Goal: Task Accomplishment & Management: Manage account settings

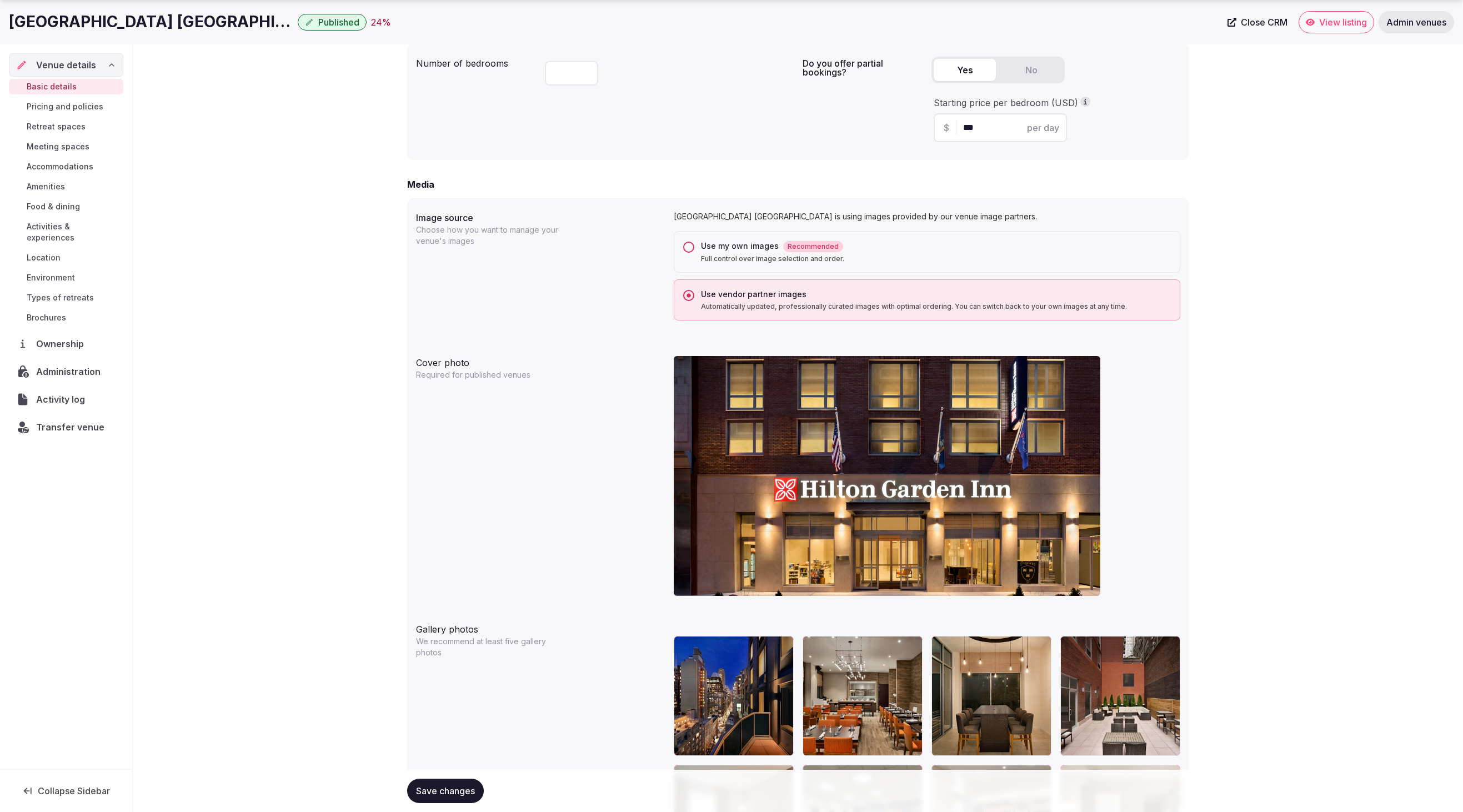
scroll to position [810, 0]
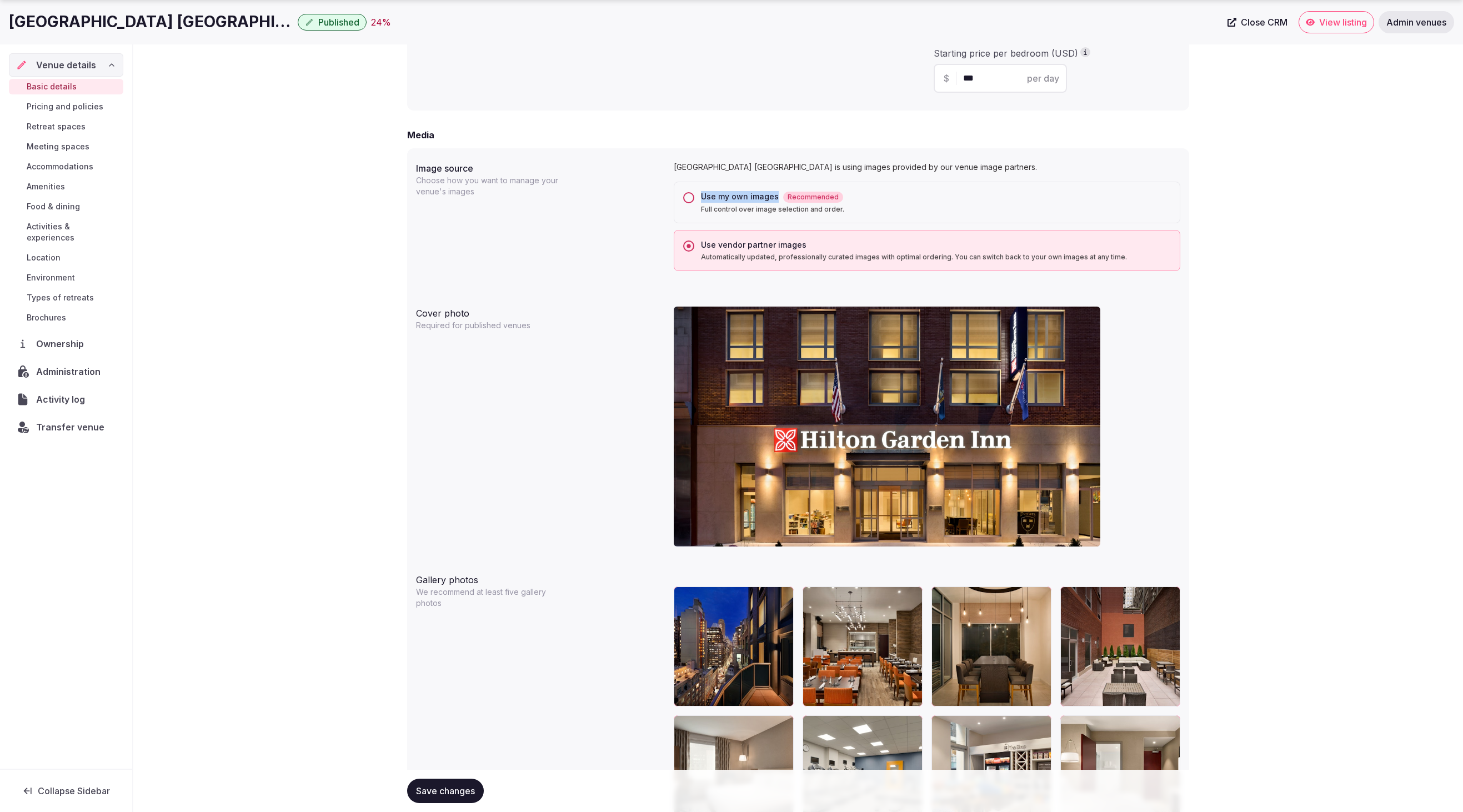
drag, startPoint x: 703, startPoint y: 193, endPoint x: 772, endPoint y: 195, distance: 69.0
click at [772, 195] on div "Use my own images Recommended" at bounding box center [936, 197] width 470 height 11
copy div "Use my own images"
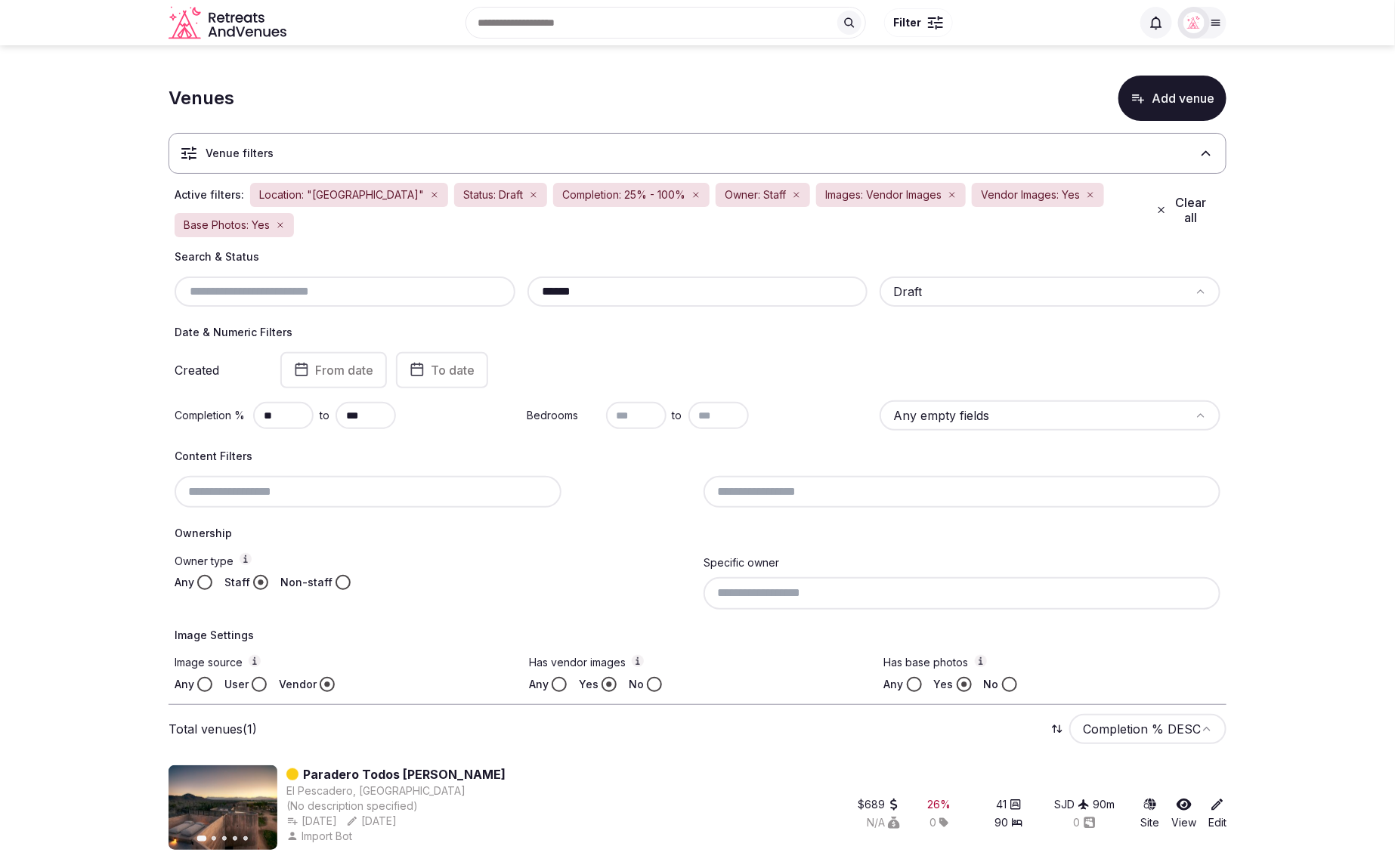
click at [1086, 193] on icon "button" at bounding box center [1090, 195] width 9 height 9
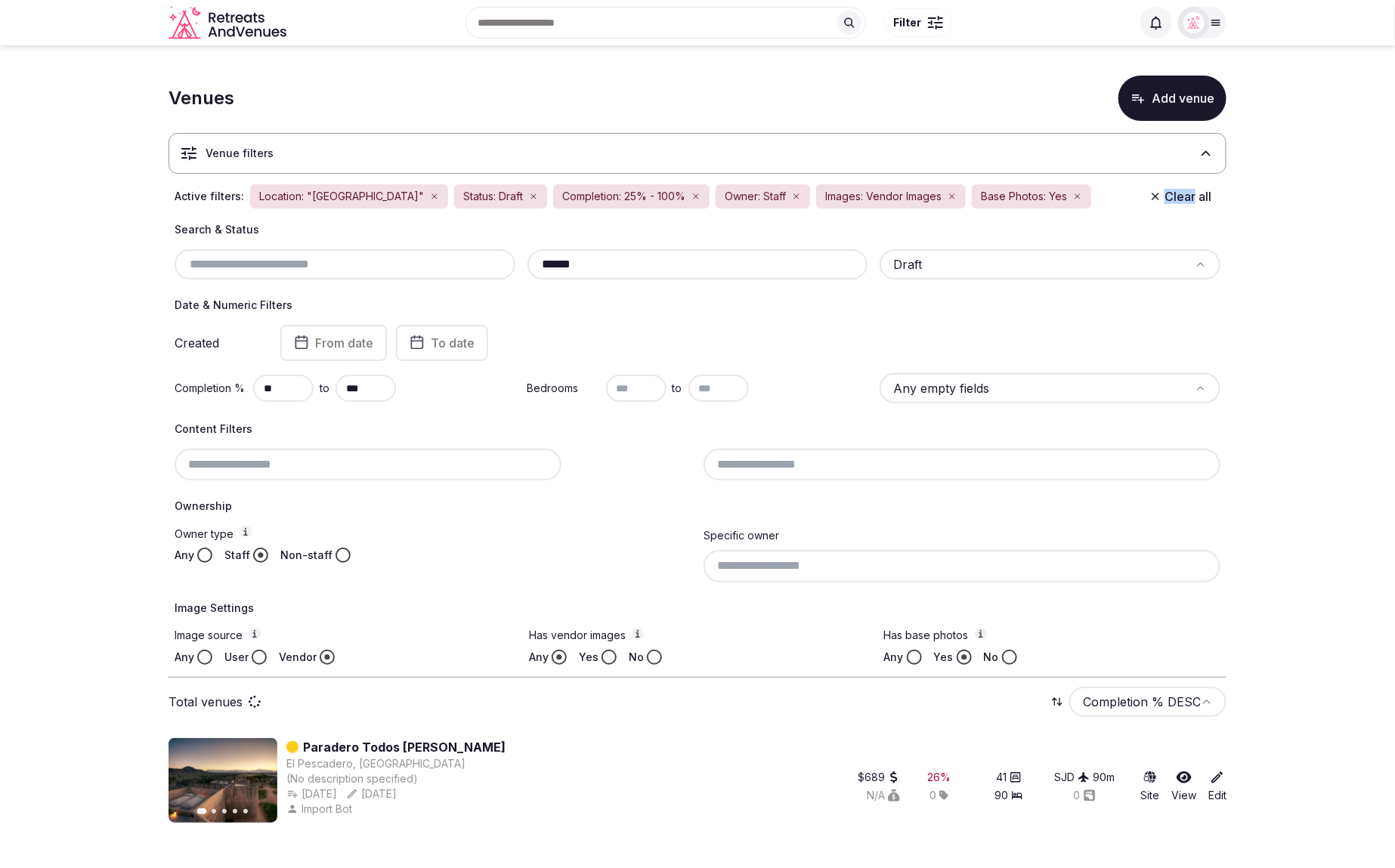
click at [1028, 193] on div "Active filters: Location: "Mexico" Status: Draft Completion: 25% - 100% Owner: …" at bounding box center [697, 196] width 1058 height 27
click at [1075, 195] on icon "button" at bounding box center [1077, 196] width 5 height 5
click at [1012, 195] on div "Active filters: Location: "Mexico" Status: Draft Completion: 25% - 100% Owner: …" at bounding box center [697, 196] width 1058 height 27
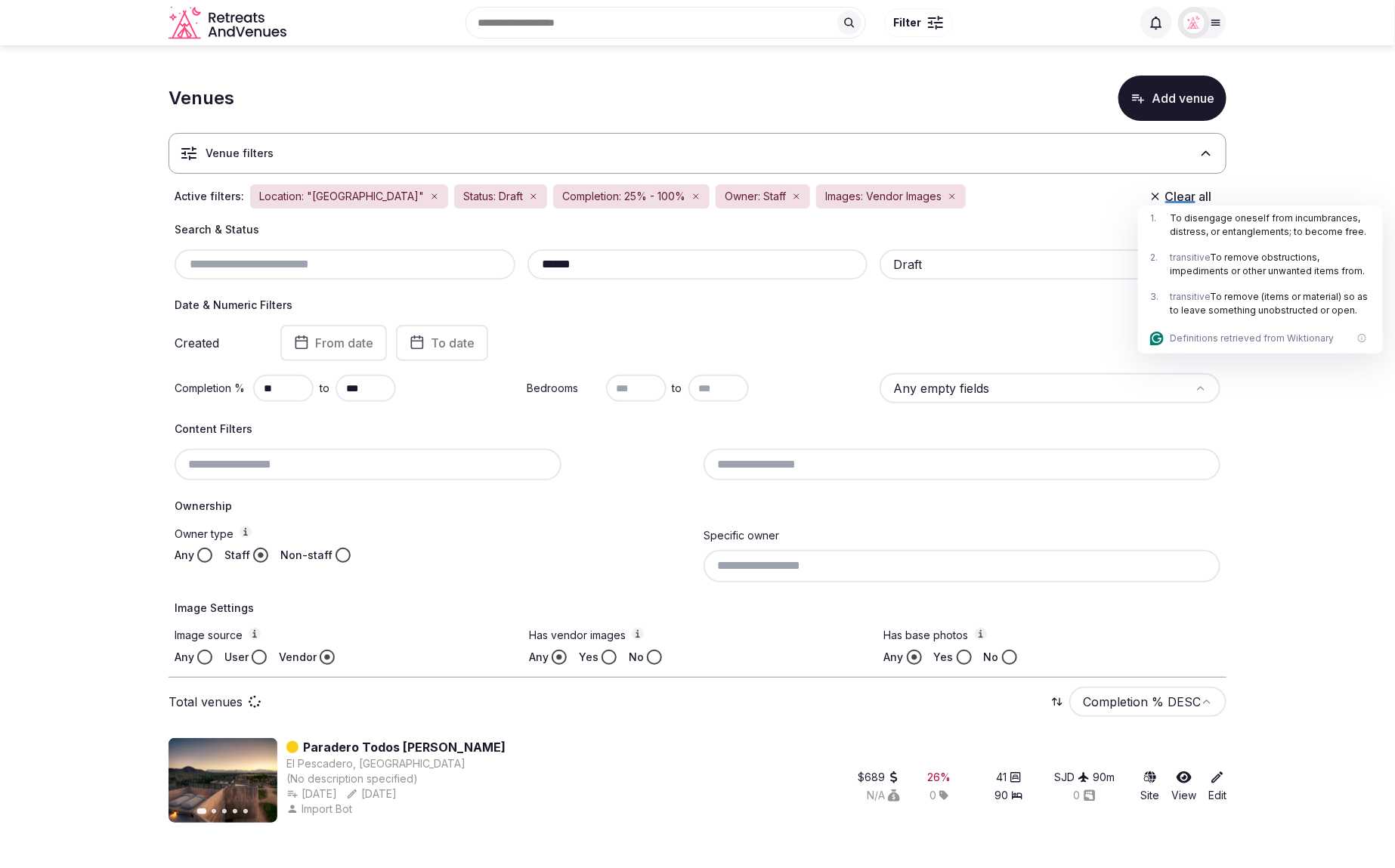
click at [892, 194] on div "Images: Vendor Images" at bounding box center [891, 196] width 150 height 24
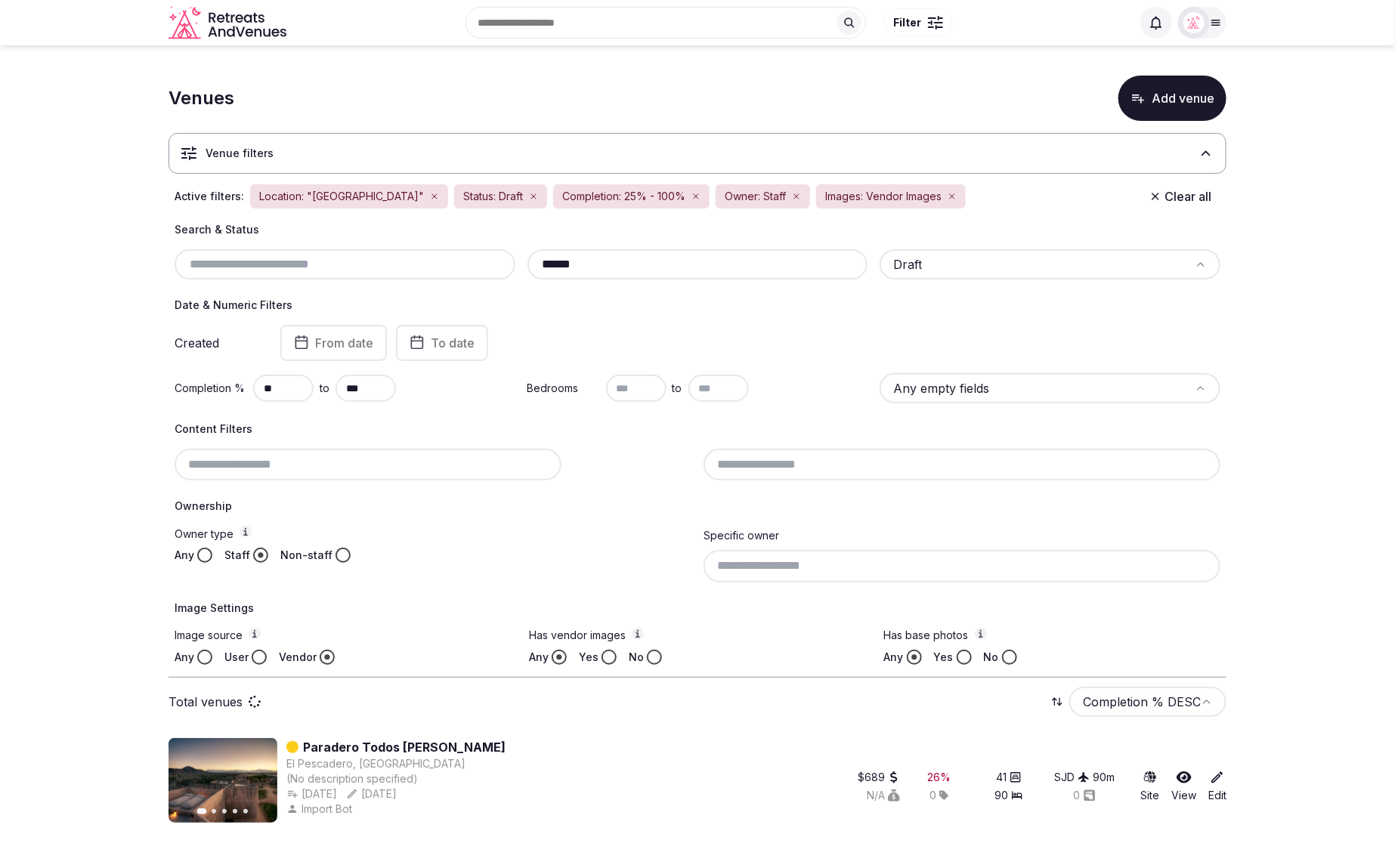
click at [950, 195] on icon "button" at bounding box center [952, 196] width 5 height 5
click at [430, 192] on icon "button" at bounding box center [434, 195] width 9 height 9
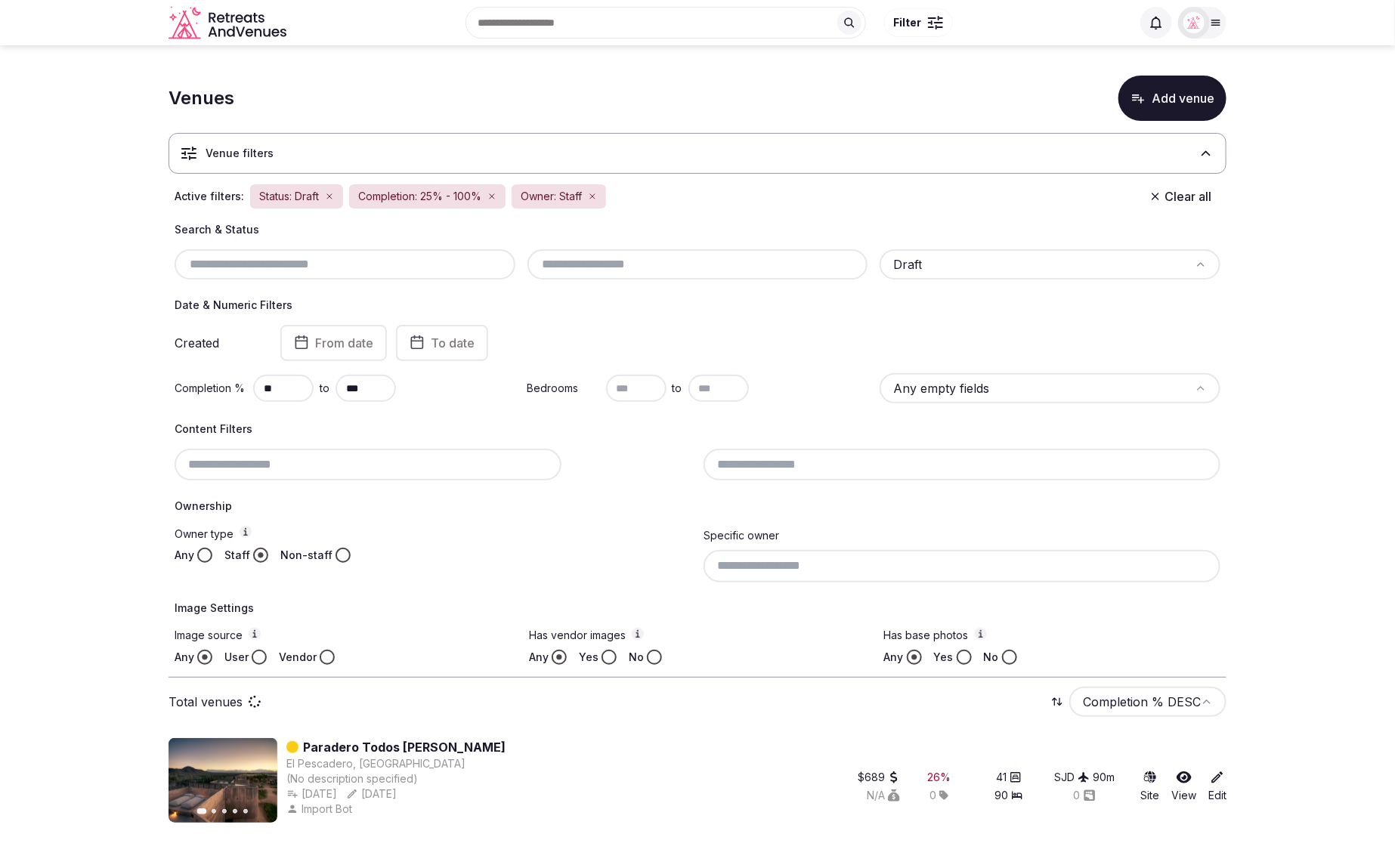
click at [1184, 194] on button "Clear all" at bounding box center [1181, 196] width 80 height 27
type input "******"
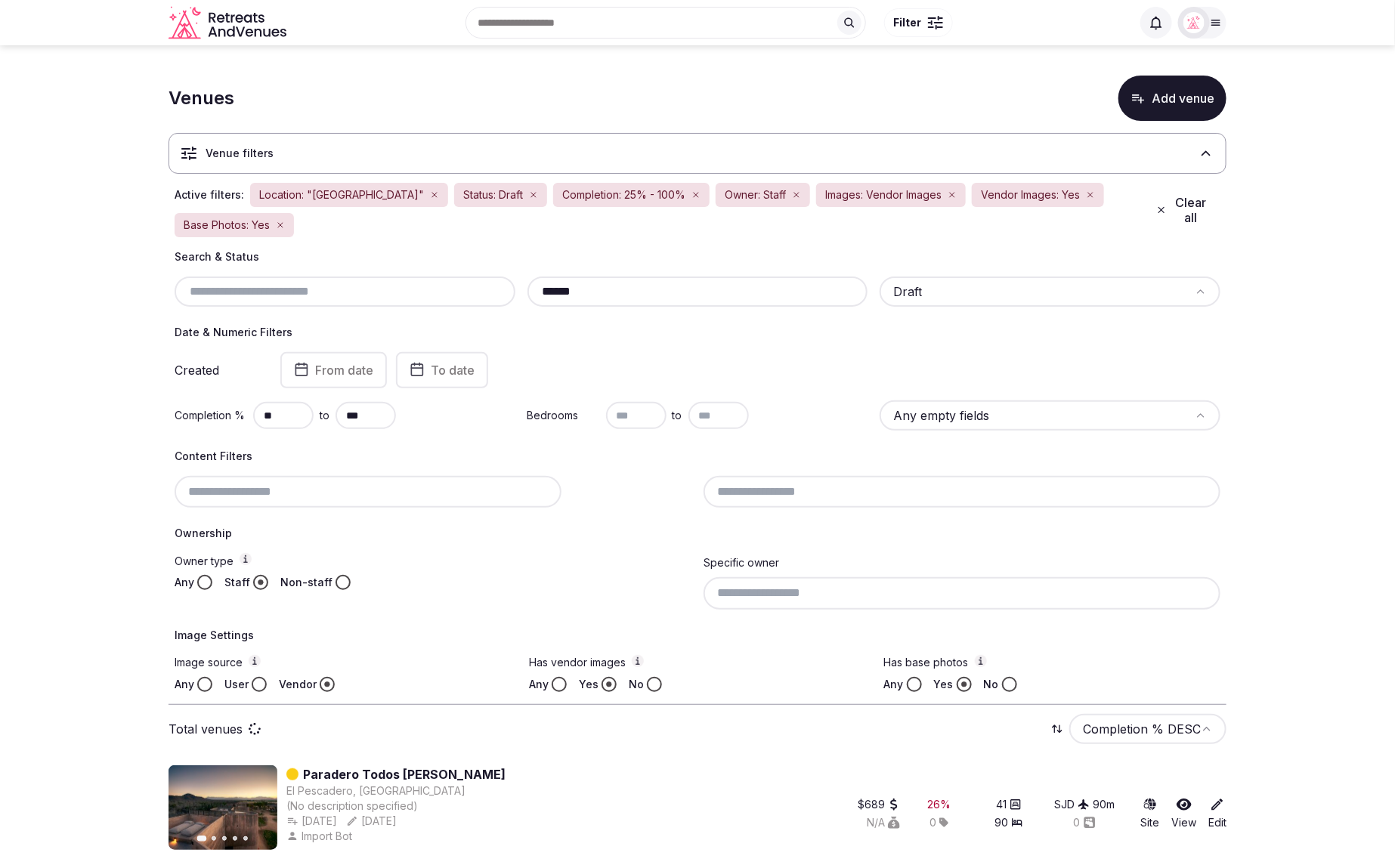
click at [1185, 205] on button "Clear all" at bounding box center [1184, 209] width 73 height 42
click at [1199, 195] on button "Clear all" at bounding box center [1184, 209] width 73 height 42
drag, startPoint x: 1250, startPoint y: 239, endPoint x: 1164, endPoint y: 224, distance: 87.3
click at [1249, 239] on section "Venues Add venue Venue filters Active filters: Location: "Mexico" Status: Draft…" at bounding box center [697, 459] width 1395 height 829
drag, startPoint x: 1166, startPoint y: 210, endPoint x: 1157, endPoint y: 211, distance: 9.1
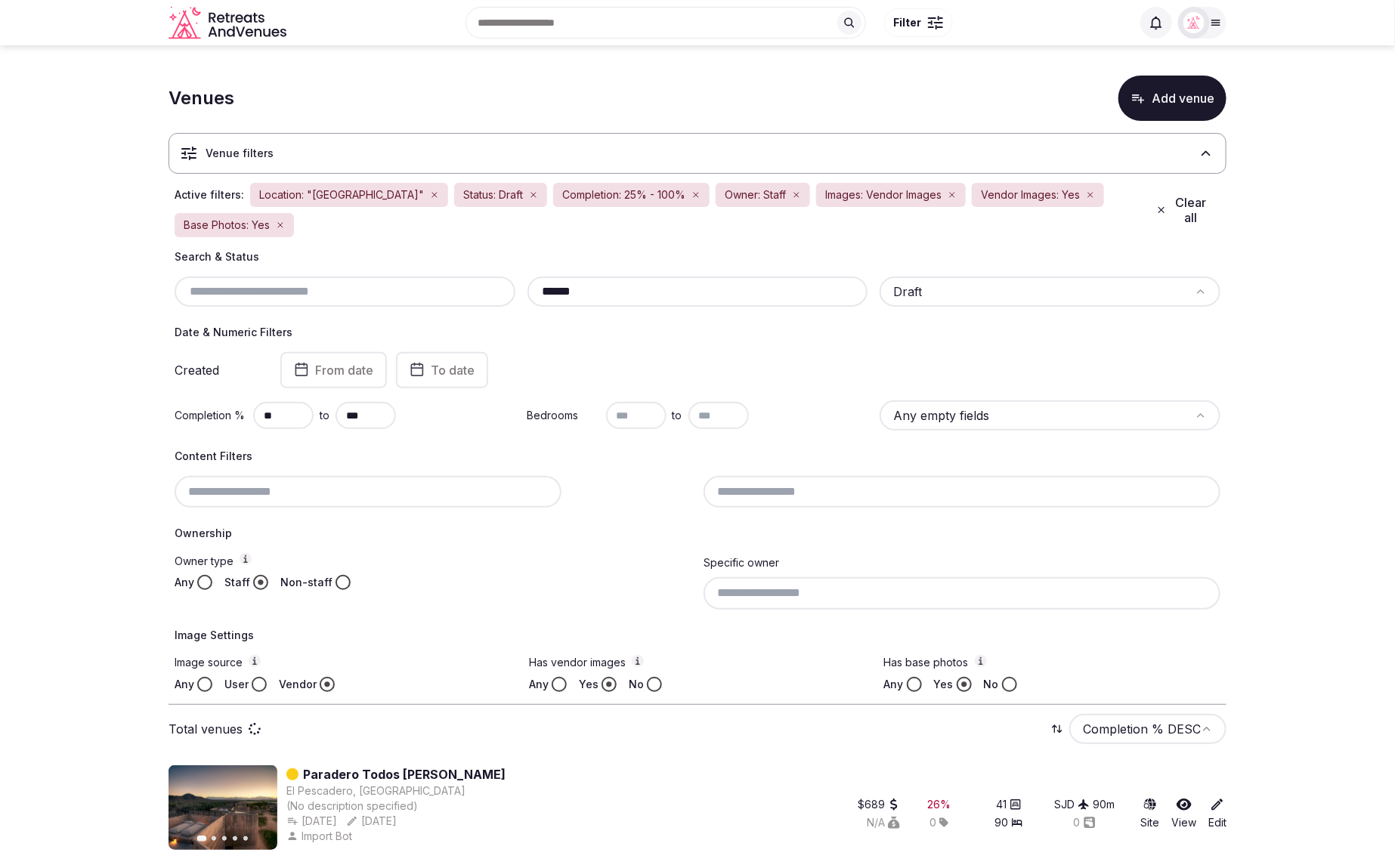
click at [1166, 210] on button "Clear all" at bounding box center [1184, 209] width 73 height 42
click at [1161, 207] on icon "button" at bounding box center [1161, 210] width 11 height 12
click at [1086, 192] on icon "button" at bounding box center [1090, 195] width 9 height 9
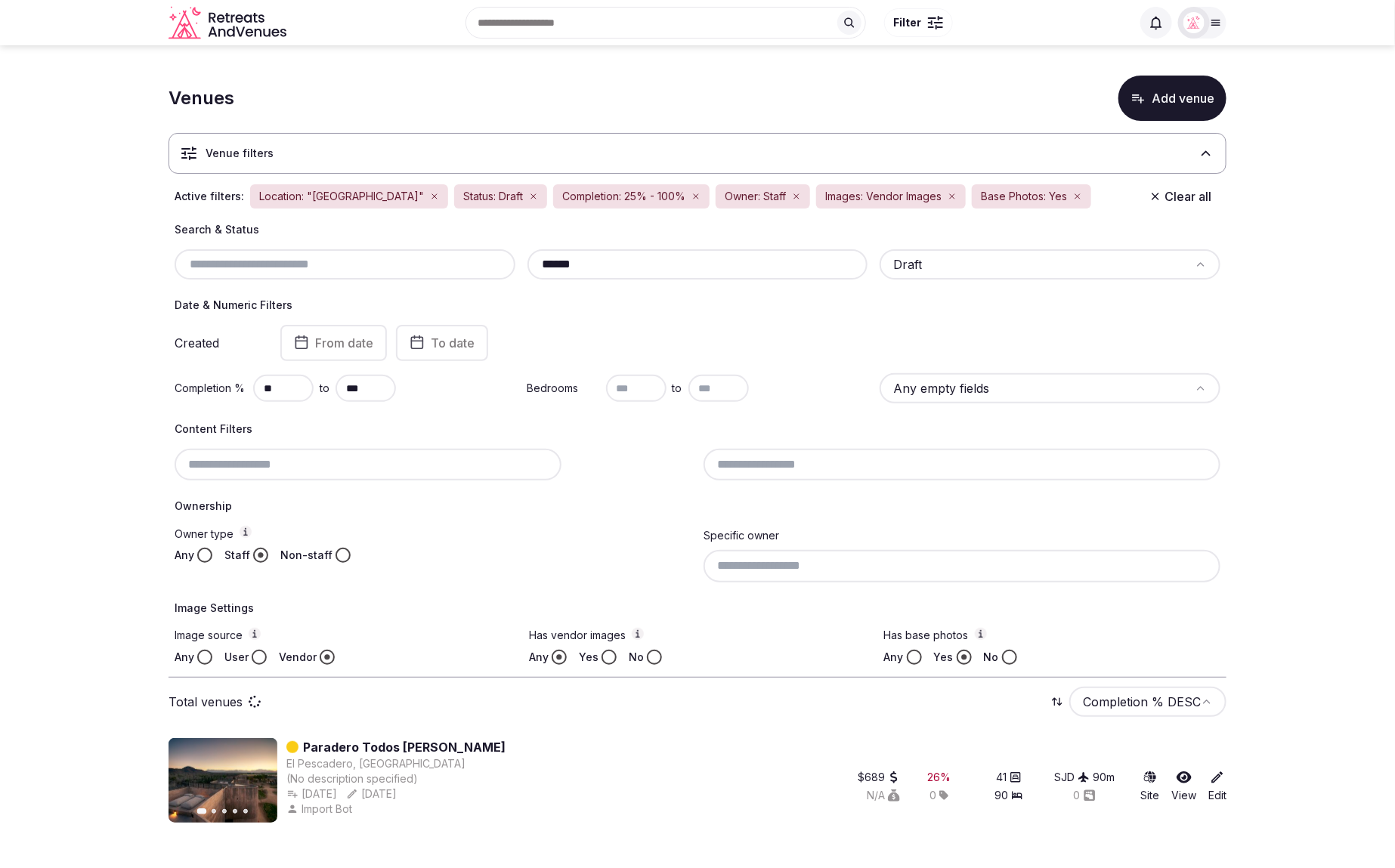
click at [1073, 194] on icon "button" at bounding box center [1077, 195] width 9 height 9
click at [948, 193] on icon "button" at bounding box center [952, 195] width 9 height 9
click at [1186, 198] on button "Clear all" at bounding box center [1181, 196] width 80 height 27
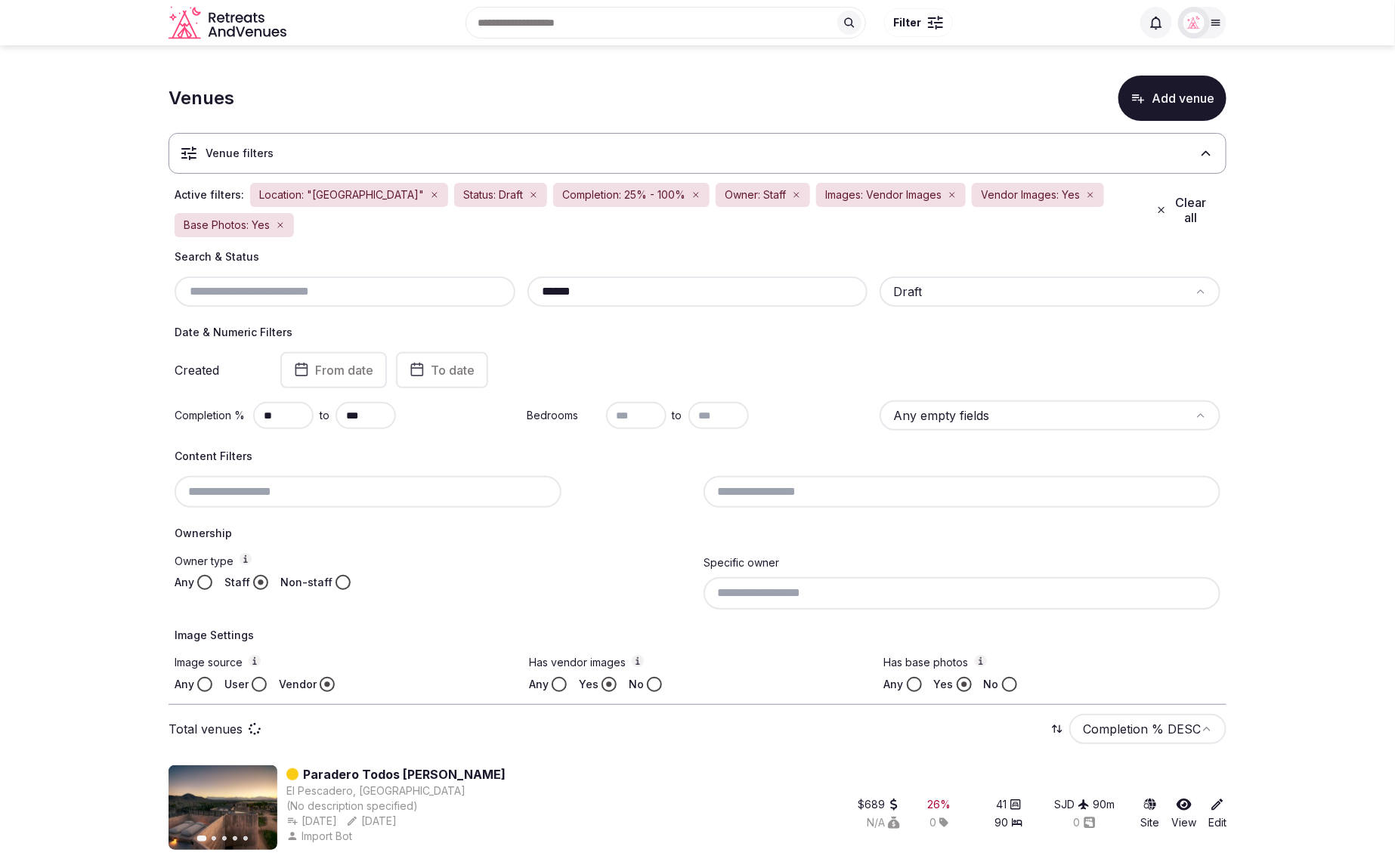
click at [1186, 198] on button "Clear all" at bounding box center [1184, 209] width 73 height 42
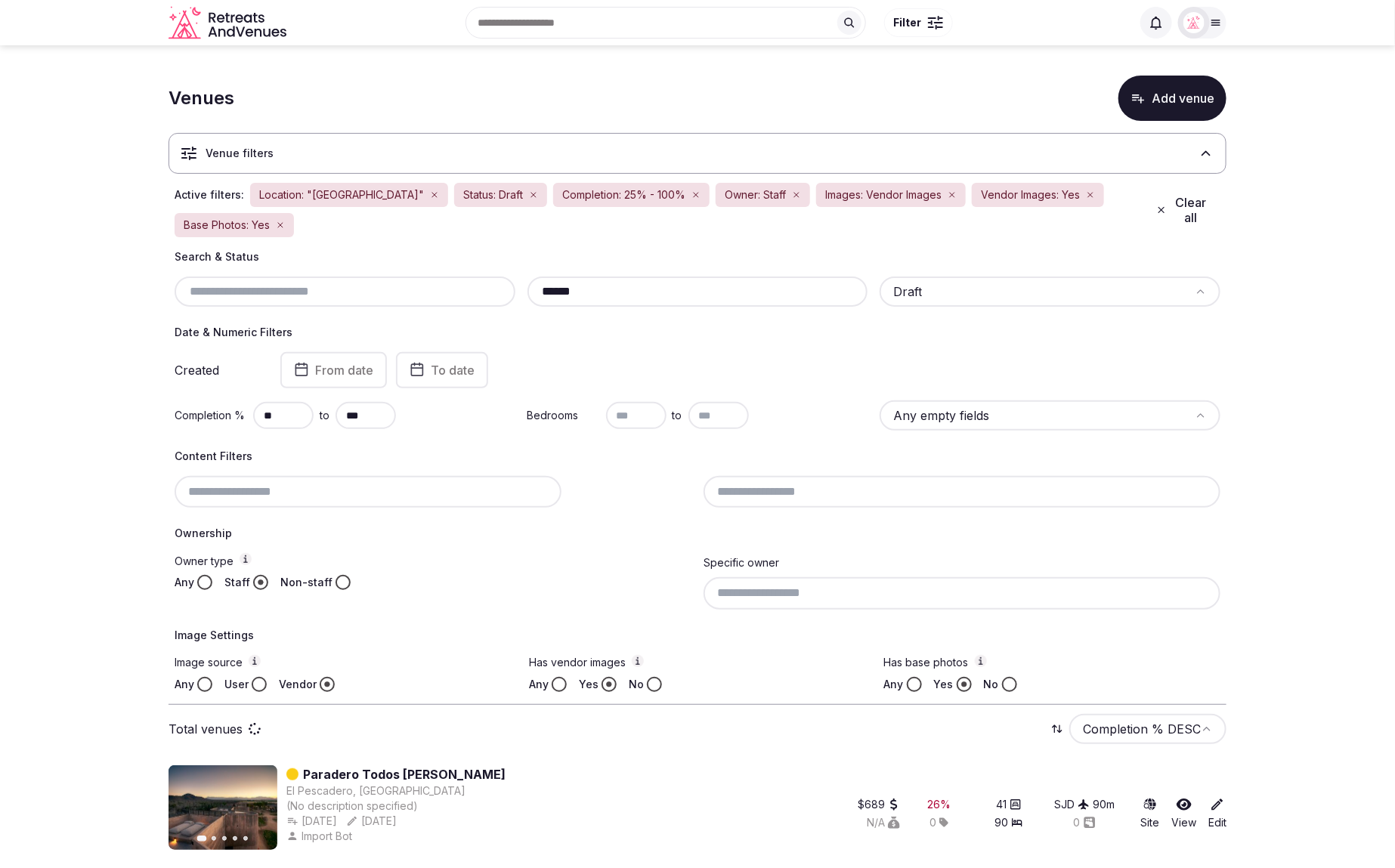
click at [284, 221] on icon "button" at bounding box center [280, 225] width 9 height 9
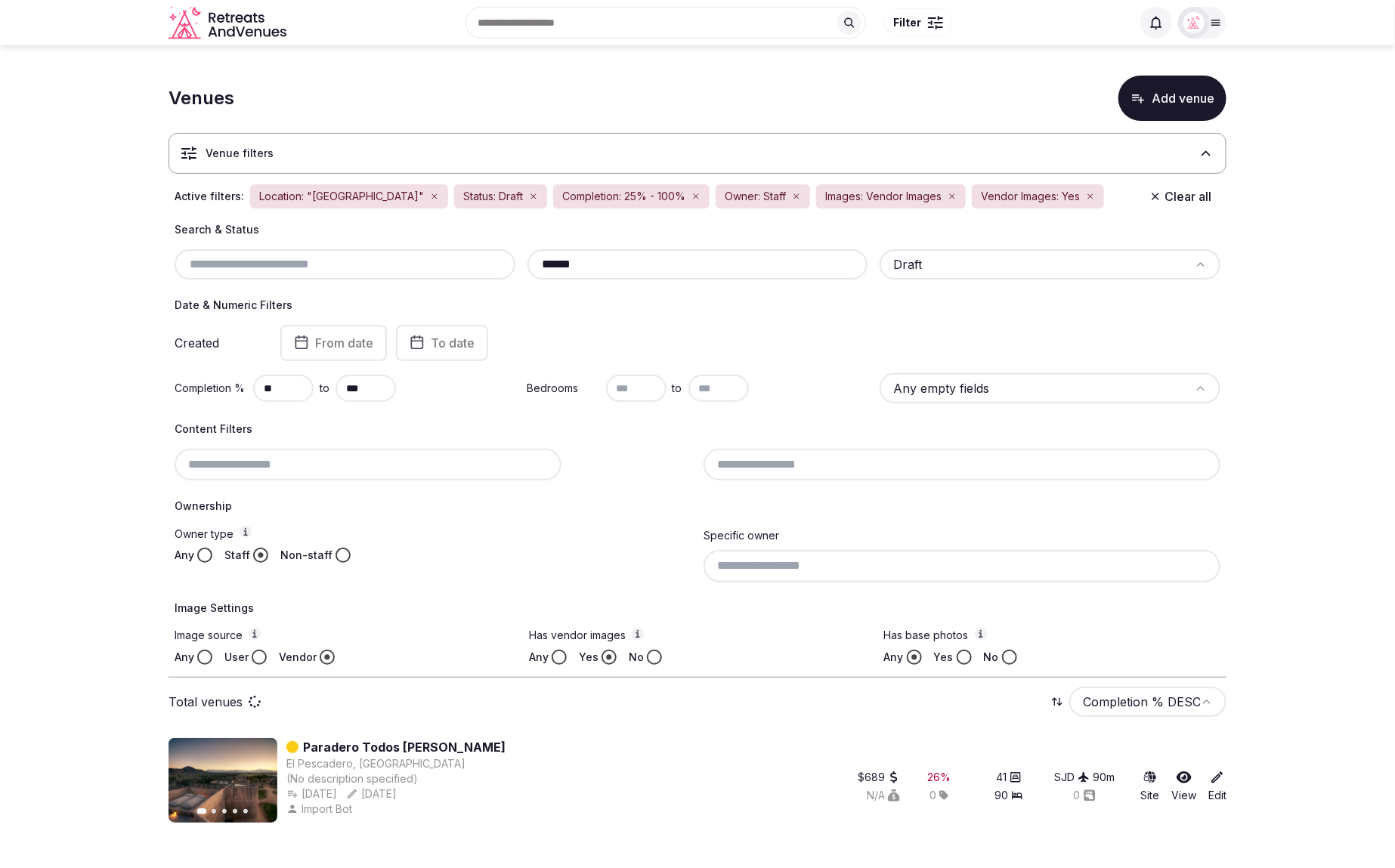
click at [430, 197] on icon "button" at bounding box center [434, 195] width 9 height 9
click at [325, 195] on icon "button" at bounding box center [328, 195] width 9 height 9
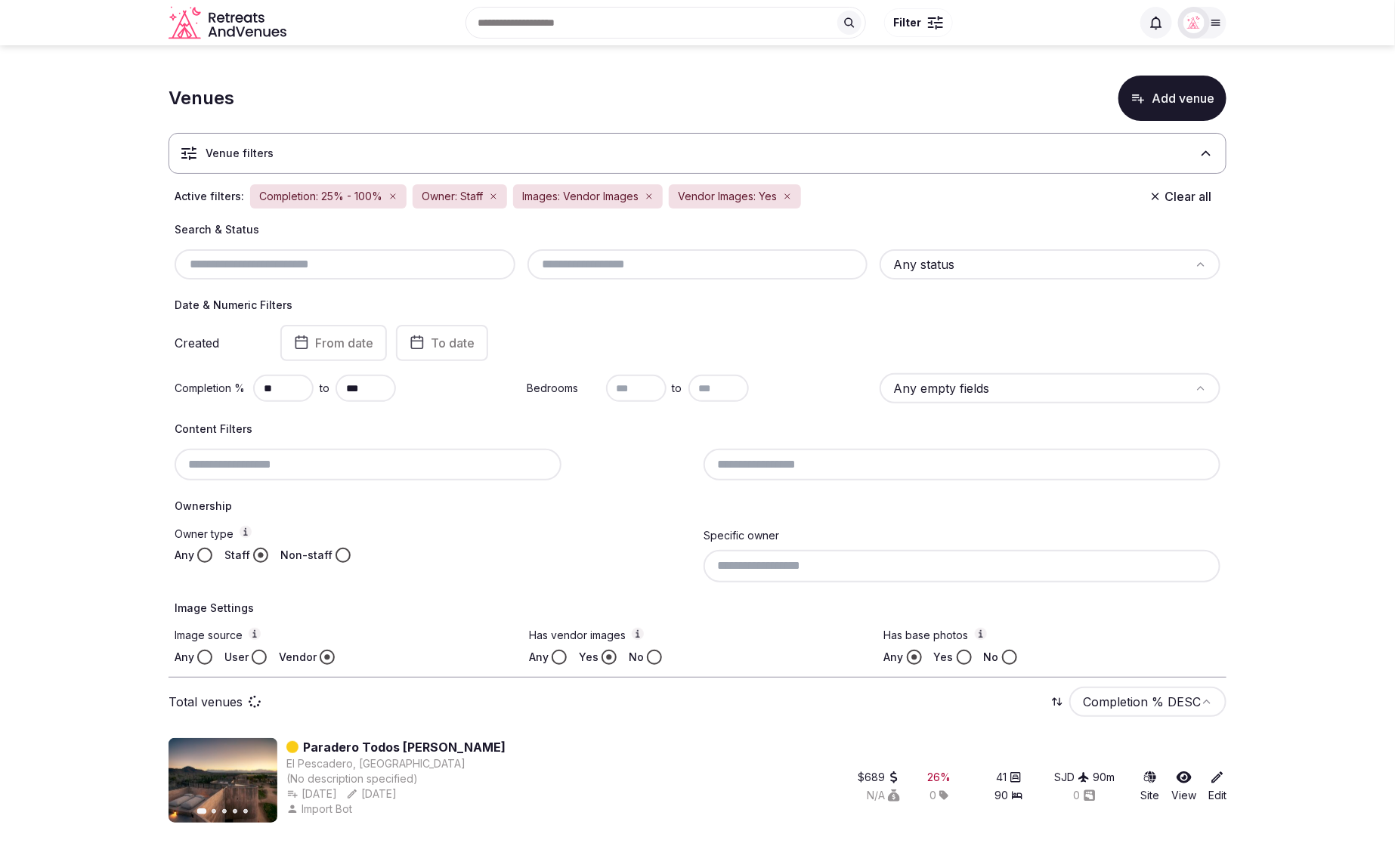
click at [395, 195] on icon "button" at bounding box center [392, 195] width 9 height 9
click at [331, 195] on icon "button" at bounding box center [330, 196] width 5 height 5
click at [385, 195] on icon "button" at bounding box center [386, 196] width 5 height 5
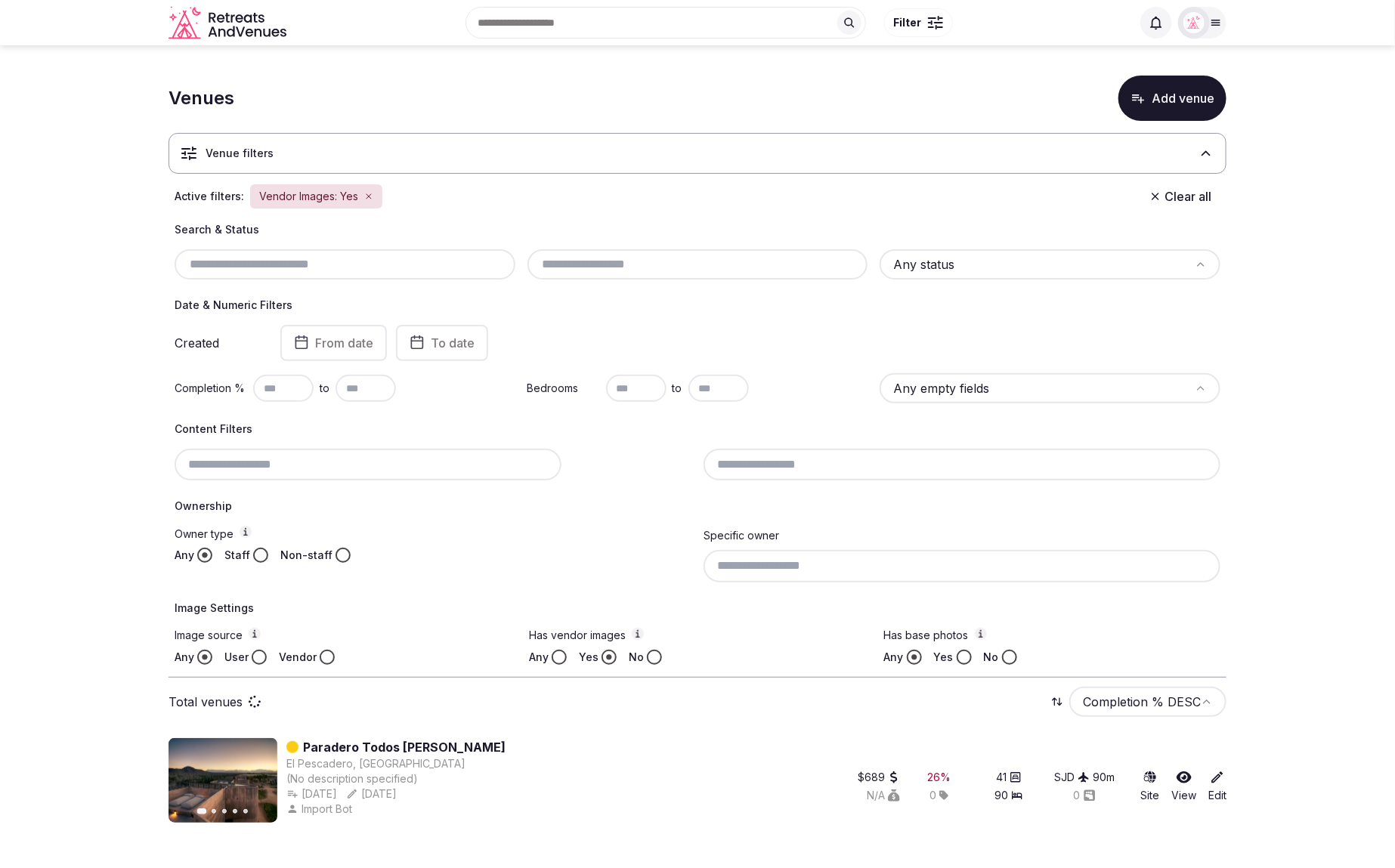
click at [369, 195] on icon "button" at bounding box center [369, 195] width 9 height 9
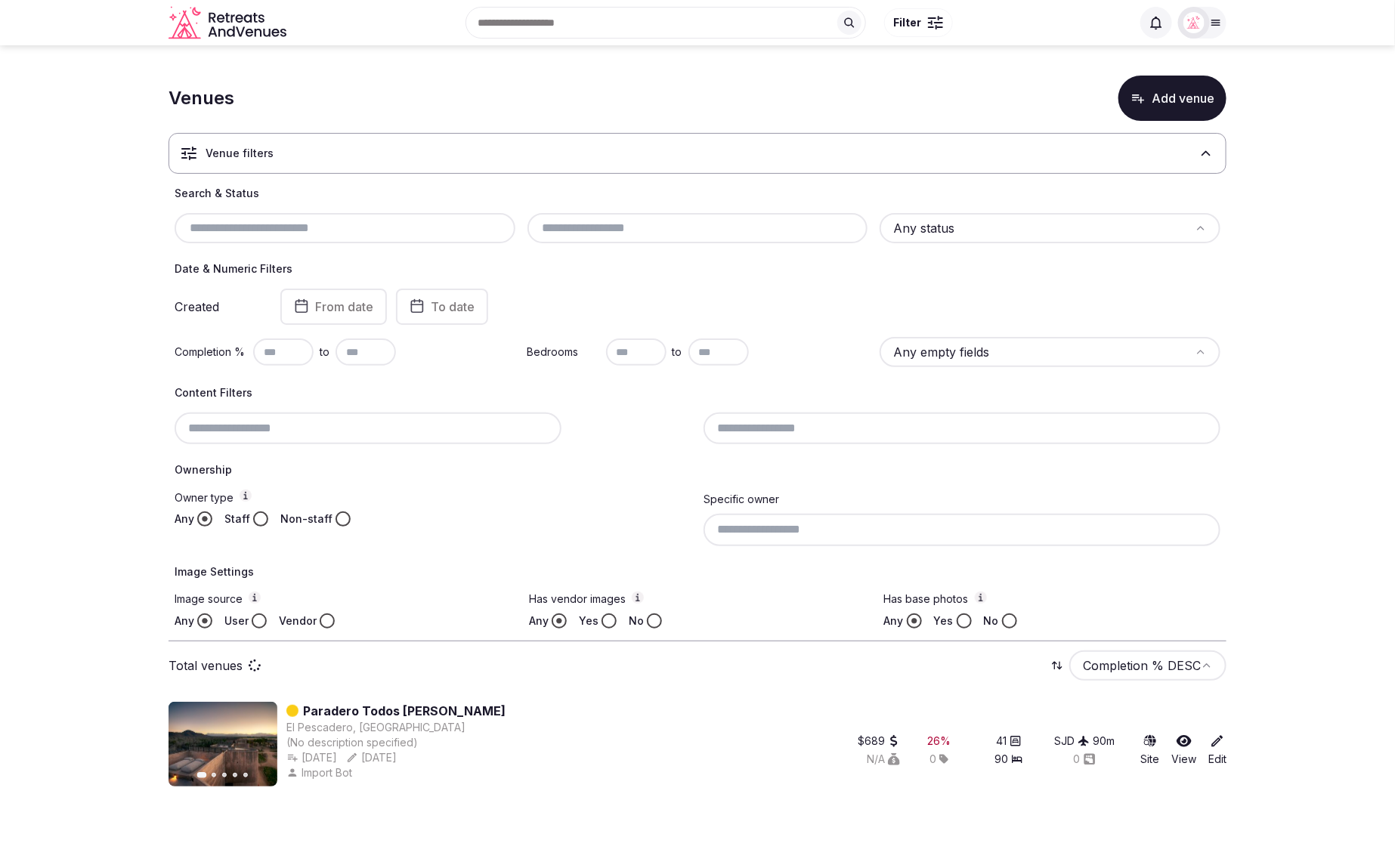
click at [349, 223] on input "text" at bounding box center [345, 228] width 328 height 19
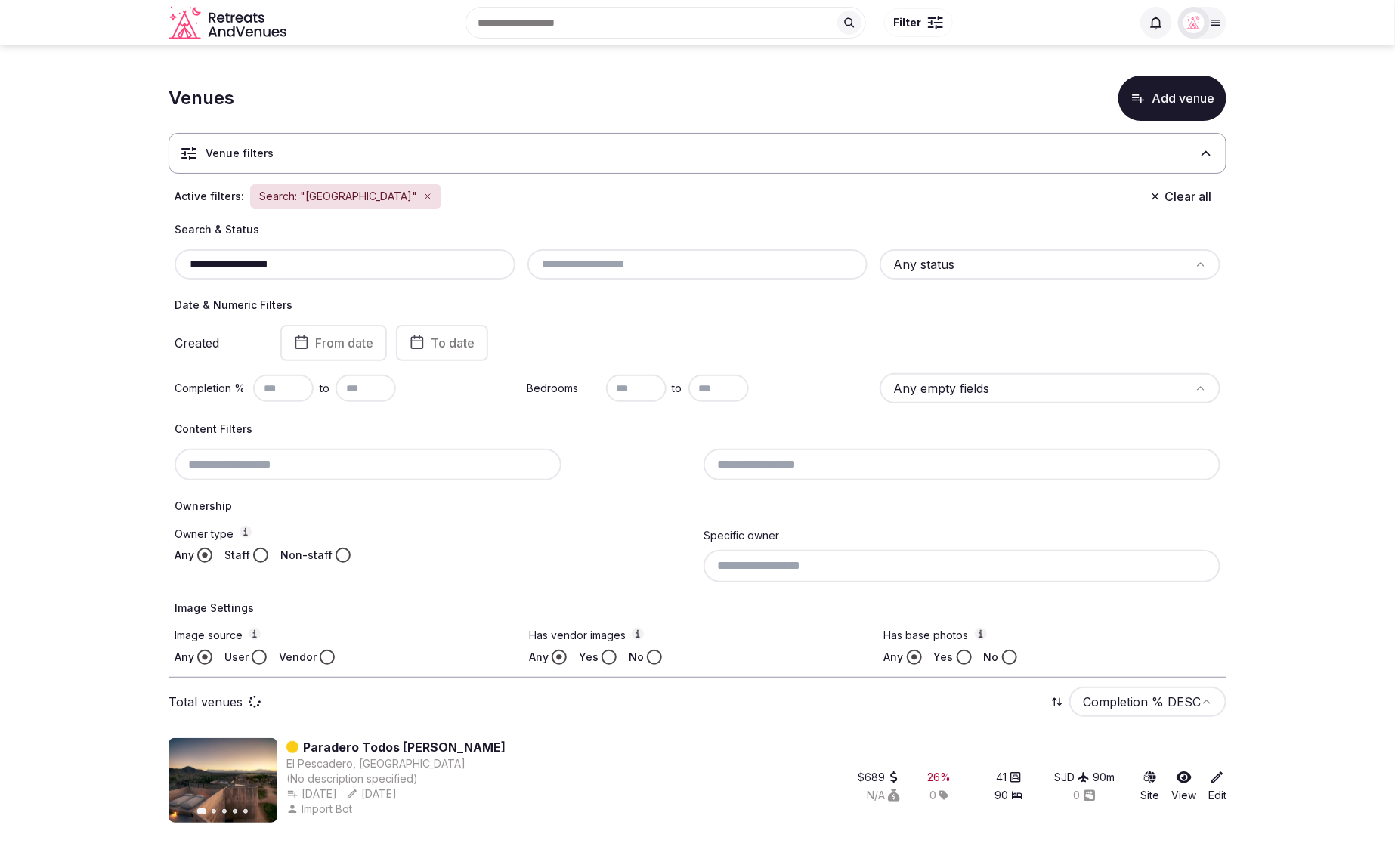
type input "**********"
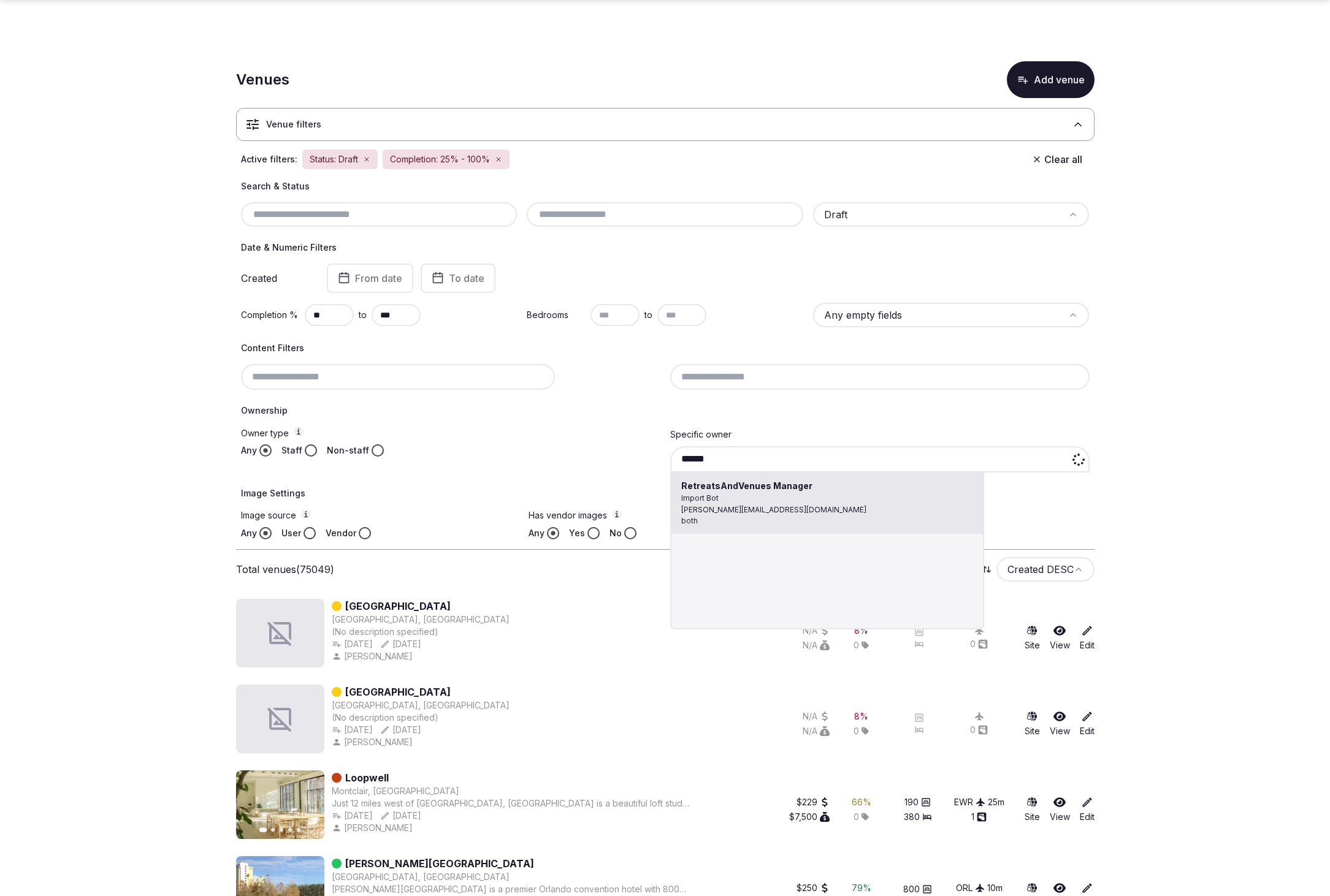
scroll to position [54, 0]
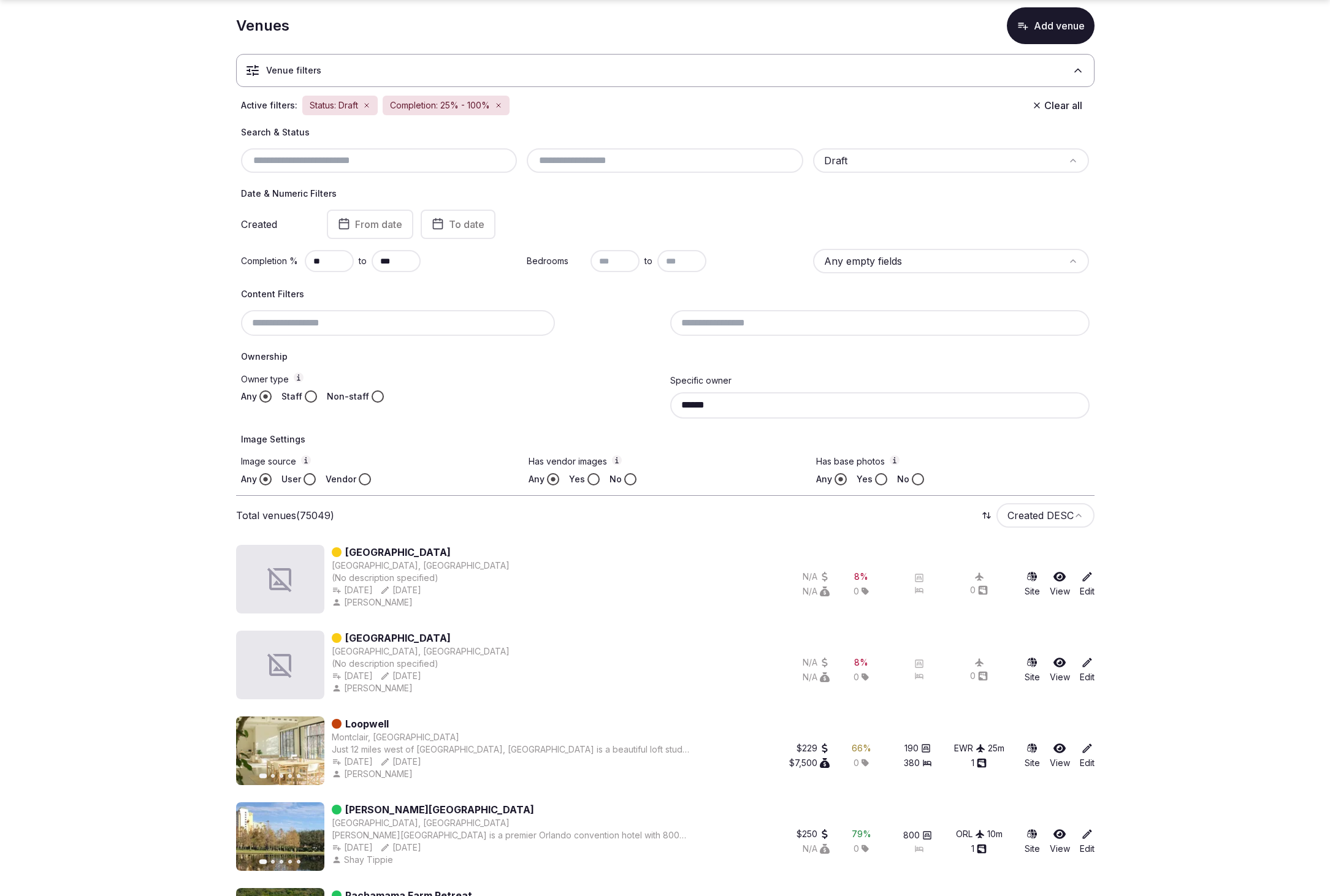
click at [499, 105] on icon "button" at bounding box center [498, 105] width 4 height 4
click at [368, 104] on icon "button" at bounding box center [366, 105] width 7 height 7
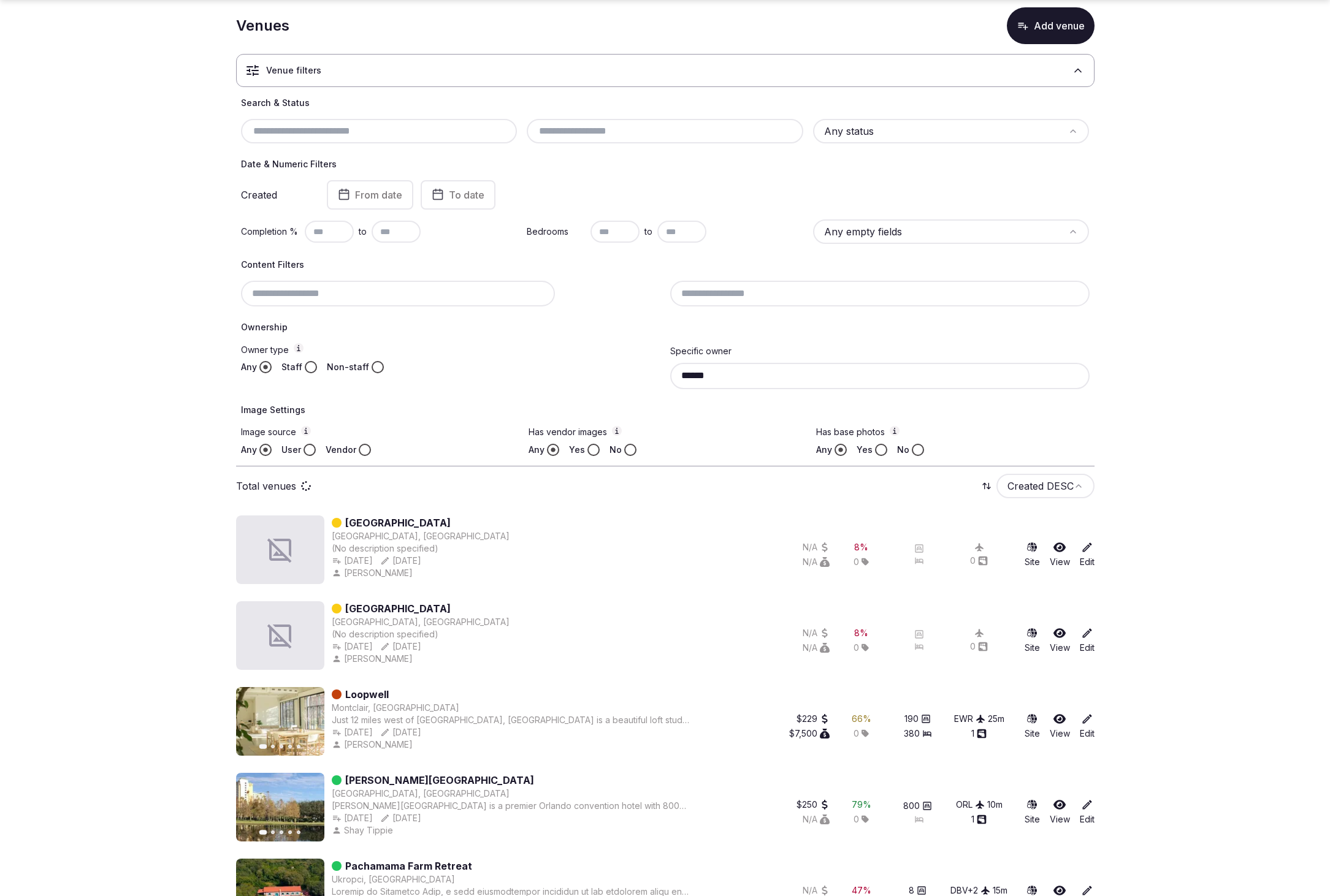
click at [369, 128] on input "text" at bounding box center [379, 131] width 266 height 15
paste input "**********"
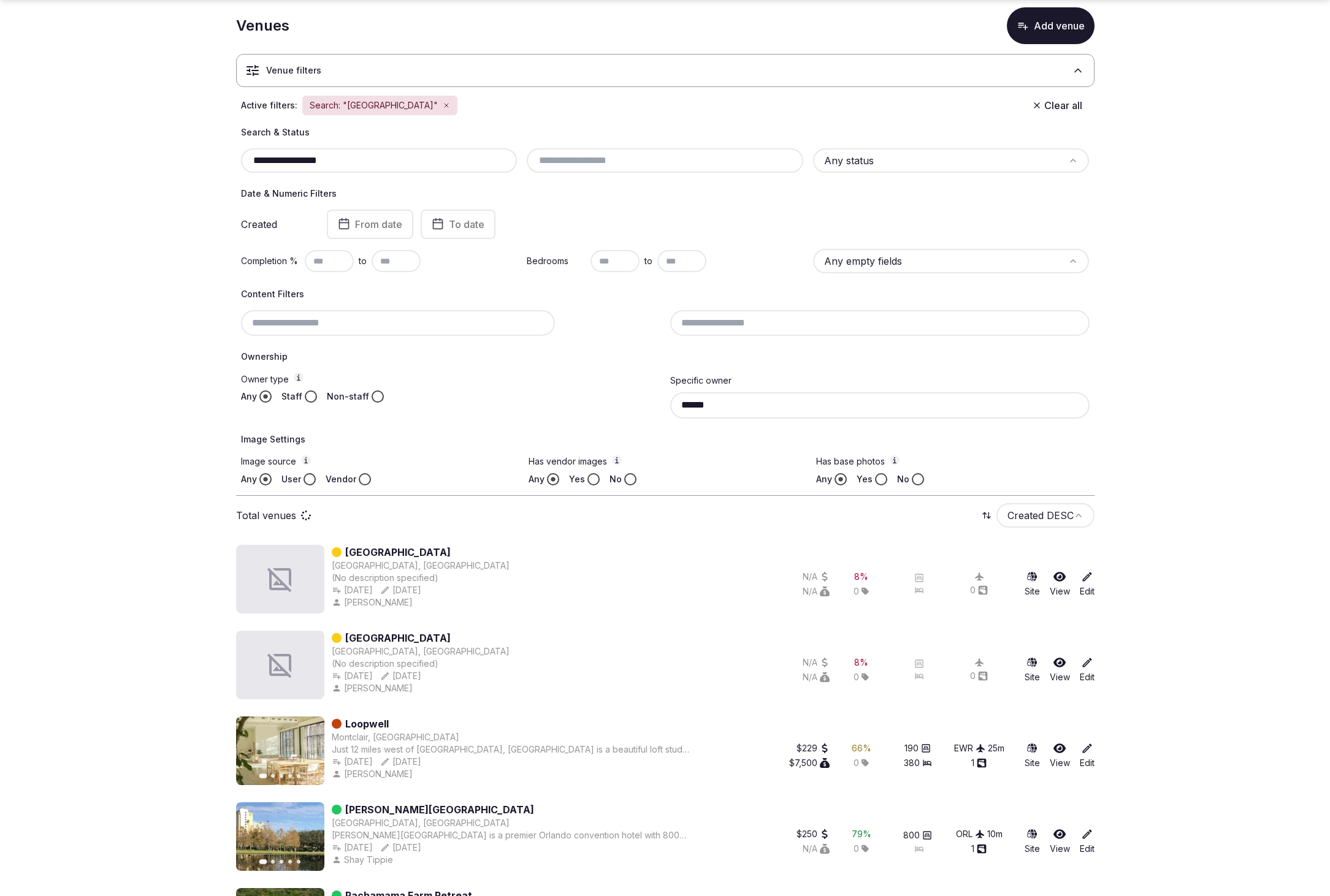
type input "**********"
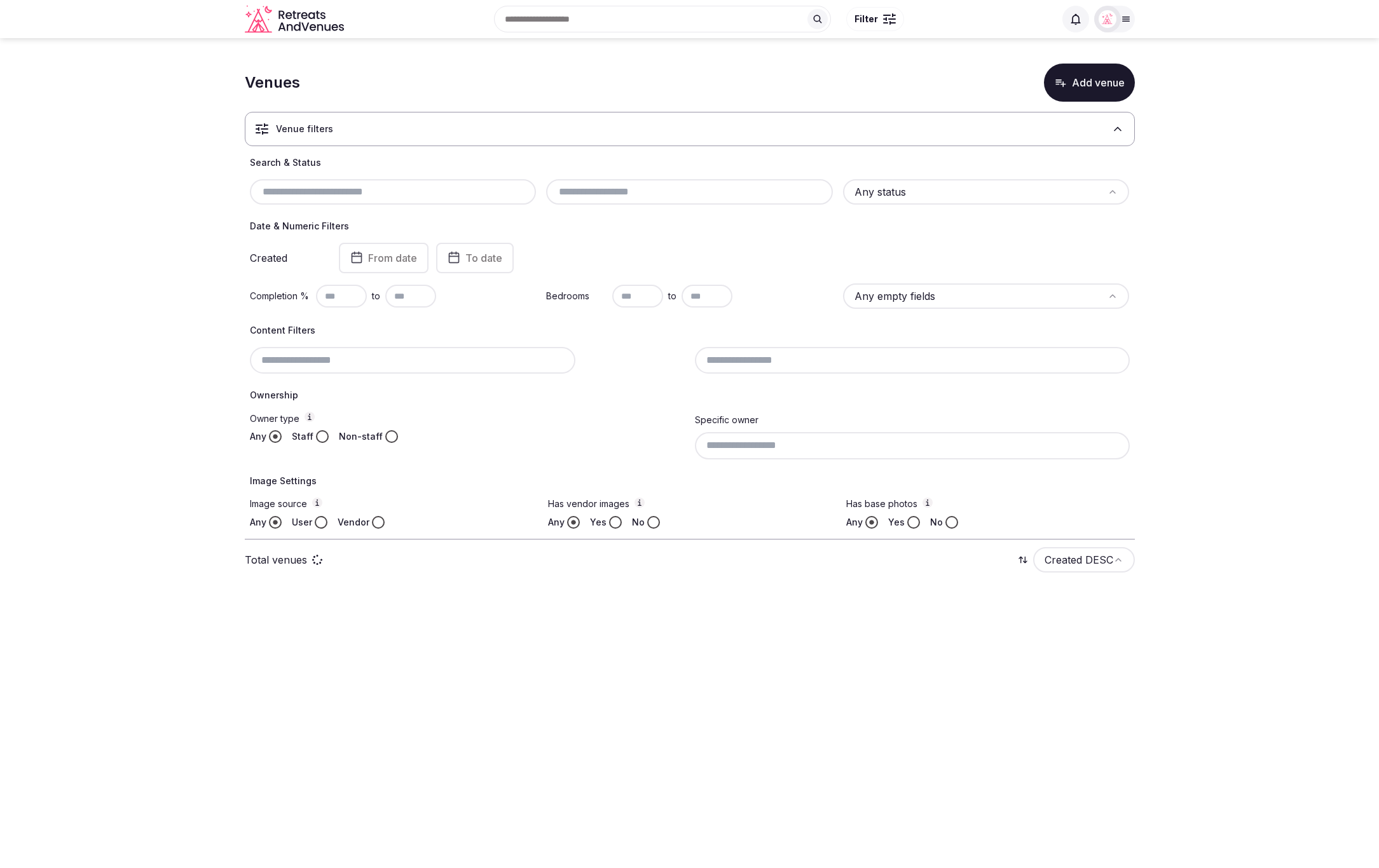
click at [318, 196] on input "text" at bounding box center [393, 192] width 276 height 16
paste input "**********"
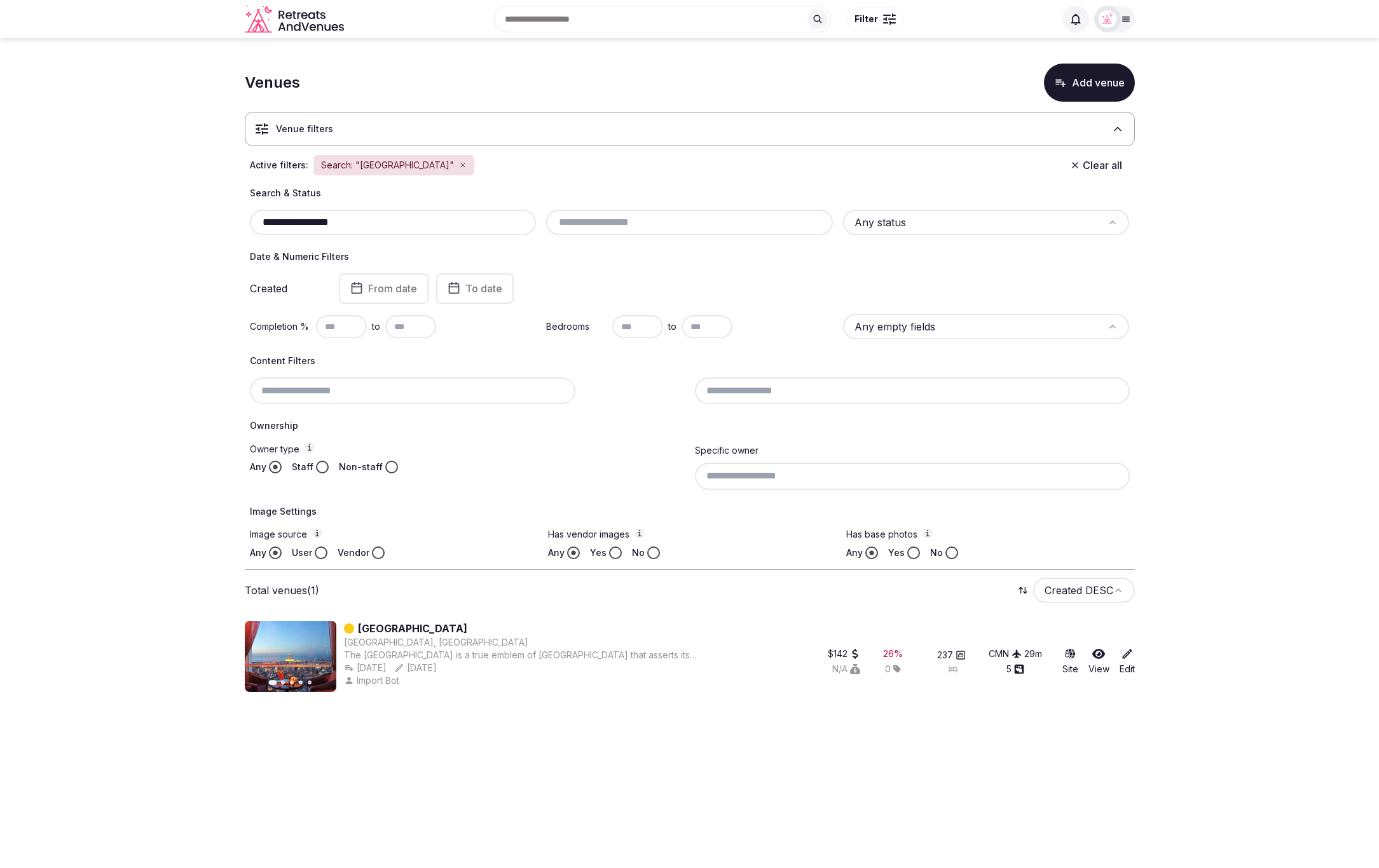
click at [1266, 344] on section "**********" at bounding box center [689, 375] width 1379 height 674
click at [400, 215] on input "**********" at bounding box center [393, 222] width 276 height 16
drag, startPoint x: 396, startPoint y: 220, endPoint x: 243, endPoint y: 220, distance: 153.0
click at [243, 220] on section "**********" at bounding box center [689, 375] width 1379 height 674
paste input "text"
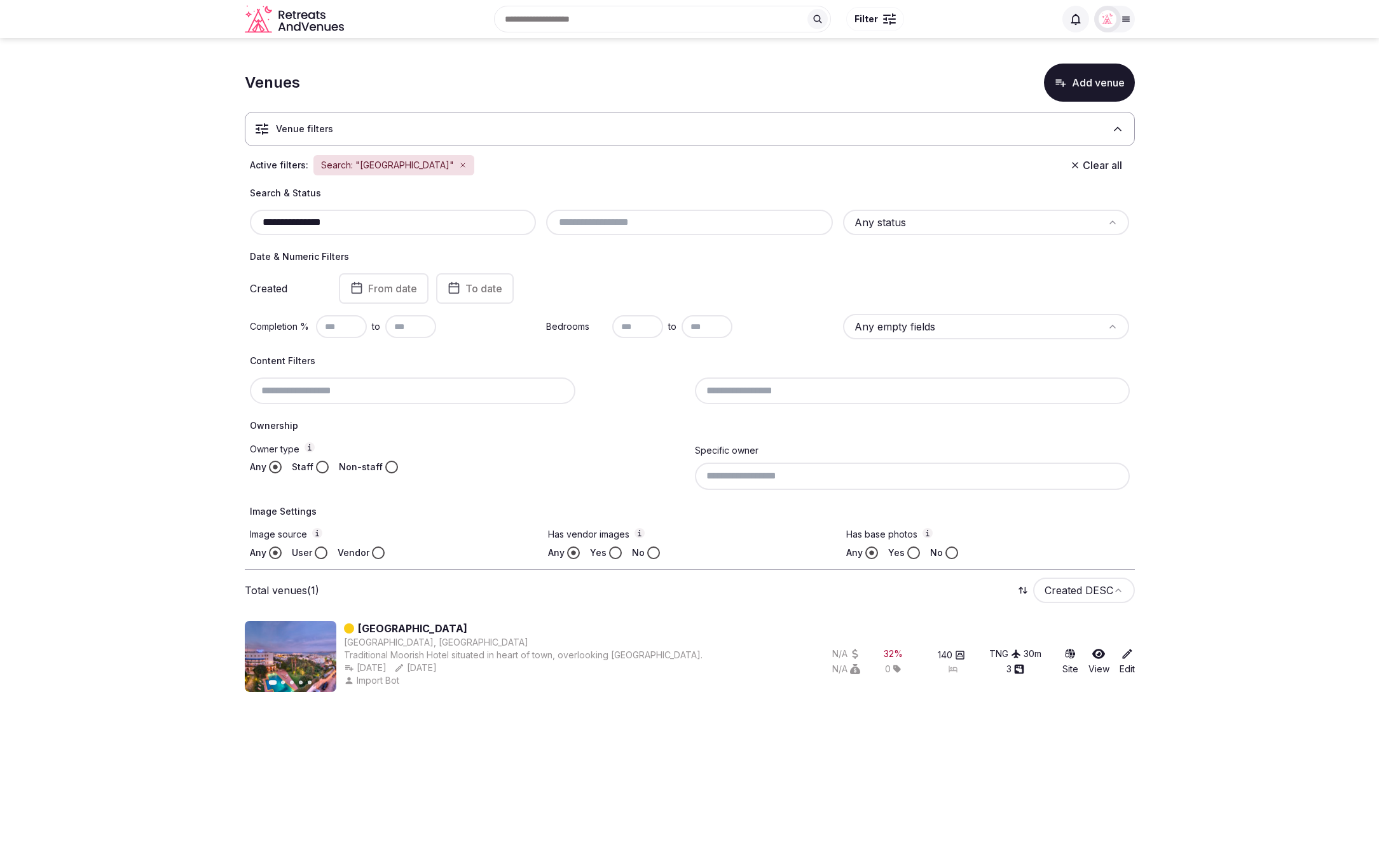
drag, startPoint x: 364, startPoint y: 227, endPoint x: 225, endPoint y: 219, distance: 139.2
click at [225, 219] on section "**********" at bounding box center [689, 375] width 1379 height 674
paste input "******"
type input "**********"
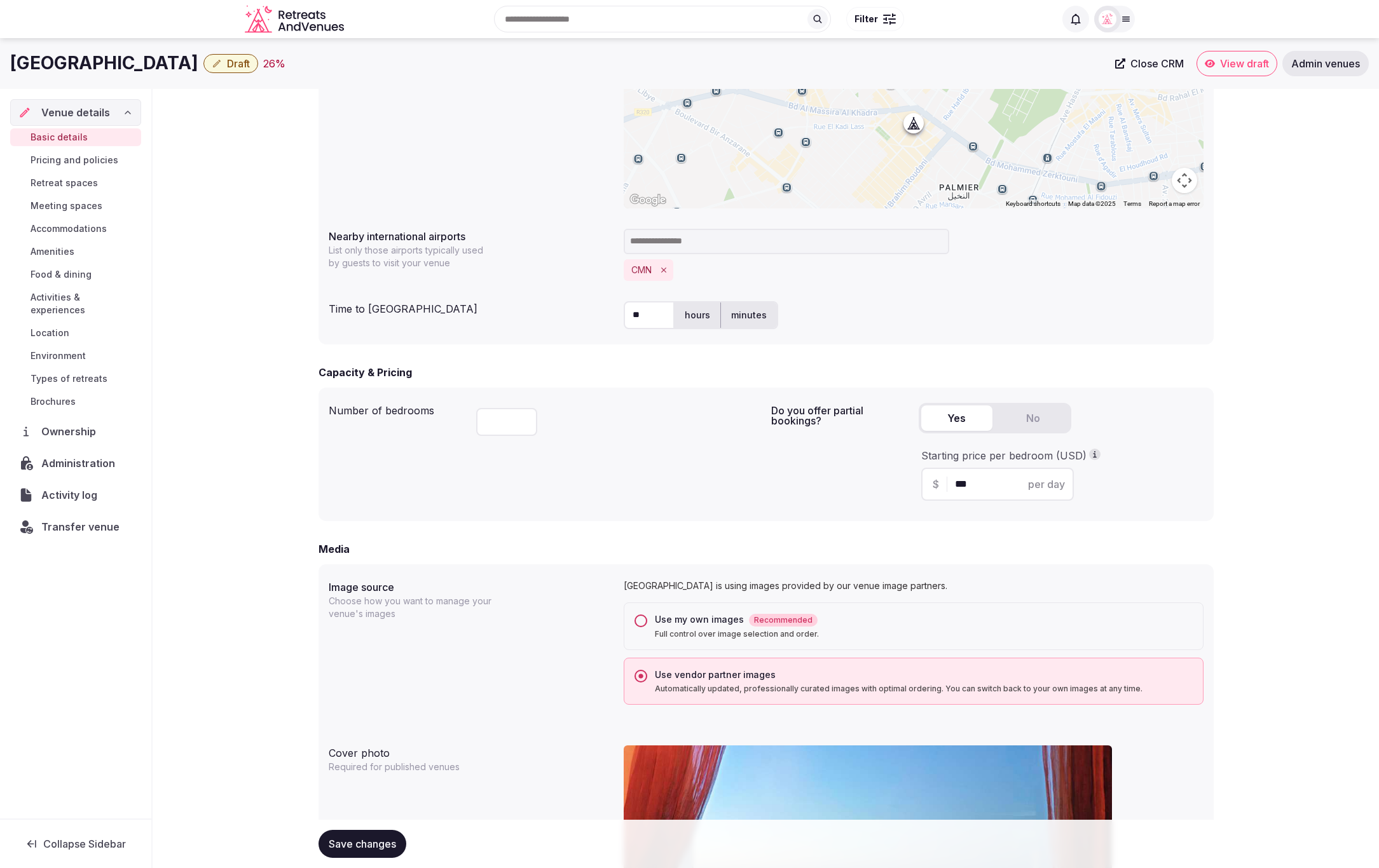
scroll to position [486, 0]
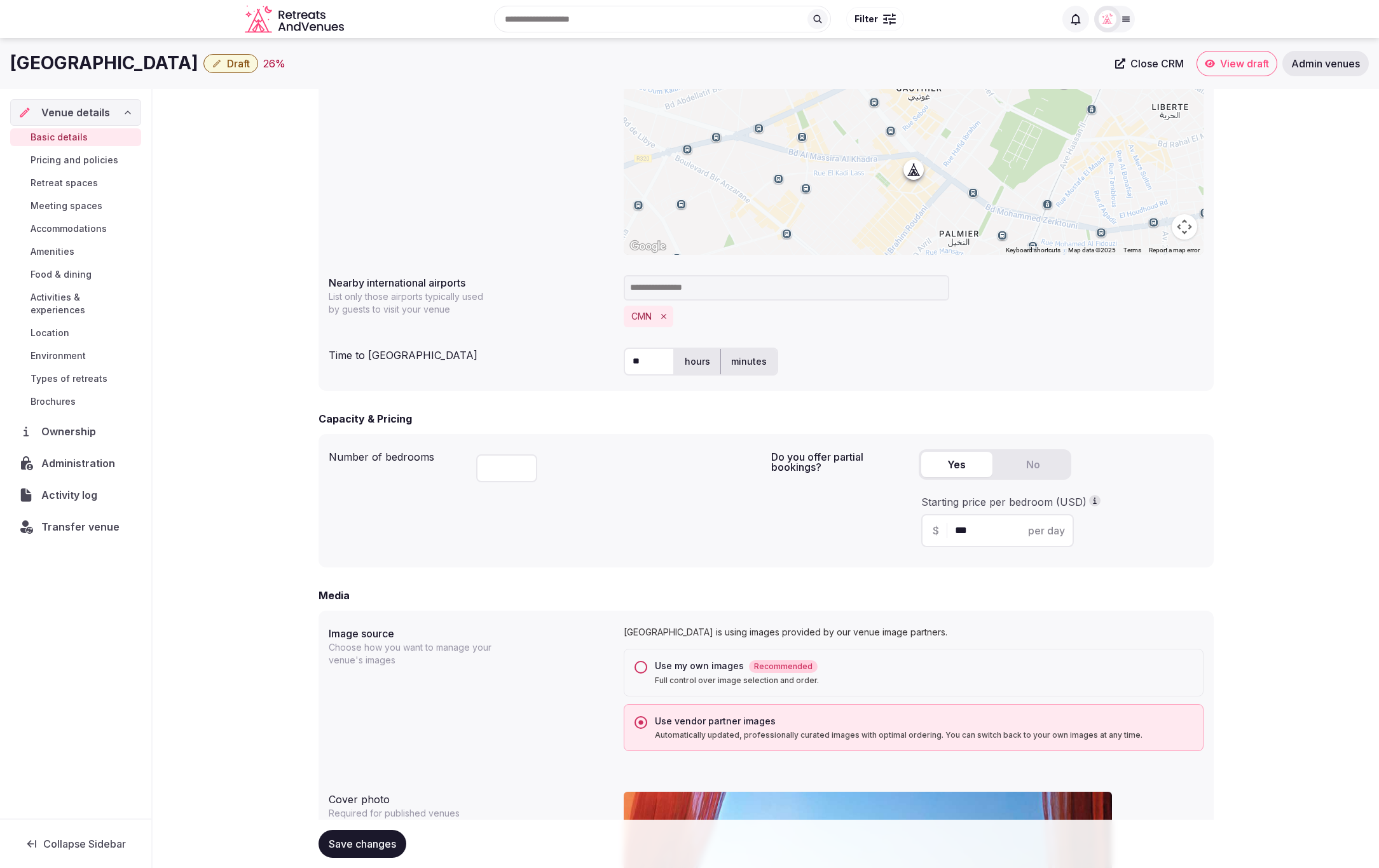
click at [642, 668] on button "Use my own images Recommended Full control over image selection and order." at bounding box center [641, 667] width 12 height 12
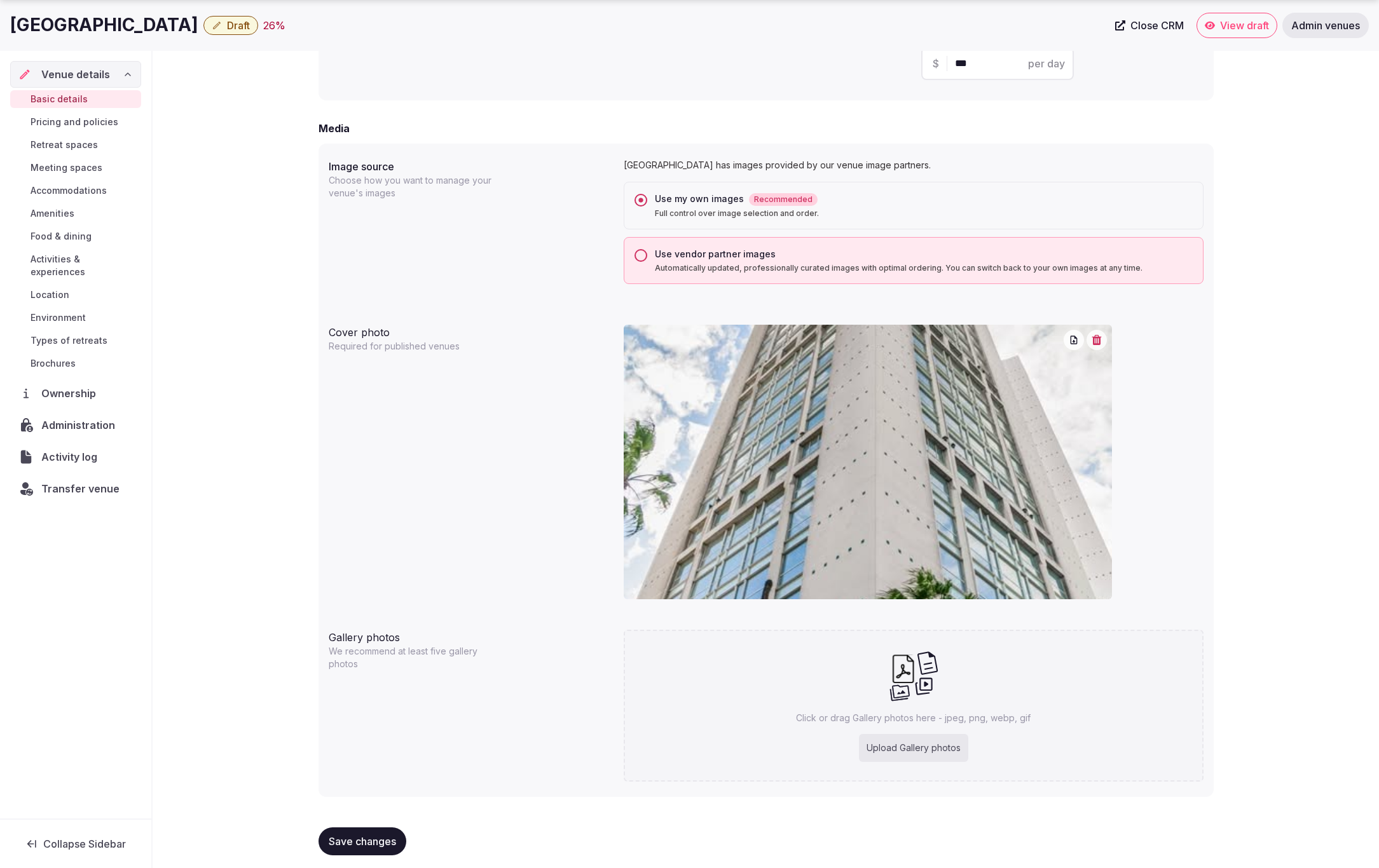
scroll to position [958, 0]
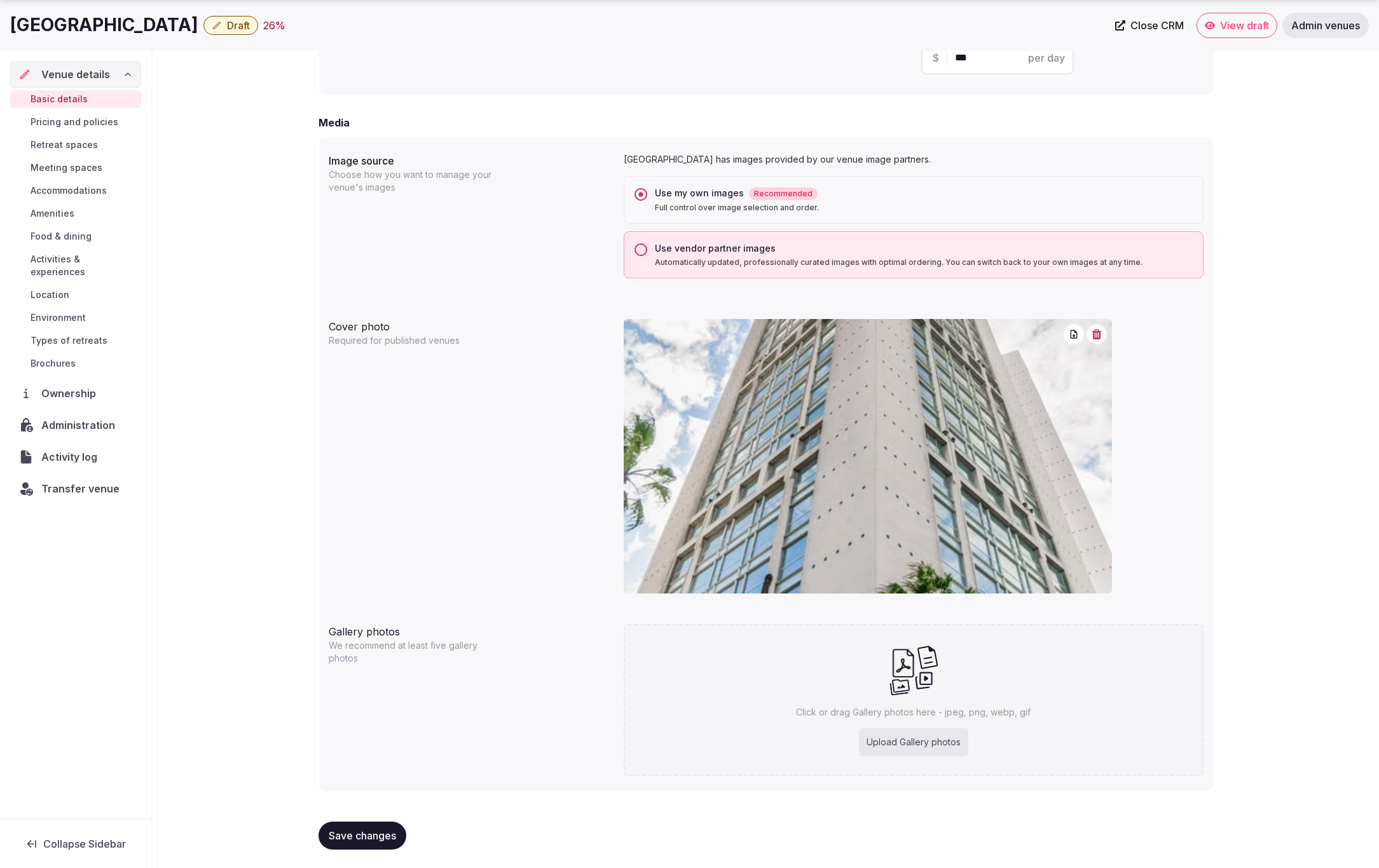
click at [361, 831] on span "Save changes" at bounding box center [363, 835] width 67 height 12
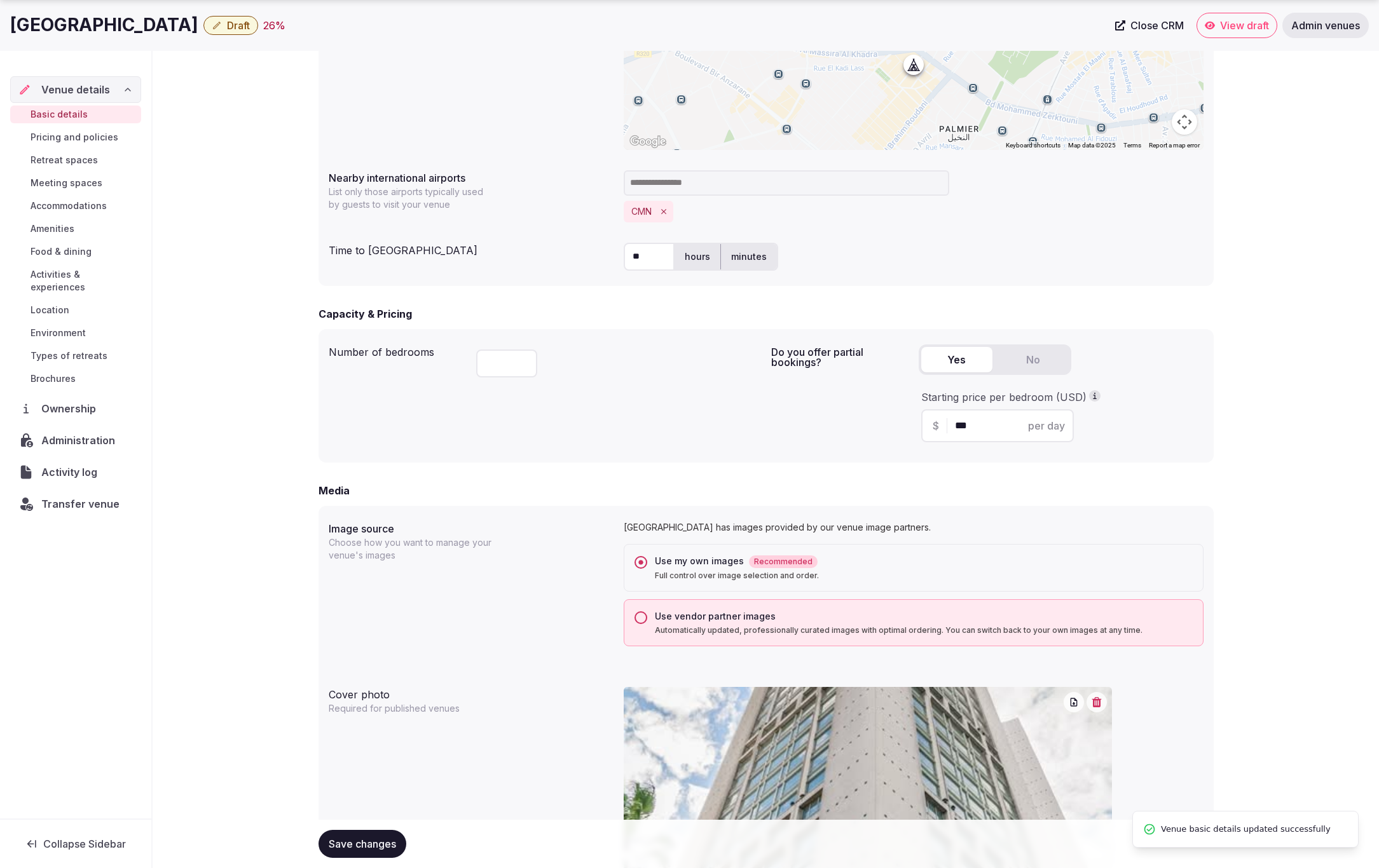
scroll to position [769, 0]
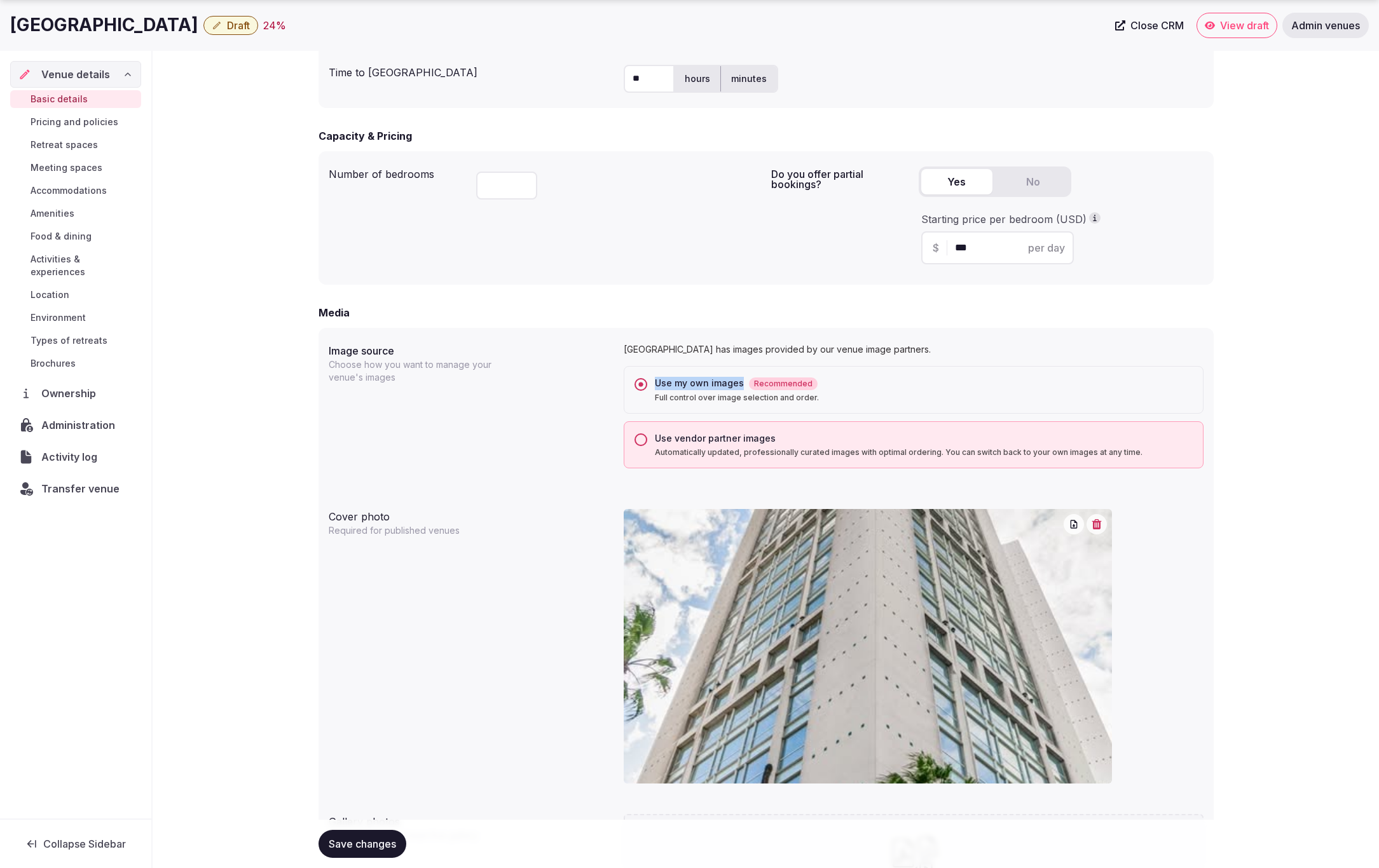
drag, startPoint x: 738, startPoint y: 382, endPoint x: 657, endPoint y: 383, distance: 81.0
click at [657, 383] on div "Use my own images Recommended" at bounding box center [923, 383] width 538 height 13
copy div "Use my own images"
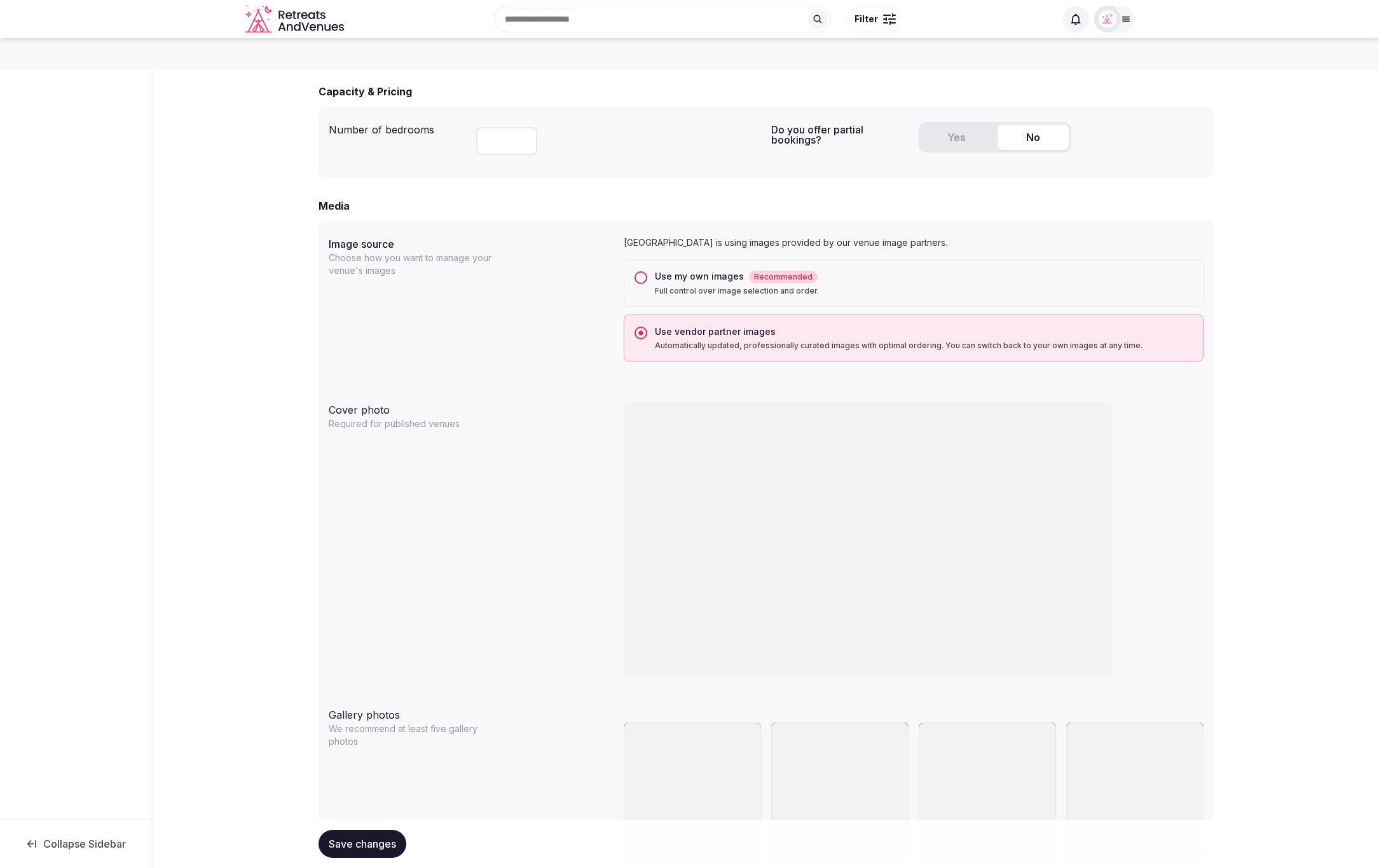
scroll to position [767, 0]
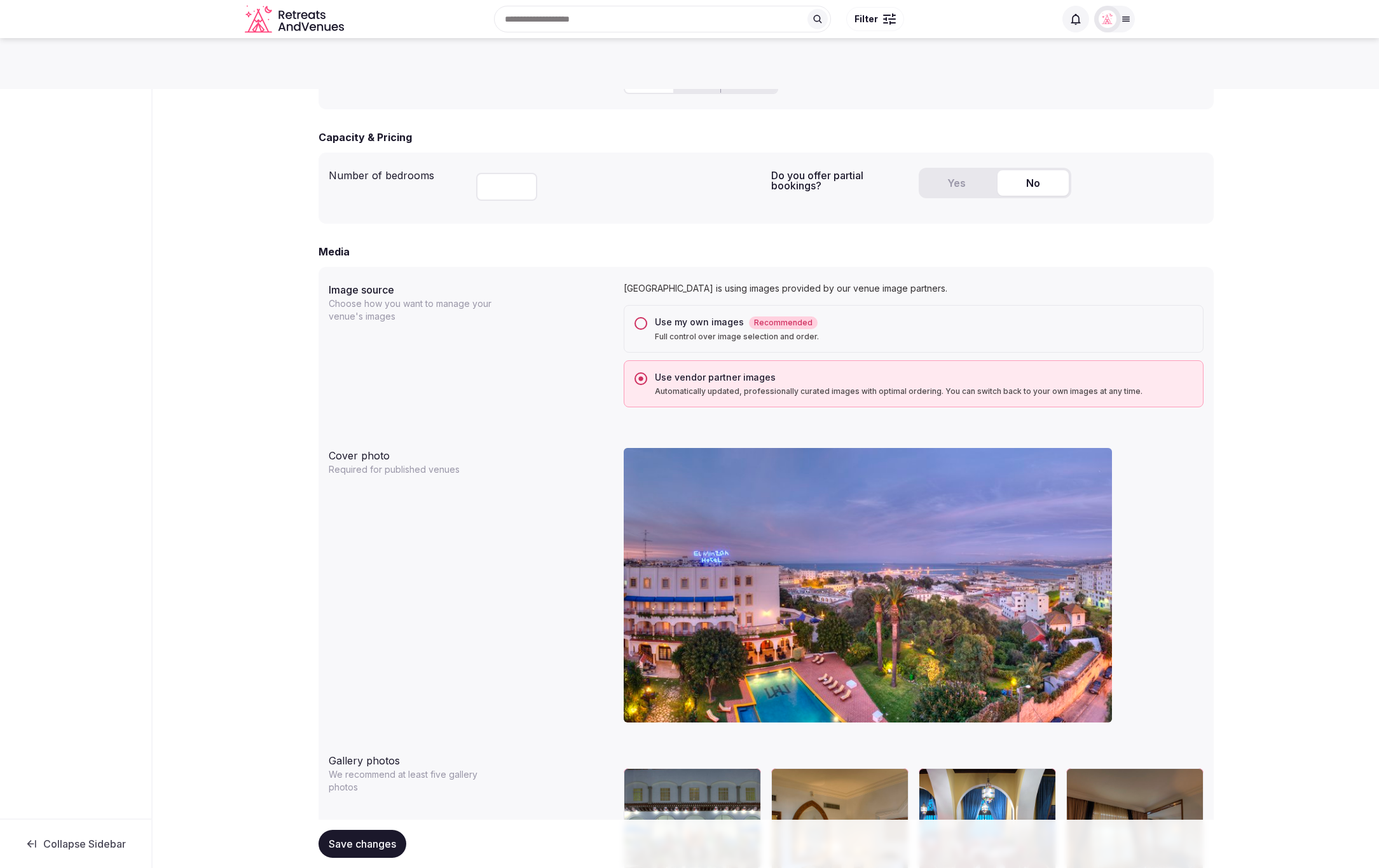
click at [640, 321] on button "Use my own images Recommended Full control over image selection and order." at bounding box center [641, 323] width 12 height 12
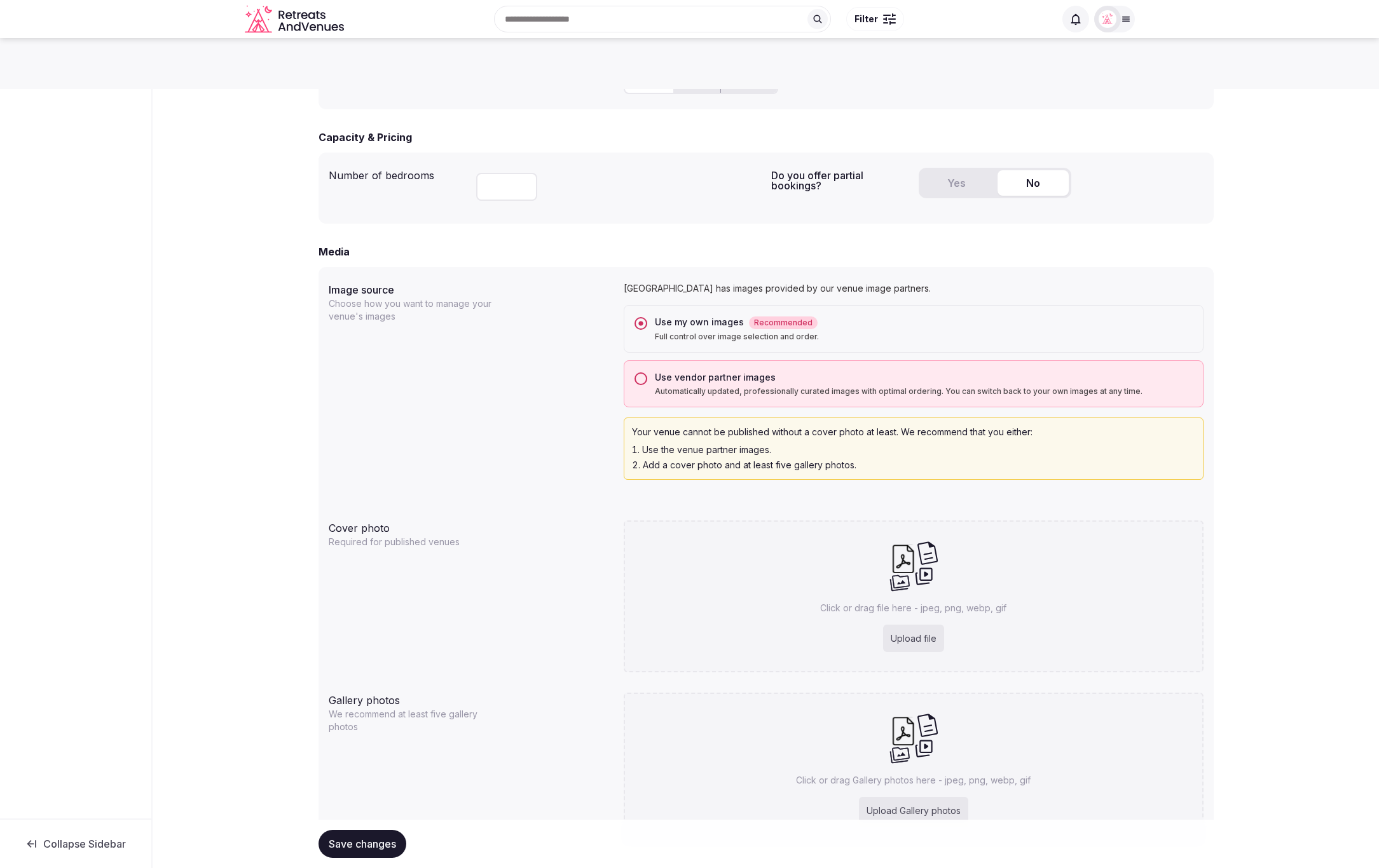
scroll to position [835, 0]
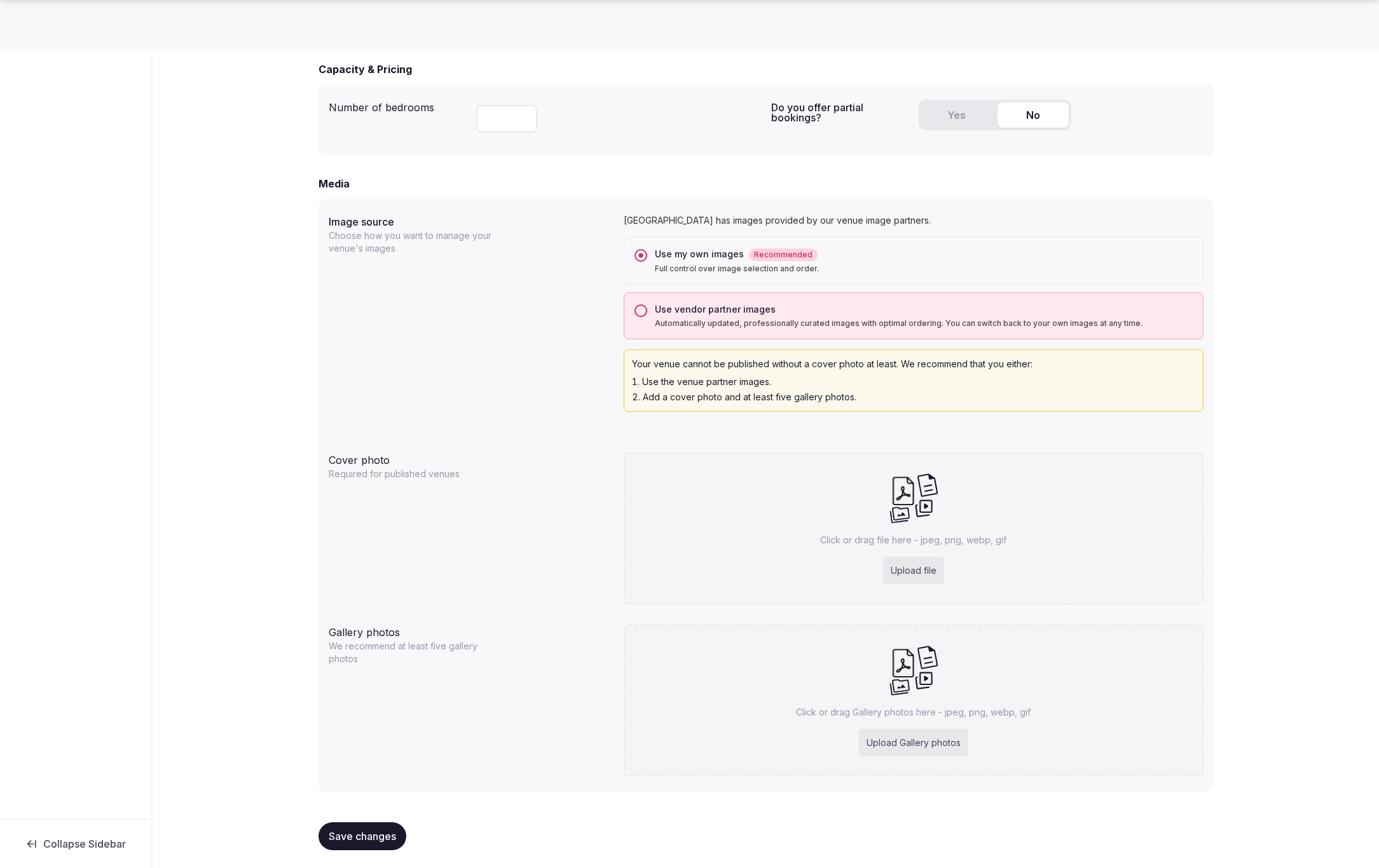
click at [358, 838] on span "Save changes" at bounding box center [363, 836] width 67 height 12
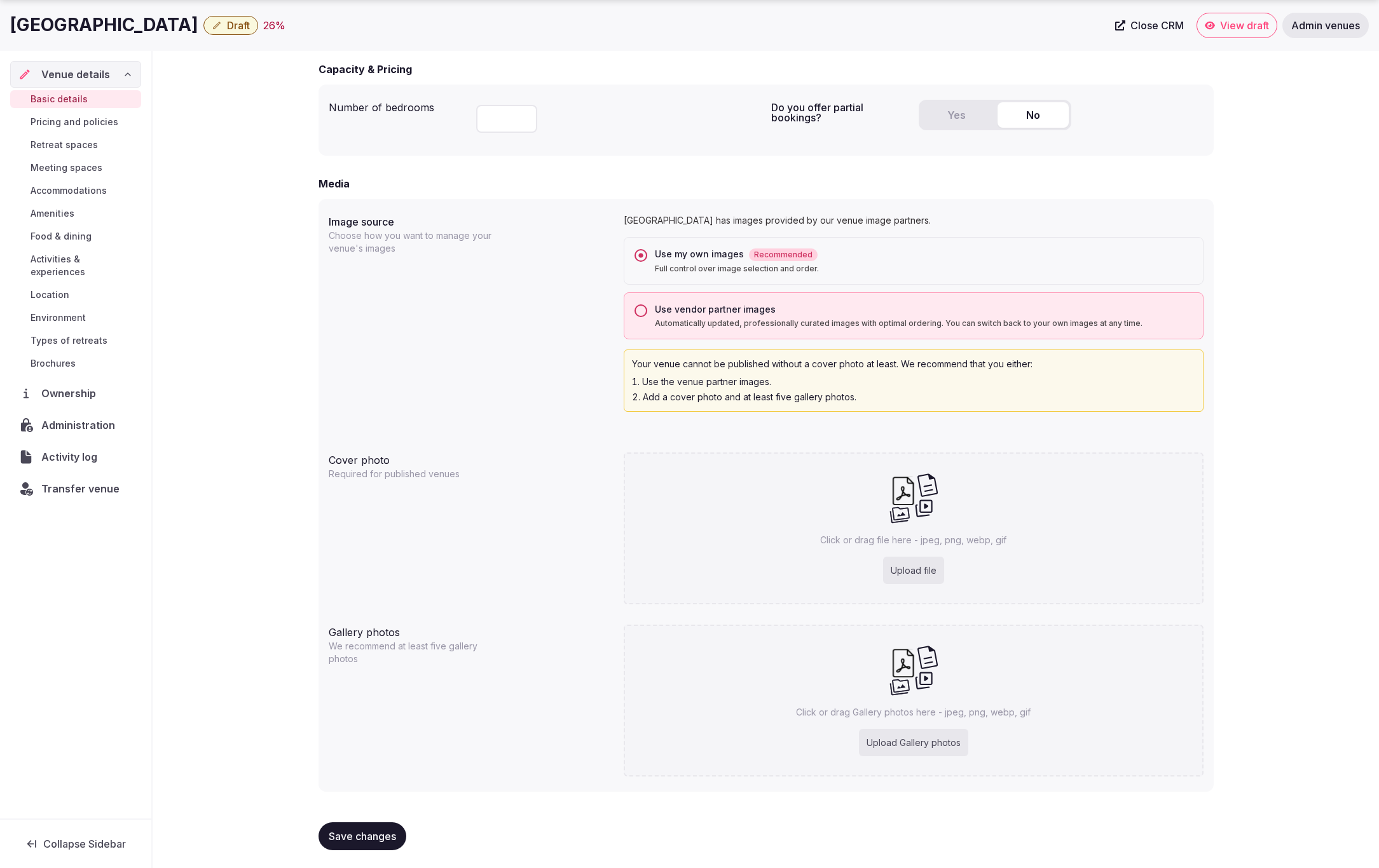
click at [352, 838] on span "Save changes" at bounding box center [363, 836] width 67 height 12
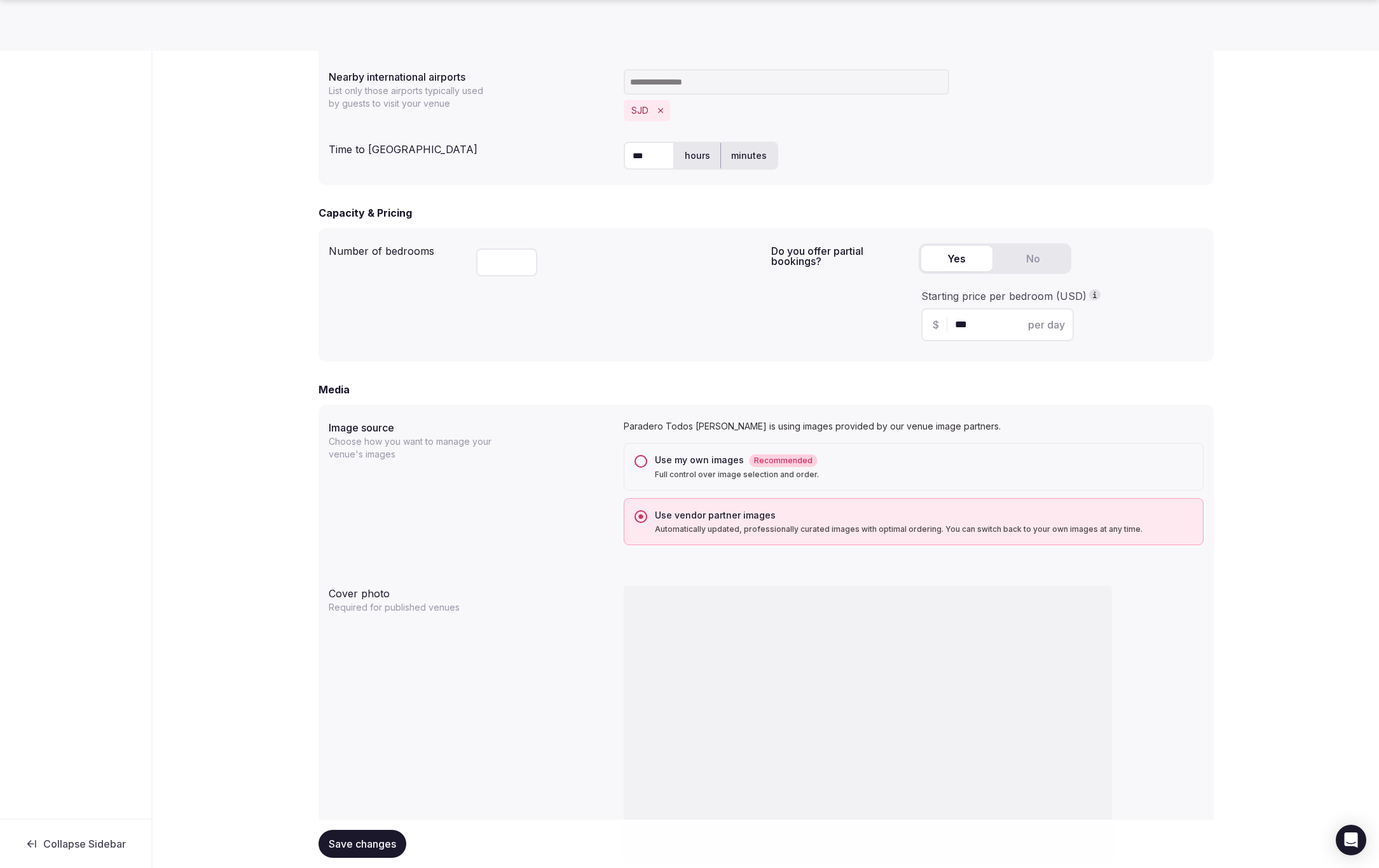
scroll to position [736, 0]
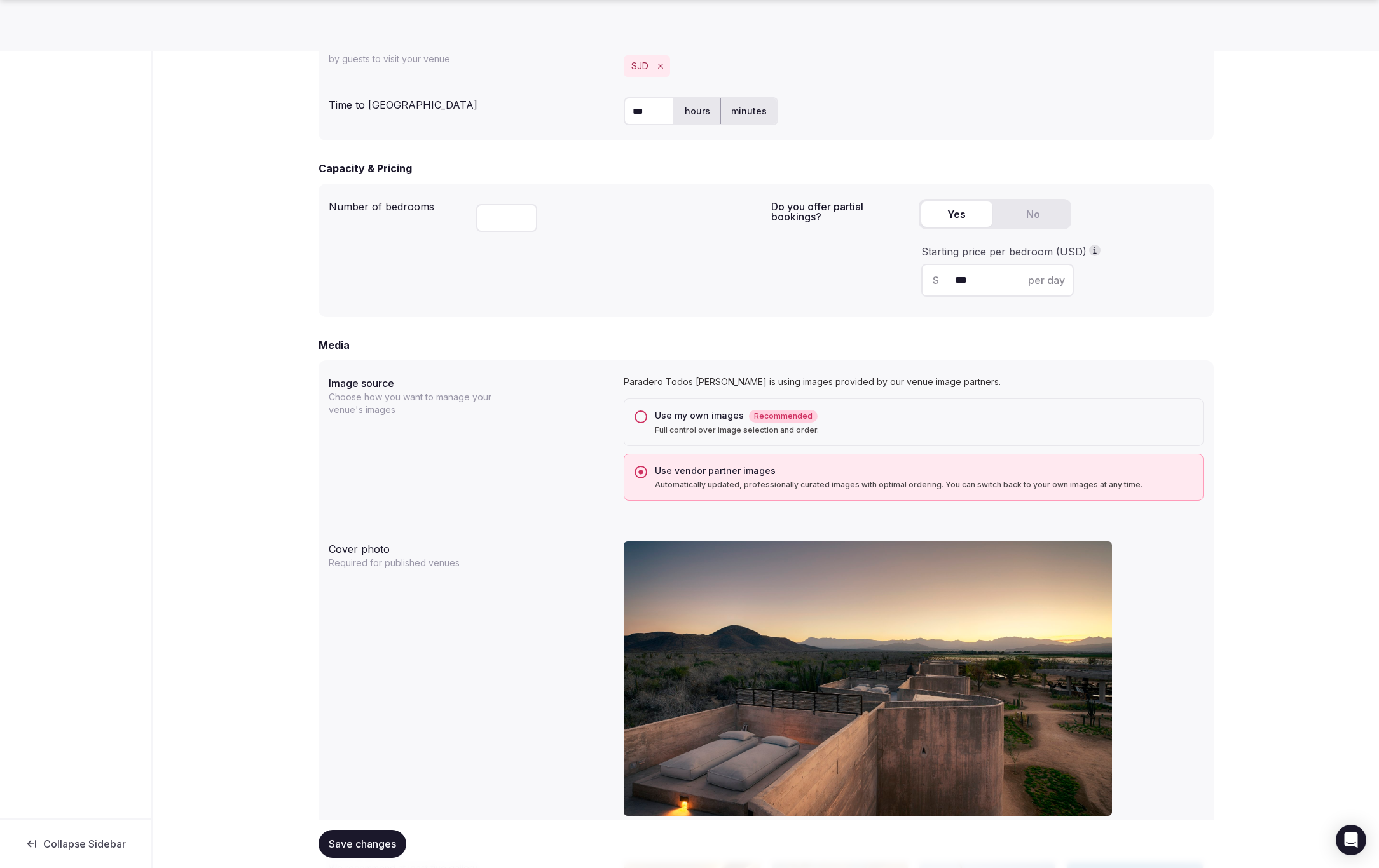
click at [641, 413] on button "Use my own images Recommended Full control over image selection and order." at bounding box center [641, 416] width 12 height 12
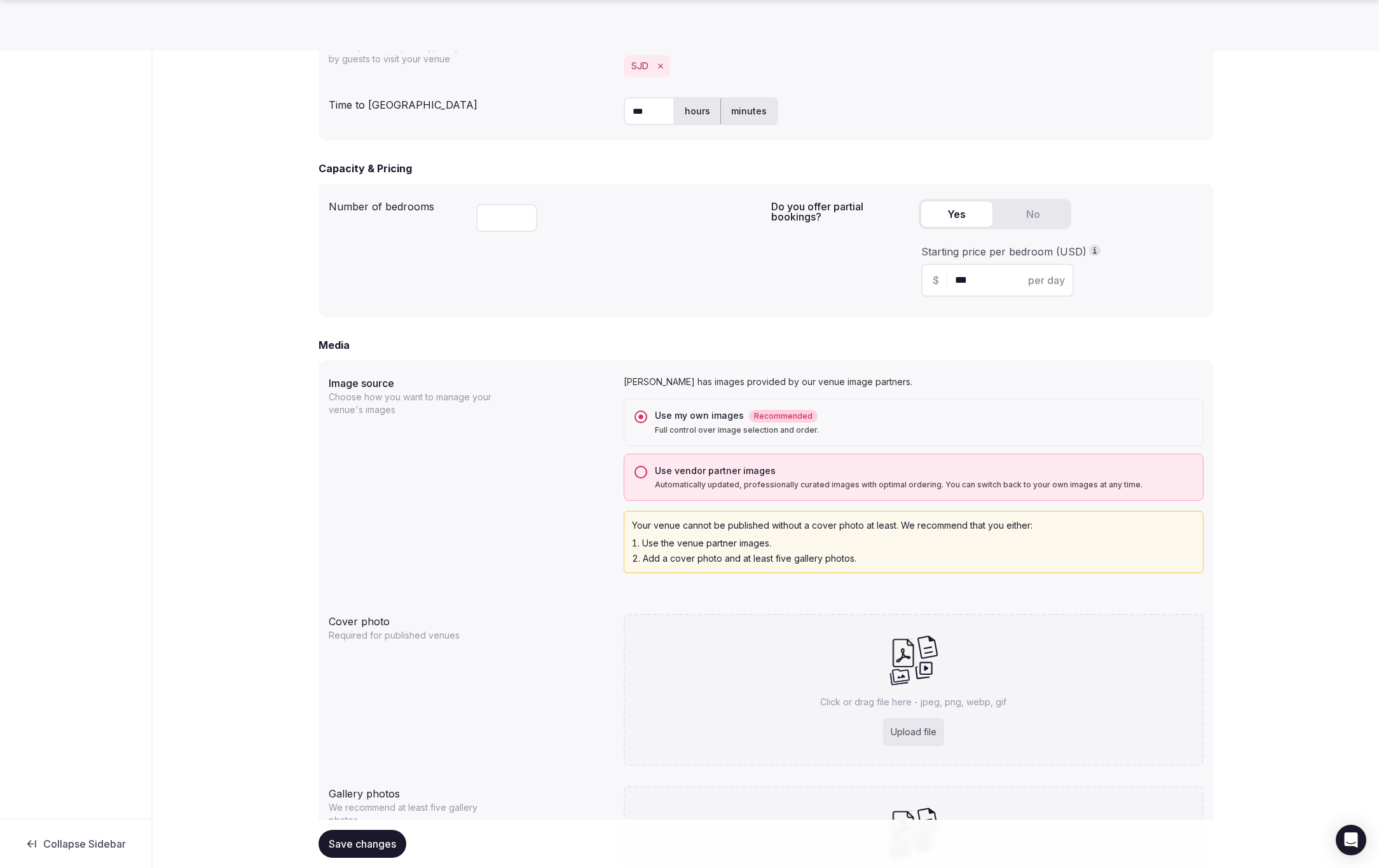
click at [349, 849] on span "Save changes" at bounding box center [363, 843] width 67 height 12
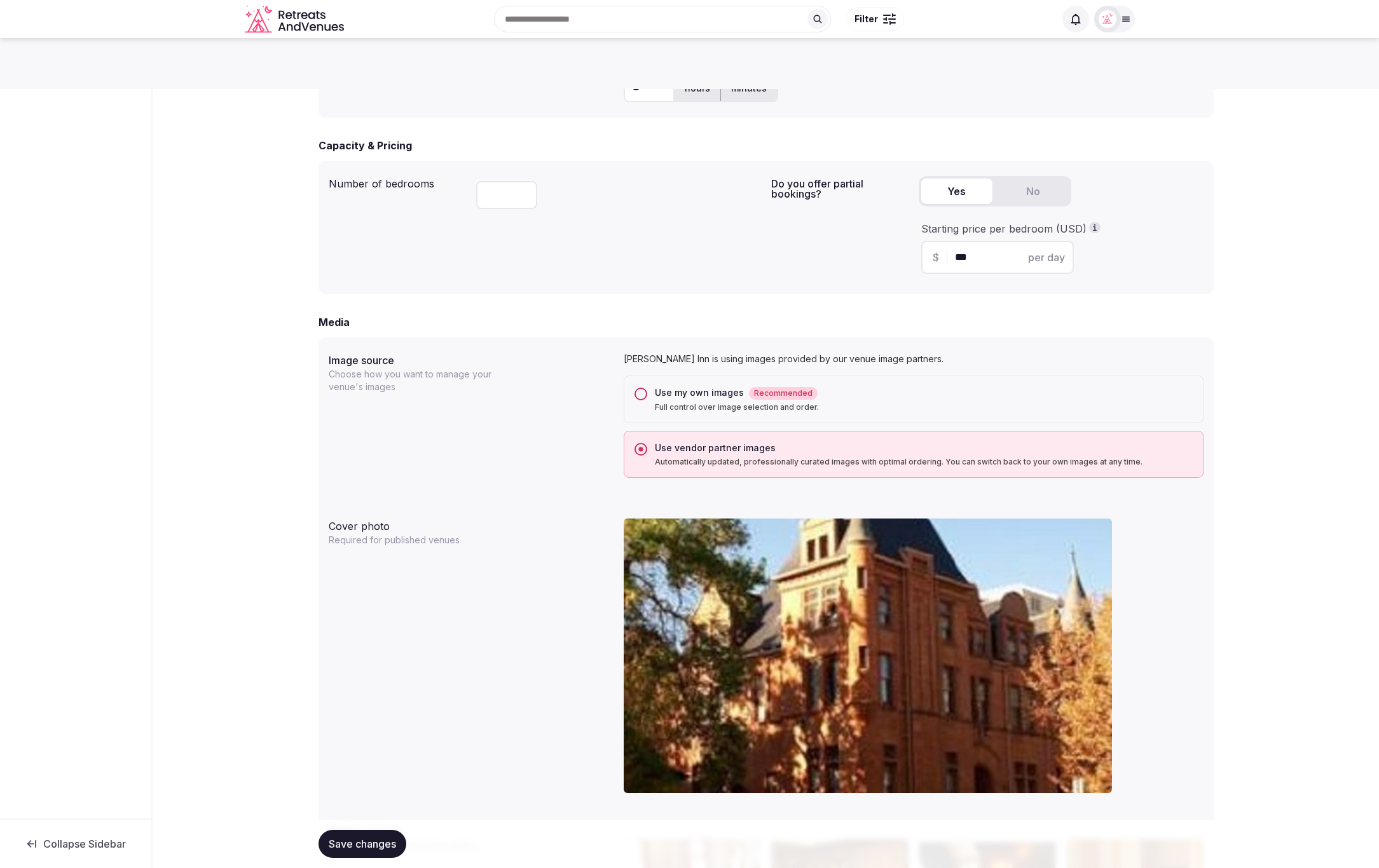
scroll to position [635, 0]
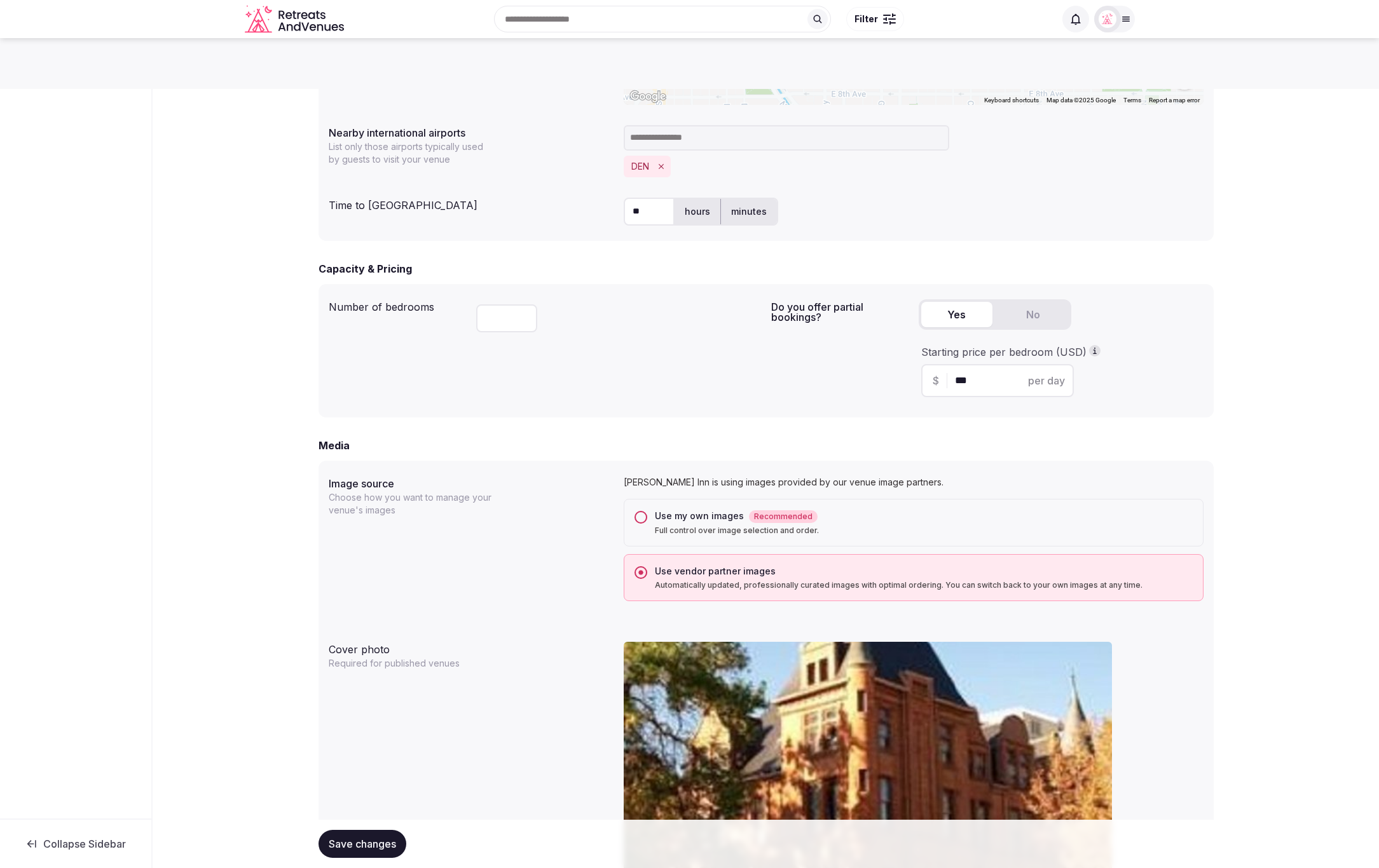
click at [641, 511] on button "Use my own images Recommended Full control over image selection and order." at bounding box center [641, 517] width 12 height 12
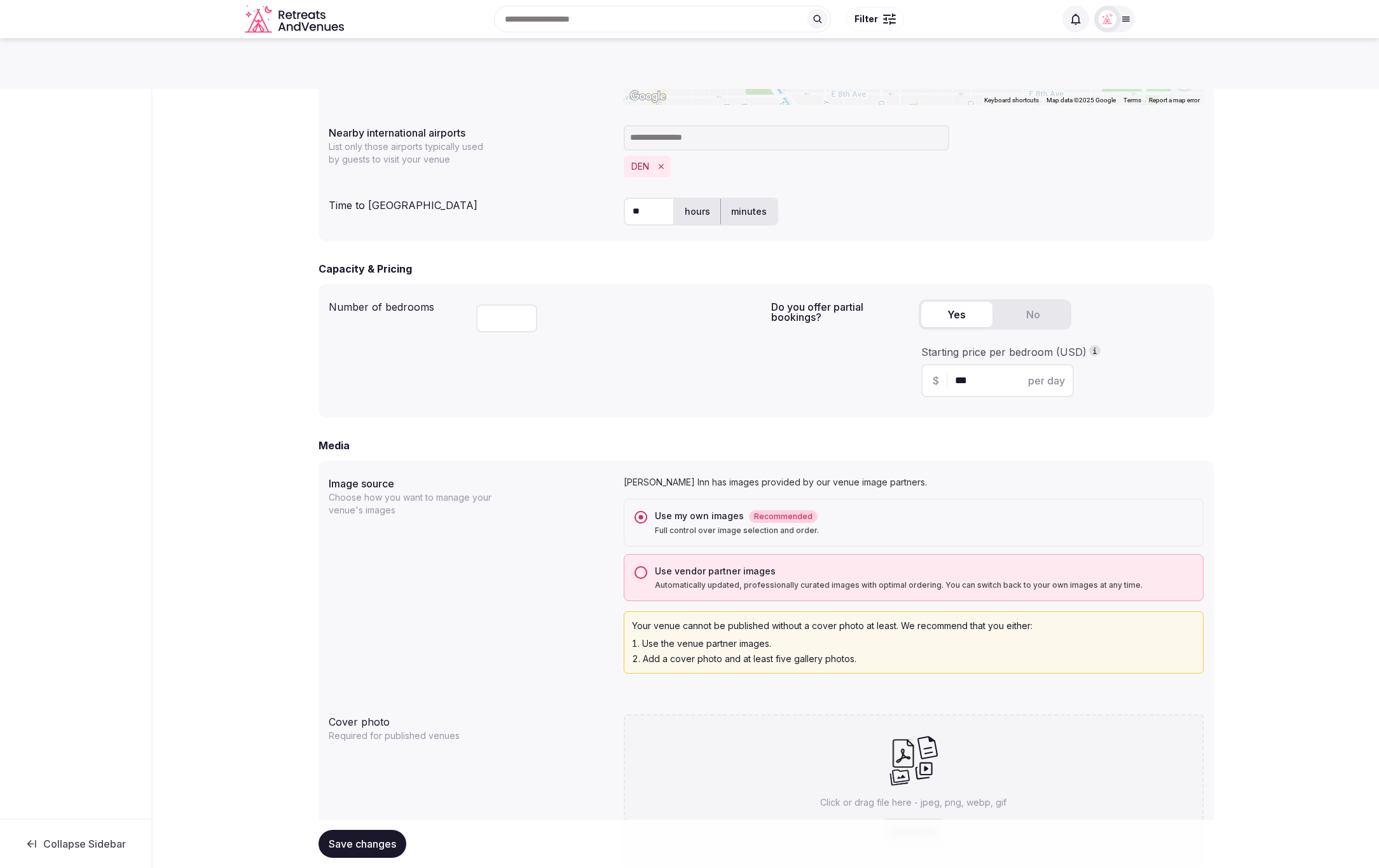
click at [352, 838] on span "Save changes" at bounding box center [363, 843] width 67 height 12
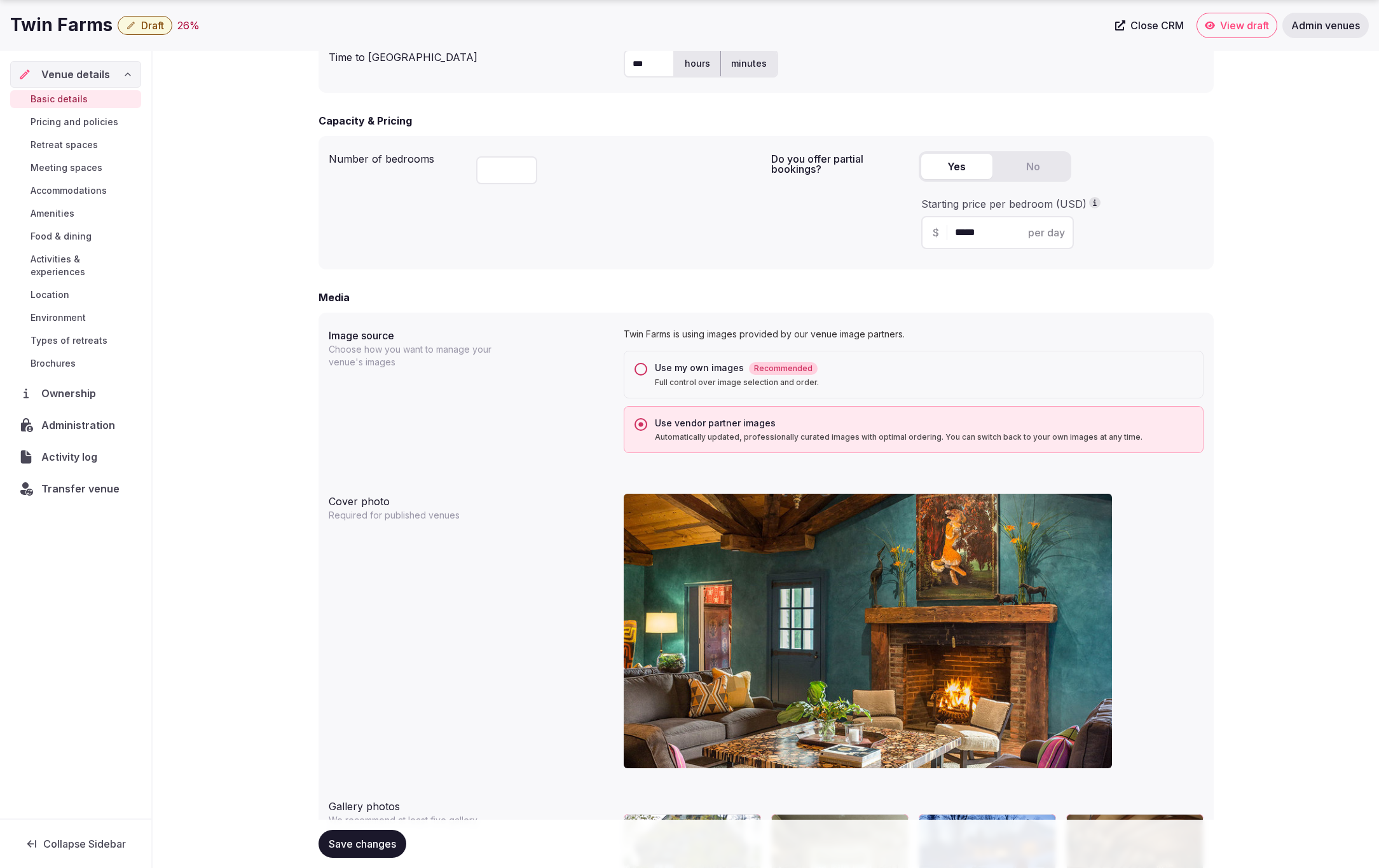
scroll to position [822, 0]
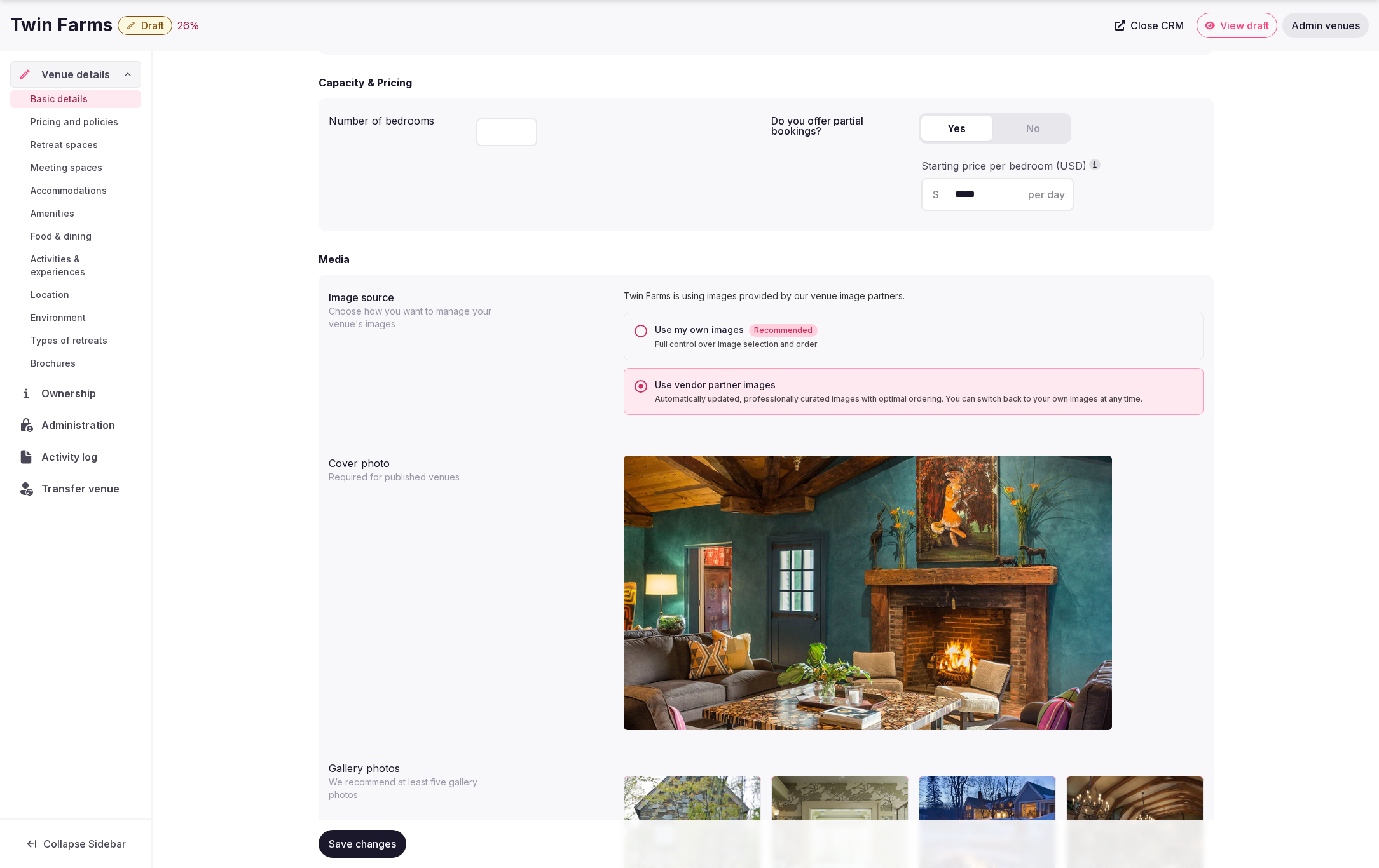
click at [641, 330] on button "Use my own images Recommended Full control over image selection and order." at bounding box center [641, 330] width 12 height 12
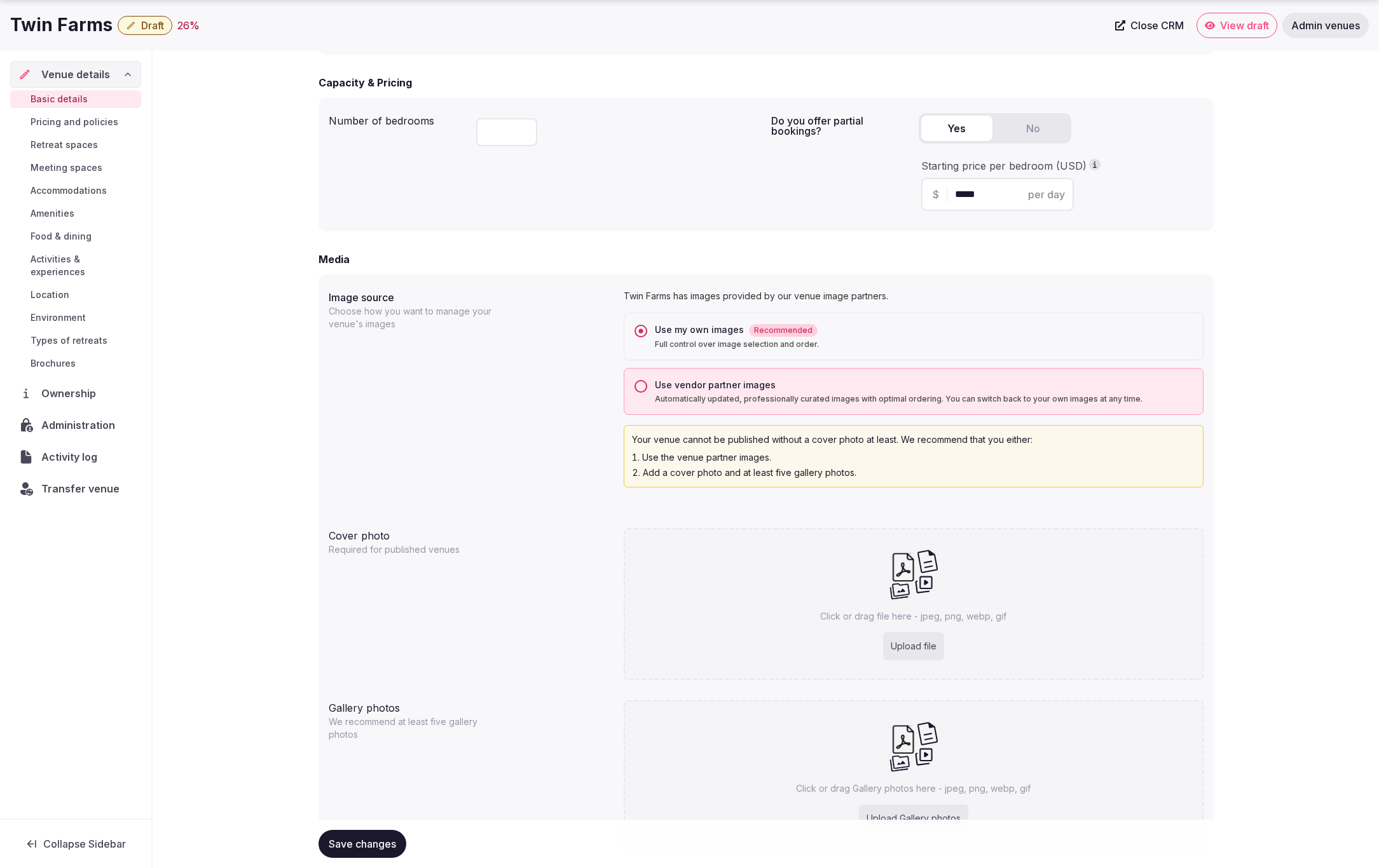
scroll to position [898, 0]
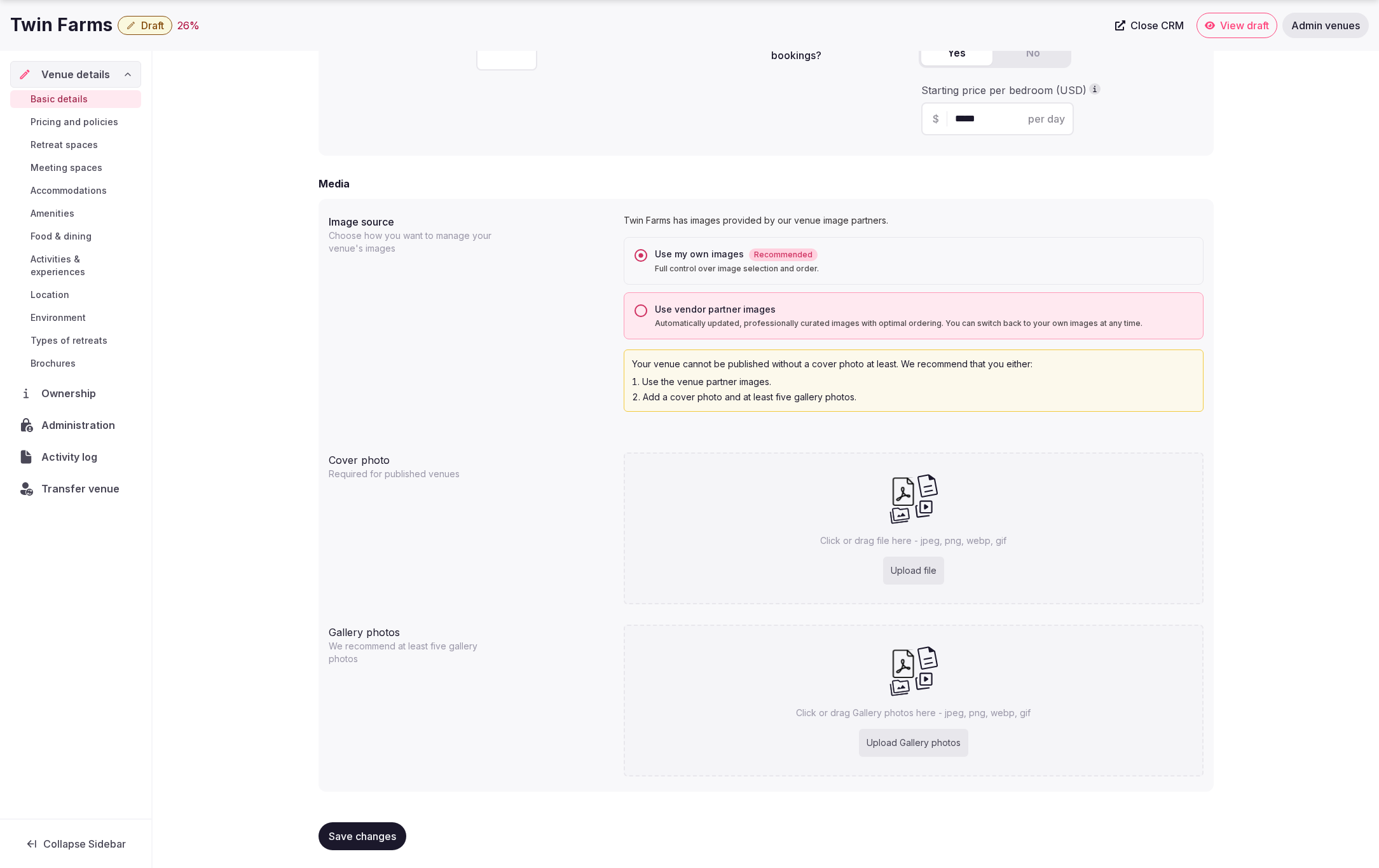
click at [372, 832] on span "Save changes" at bounding box center [363, 836] width 67 height 12
click at [69, 481] on span "Transfer venue" at bounding box center [81, 488] width 77 height 16
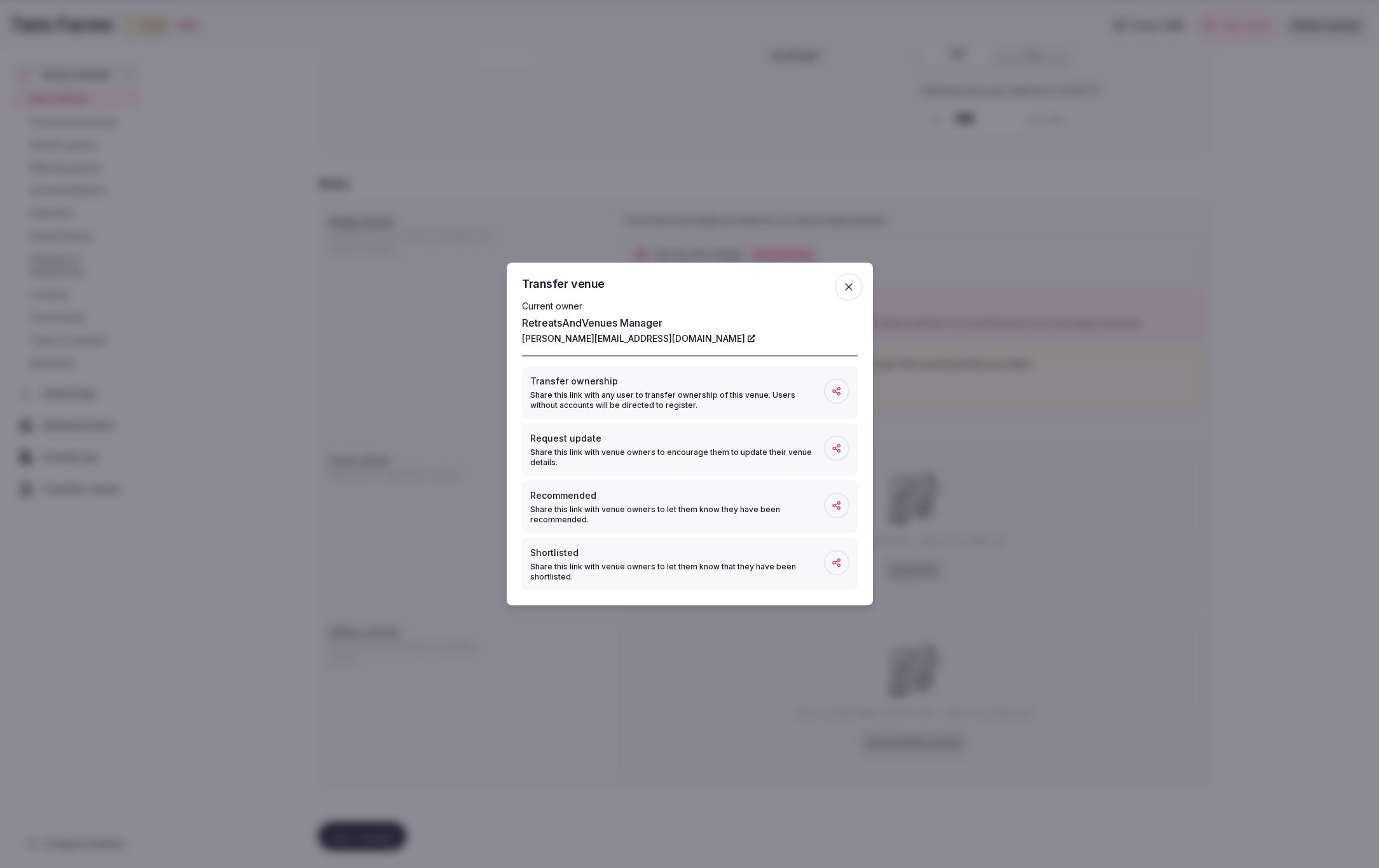
click at [849, 284] on icon "button" at bounding box center [848, 287] width 12 height 12
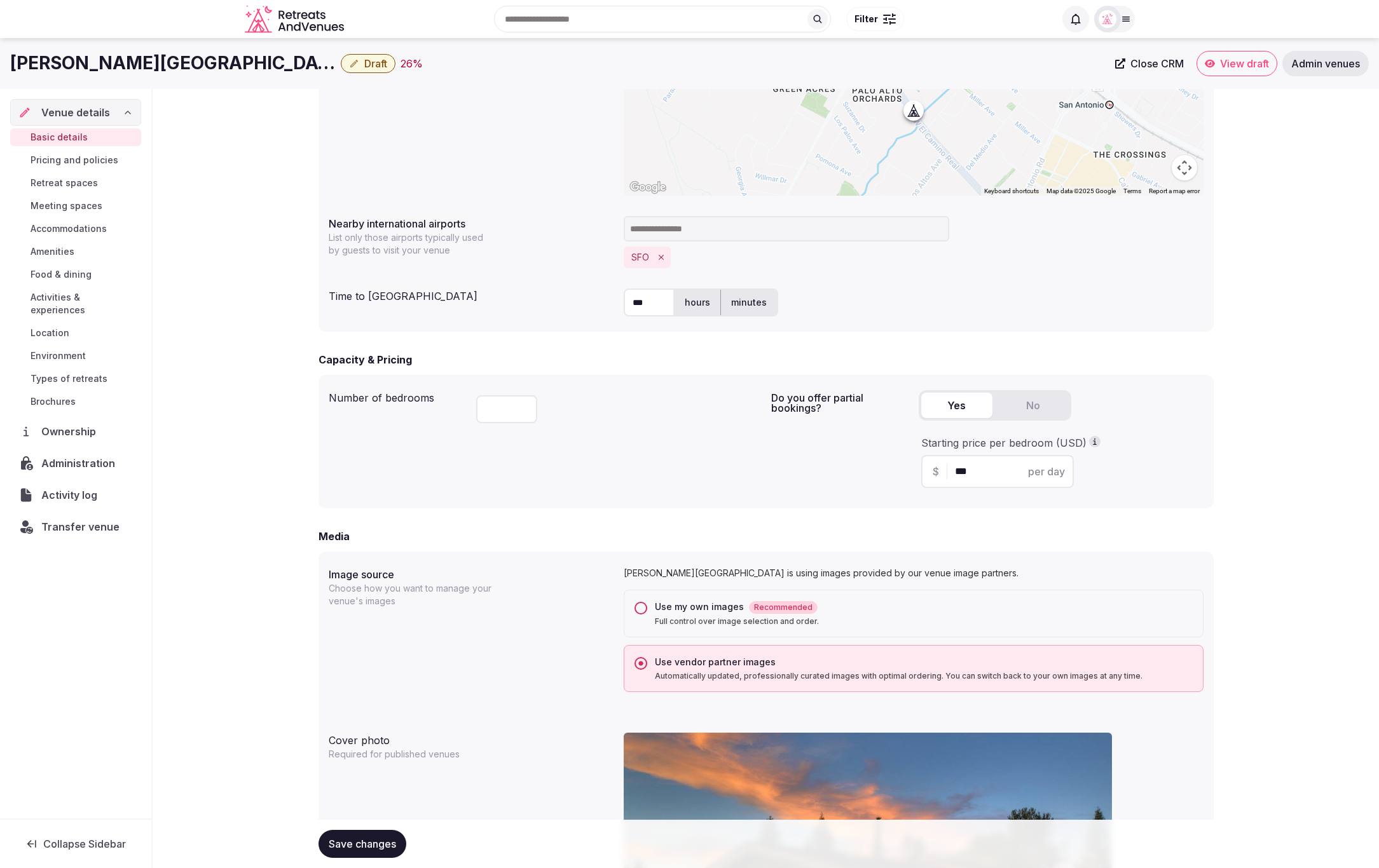
scroll to position [524, 0]
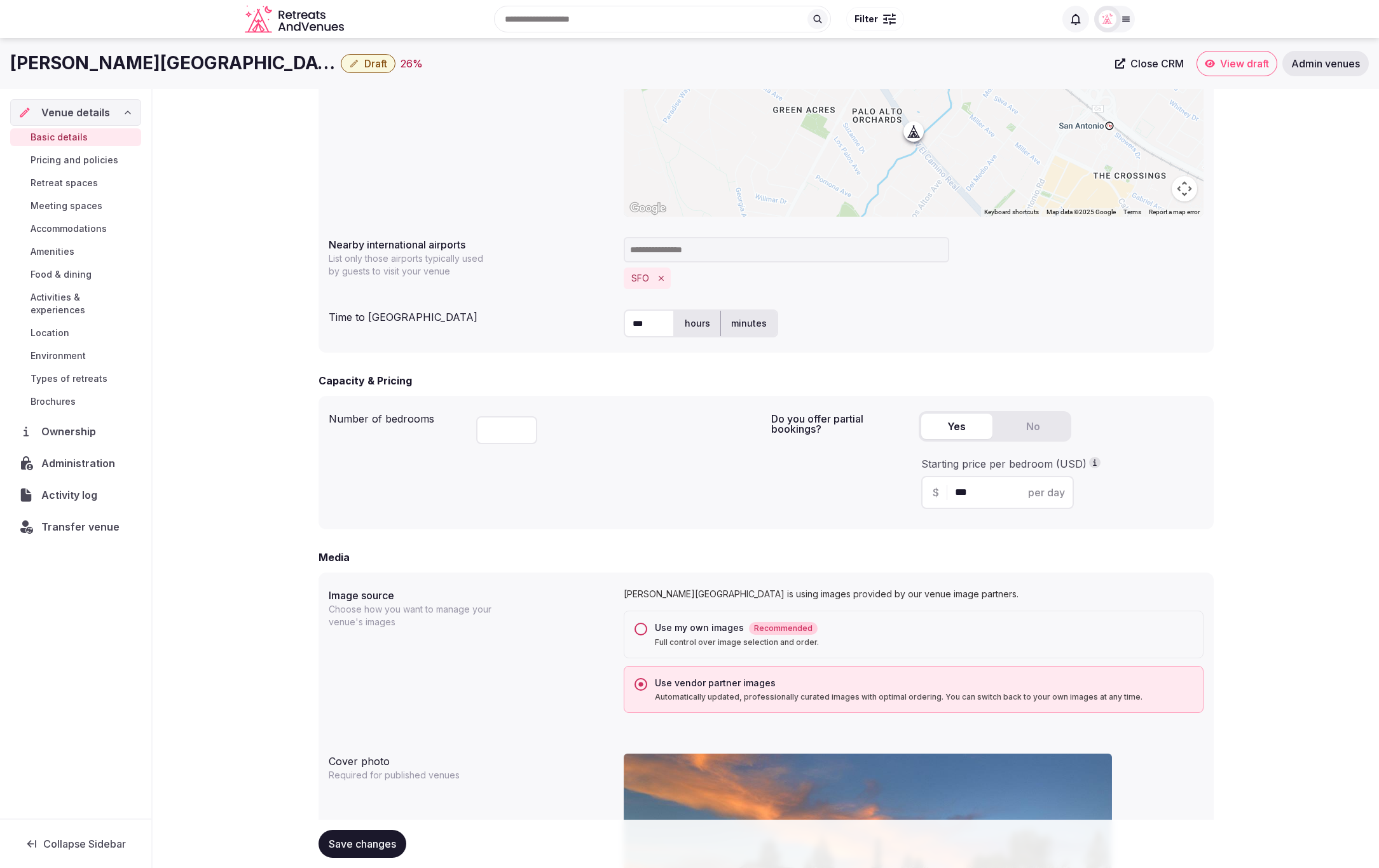
click at [636, 626] on button "Use my own images Recommended Full control over image selection and order." at bounding box center [641, 629] width 12 height 12
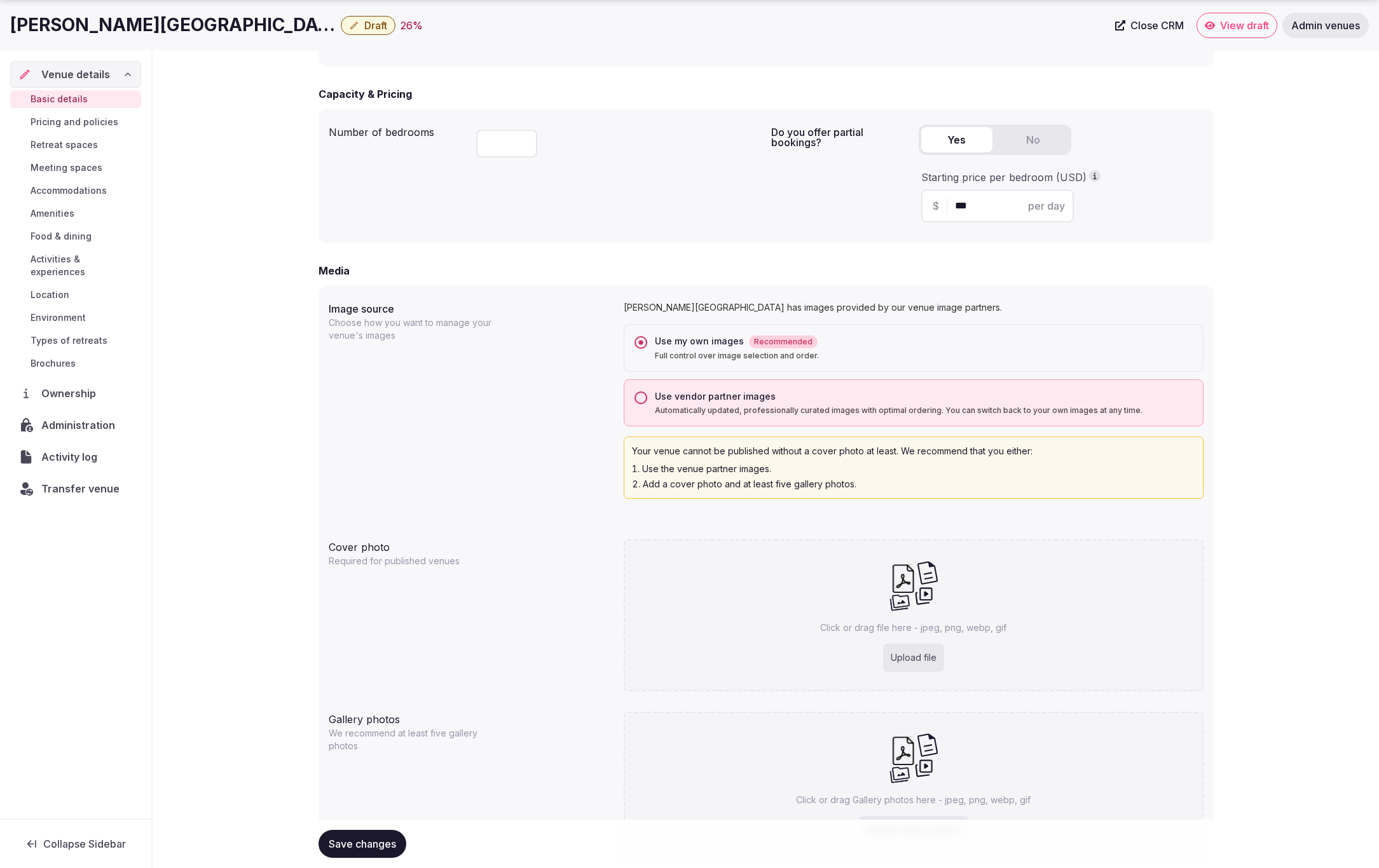
scroll to position [898, 0]
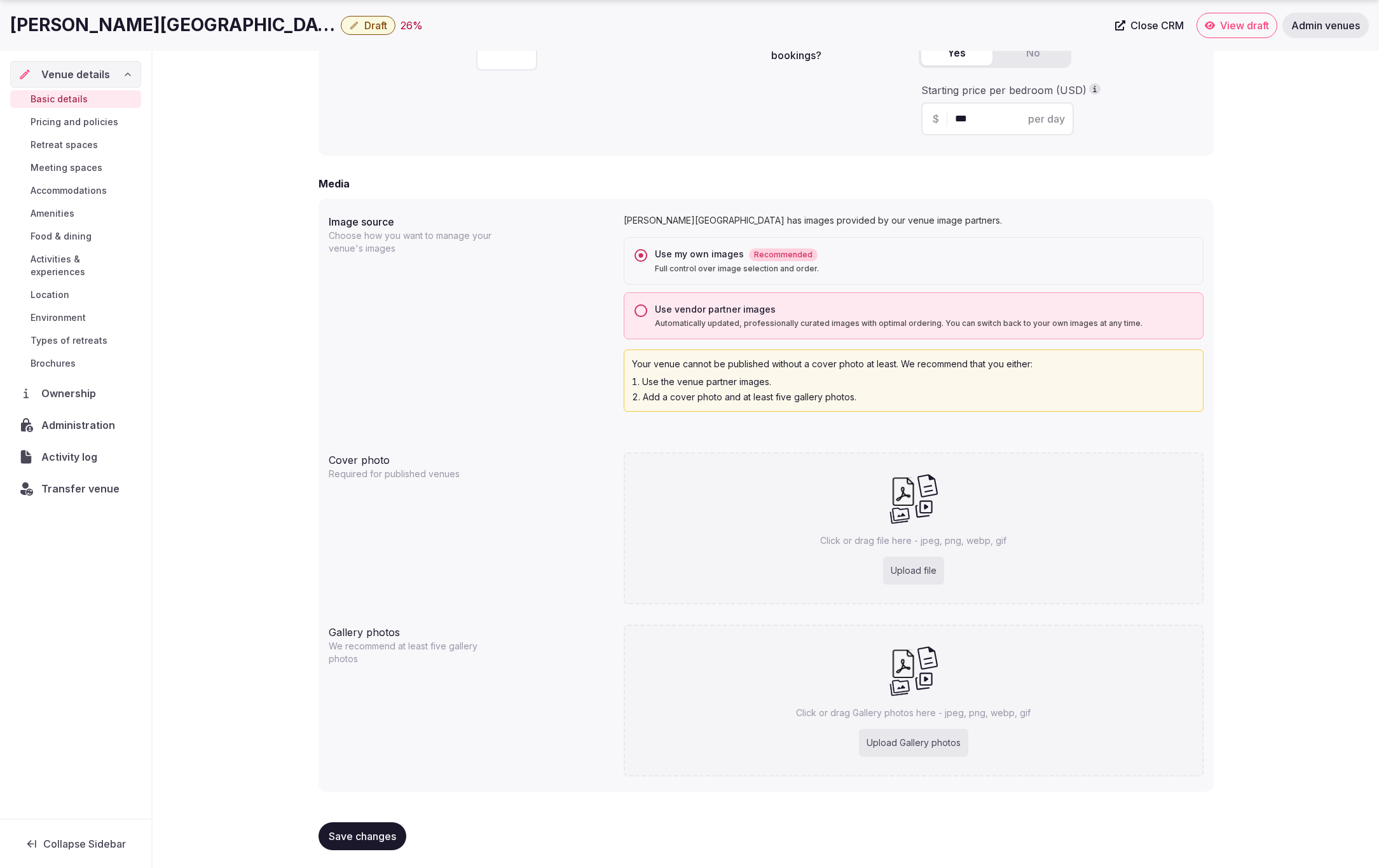
click at [358, 830] on span "Save changes" at bounding box center [363, 836] width 67 height 12
click at [354, 839] on span "Save changes" at bounding box center [363, 836] width 67 height 12
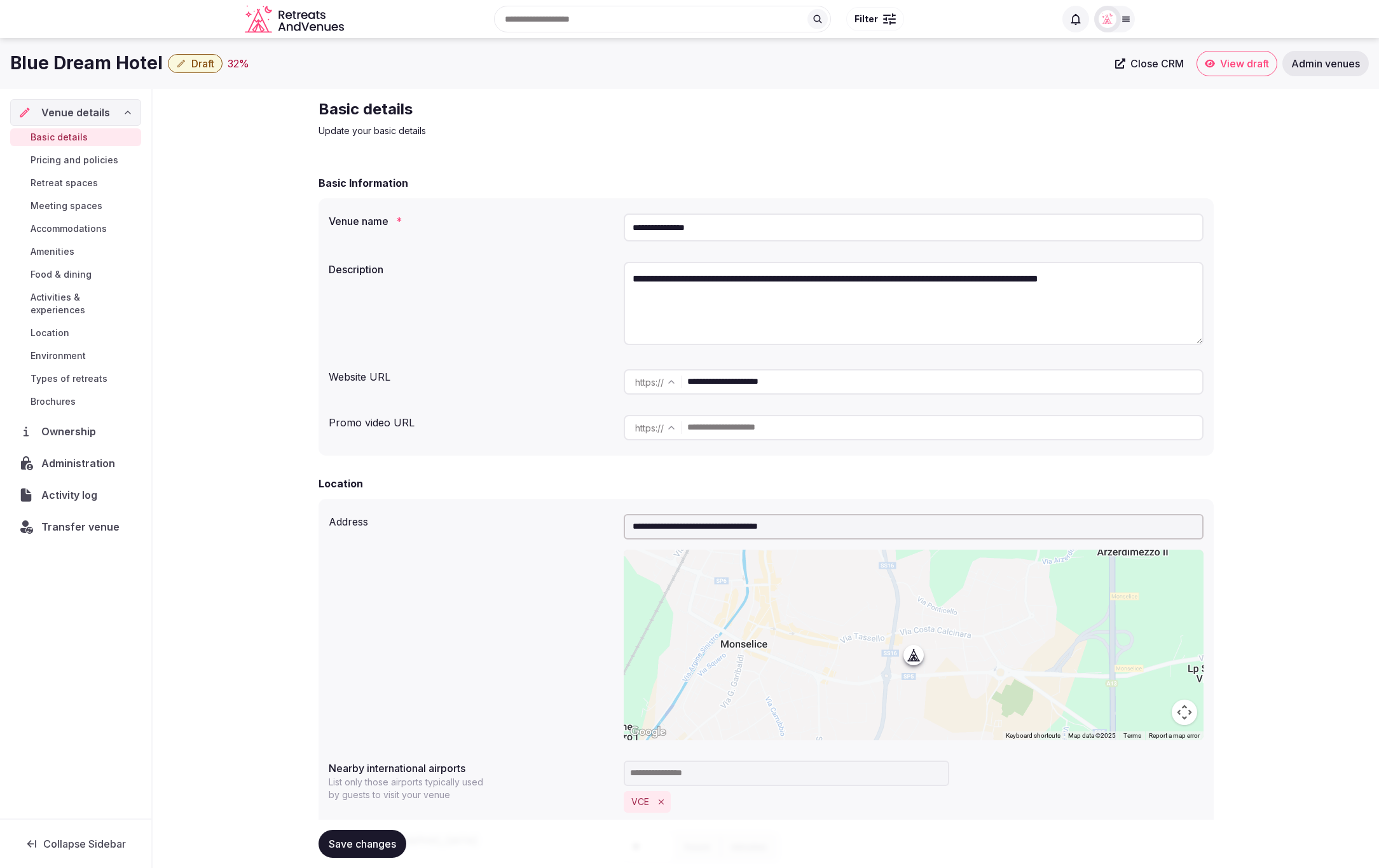
click at [755, 116] on div "Basic details Update your basic details" at bounding box center [766, 118] width 895 height 38
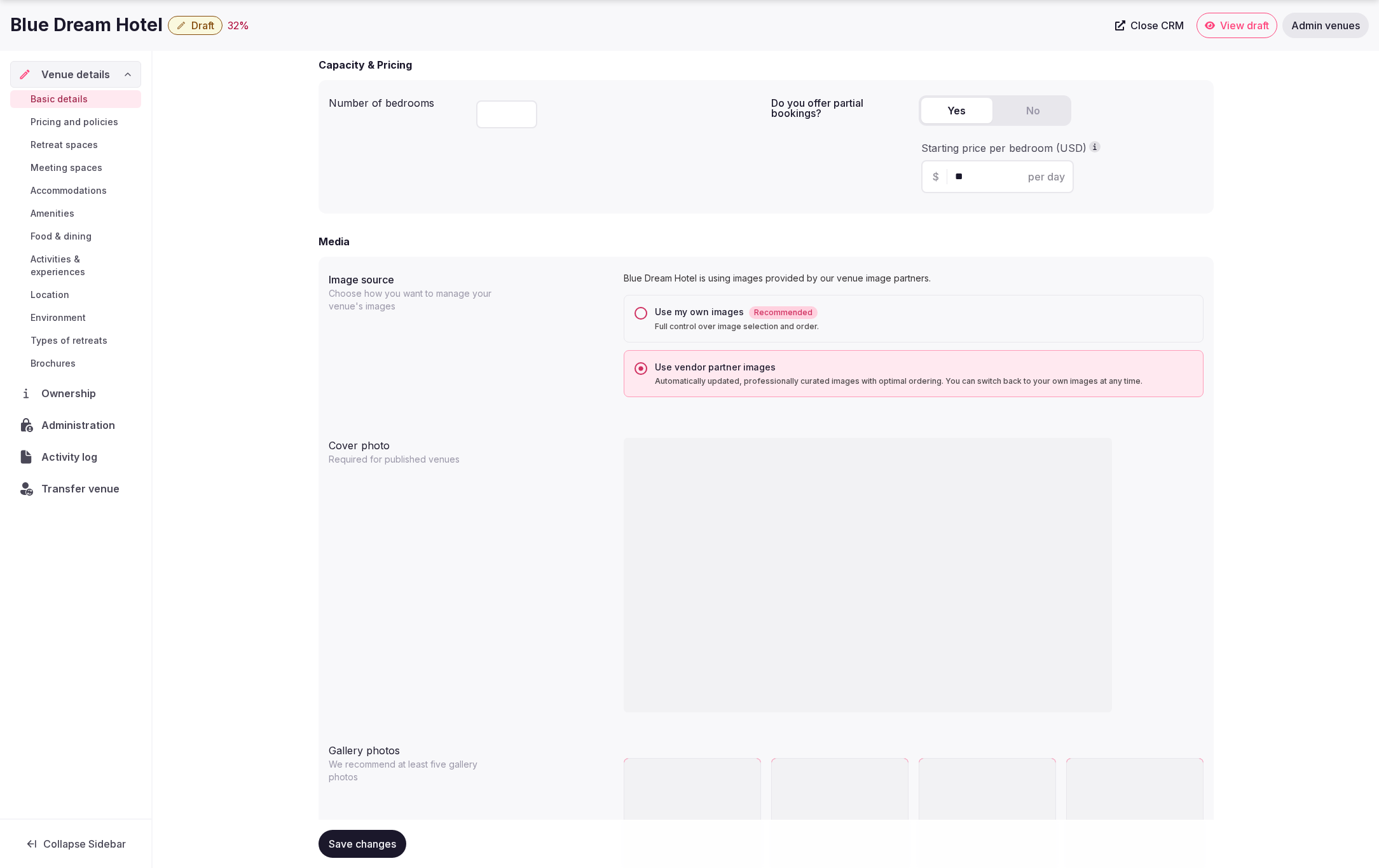
scroll to position [929, 0]
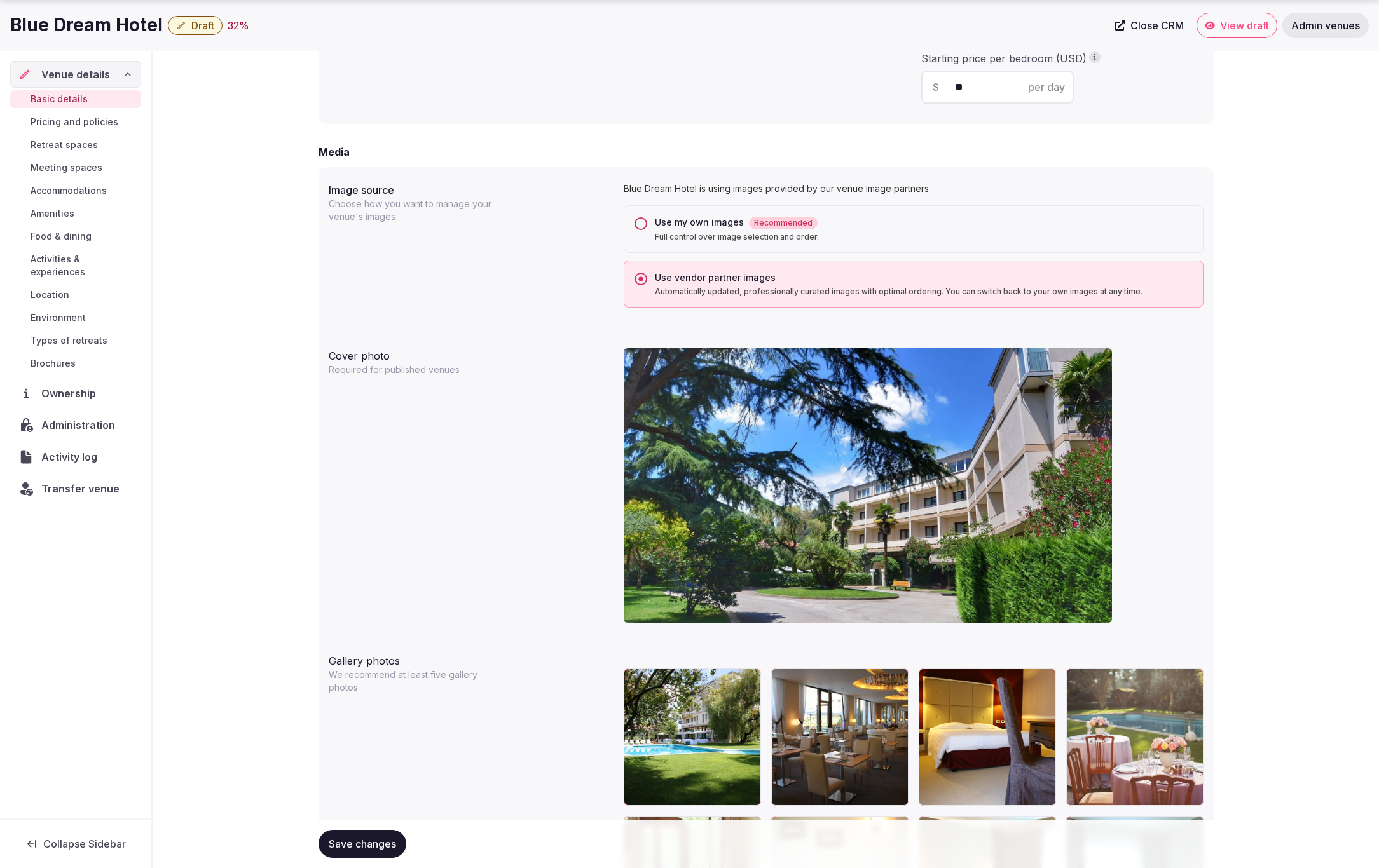
click at [641, 221] on button "Use my own images Recommended Full control over image selection and order." at bounding box center [641, 223] width 12 height 12
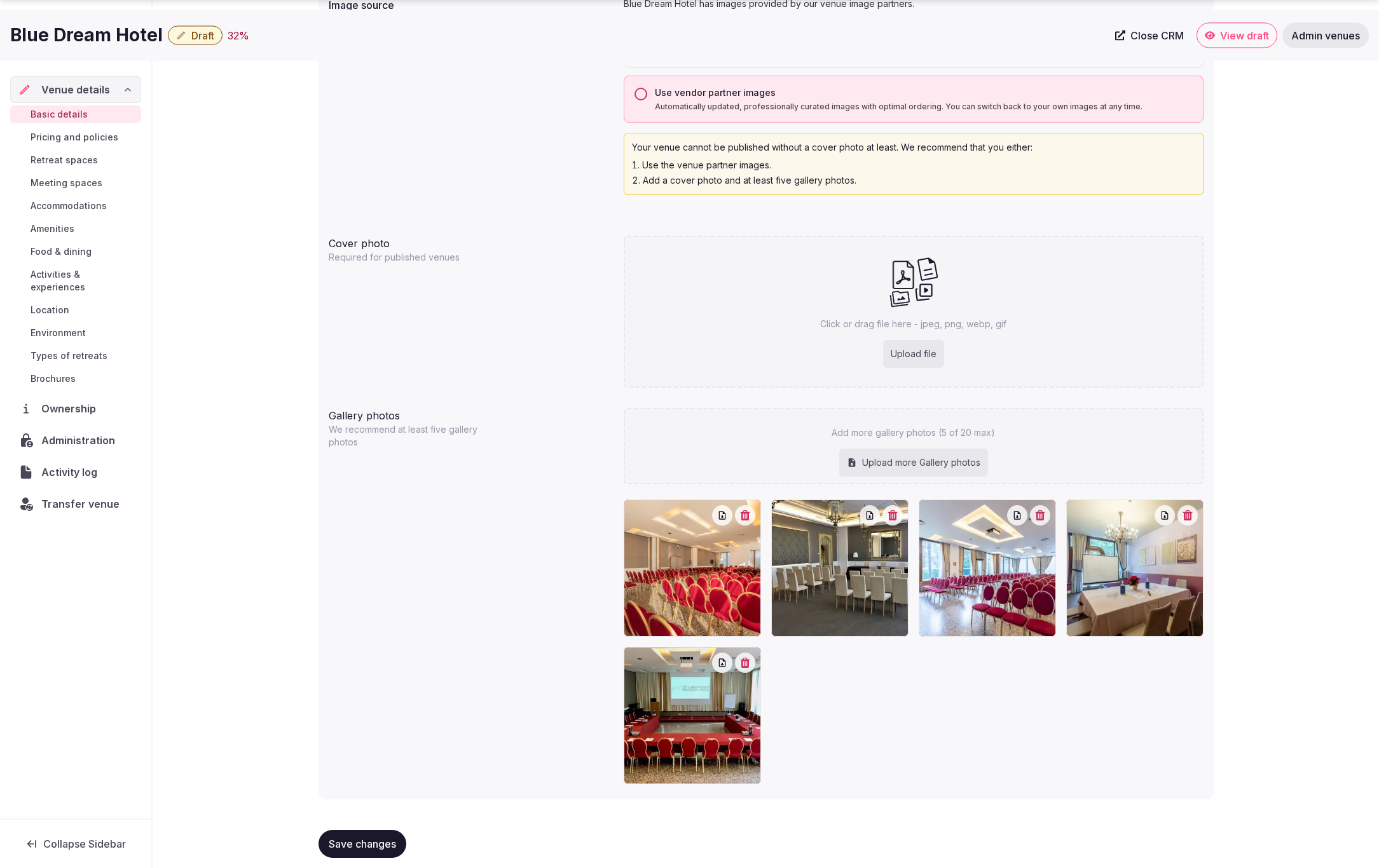
scroll to position [1122, 0]
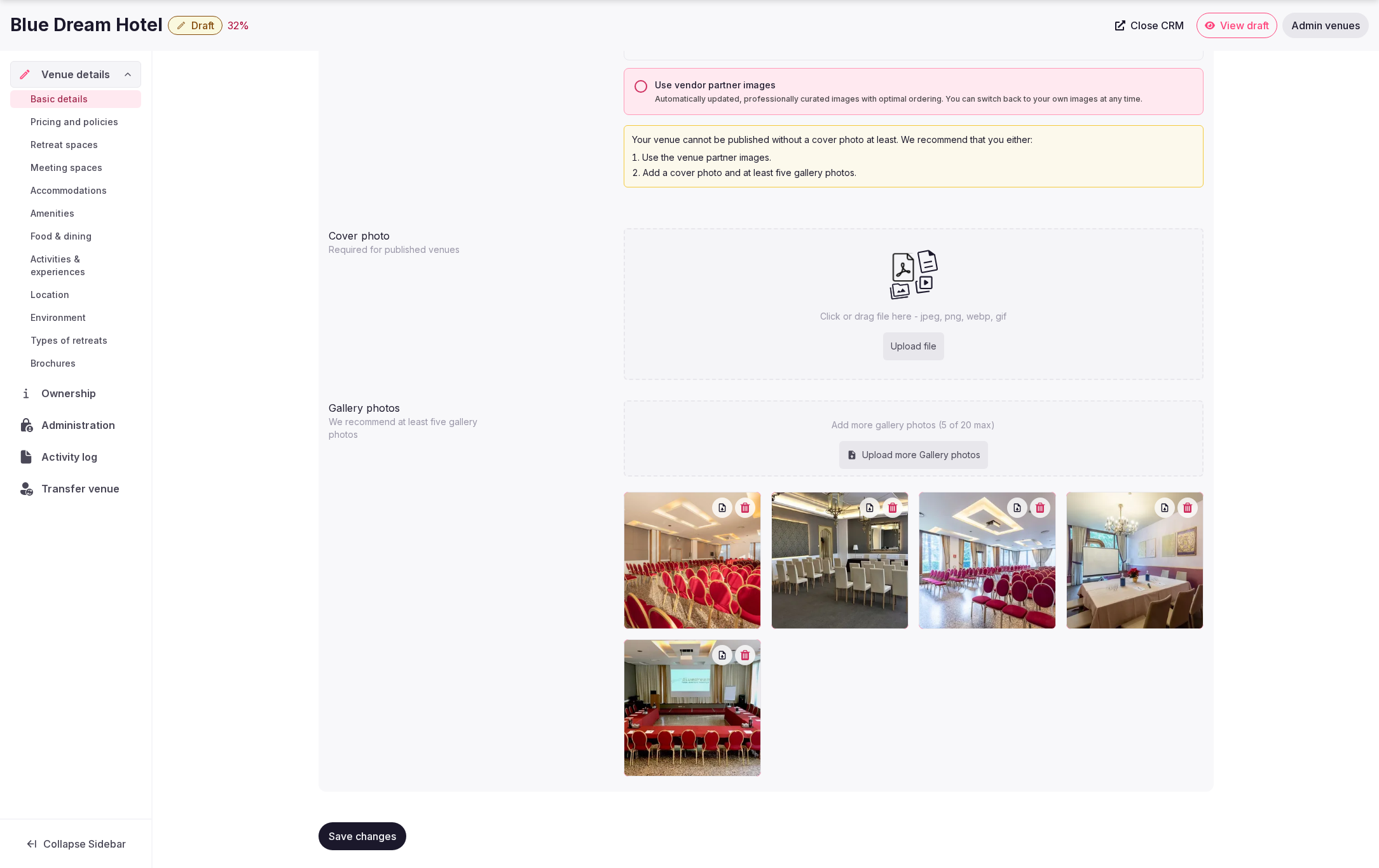
click at [374, 825] on button "Save changes" at bounding box center [362, 836] width 88 height 28
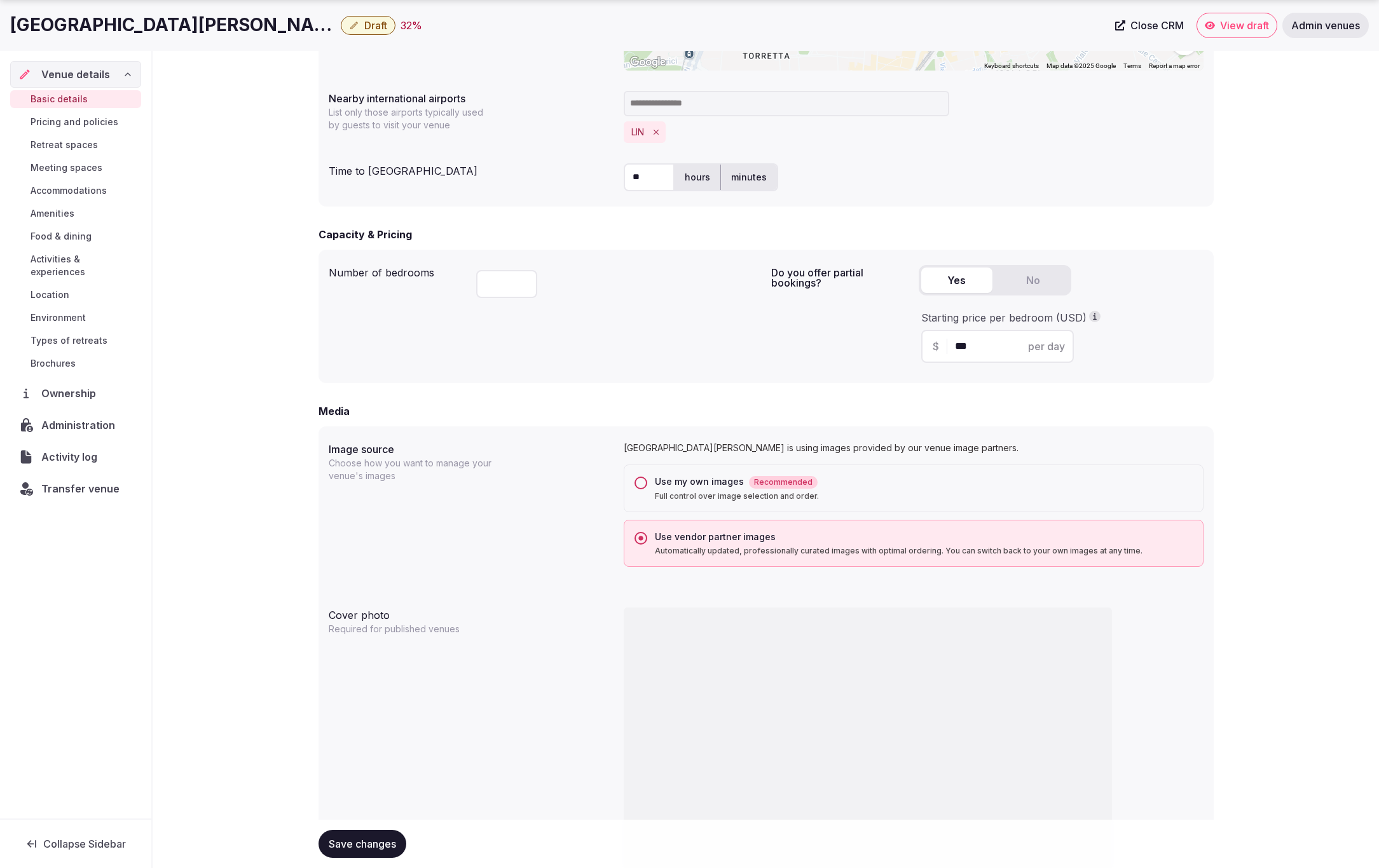
scroll to position [693, 0]
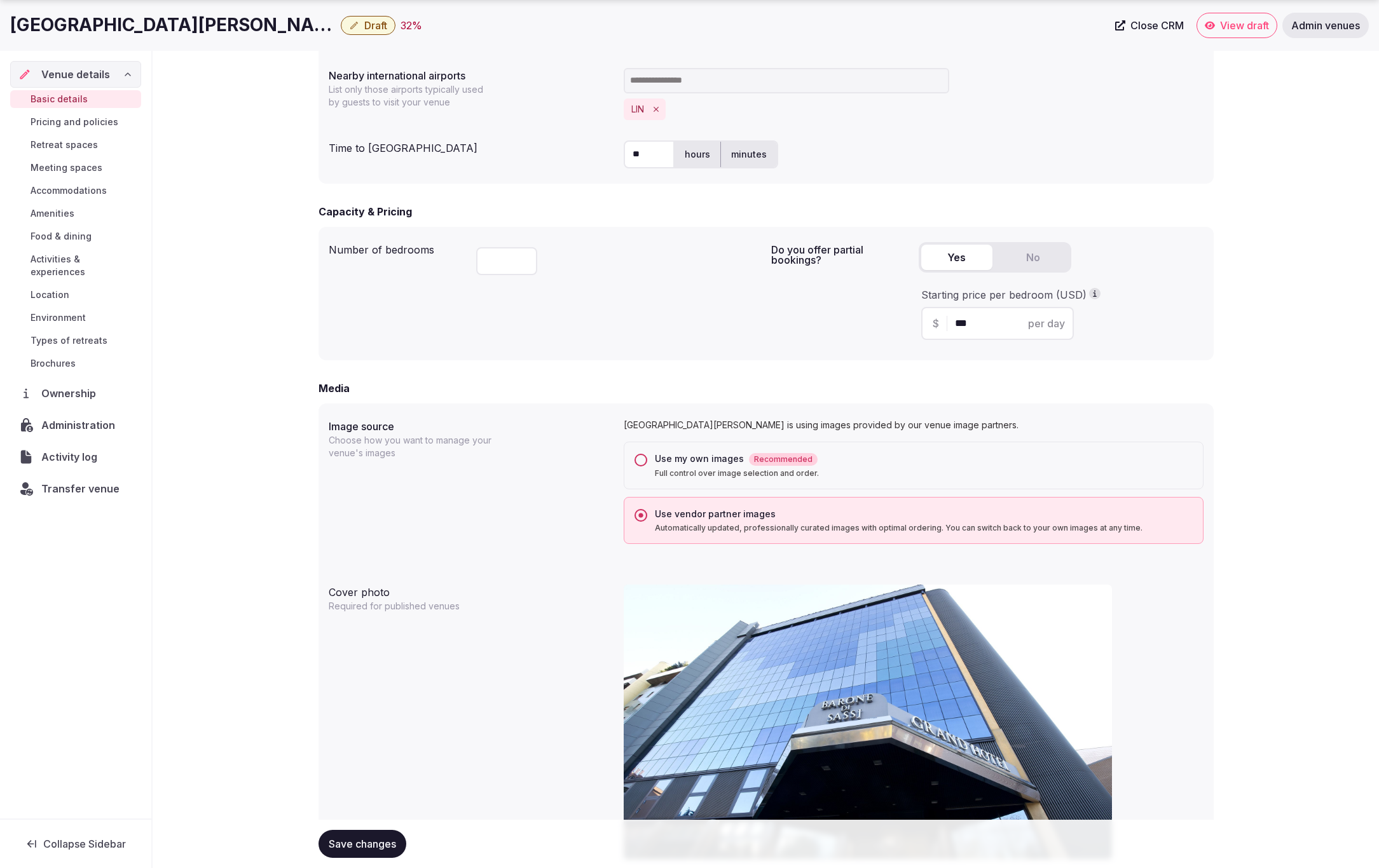
click at [636, 458] on button "Use my own images Recommended Full control over image selection and order." at bounding box center [641, 459] width 12 height 12
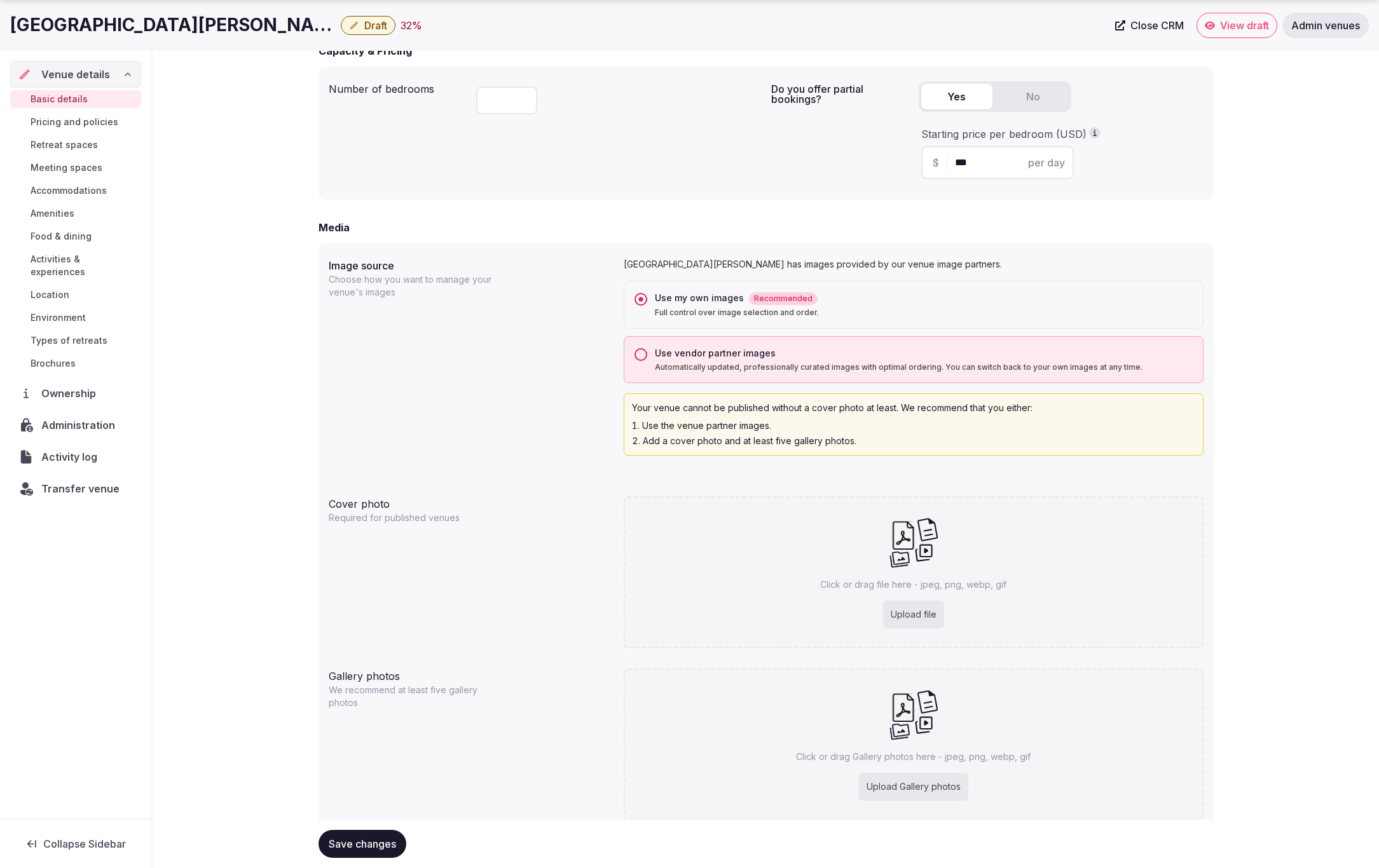
scroll to position [898, 0]
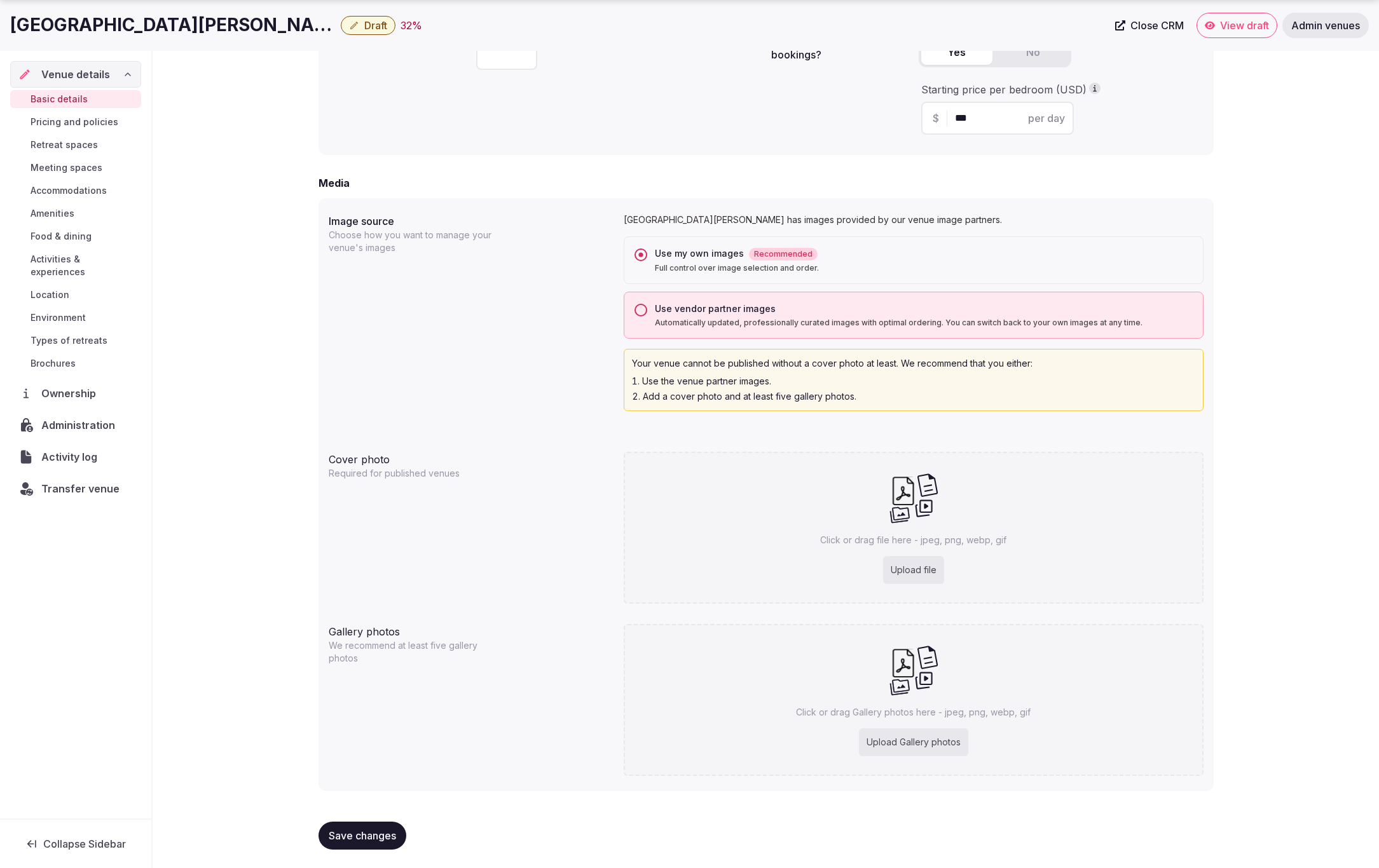
click at [355, 829] on span "Save changes" at bounding box center [363, 835] width 67 height 12
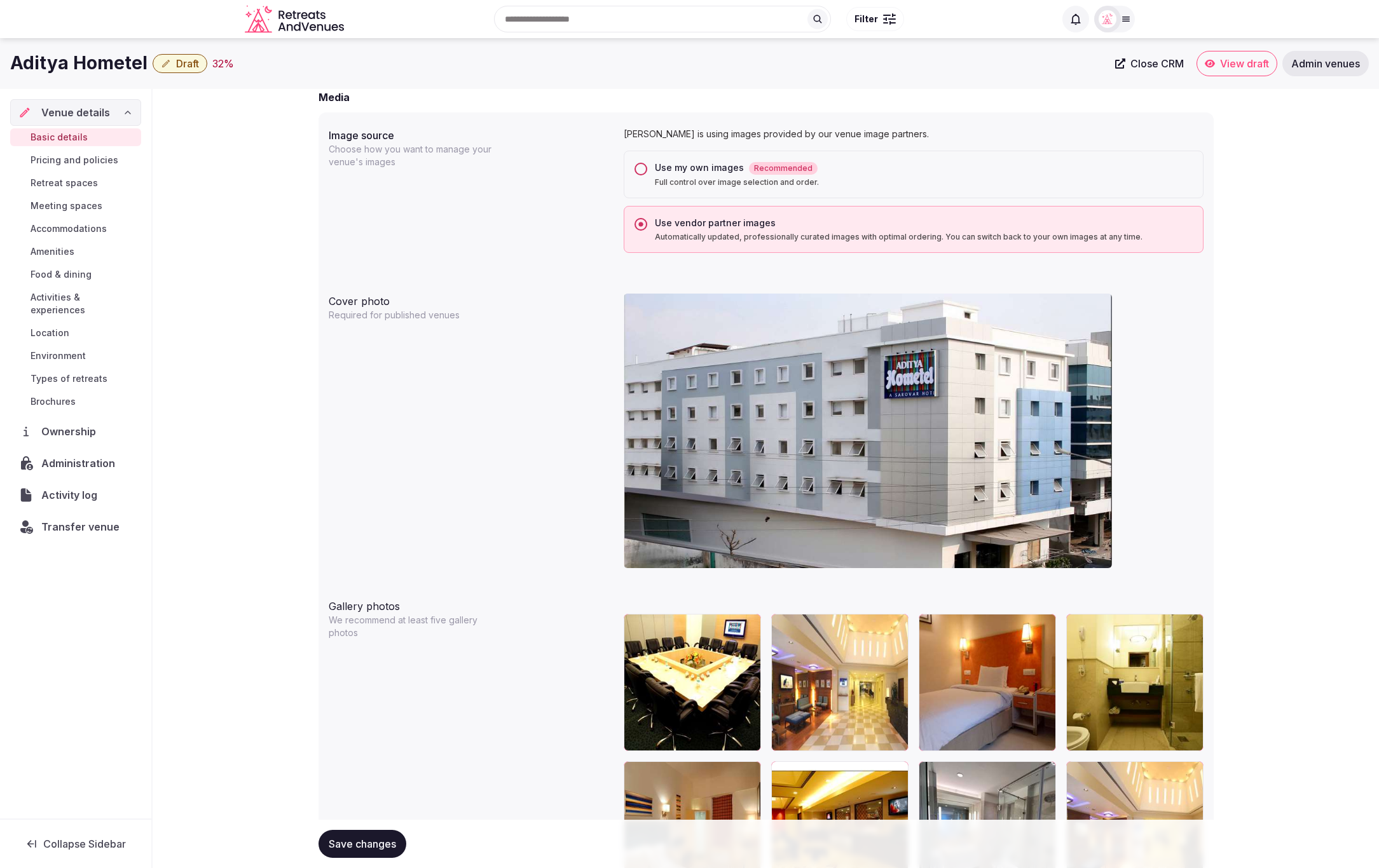
scroll to position [968, 0]
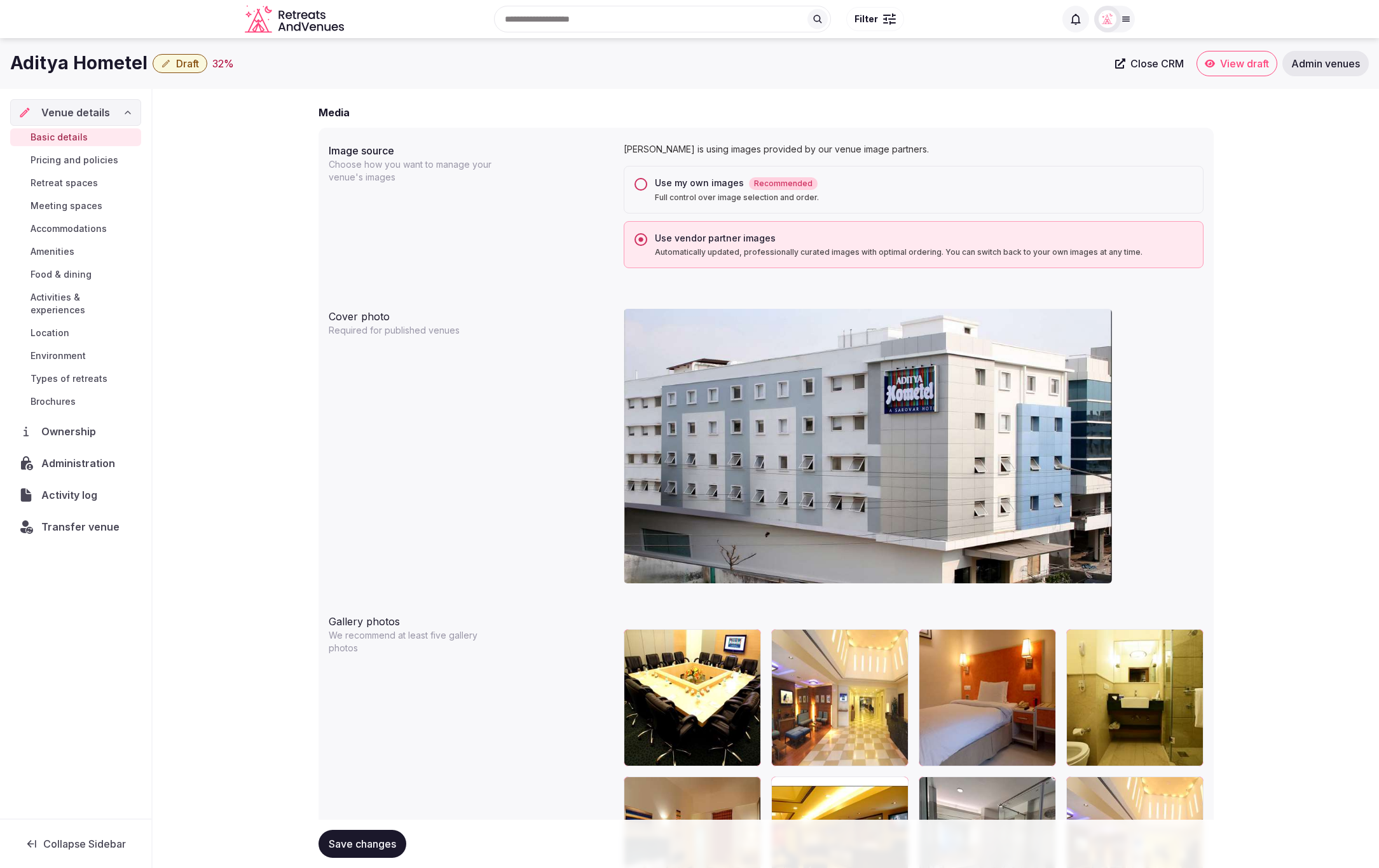
click at [636, 183] on button "Use my own images Recommended Full control over image selection and order." at bounding box center [641, 183] width 12 height 12
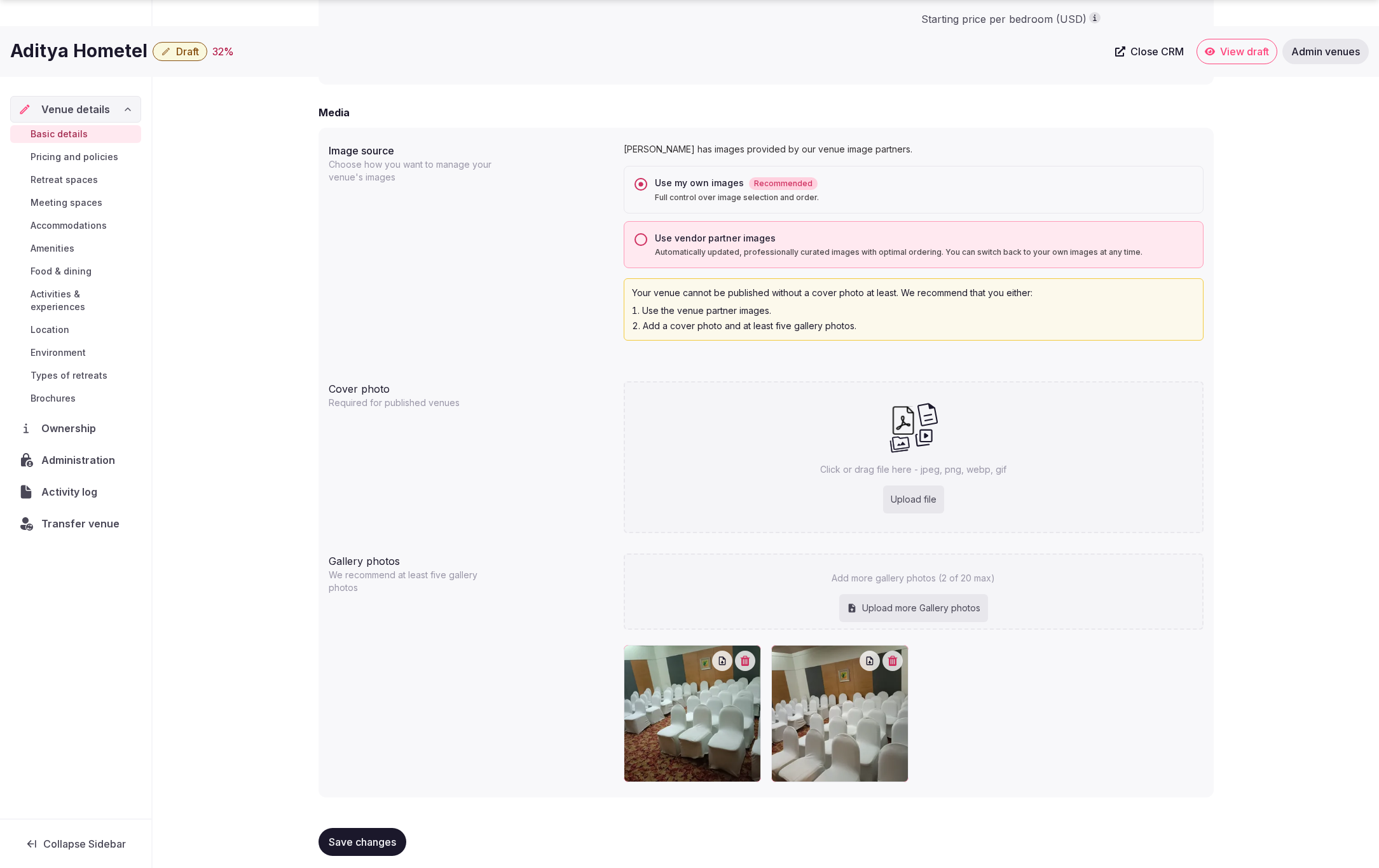
scroll to position [974, 0]
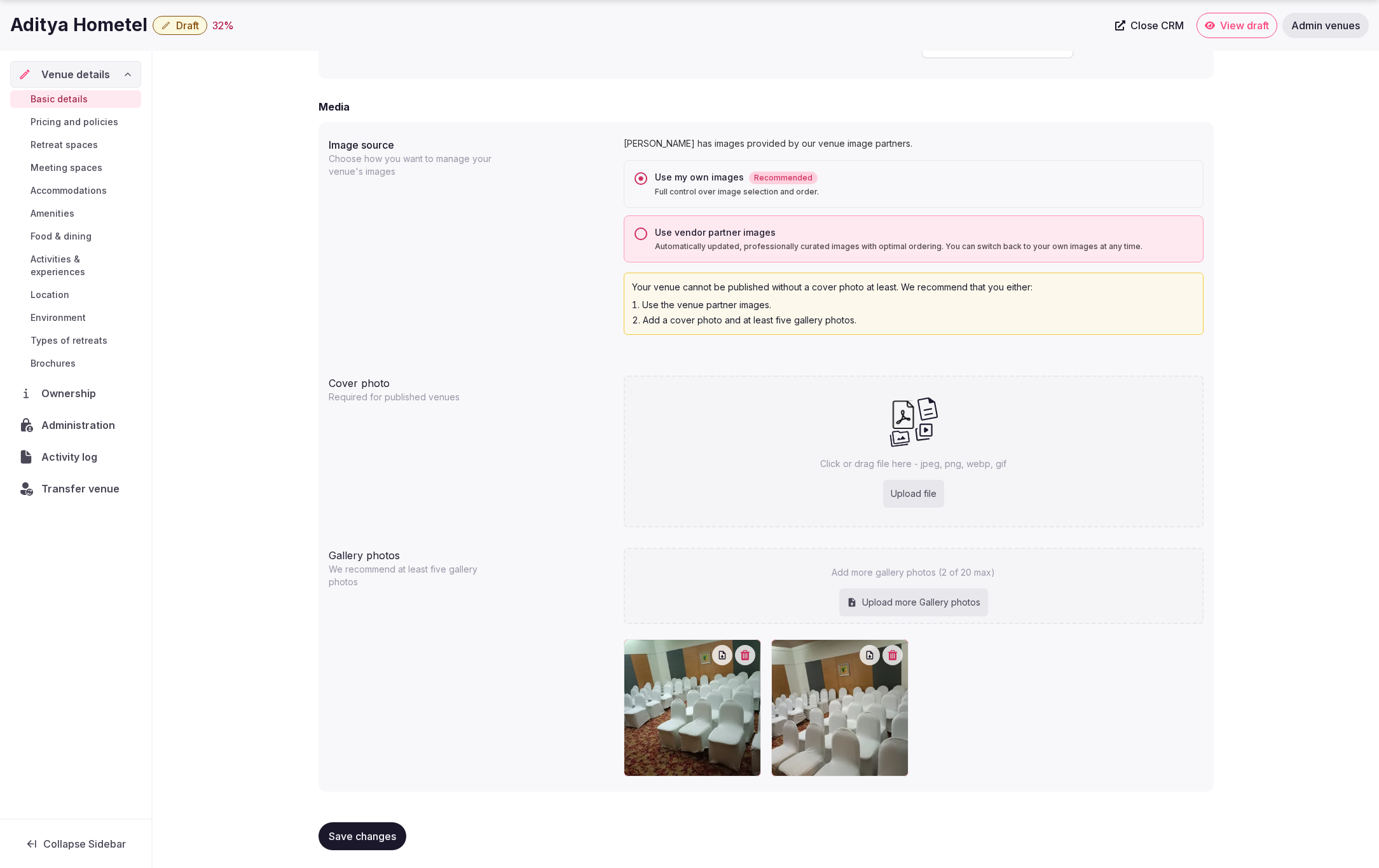
click at [350, 833] on span "Save changes" at bounding box center [363, 836] width 67 height 12
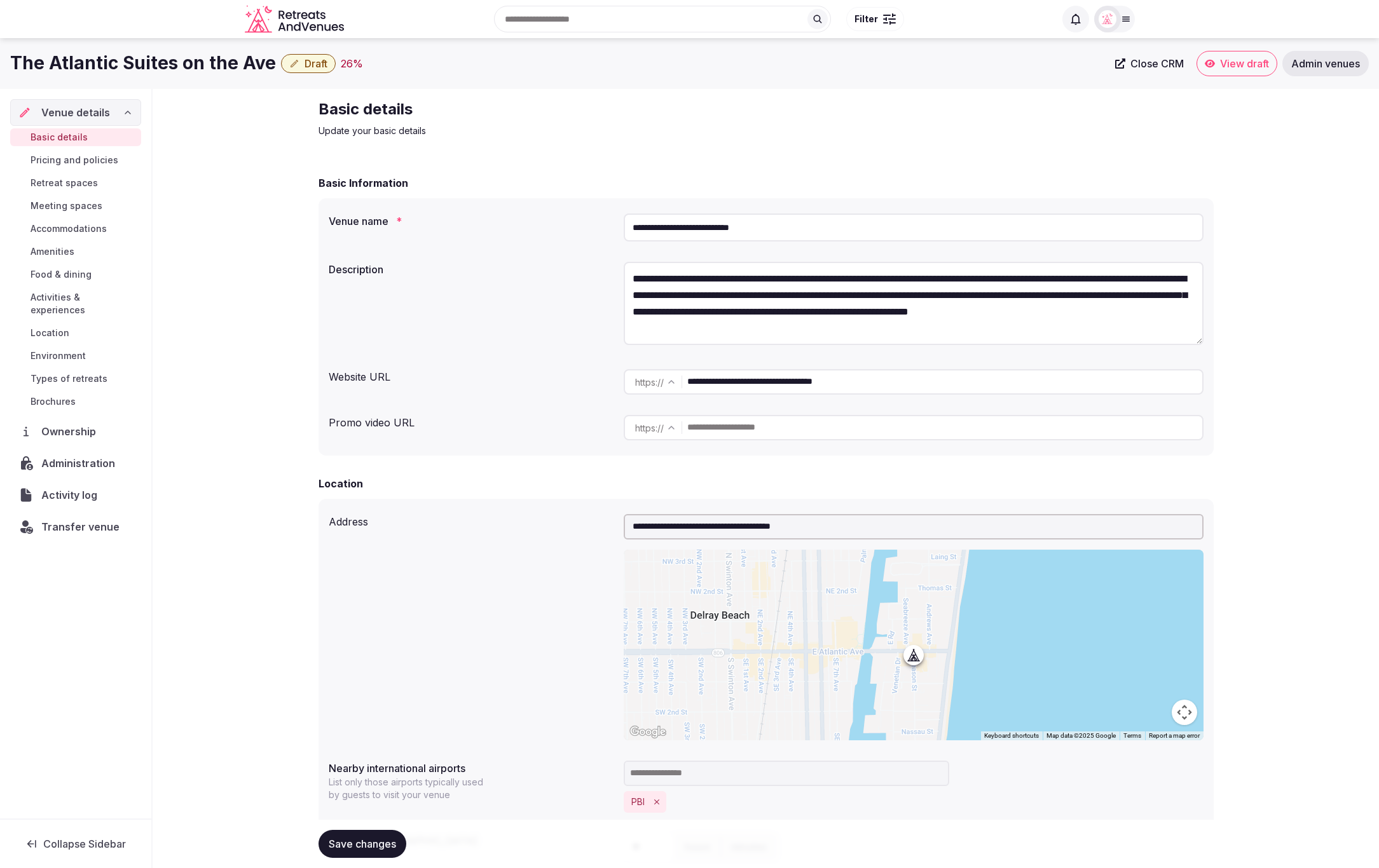
click at [356, 845] on span "Save changes" at bounding box center [363, 843] width 67 height 12
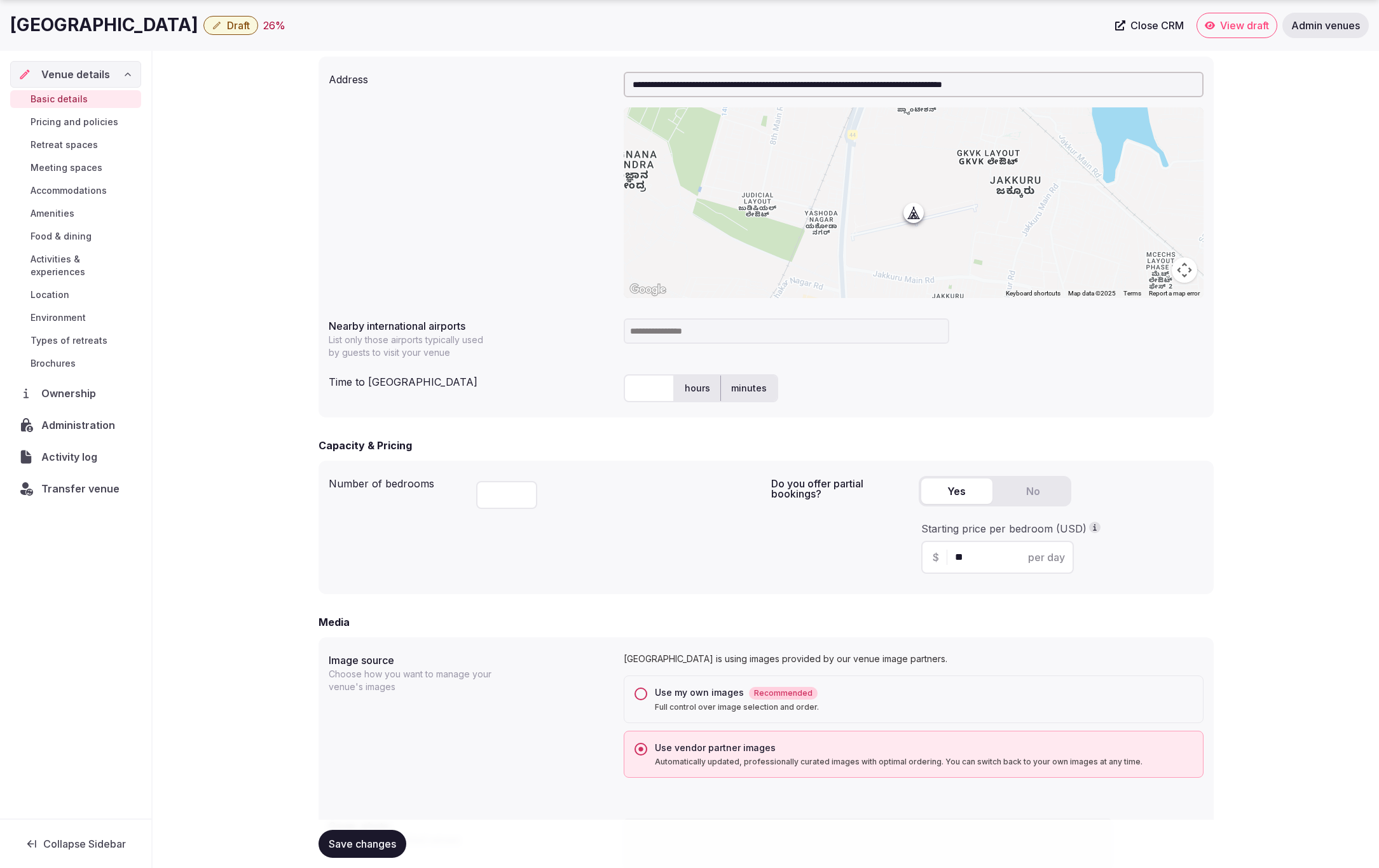
scroll to position [515, 0]
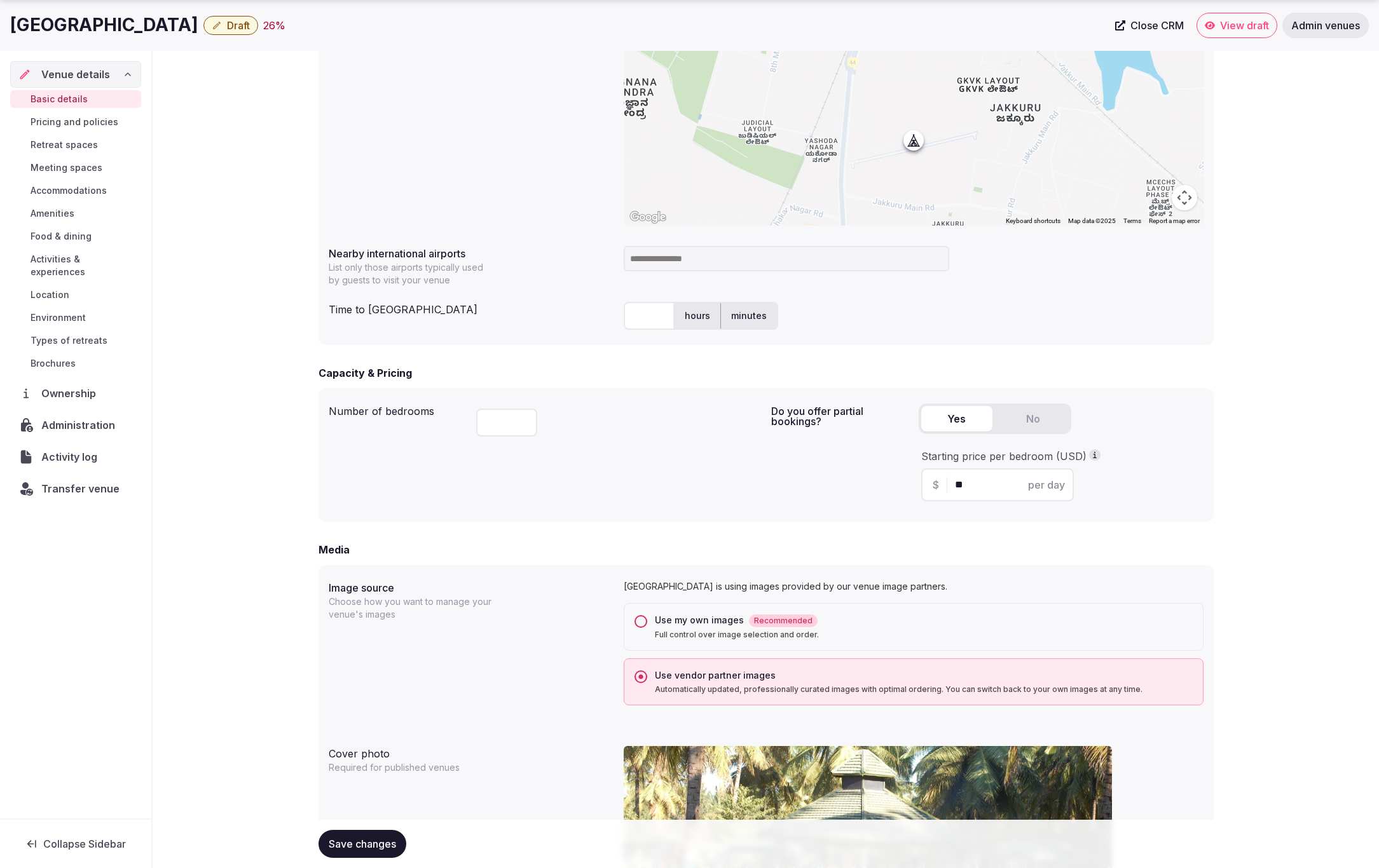
click at [641, 623] on button "Use my own images Recommended Full control over image selection and order." at bounding box center [641, 621] width 12 height 12
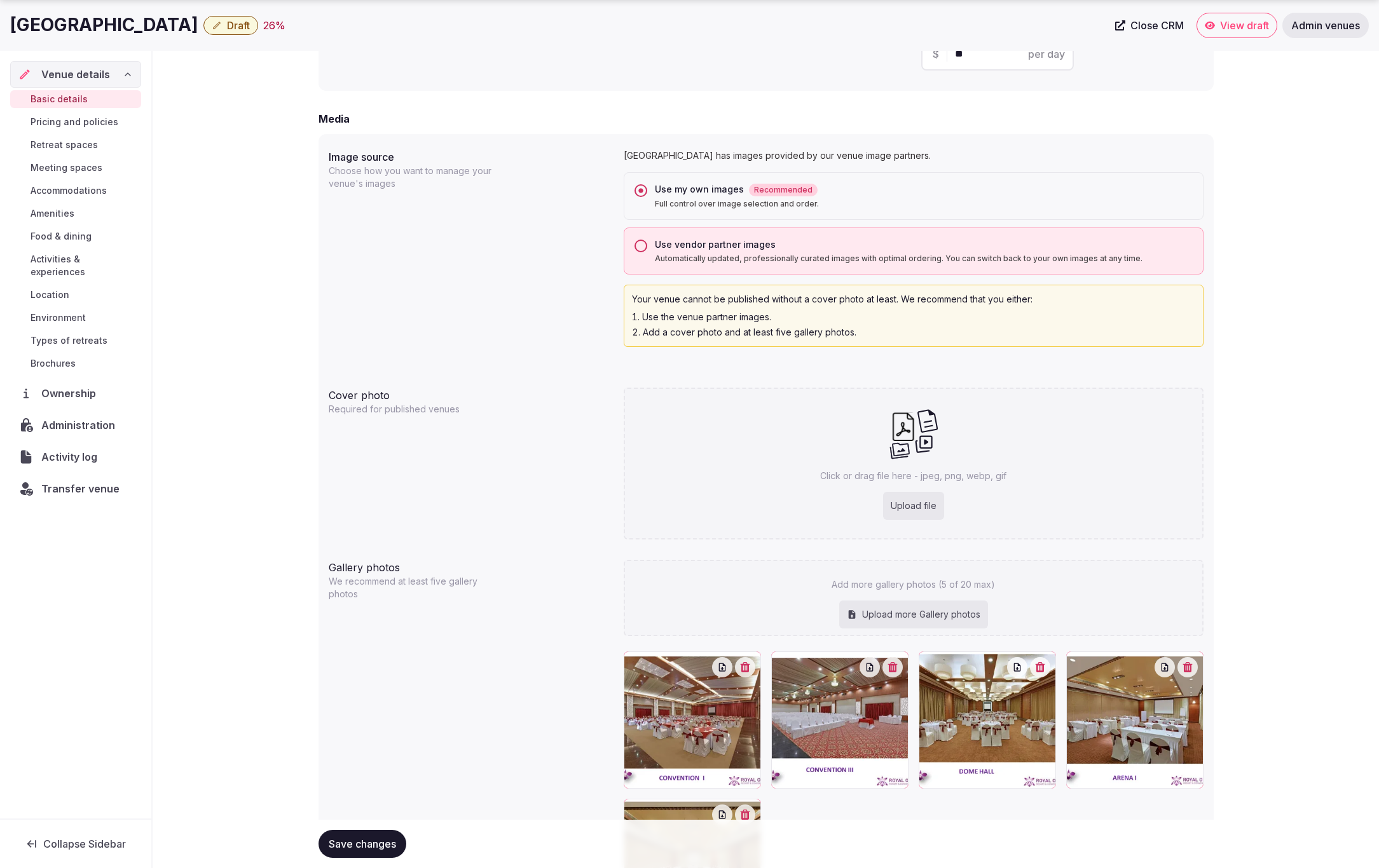
scroll to position [1106, 0]
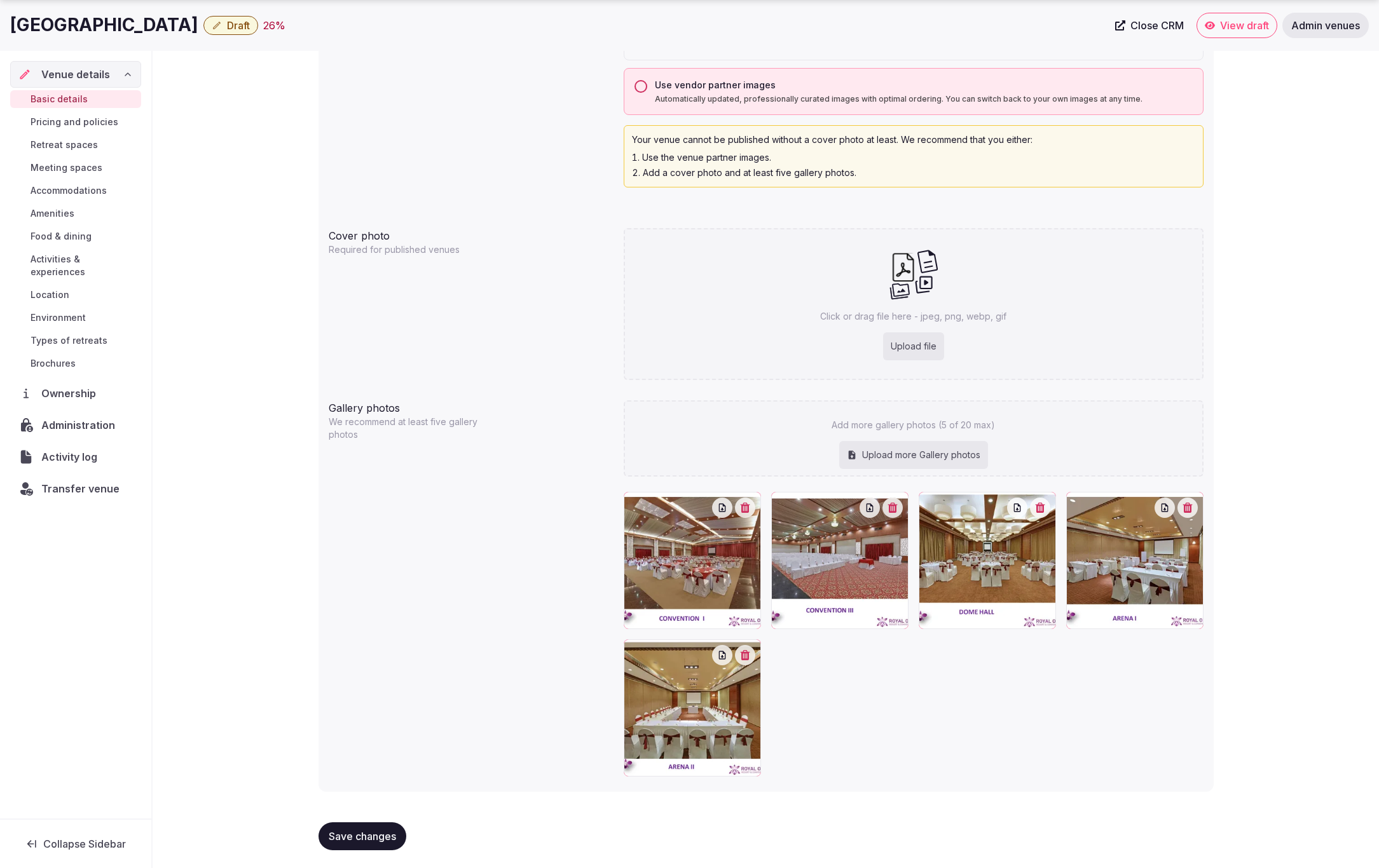
click at [352, 839] on span "Save changes" at bounding box center [363, 836] width 67 height 12
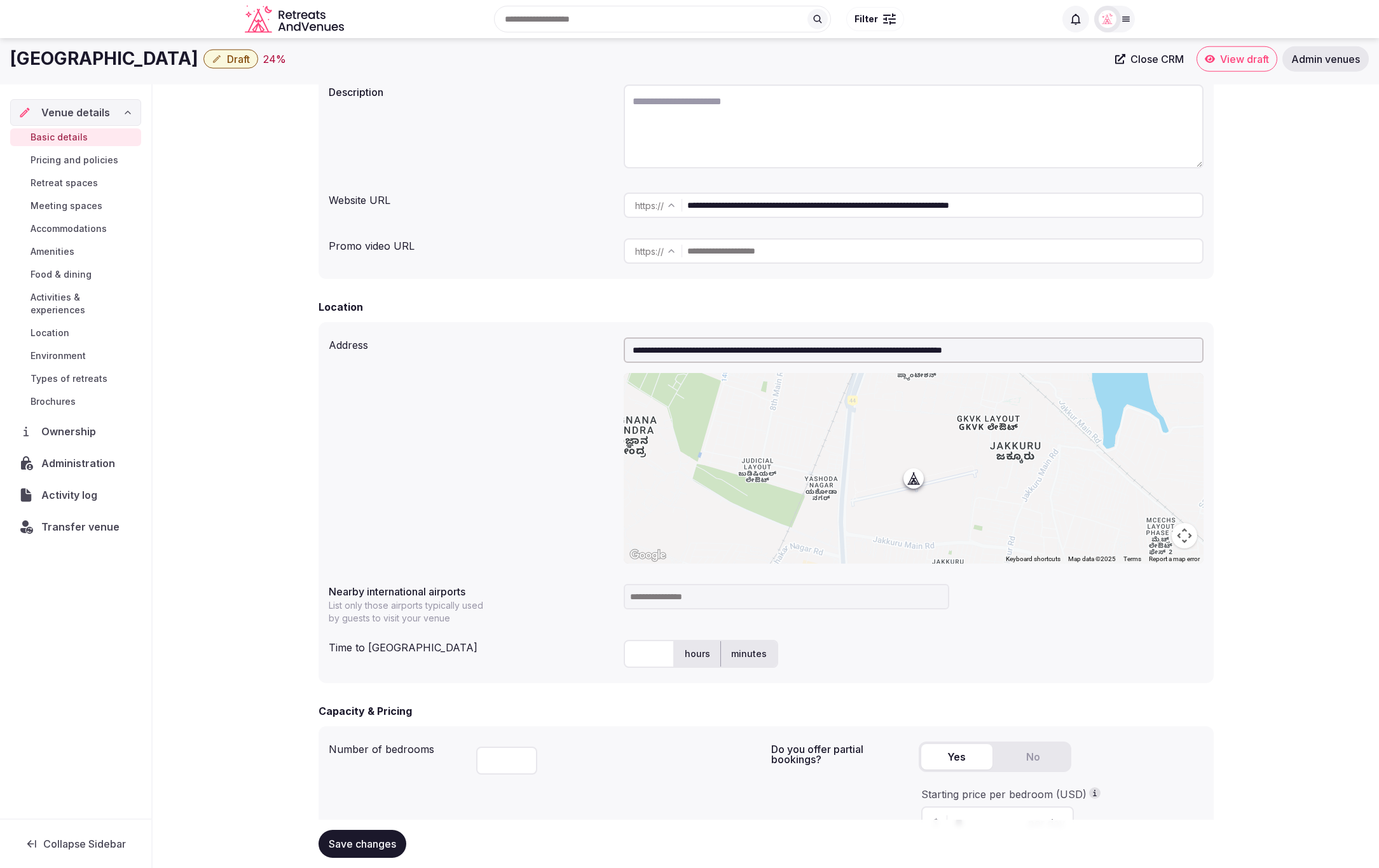
scroll to position [0, 0]
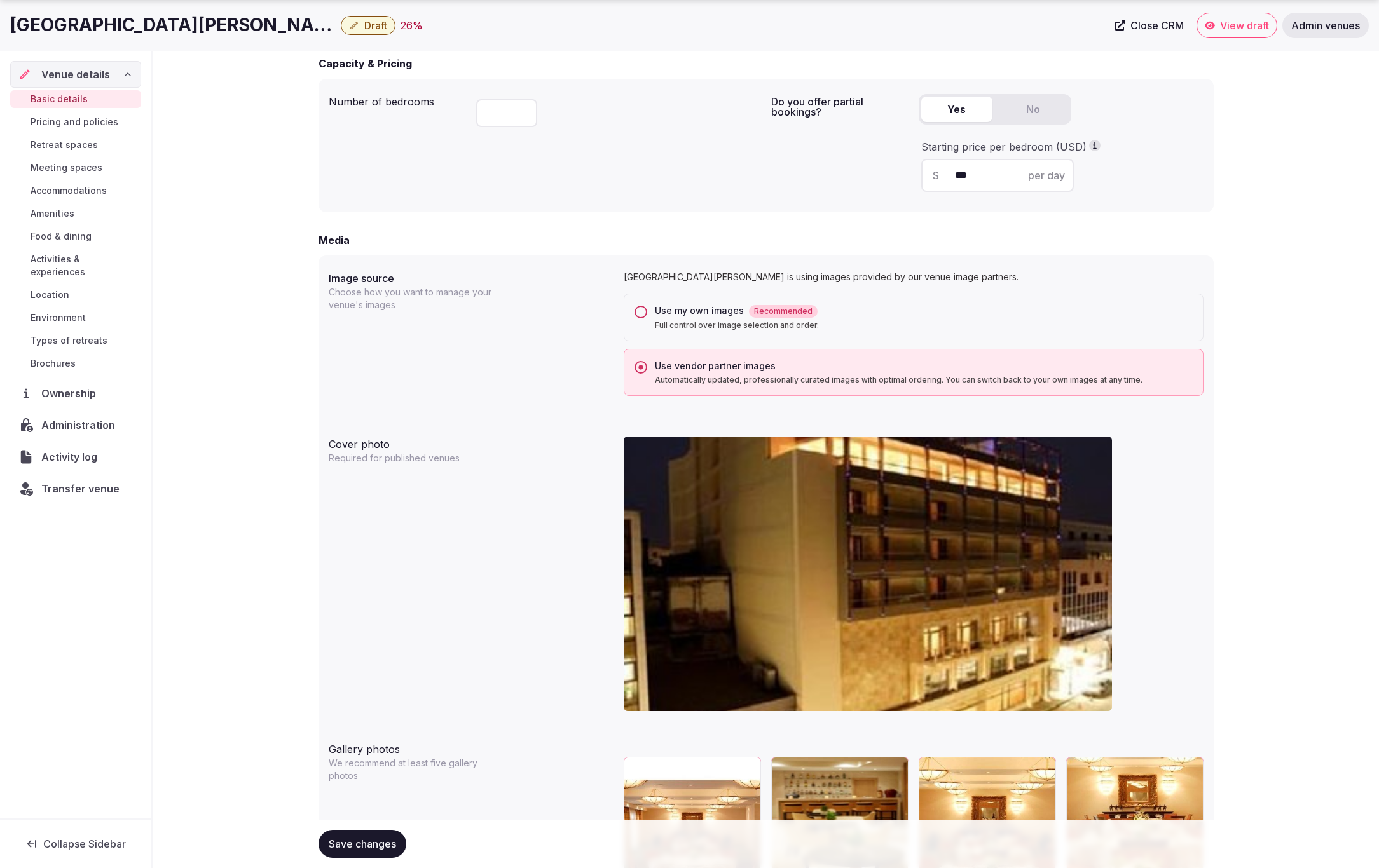
scroll to position [847, 0]
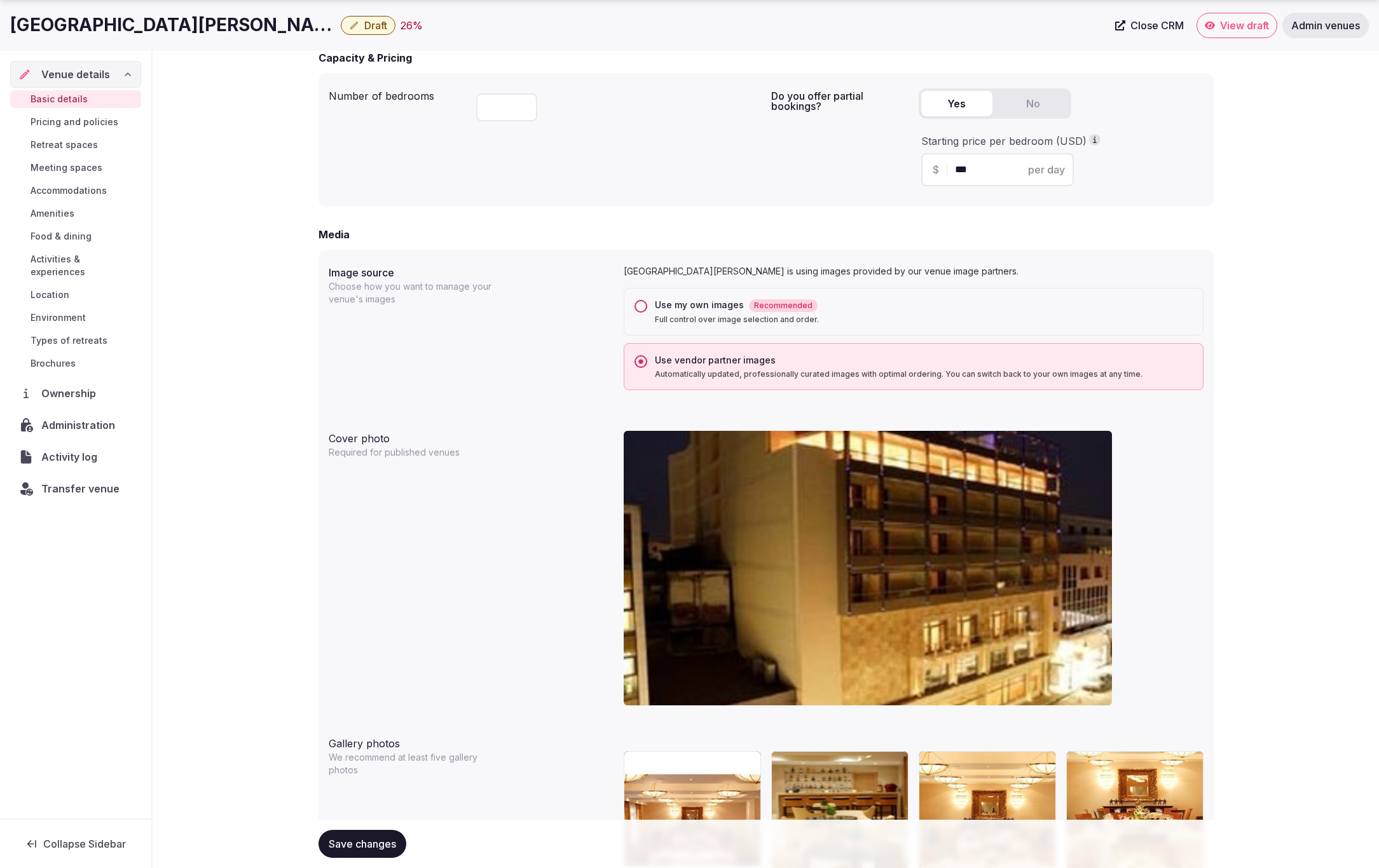
click at [638, 307] on button "Use my own images Recommended Full control over image selection and order." at bounding box center [641, 306] width 12 height 12
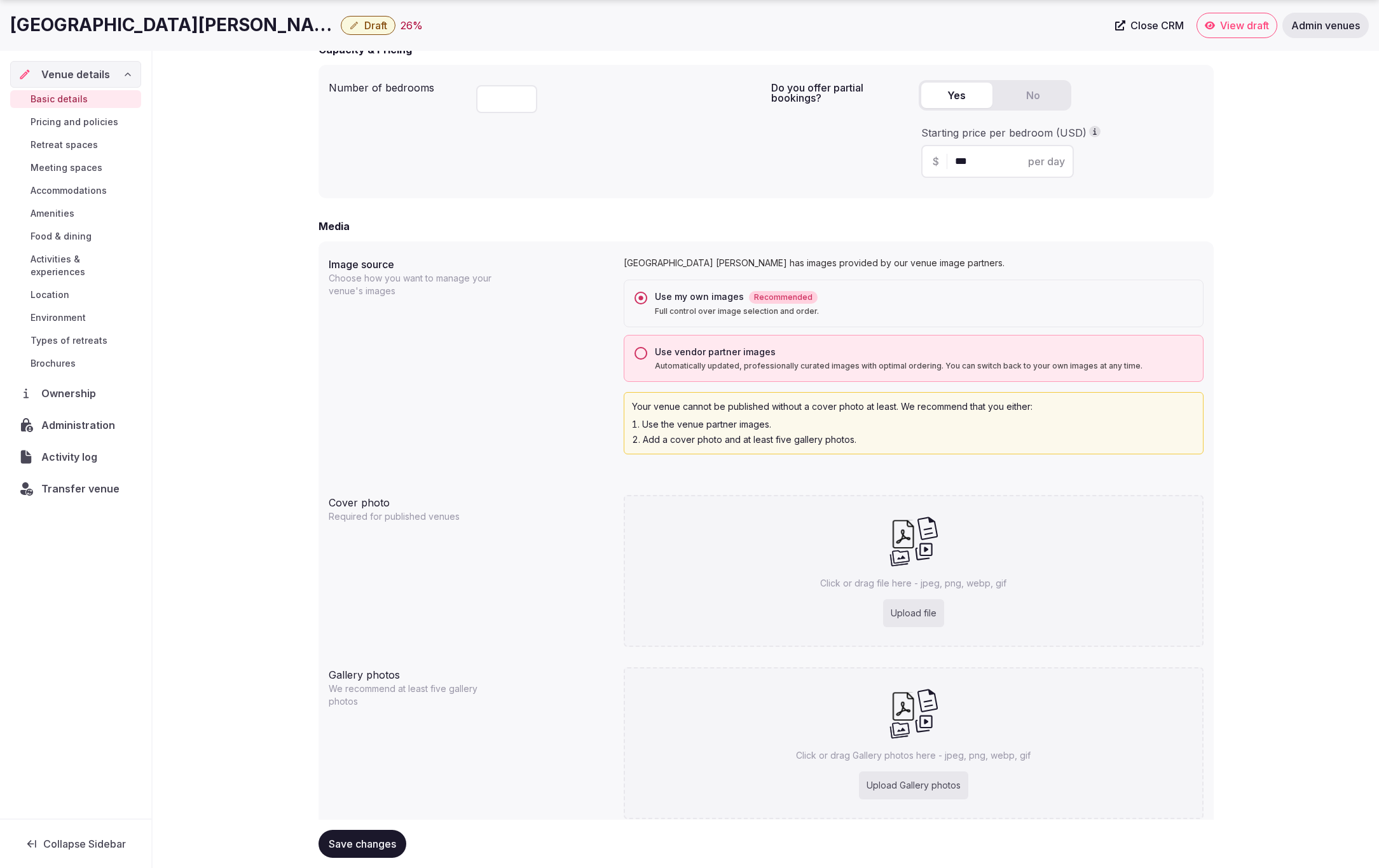
scroll to position [856, 0]
click at [366, 847] on span "Save changes" at bounding box center [363, 843] width 67 height 12
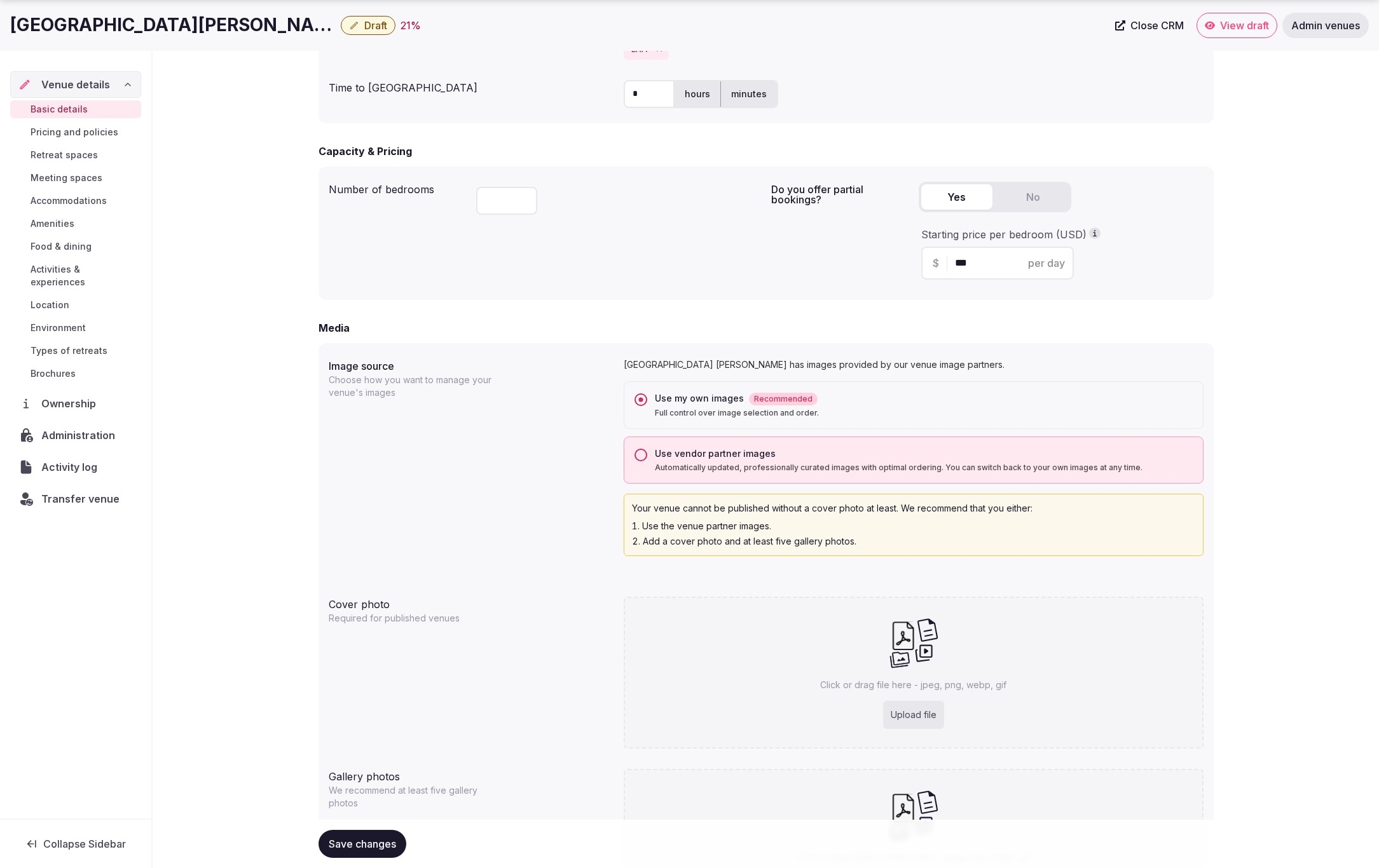
scroll to position [898, 0]
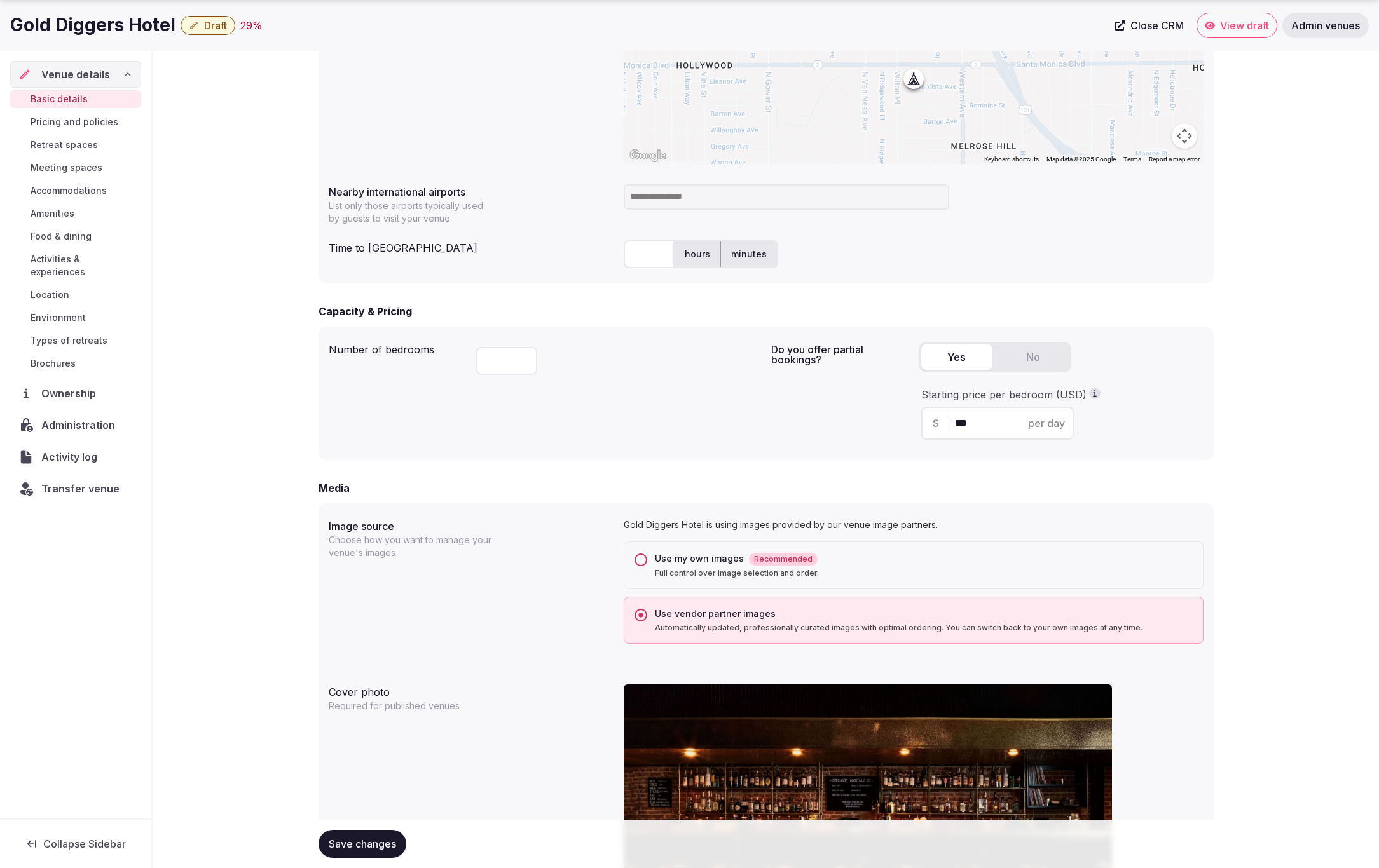
scroll to position [643, 0]
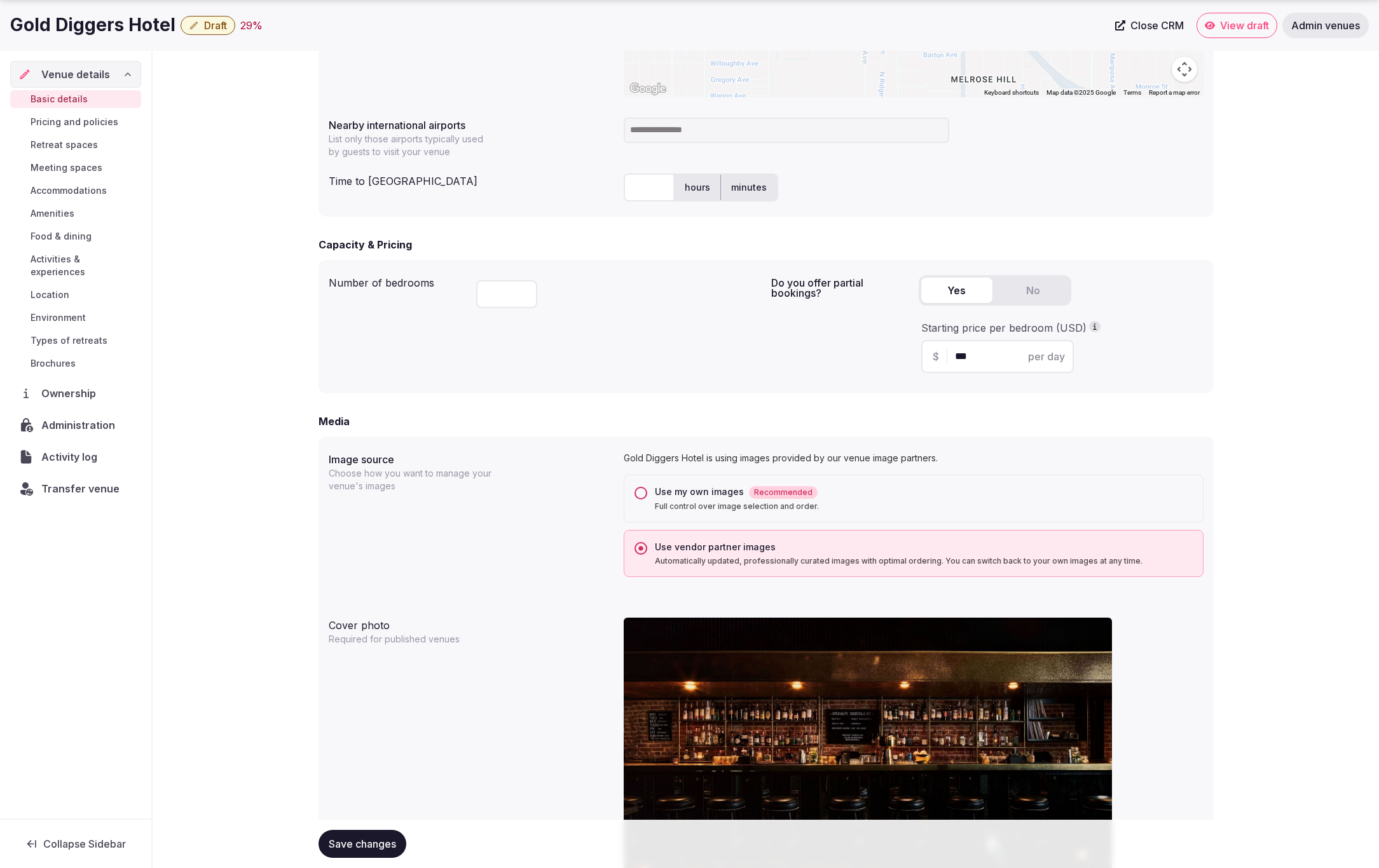
click at [641, 489] on button "Use my own images Recommended Full control over image selection and order." at bounding box center [641, 492] width 12 height 12
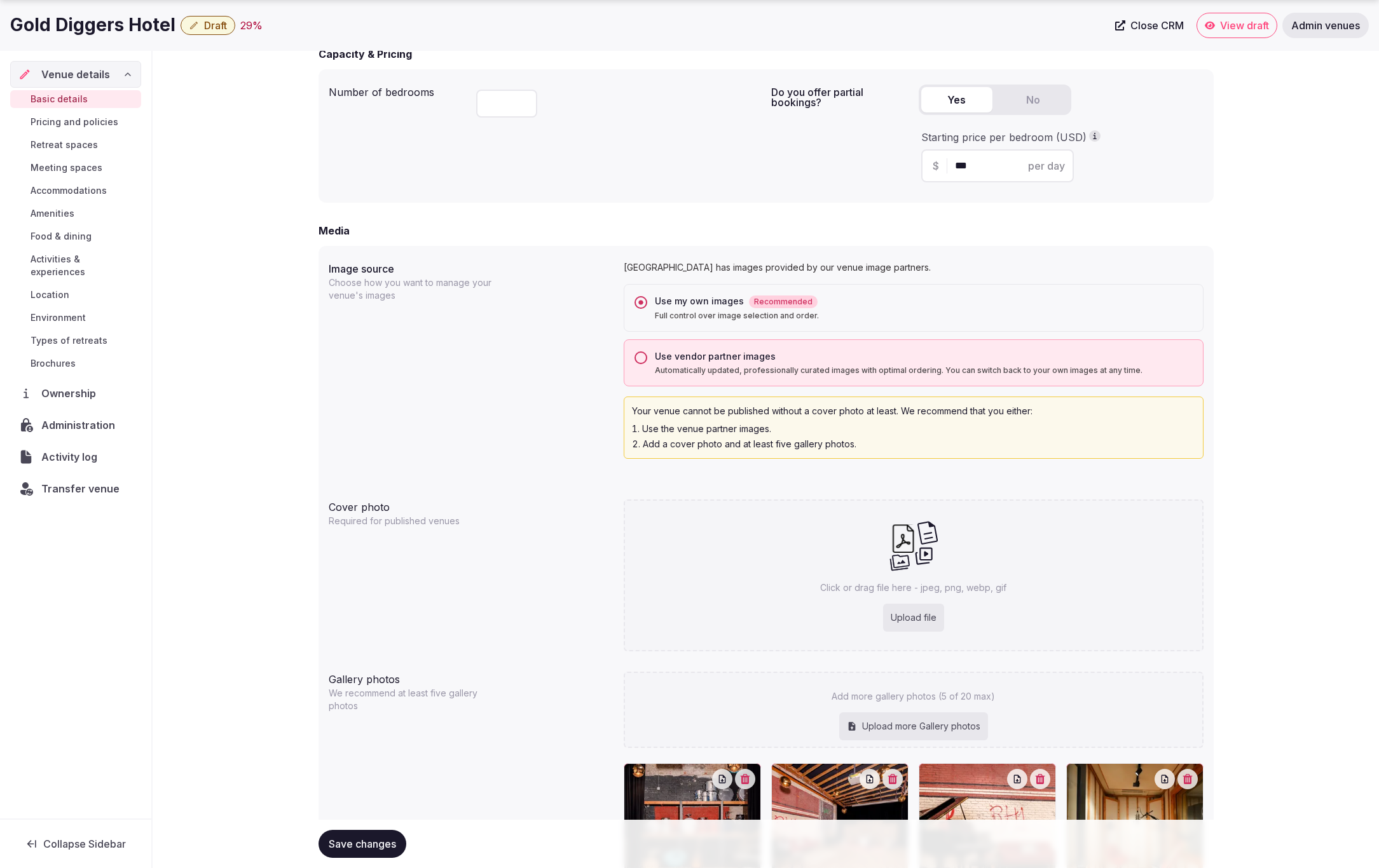
scroll to position [1018, 0]
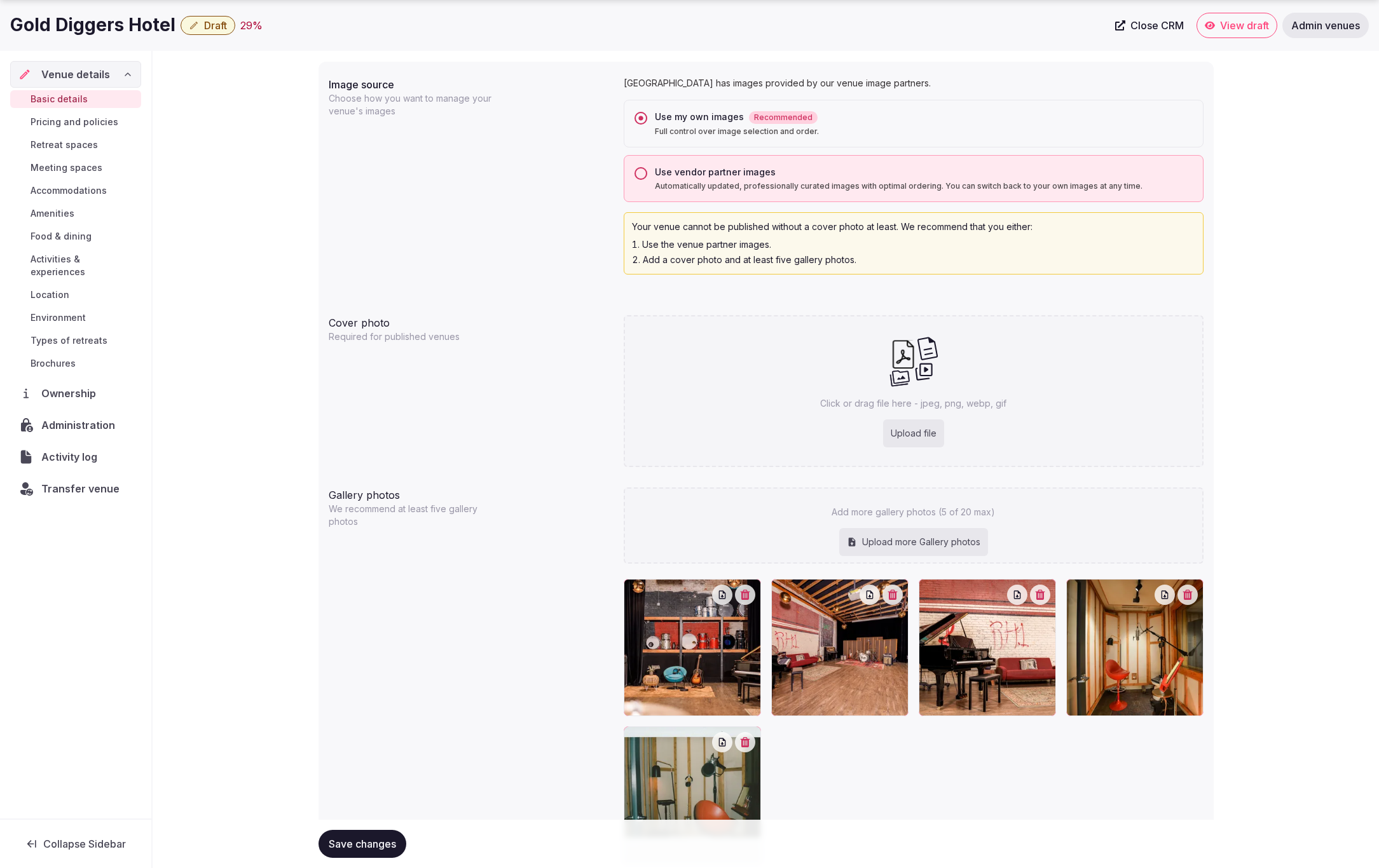
click at [363, 844] on span "Save changes" at bounding box center [363, 843] width 67 height 12
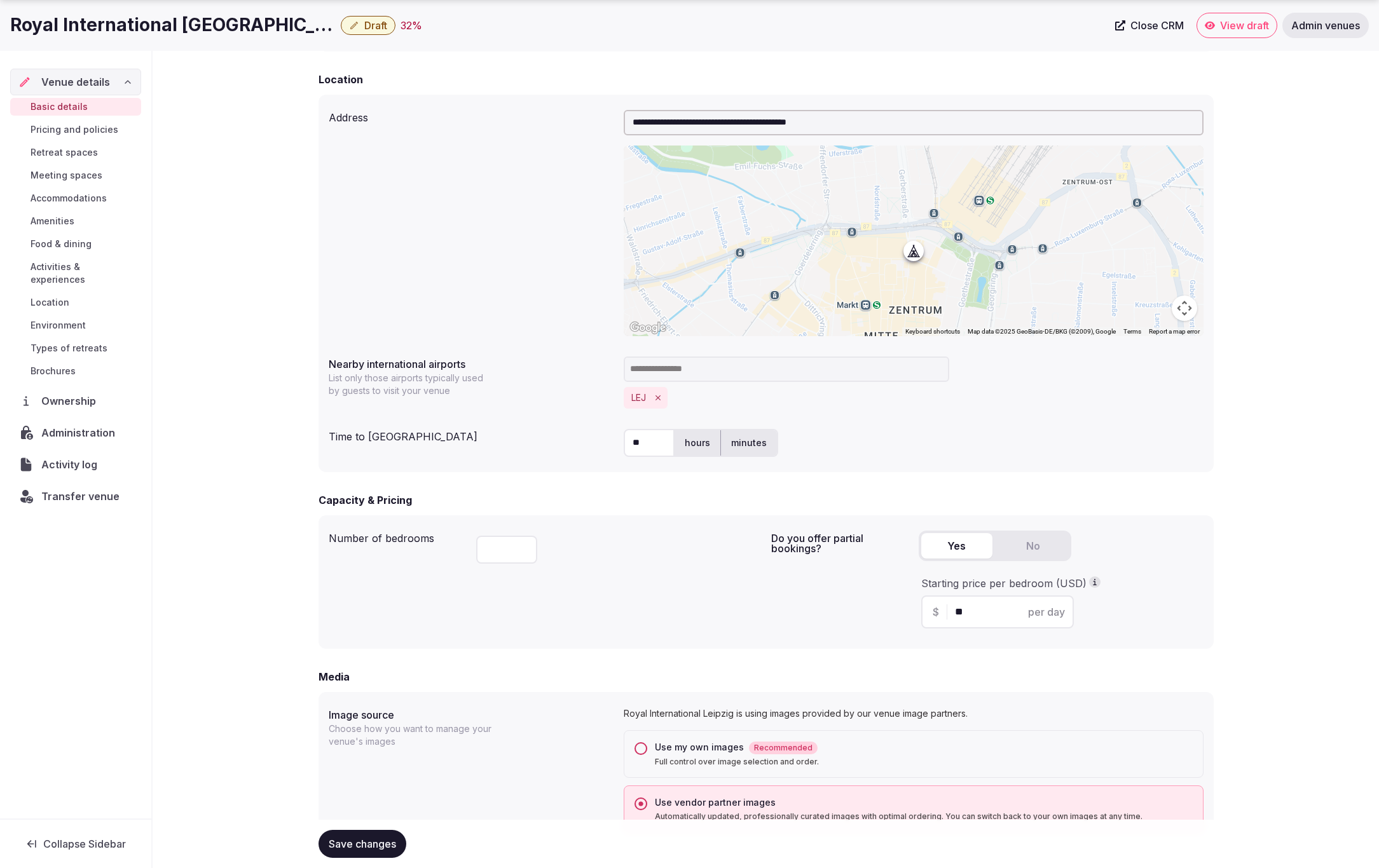
scroll to position [639, 0]
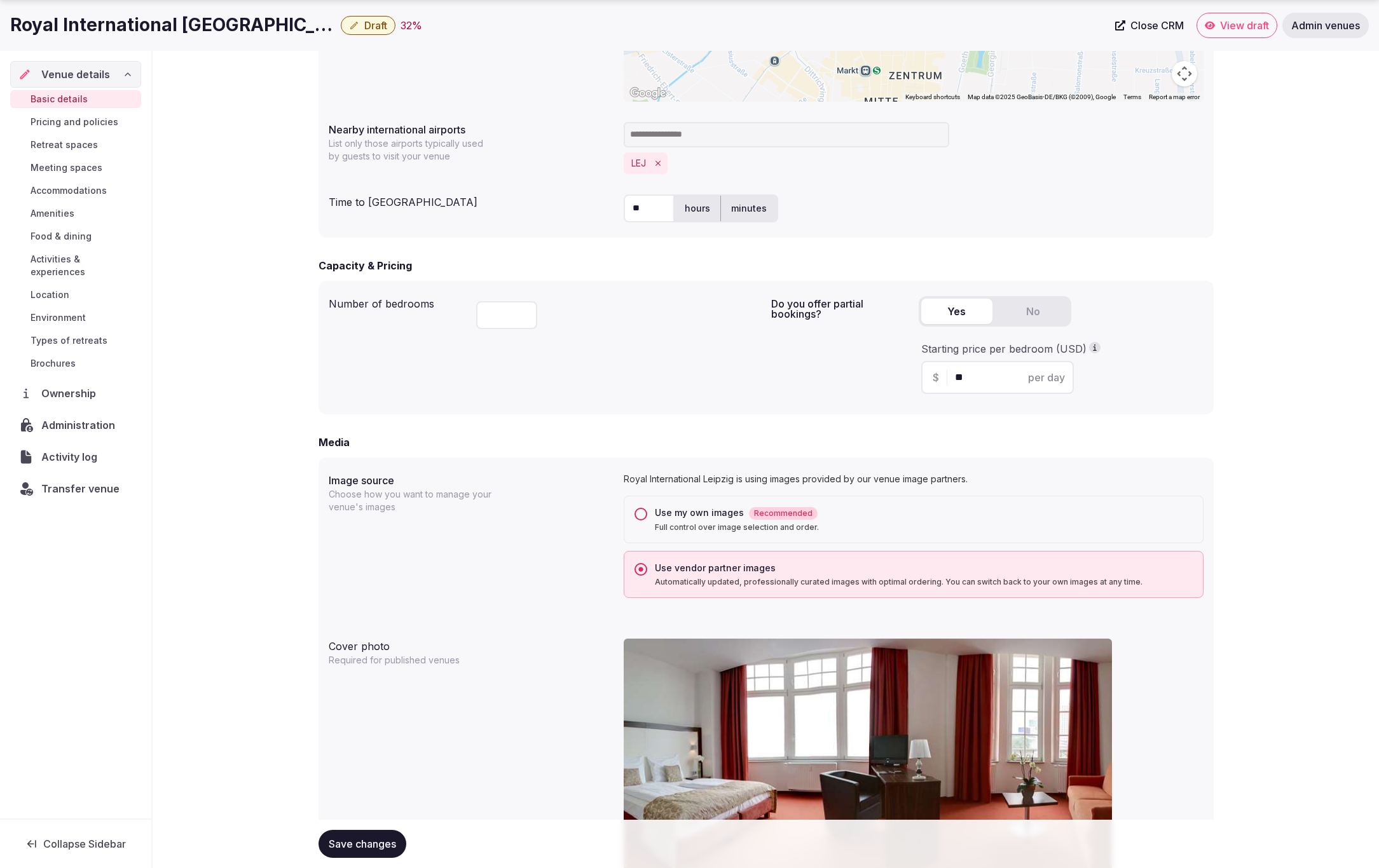
click at [643, 511] on button "Use my own images Recommended Full control over image selection and order." at bounding box center [641, 514] width 12 height 12
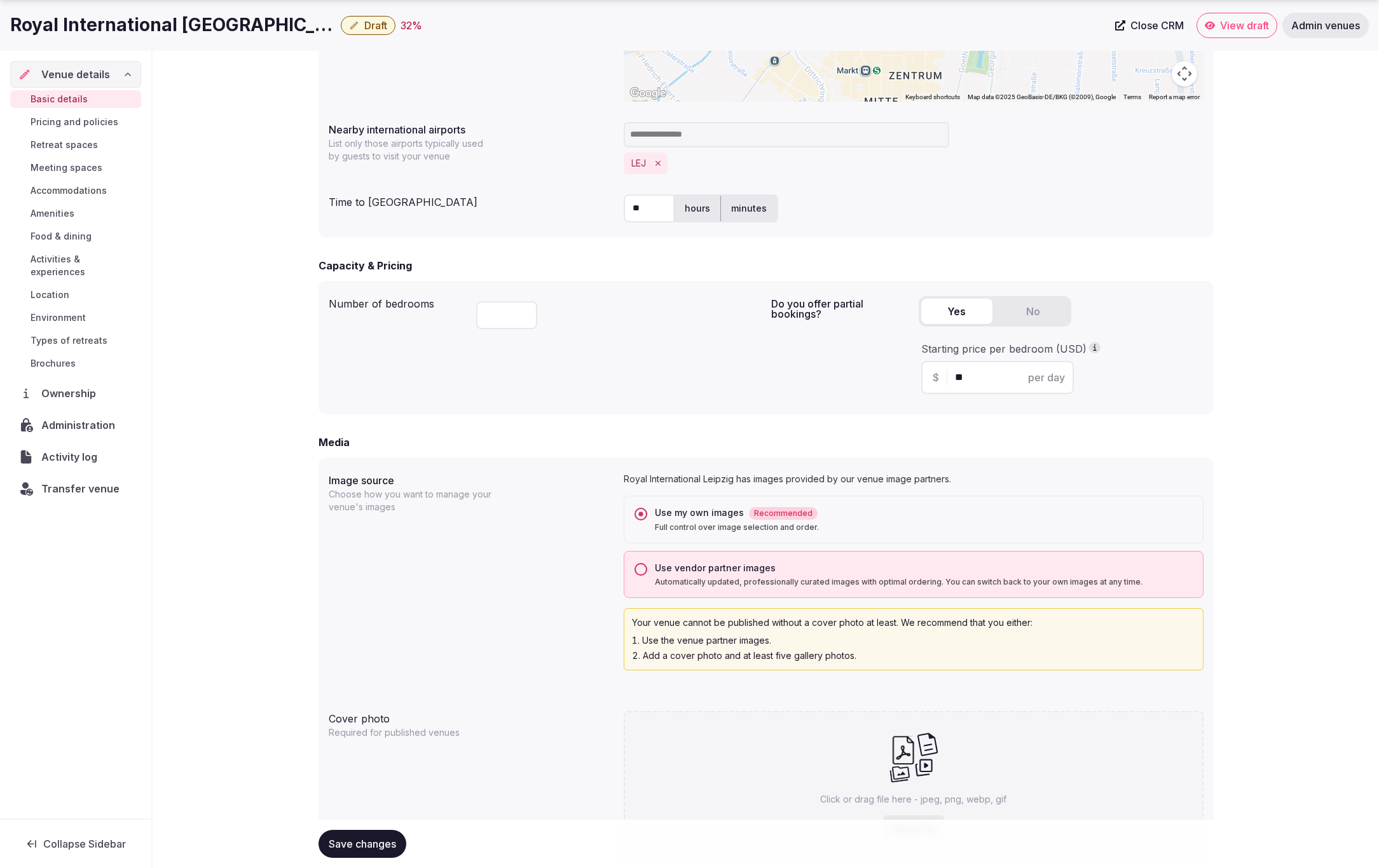
scroll to position [898, 0]
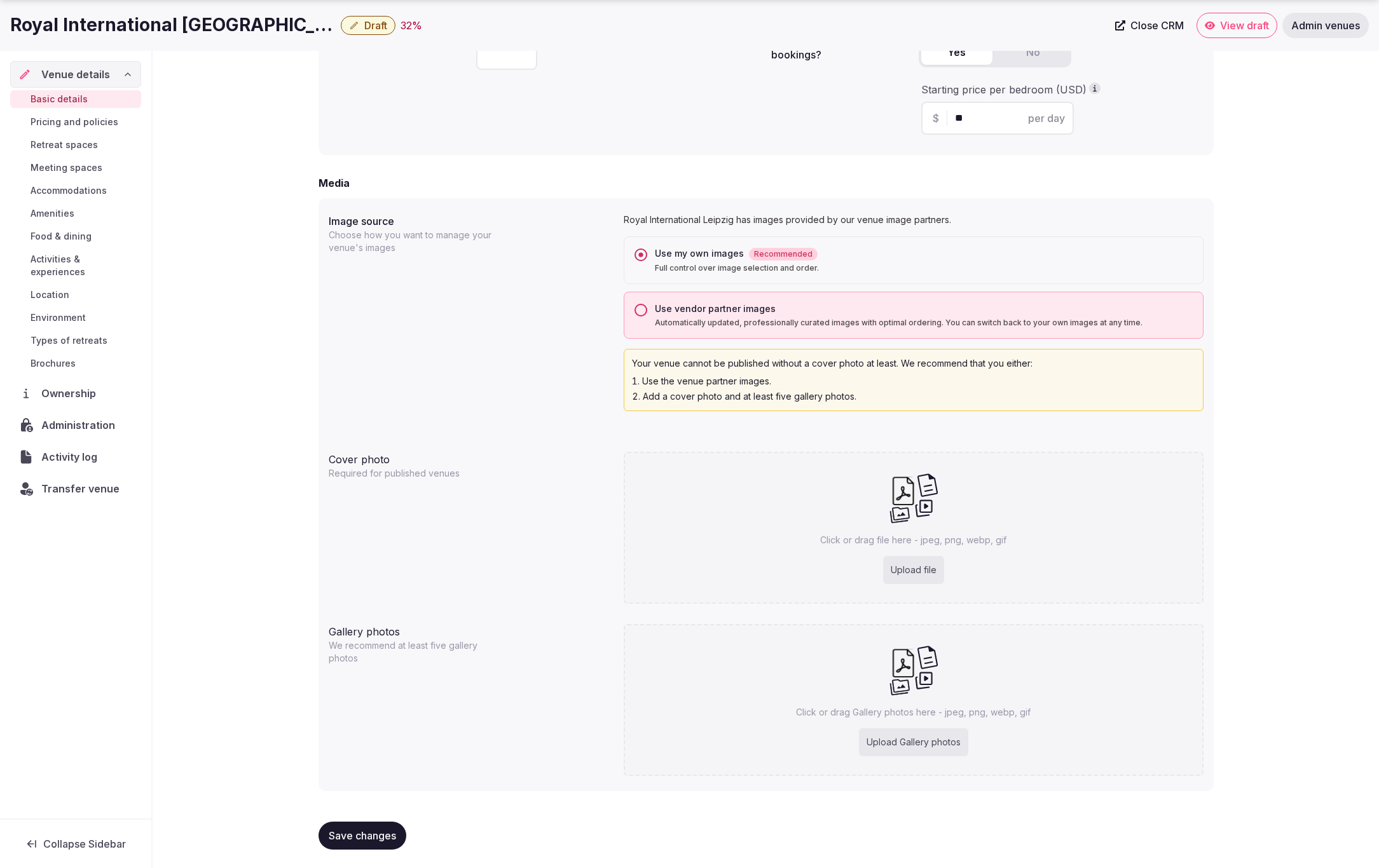
drag, startPoint x: 363, startPoint y: 825, endPoint x: 371, endPoint y: 815, distance: 12.8
click at [363, 823] on button "Save changes" at bounding box center [362, 836] width 88 height 28
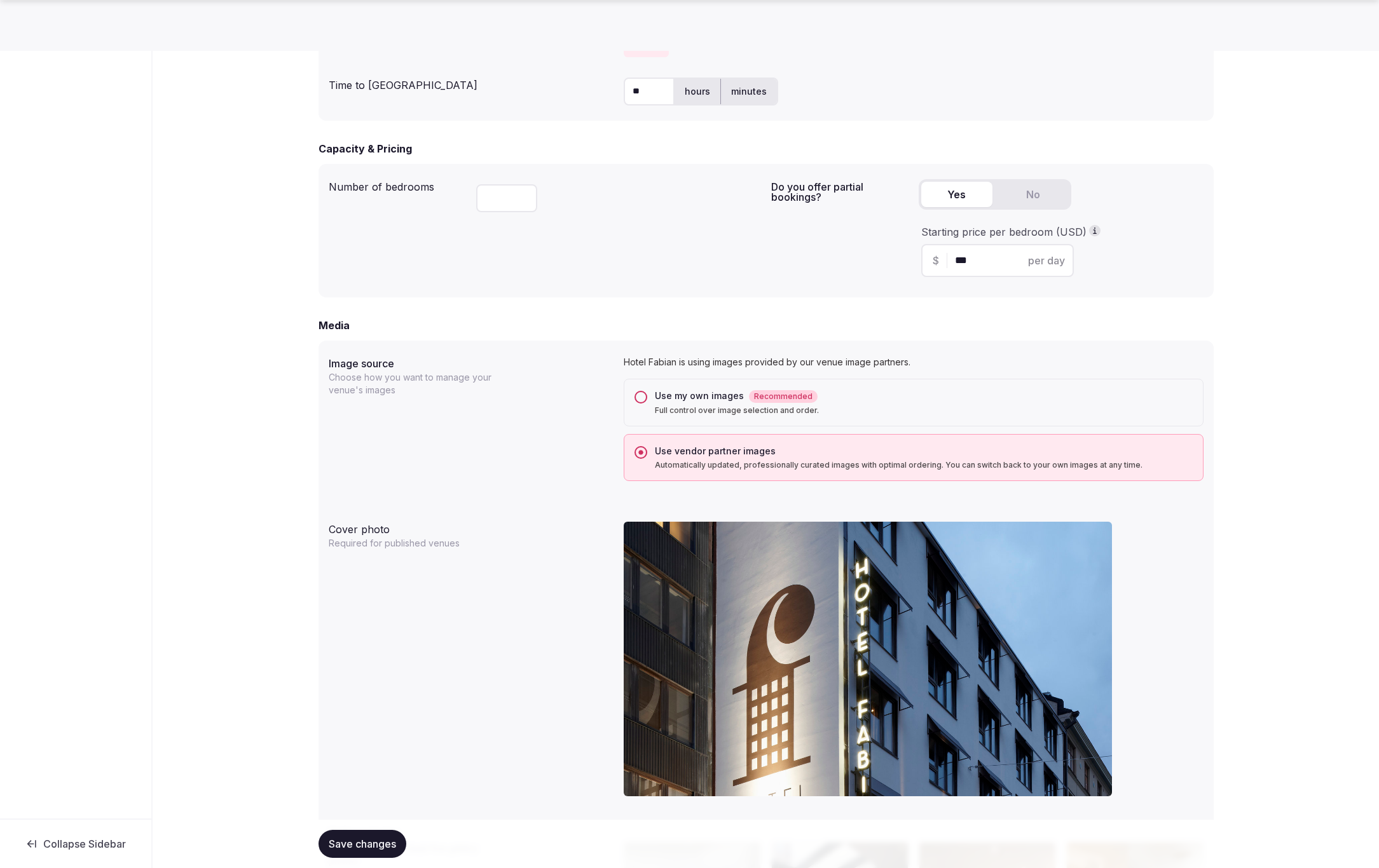
scroll to position [758, 0]
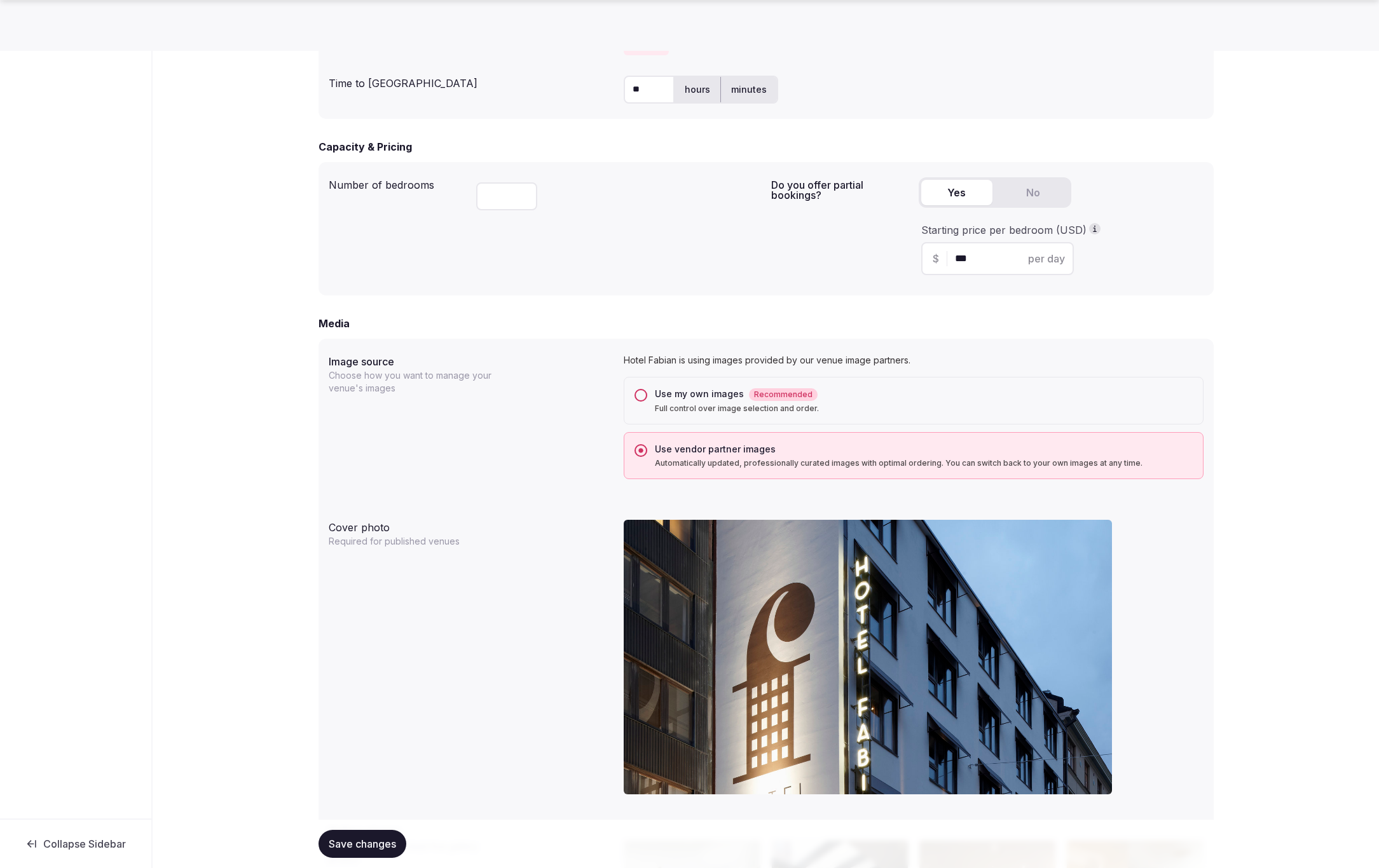
click at [635, 395] on button "Use my own images Recommended Full control over image selection and order." at bounding box center [641, 395] width 12 height 12
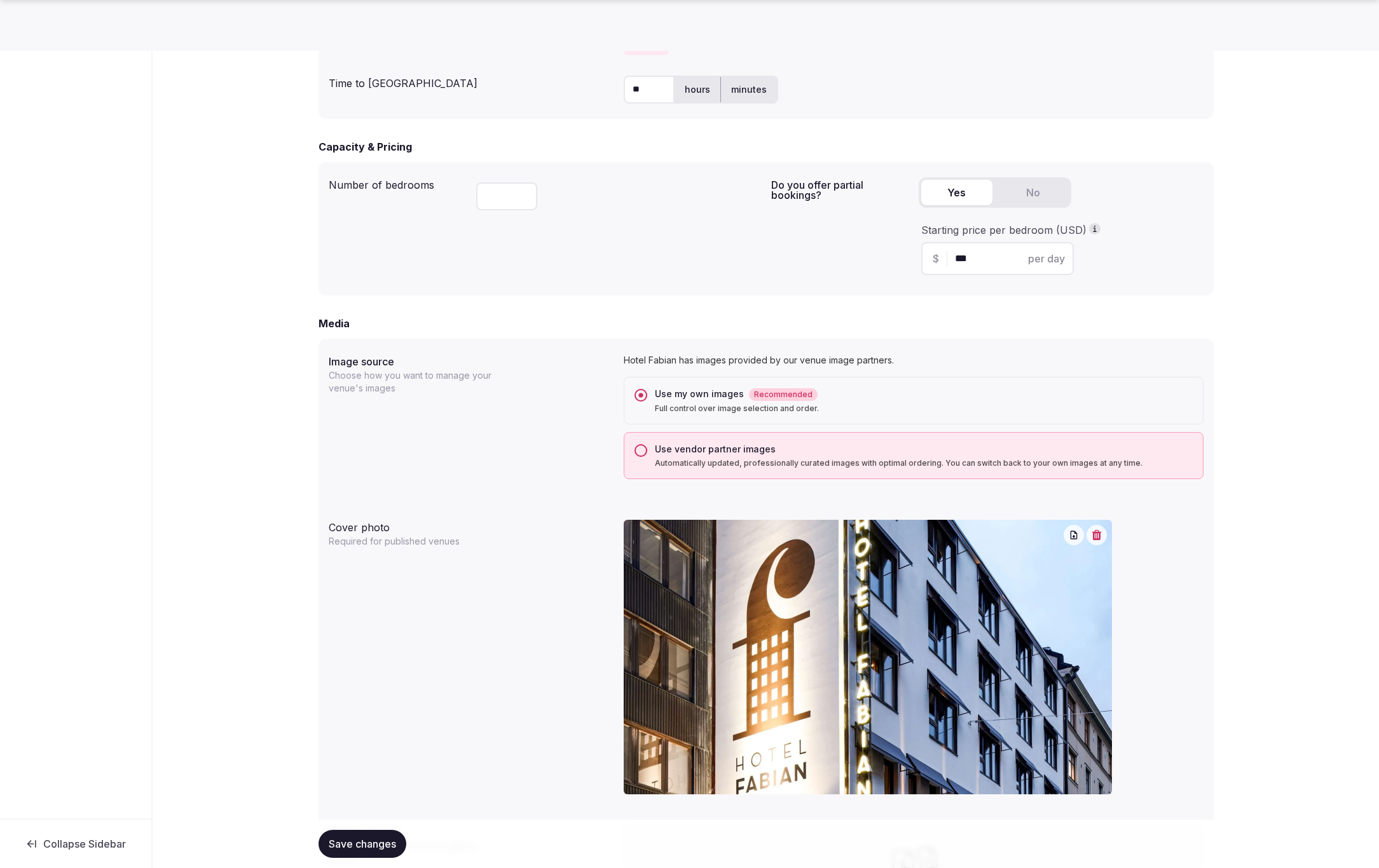
scroll to position [958, 0]
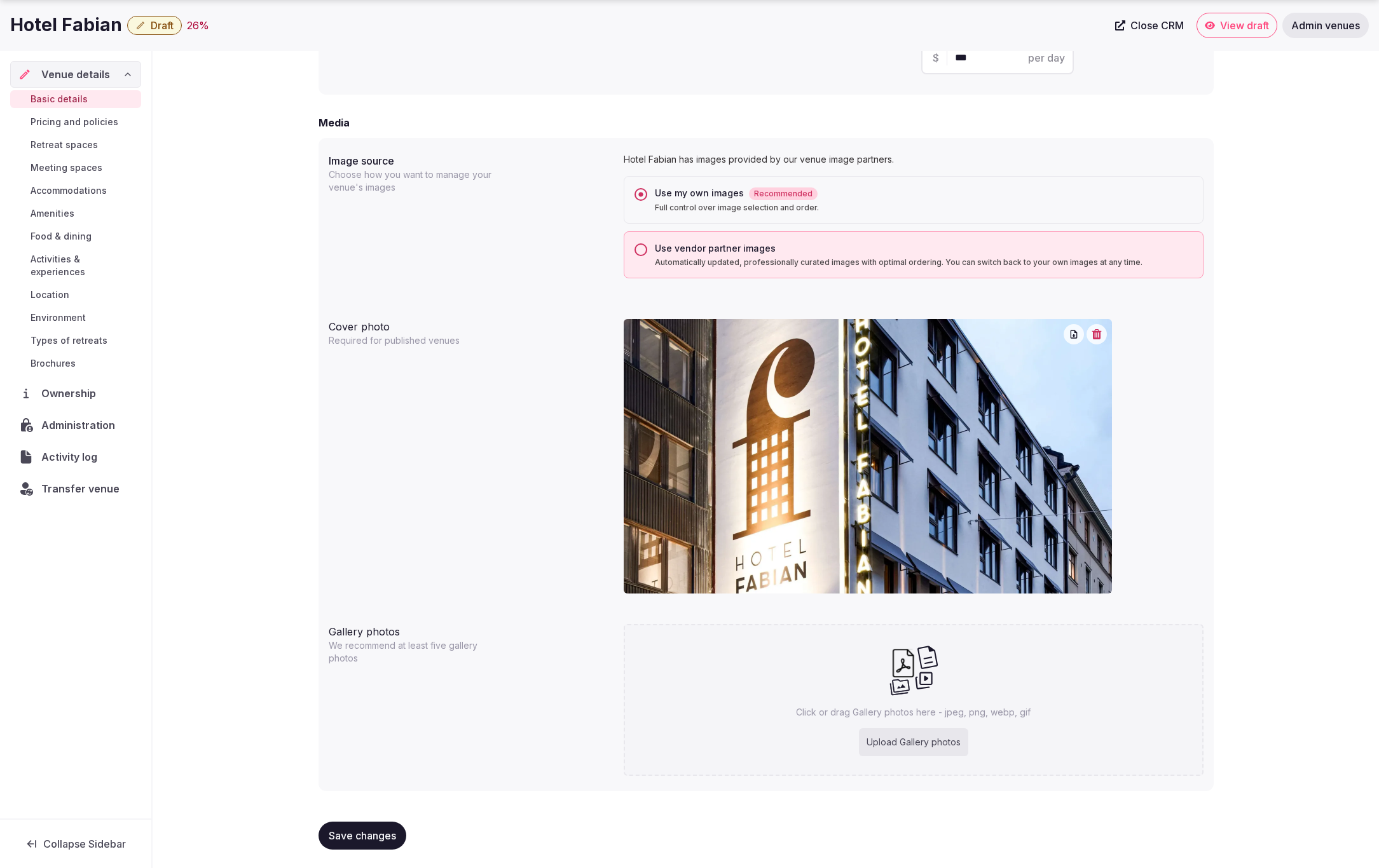
click at [361, 831] on span "Save changes" at bounding box center [363, 835] width 67 height 12
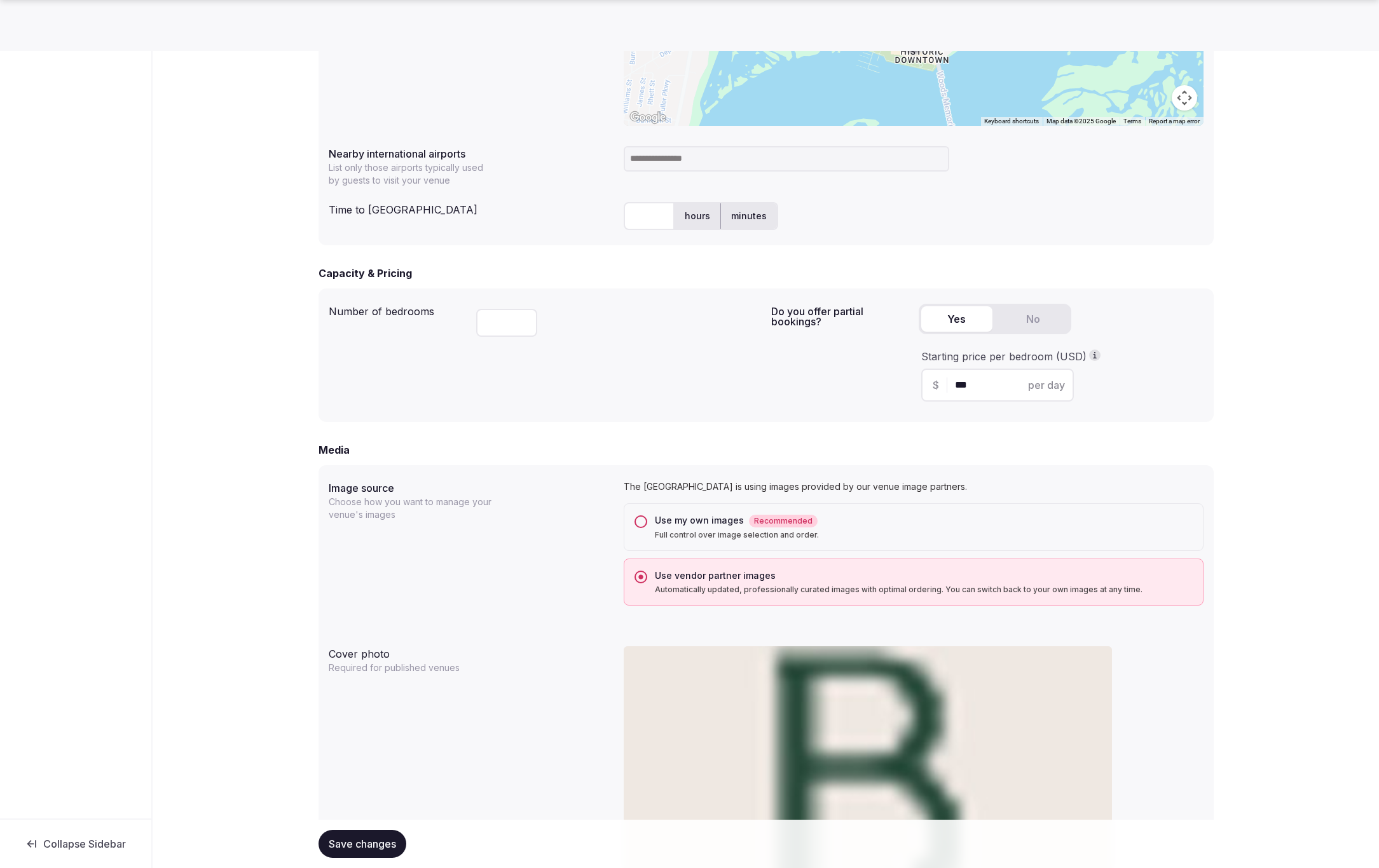
scroll to position [641, 0]
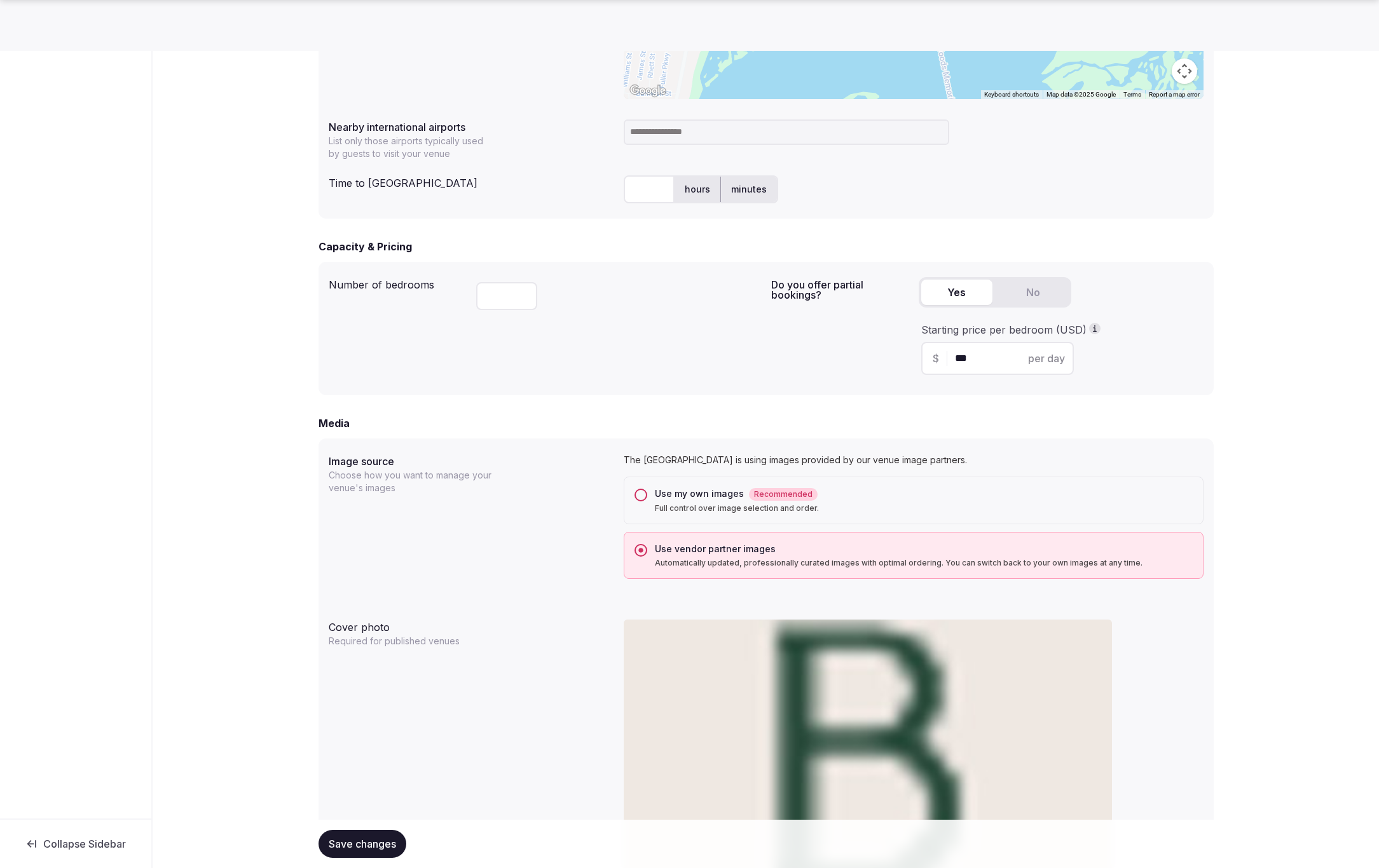
click at [644, 497] on button "Use my own images Recommended Full control over image selection and order." at bounding box center [641, 495] width 12 height 12
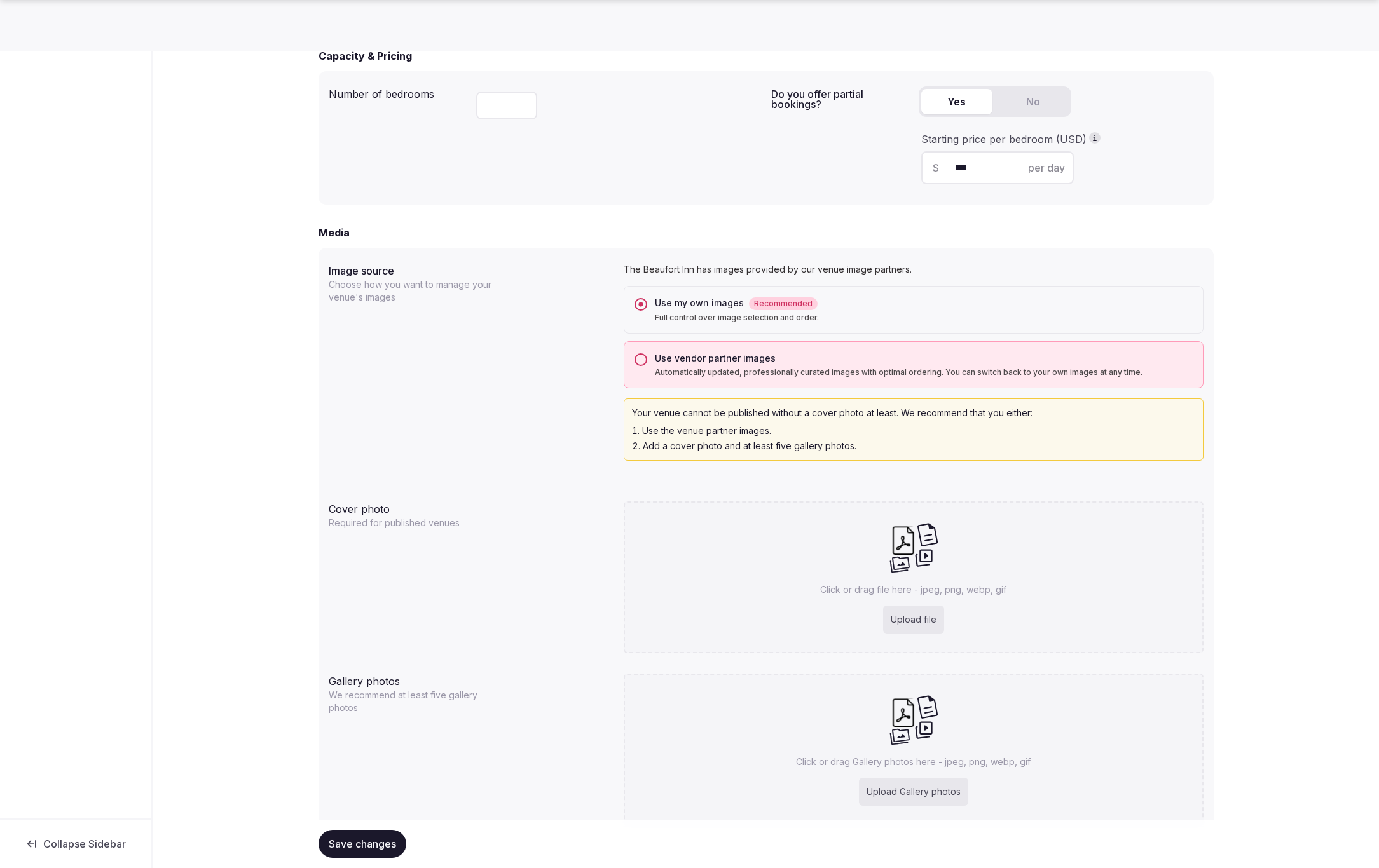
scroll to position [881, 0]
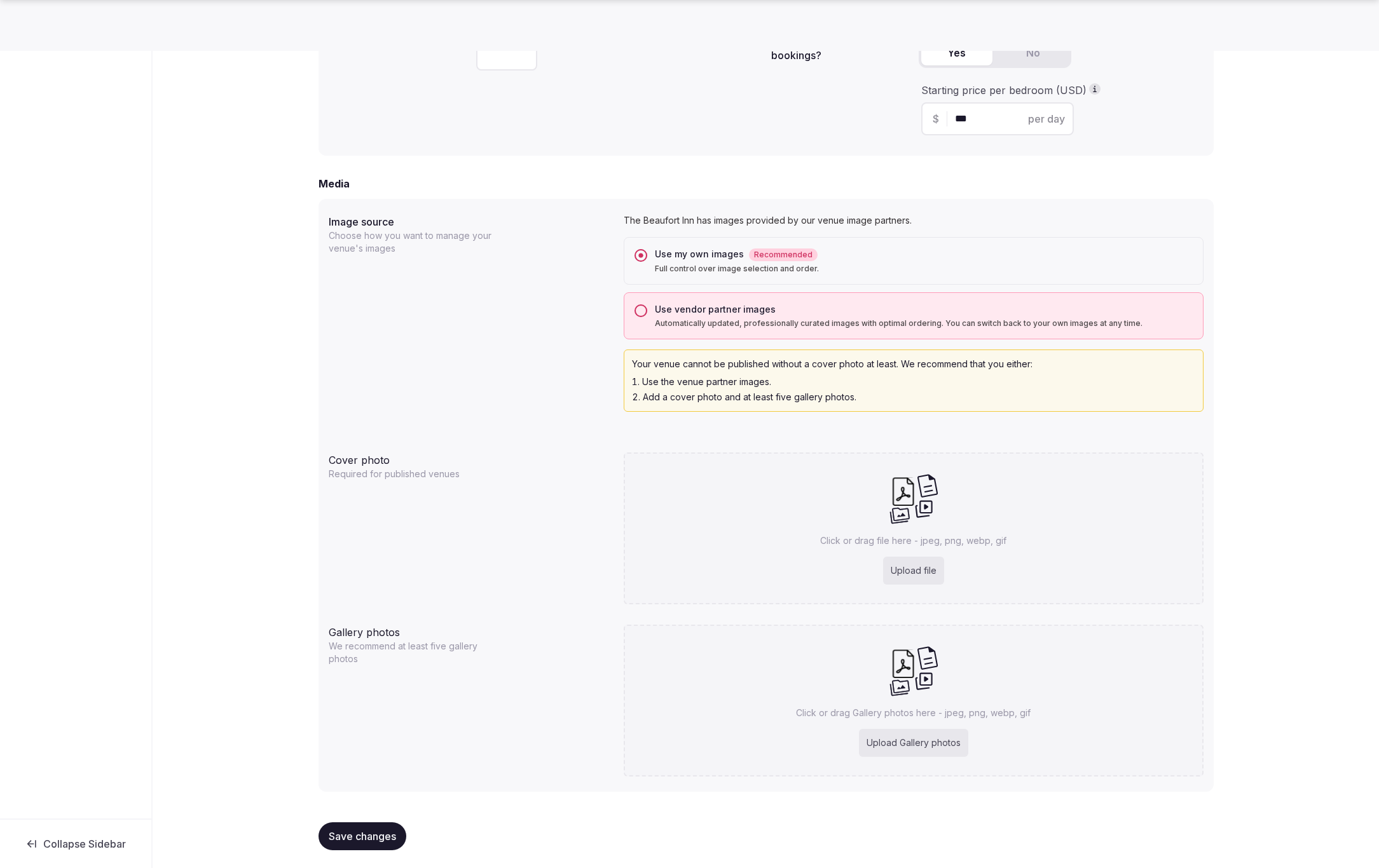
drag, startPoint x: 364, startPoint y: 839, endPoint x: 353, endPoint y: 834, distance: 12.1
click at [364, 839] on span "Save changes" at bounding box center [363, 836] width 67 height 12
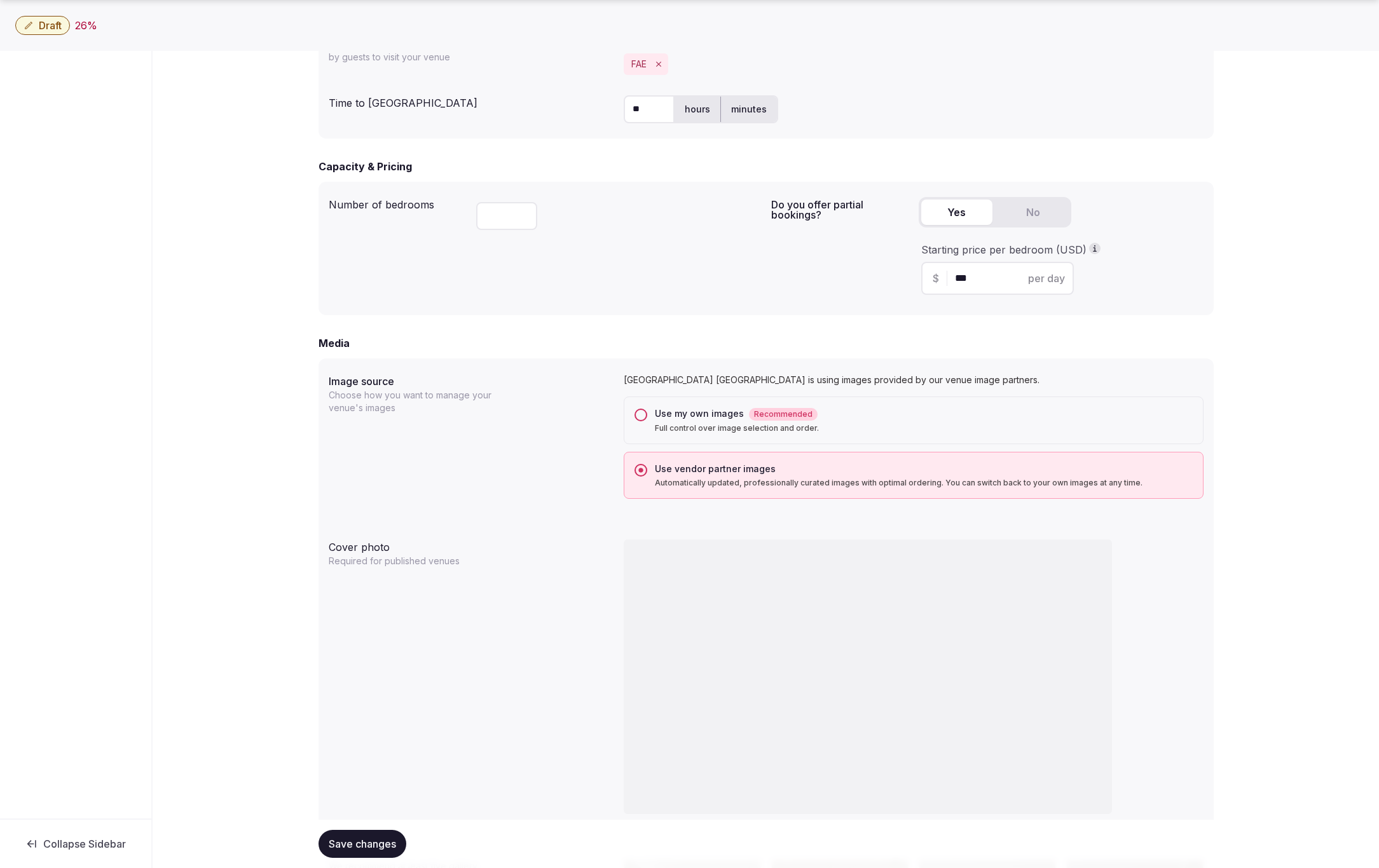
scroll to position [754, 0]
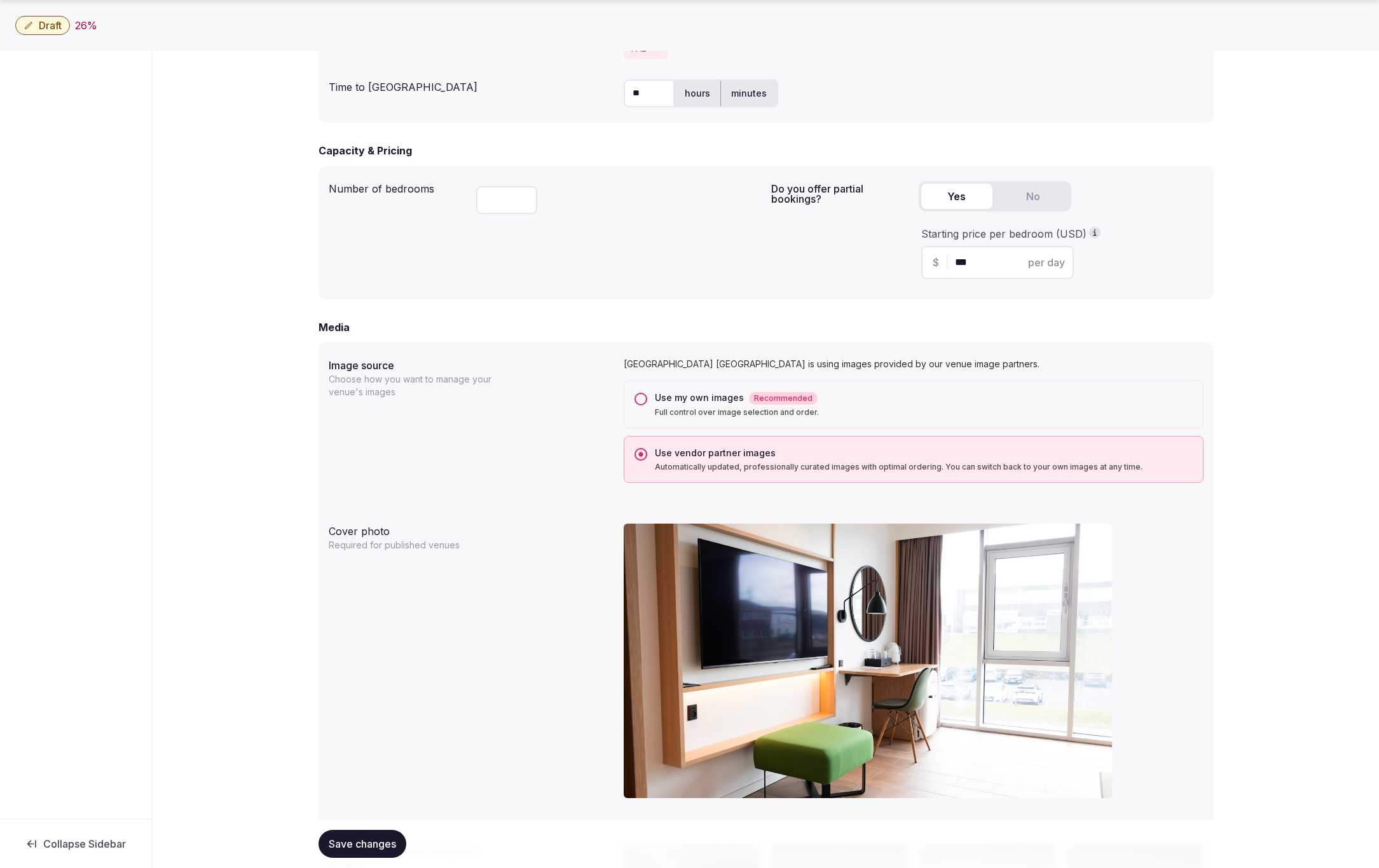
click at [640, 395] on button "Use my own images Recommended Full control over image selection and order." at bounding box center [641, 399] width 12 height 12
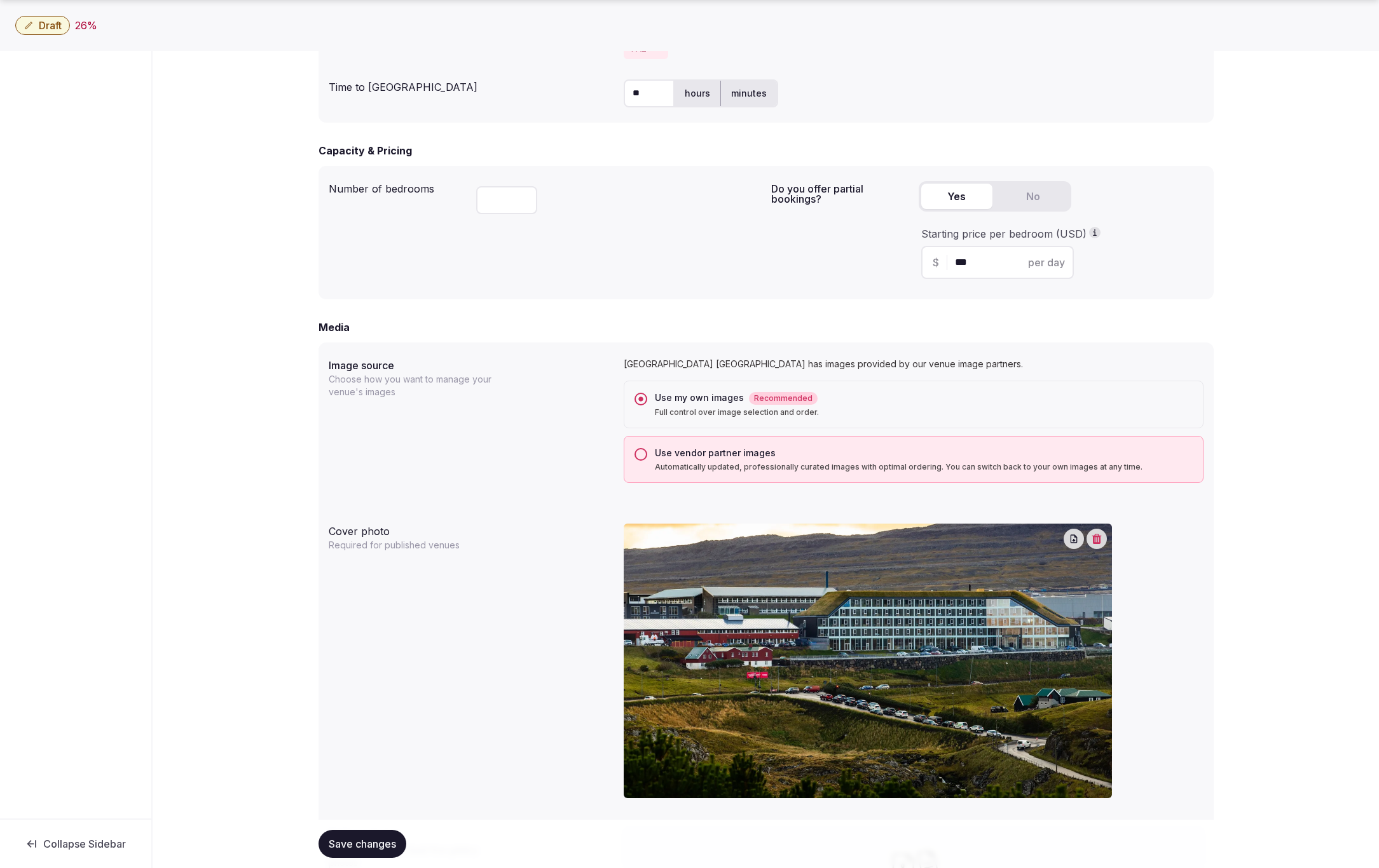
scroll to position [958, 0]
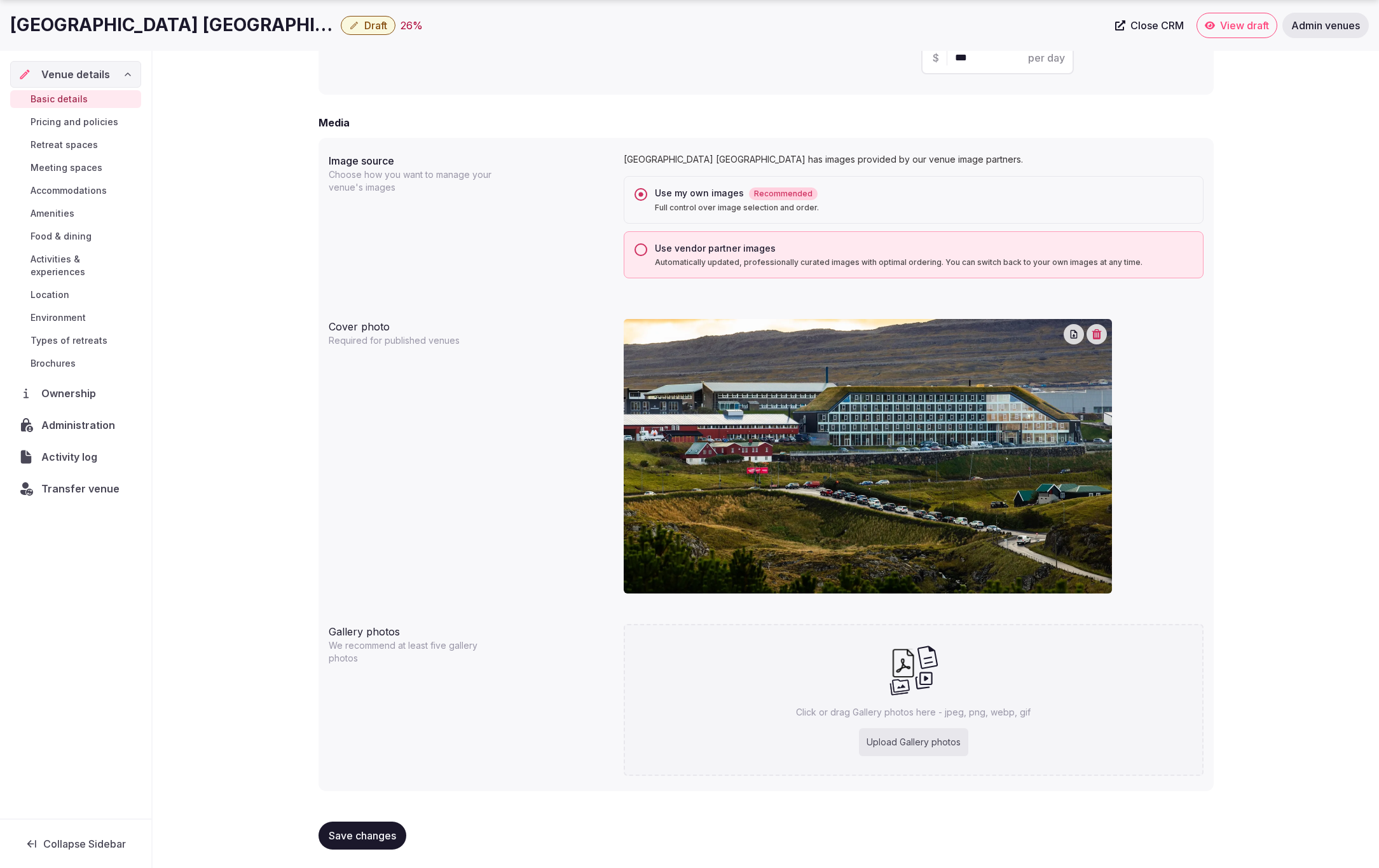
click at [367, 836] on span "Save changes" at bounding box center [363, 835] width 67 height 12
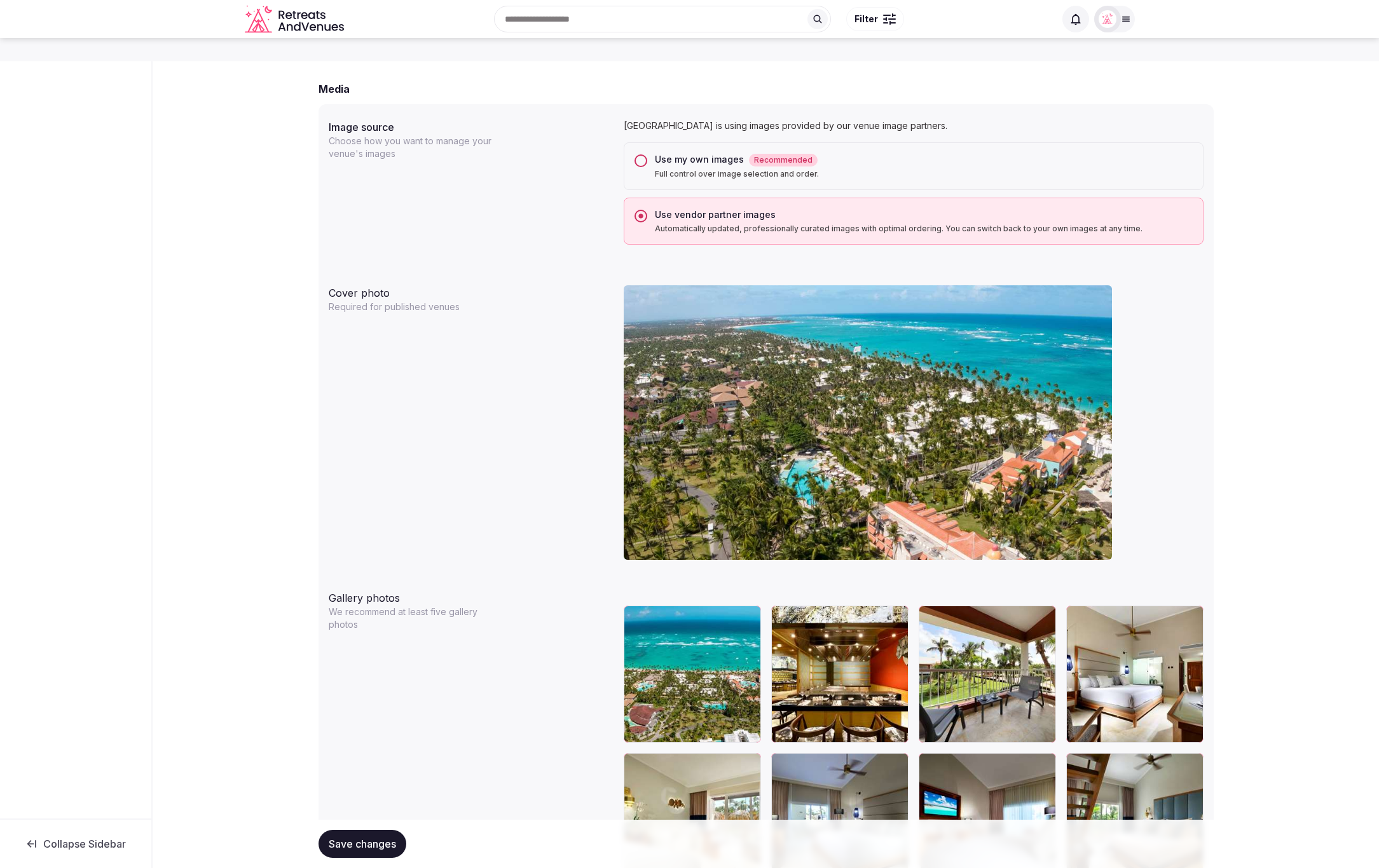
scroll to position [991, 0]
click at [639, 161] on button "Use my own images Recommended Full control over image selection and order." at bounding box center [641, 161] width 12 height 12
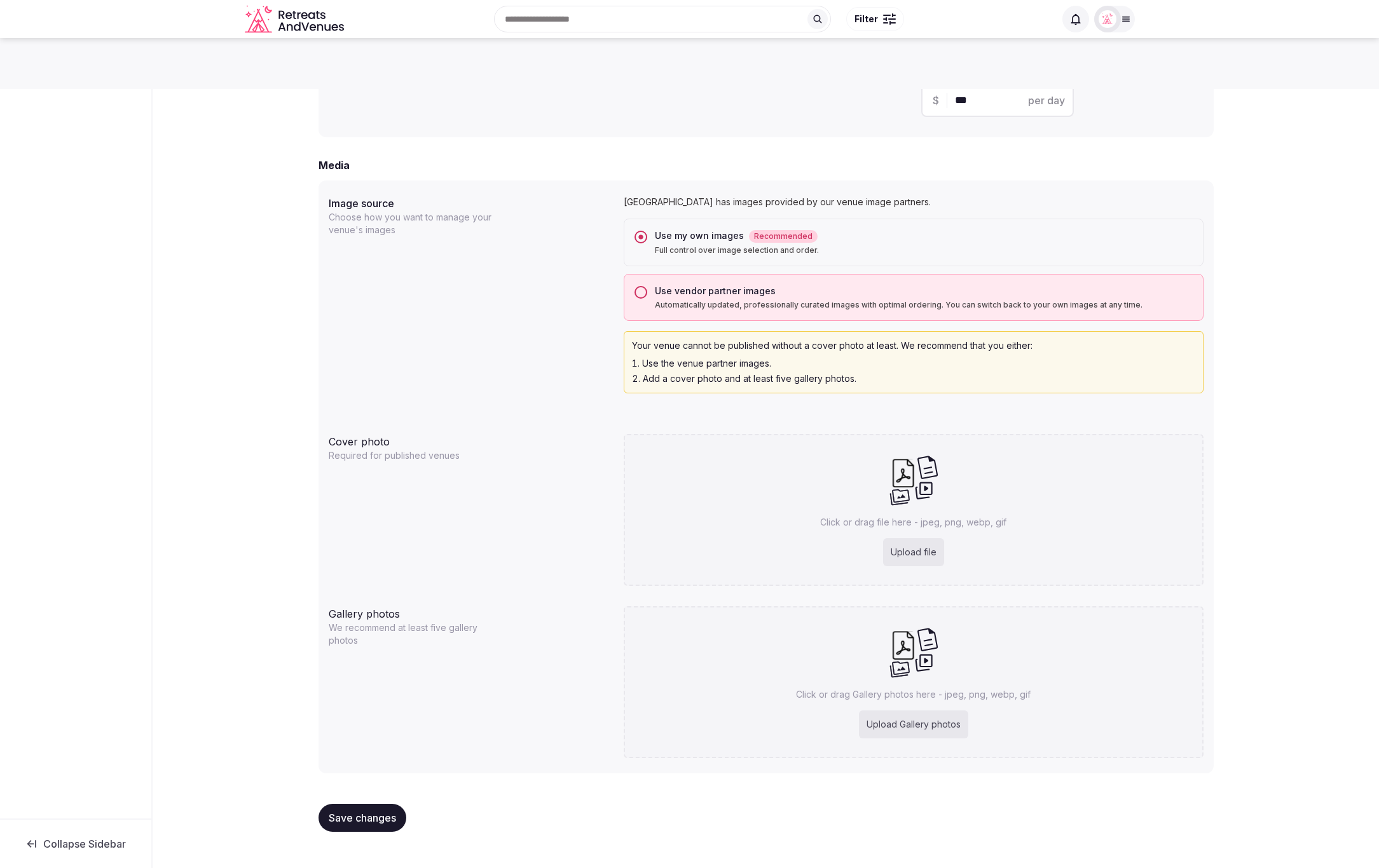
scroll to position [898, 0]
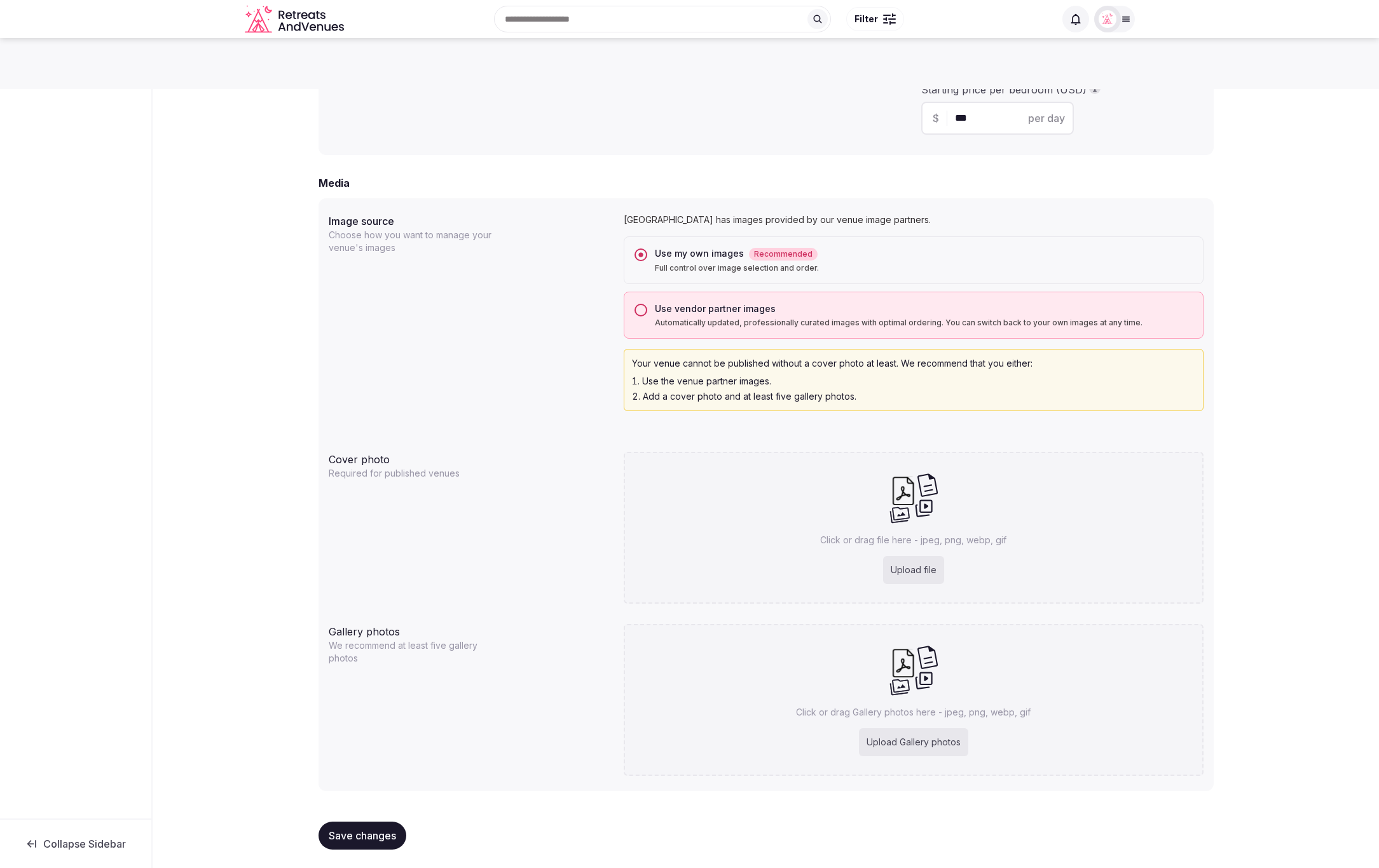
click at [368, 833] on span "Save changes" at bounding box center [363, 835] width 67 height 12
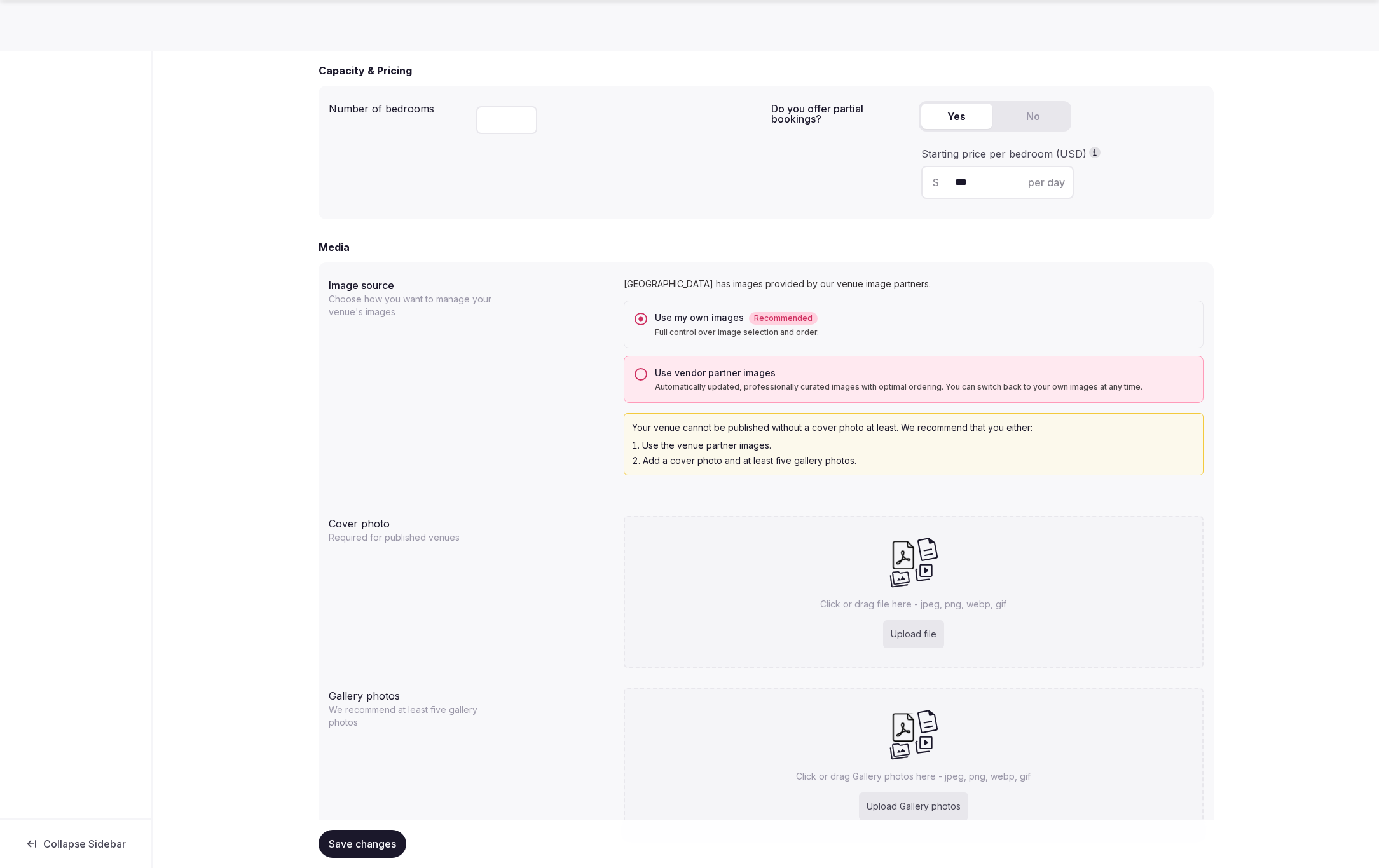
scroll to position [866, 0]
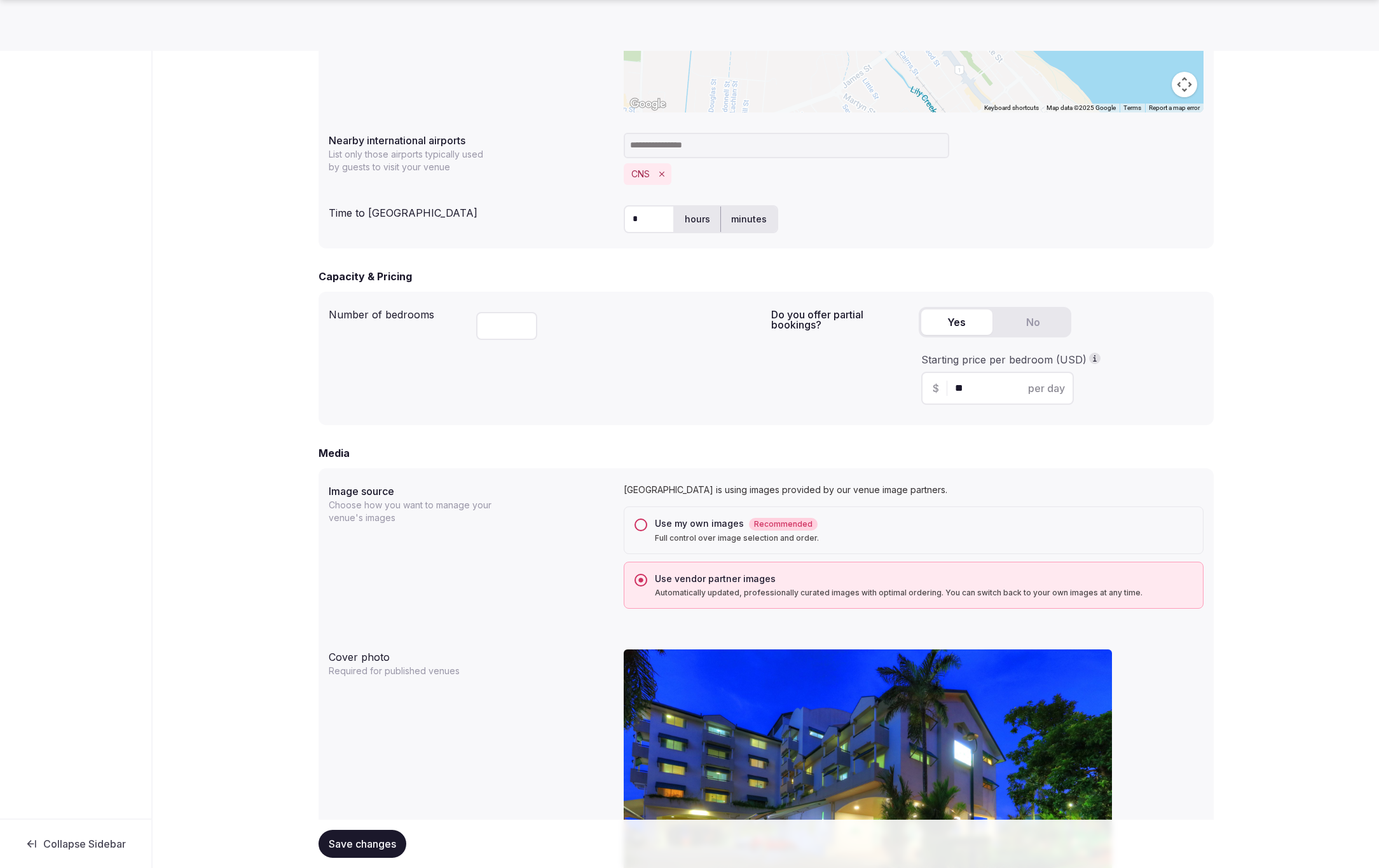
scroll to position [670, 0]
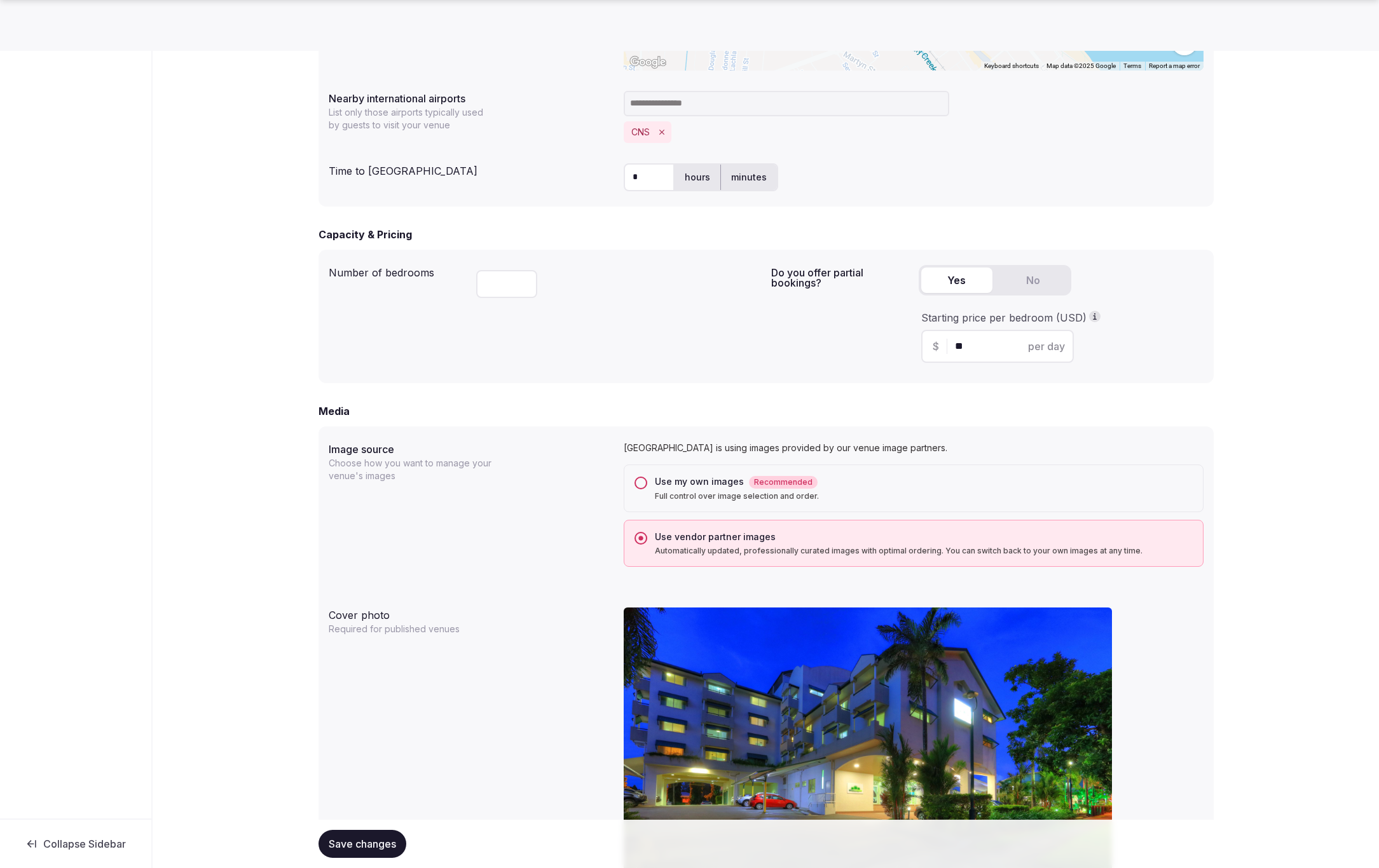
click at [641, 481] on button "Use my own images Recommended Full control over image selection and order." at bounding box center [641, 482] width 12 height 12
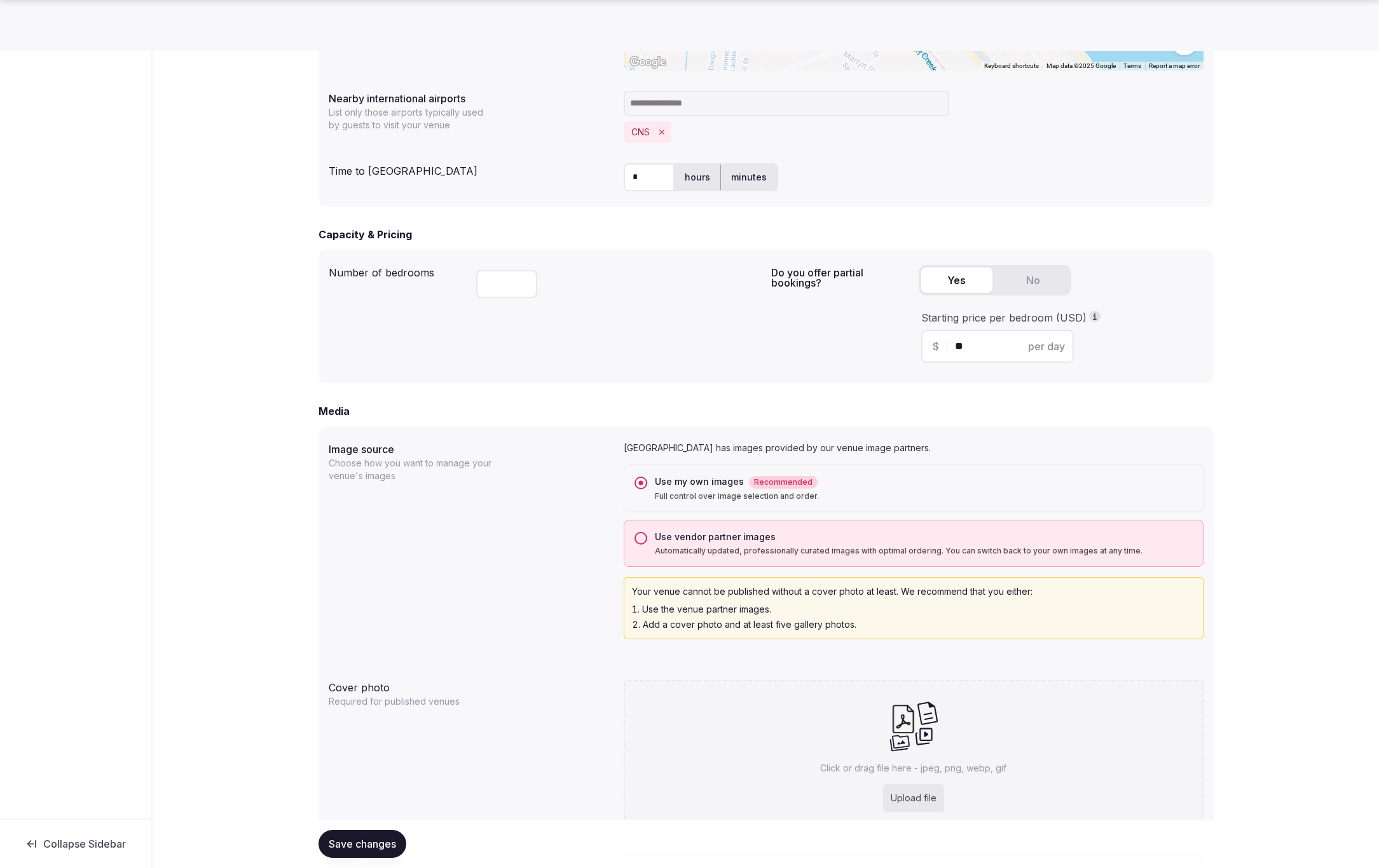
click at [364, 842] on span "Save changes" at bounding box center [363, 843] width 67 height 12
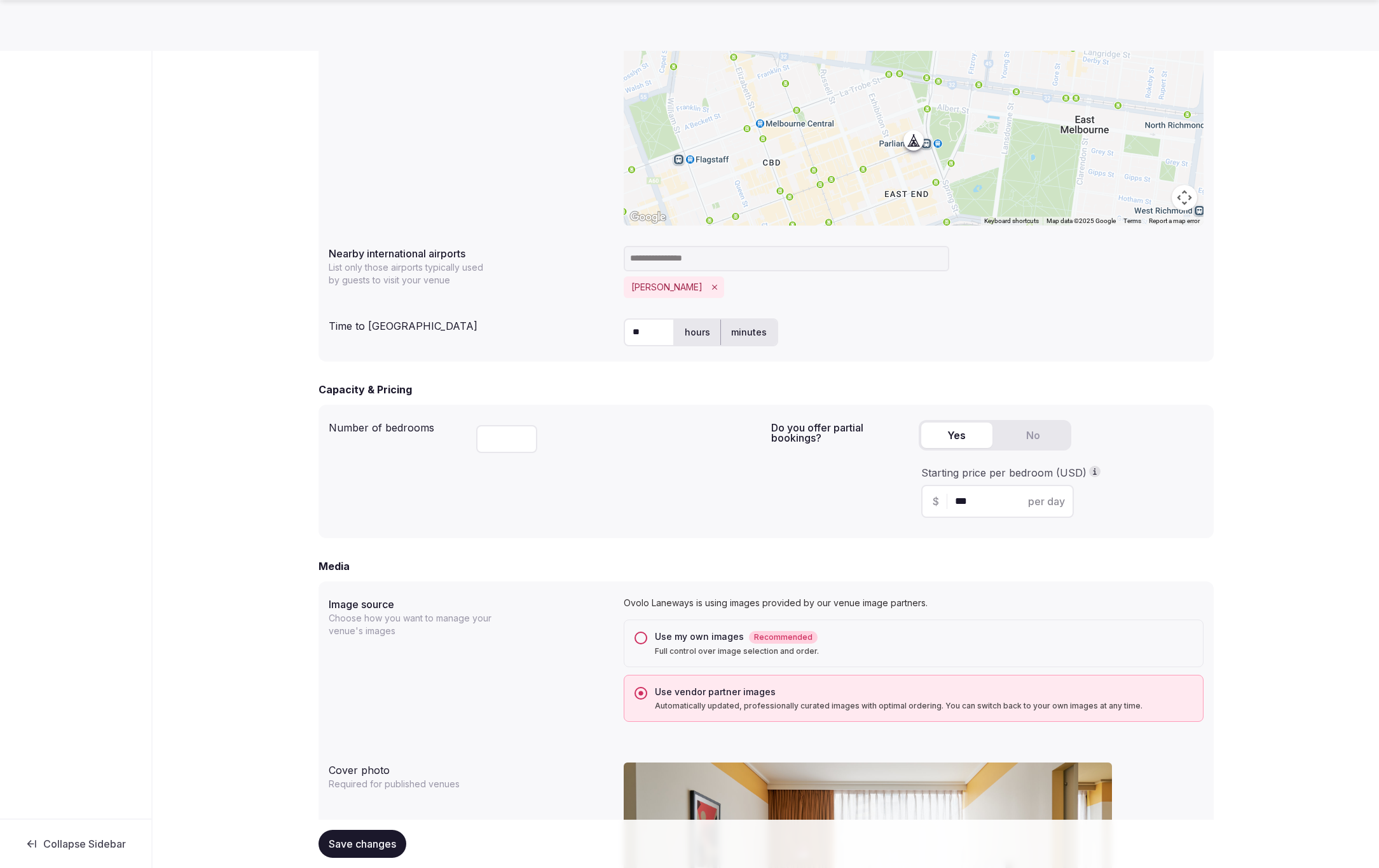
scroll to position [530, 0]
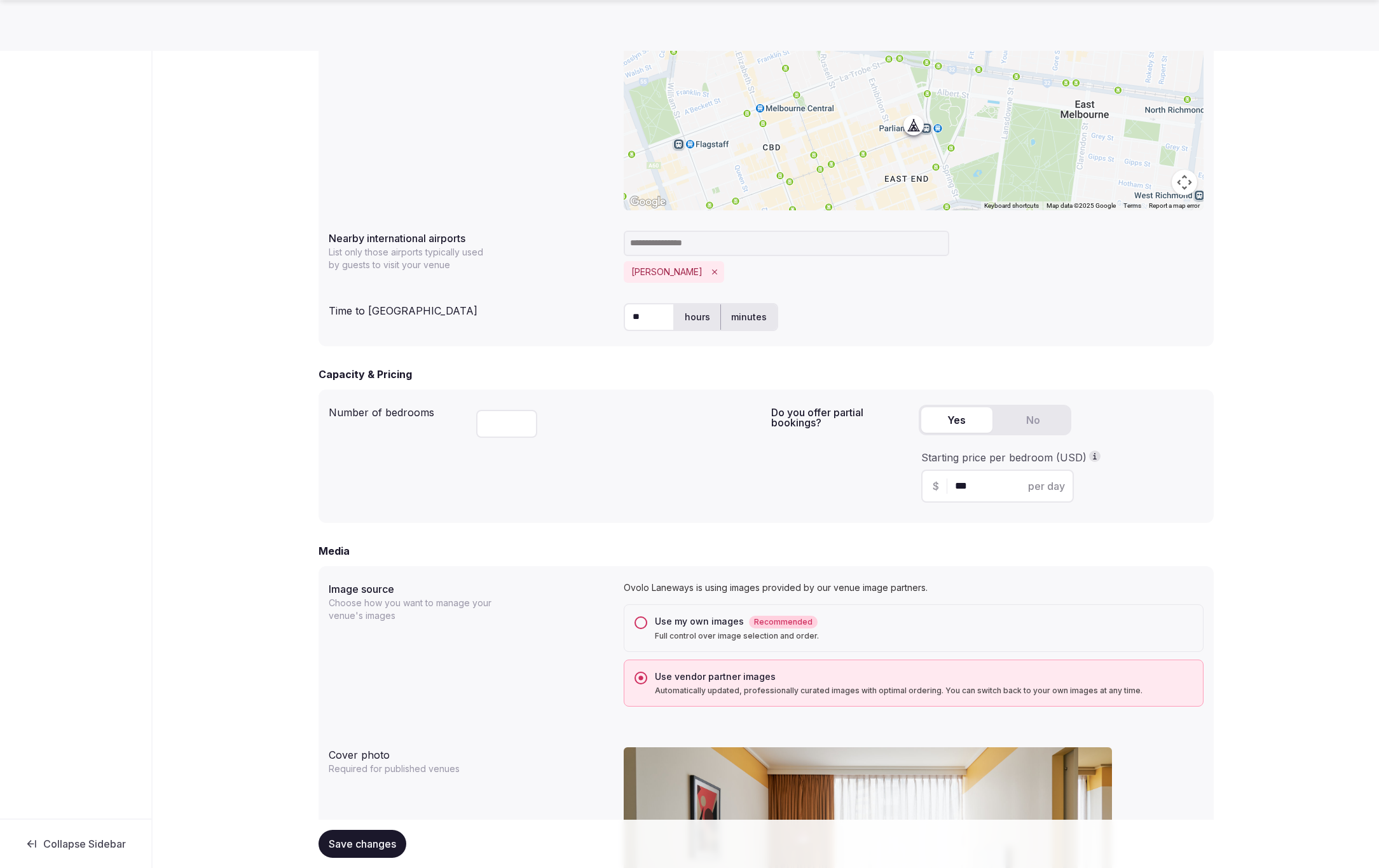
click at [638, 623] on button "Use my own images Recommended Full control over image selection and order." at bounding box center [641, 622] width 12 height 12
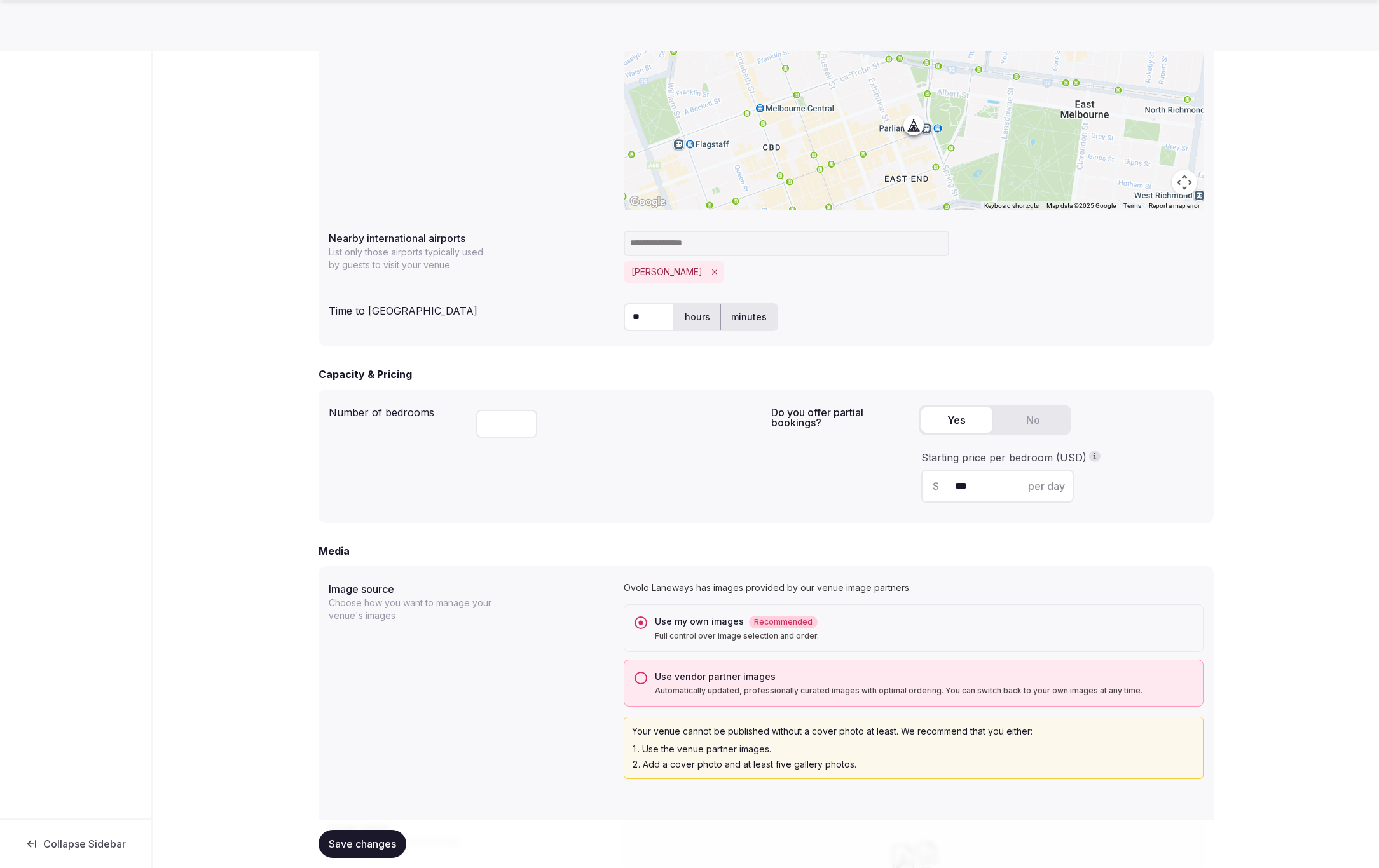
click at [376, 847] on span "Save changes" at bounding box center [363, 843] width 67 height 12
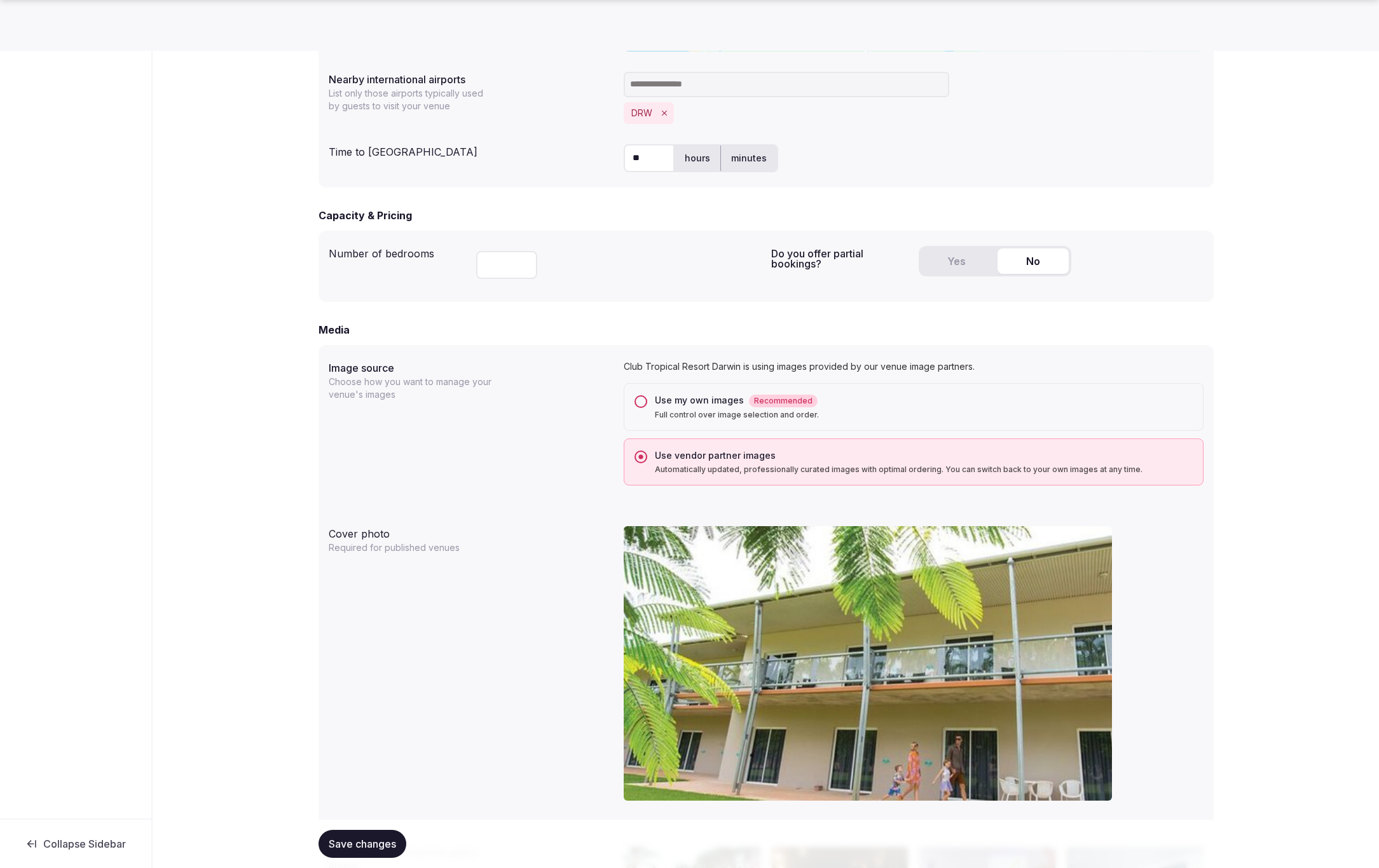
scroll to position [723, 0]
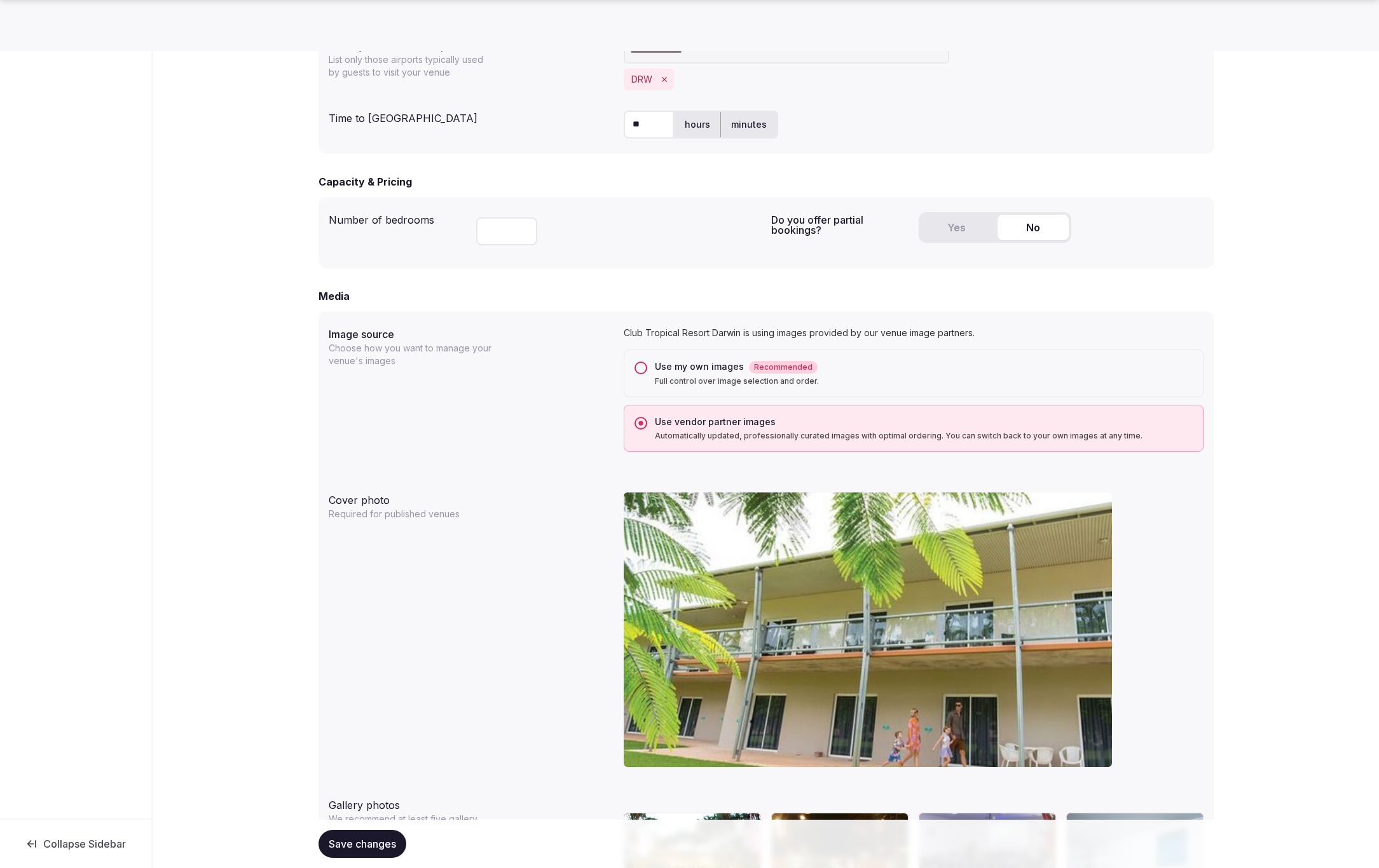
click at [641, 367] on button "Use my own images Recommended Full control over image selection and order." at bounding box center [641, 367] width 12 height 12
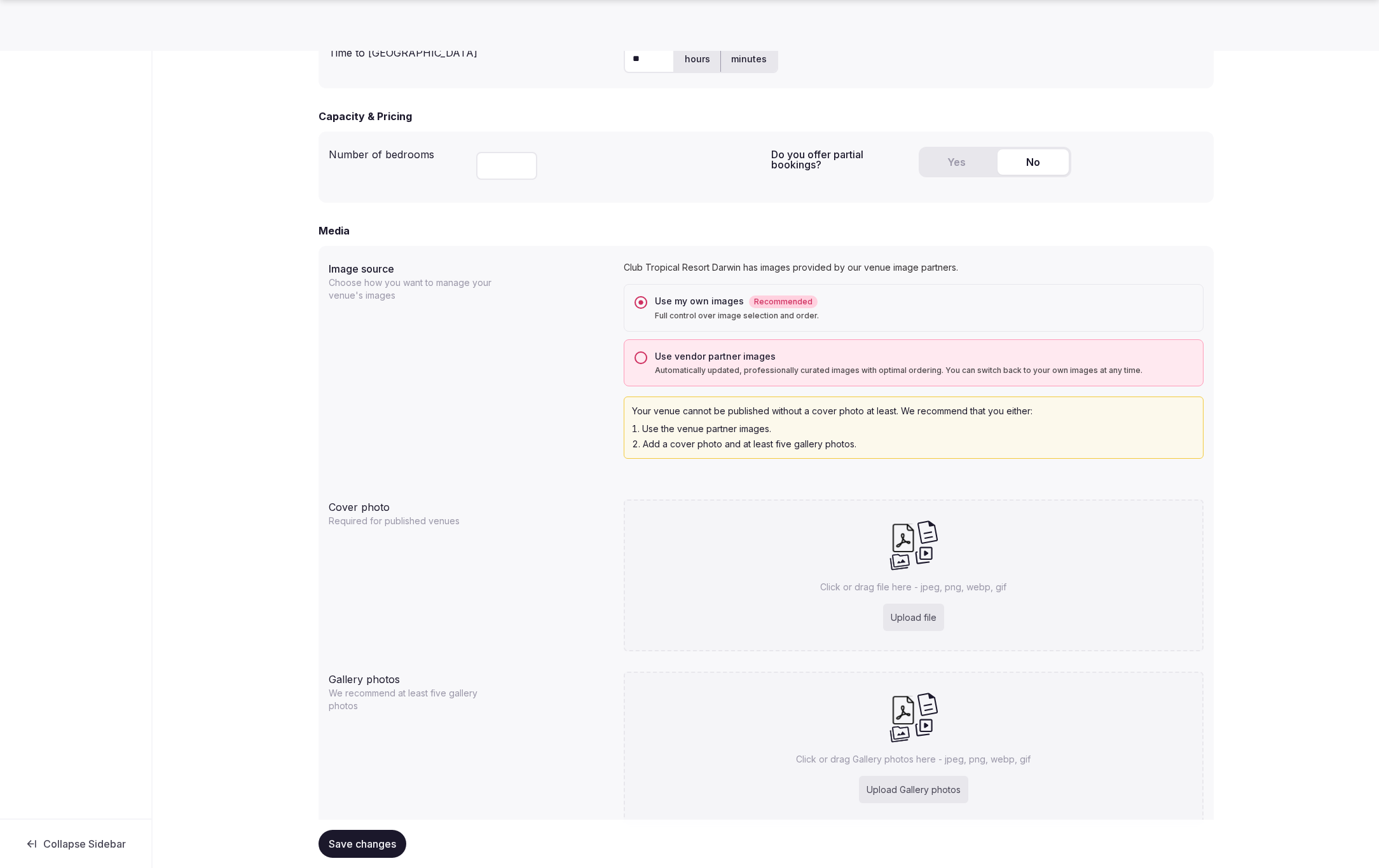
scroll to position [835, 0]
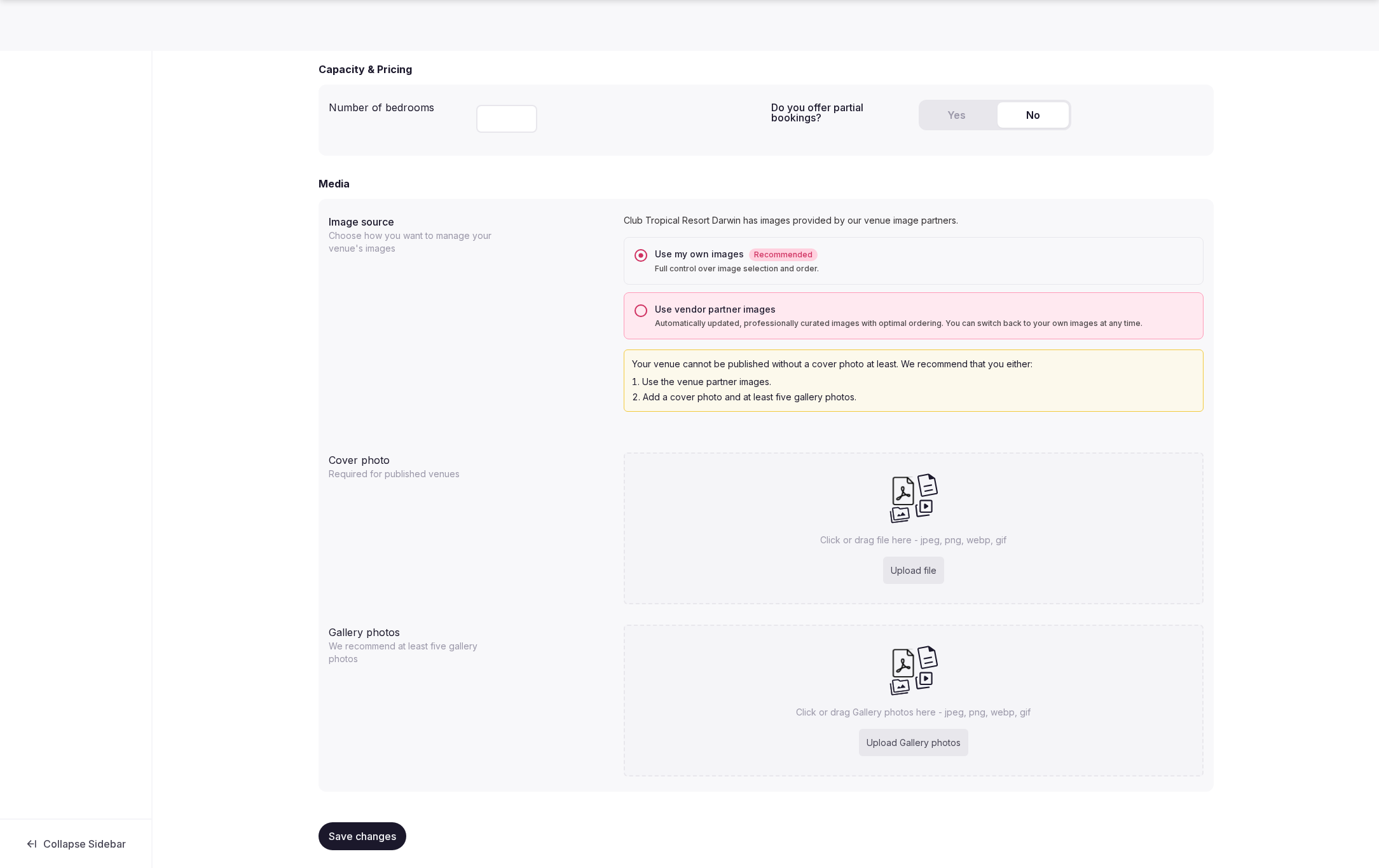
click at [358, 838] on span "Save changes" at bounding box center [363, 836] width 67 height 12
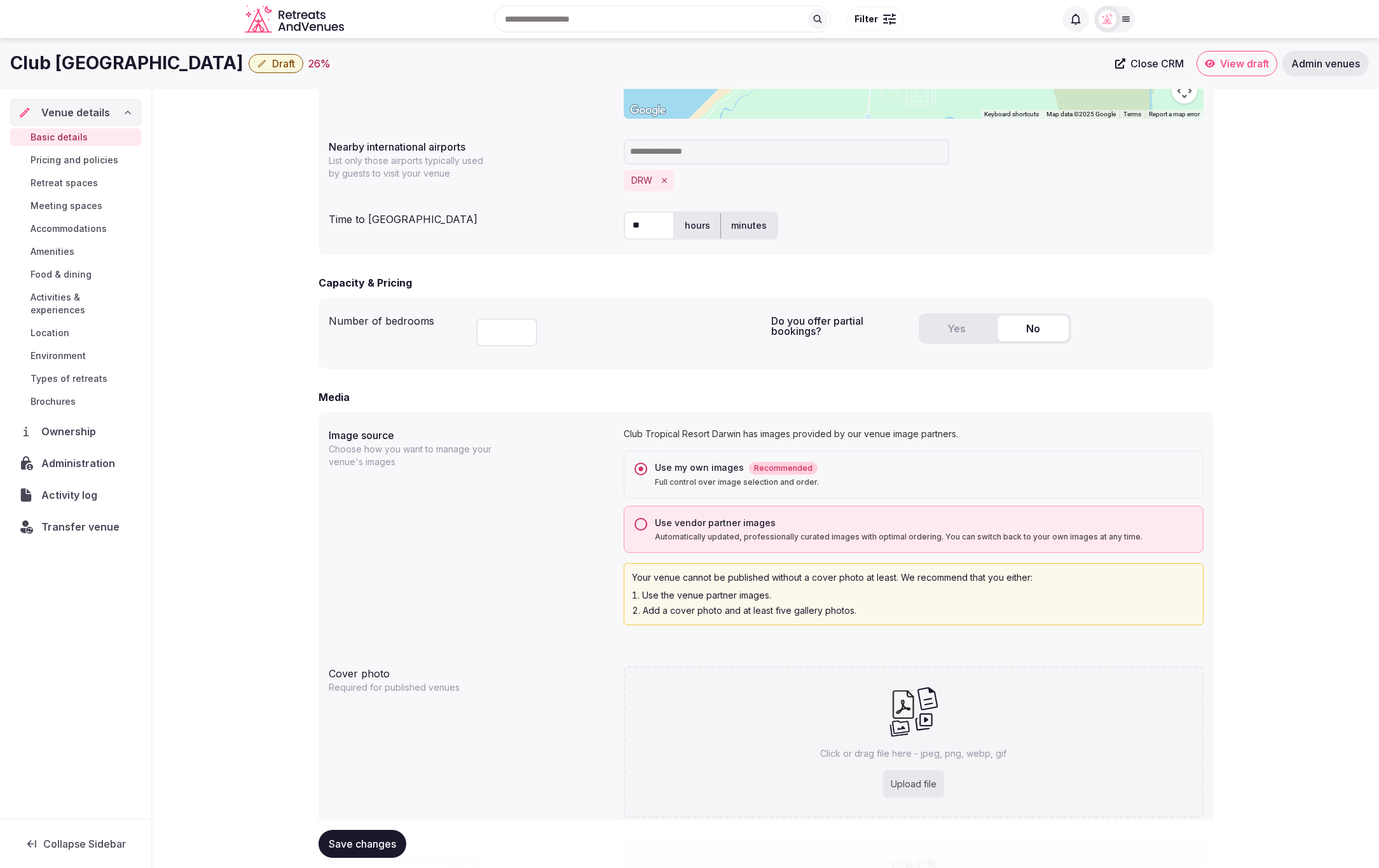
scroll to position [519, 0]
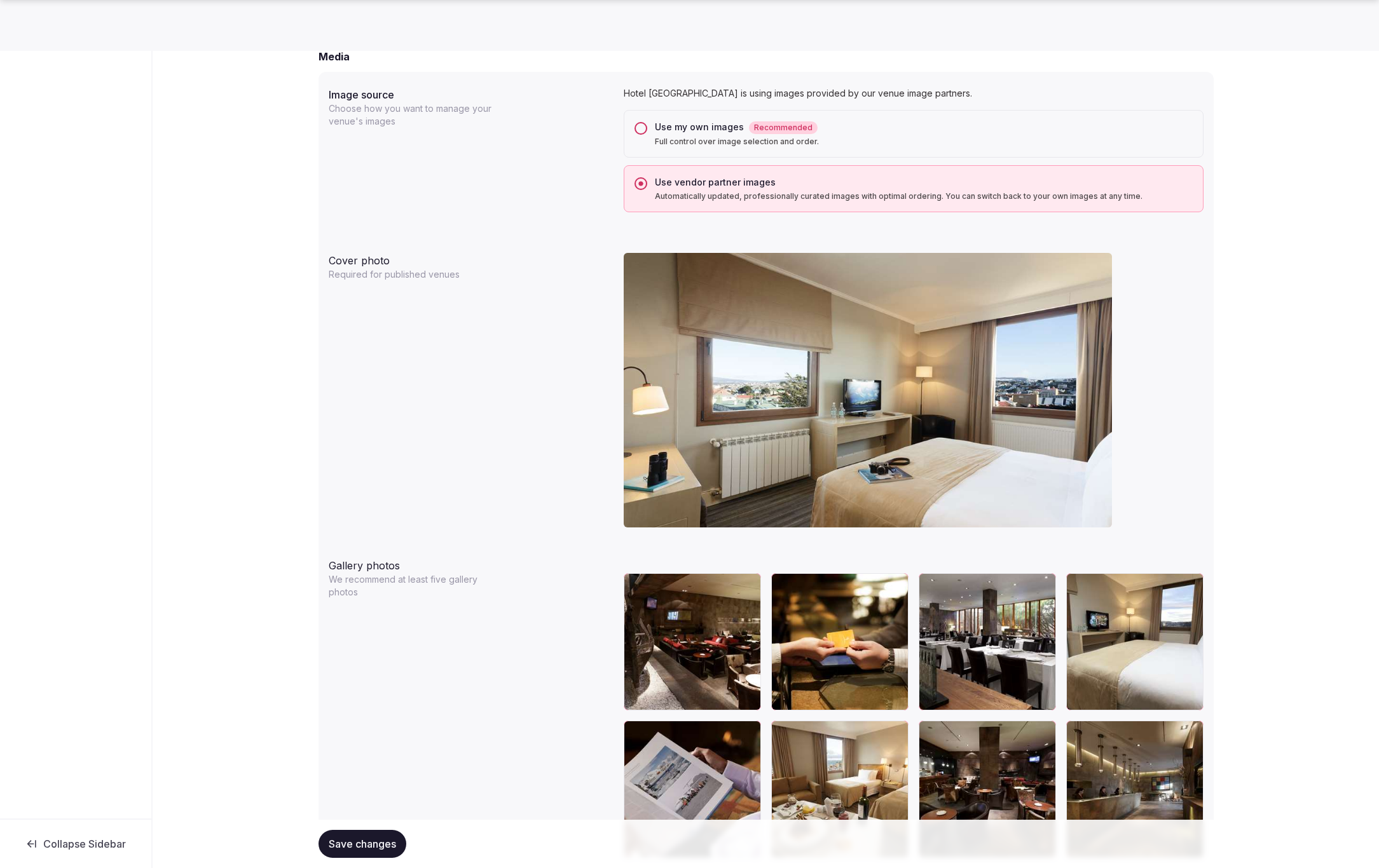
scroll to position [1027, 0]
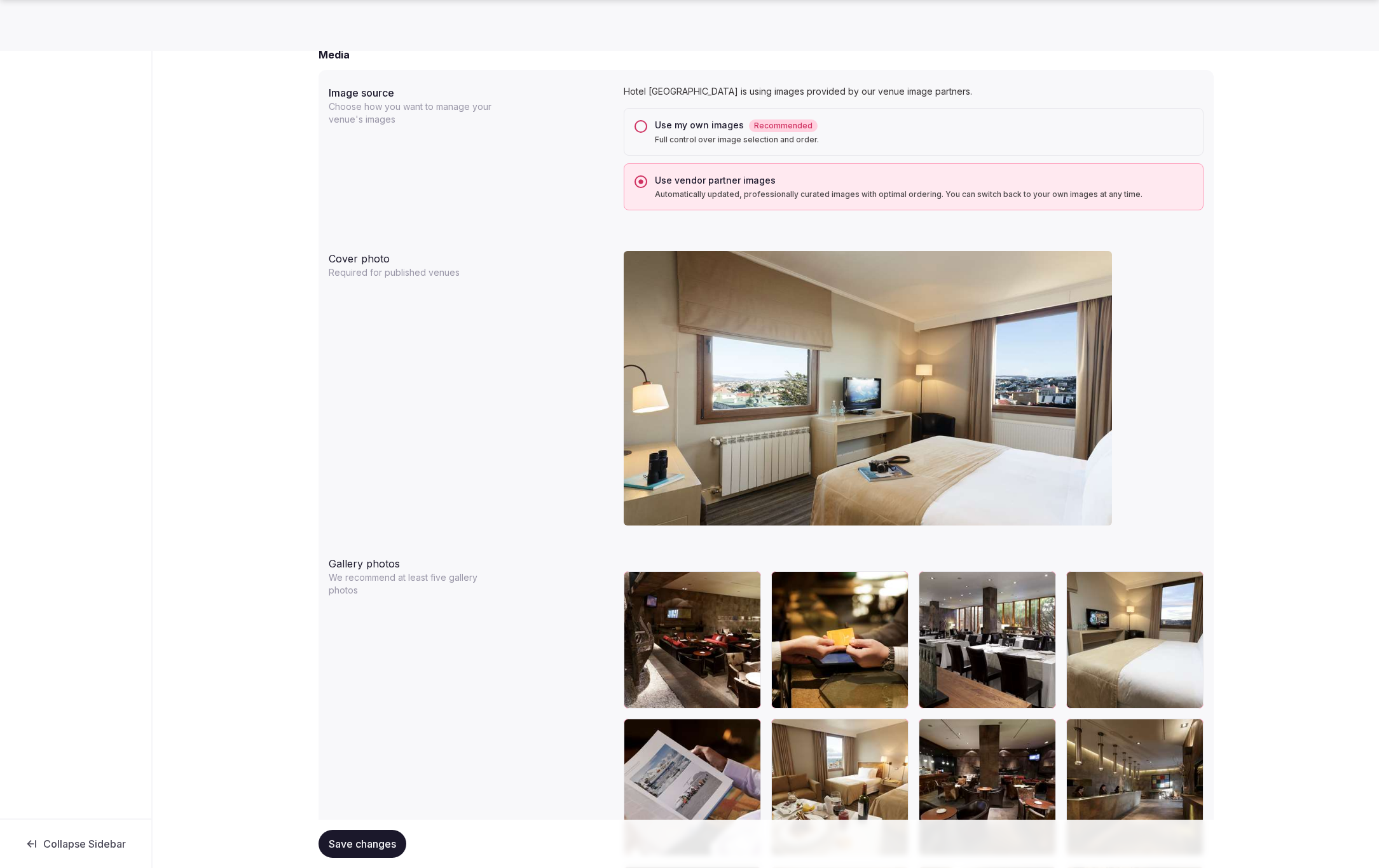
click at [638, 118] on div "Use my own images Recommended Full control over image selection and order." at bounding box center [913, 132] width 580 height 48
click at [639, 124] on button "Use my own images Recommended Full control over image selection and order." at bounding box center [641, 126] width 12 height 12
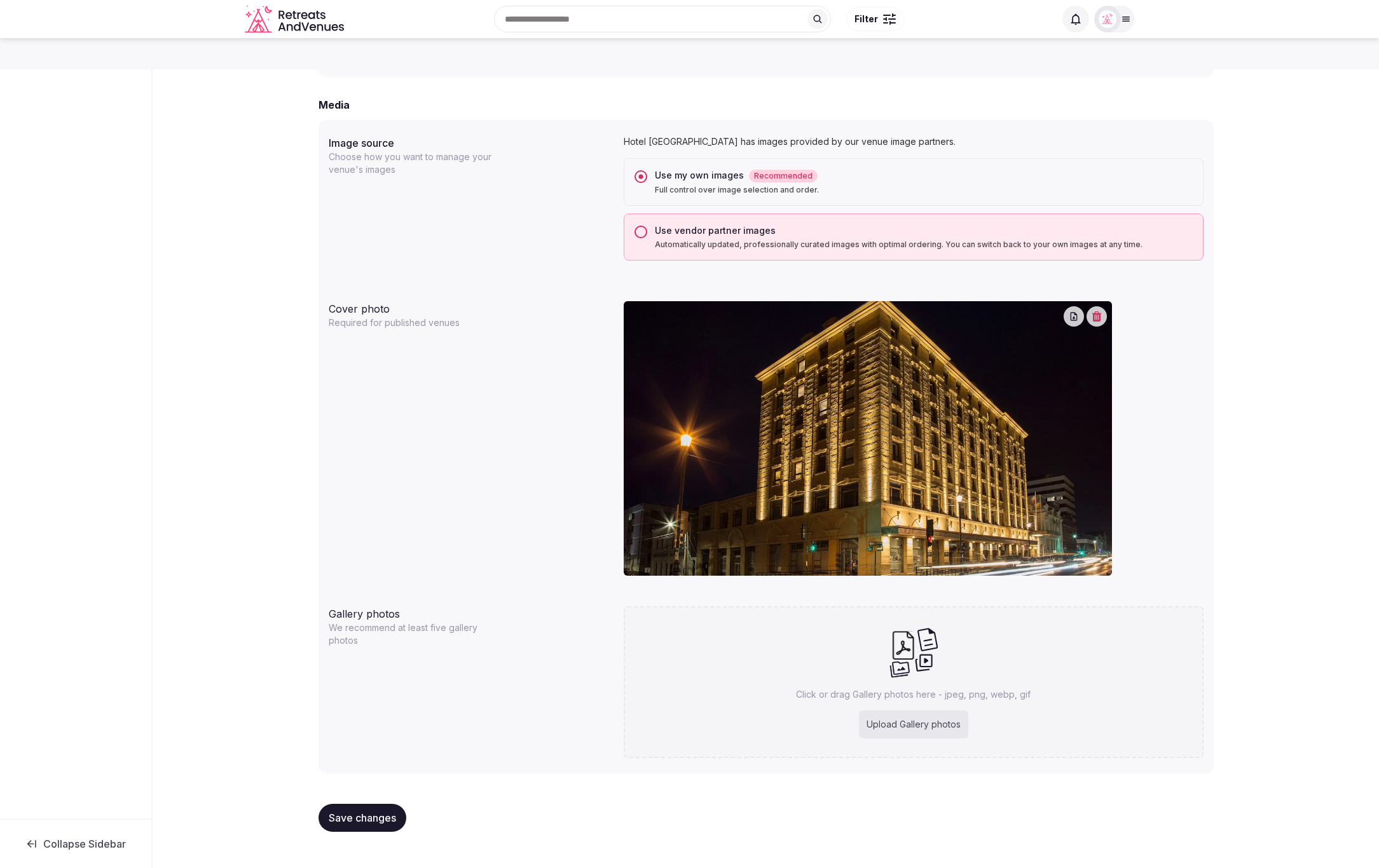
scroll to position [958, 0]
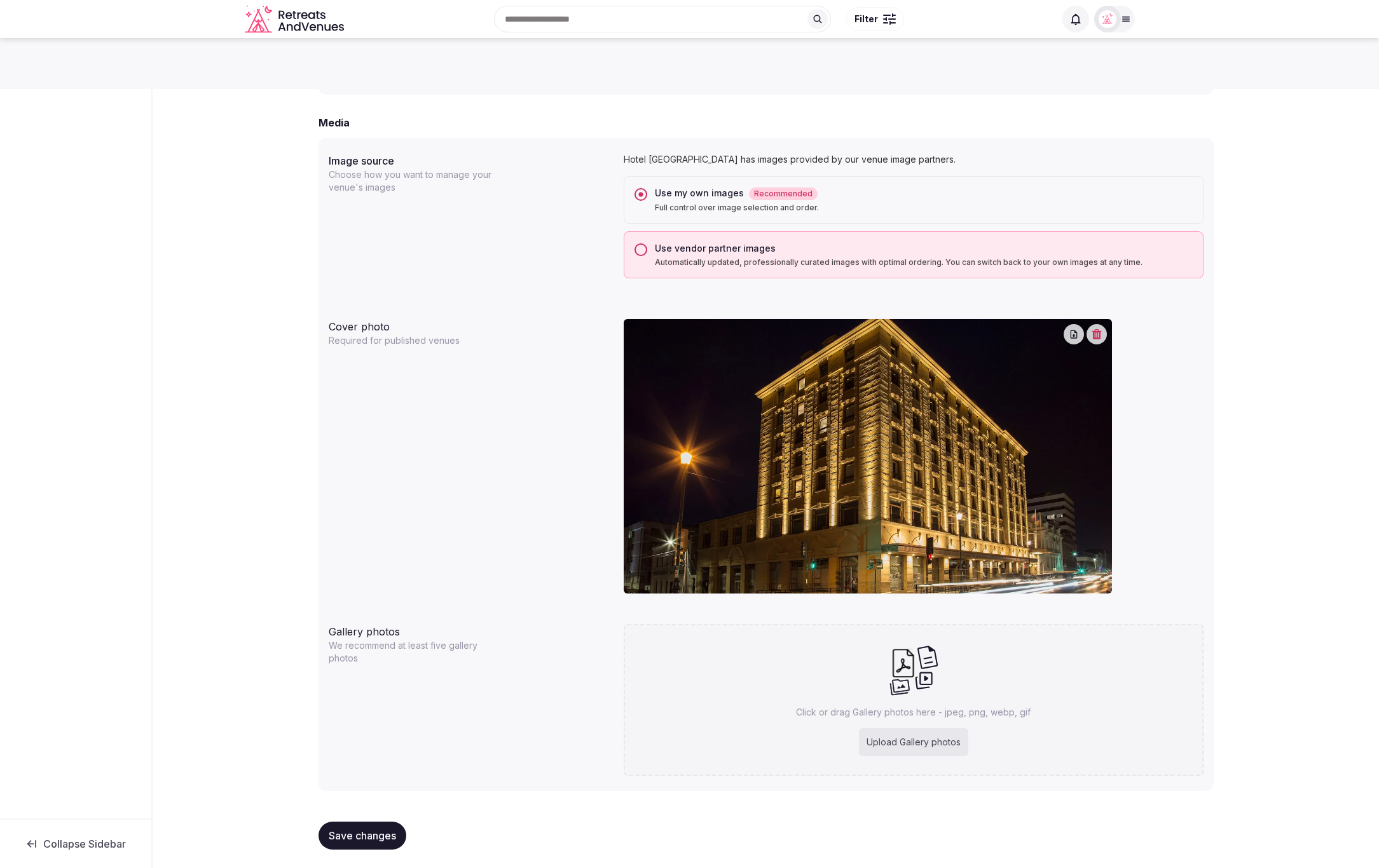
click at [355, 836] on span "Save changes" at bounding box center [363, 835] width 67 height 12
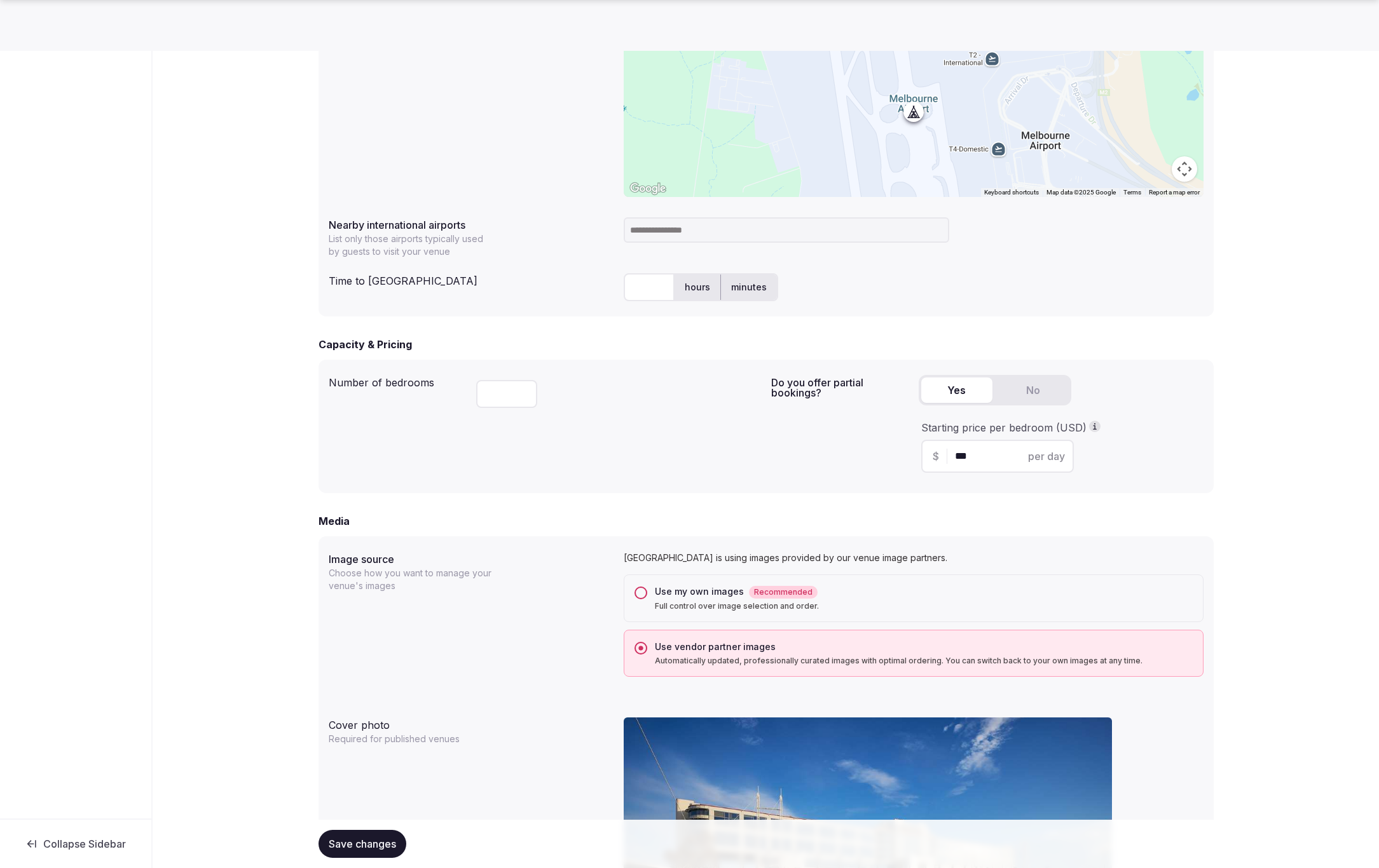
scroll to position [586, 0]
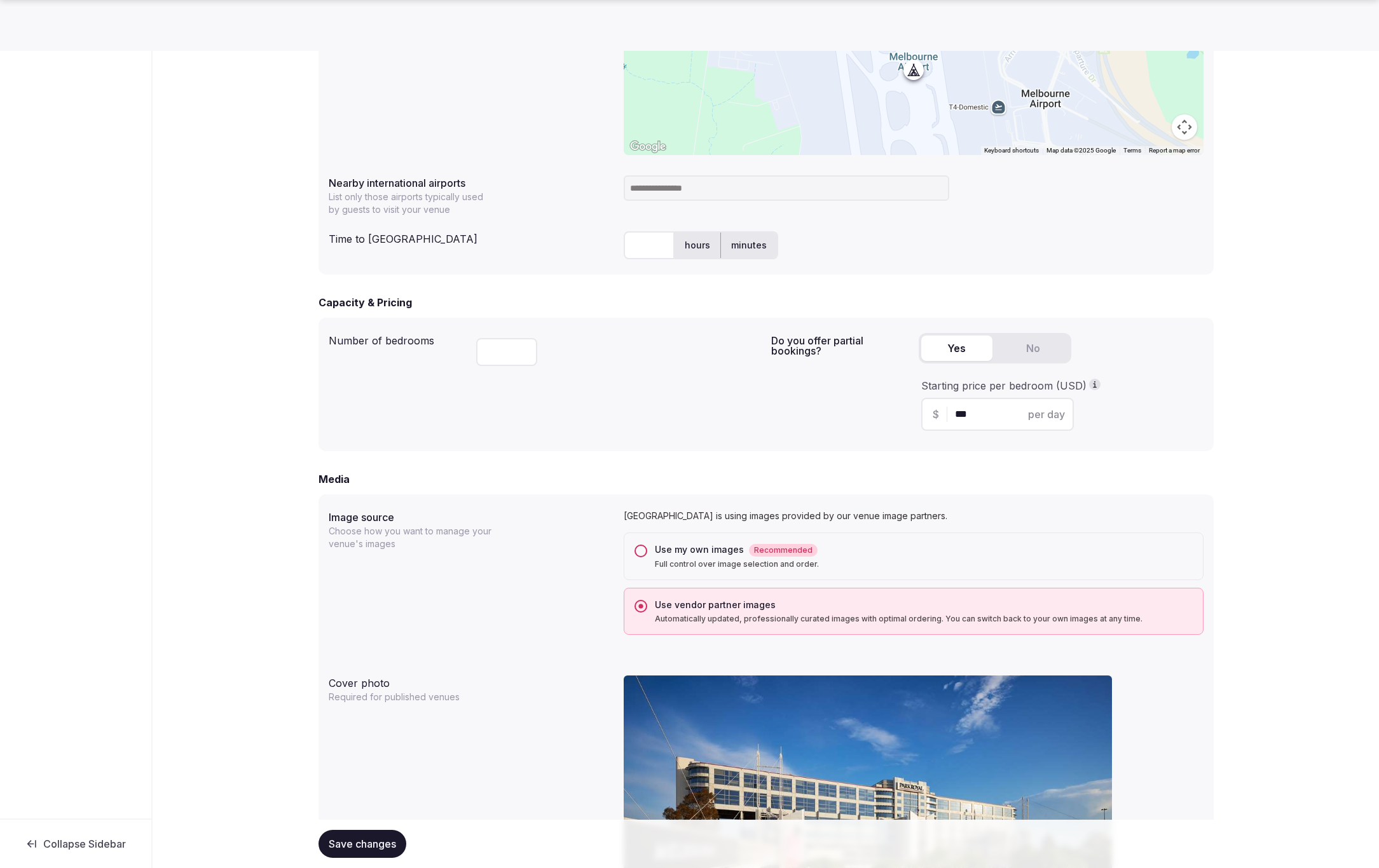
click at [642, 551] on button "Use my own images Recommended Full control over image selection and order." at bounding box center [641, 551] width 12 height 12
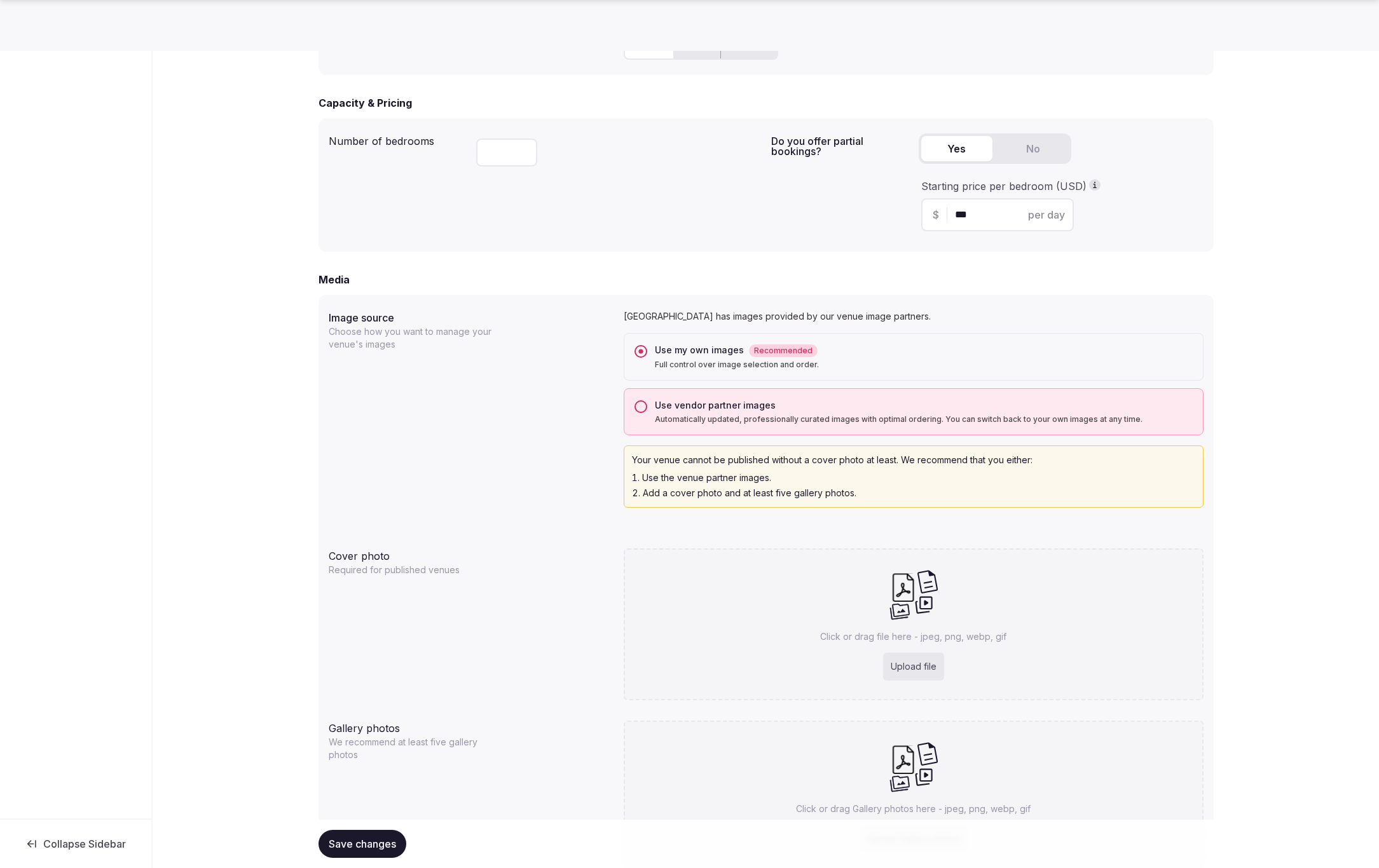
scroll to position [881, 0]
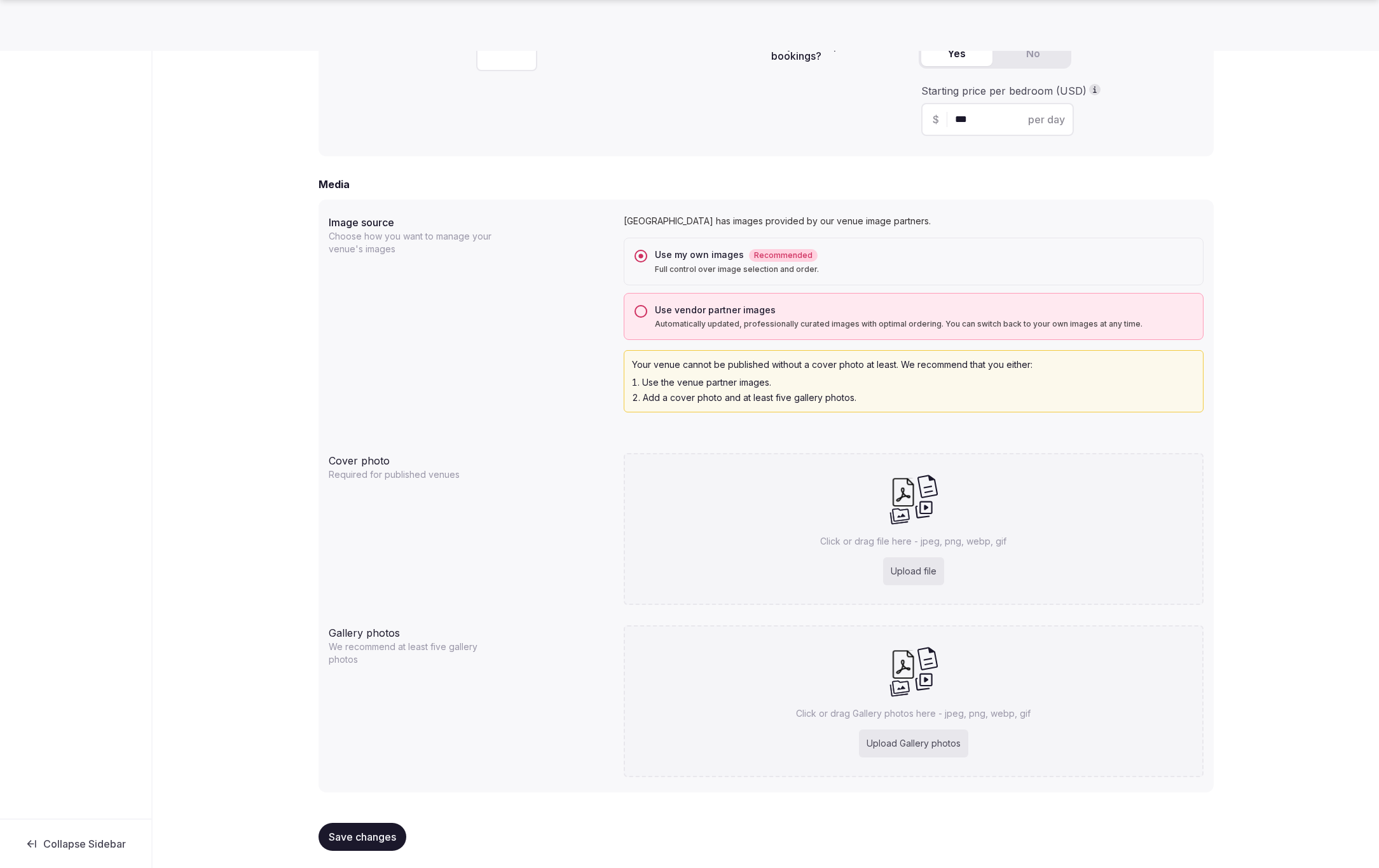
click at [357, 832] on span "Save changes" at bounding box center [363, 837] width 67 height 12
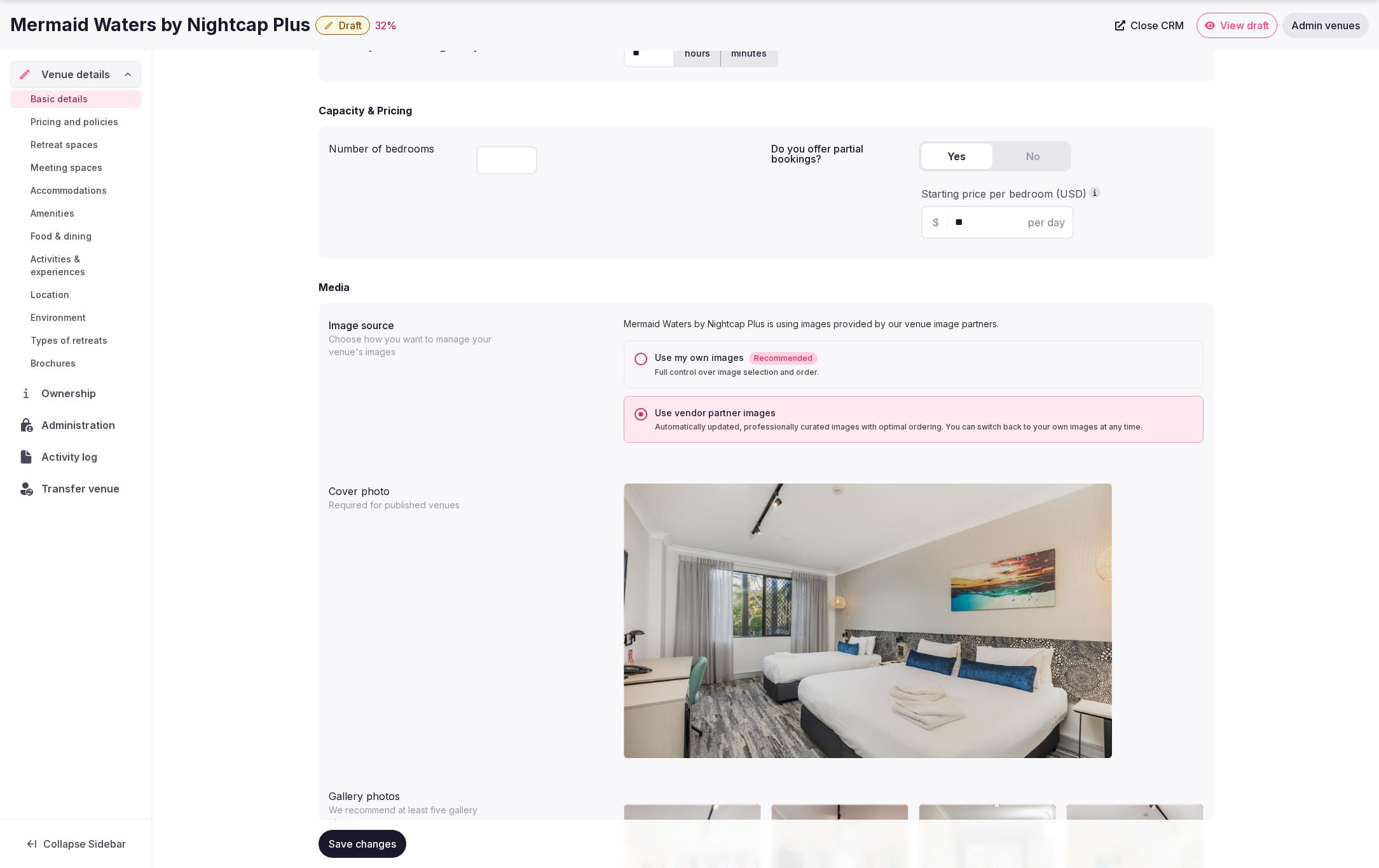
scroll to position [835, 0]
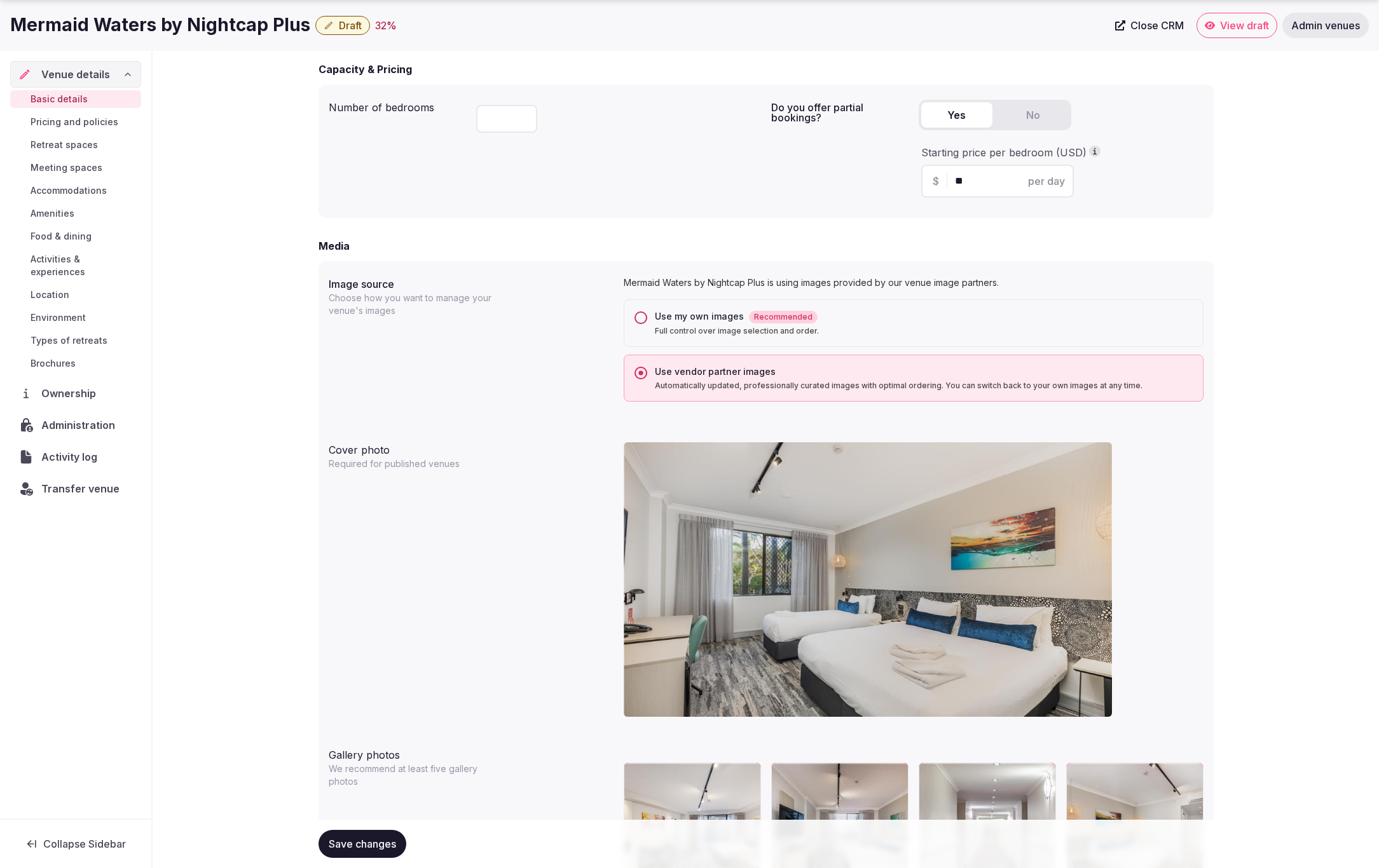
click at [649, 317] on div "Use my own images Recommended Full control over image selection and order." at bounding box center [913, 323] width 580 height 48
drag, startPoint x: 642, startPoint y: 317, endPoint x: 634, endPoint y: 319, distance: 8.2
click at [642, 317] on button "Use my own images Recommended Full control over image selection and order." at bounding box center [641, 317] width 12 height 12
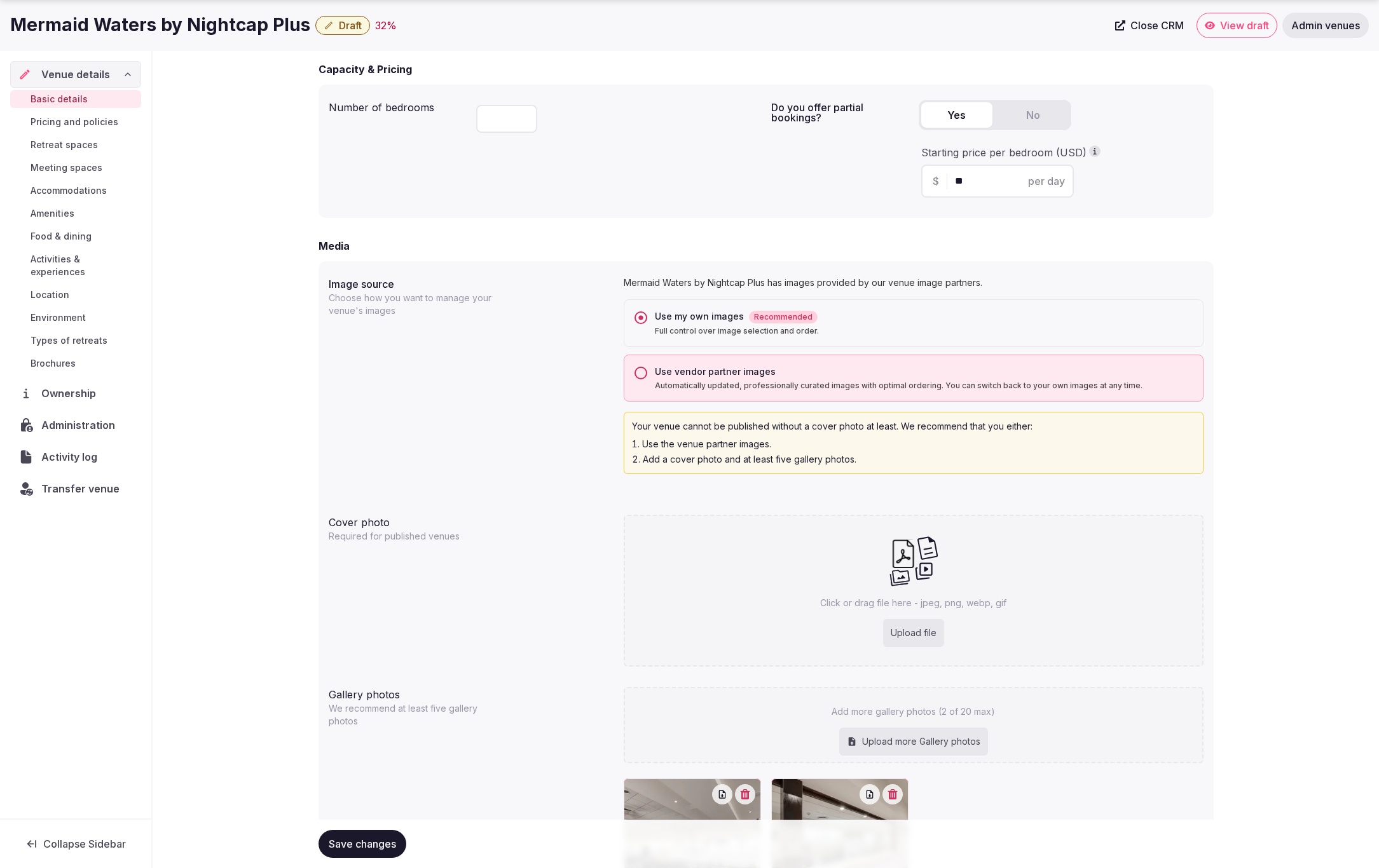
scroll to position [974, 0]
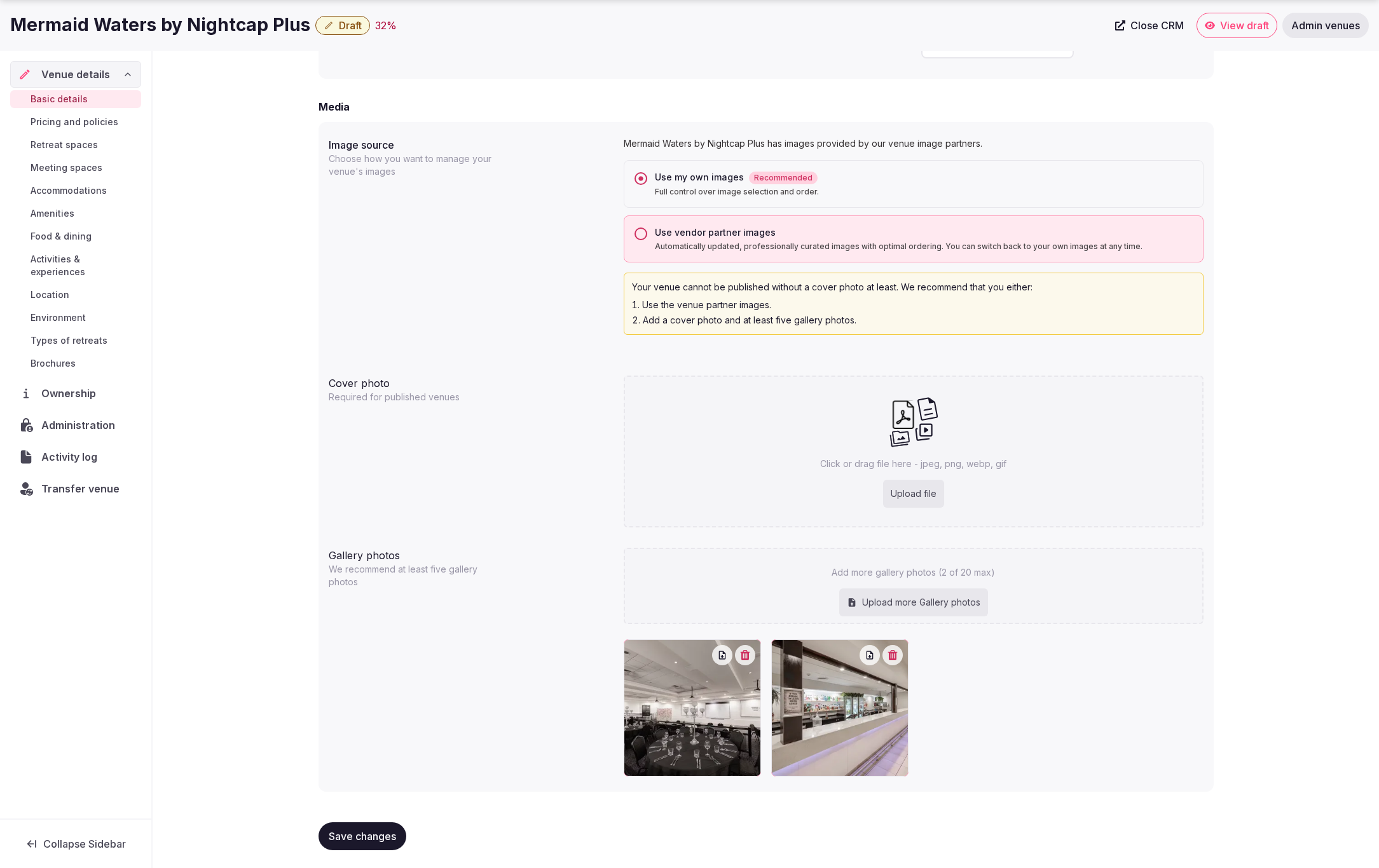
click at [362, 839] on span "Save changes" at bounding box center [363, 836] width 67 height 12
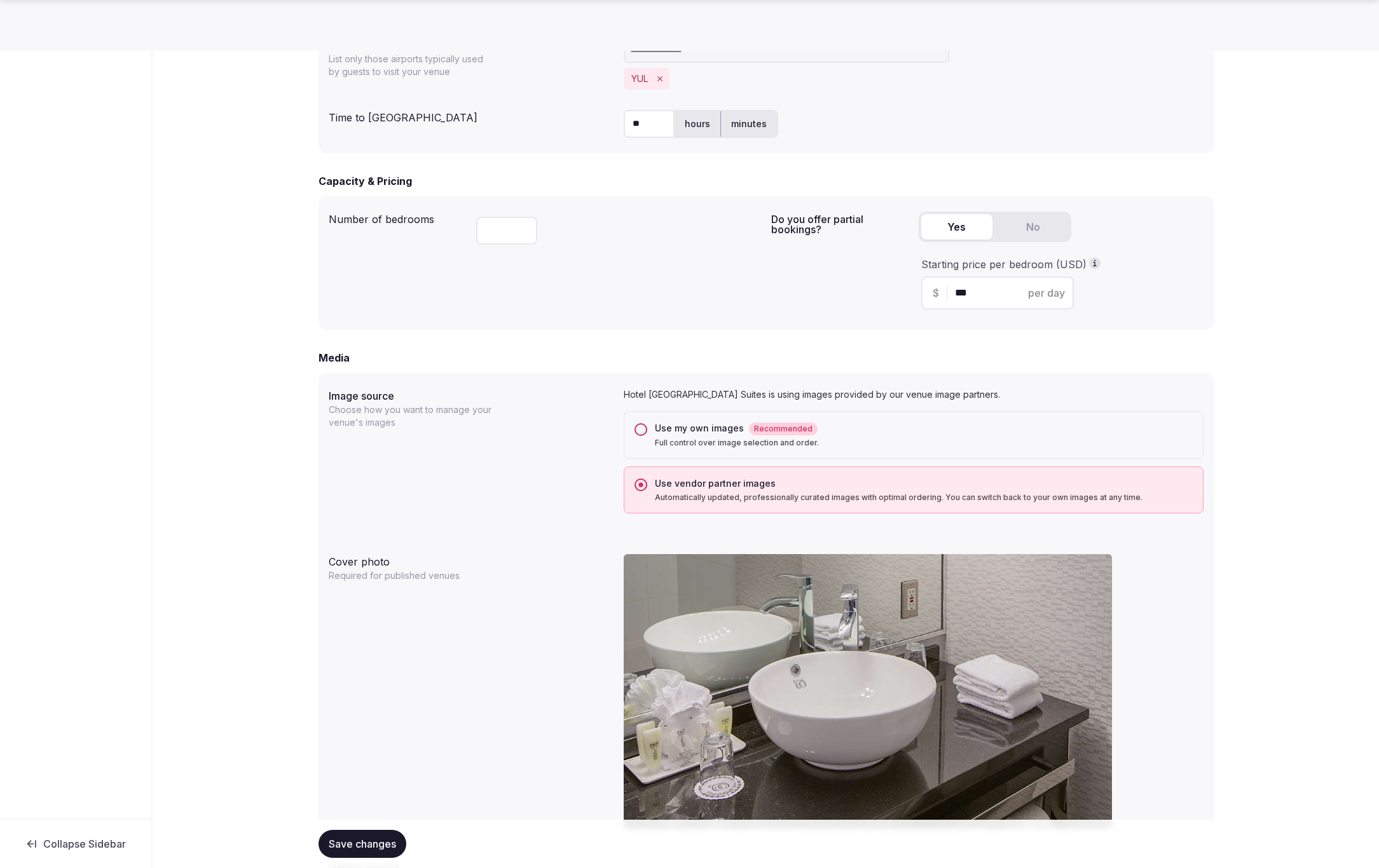
scroll to position [738, 0]
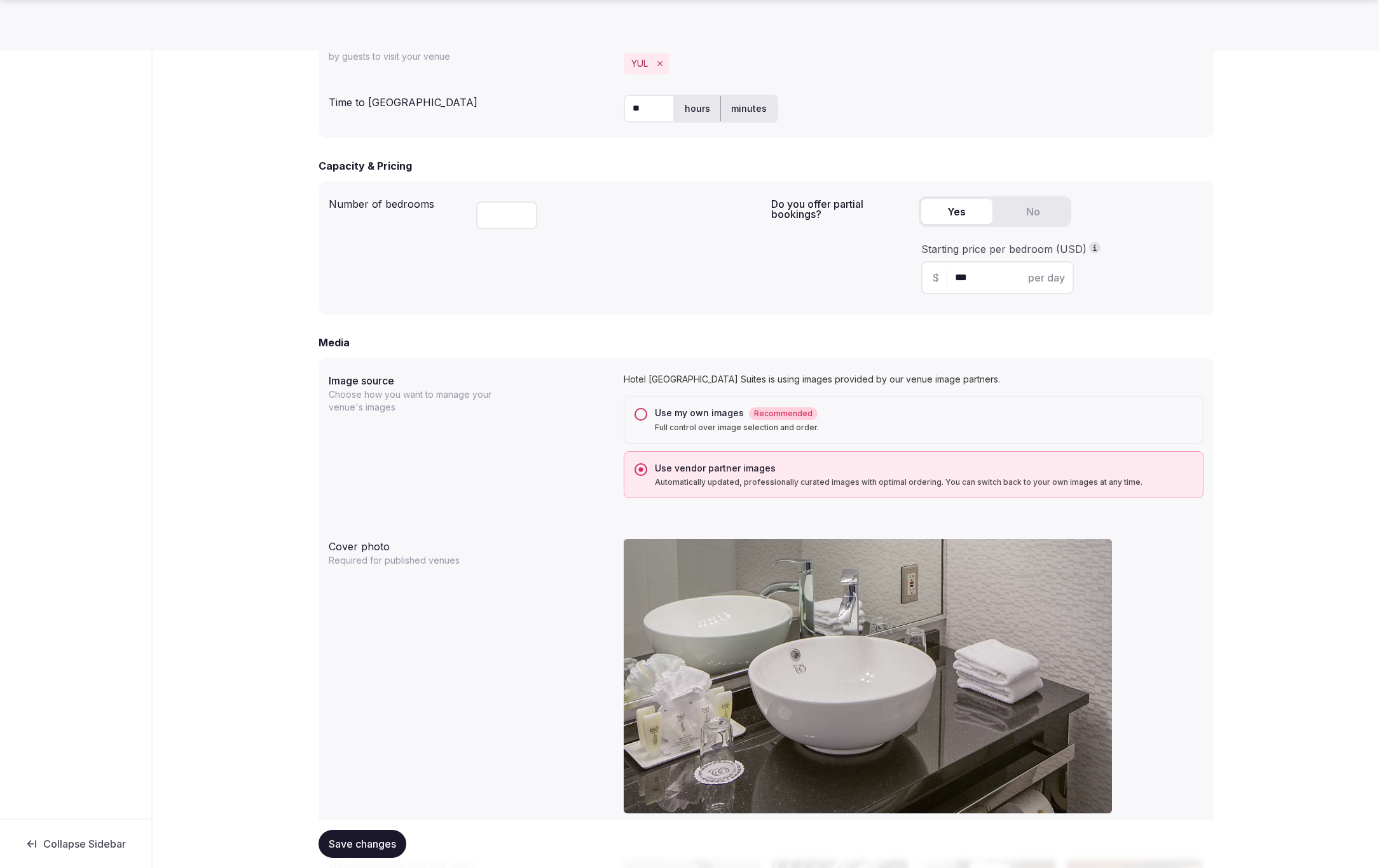
click at [639, 410] on button "Use my own images Recommended Full control over image selection and order." at bounding box center [641, 413] width 12 height 12
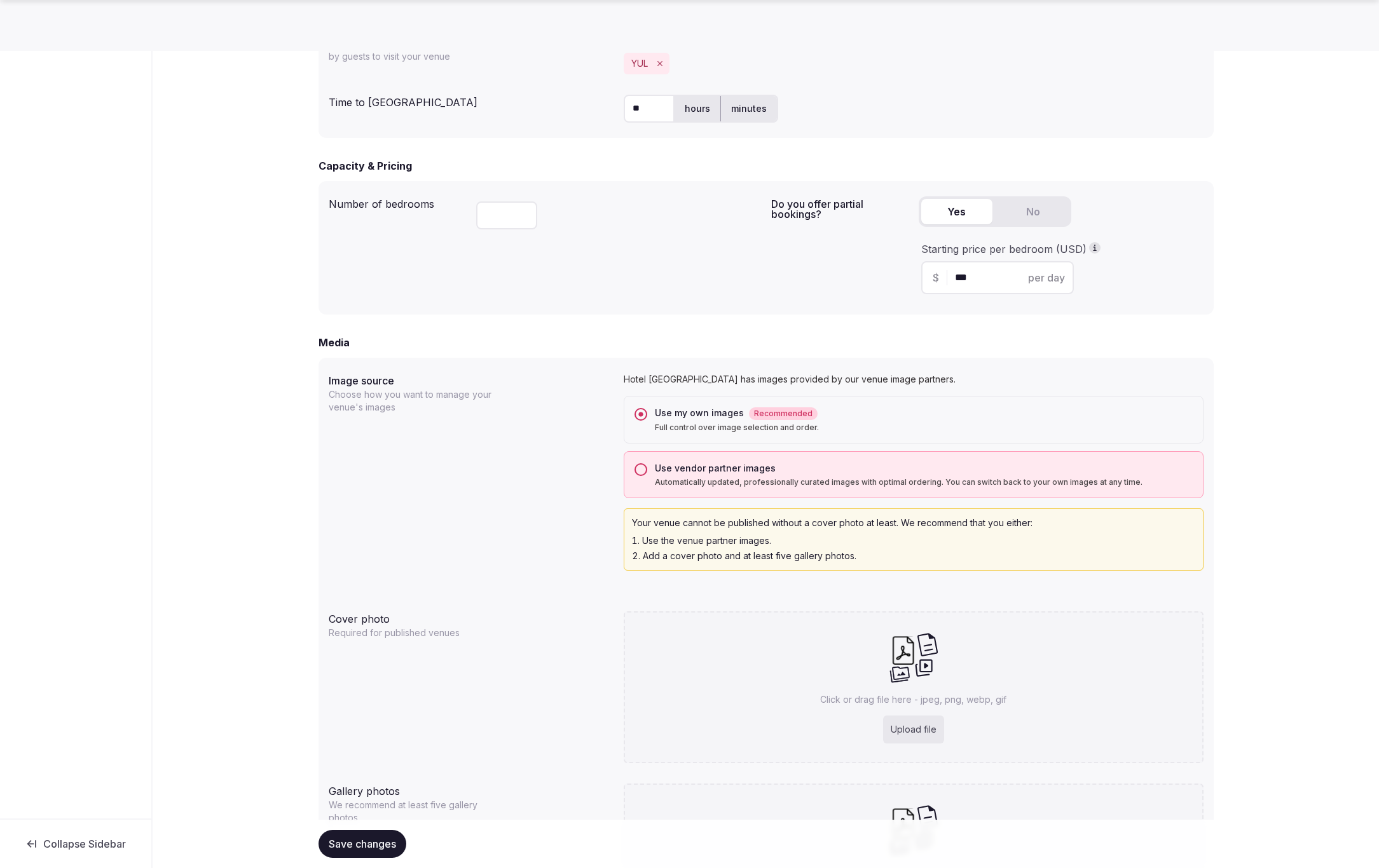
drag, startPoint x: 363, startPoint y: 840, endPoint x: 366, endPoint y: 833, distance: 7.6
click at [363, 839] on span "Save changes" at bounding box center [363, 843] width 67 height 12
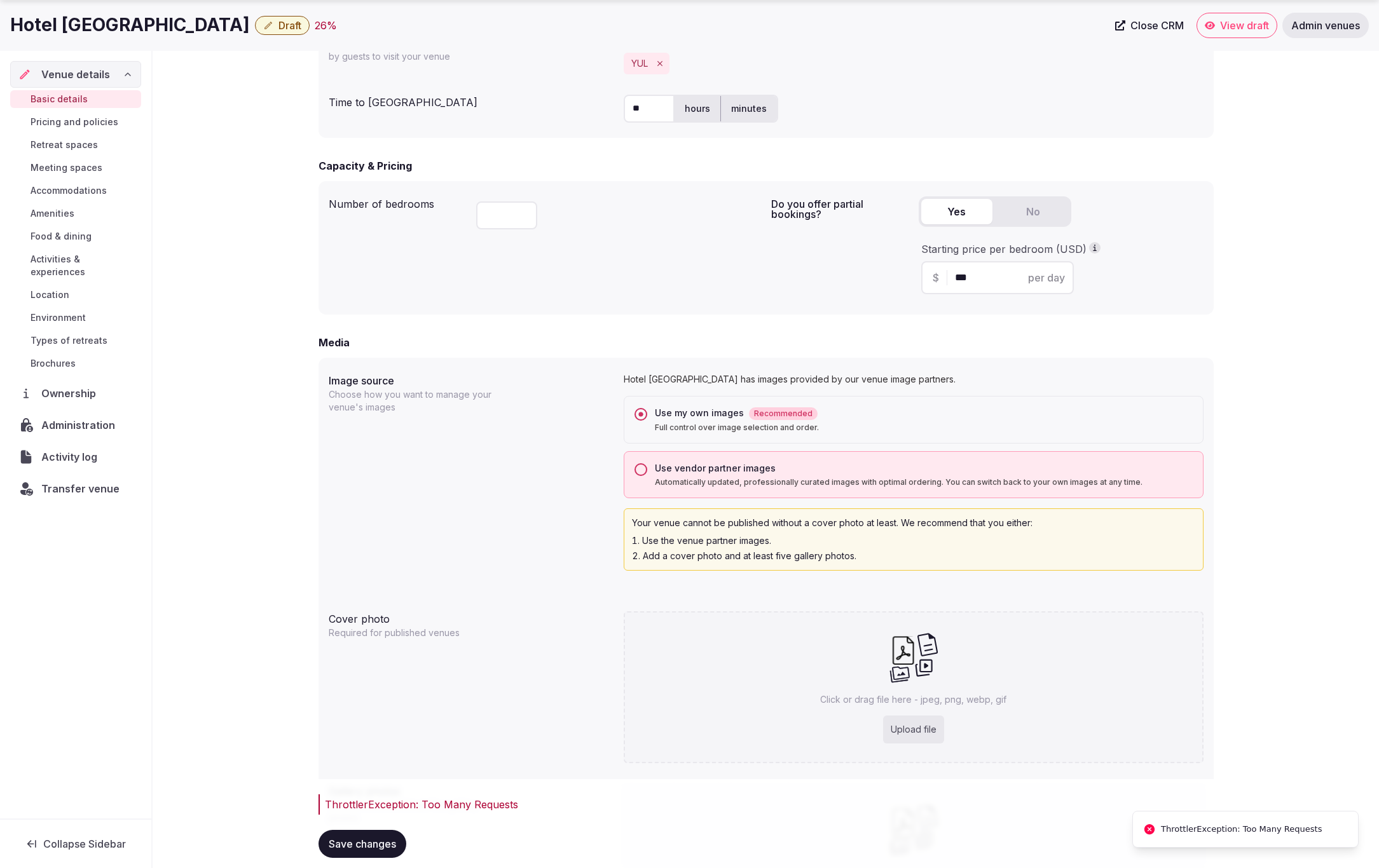
scroll to position [938, 0]
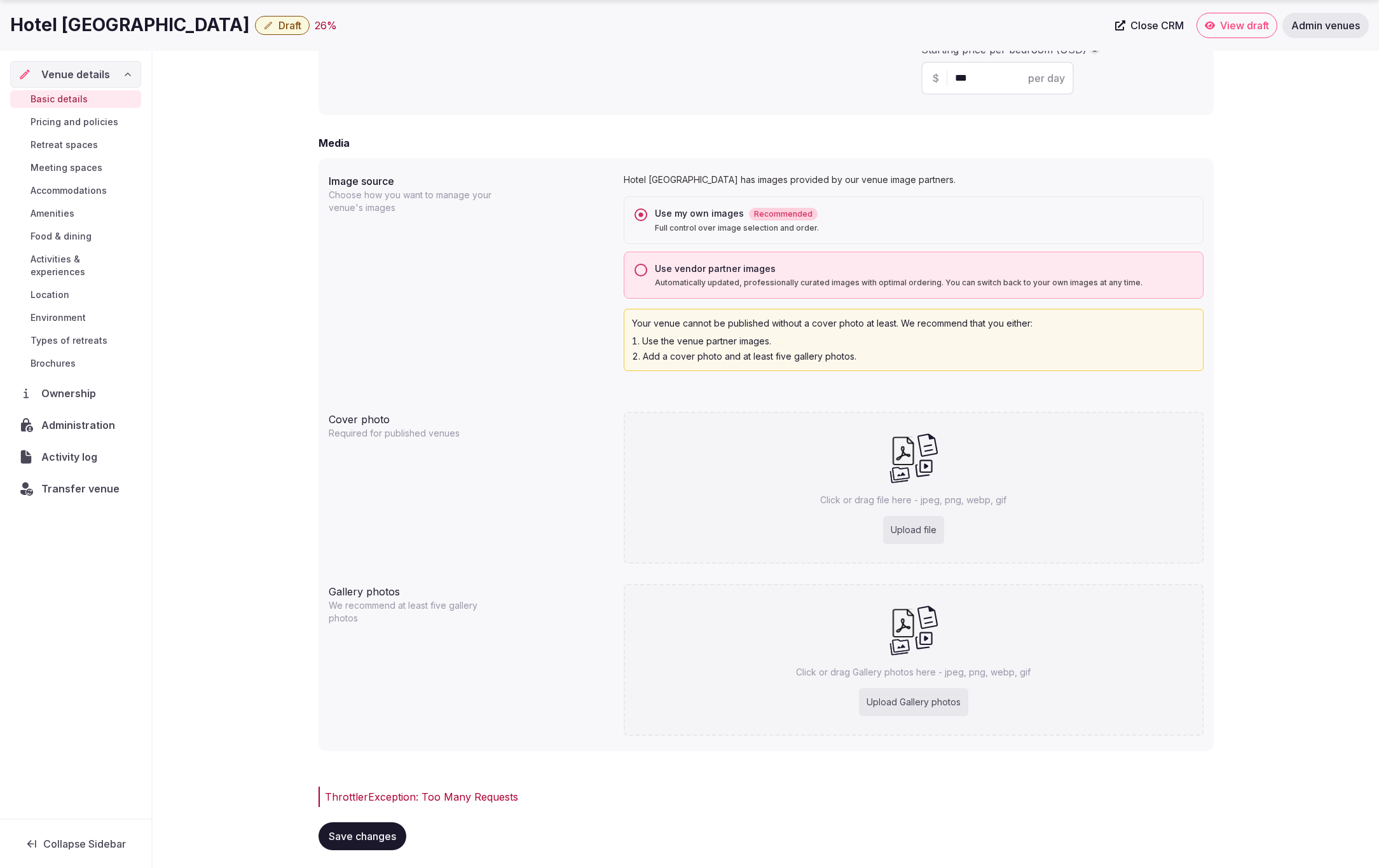
click at [352, 838] on span "Save changes" at bounding box center [363, 836] width 67 height 12
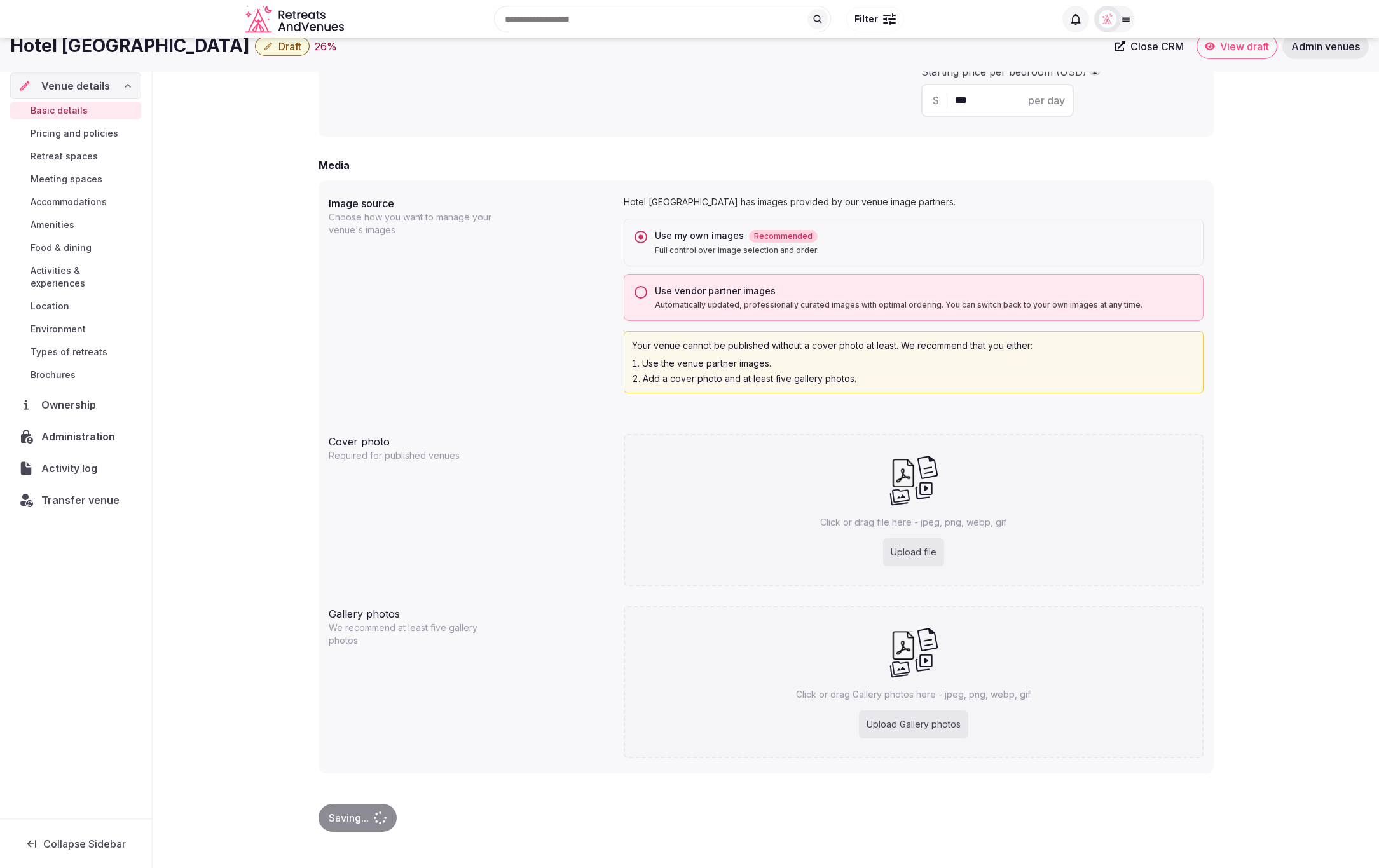
scroll to position [898, 0]
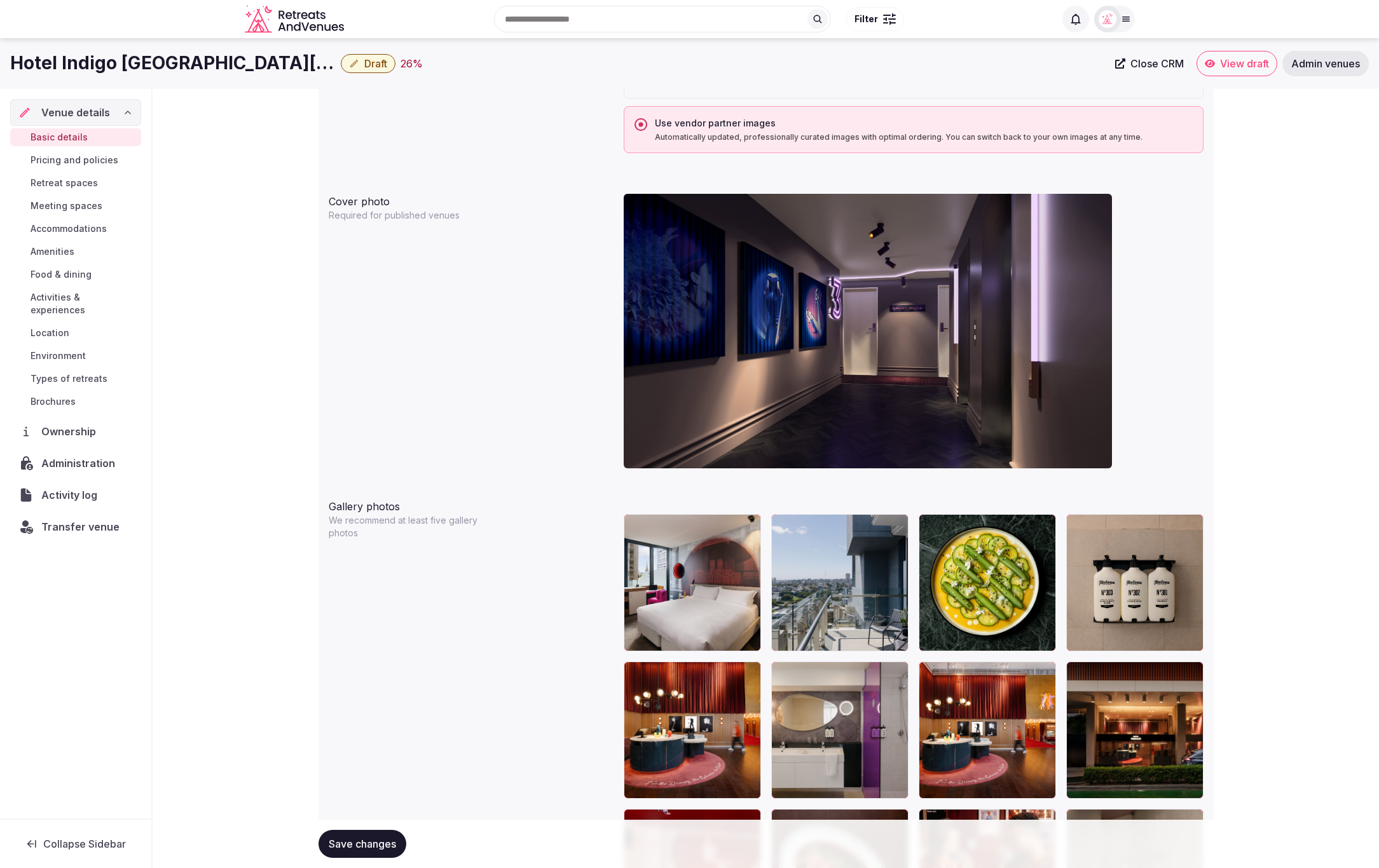
scroll to position [999, 0]
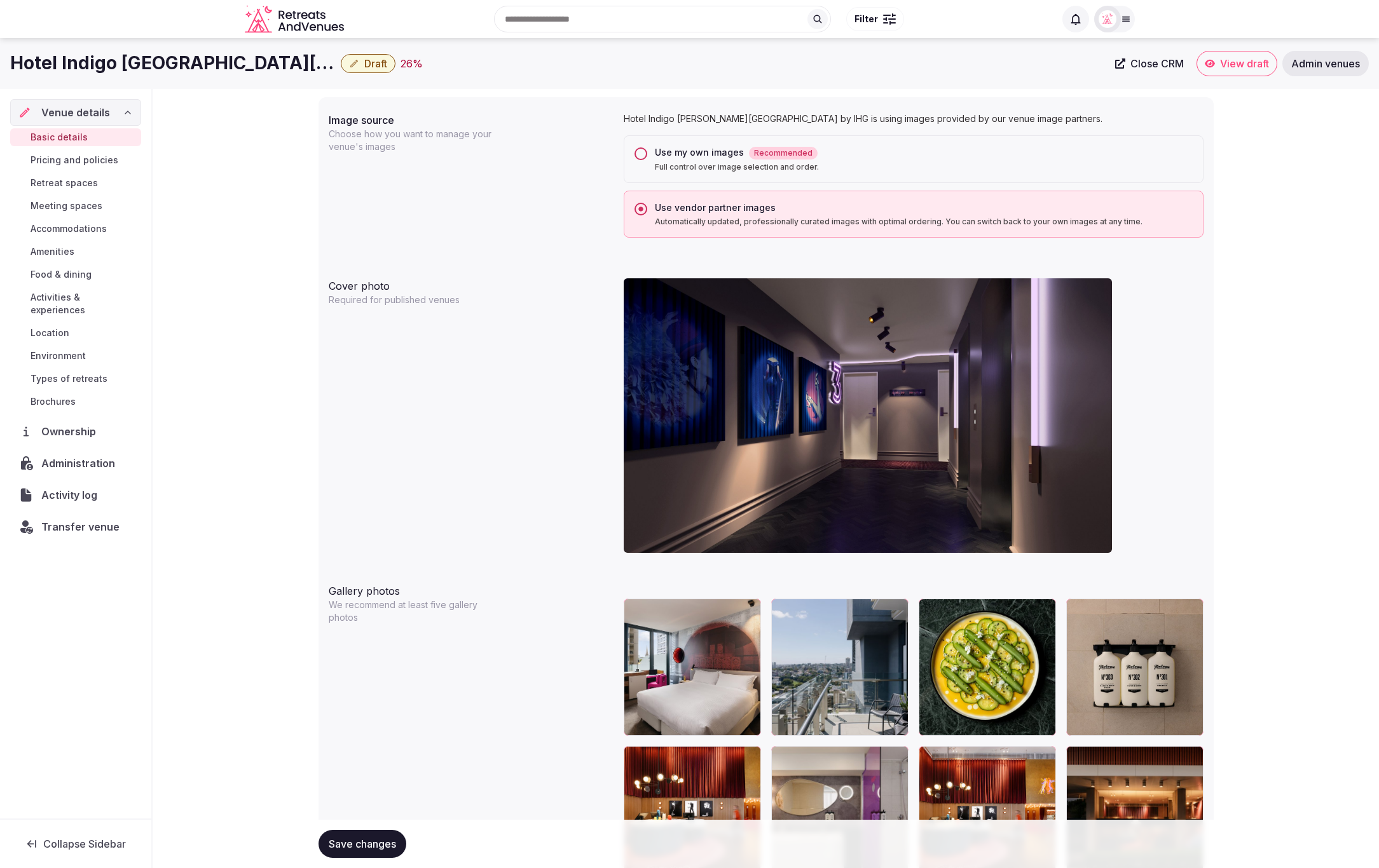
click at [637, 153] on button "Use my own images Recommended Full control over image selection and order." at bounding box center [641, 153] width 12 height 12
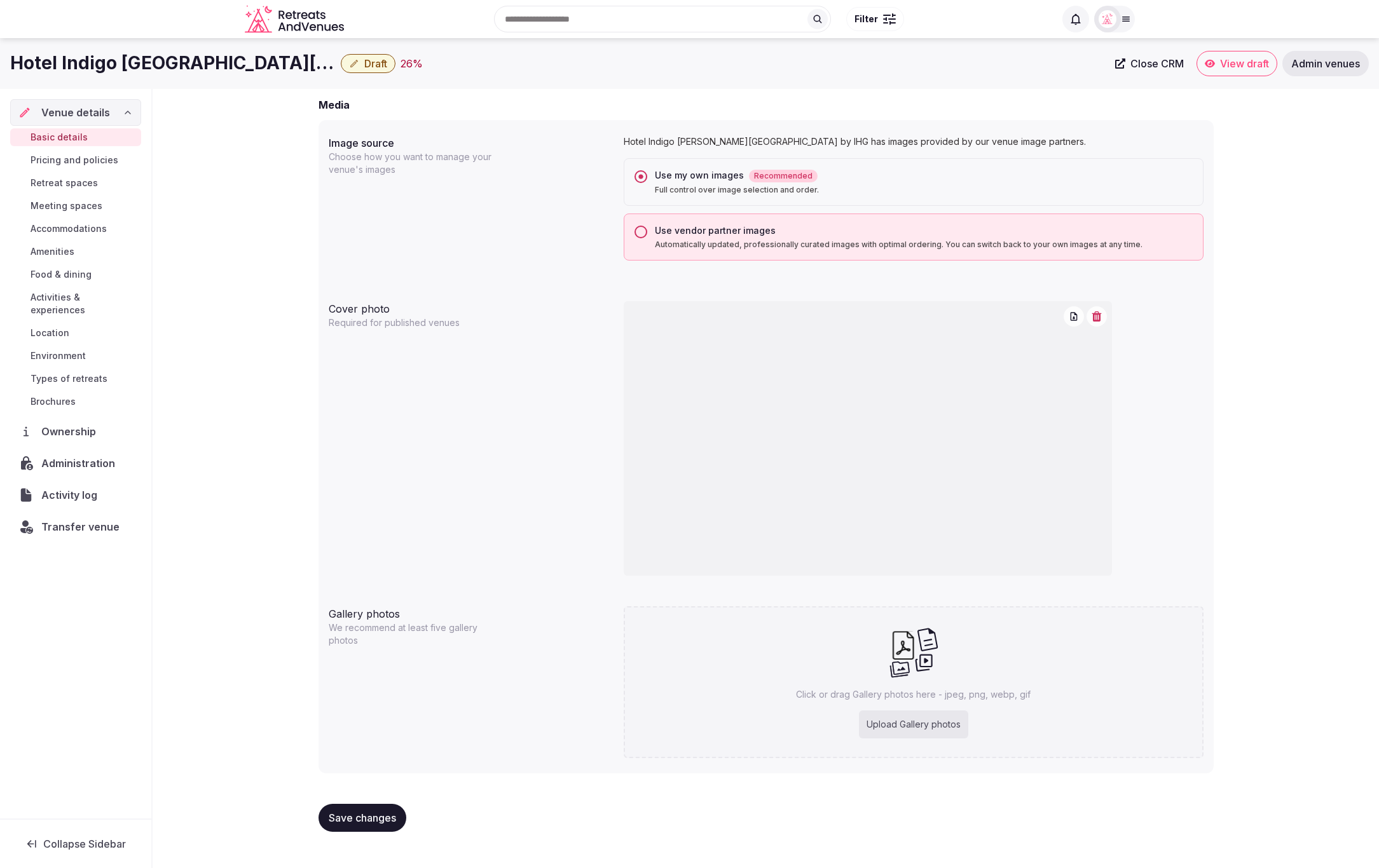
scroll to position [958, 0]
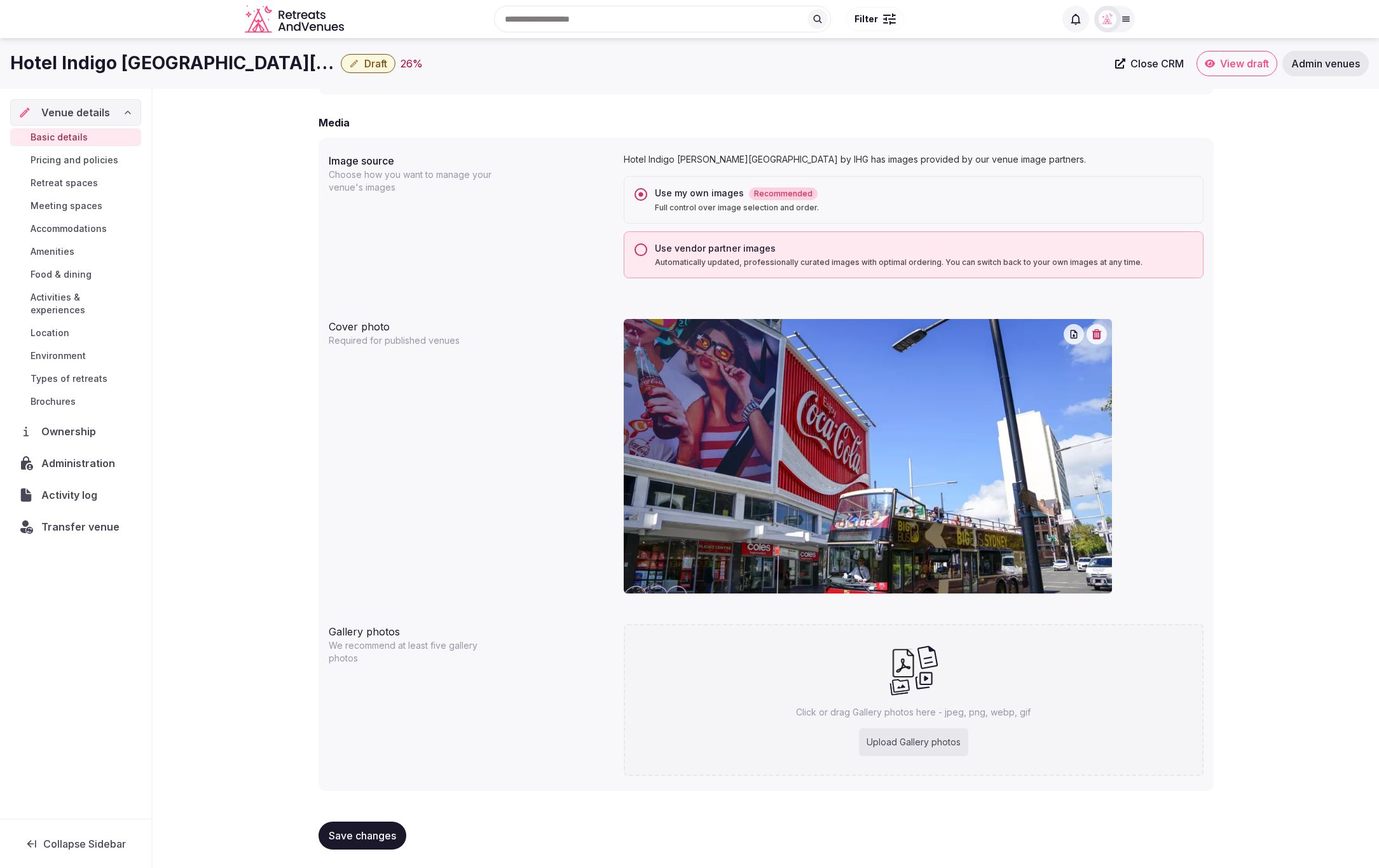
click at [351, 830] on span "Save changes" at bounding box center [363, 835] width 67 height 12
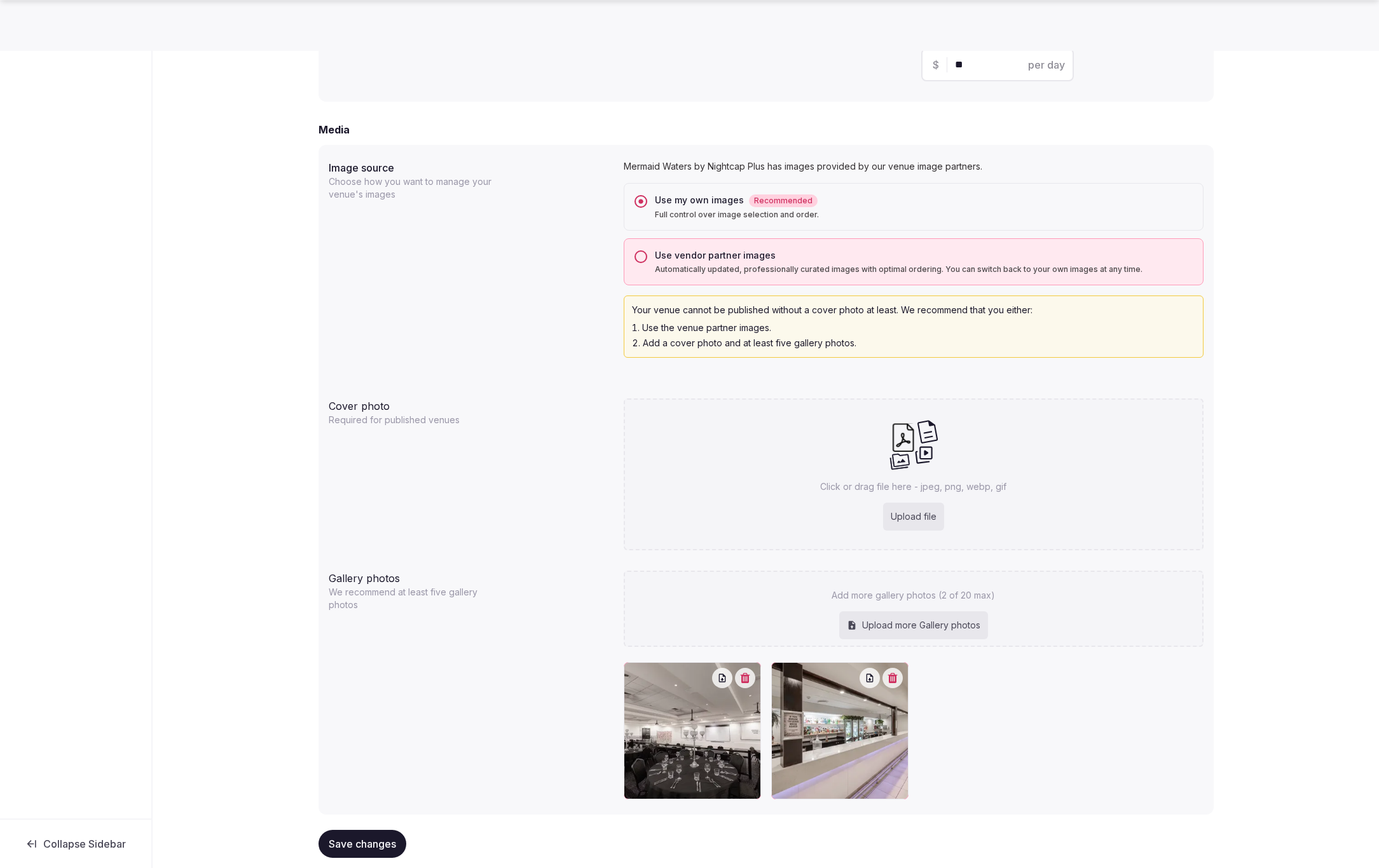
scroll to position [974, 0]
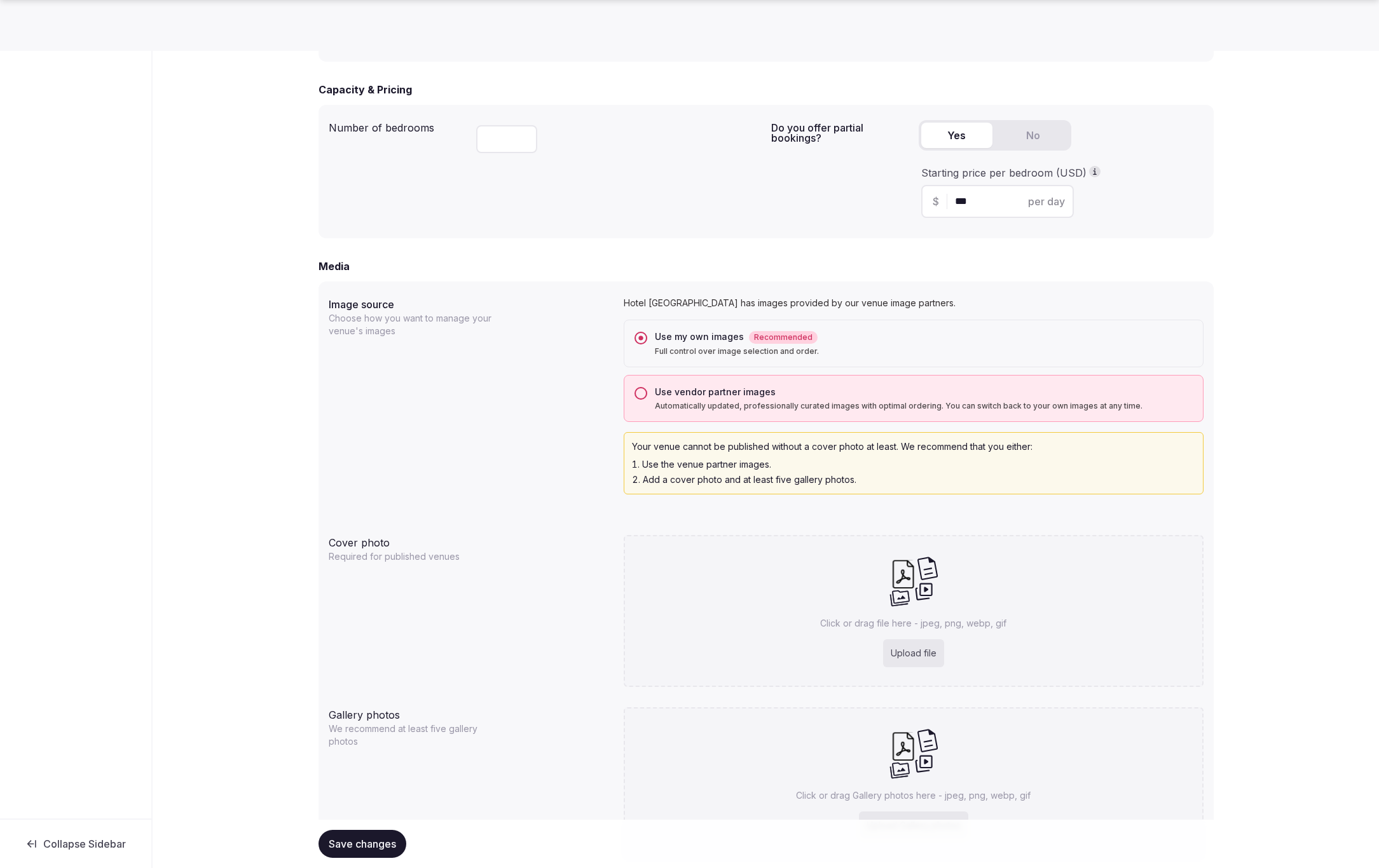
scroll to position [845, 0]
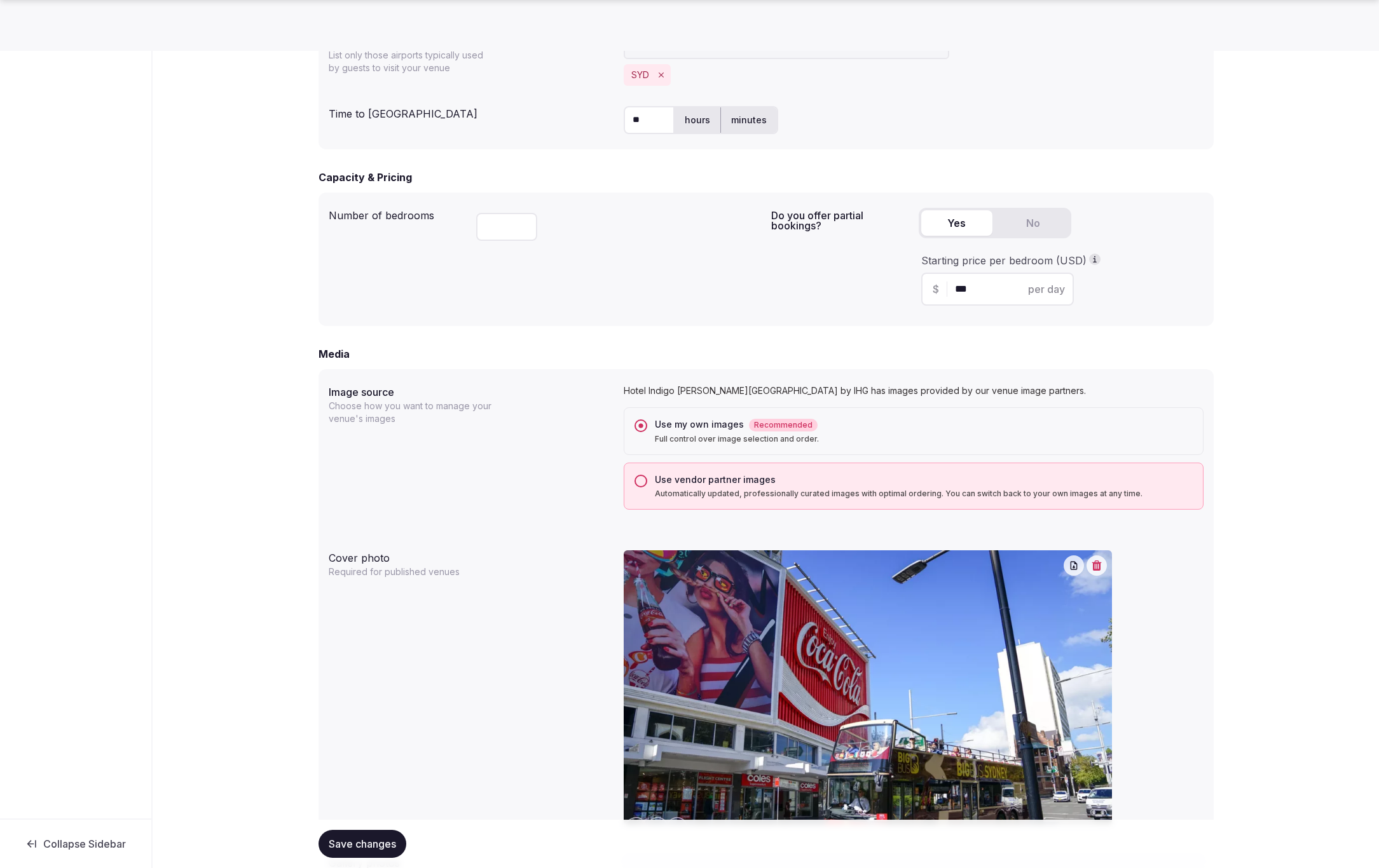
scroll to position [734, 0]
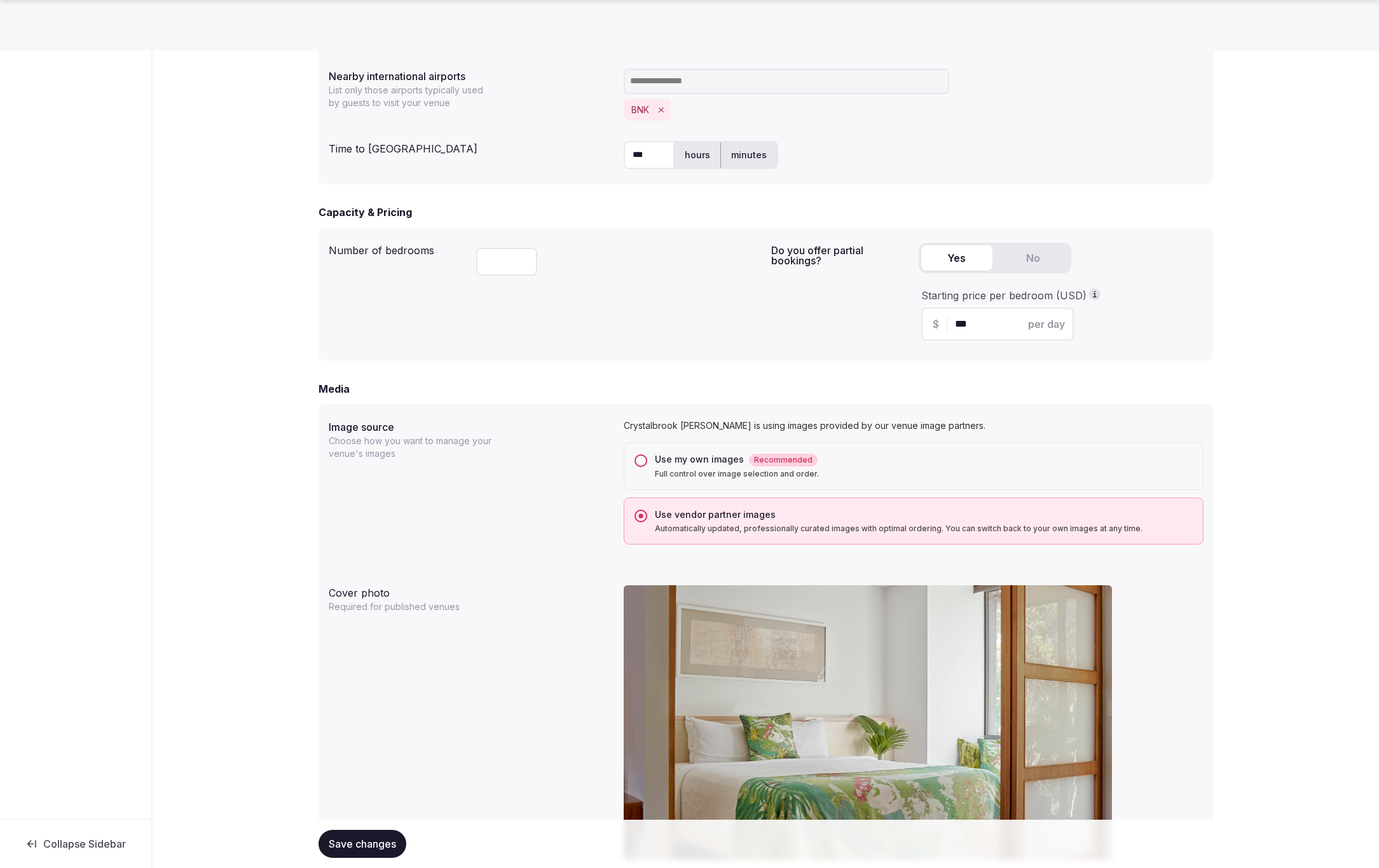
scroll to position [696, 0]
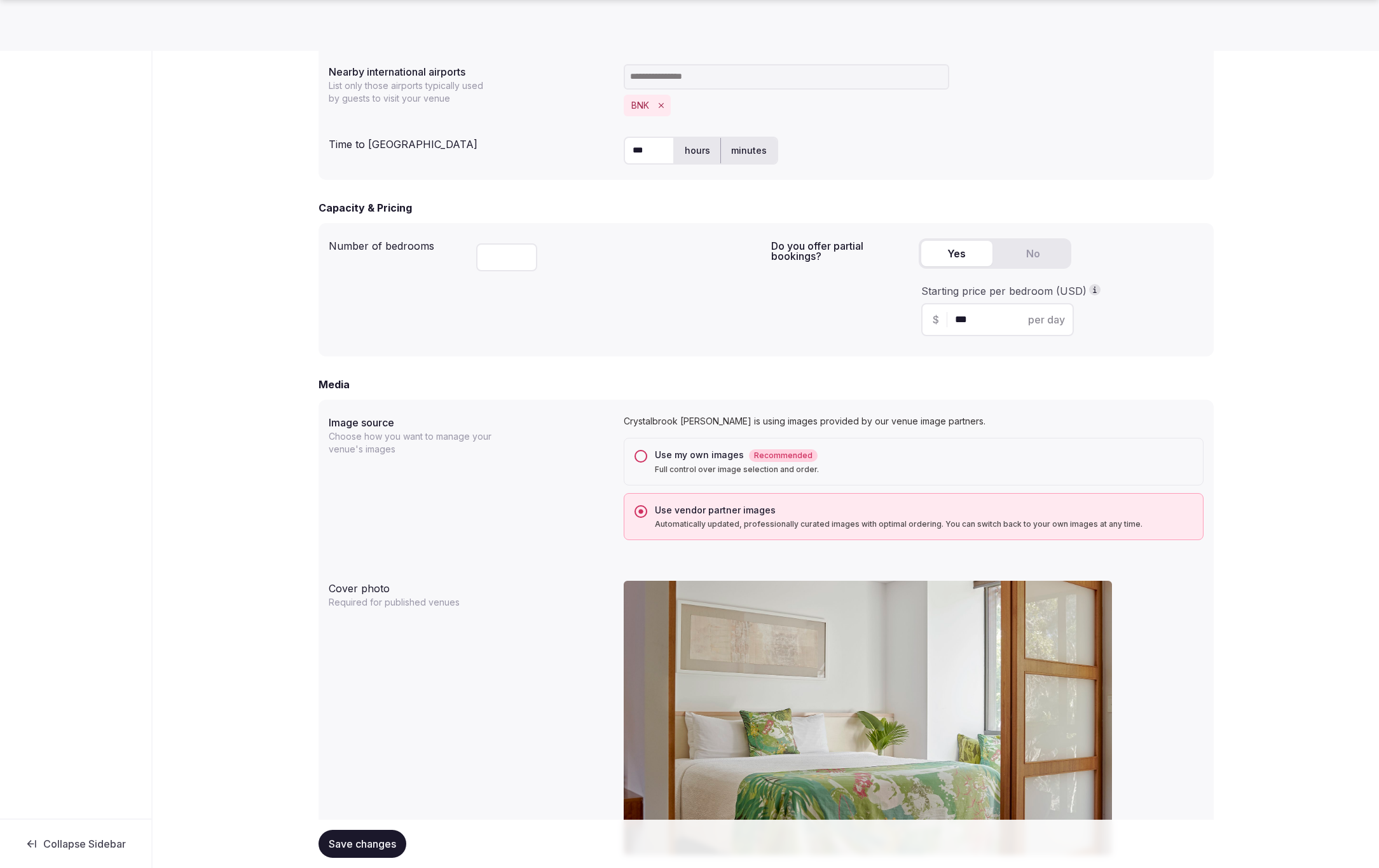
click at [637, 455] on button "Use my own images Recommended Full control over image selection and order." at bounding box center [641, 455] width 12 height 12
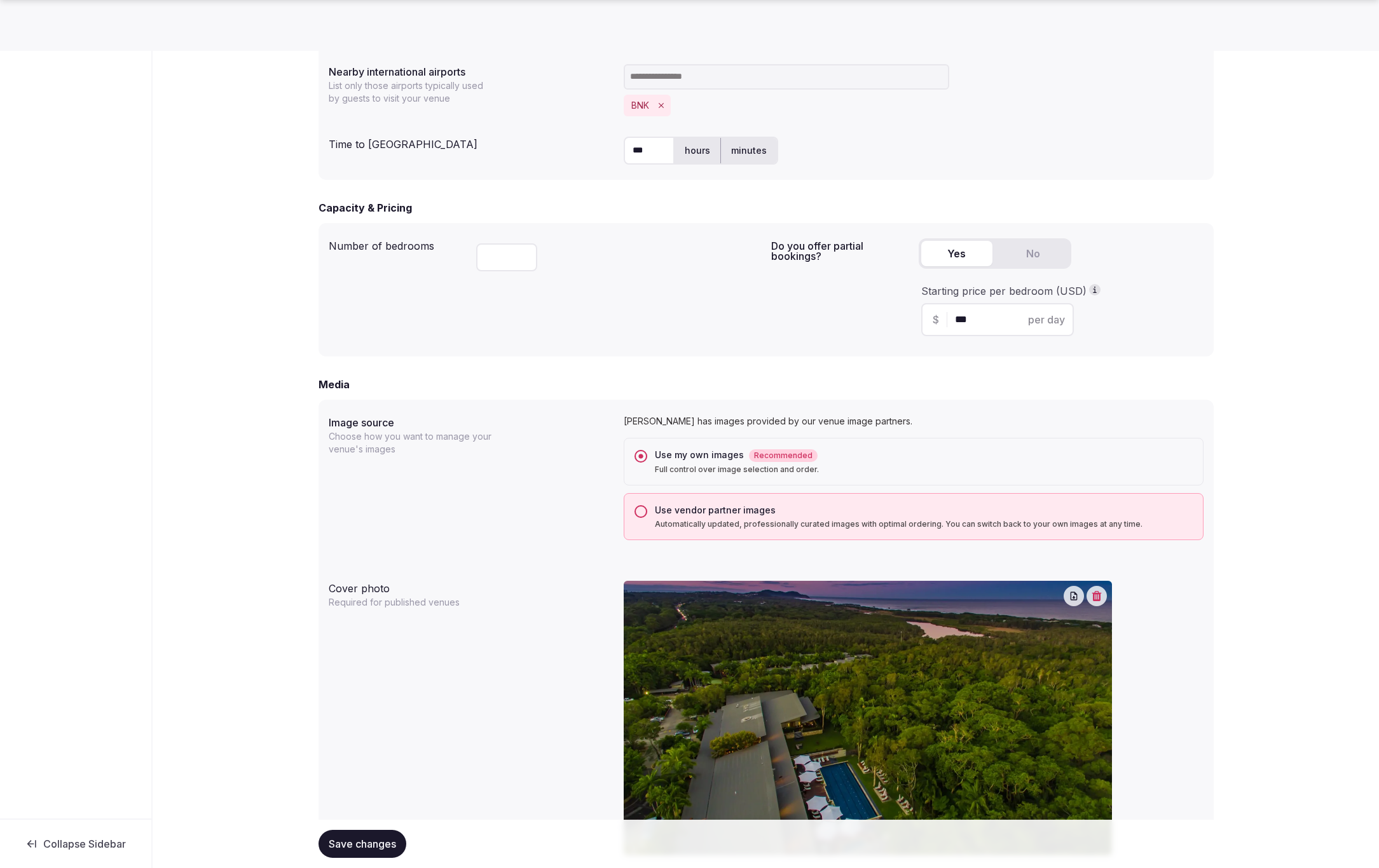
scroll to position [958, 0]
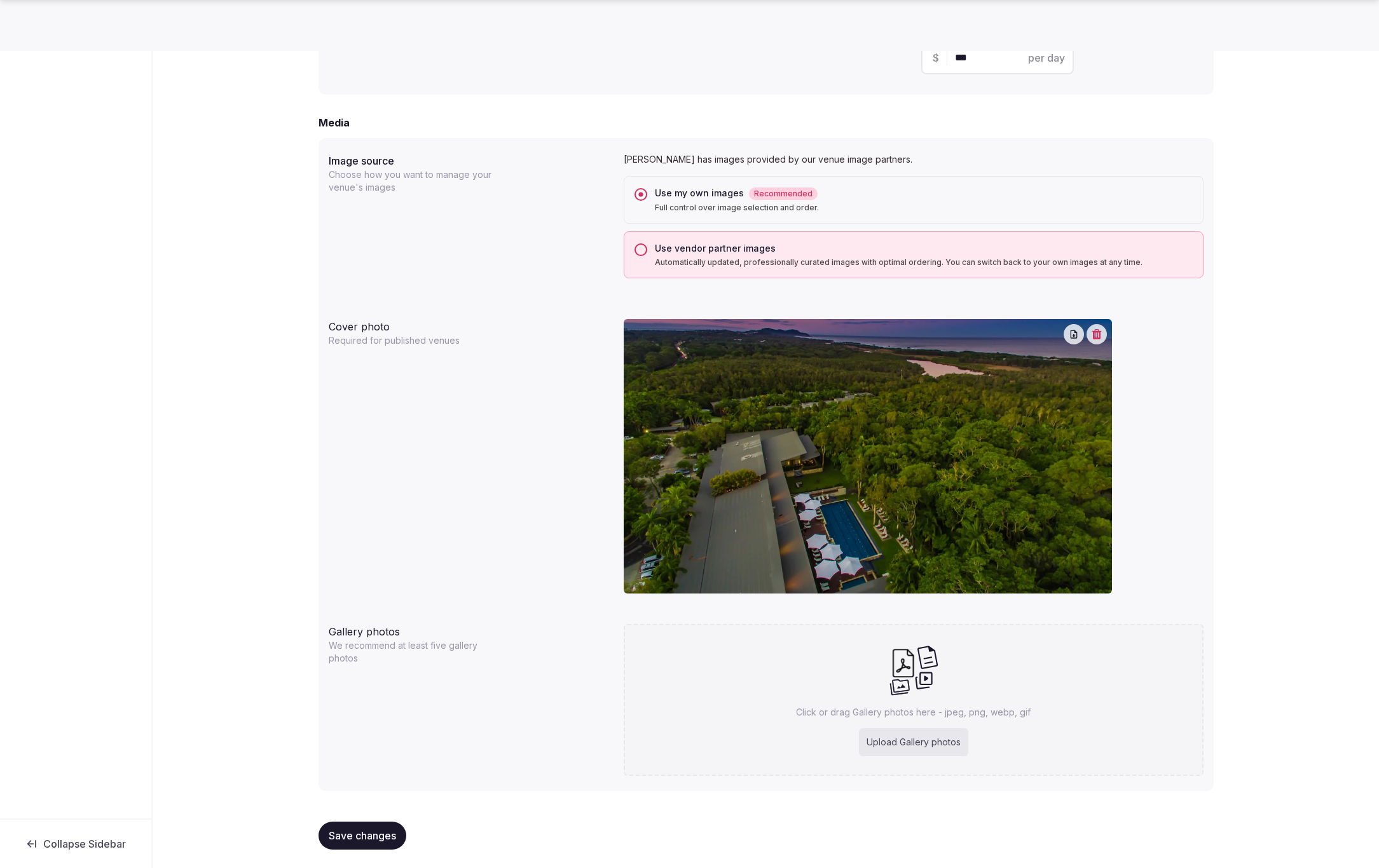
click at [346, 836] on span "Save changes" at bounding box center [363, 835] width 67 height 12
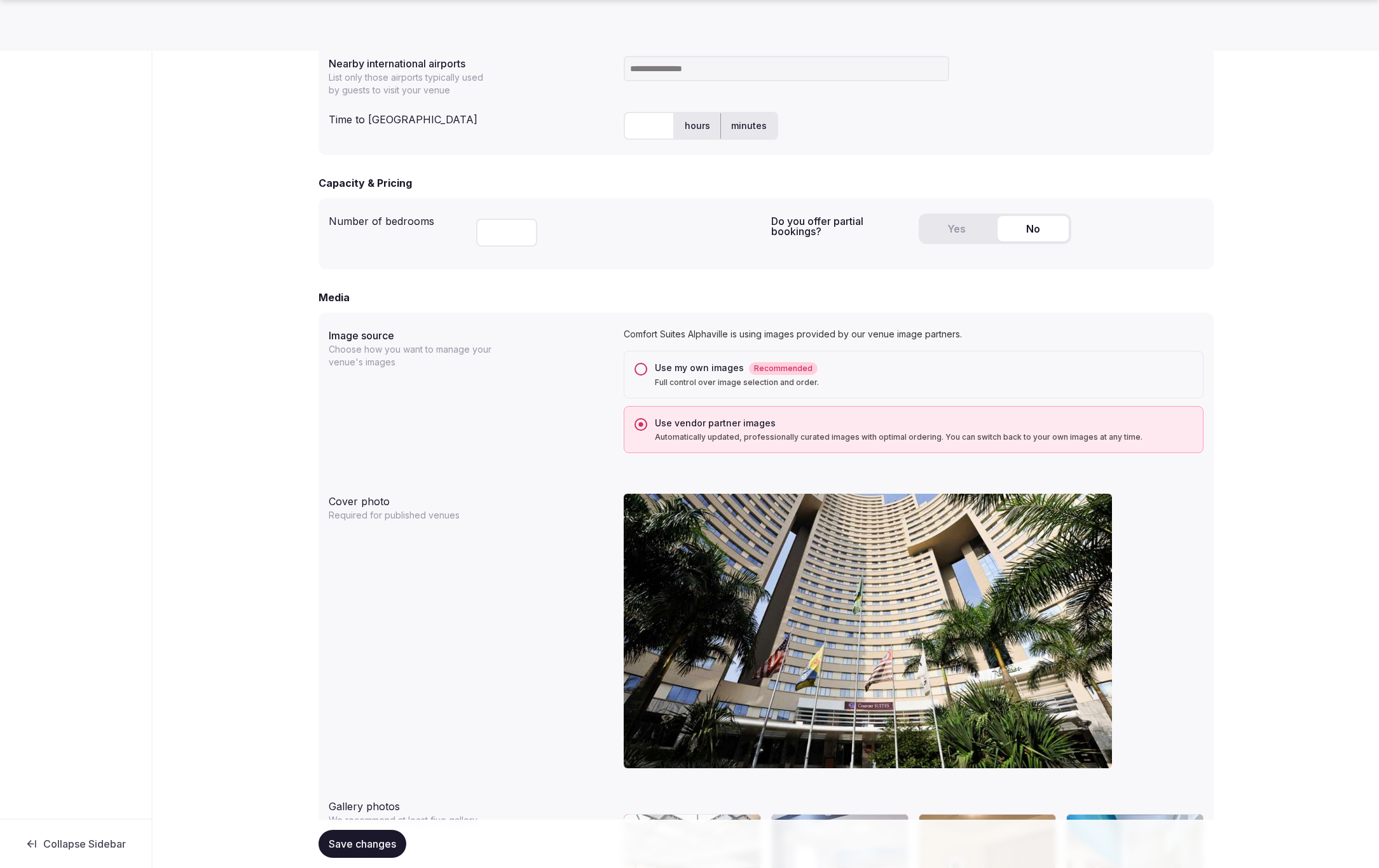
scroll to position [709, 0]
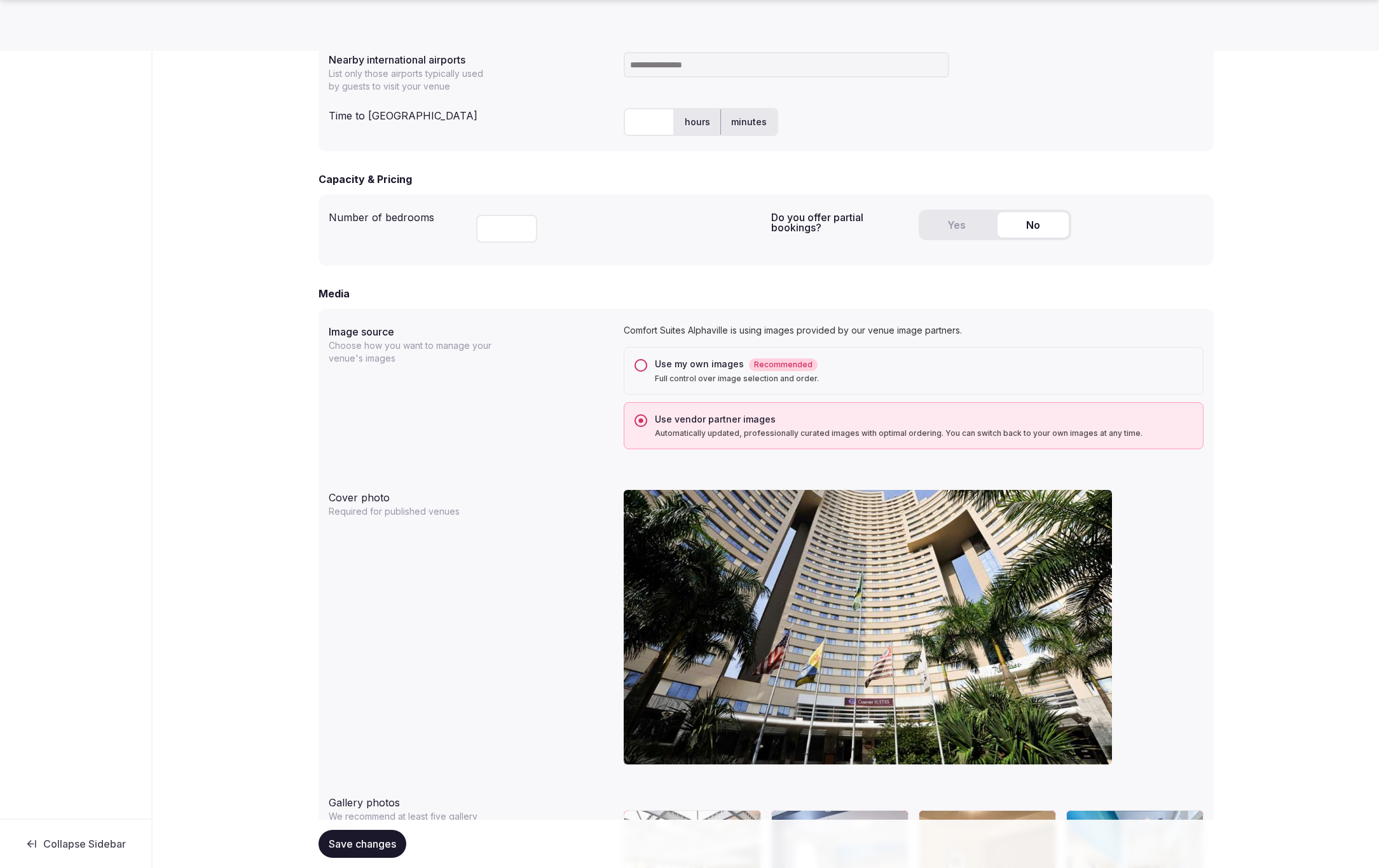
click at [696, 360] on div "Use my own images Recommended" at bounding box center [923, 364] width 538 height 13
click at [647, 360] on button "Use my own images Recommended Full control over image selection and order." at bounding box center [641, 365] width 12 height 12
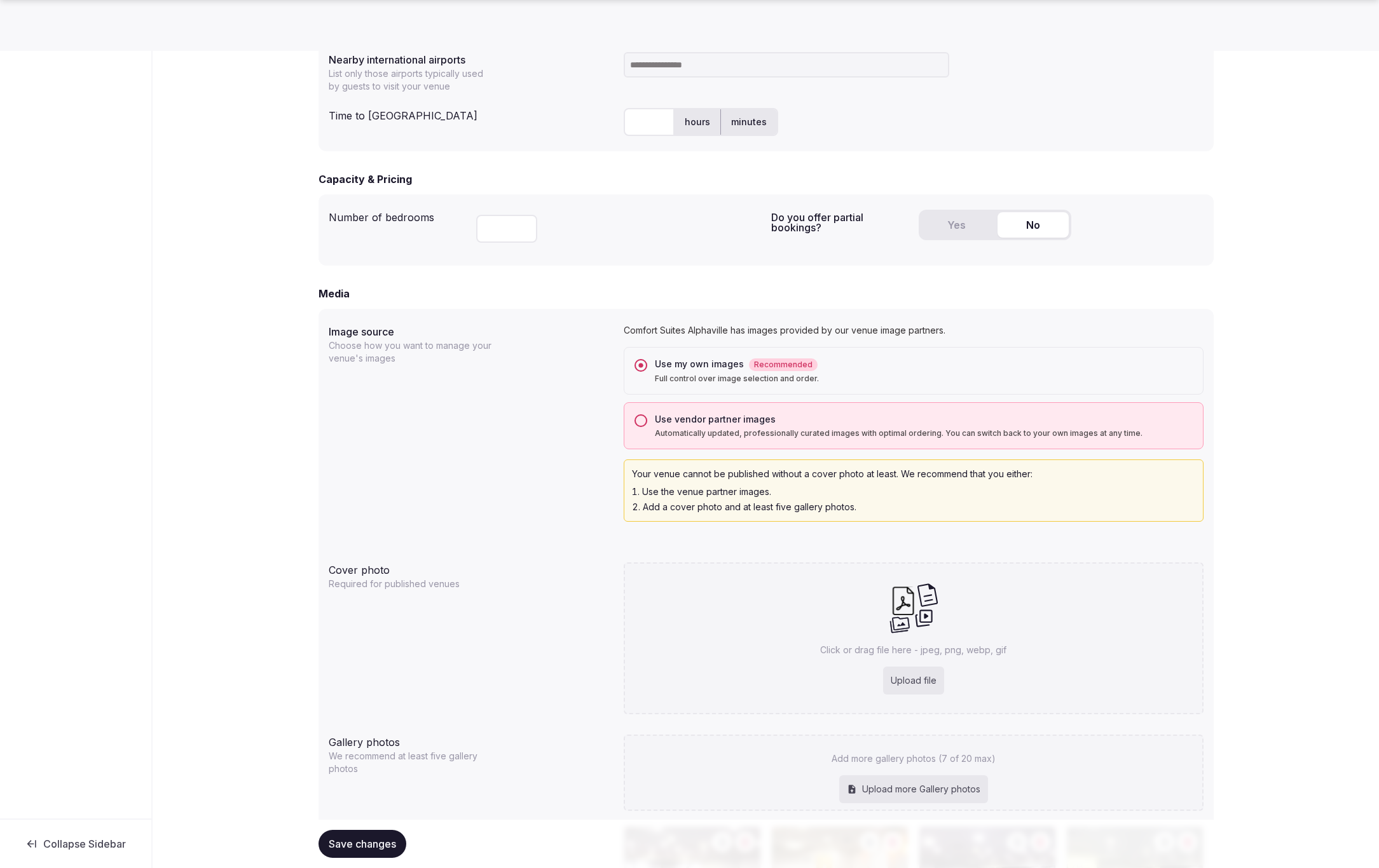
scroll to position [1043, 0]
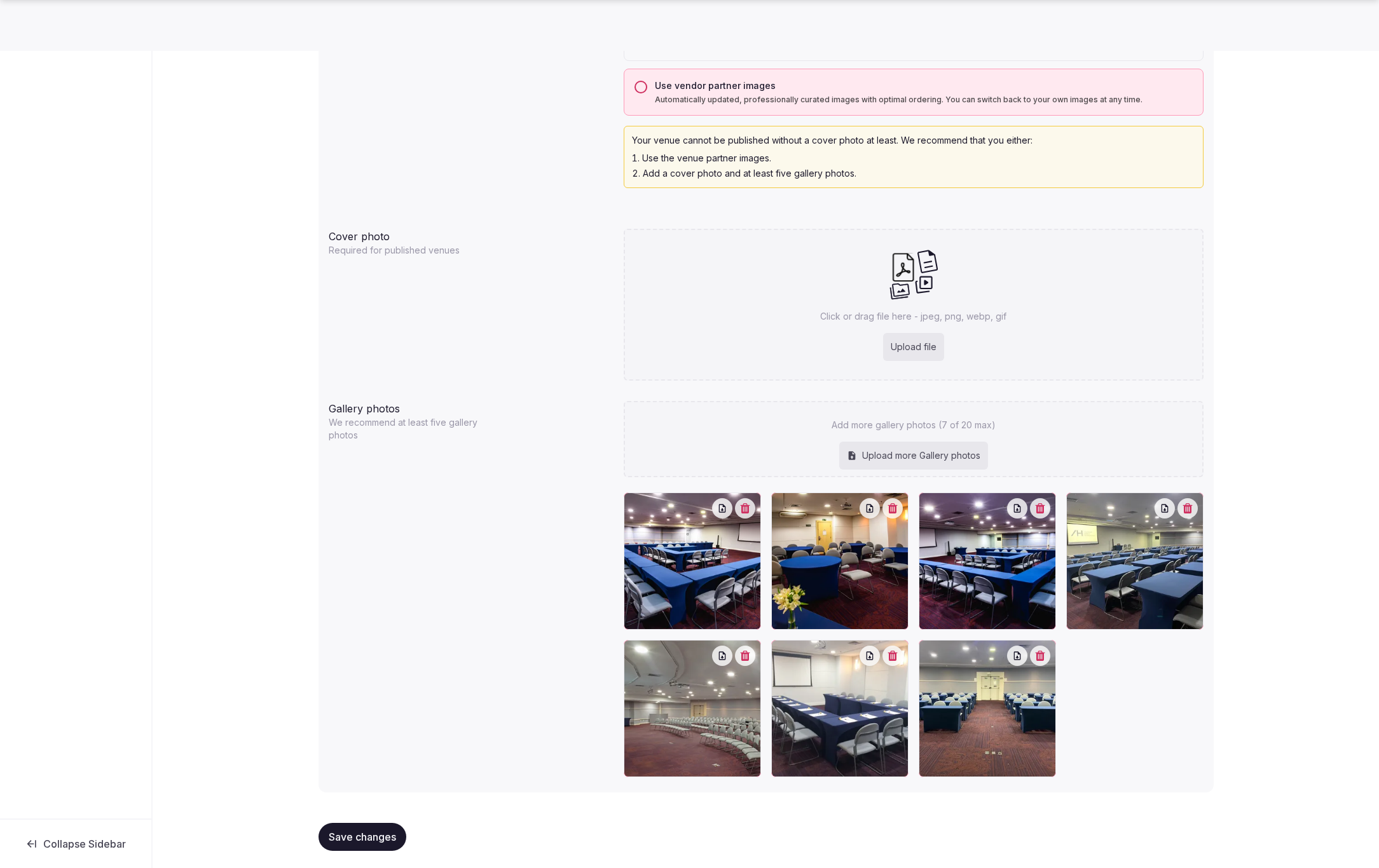
click at [361, 834] on span "Save changes" at bounding box center [363, 837] width 67 height 12
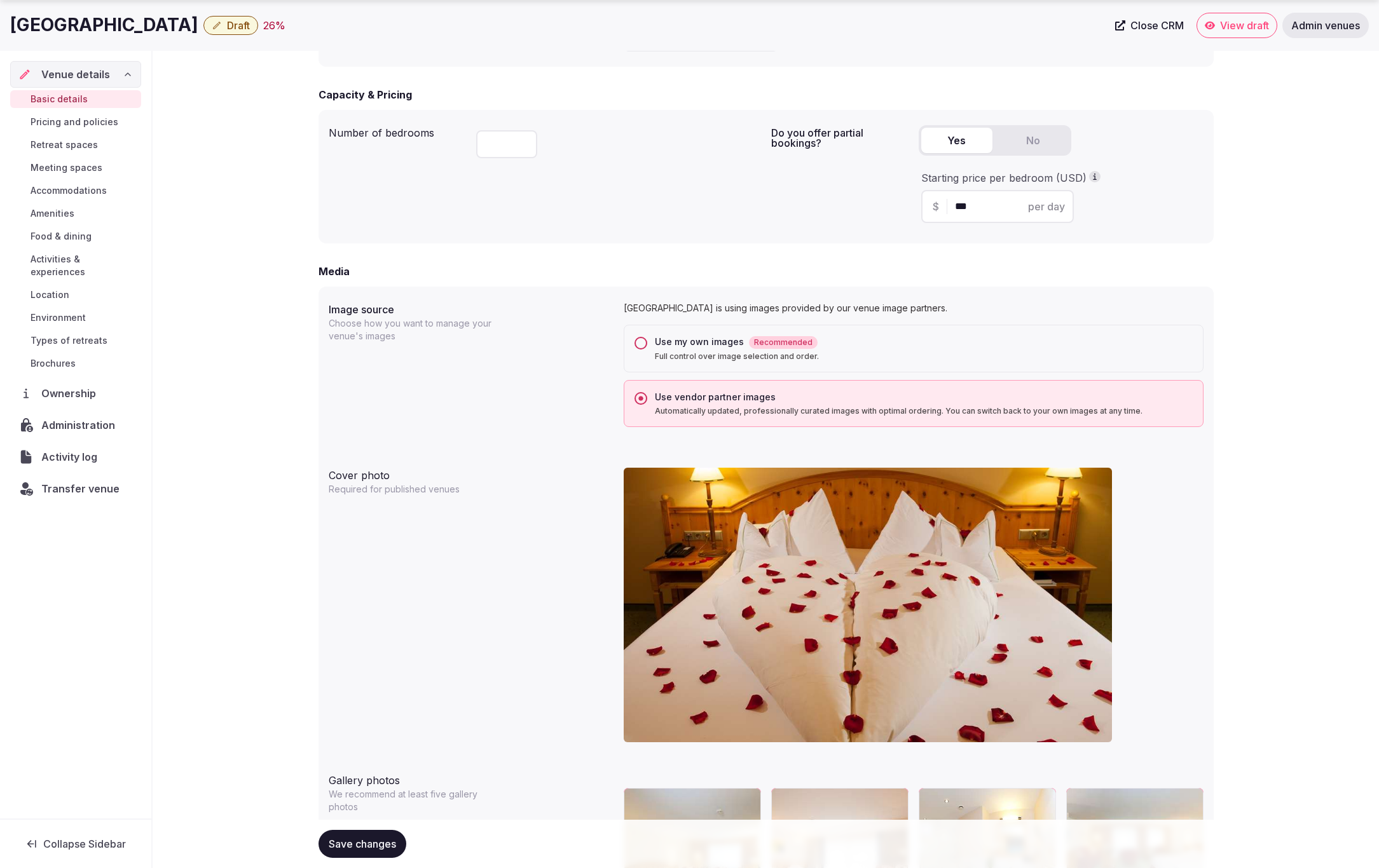
scroll to position [793, 0]
click at [636, 343] on button "Use my own images Recommended Full control over image selection and order." at bounding box center [641, 344] width 12 height 12
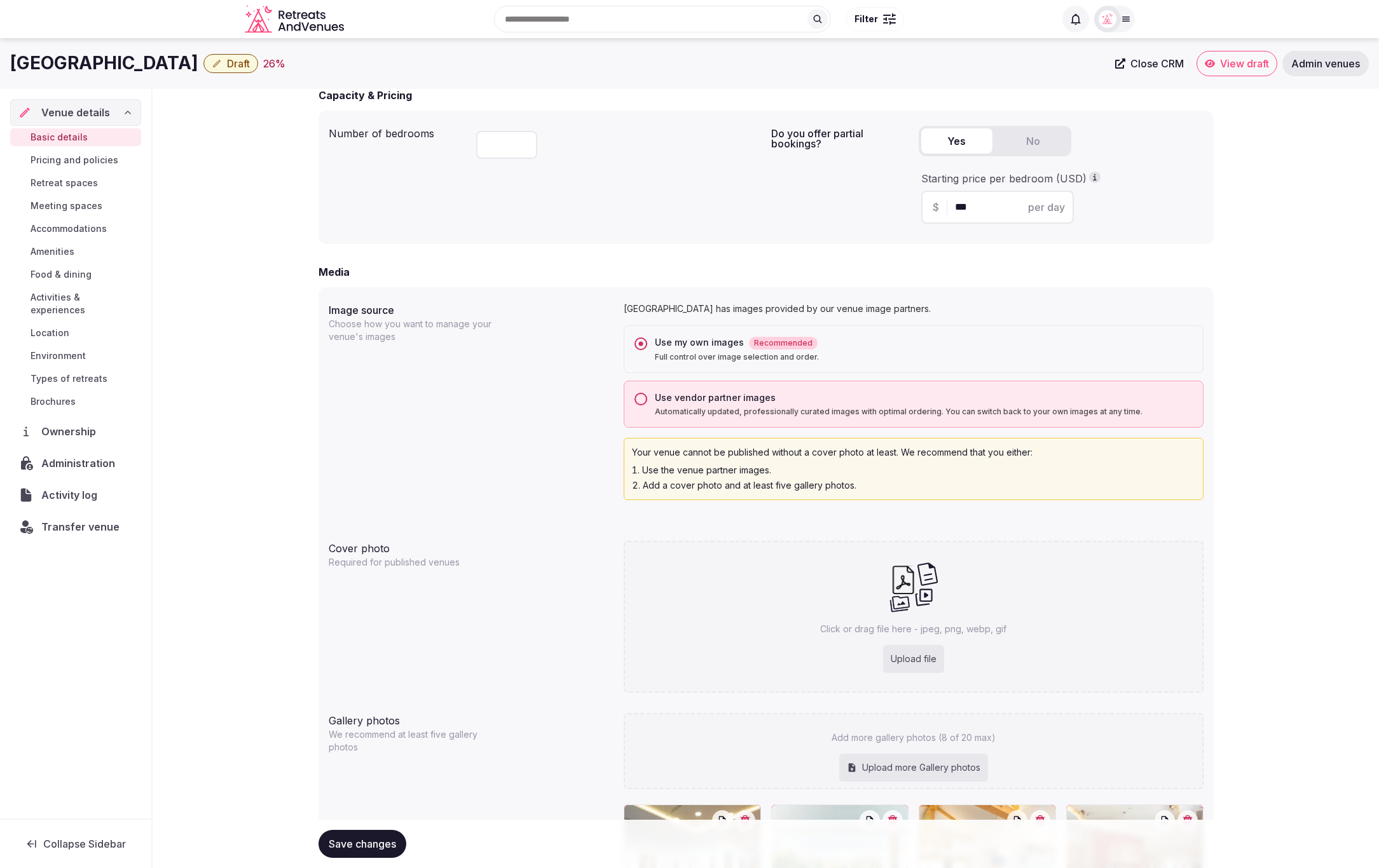
click at [348, 843] on span "Save changes" at bounding box center [363, 843] width 67 height 12
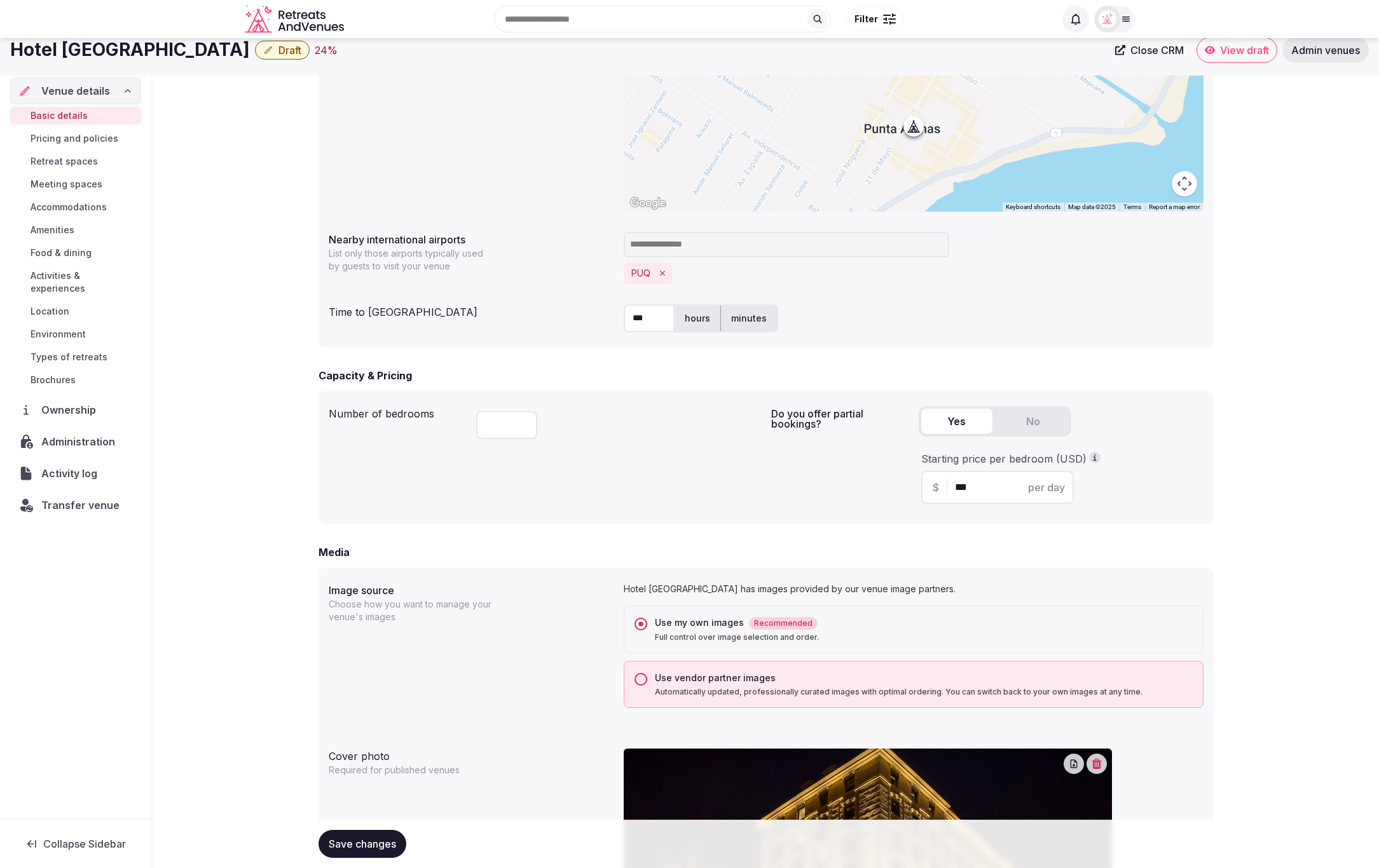
scroll to position [523, 0]
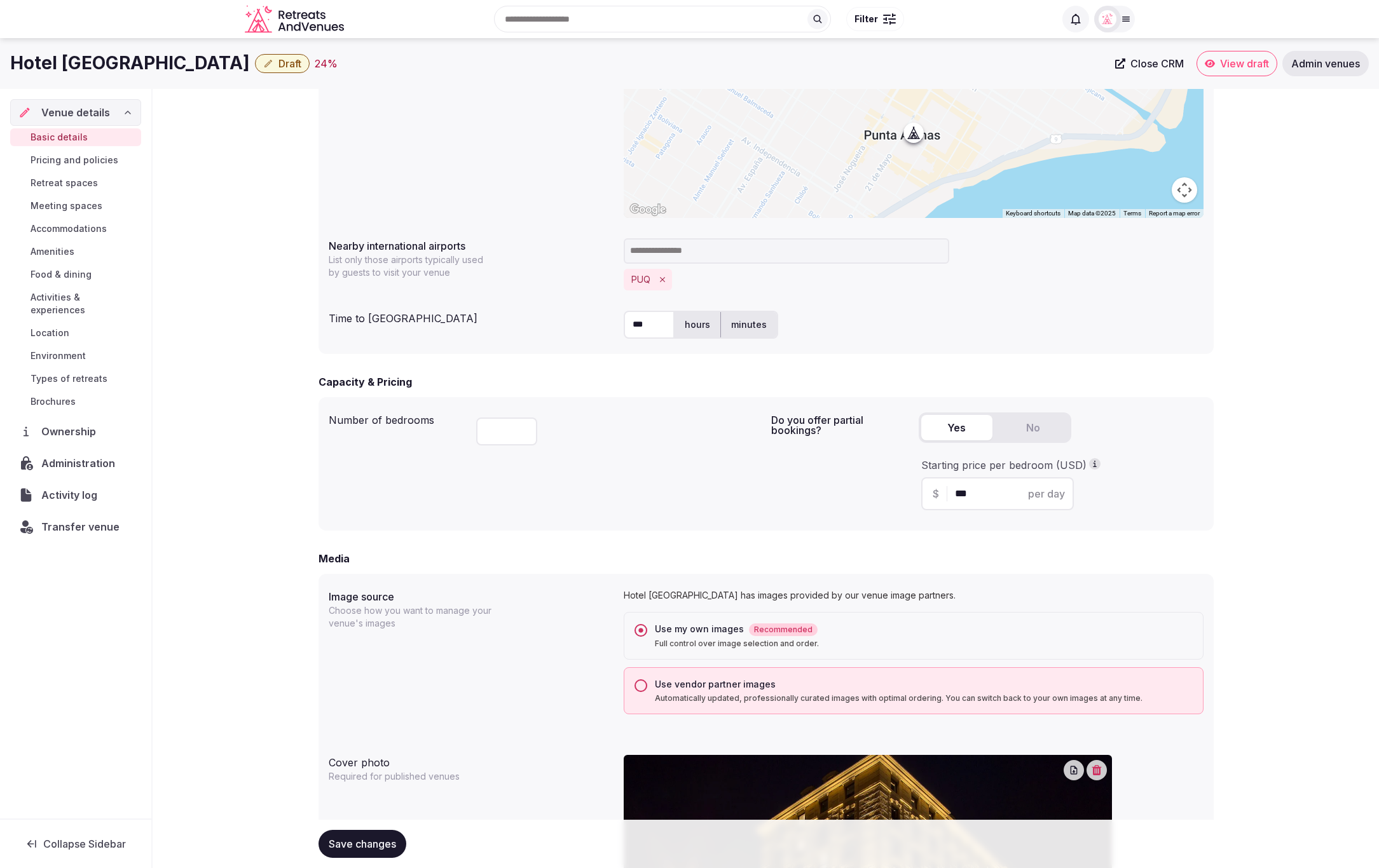
click at [333, 849] on span "Save changes" at bounding box center [363, 843] width 67 height 12
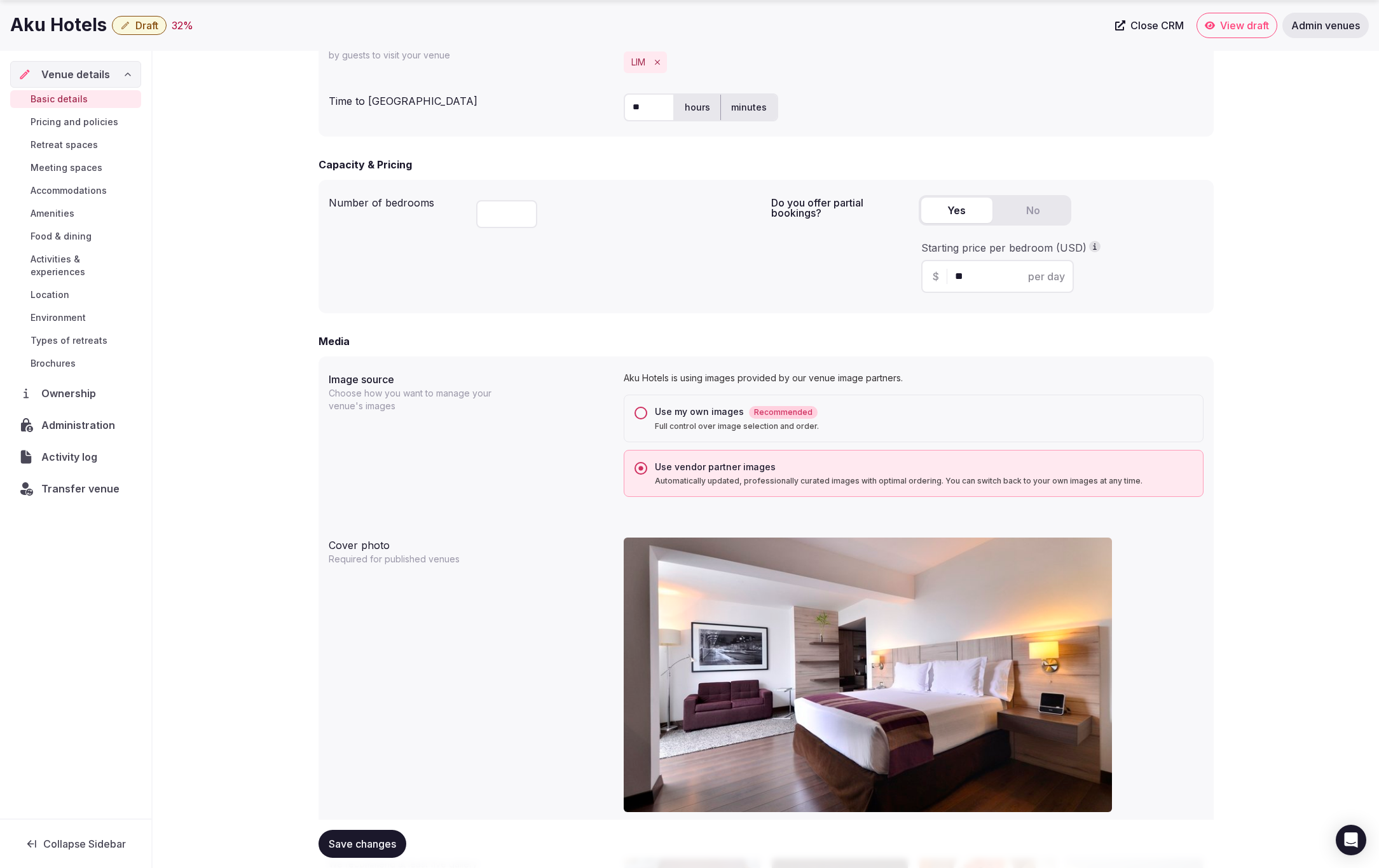
scroll to position [755, 0]
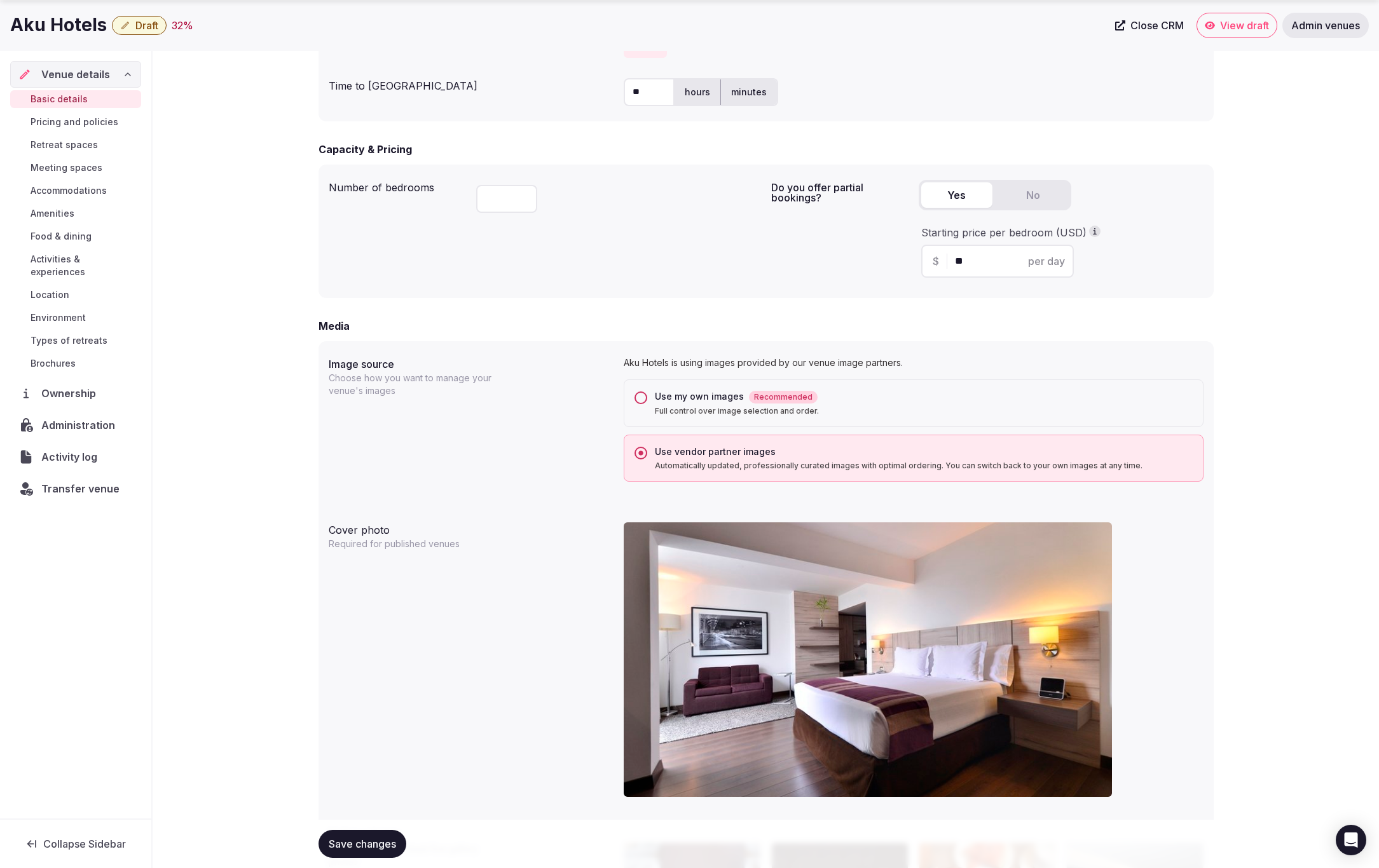
click at [637, 395] on button "Use my own images Recommended Full control over image selection and order." at bounding box center [641, 397] width 12 height 12
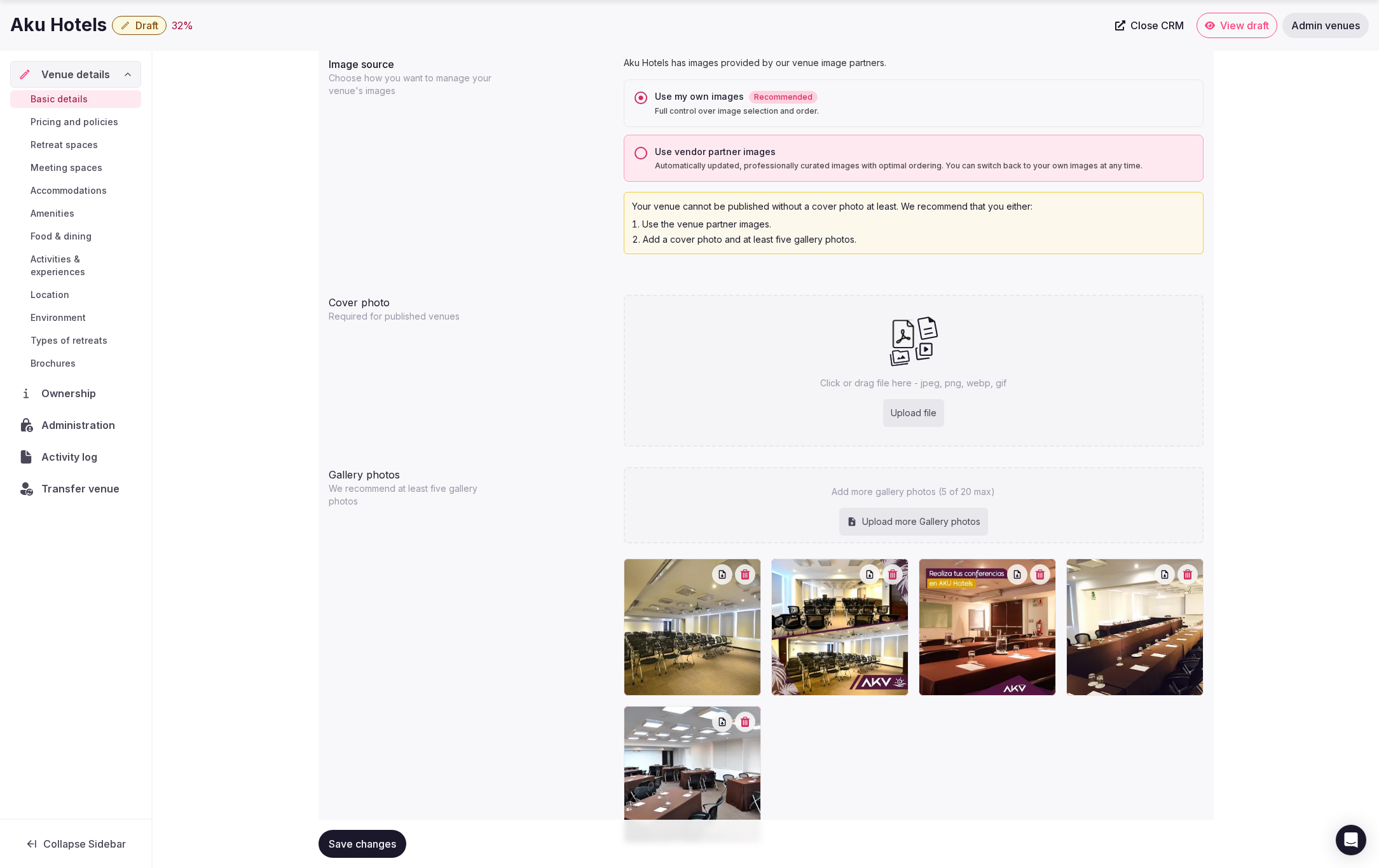
scroll to position [1122, 0]
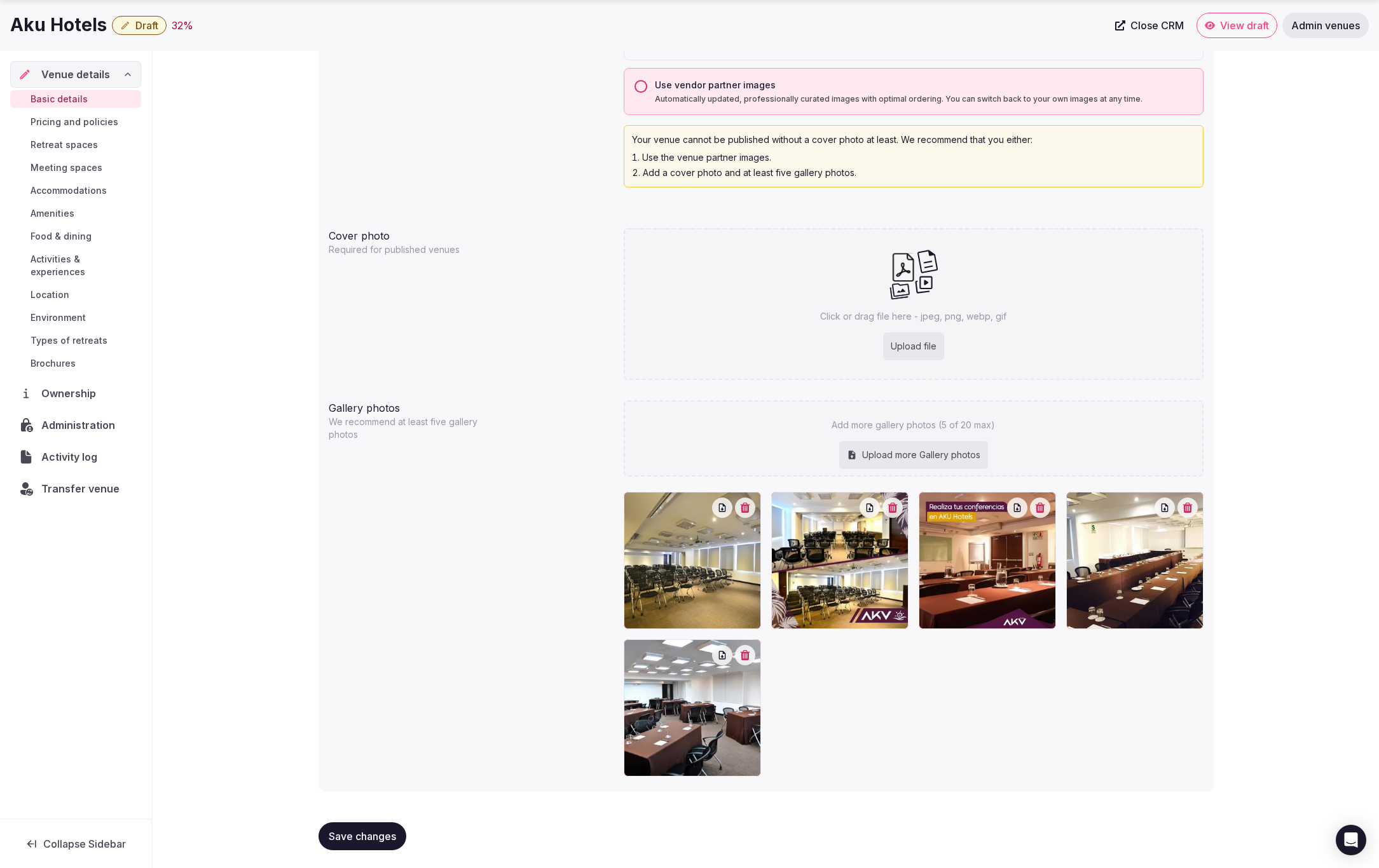
click at [356, 836] on span "Save changes" at bounding box center [363, 836] width 67 height 12
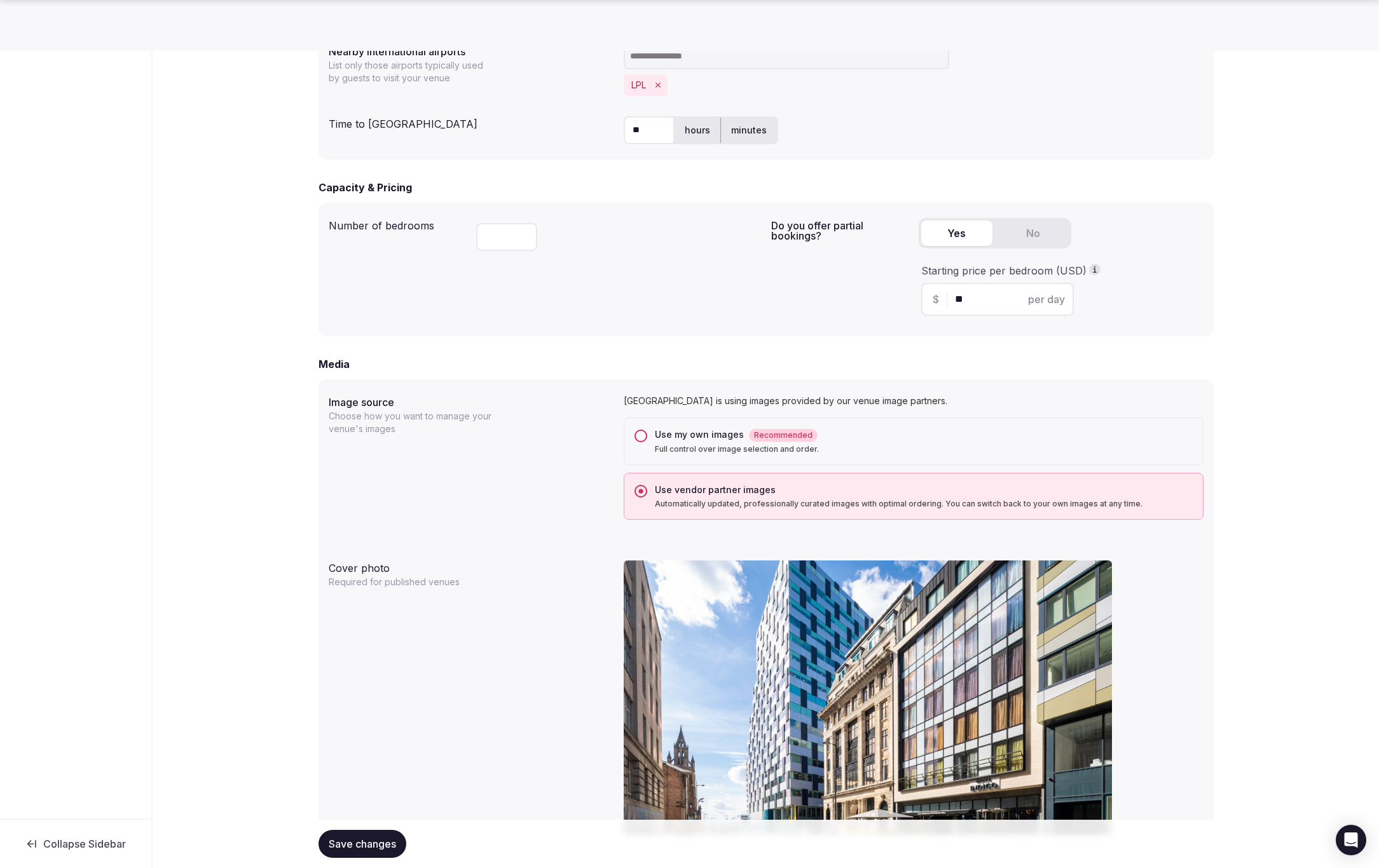
scroll to position [734, 0]
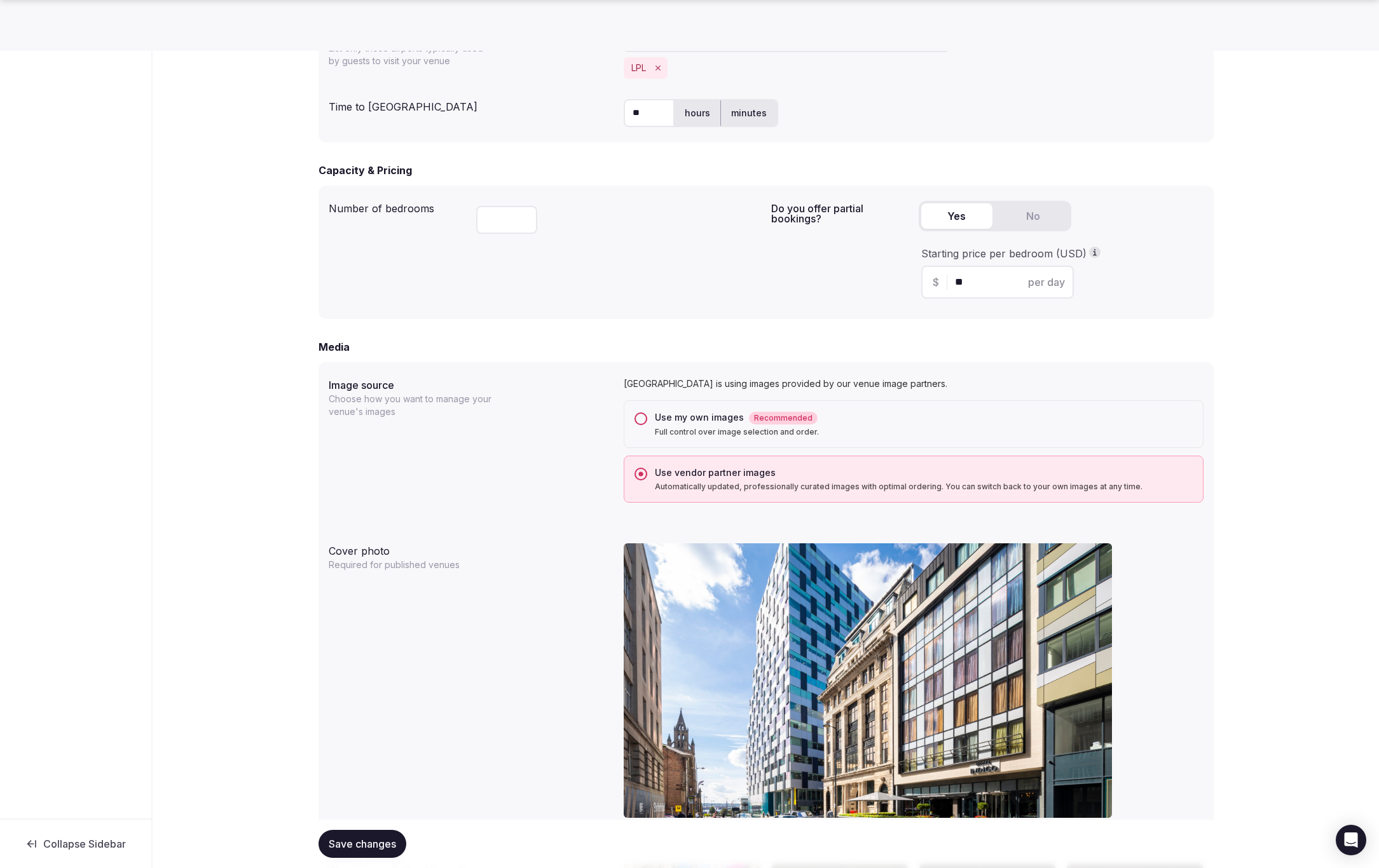
click at [641, 416] on button "Use my own images Recommended Full control over image selection and order." at bounding box center [641, 418] width 12 height 12
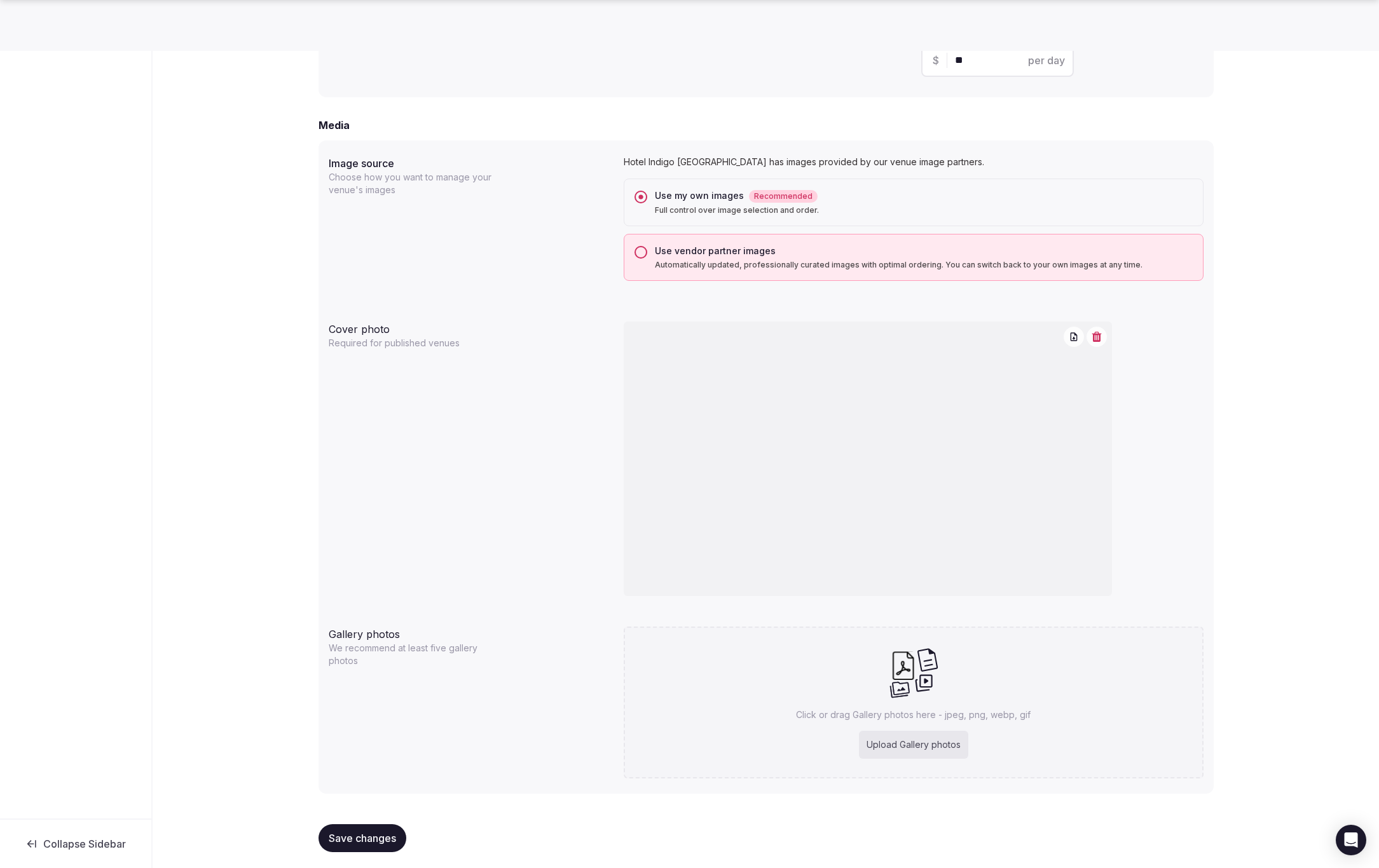
scroll to position [958, 0]
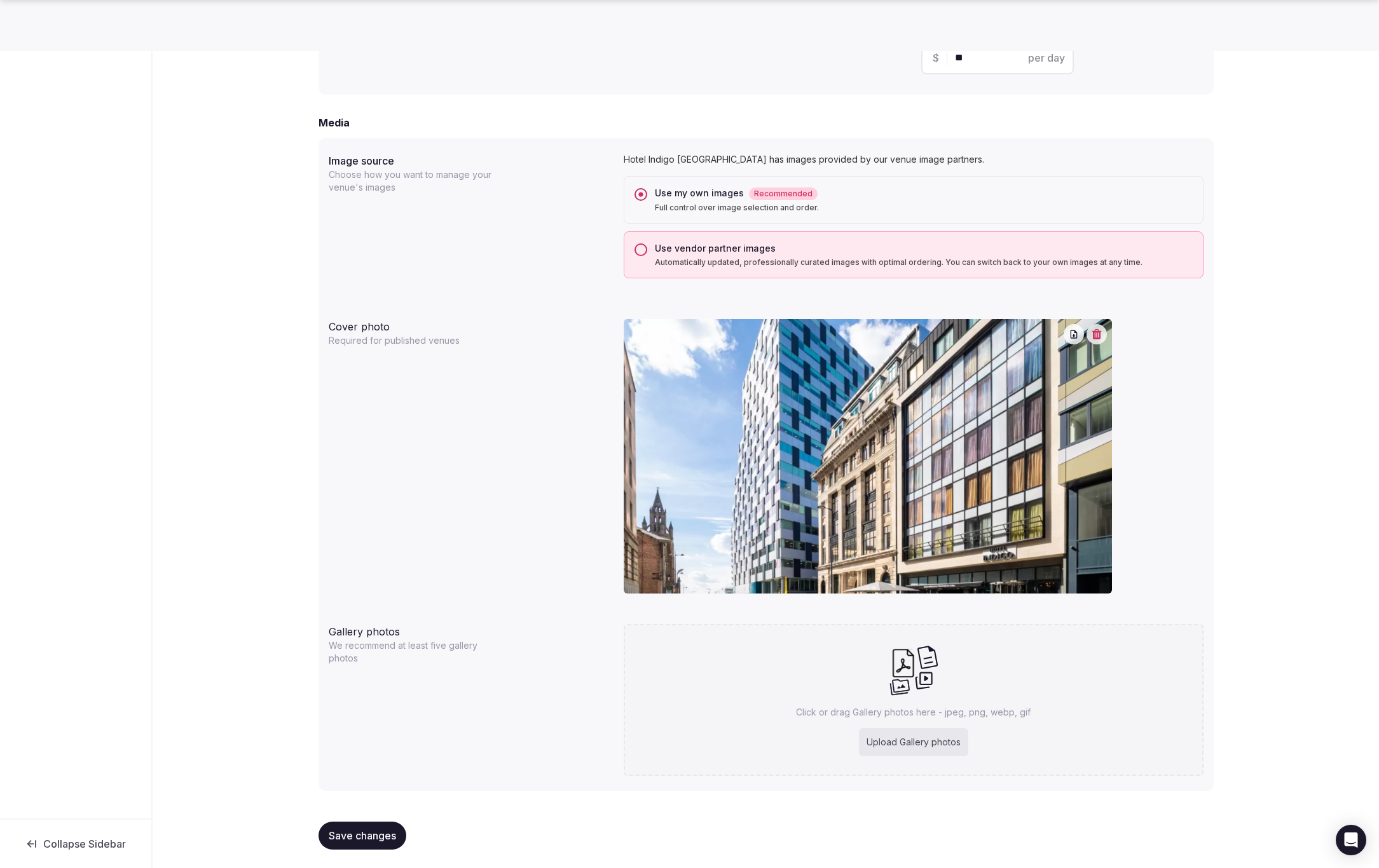
click at [358, 826] on button "Save changes" at bounding box center [362, 836] width 88 height 28
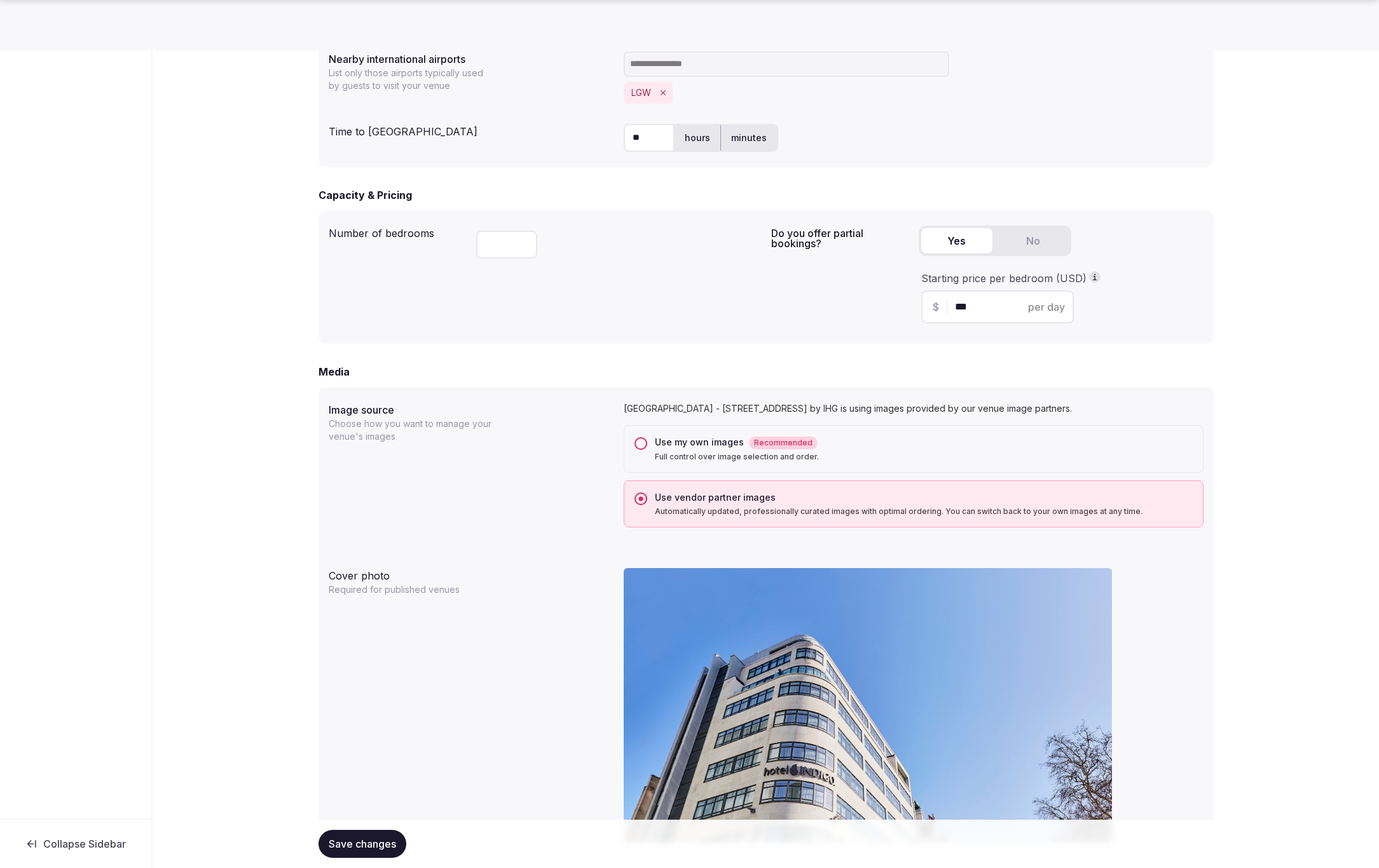
scroll to position [769, 0]
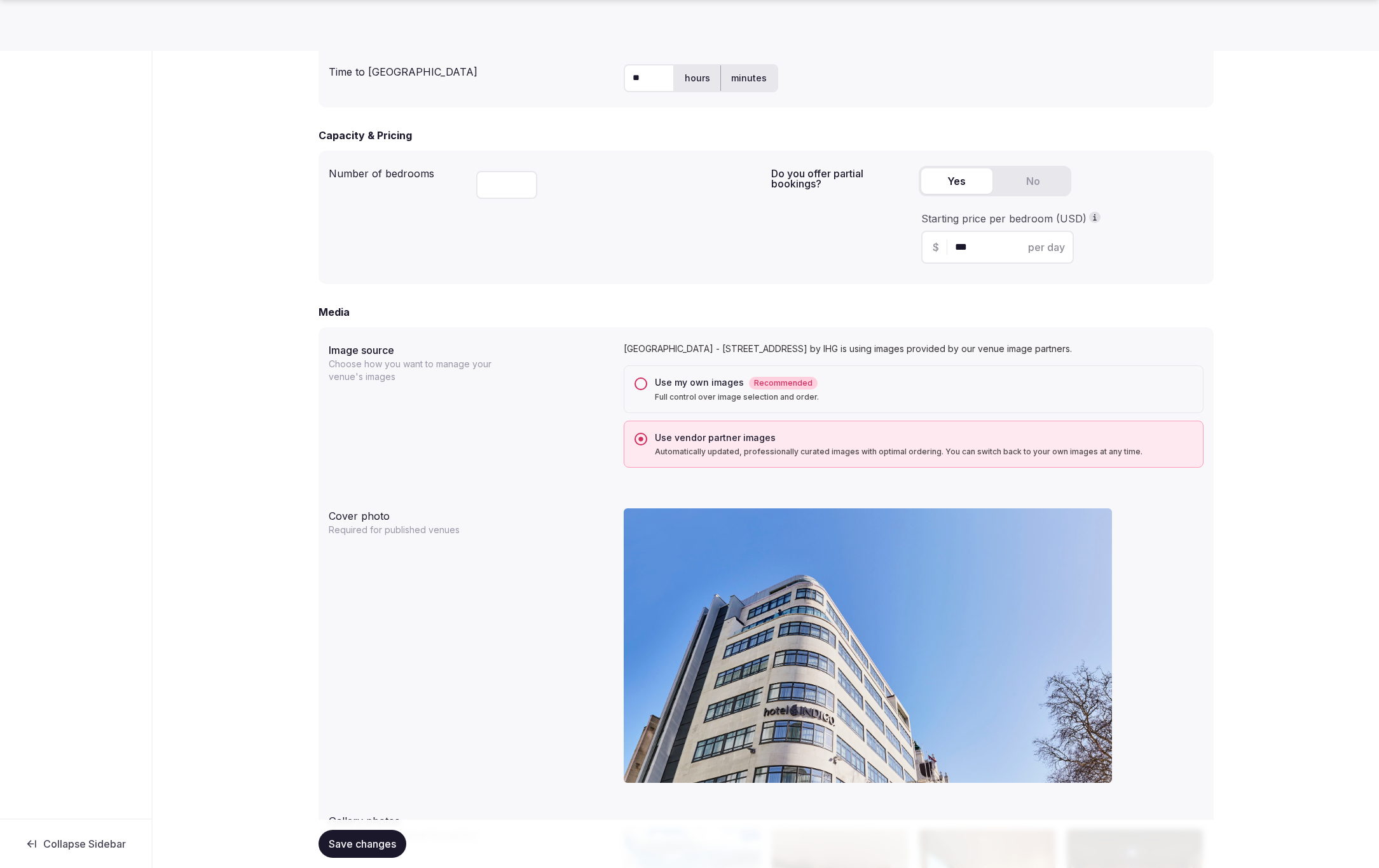
click at [643, 385] on button "Use my own images Recommended Full control over image selection and order." at bounding box center [641, 383] width 12 height 12
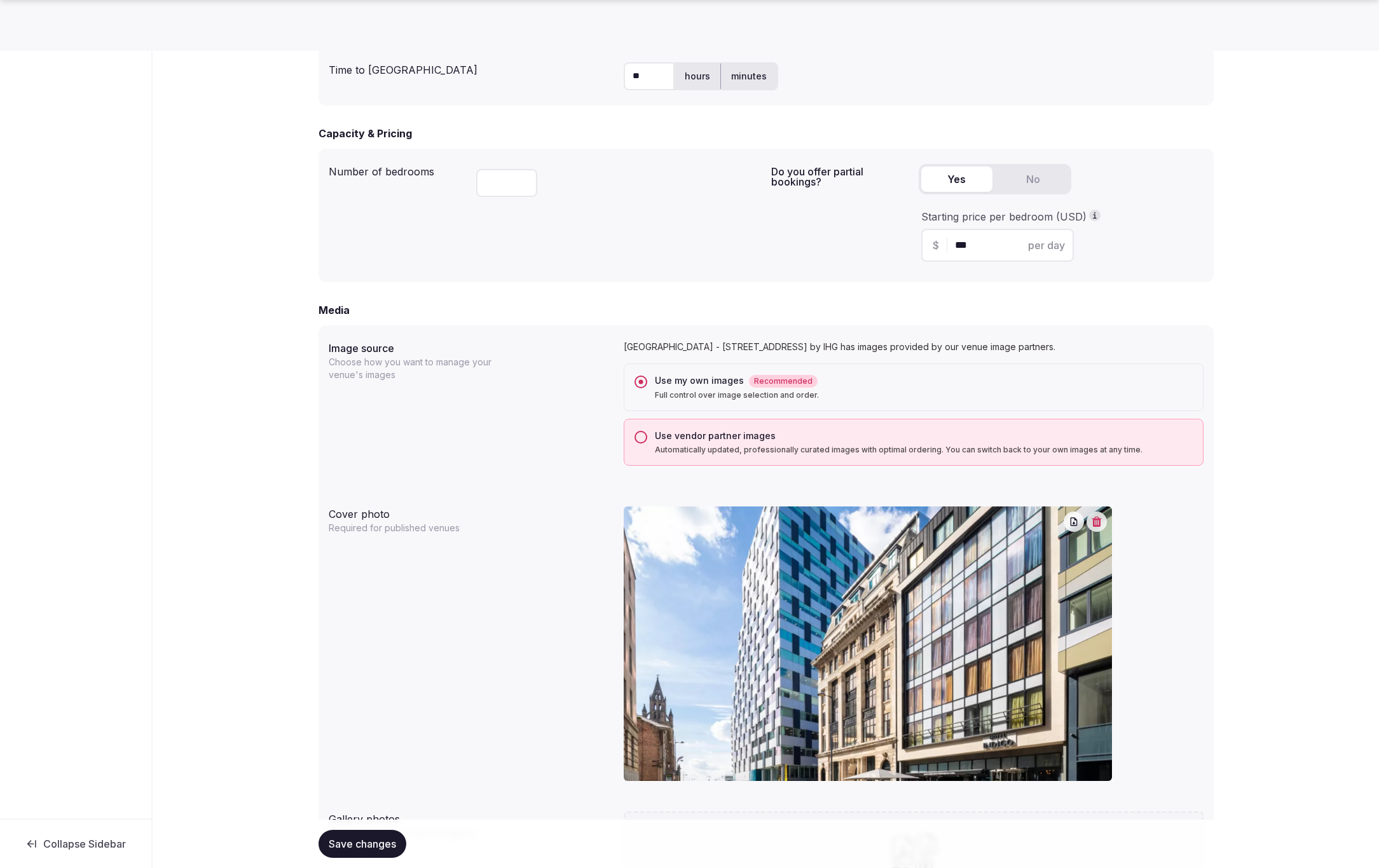
scroll to position [958, 0]
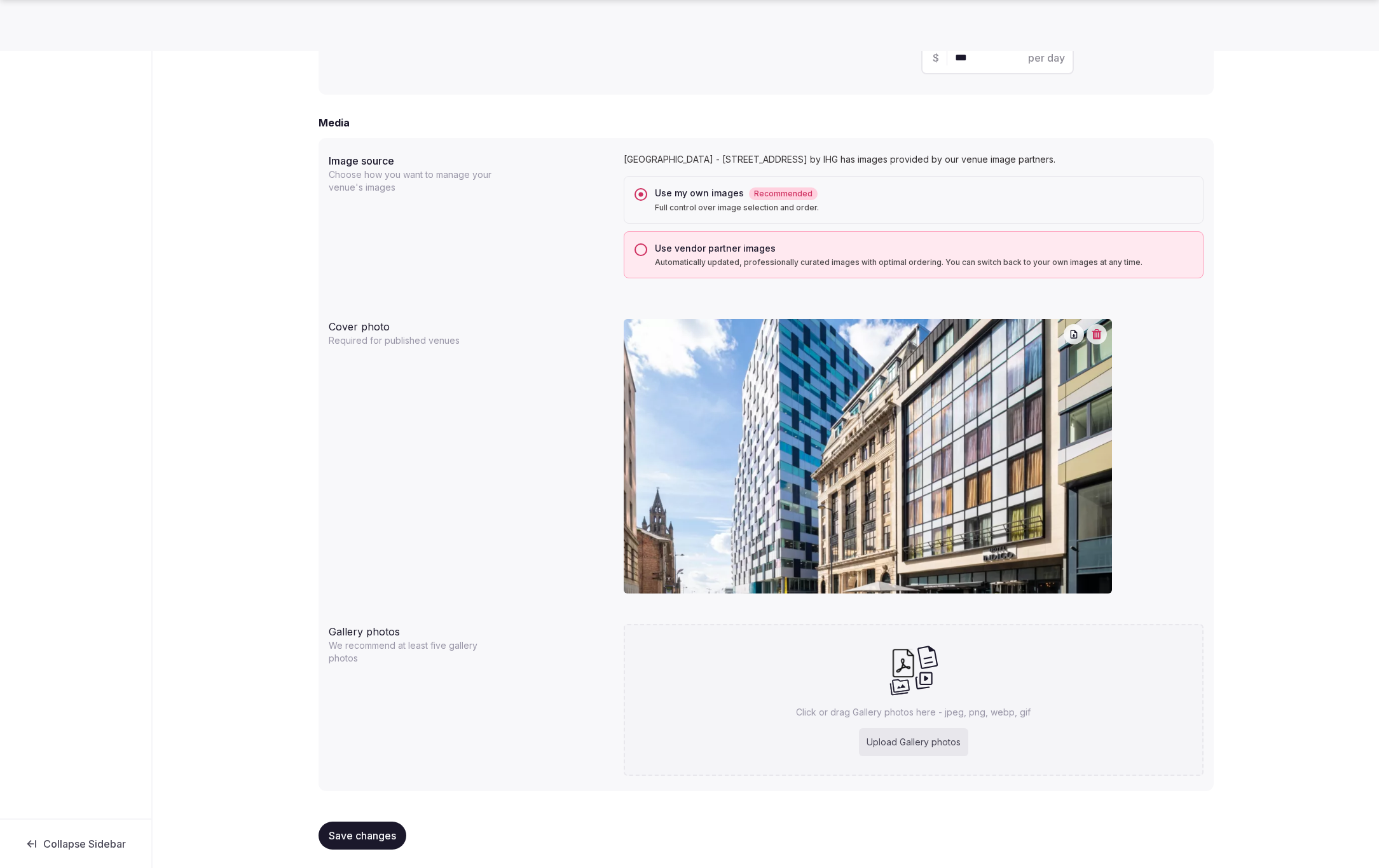
click at [354, 835] on span "Save changes" at bounding box center [363, 835] width 67 height 12
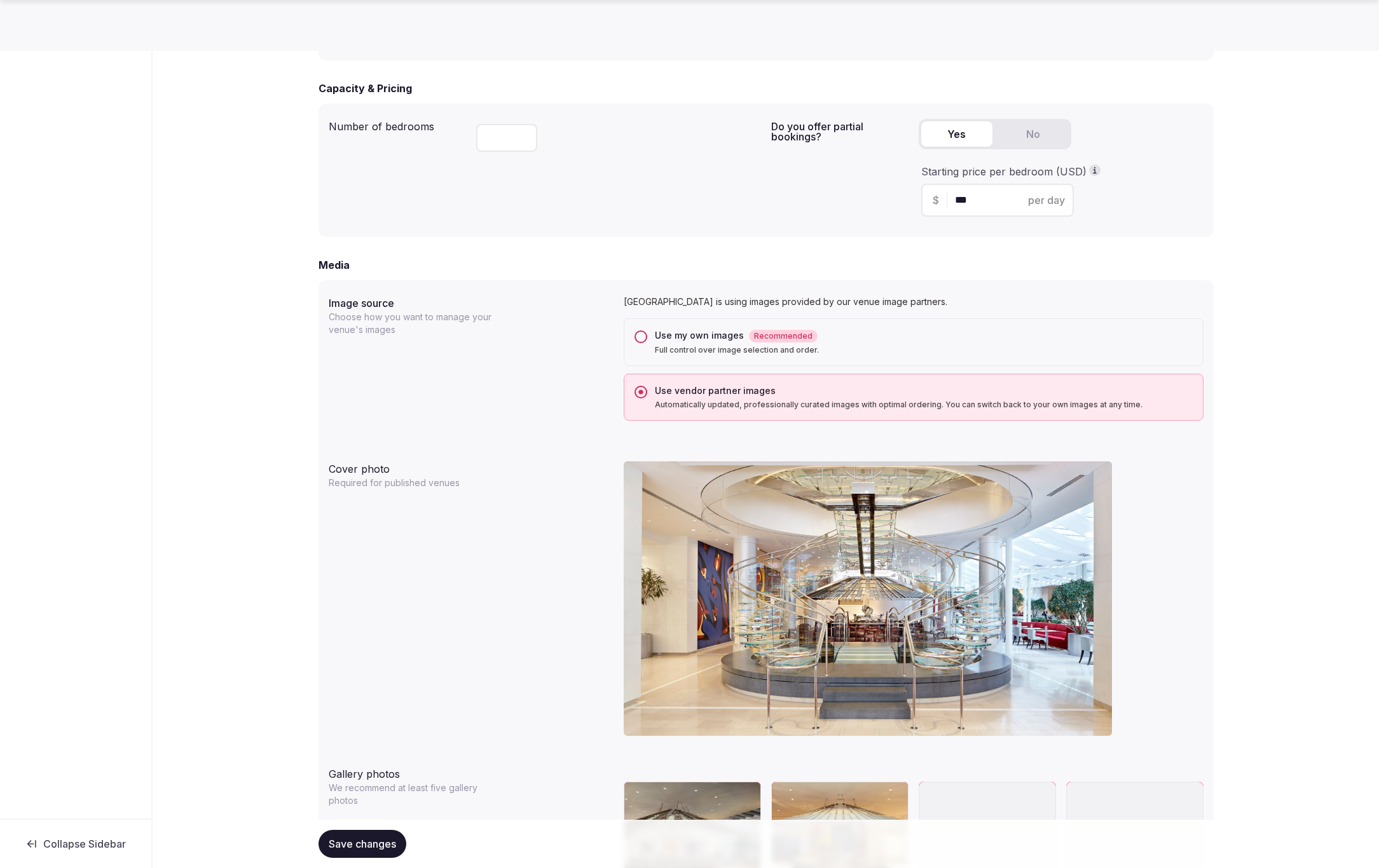
scroll to position [819, 0]
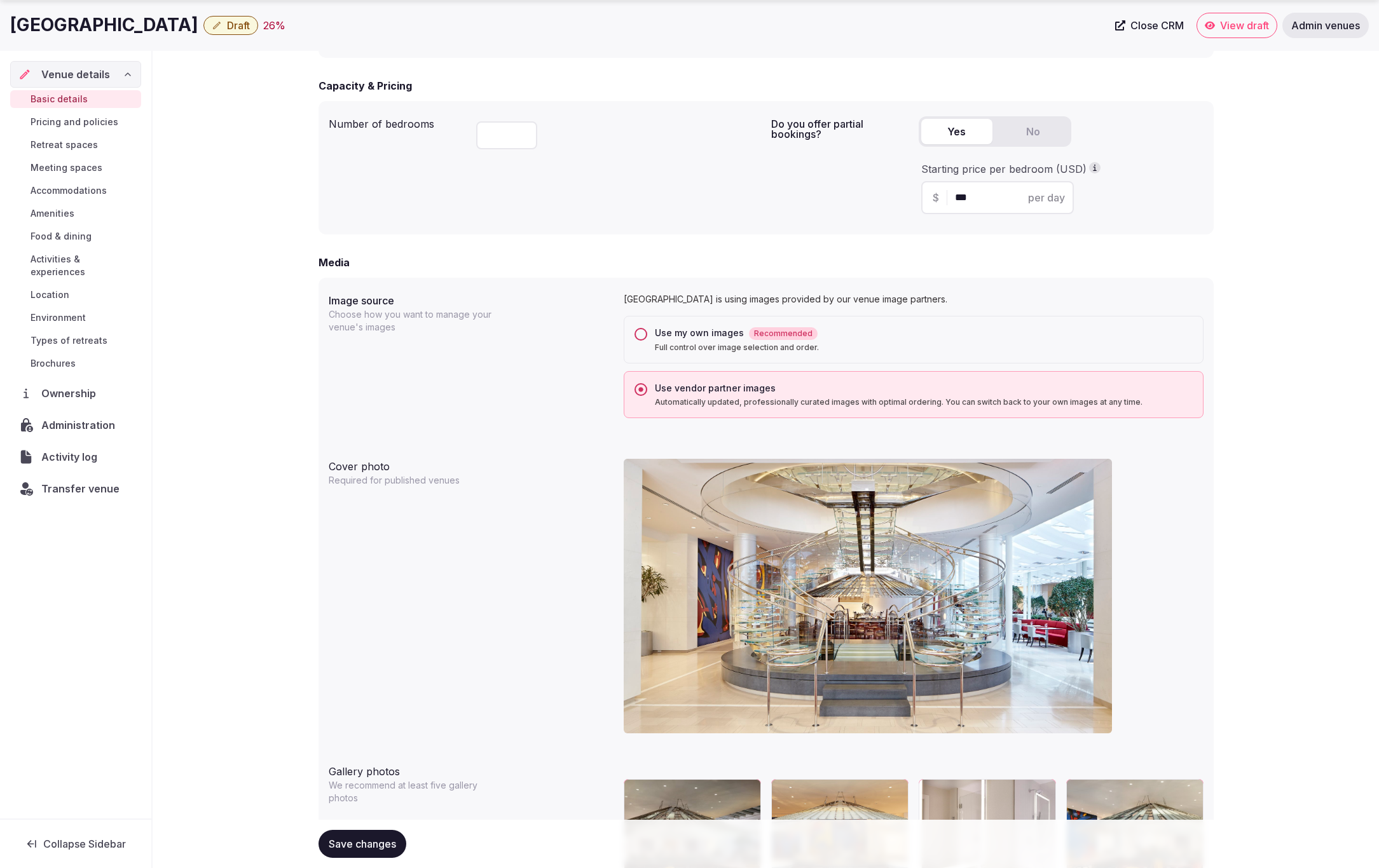
click at [639, 338] on button "Use my own images Recommended Full control over image selection and order." at bounding box center [641, 334] width 12 height 12
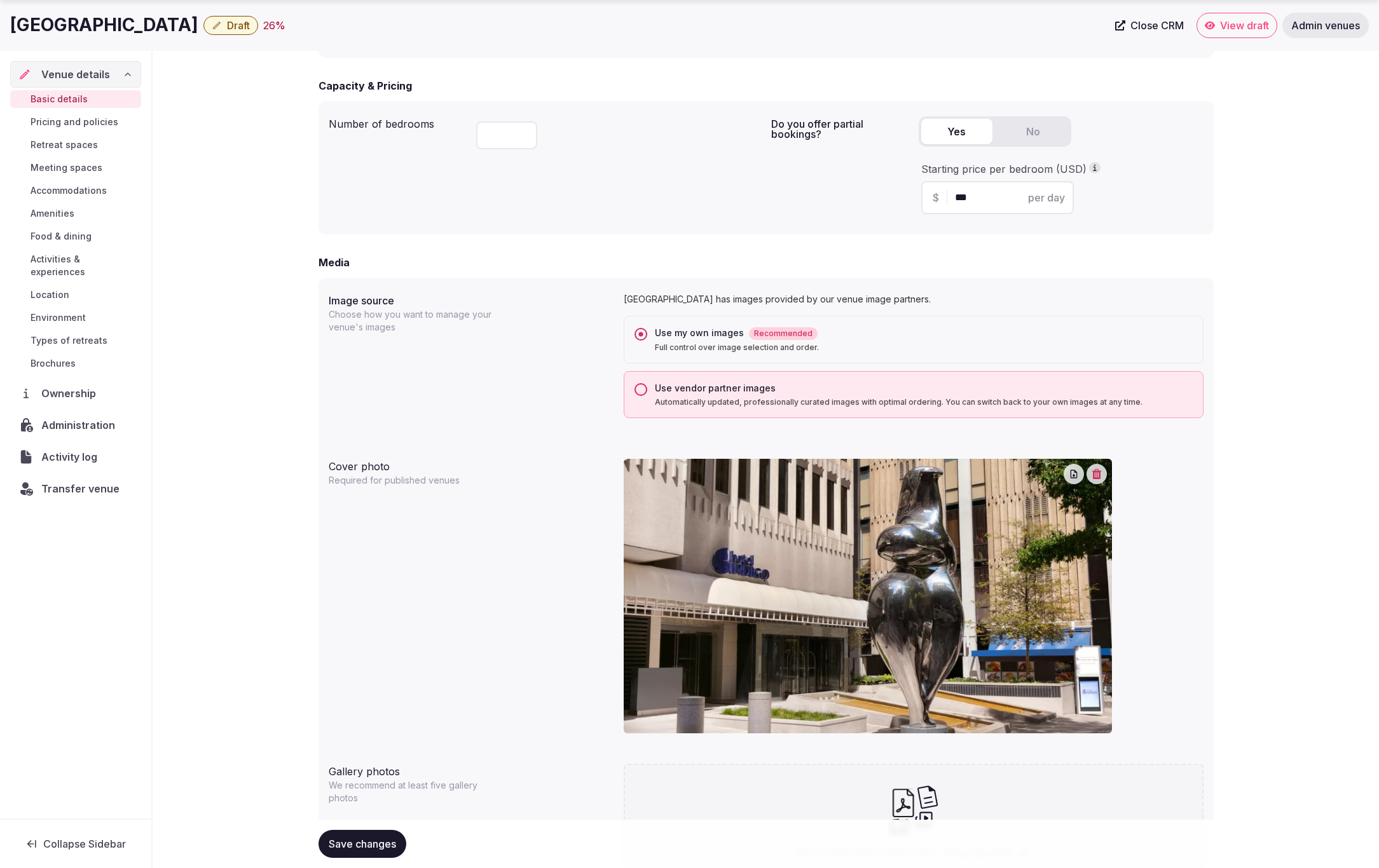
scroll to position [958, 0]
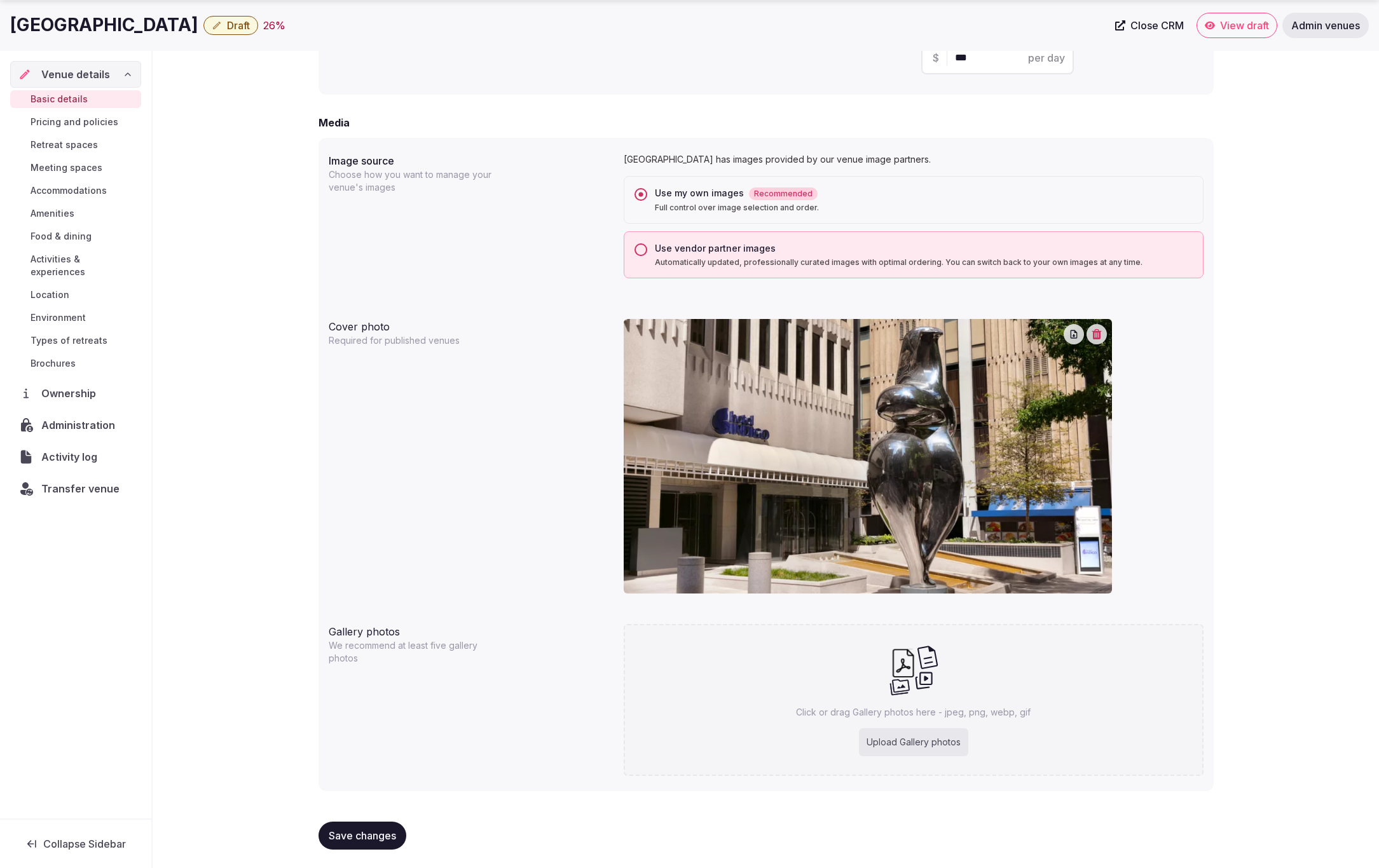
click at [362, 829] on span "Save changes" at bounding box center [363, 835] width 67 height 12
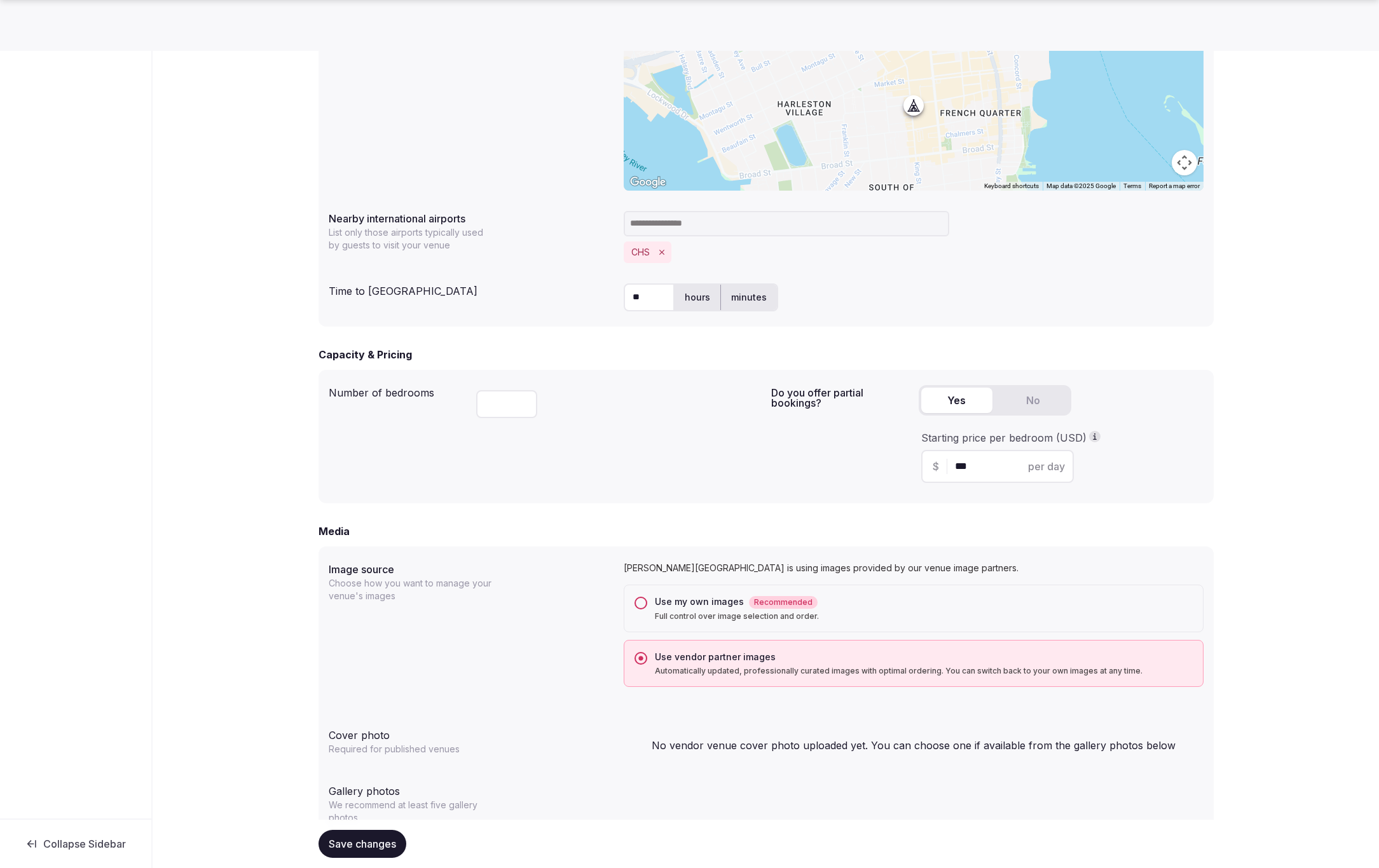
scroll to position [593, 0]
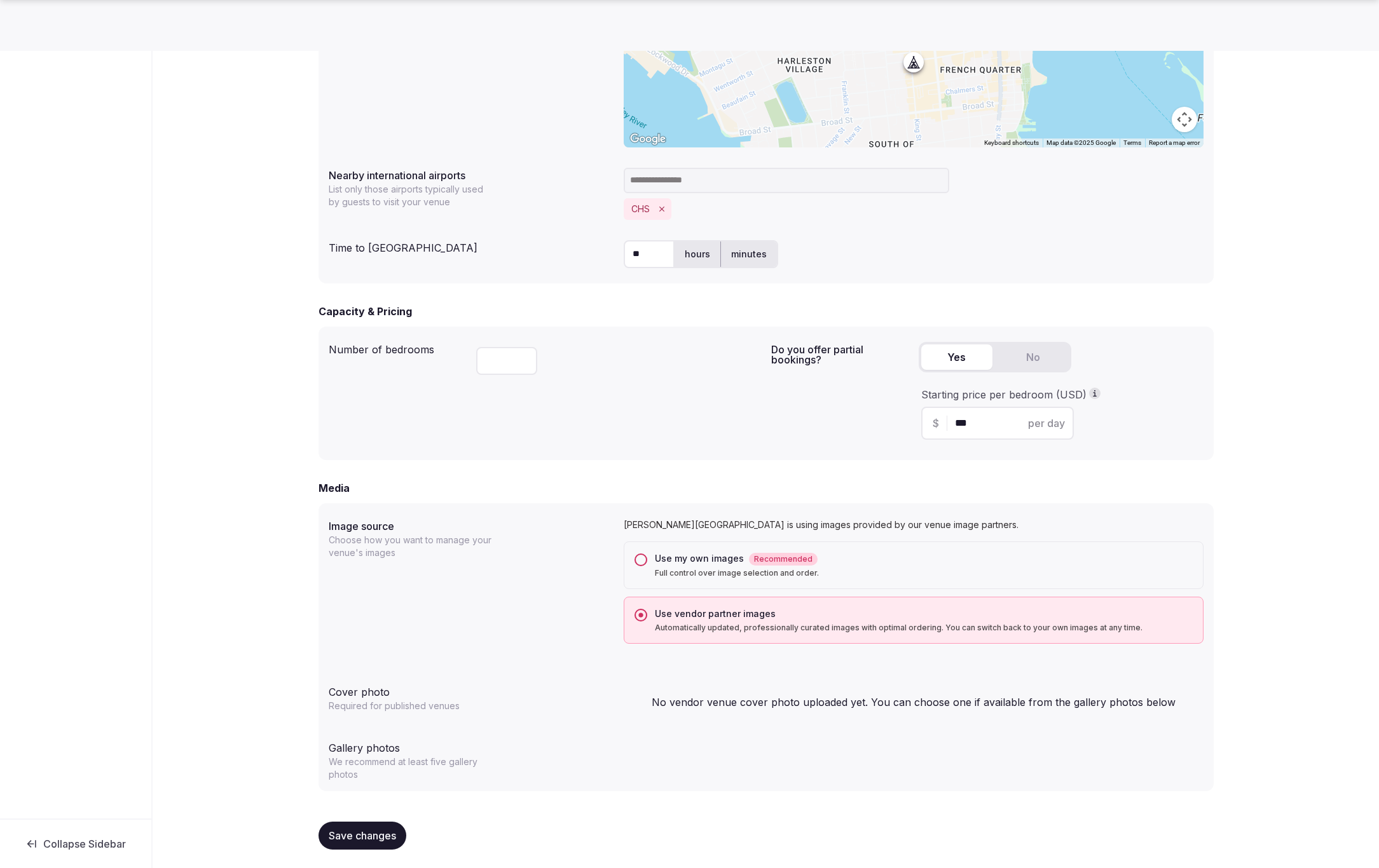
click at [633, 558] on div "Use my own images Recommended Full control over image selection and order." at bounding box center [913, 566] width 580 height 48
click at [639, 561] on button "Use my own images Recommended Full control over image selection and order." at bounding box center [641, 559] width 12 height 12
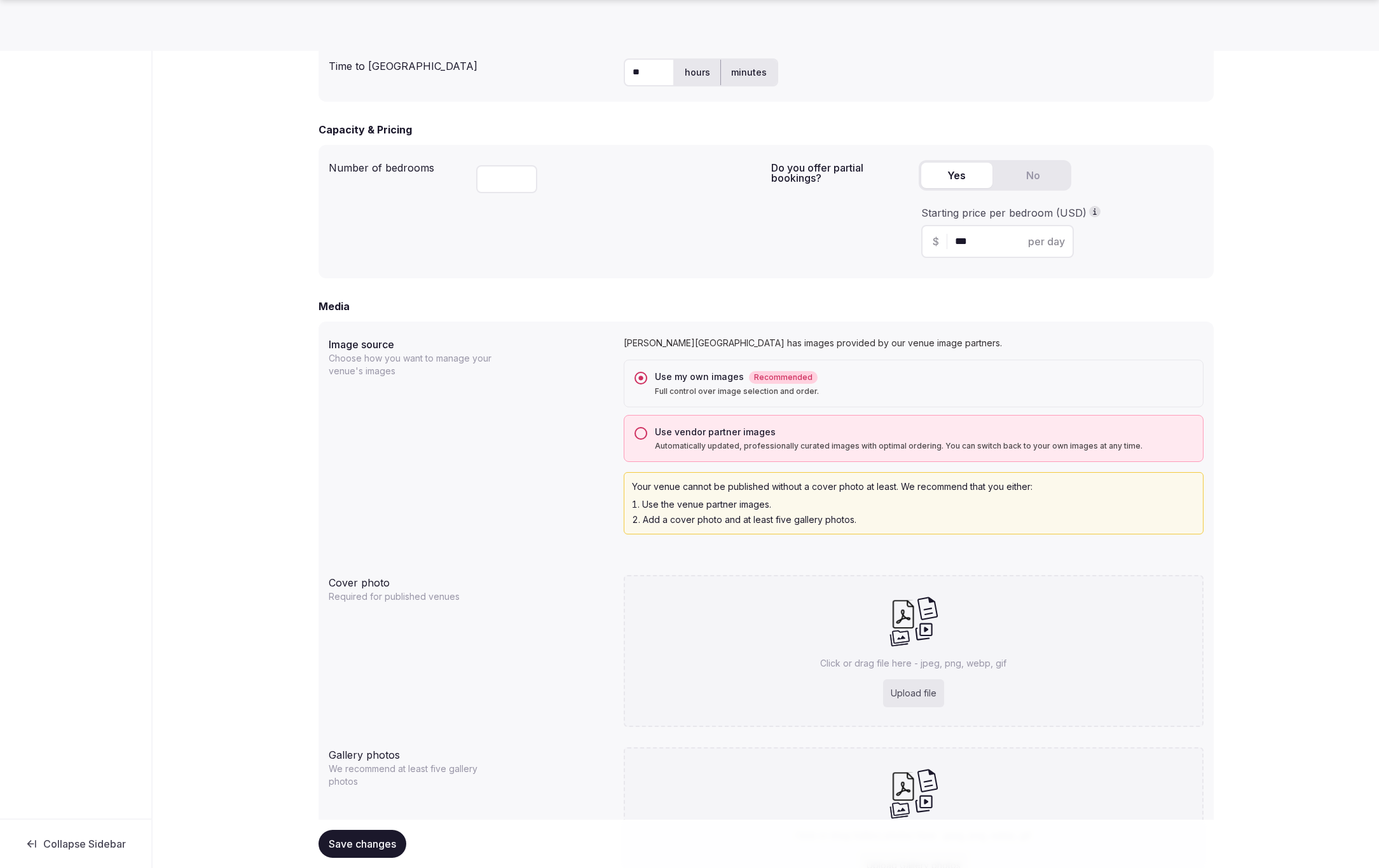
scroll to position [898, 0]
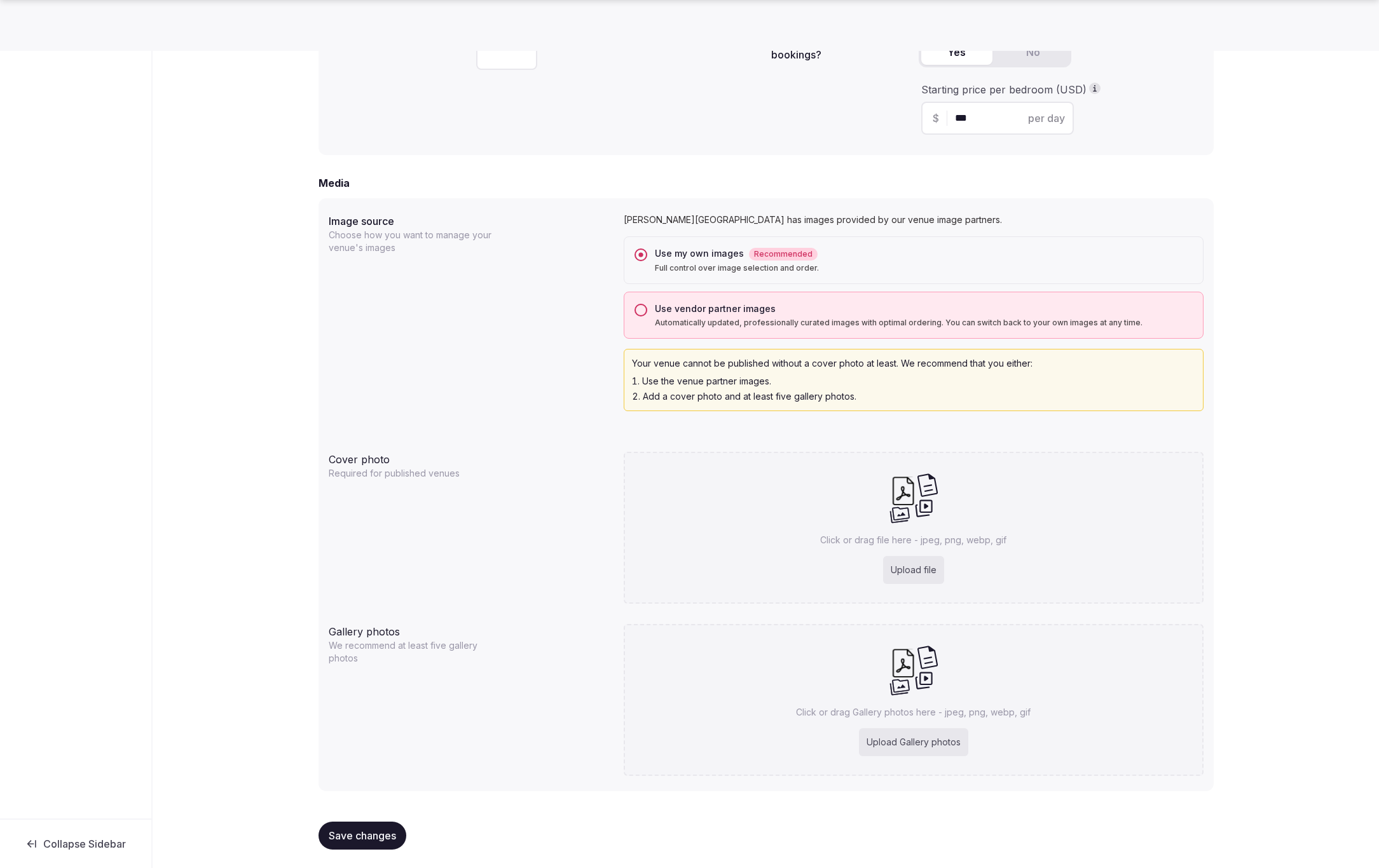
click at [369, 832] on span "Save changes" at bounding box center [363, 835] width 67 height 12
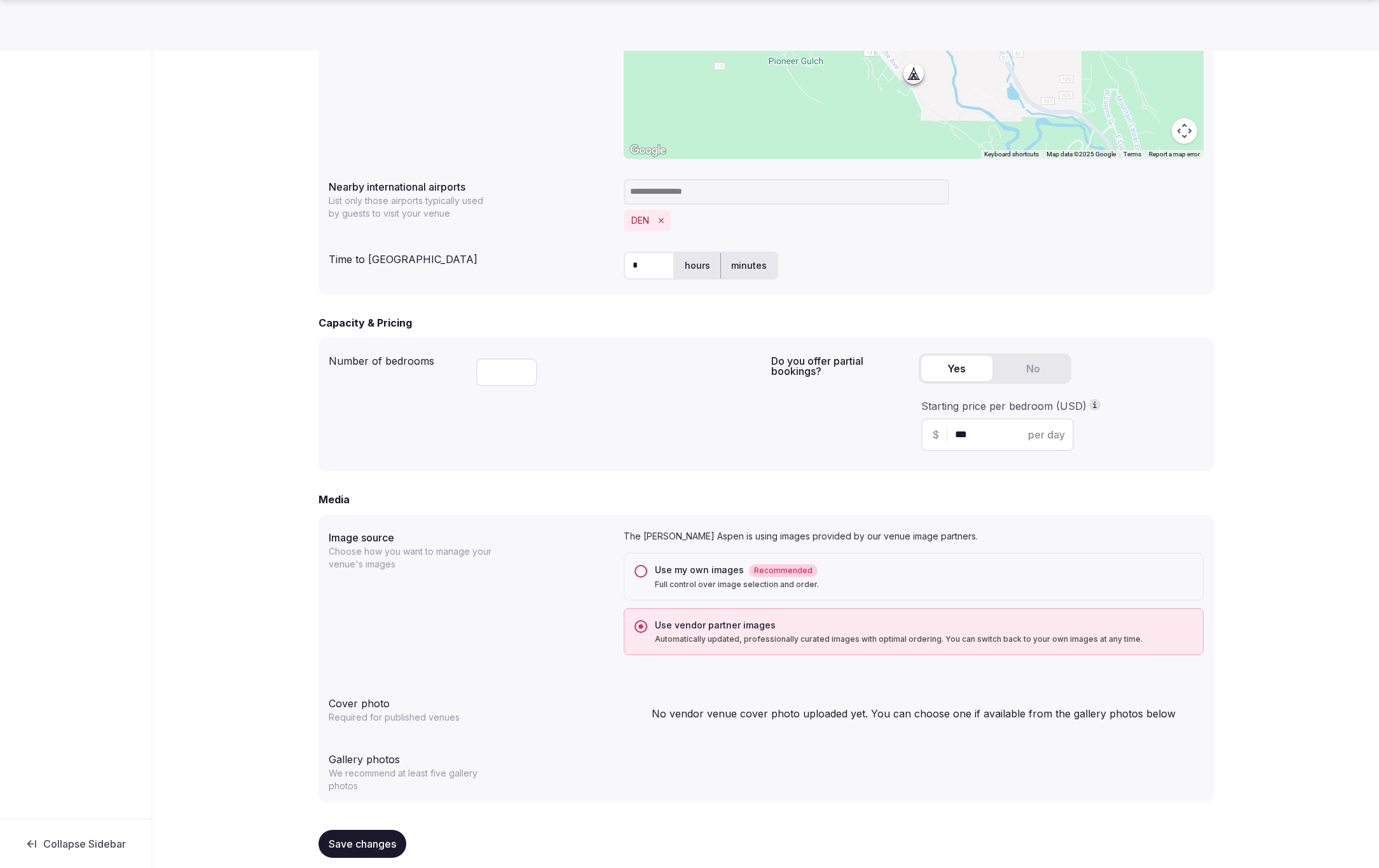
scroll to position [593, 0]
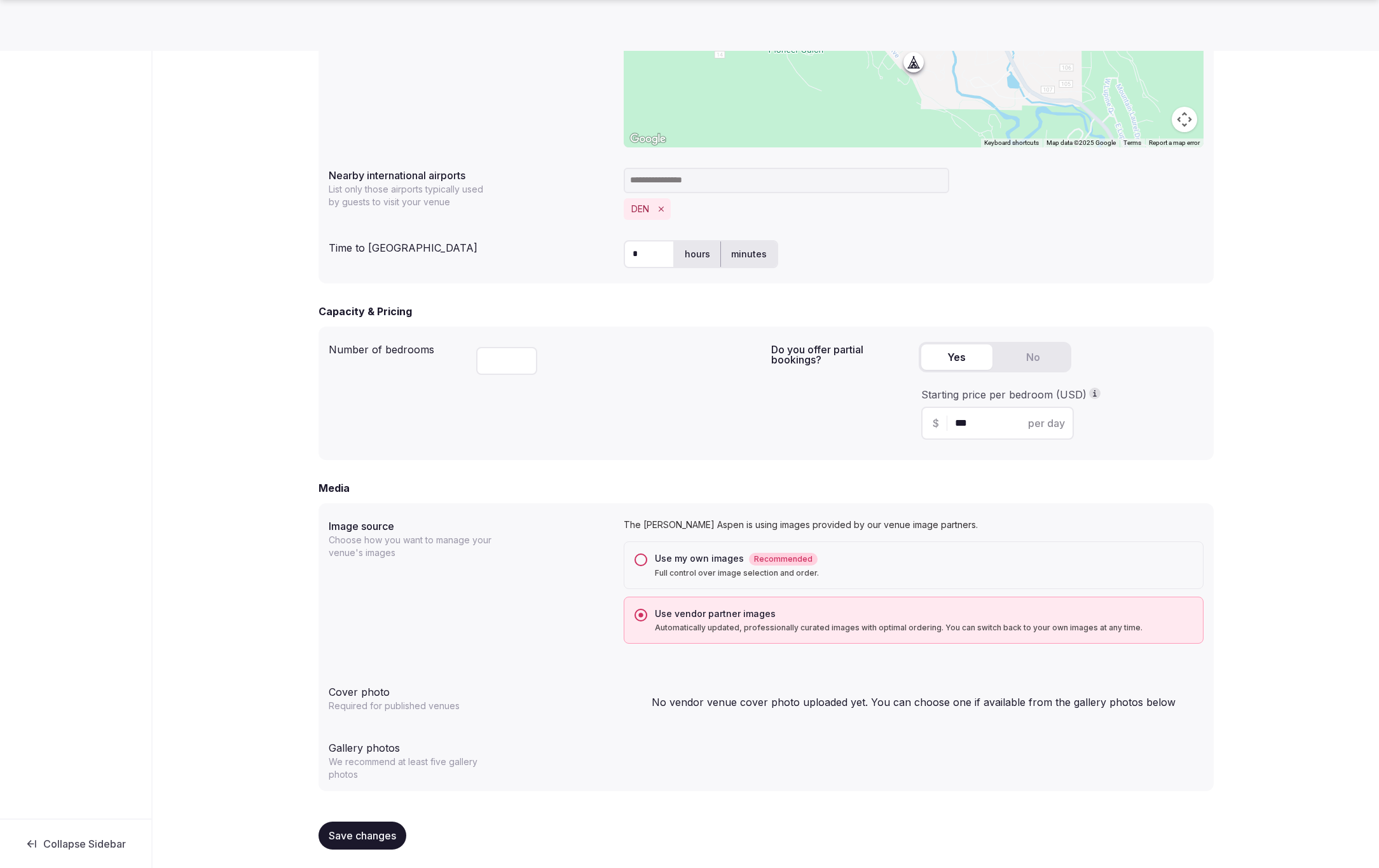
click at [646, 558] on button "Use my own images Recommended Full control over image selection and order." at bounding box center [641, 559] width 12 height 12
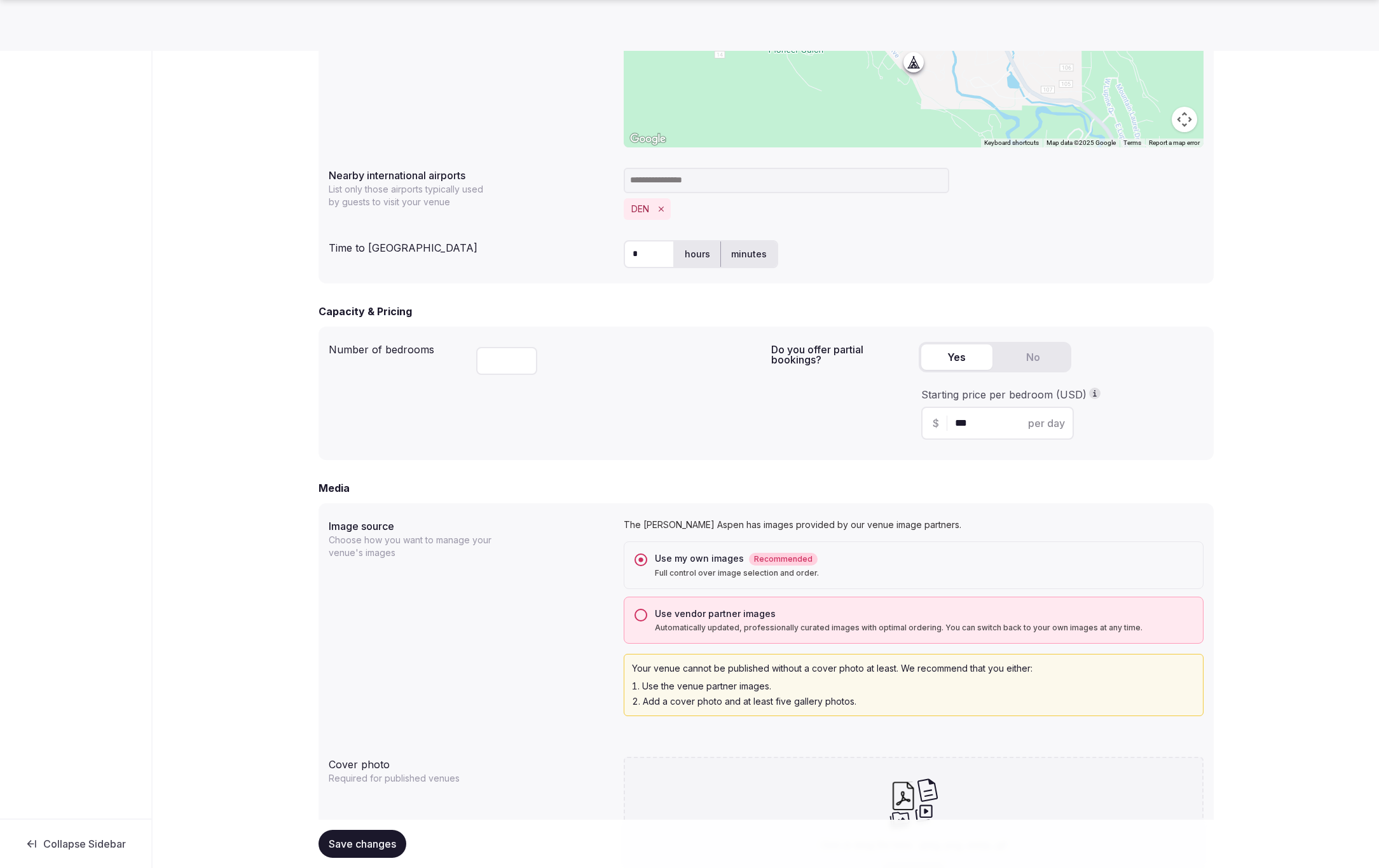
click at [376, 844] on span "Save changes" at bounding box center [363, 843] width 67 height 12
click at [356, 843] on span "Save changes" at bounding box center [363, 843] width 67 height 12
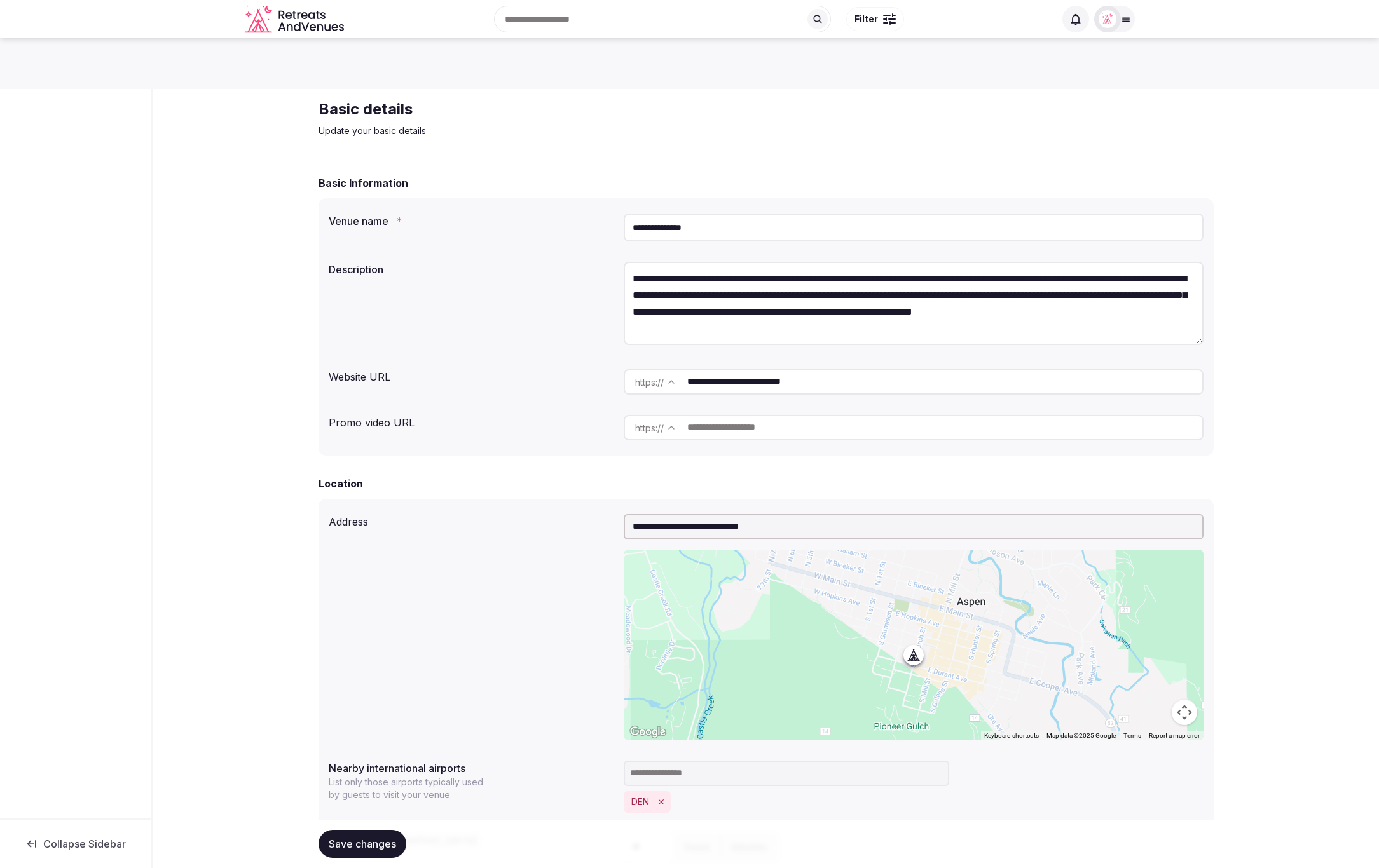
scroll to position [593, 0]
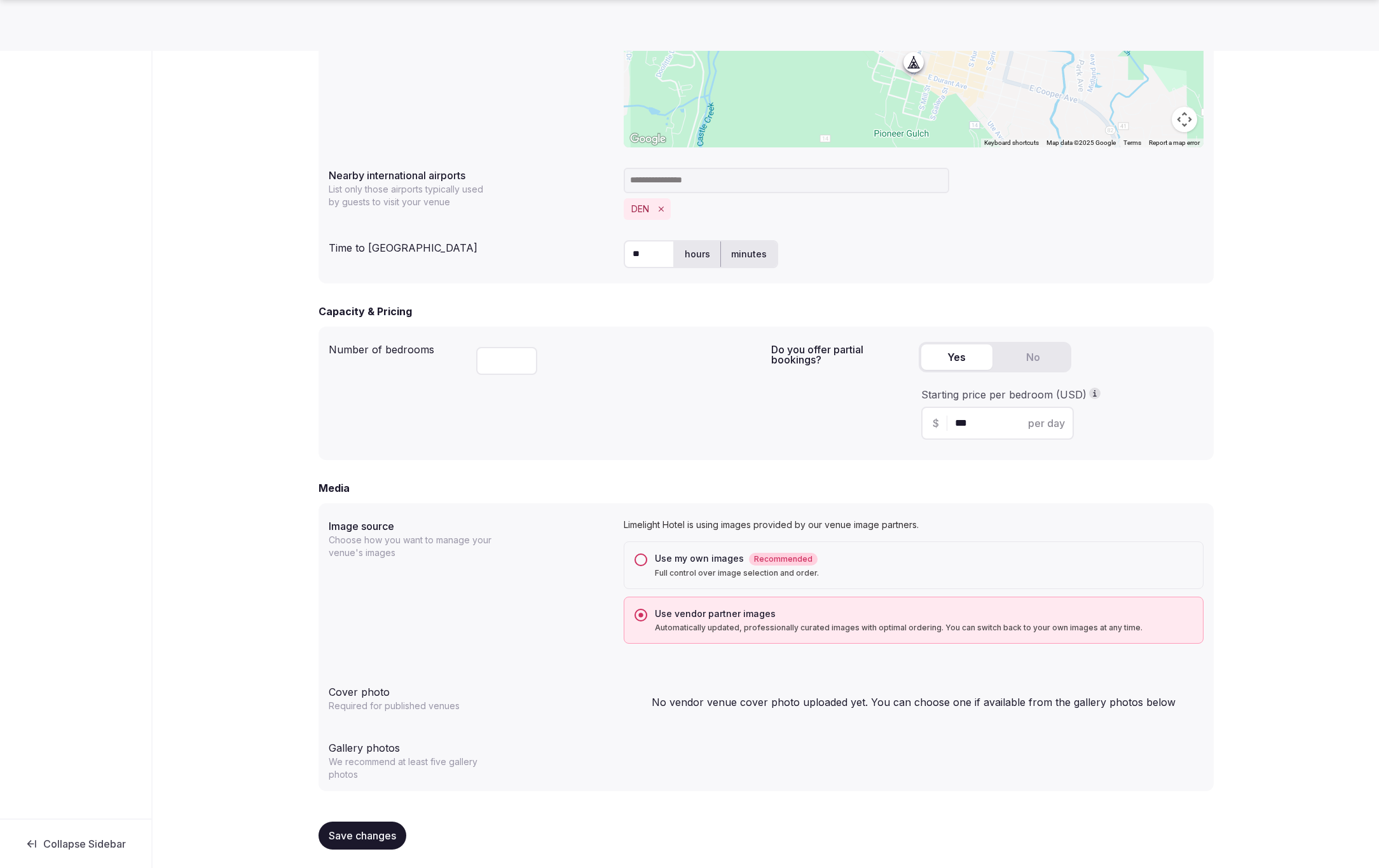
click at [639, 558] on button "Use my own images Recommended Full control over image selection and order." at bounding box center [641, 559] width 12 height 12
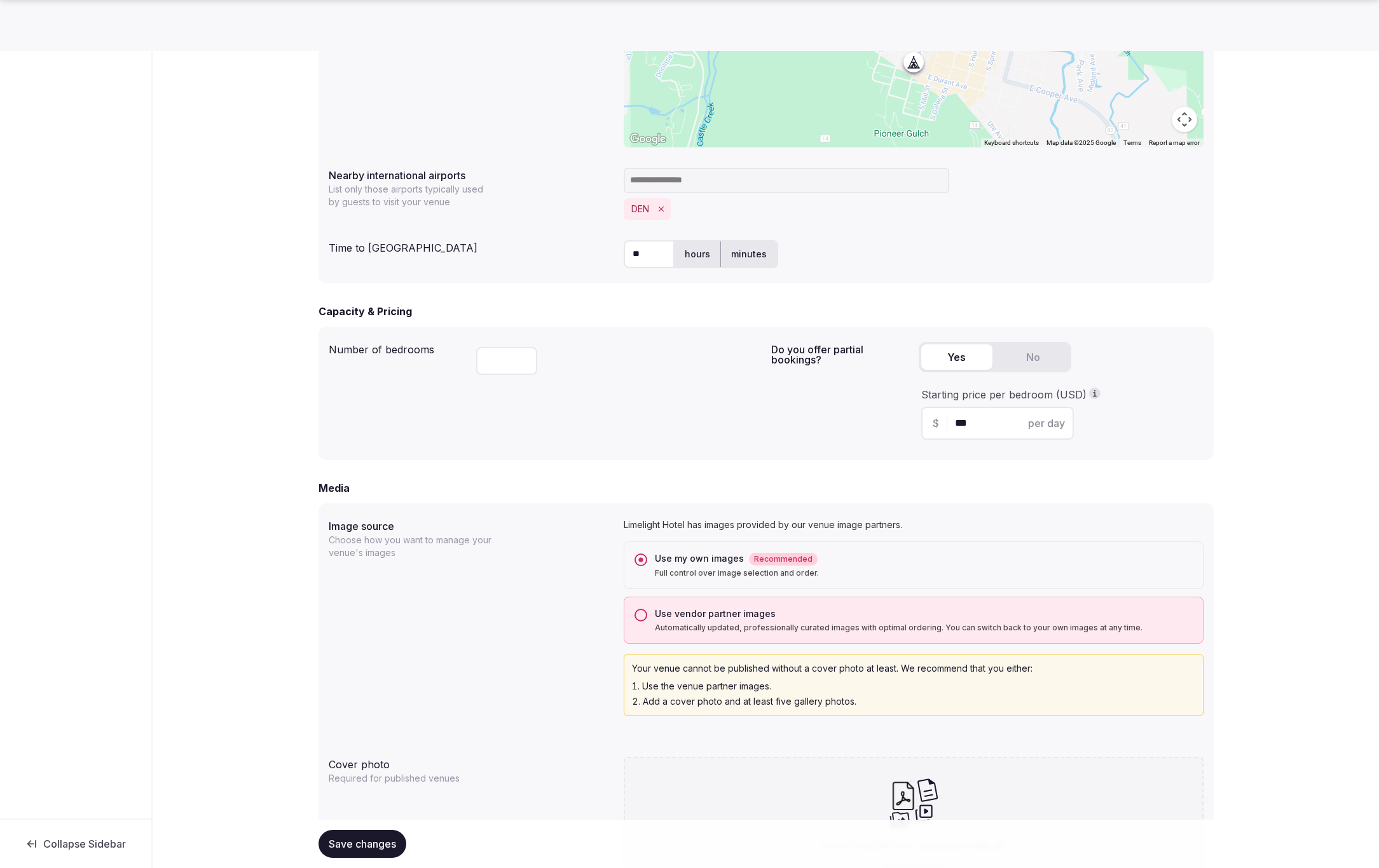
click at [368, 841] on span "Save changes" at bounding box center [363, 843] width 67 height 12
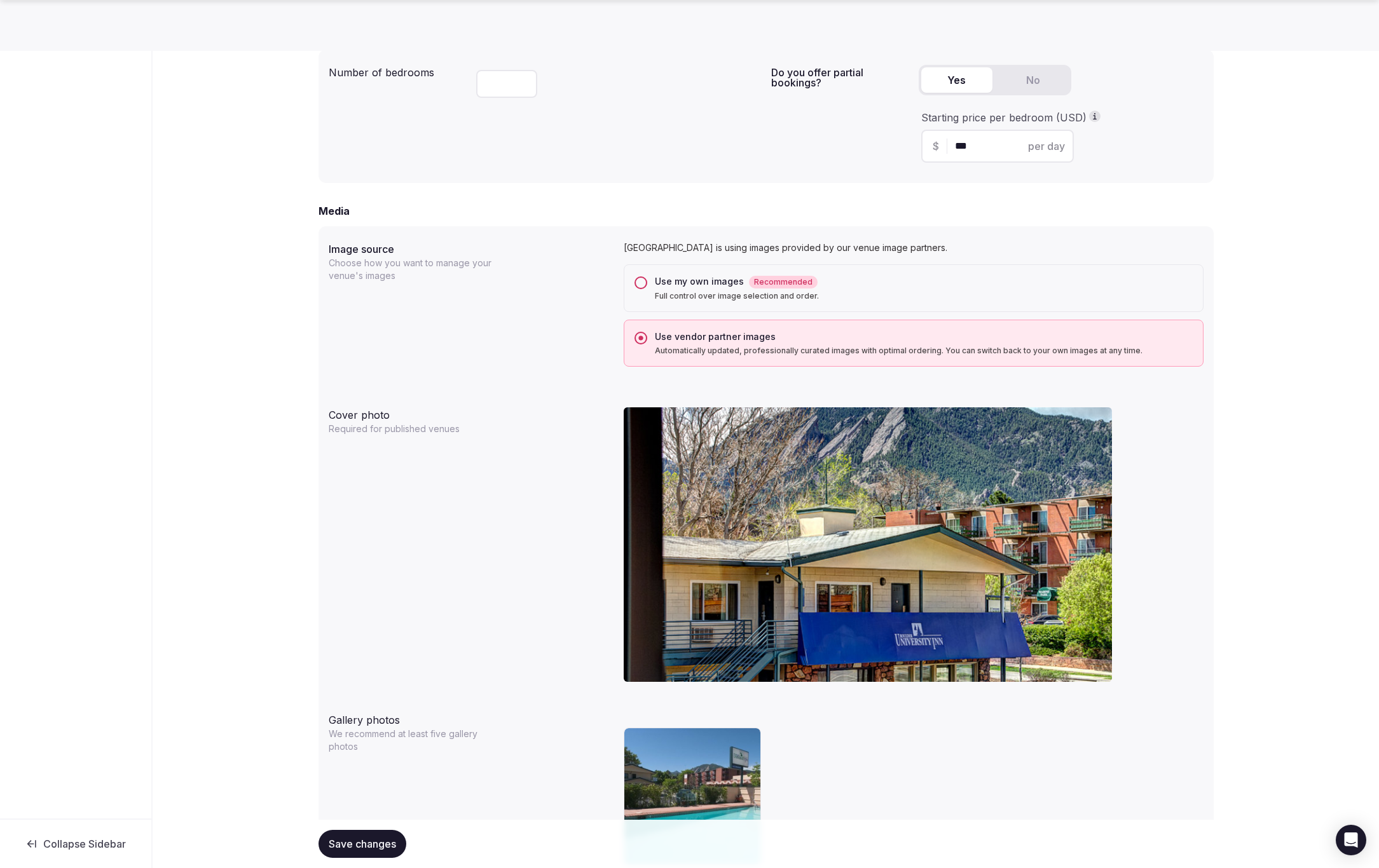
scroll to position [931, 0]
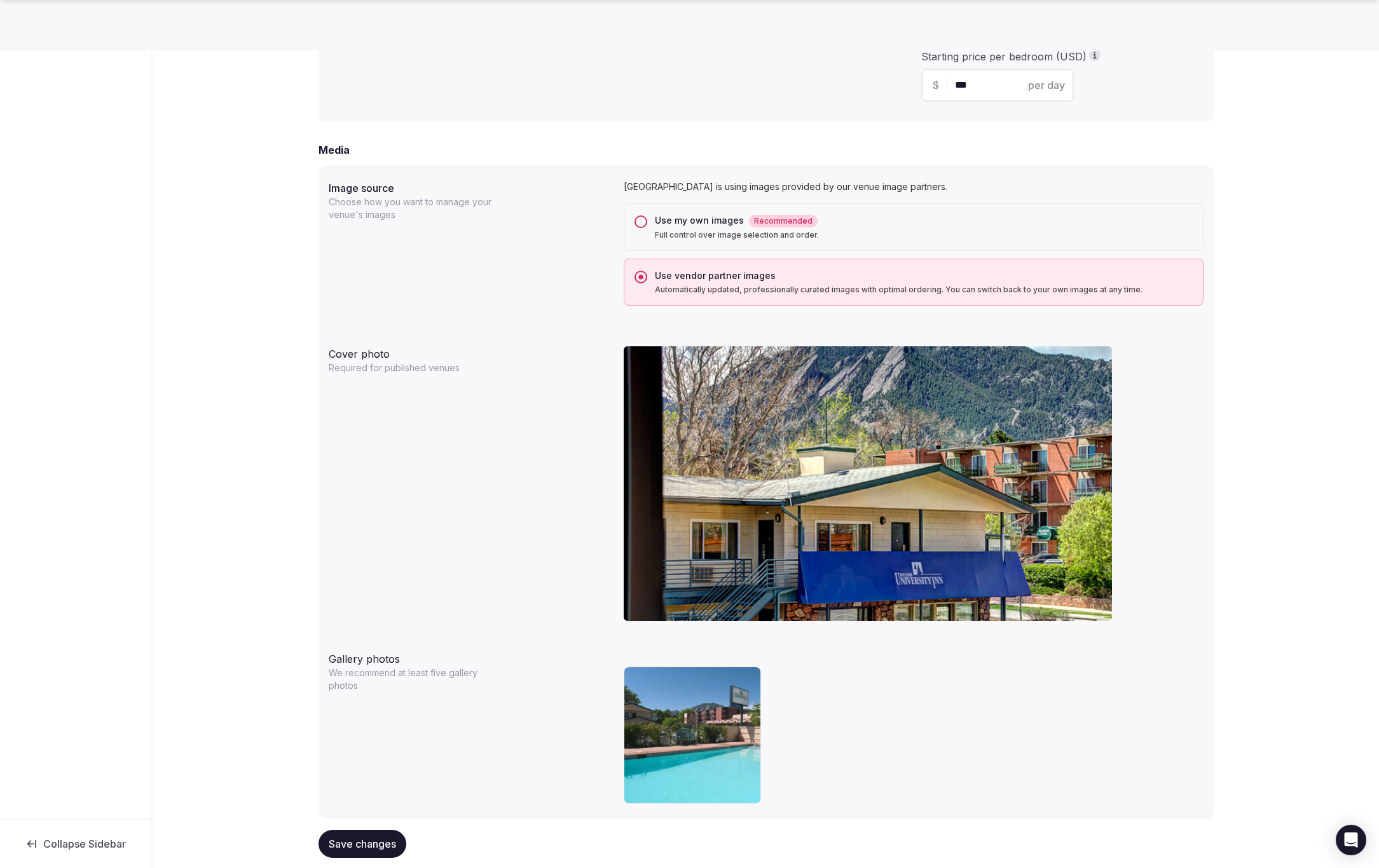
click at [643, 220] on button "Use my own images Recommended Full control over image selection and order." at bounding box center [641, 221] width 12 height 12
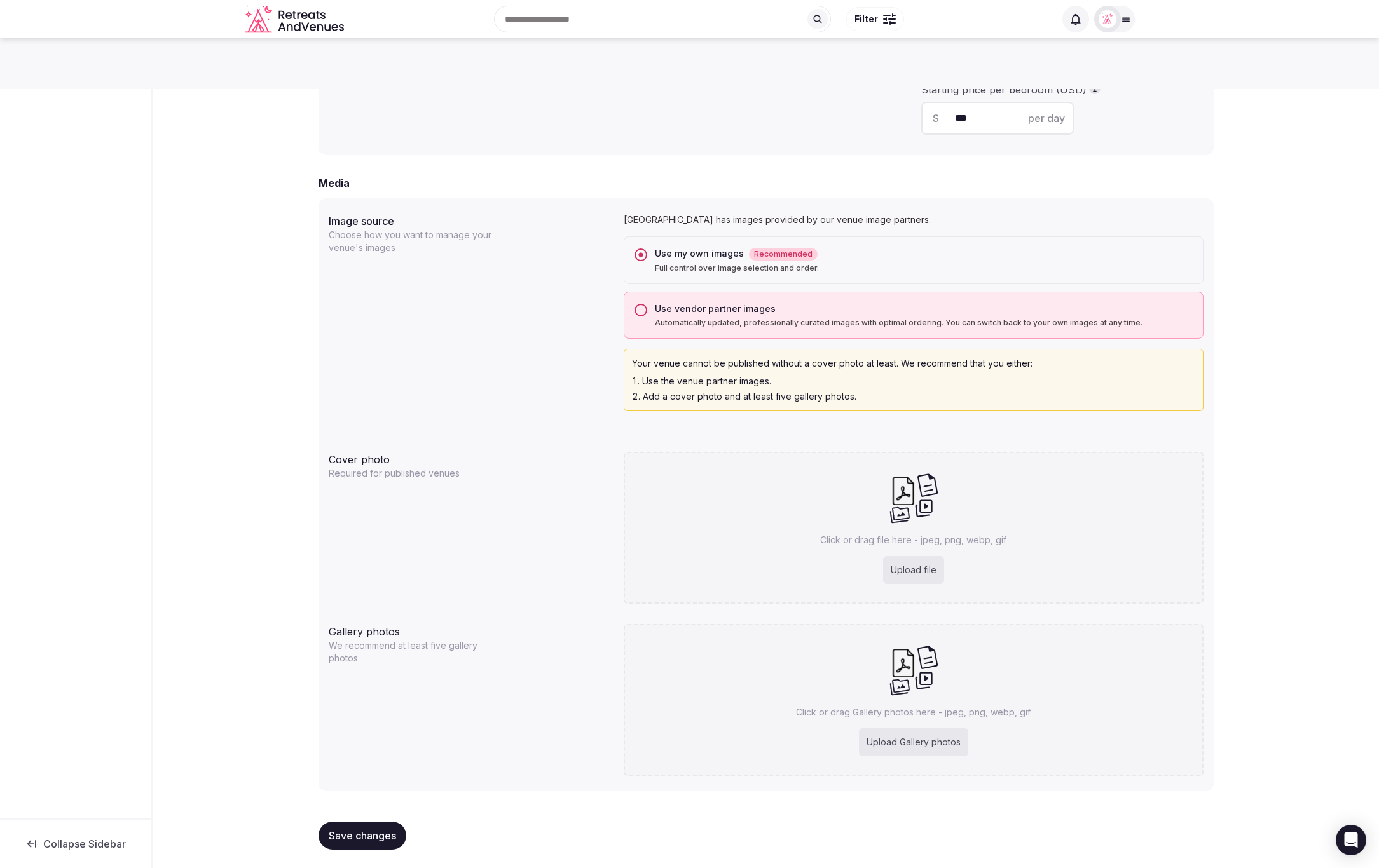
click at [340, 833] on span "Save changes" at bounding box center [363, 835] width 67 height 12
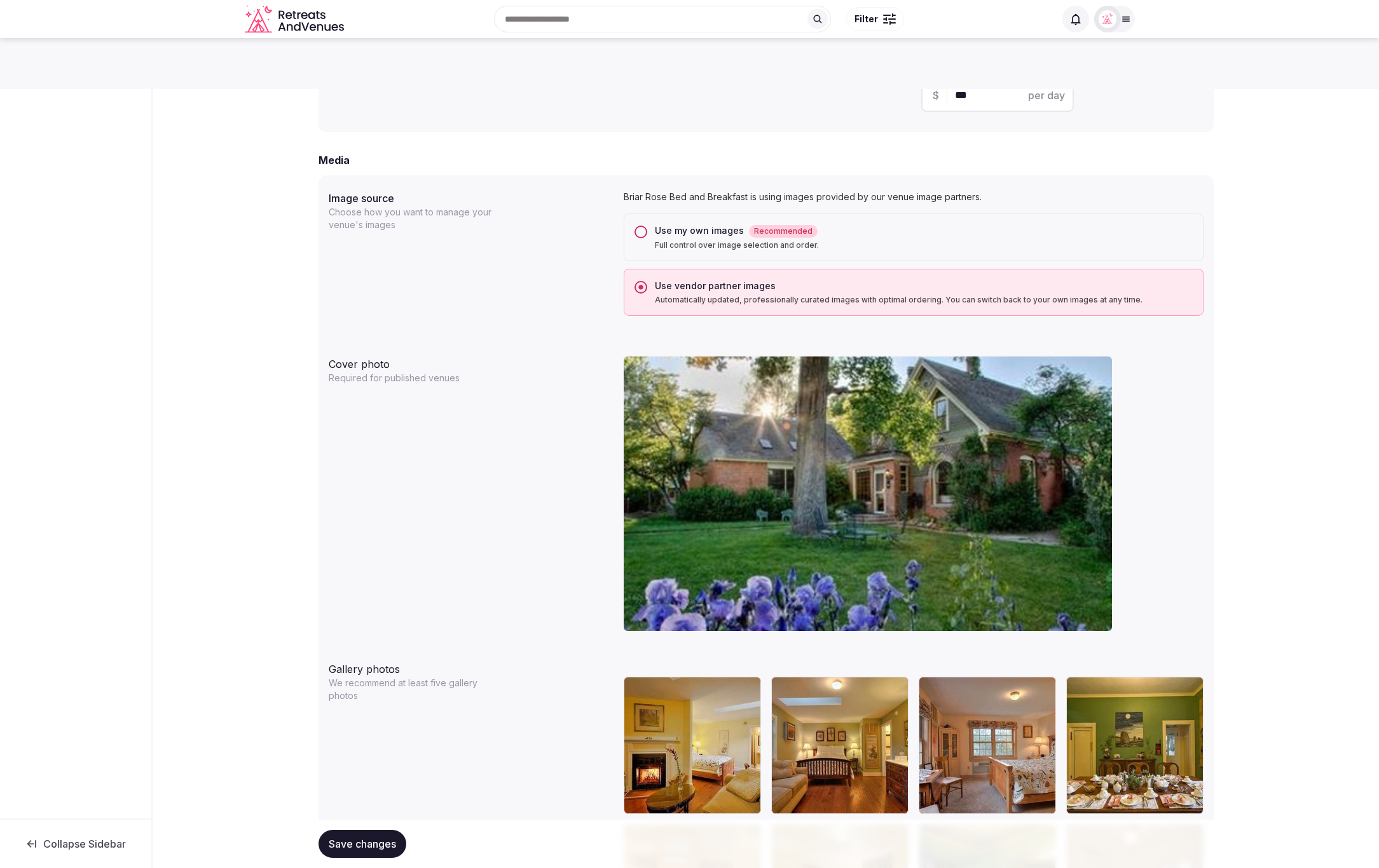
click at [637, 231] on button "Use my own images Recommended Full control over image selection and order." at bounding box center [641, 231] width 12 height 12
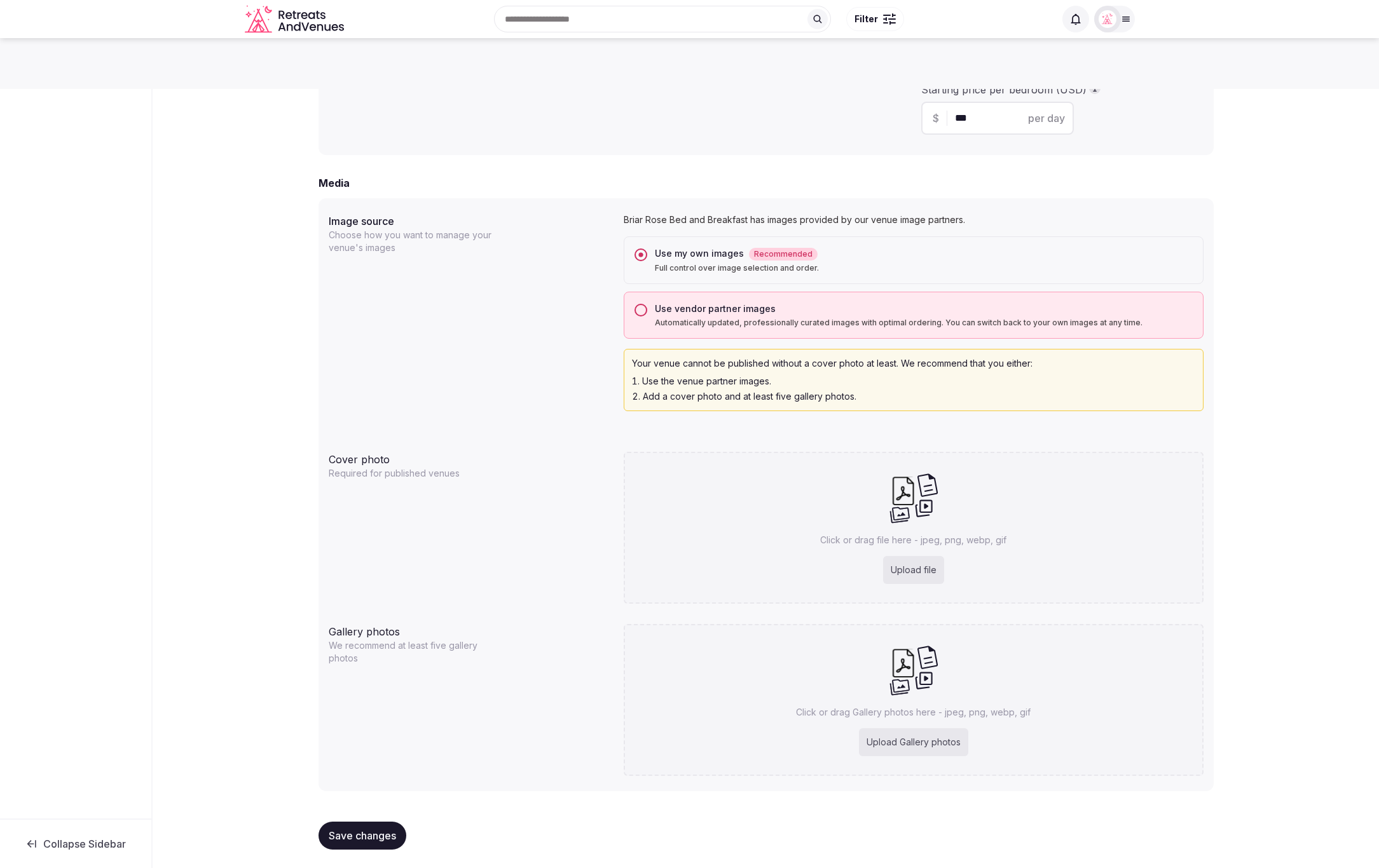
click at [368, 831] on span "Save changes" at bounding box center [363, 835] width 67 height 12
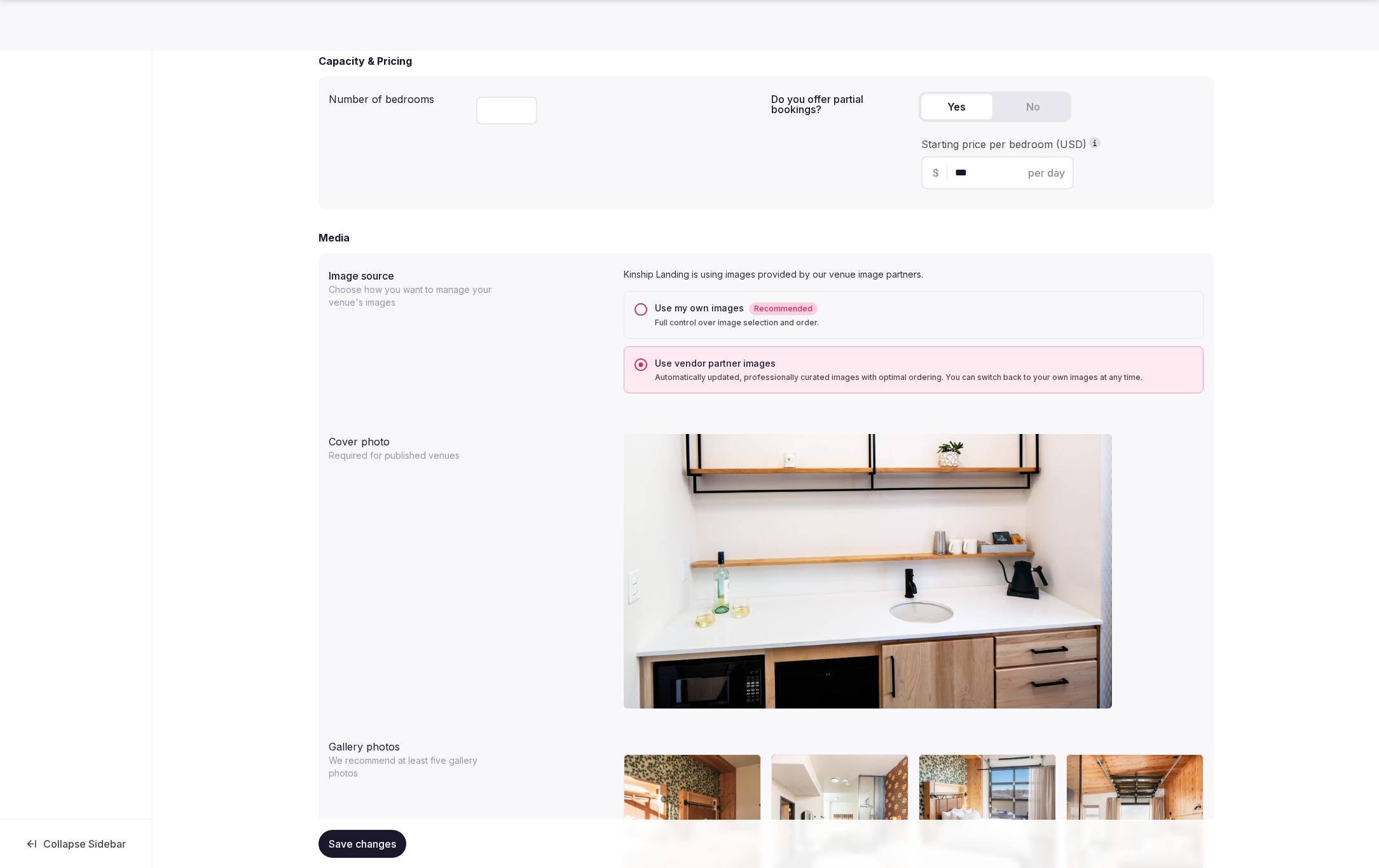
scroll to position [877, 0]
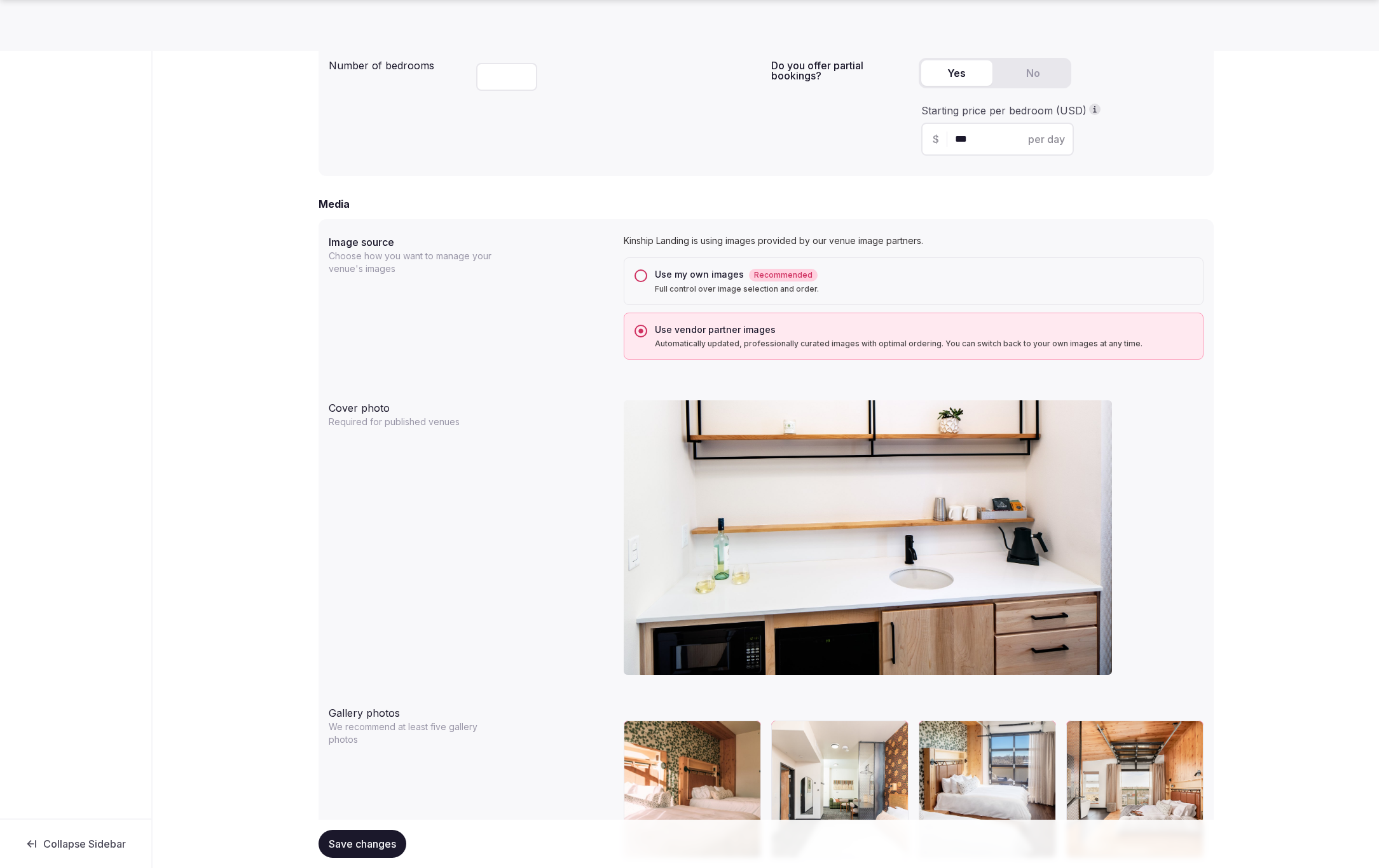
click at [641, 275] on button "Use my own images Recommended Full control over image selection and order." at bounding box center [641, 275] width 12 height 12
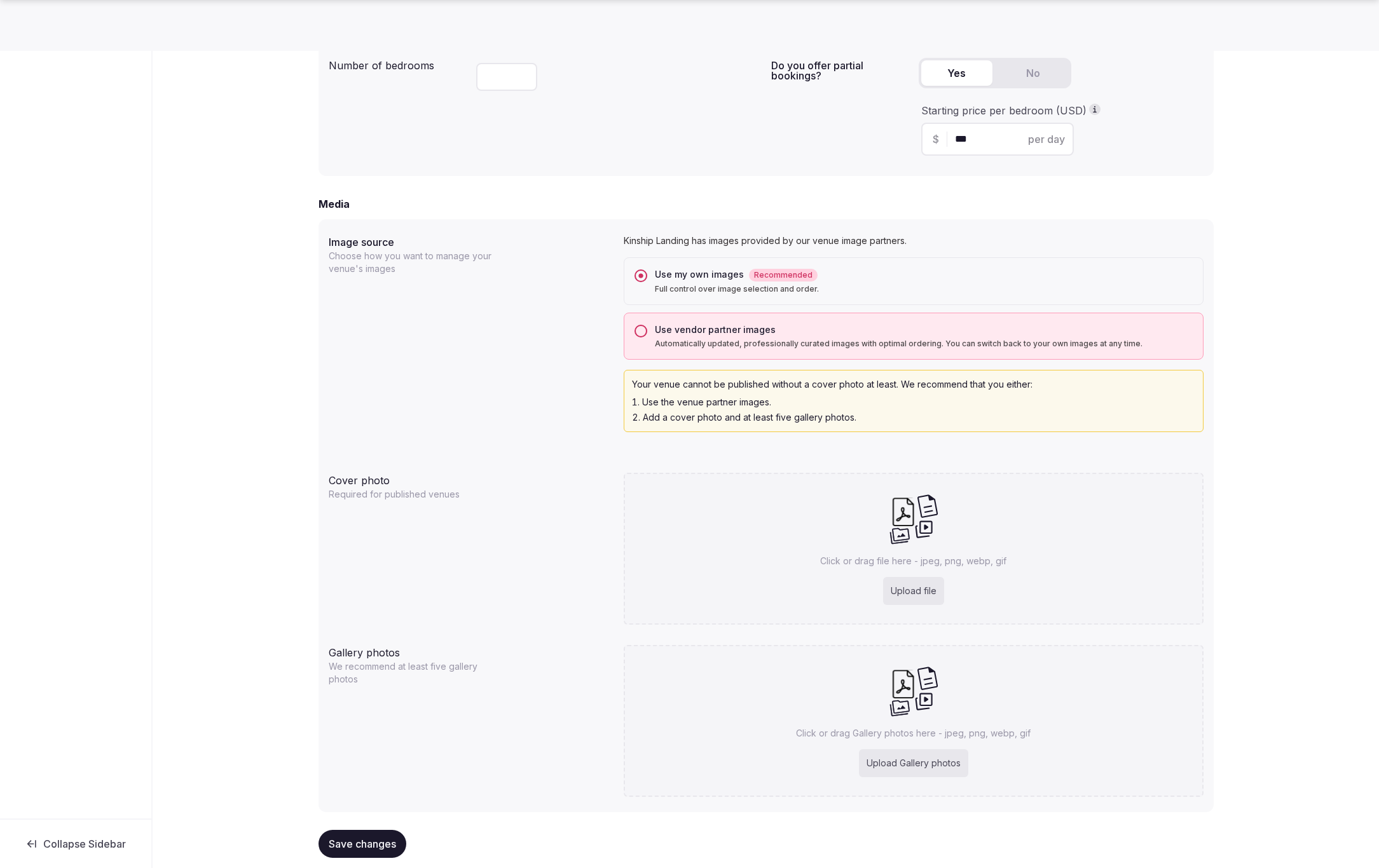
scroll to position [898, 0]
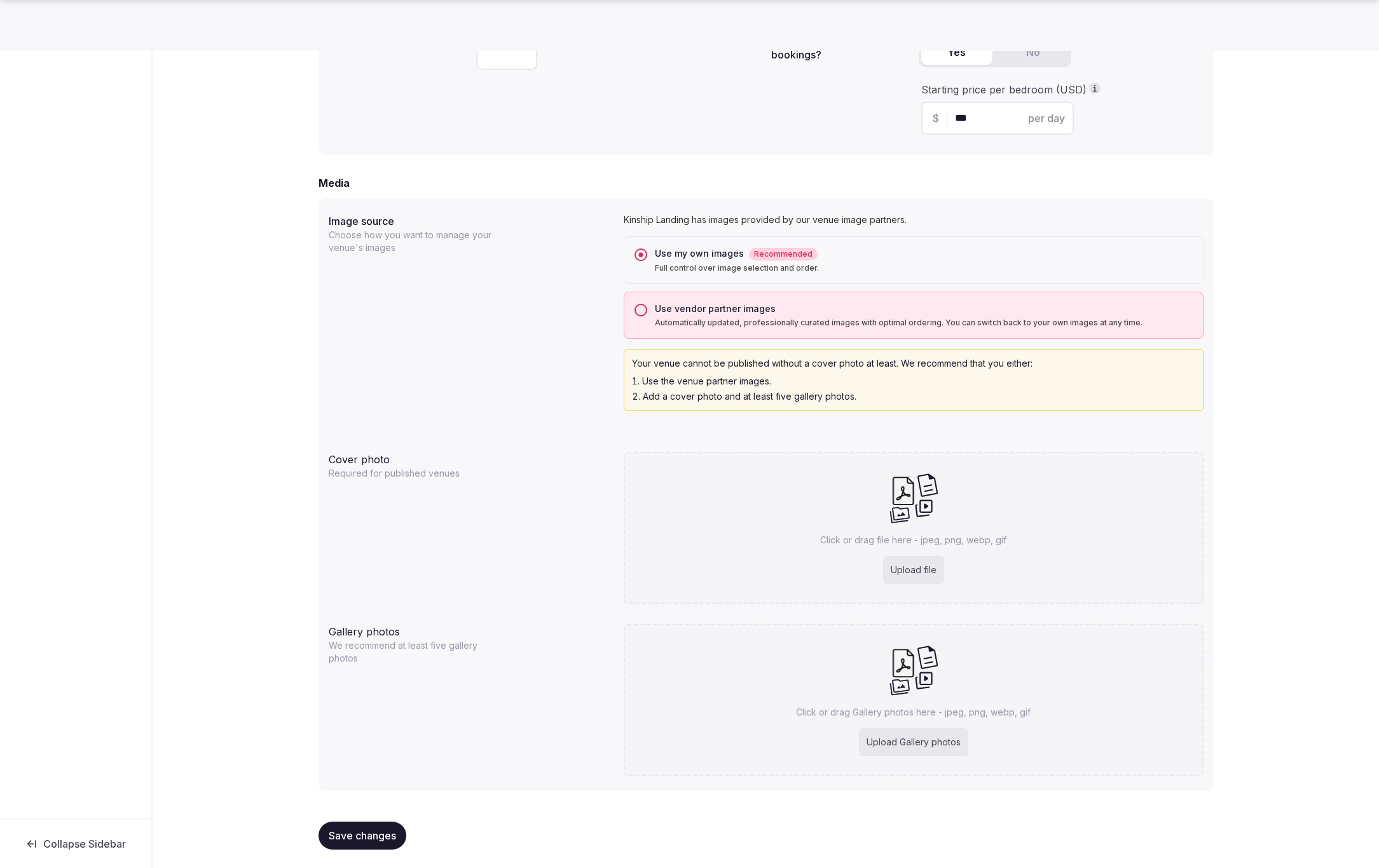
click at [365, 836] on span "Save changes" at bounding box center [363, 835] width 67 height 12
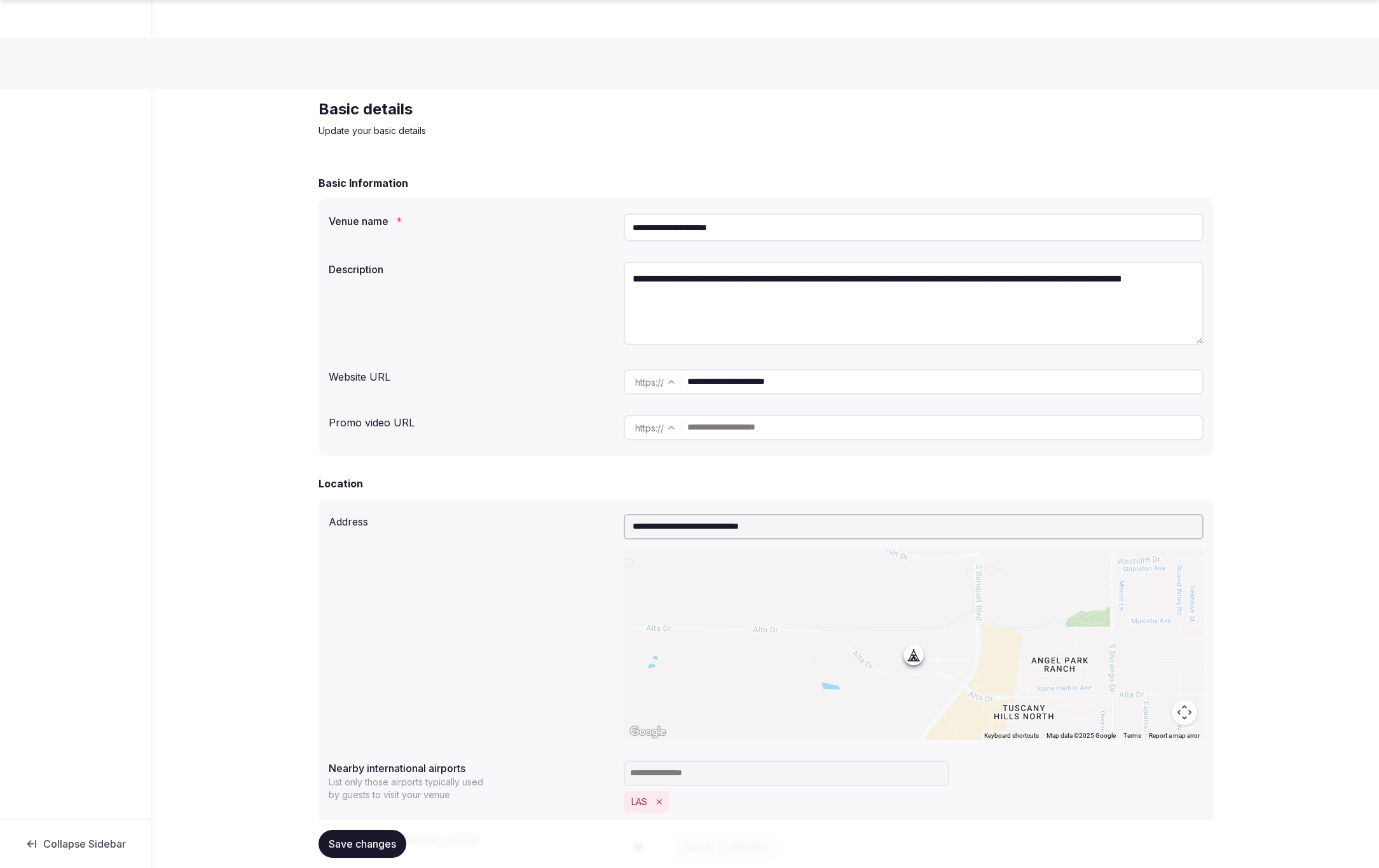
scroll to position [897, 0]
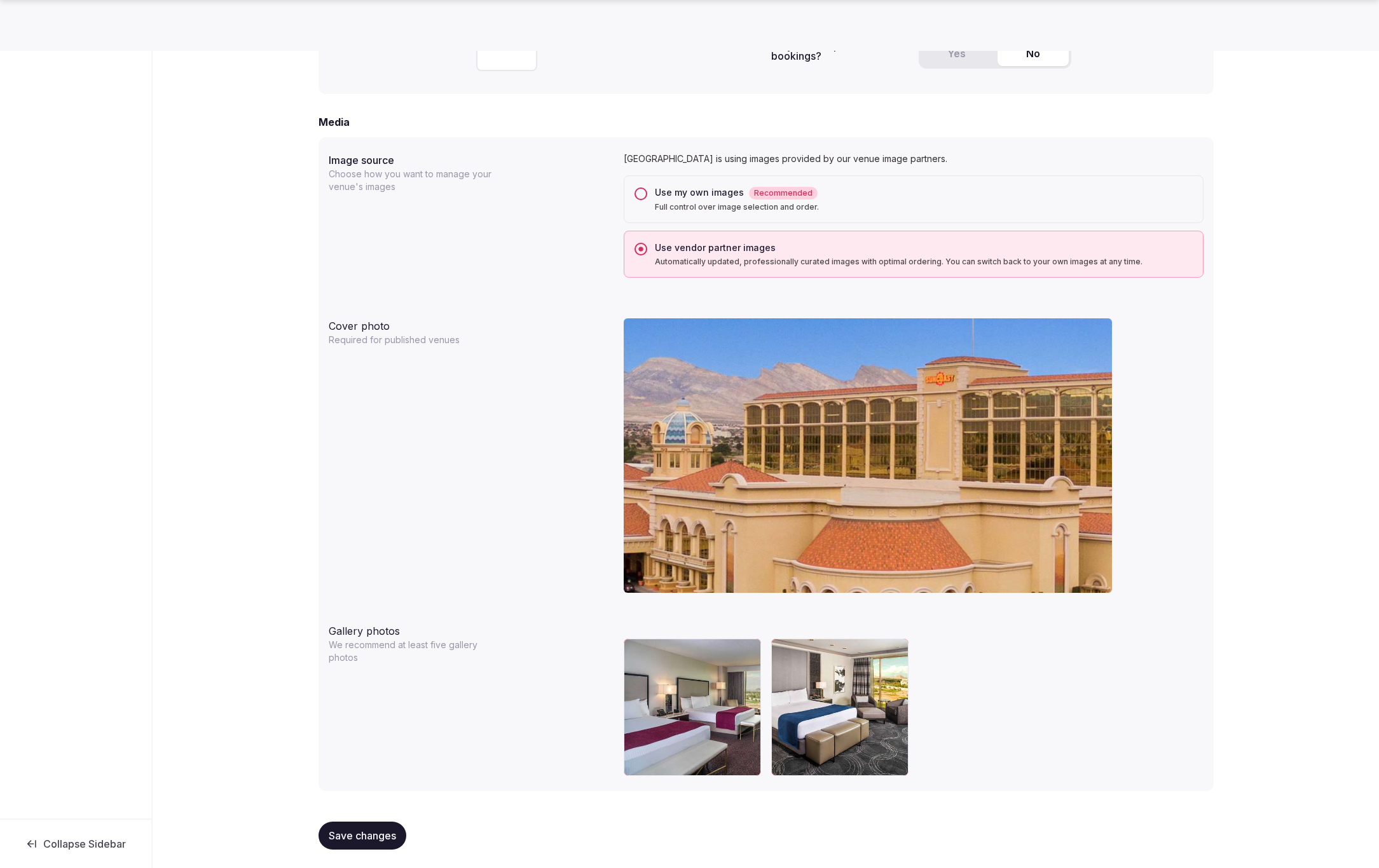
click at [636, 193] on button "Use my own images Recommended Full control over image selection and order." at bounding box center [641, 193] width 12 height 12
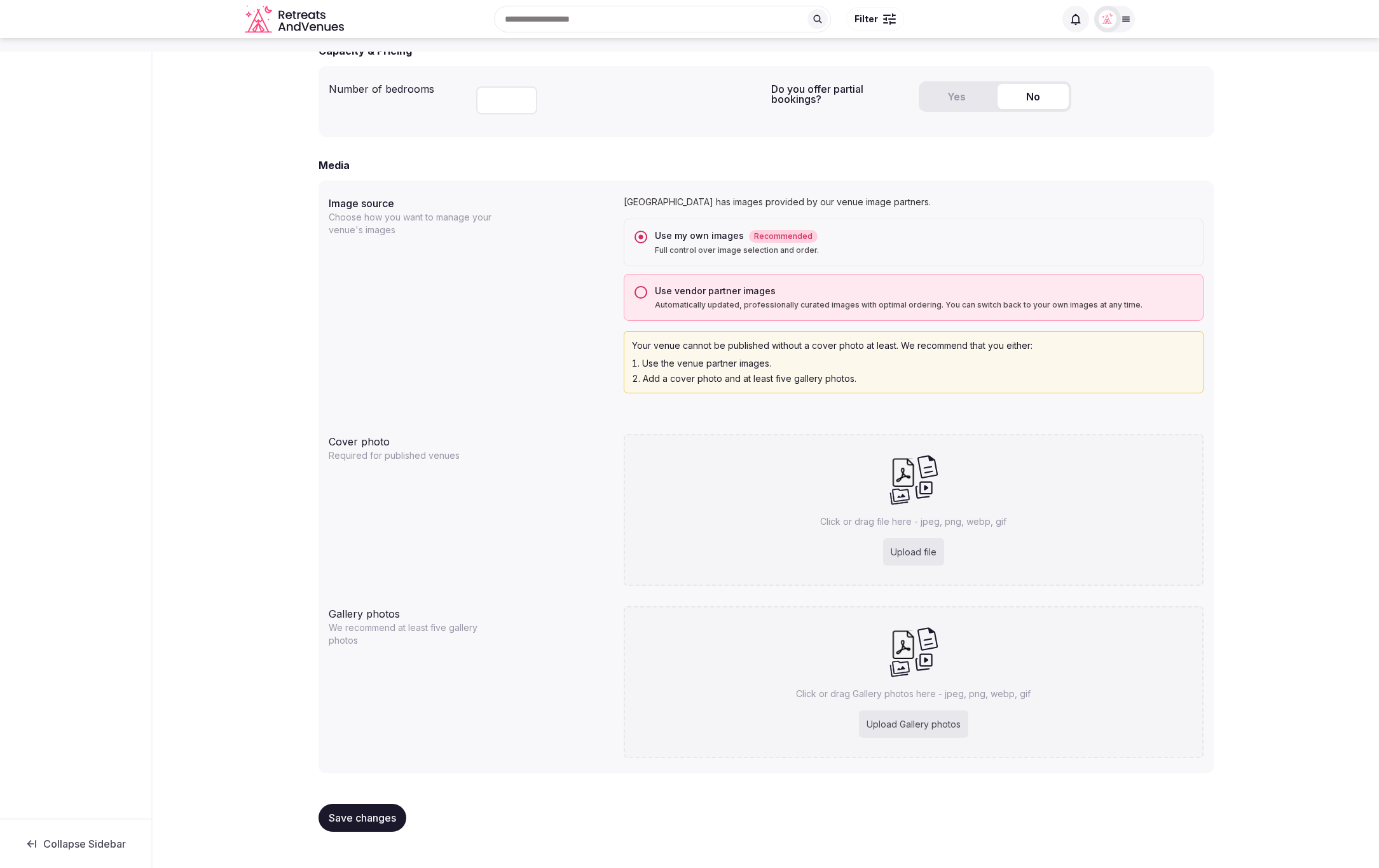
scroll to position [835, 0]
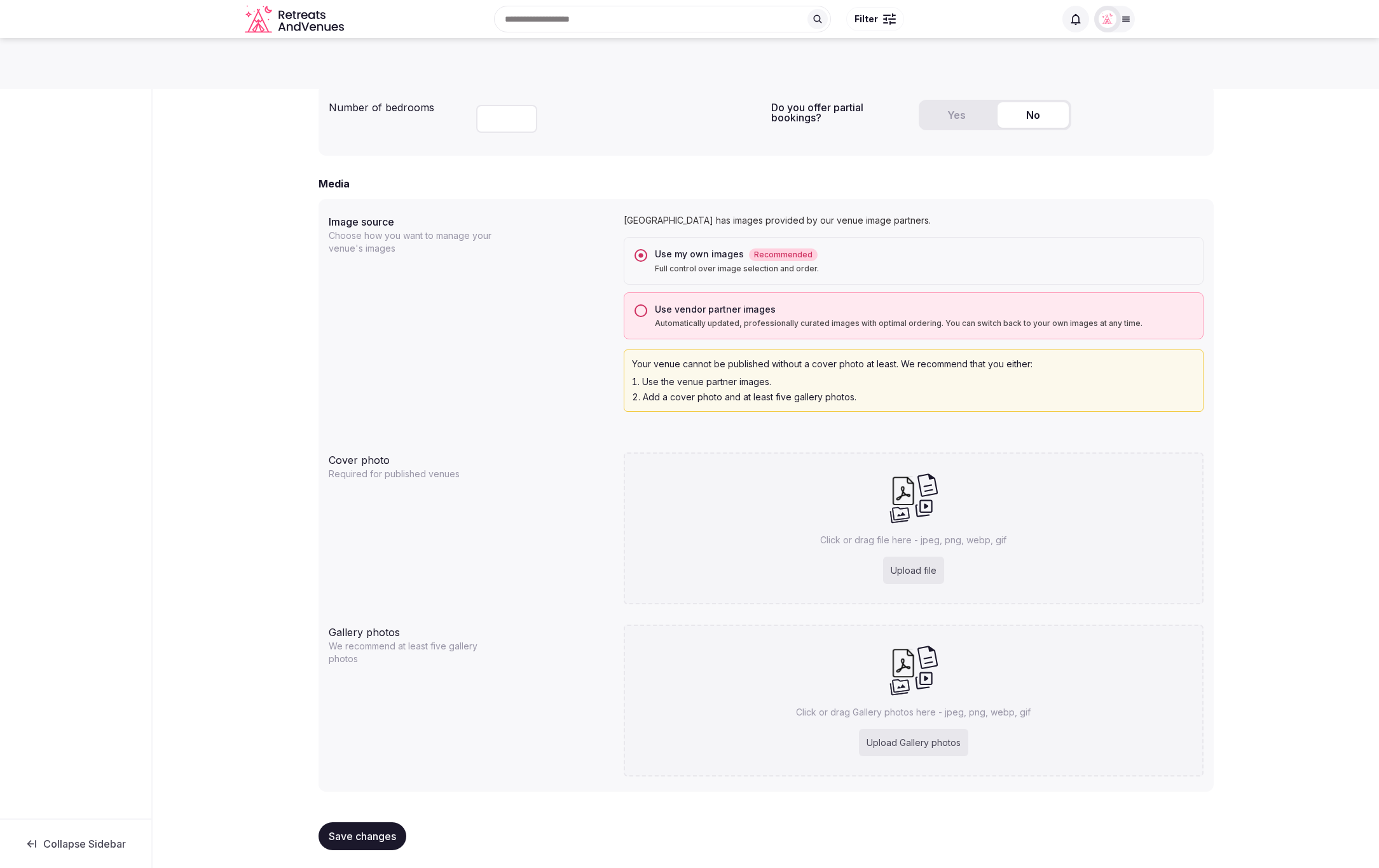
click at [357, 844] on button "Save changes" at bounding box center [362, 836] width 88 height 28
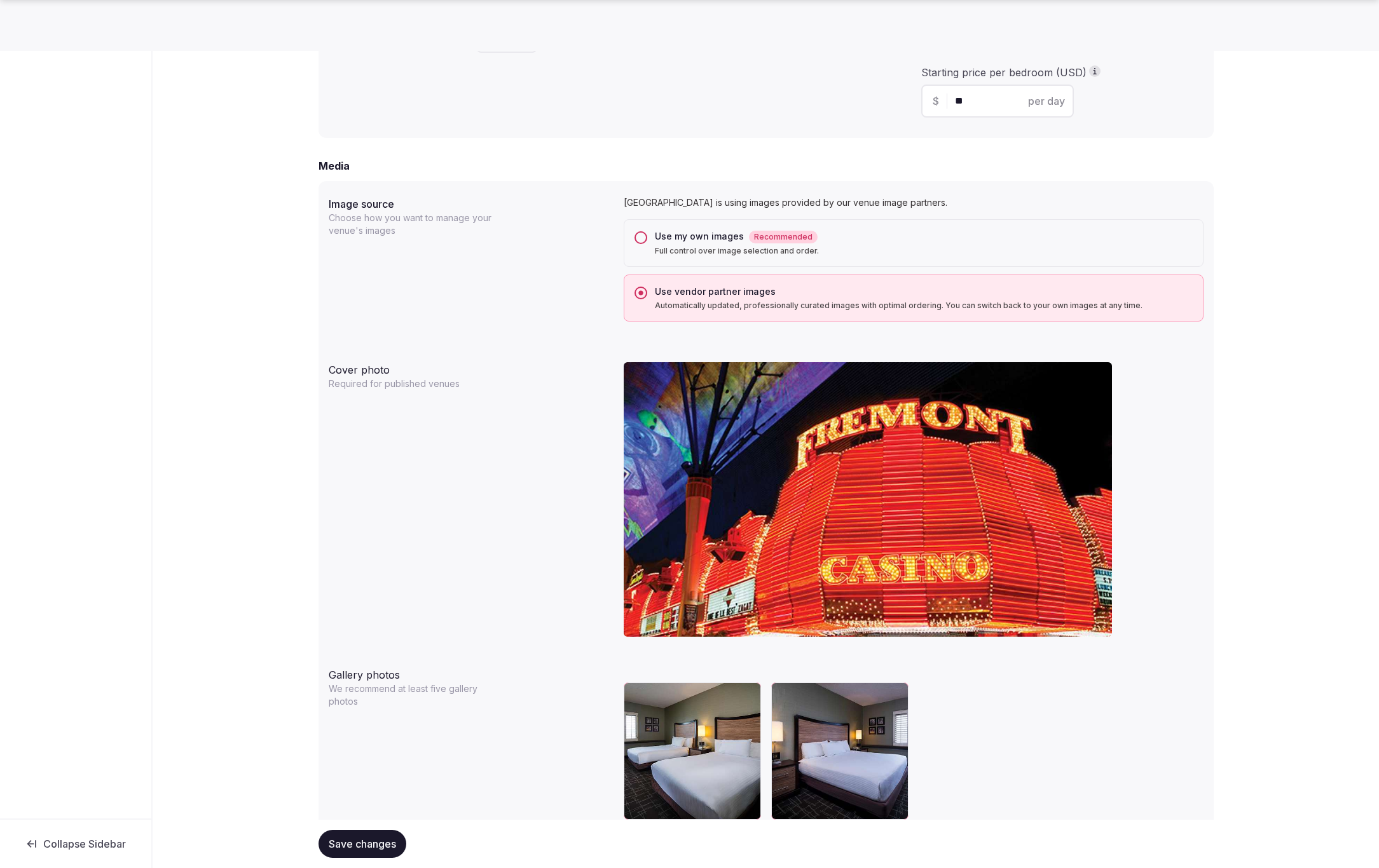
scroll to position [943, 0]
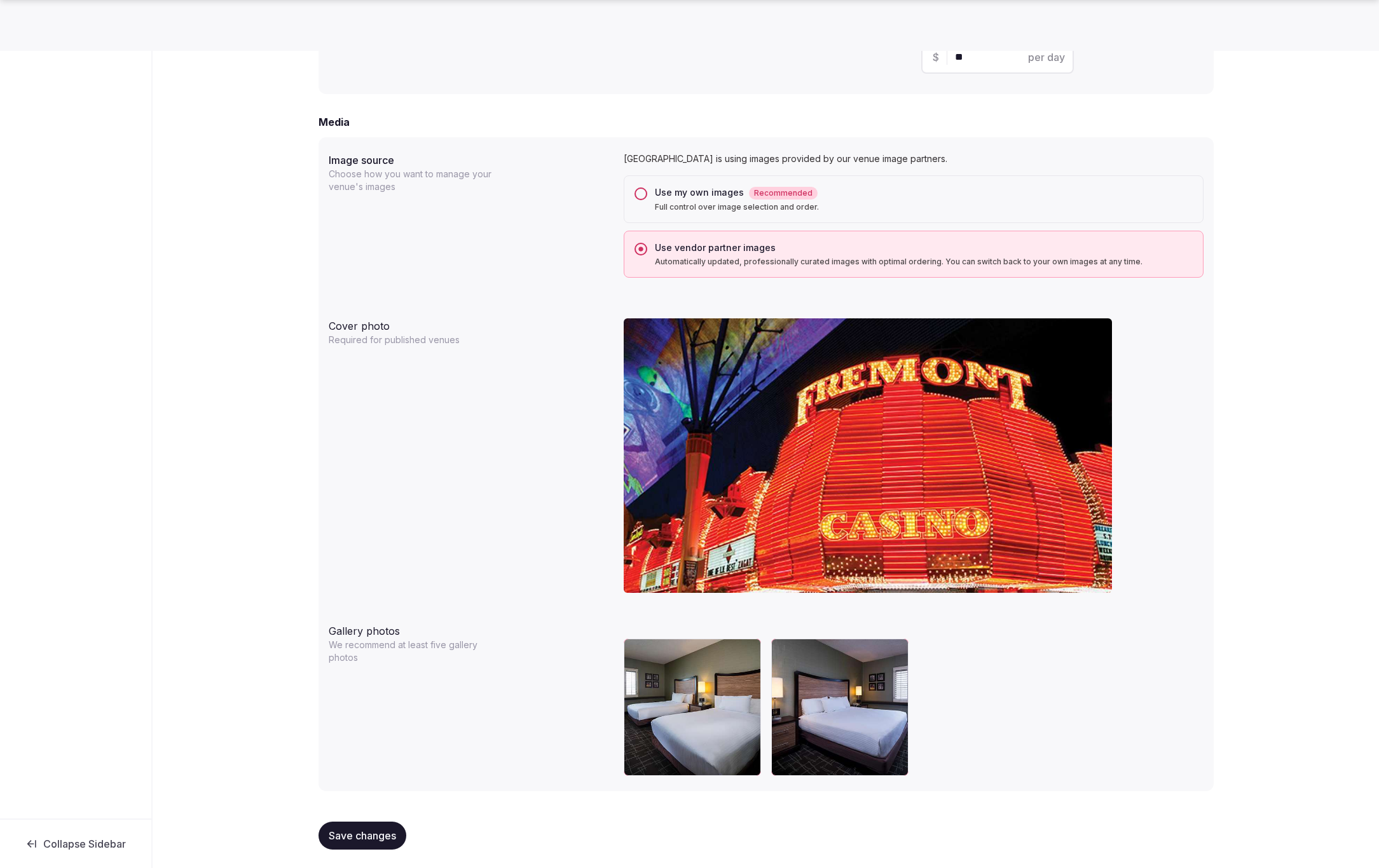
click at [641, 192] on button "Use my own images Recommended Full control over image selection and order." at bounding box center [641, 193] width 12 height 12
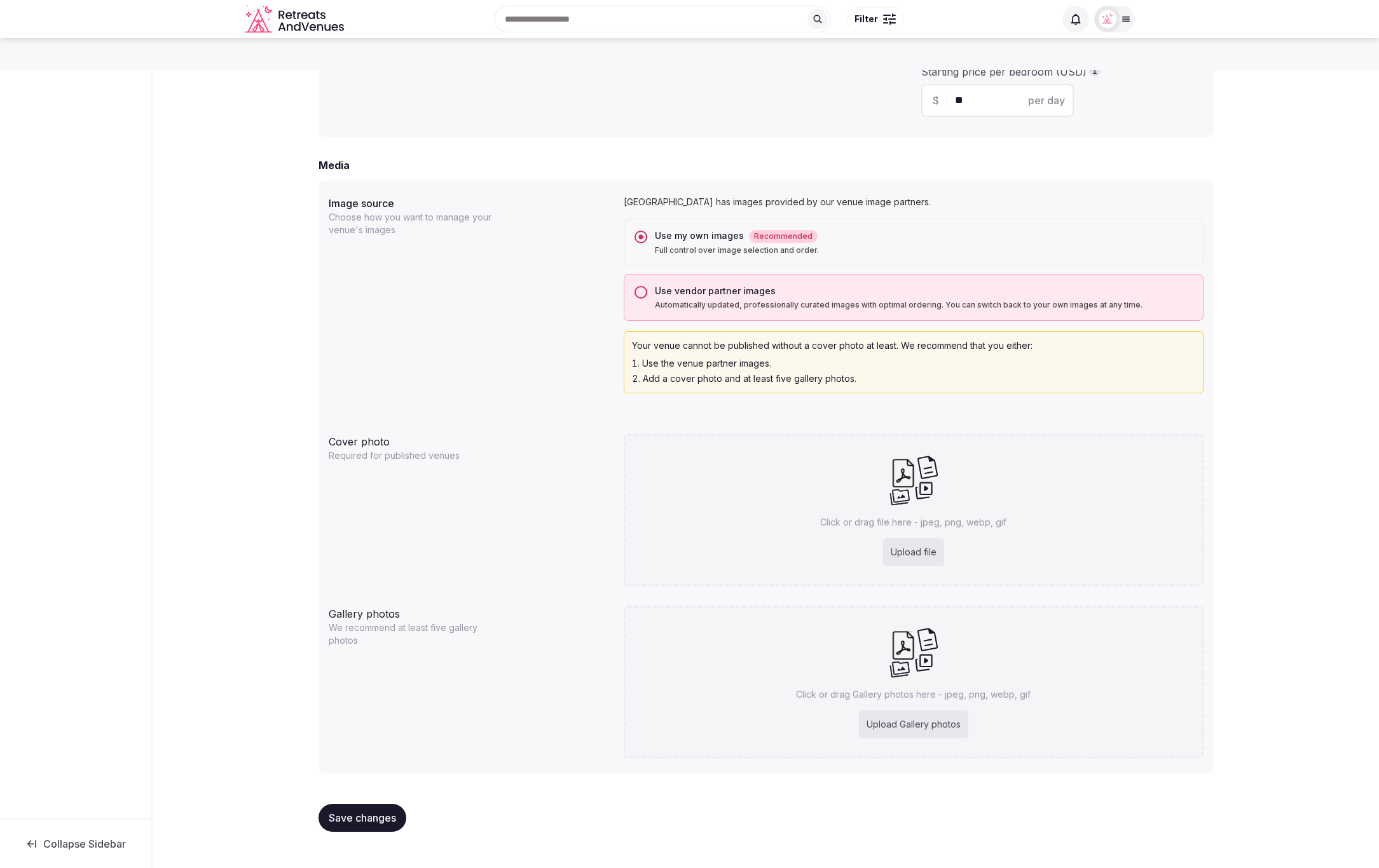
scroll to position [881, 0]
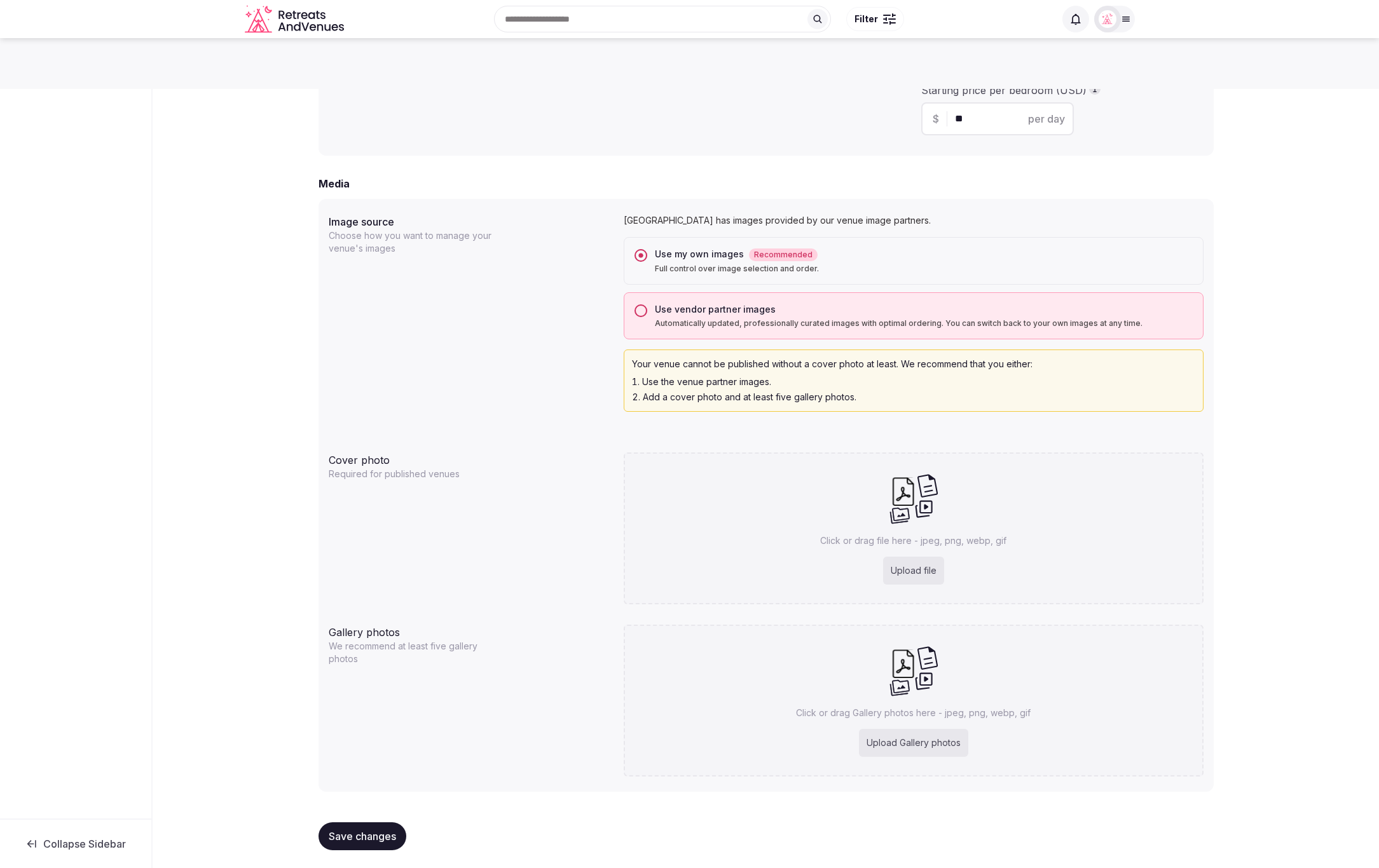
click at [366, 833] on span "Save changes" at bounding box center [363, 836] width 67 height 12
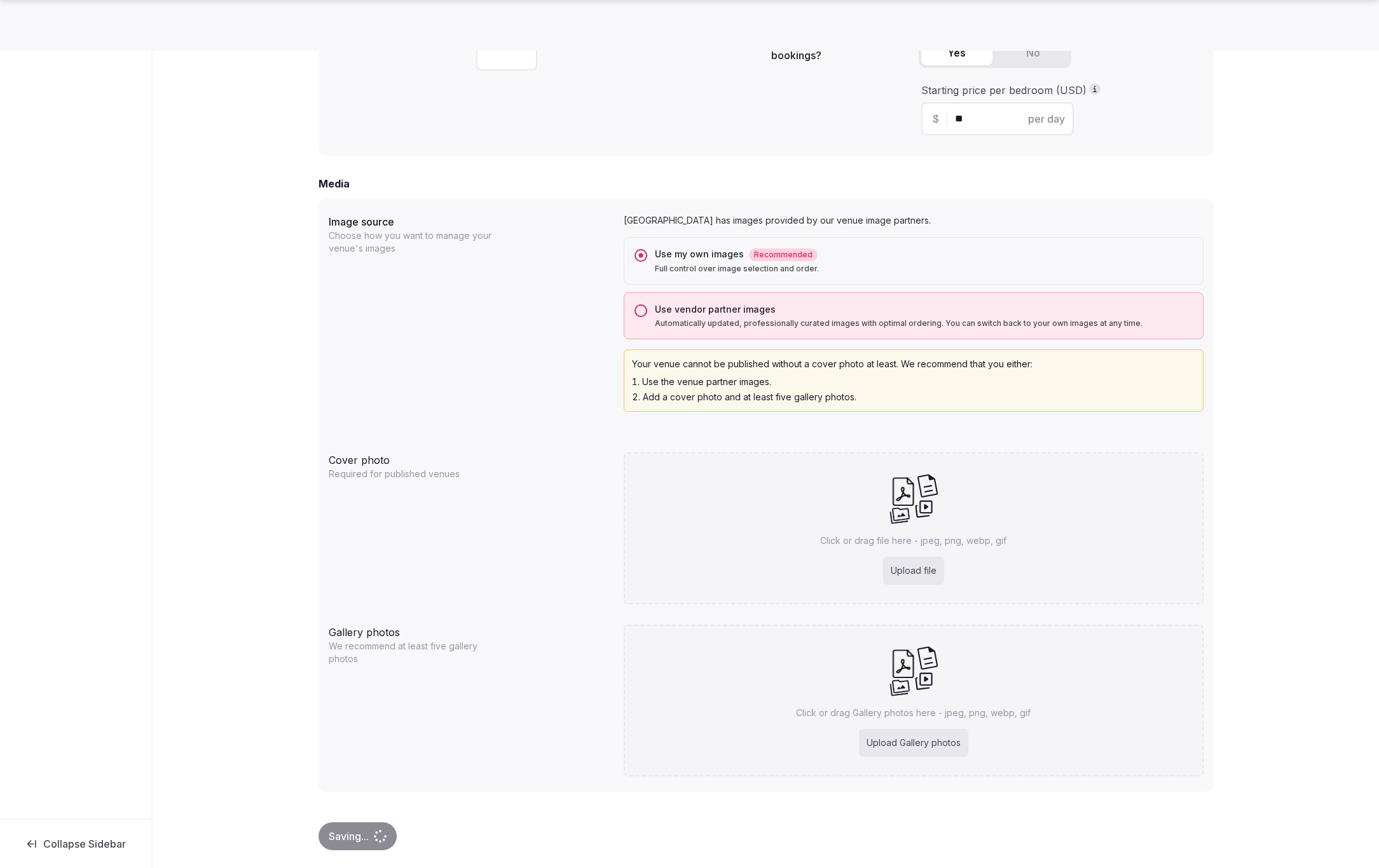
scroll to position [878, 0]
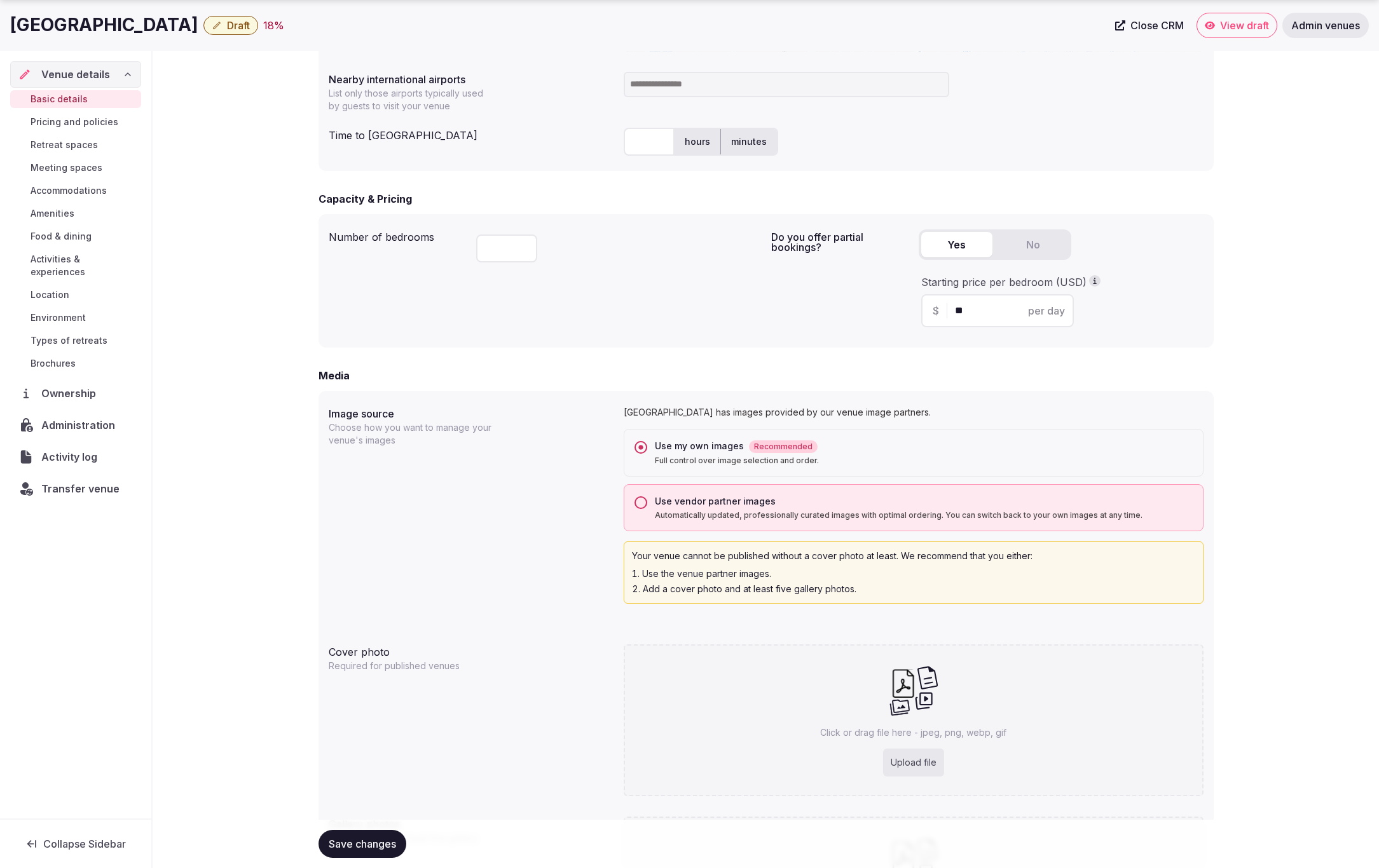
scroll to position [881, 0]
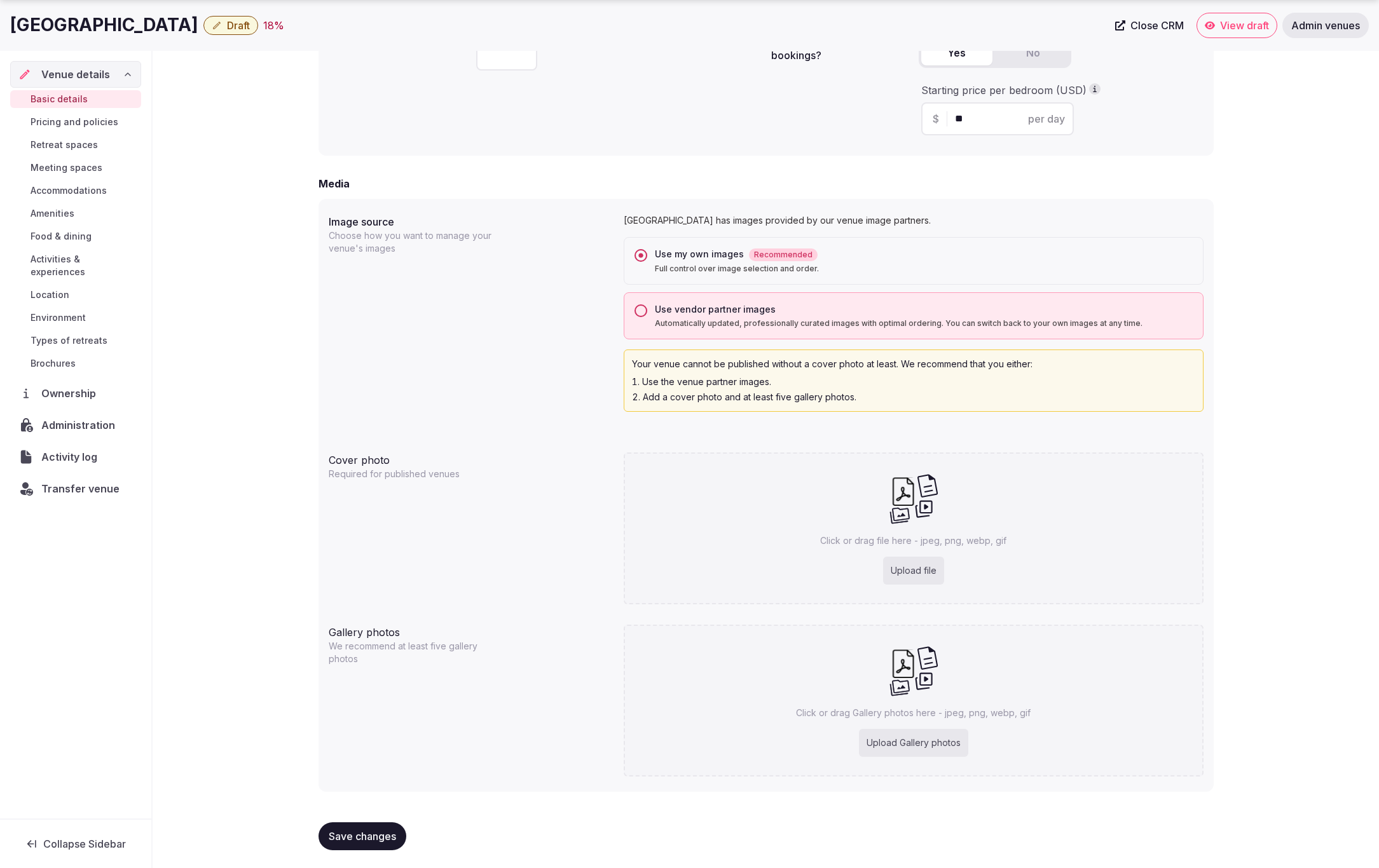
click at [366, 842] on button "Save changes" at bounding box center [362, 836] width 88 height 28
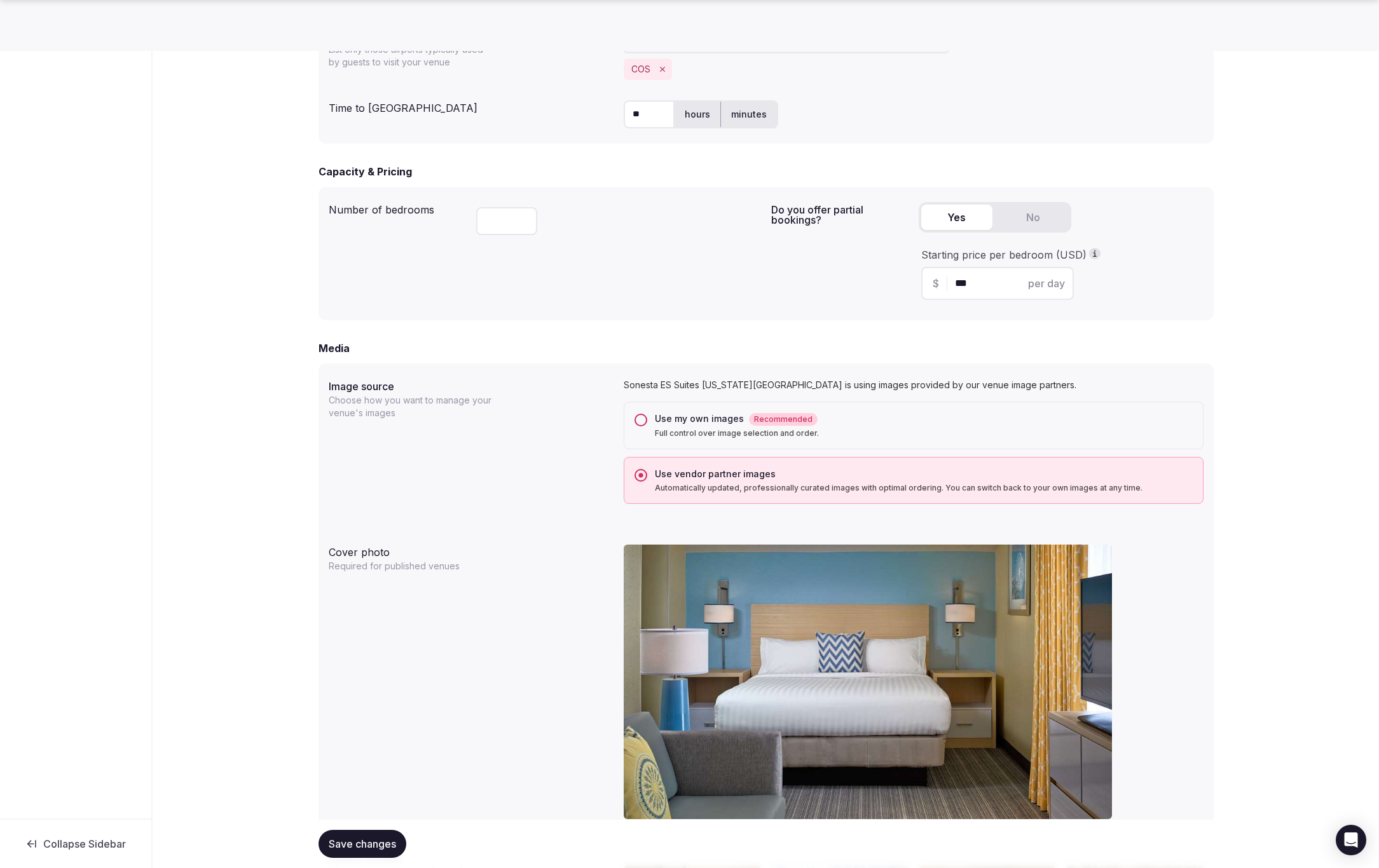
scroll to position [769, 0]
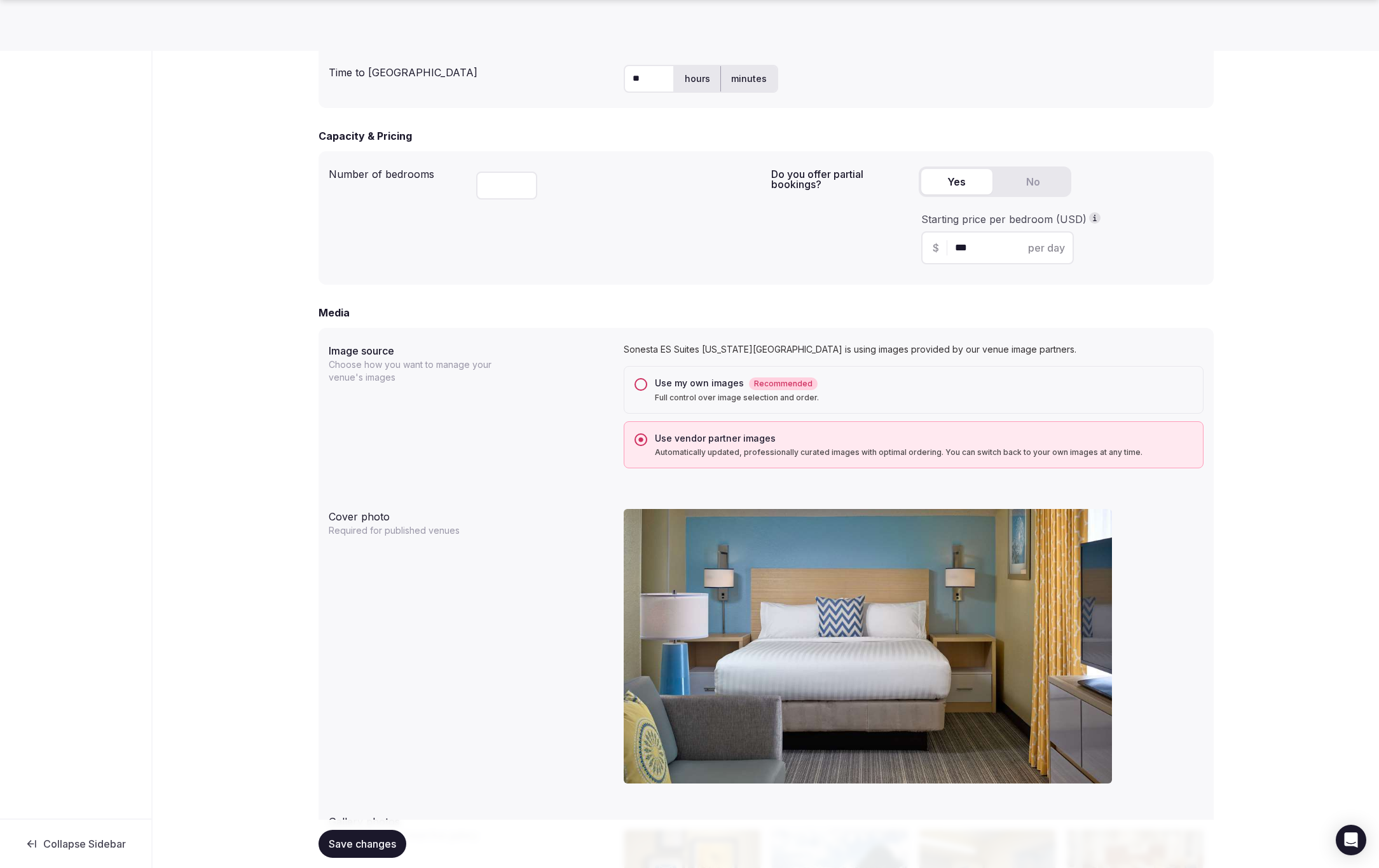
click at [637, 386] on button "Use my own images Recommended Full control over image selection and order." at bounding box center [641, 384] width 12 height 12
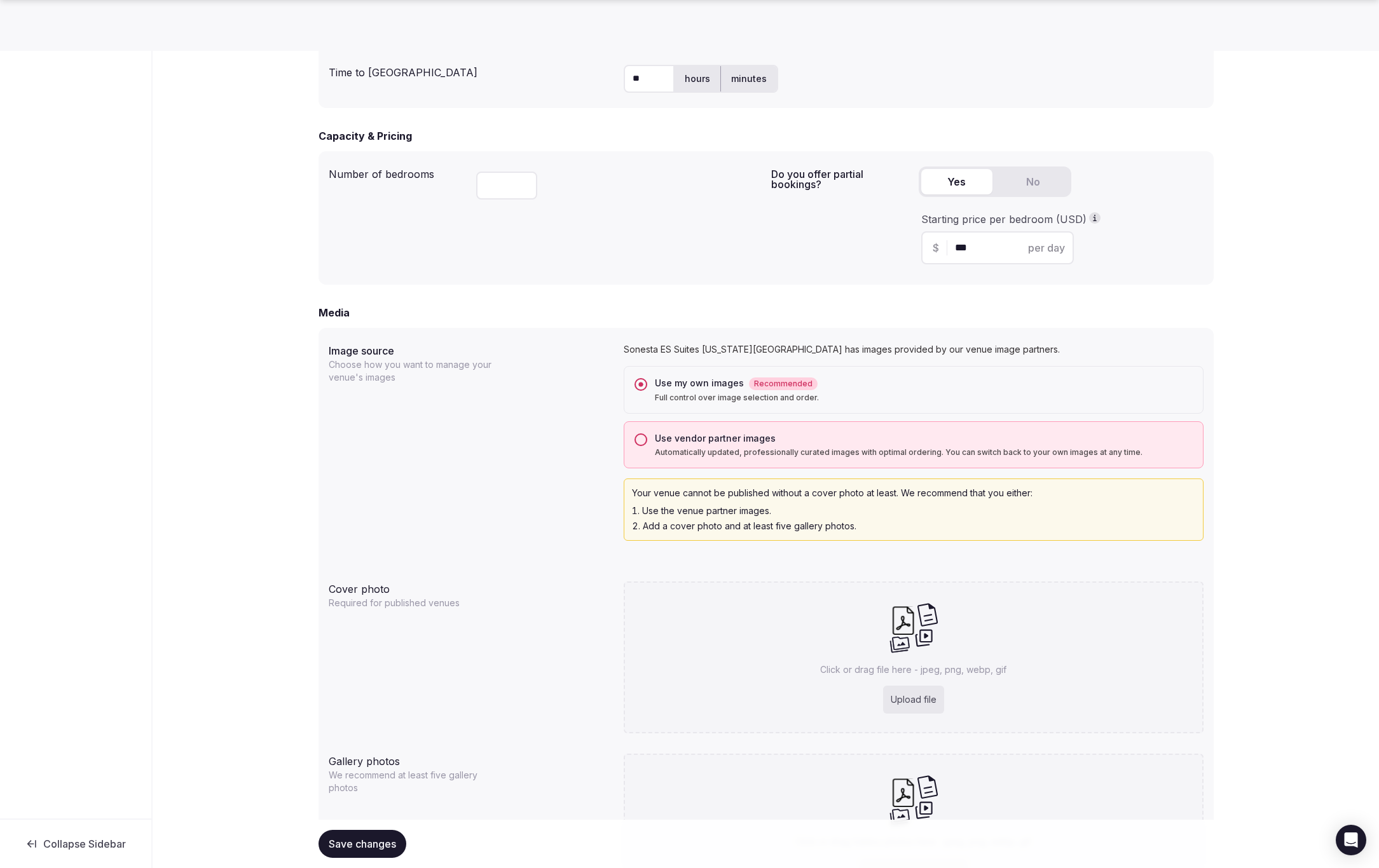
scroll to position [898, 0]
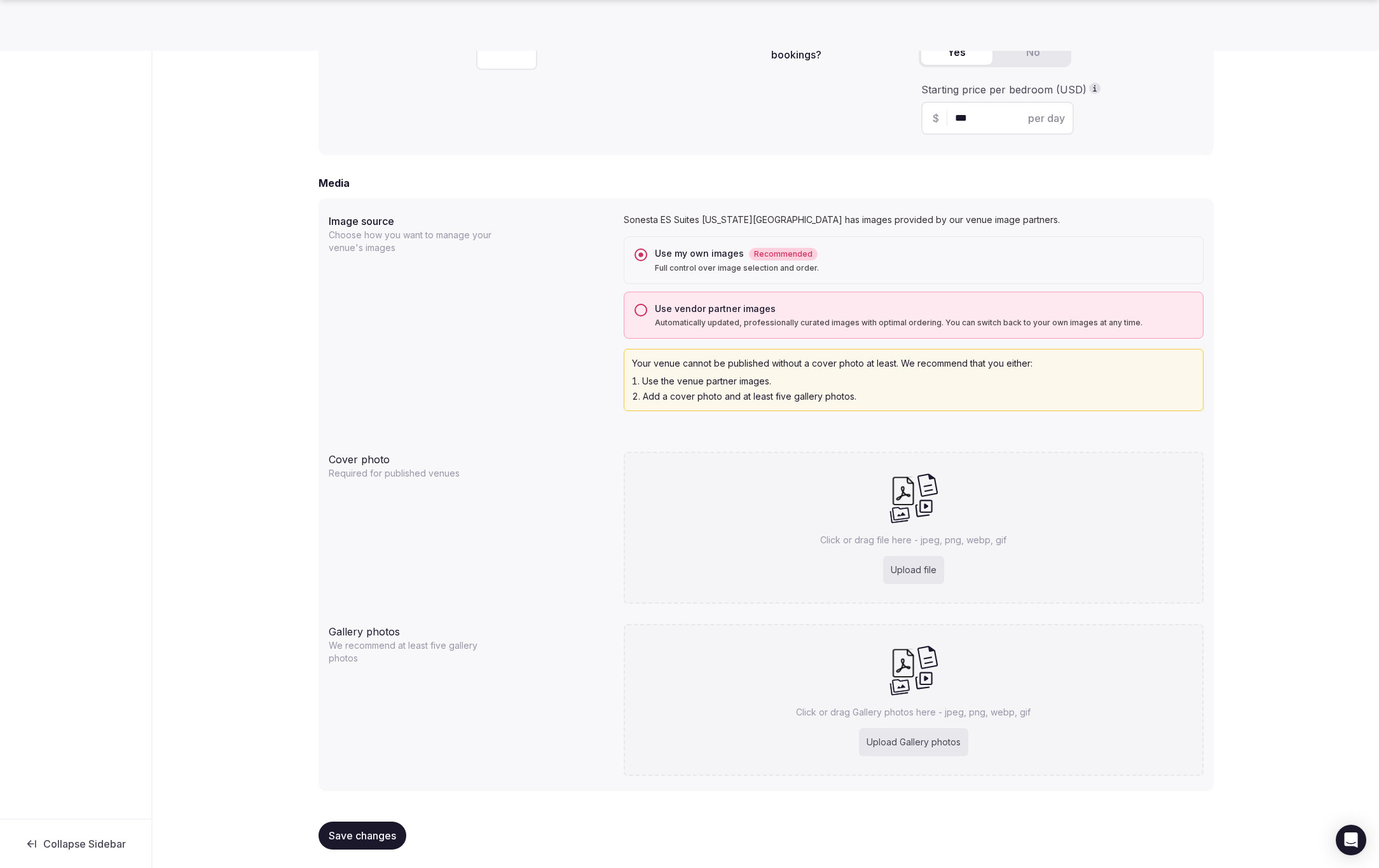
click at [360, 832] on span "Save changes" at bounding box center [363, 835] width 67 height 12
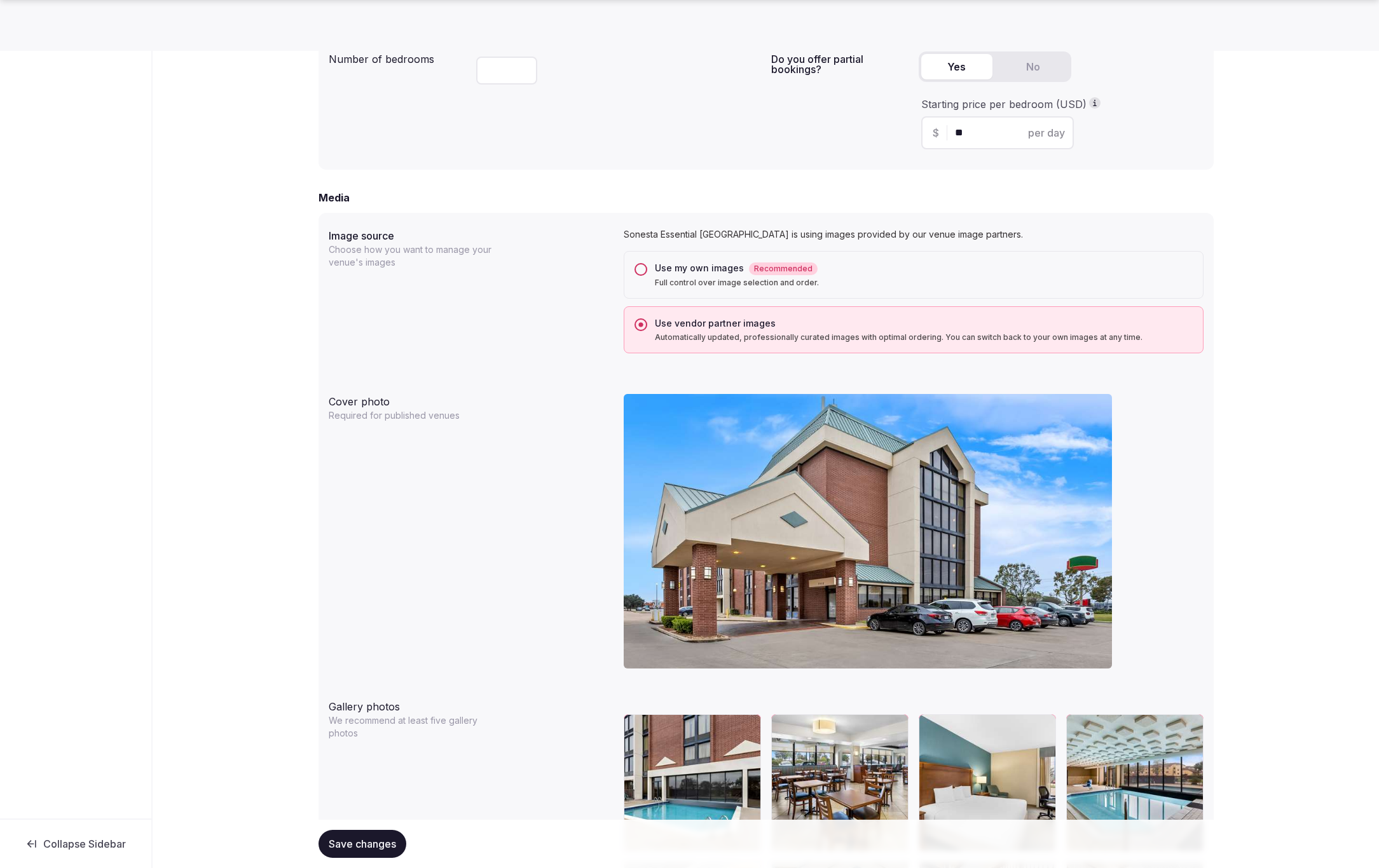
scroll to position [884, 0]
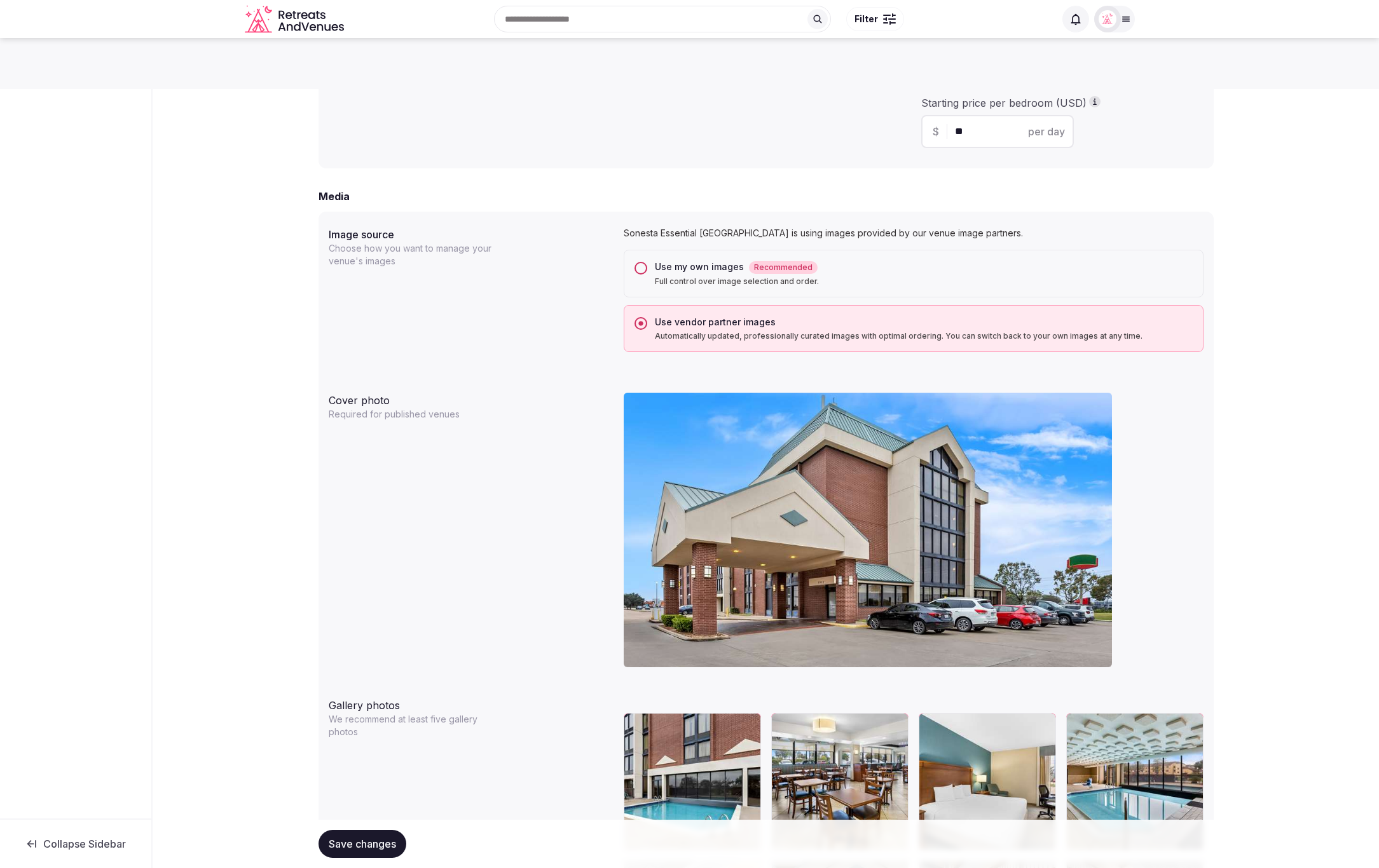
click at [636, 265] on button "Use my own images Recommended Full control over image selection and order." at bounding box center [641, 268] width 12 height 12
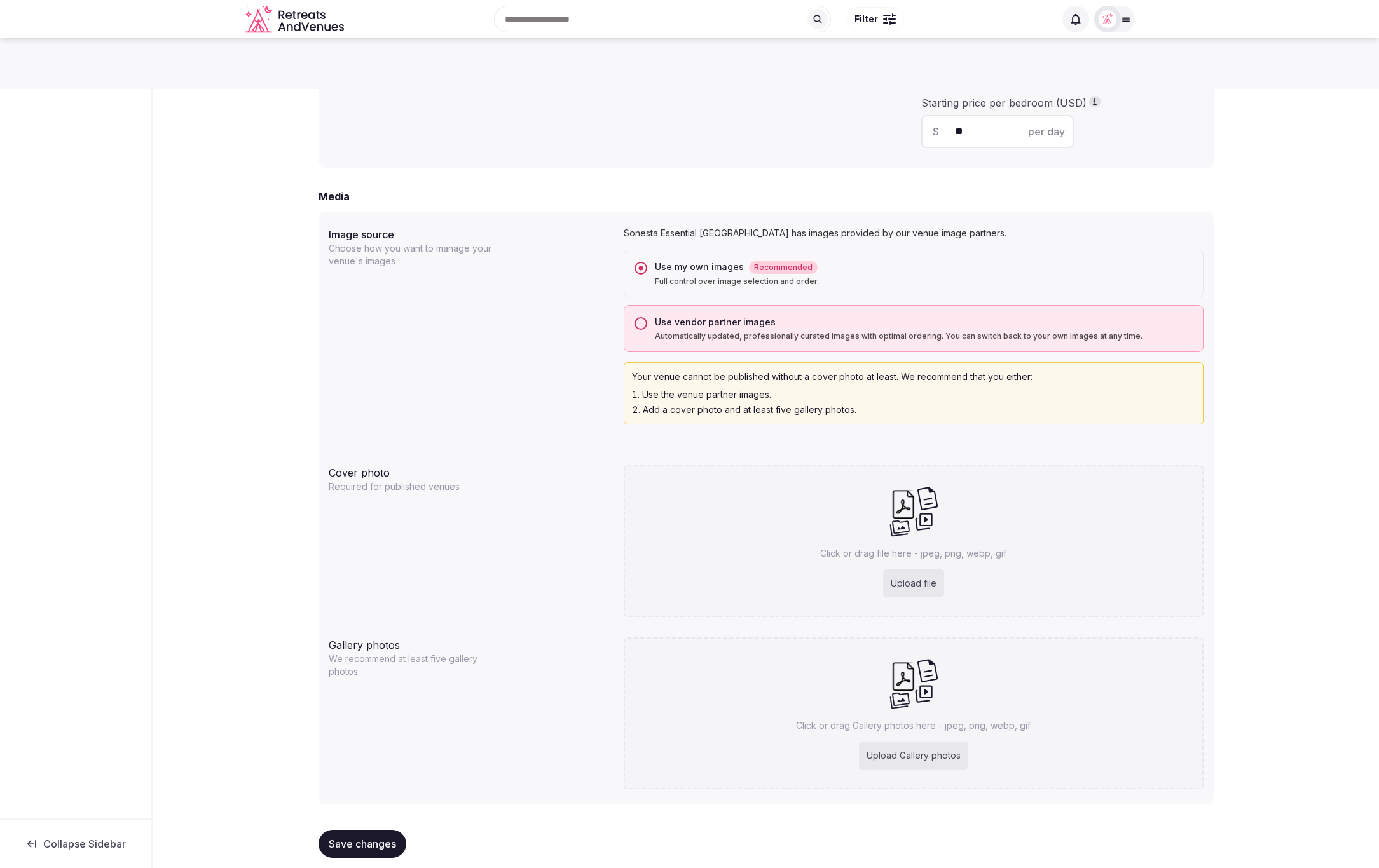
scroll to position [898, 0]
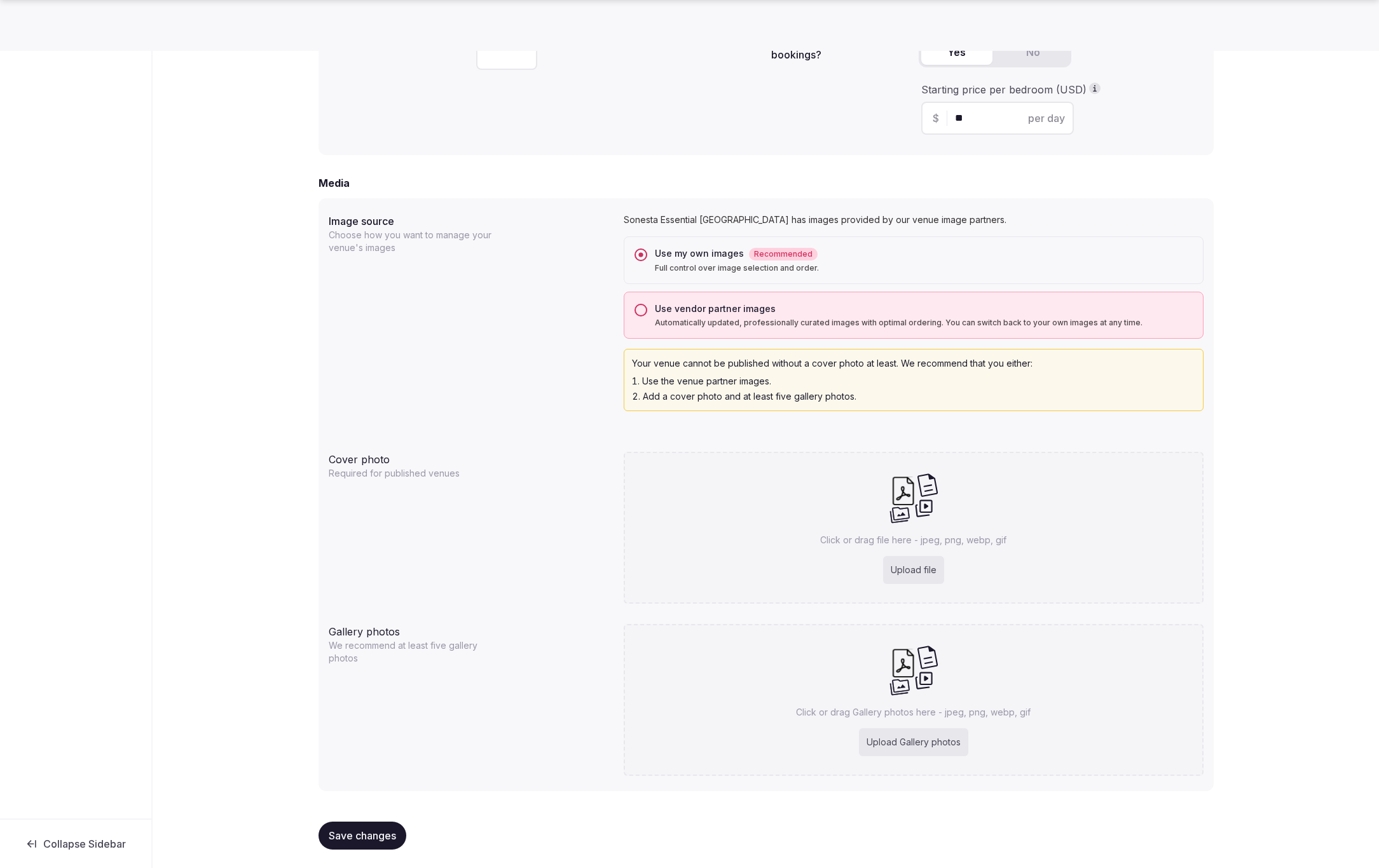
drag, startPoint x: 358, startPoint y: 835, endPoint x: 386, endPoint y: 786, distance: 56.4
click at [359, 833] on span "Save changes" at bounding box center [363, 835] width 67 height 12
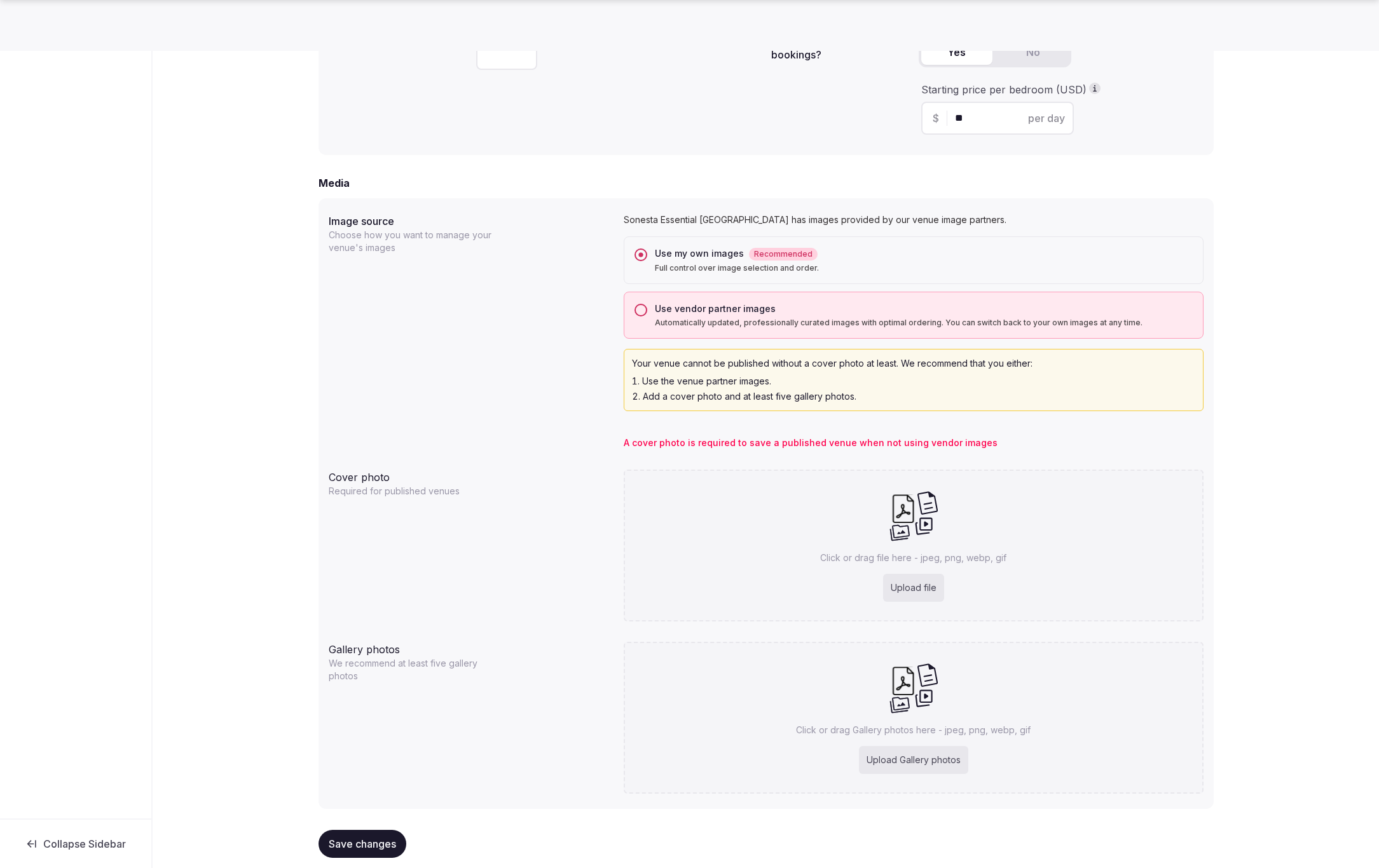
scroll to position [915, 0]
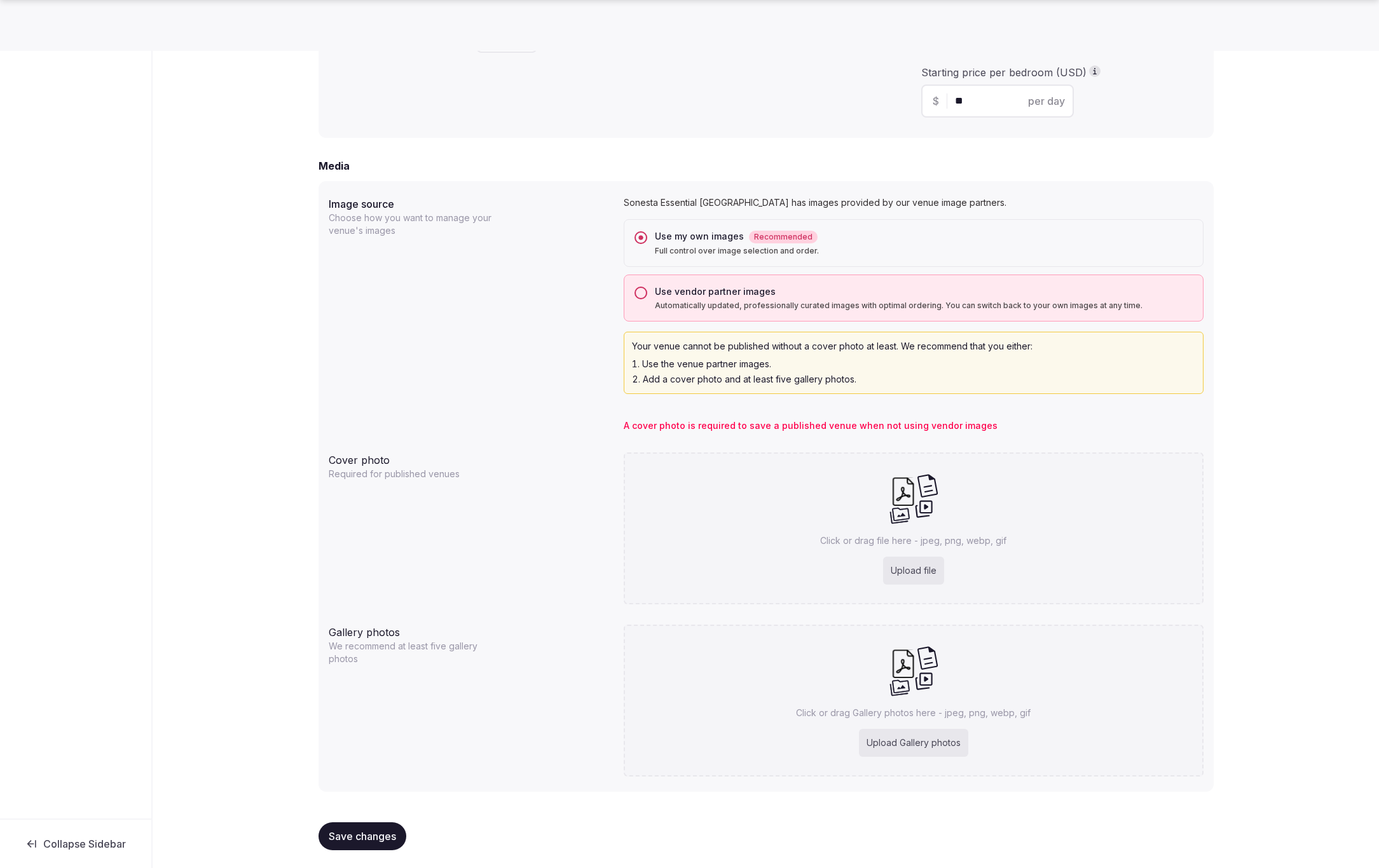
click at [361, 833] on span "Save changes" at bounding box center [363, 836] width 67 height 12
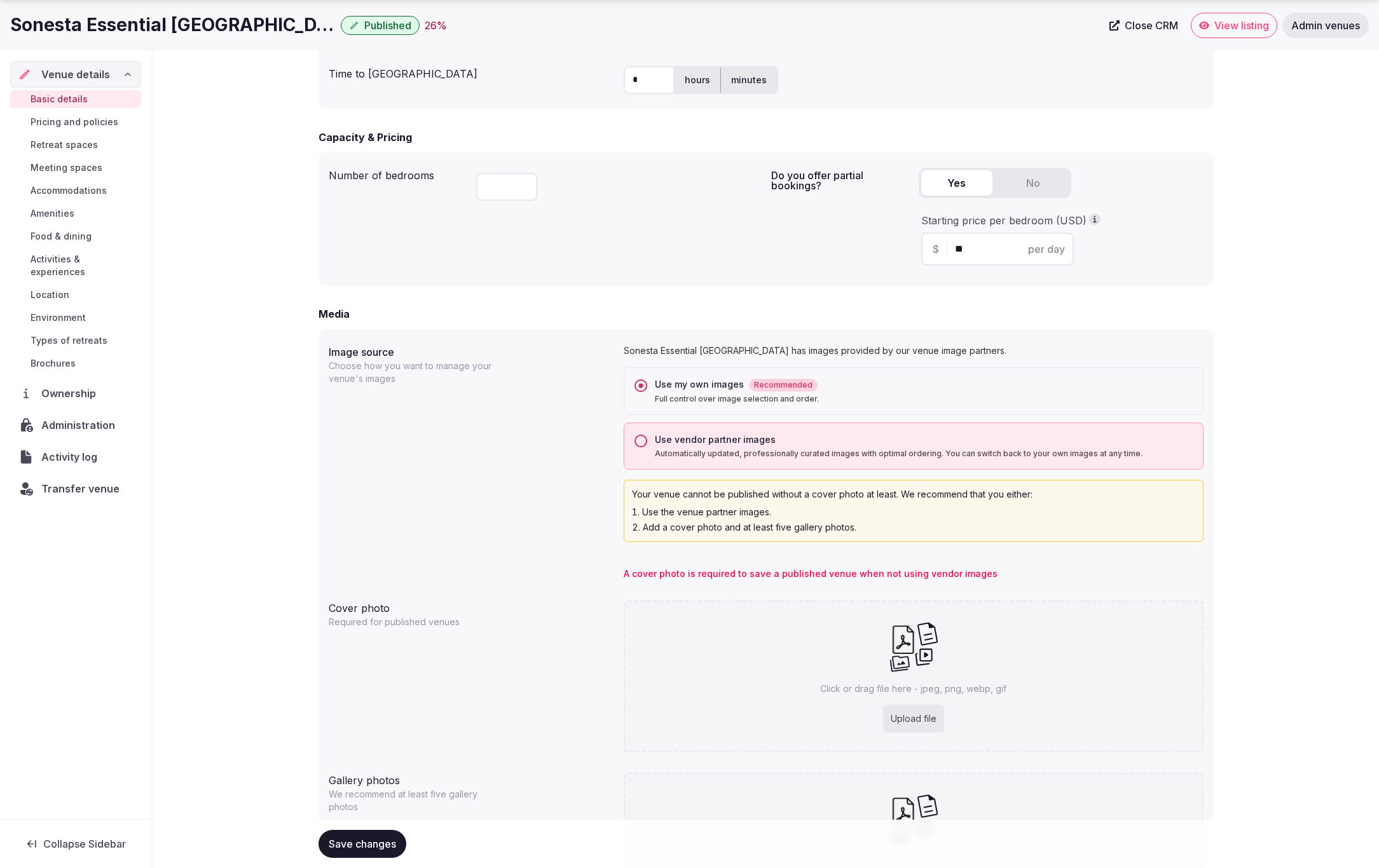
scroll to position [780, 0]
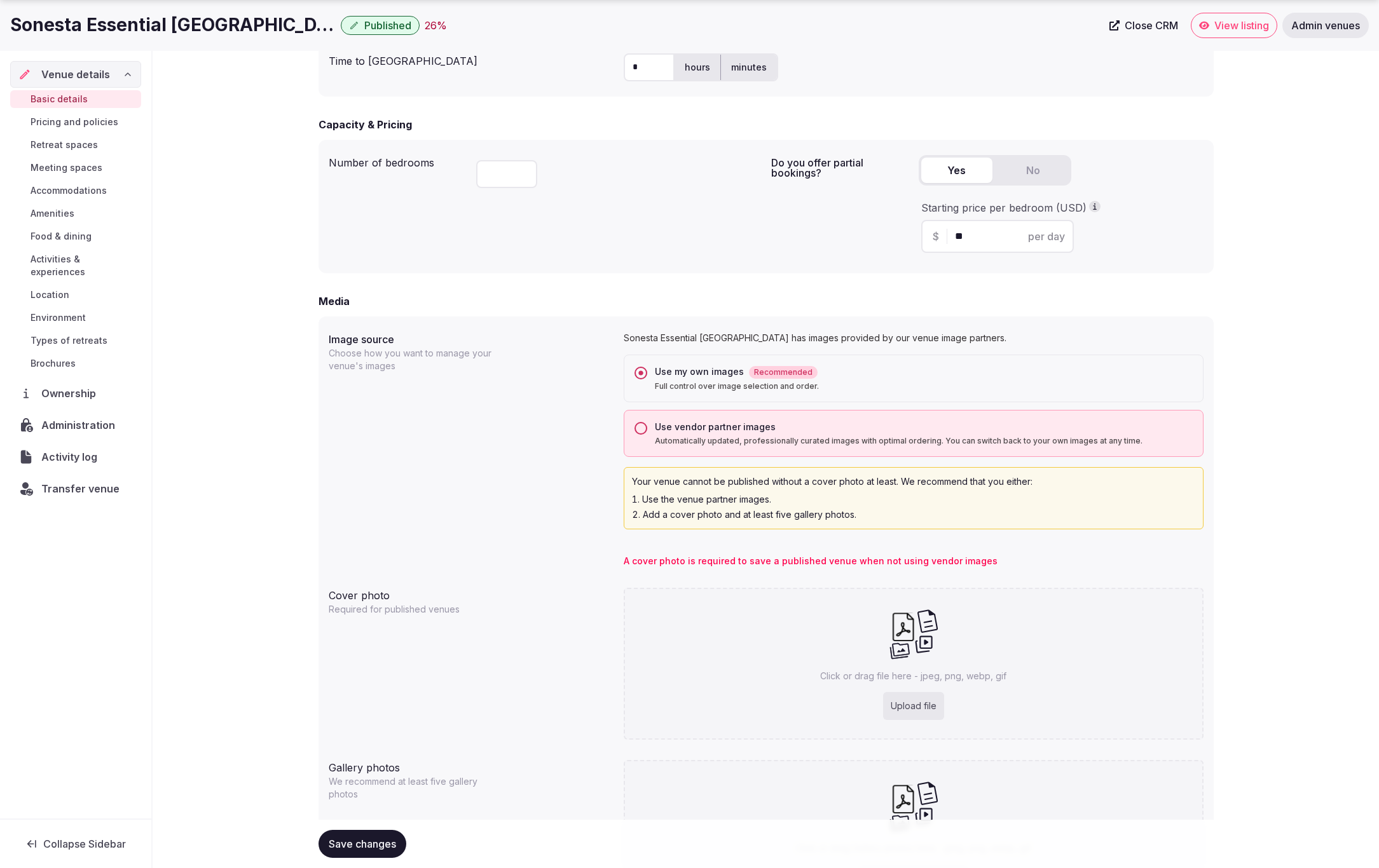
click at [641, 432] on button "Use vendor partner images Automatically updated, professionally curated images …" at bounding box center [641, 427] width 12 height 12
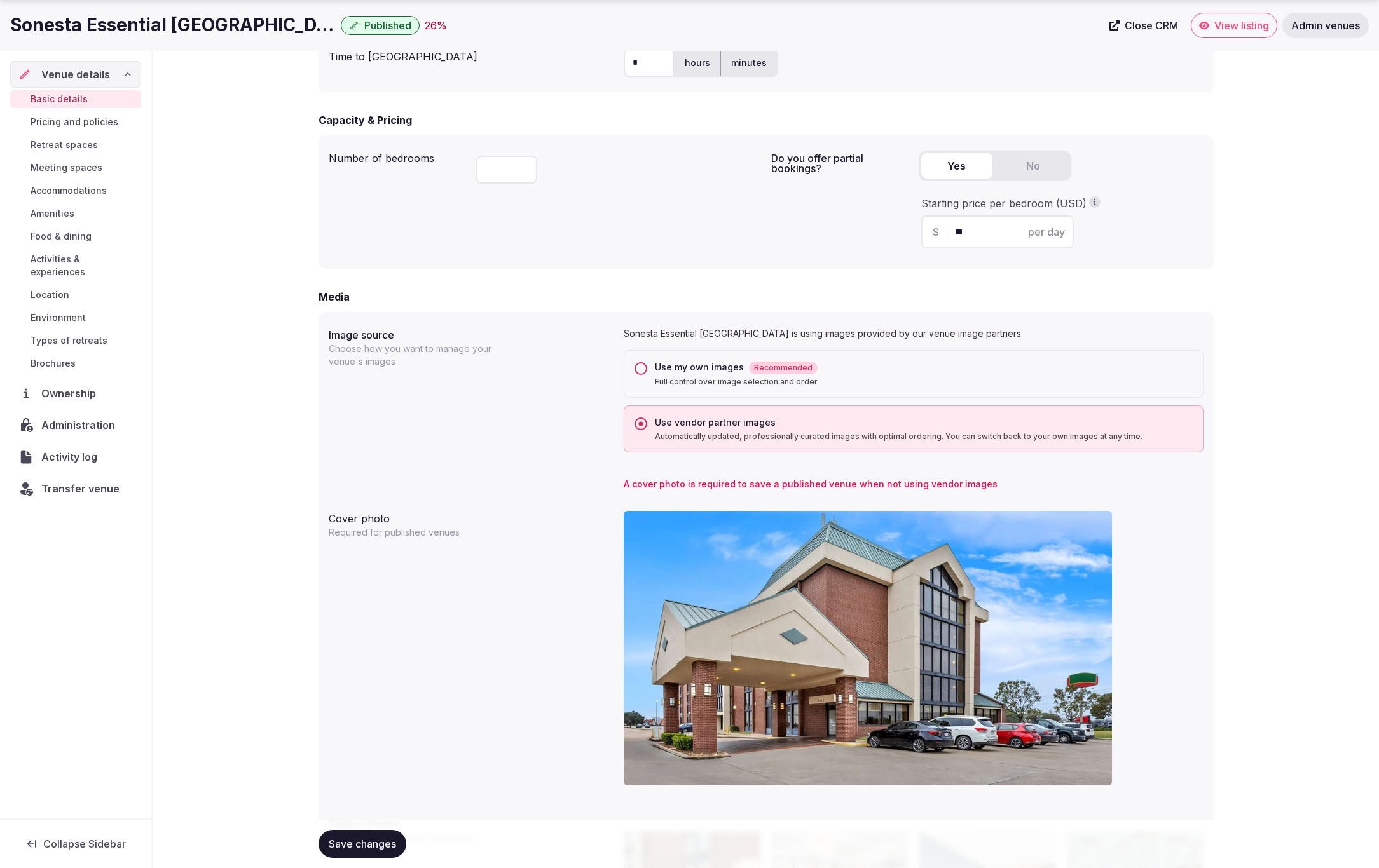
scroll to position [794, 0]
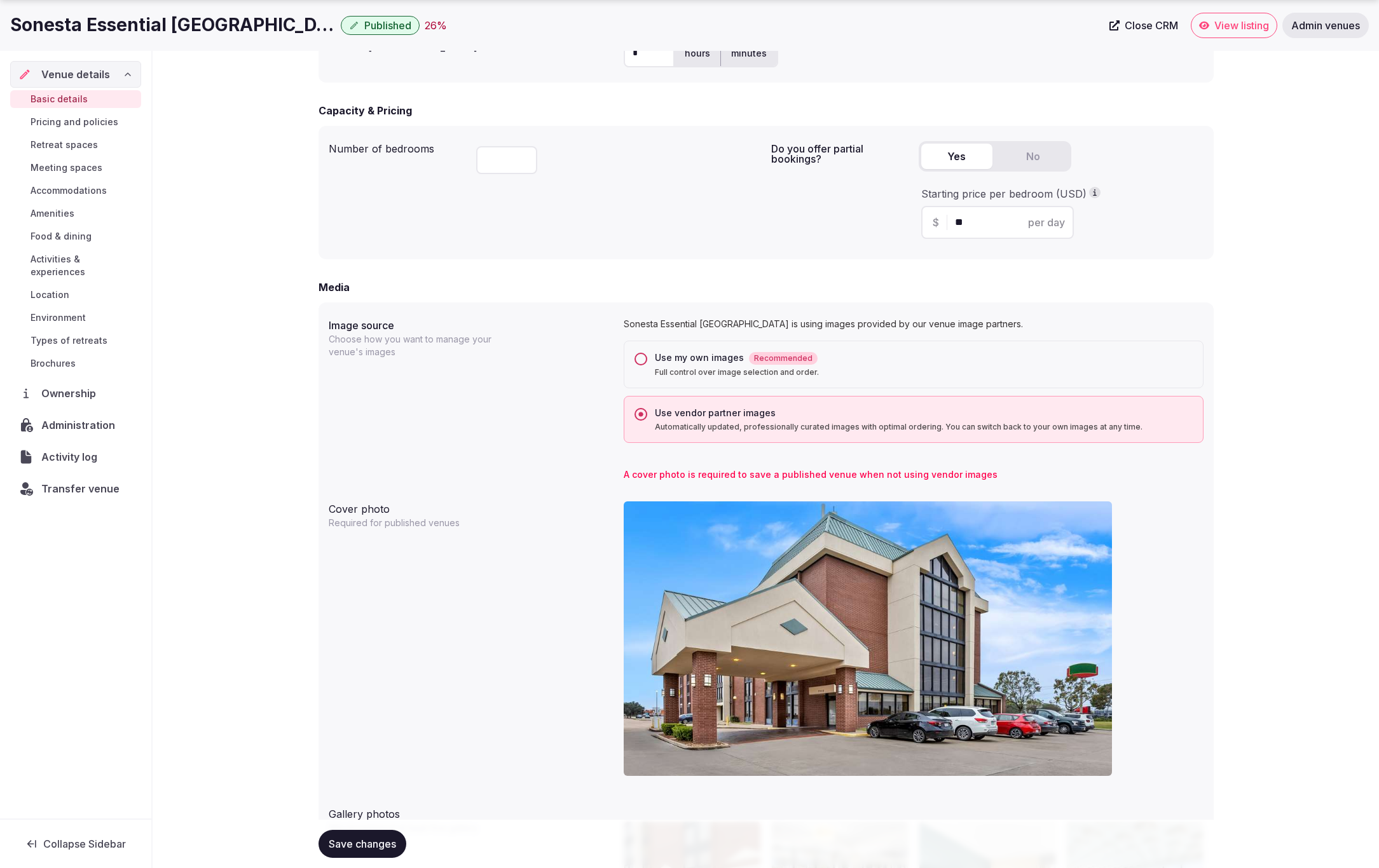
click at [355, 846] on span "Save changes" at bounding box center [363, 843] width 67 height 12
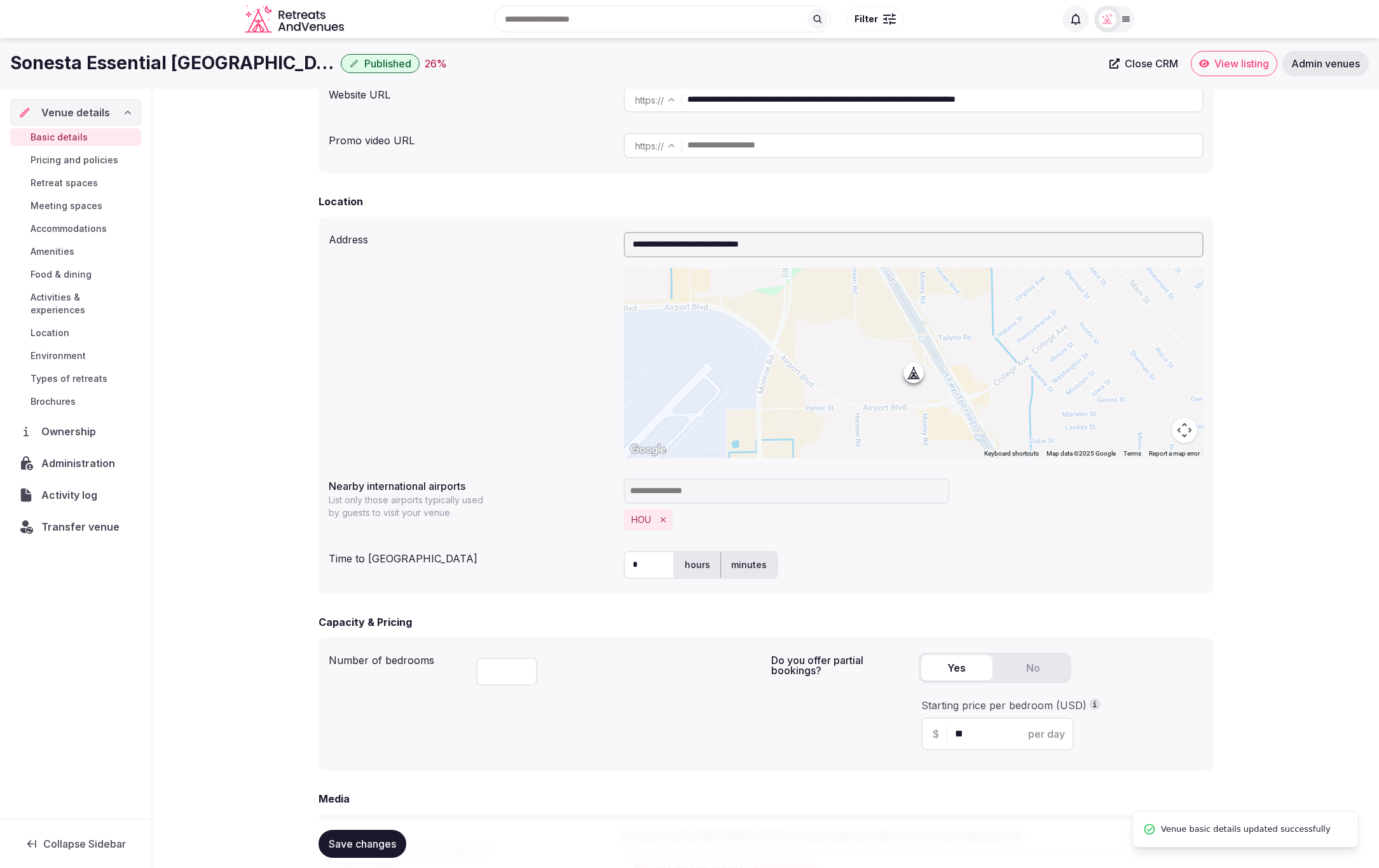
scroll to position [0, 0]
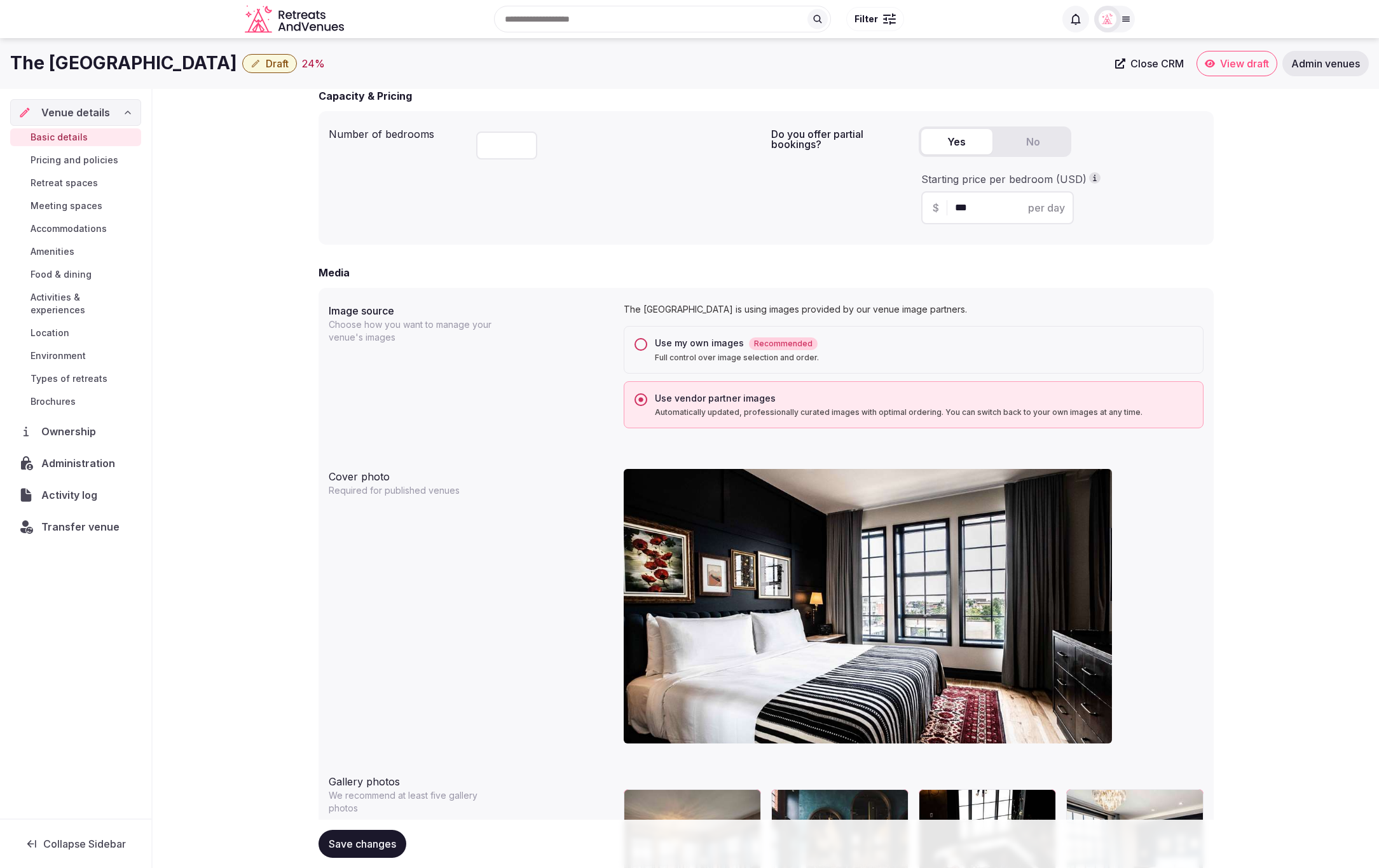
scroll to position [792, 0]
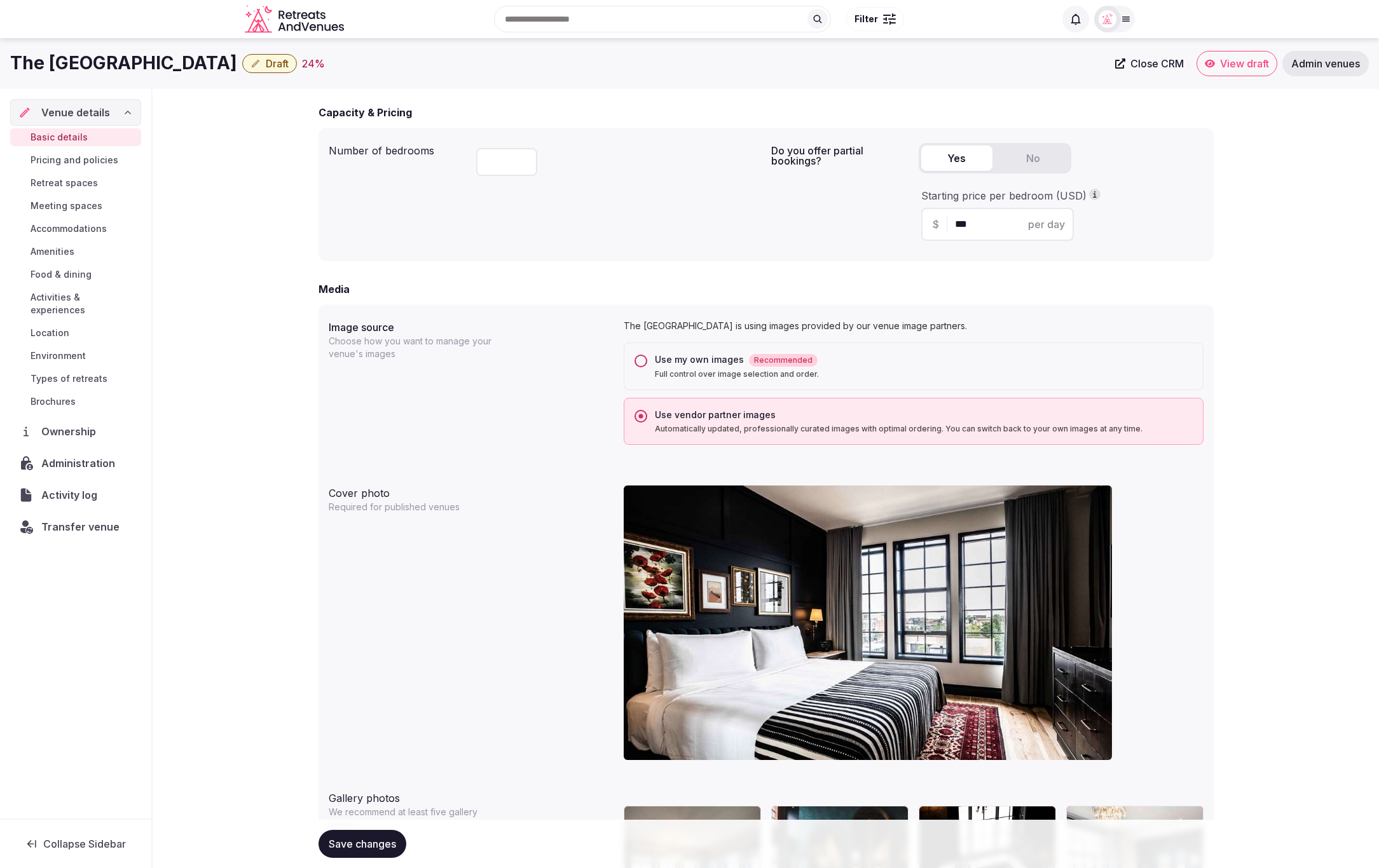
click at [641, 358] on button "Use my own images Recommended Full control over image selection and order." at bounding box center [641, 360] width 12 height 12
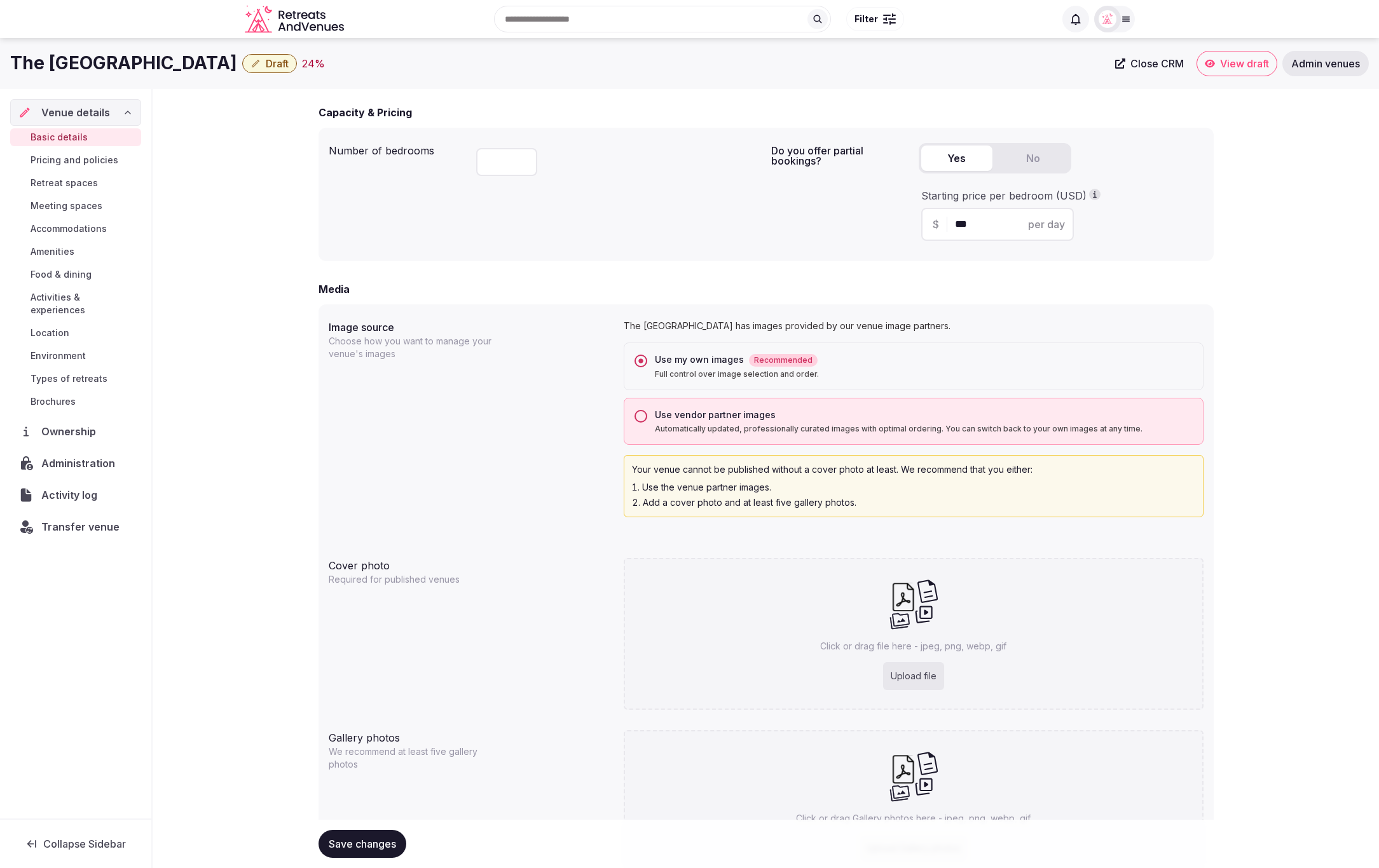
click at [340, 856] on button "Save changes" at bounding box center [362, 844] width 88 height 28
click at [347, 842] on div "Saving..." at bounding box center [357, 844] width 78 height 28
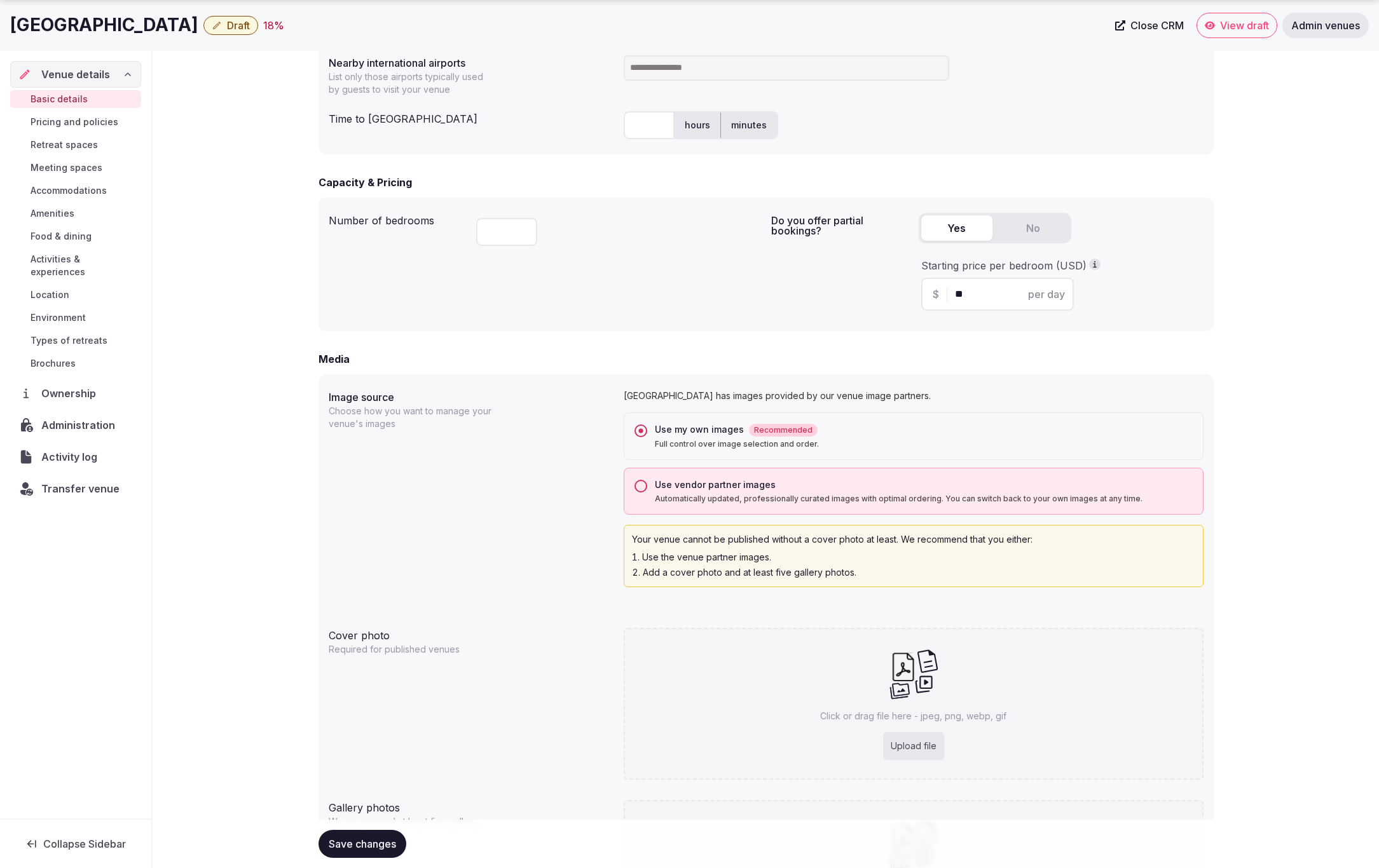
scroll to position [711, 0]
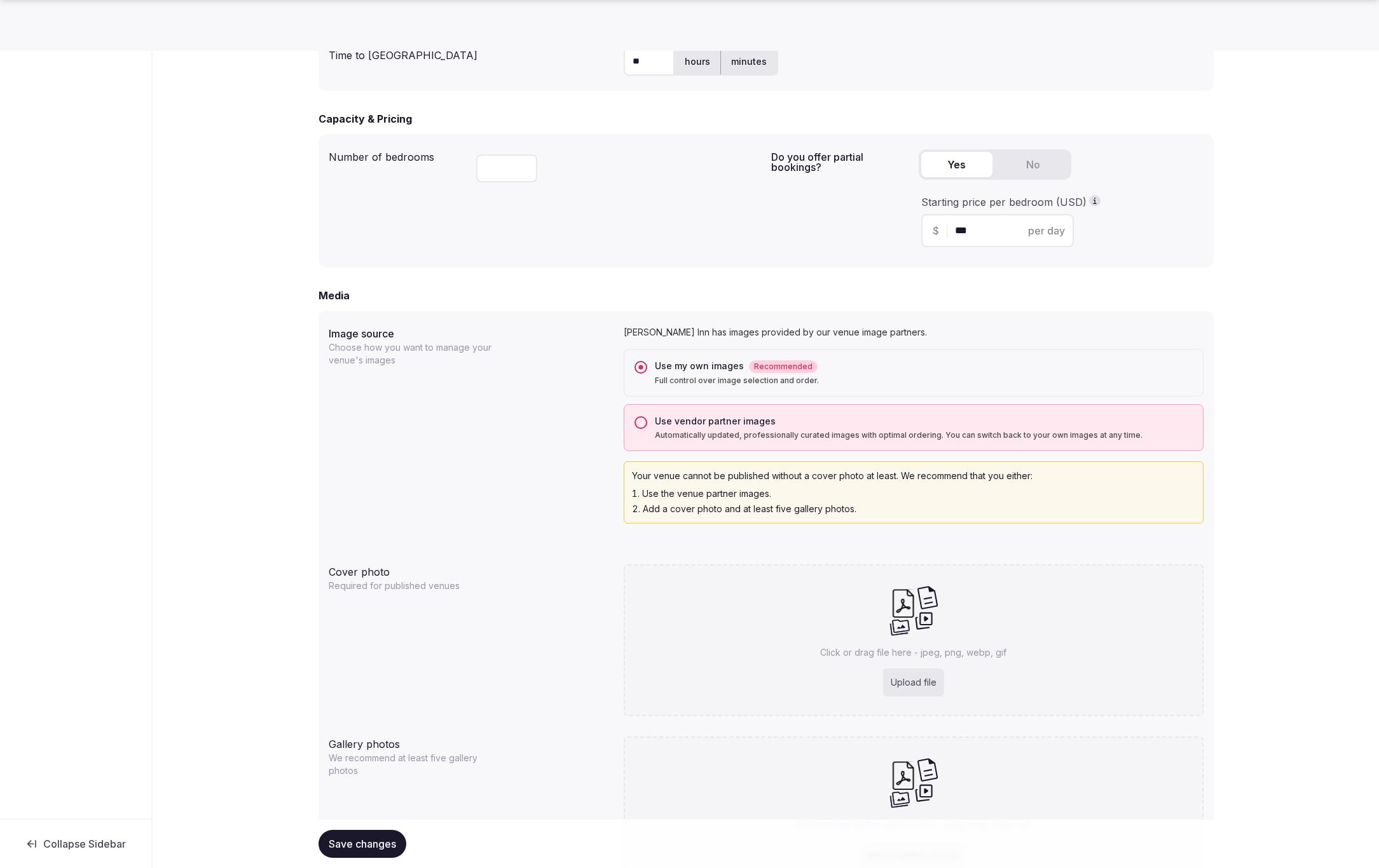
scroll to position [898, 0]
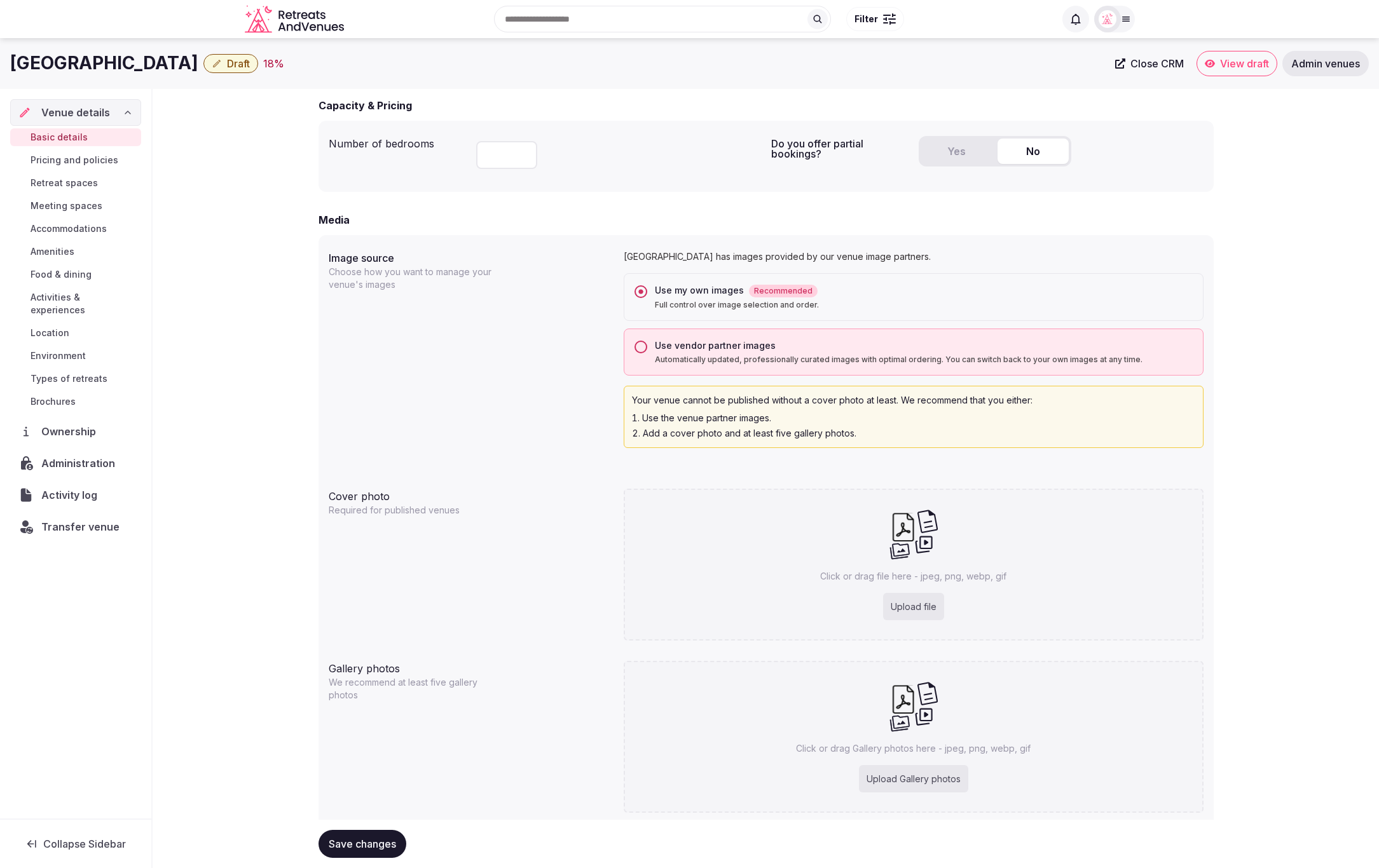
scroll to position [797, 0]
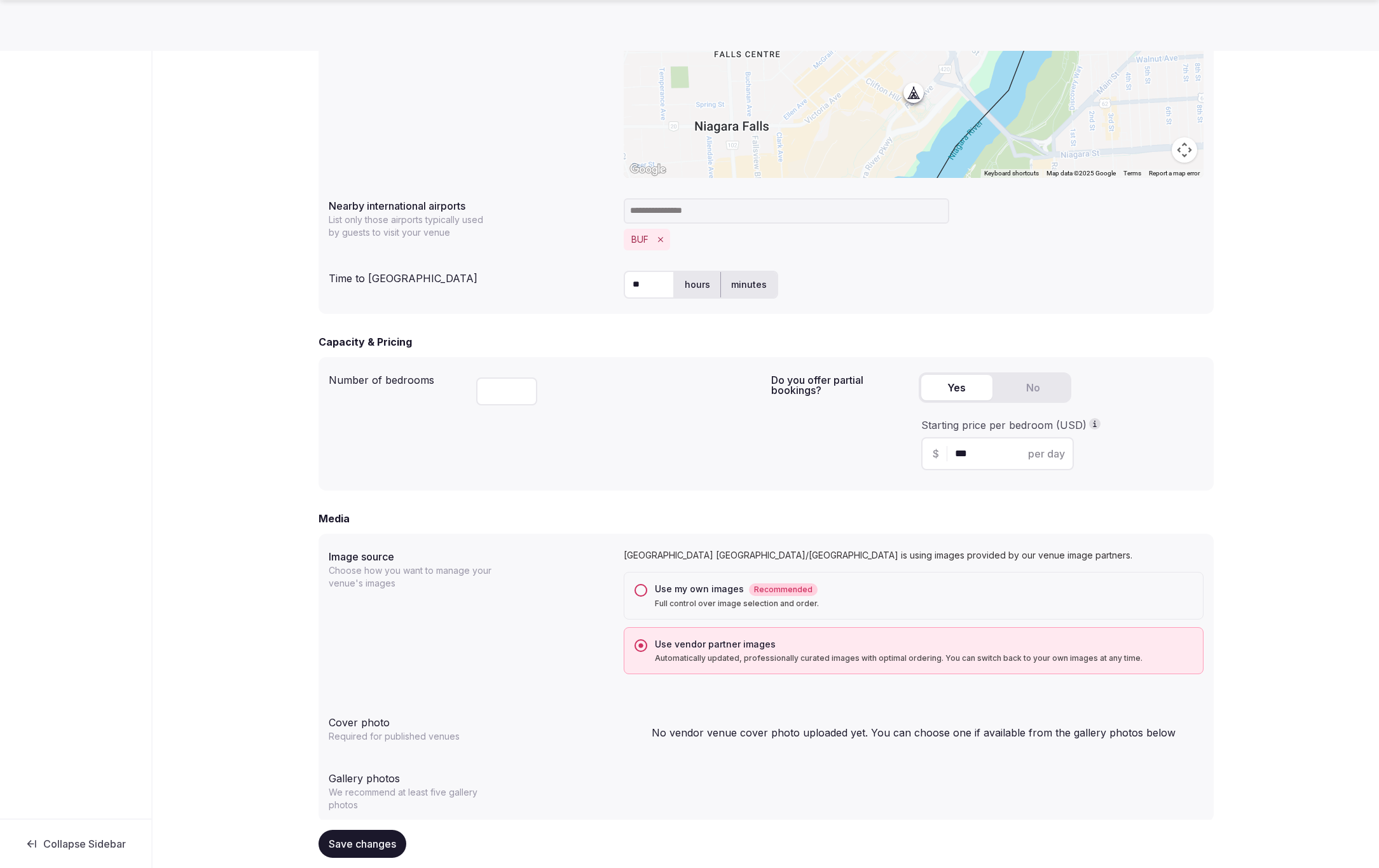
scroll to position [593, 0]
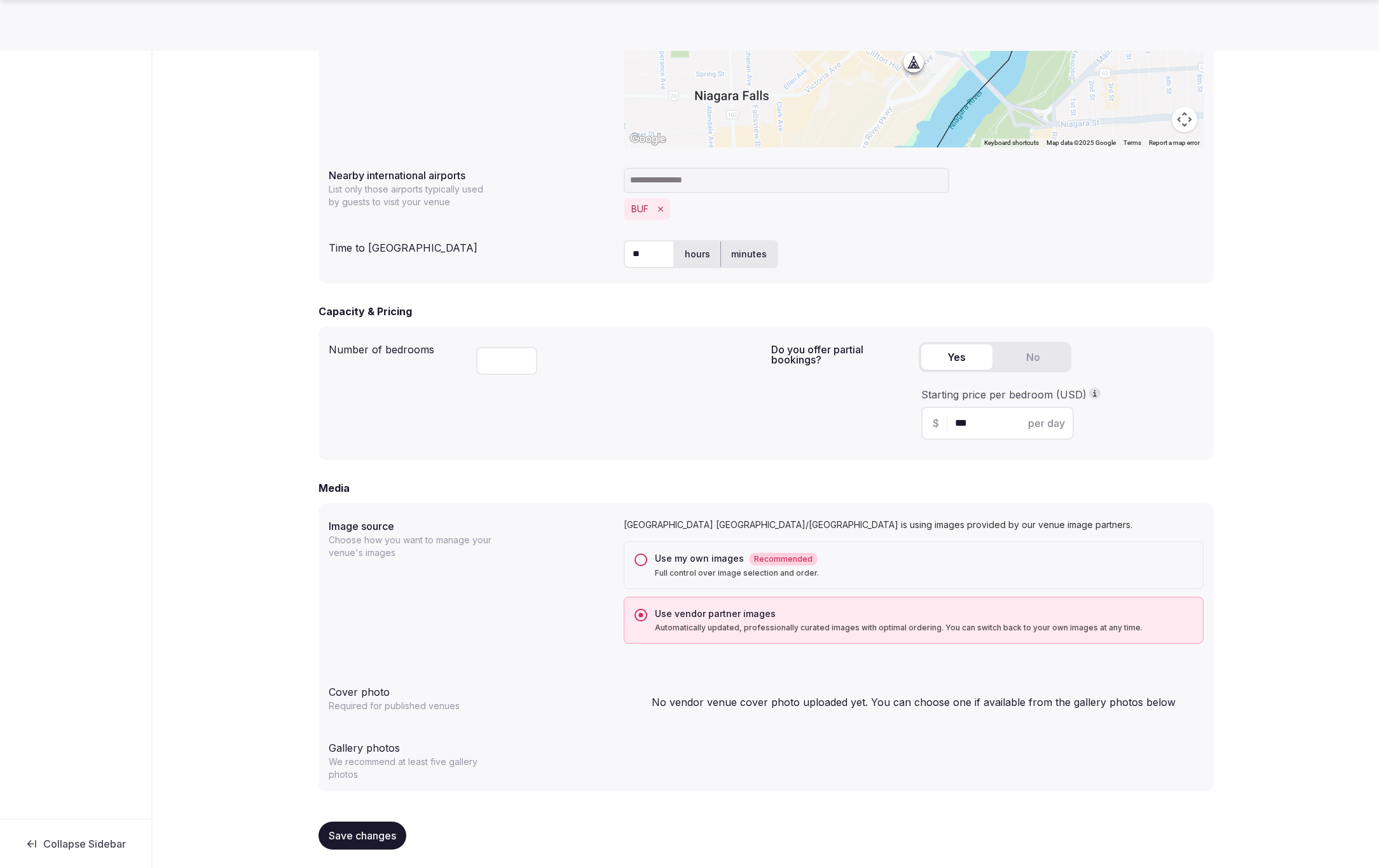
click at [637, 558] on button "Use my own images Recommended Full control over image selection and order." at bounding box center [641, 559] width 12 height 12
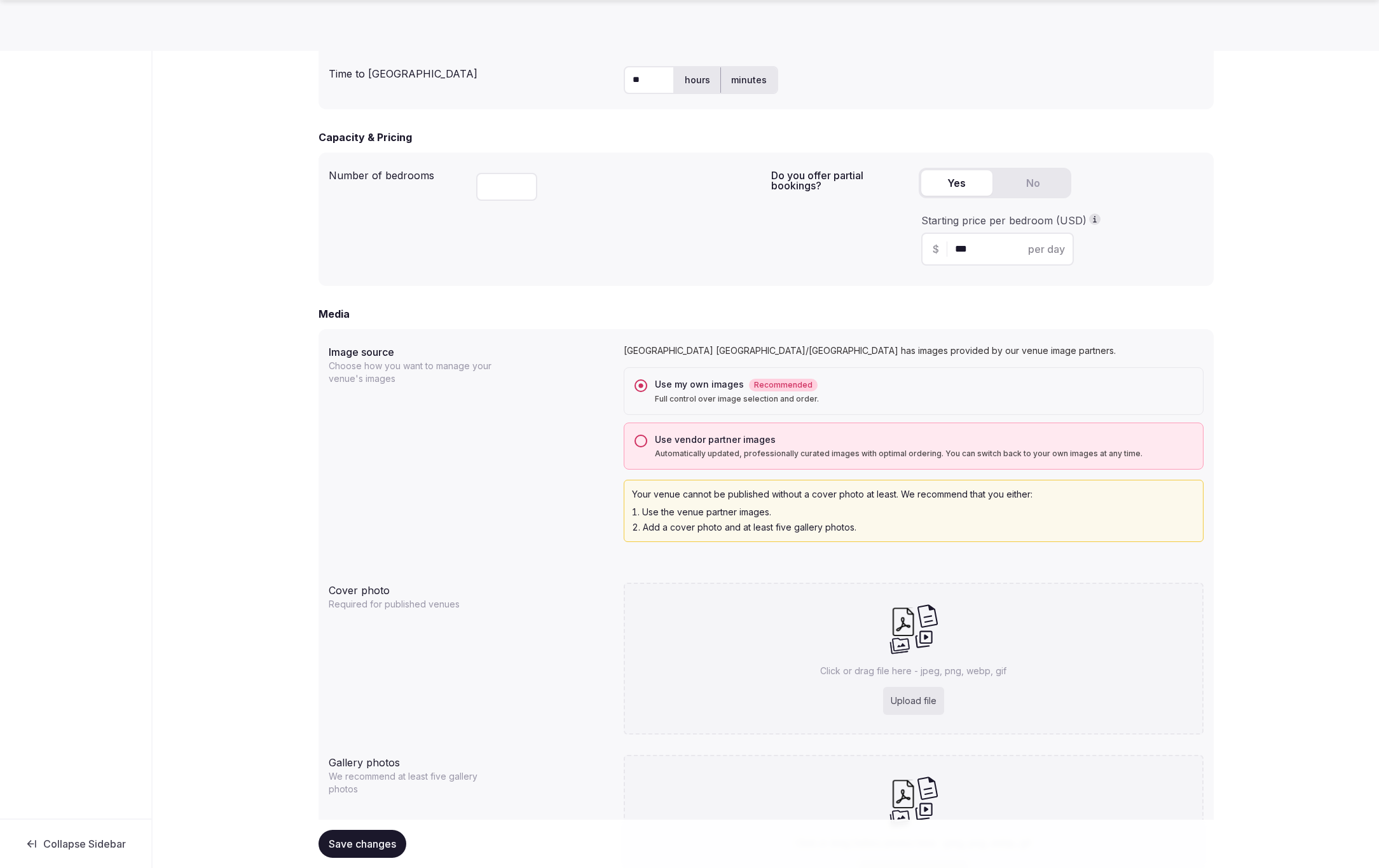
scroll to position [898, 0]
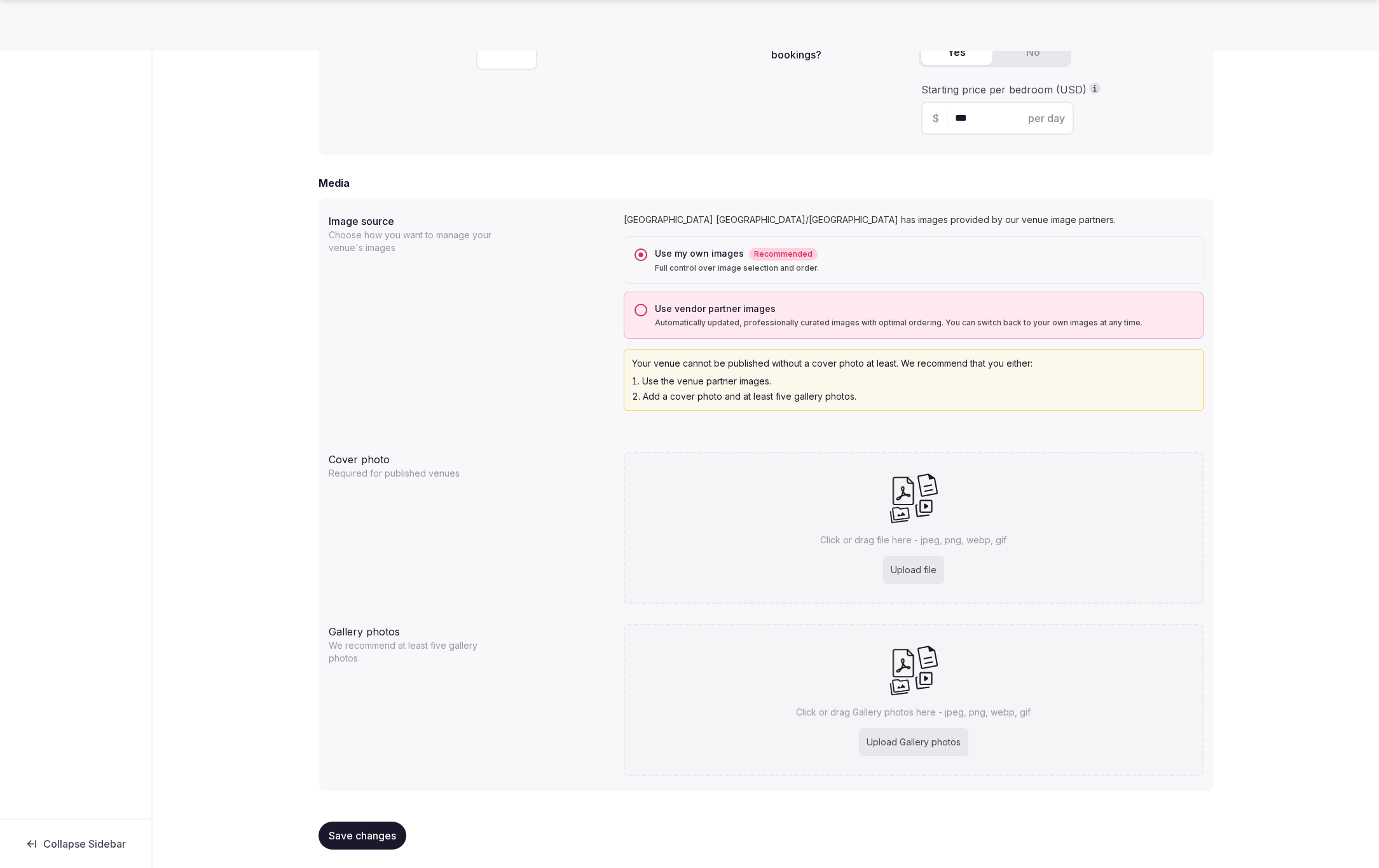
click at [351, 831] on span "Save changes" at bounding box center [363, 835] width 67 height 12
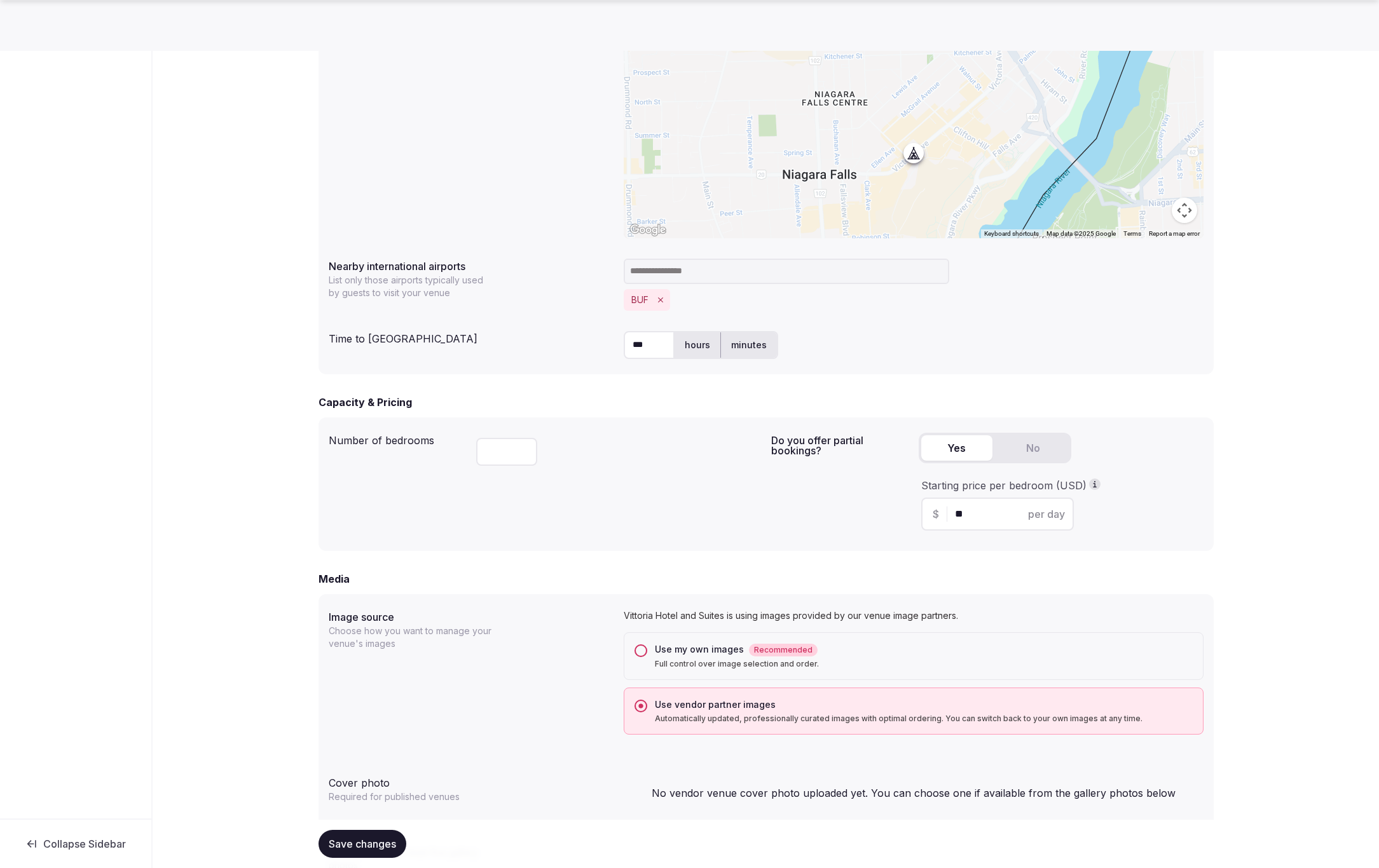
scroll to position [593, 0]
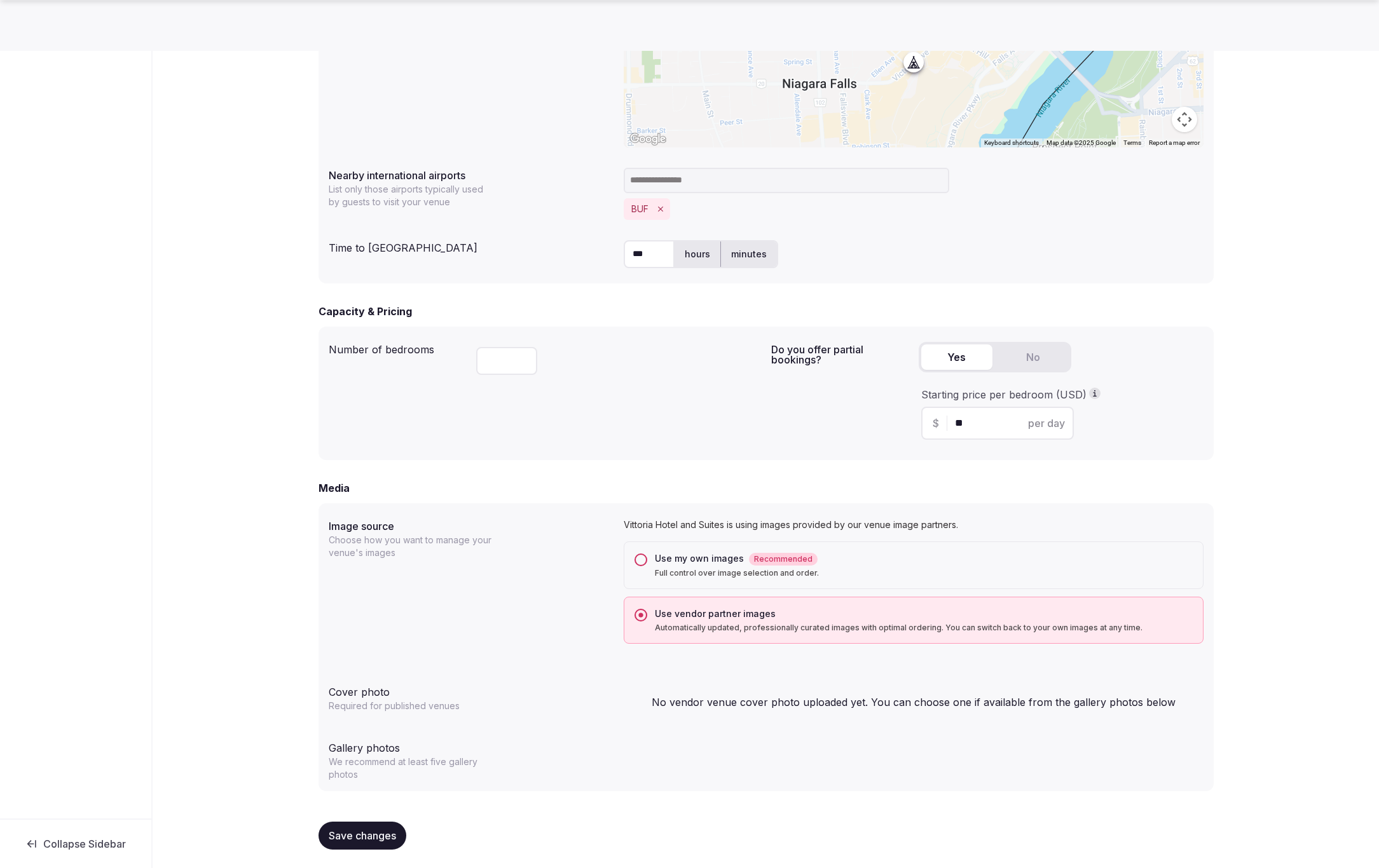
click at [643, 558] on button "Use my own images Recommended Full control over image selection and order." at bounding box center [641, 559] width 12 height 12
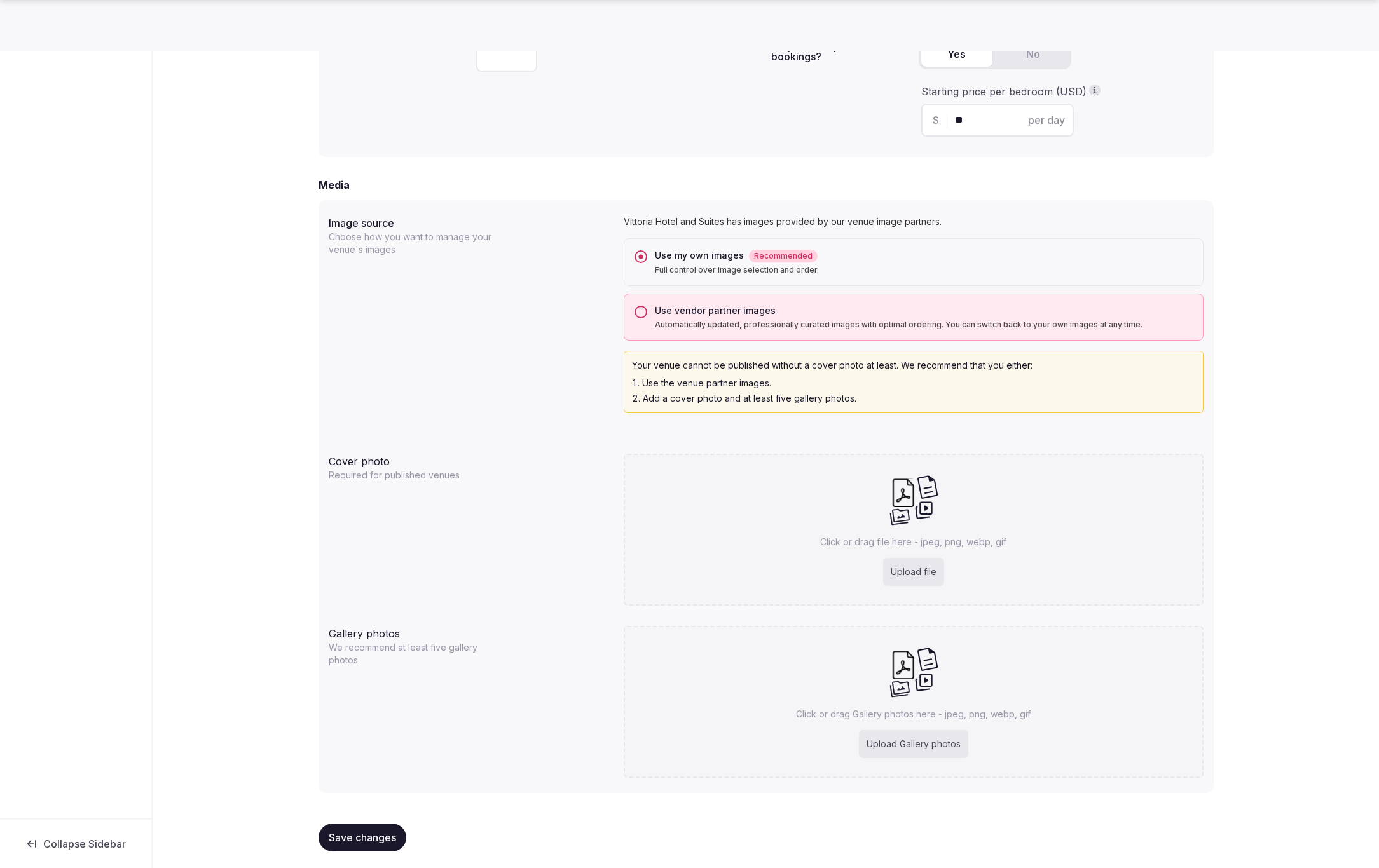
scroll to position [898, 0]
click at [363, 833] on span "Save changes" at bounding box center [363, 837] width 67 height 12
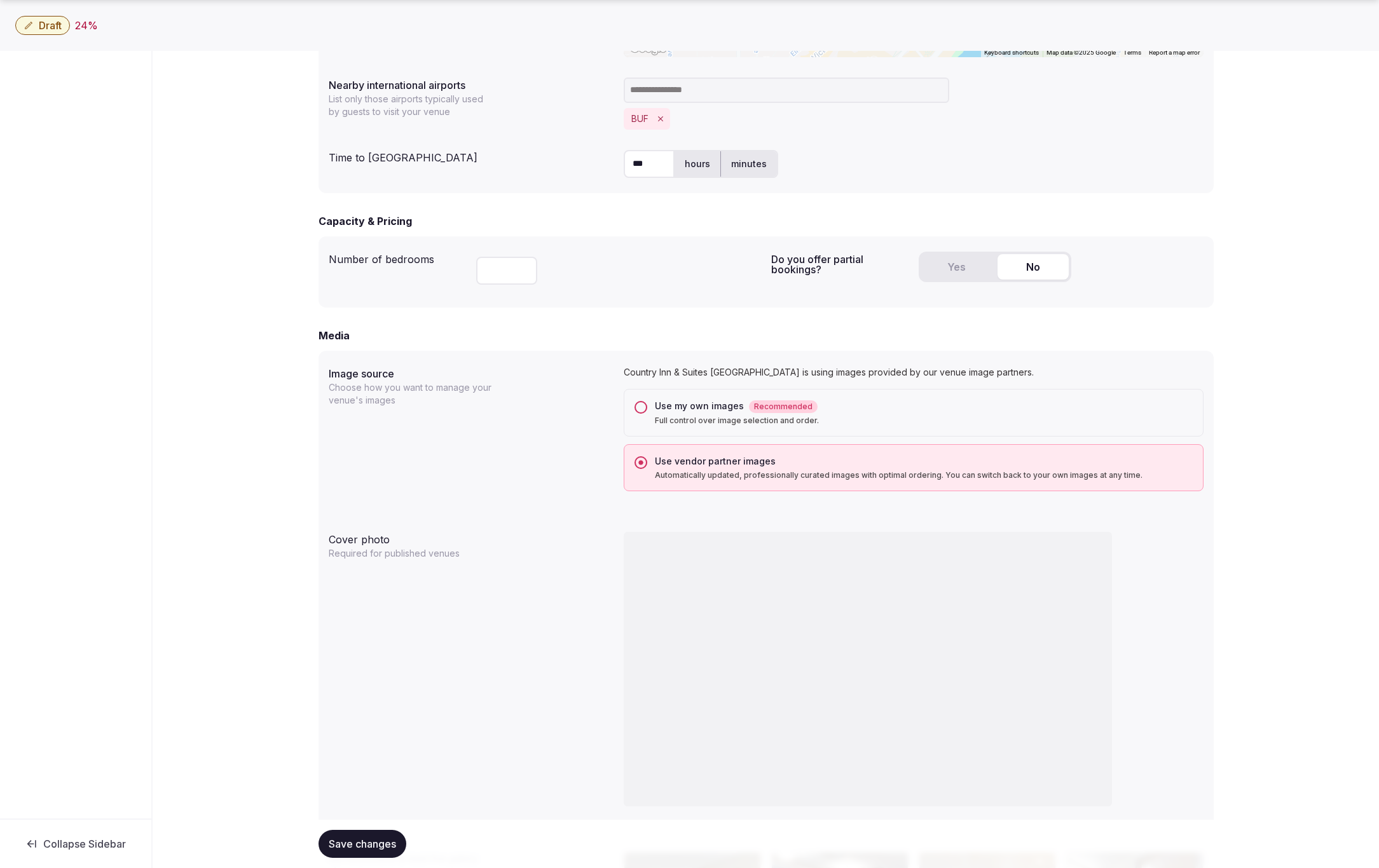
scroll to position [690, 0]
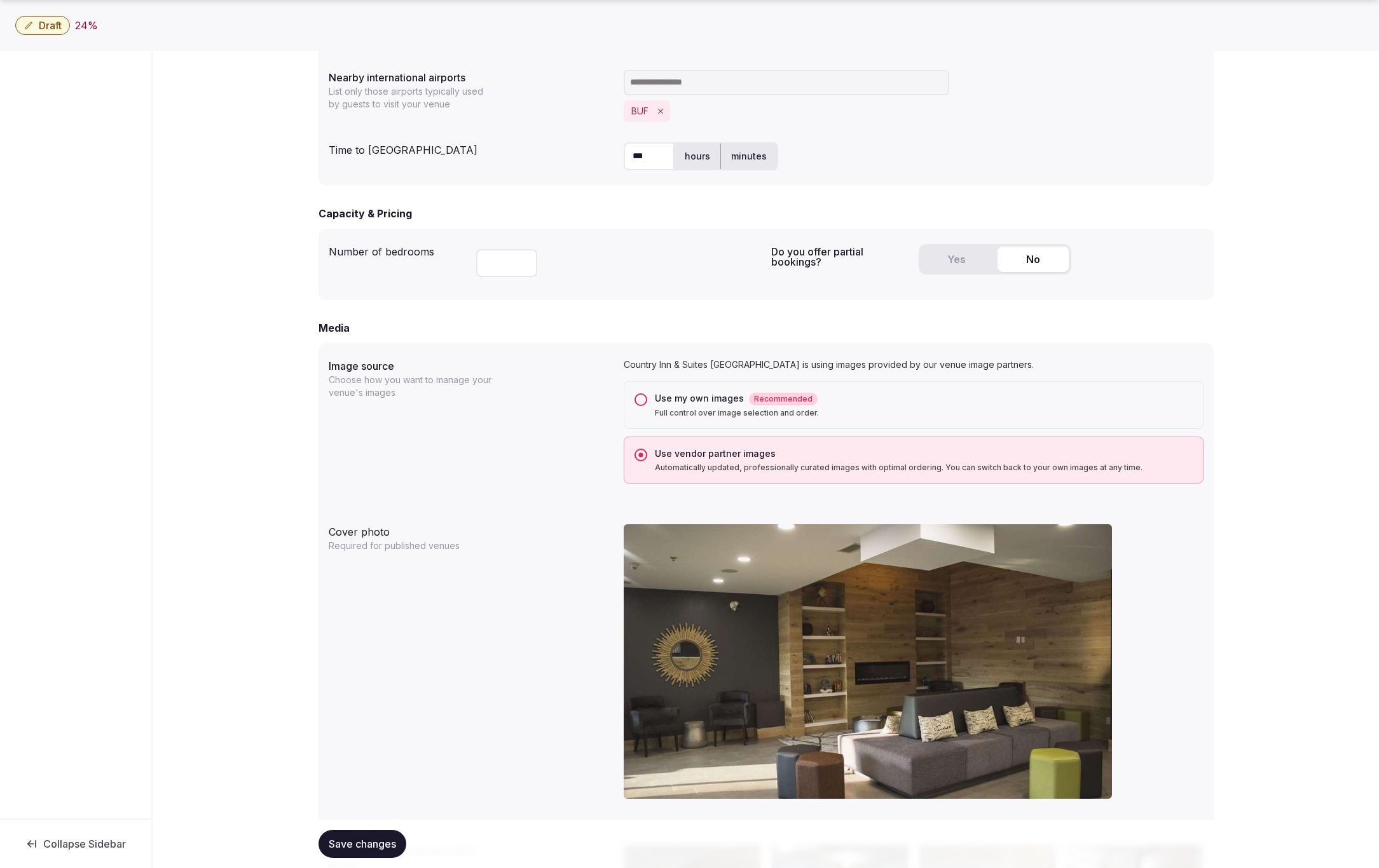
click at [639, 396] on button "Use my own images Recommended Full control over image selection and order." at bounding box center [641, 399] width 12 height 12
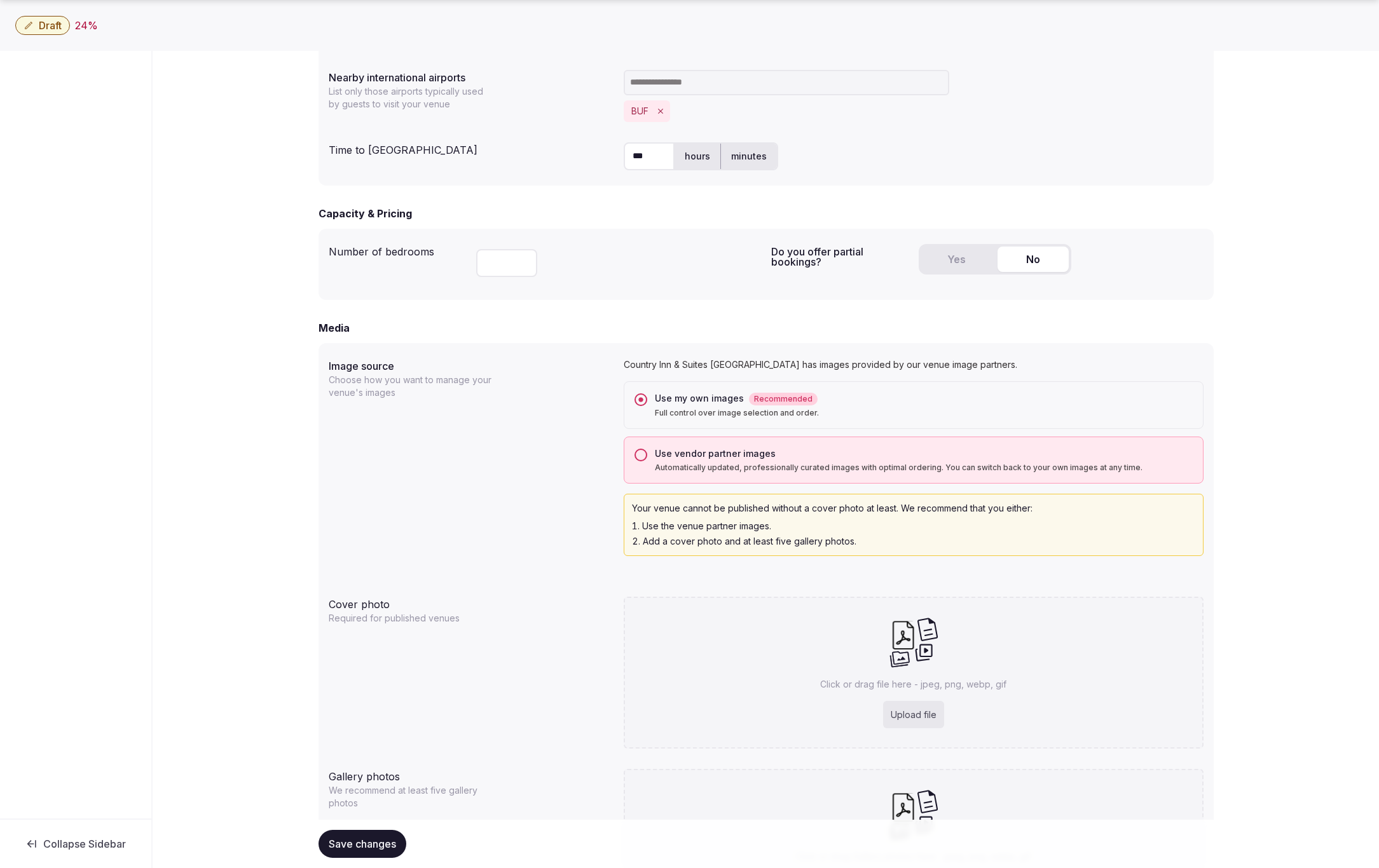
scroll to position [835, 0]
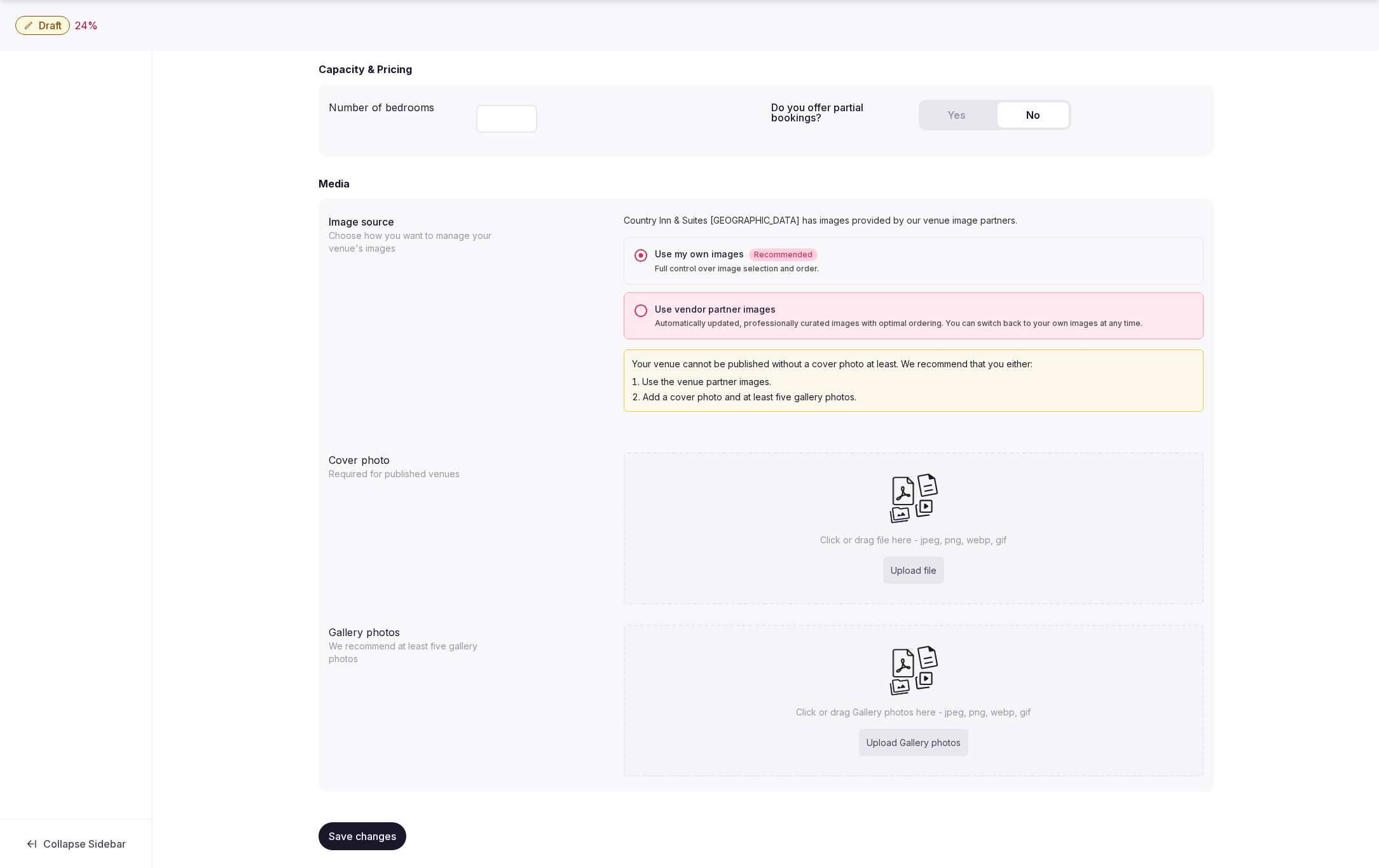
click at [357, 840] on span "Save changes" at bounding box center [363, 836] width 67 height 12
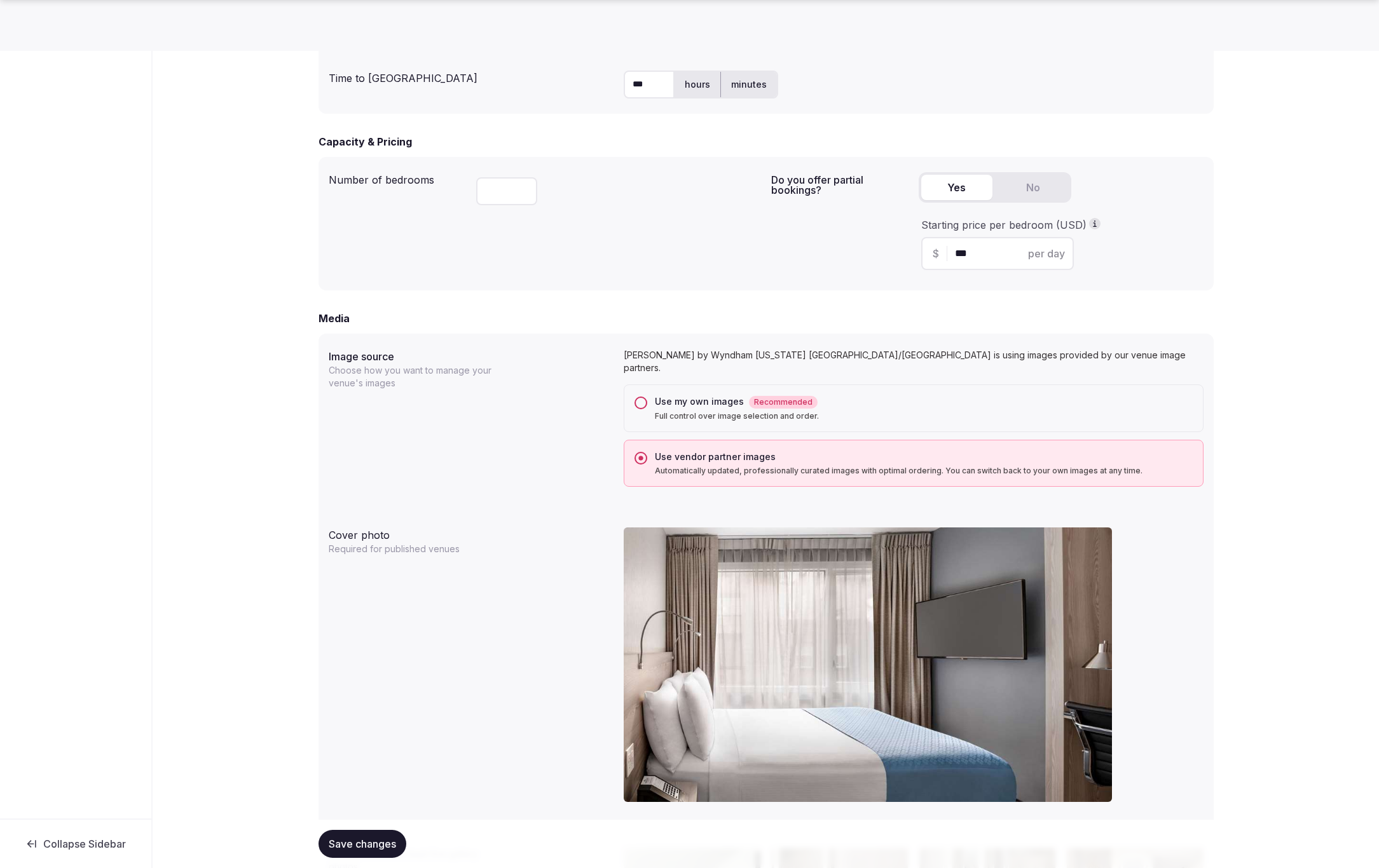
scroll to position [773, 0]
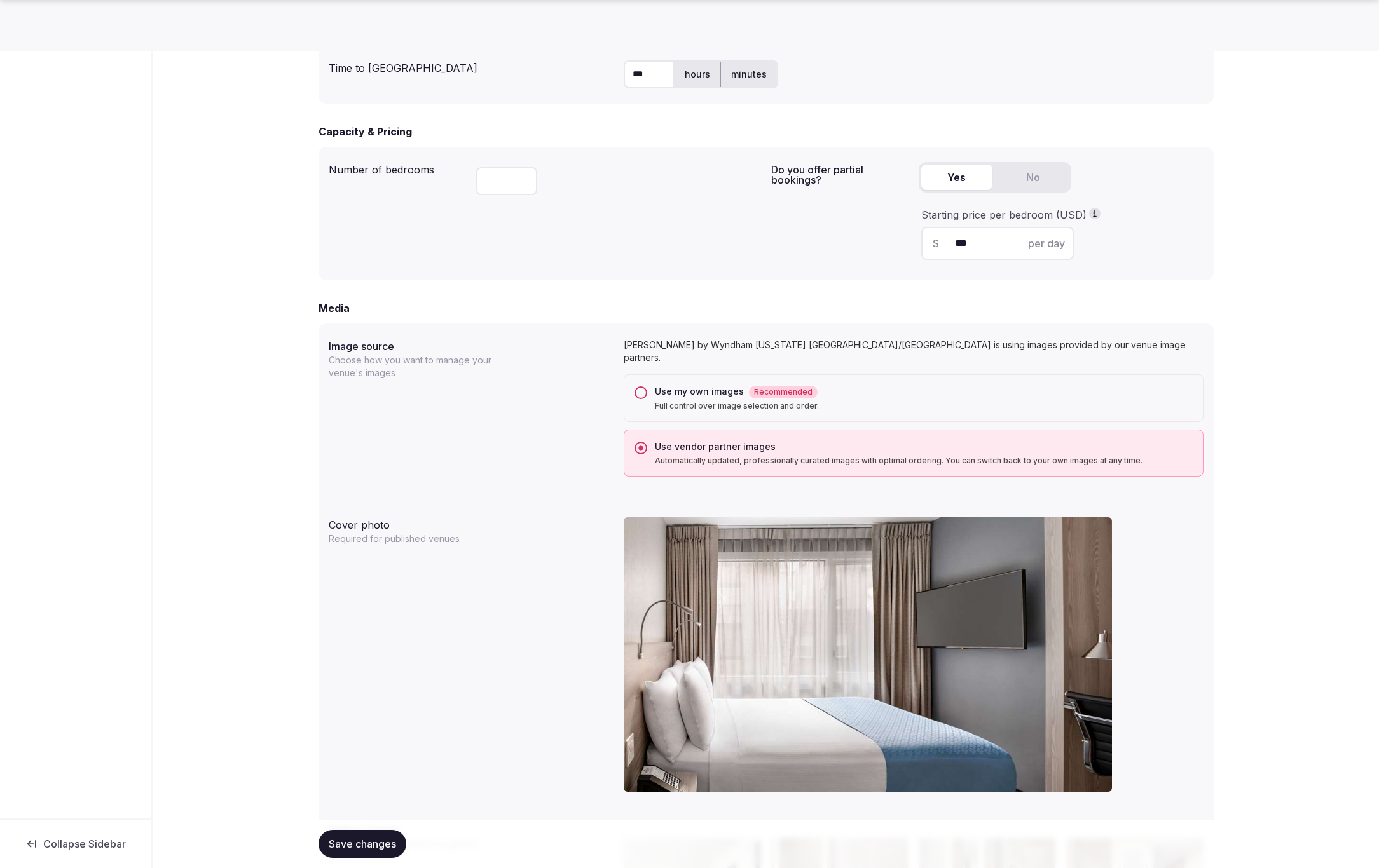
click at [636, 386] on button "Use my own images Recommended Full control over image selection and order." at bounding box center [641, 392] width 12 height 12
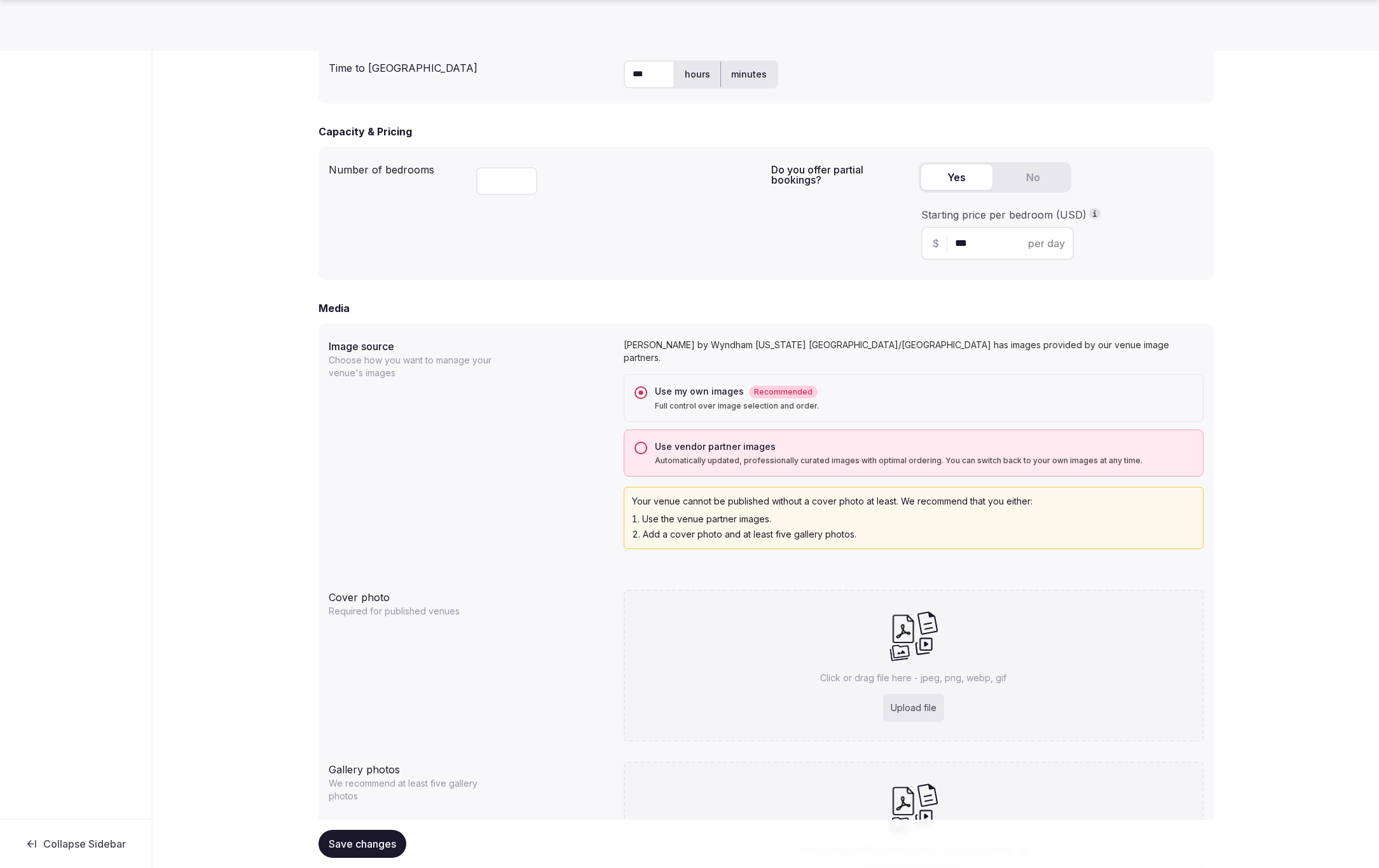
scroll to position [898, 0]
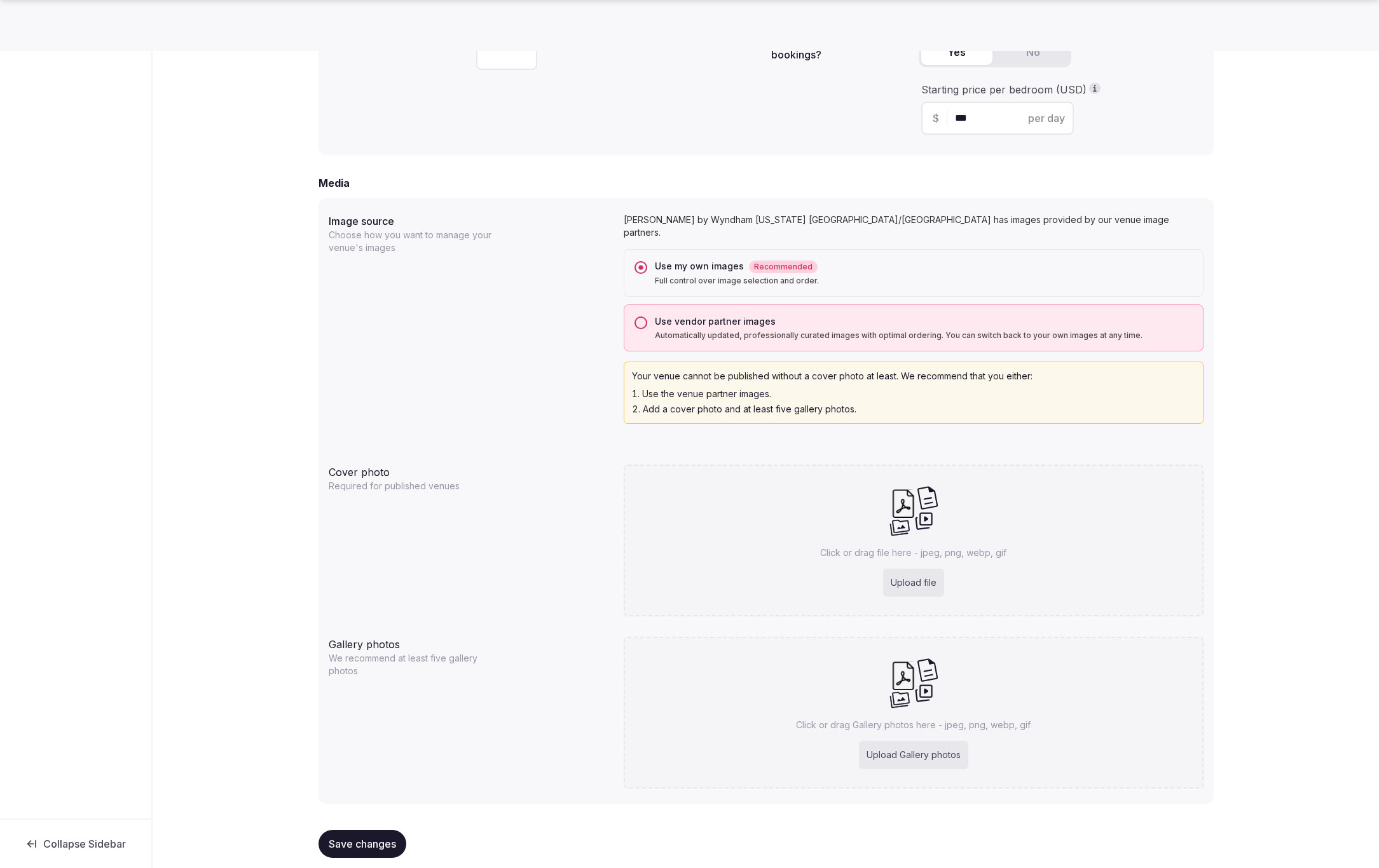
click at [363, 838] on span "Save changes" at bounding box center [363, 843] width 67 height 12
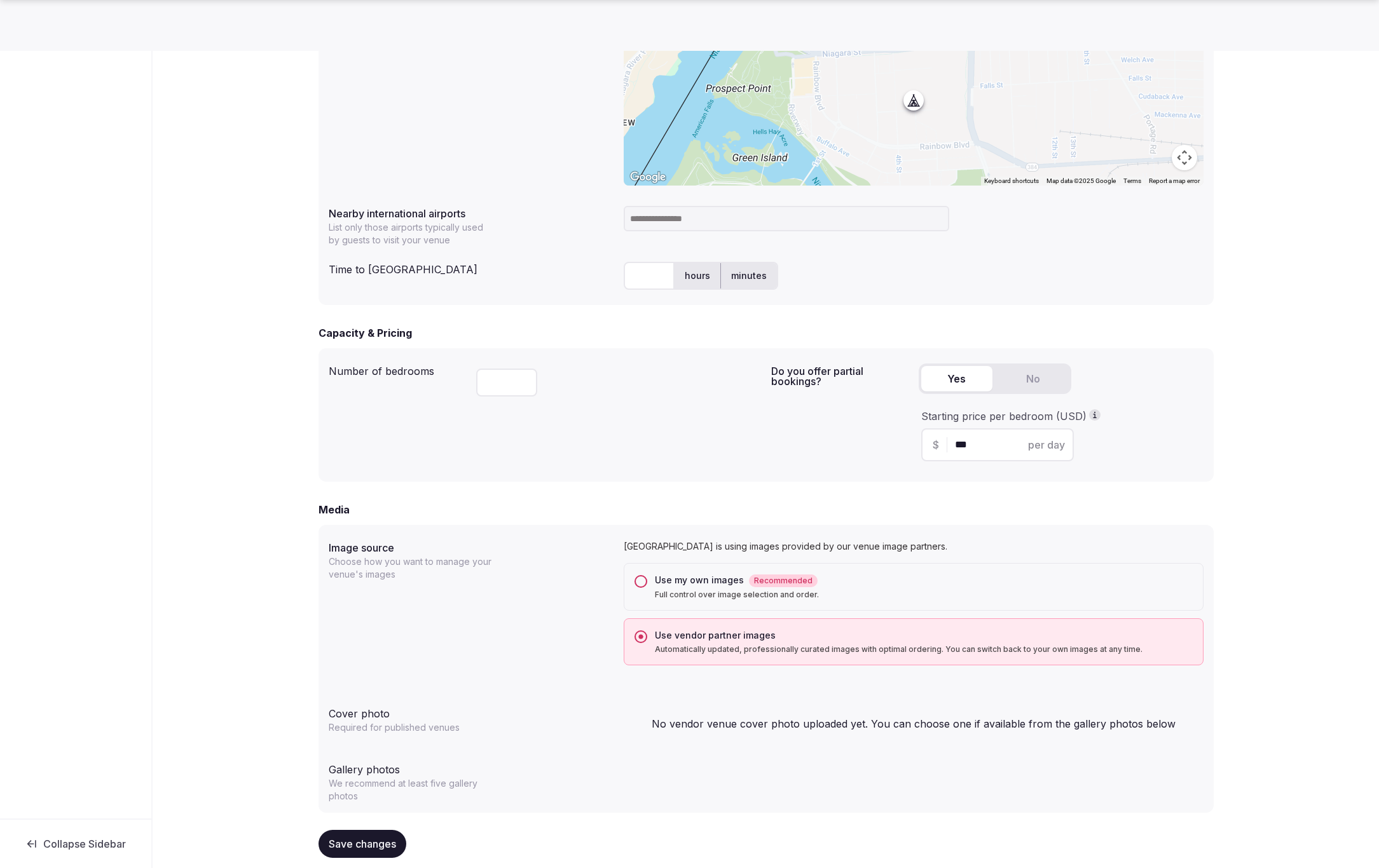
scroll to position [576, 0]
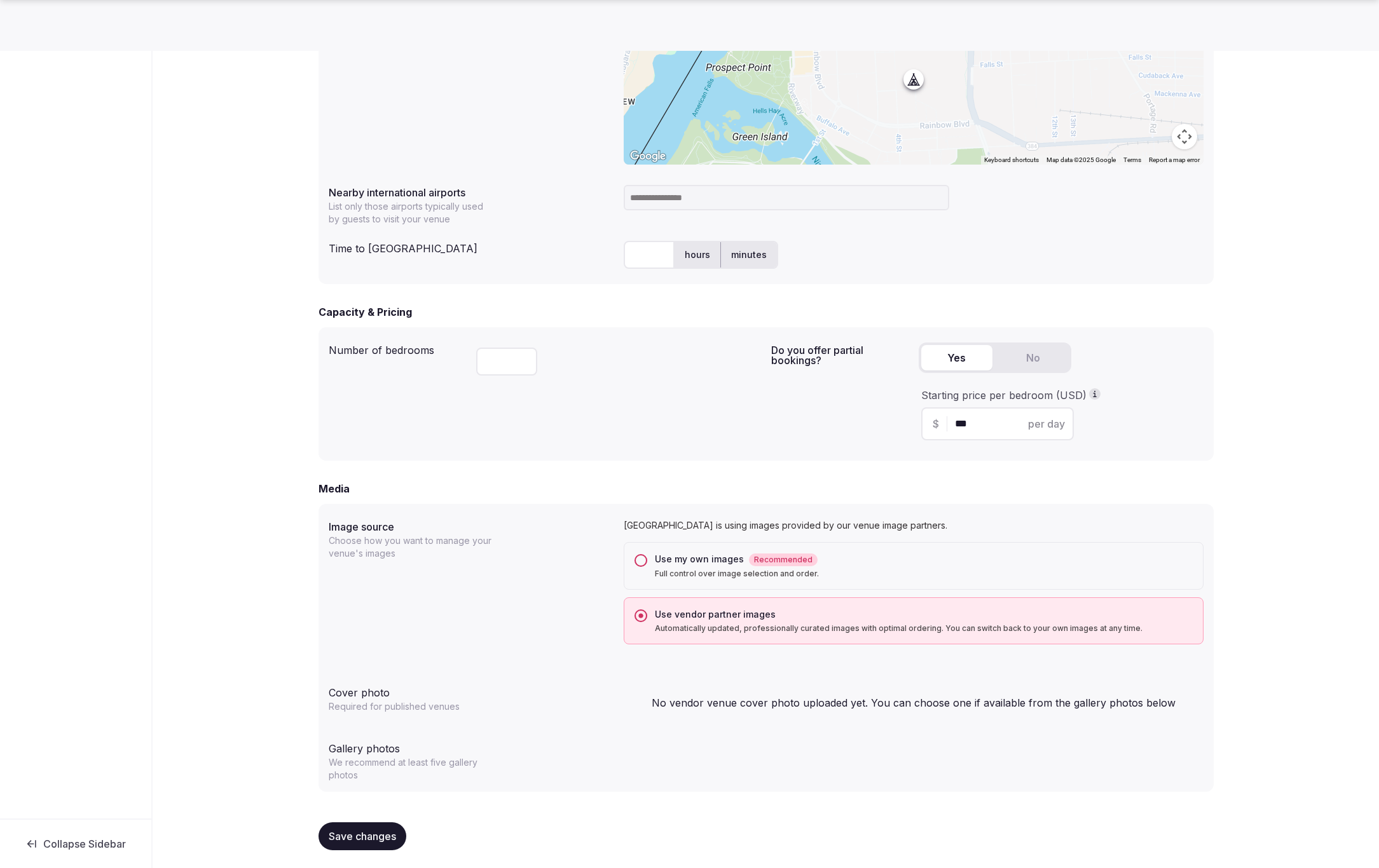
click at [638, 557] on button "Use my own images Recommended Full control over image selection and order." at bounding box center [641, 560] width 12 height 12
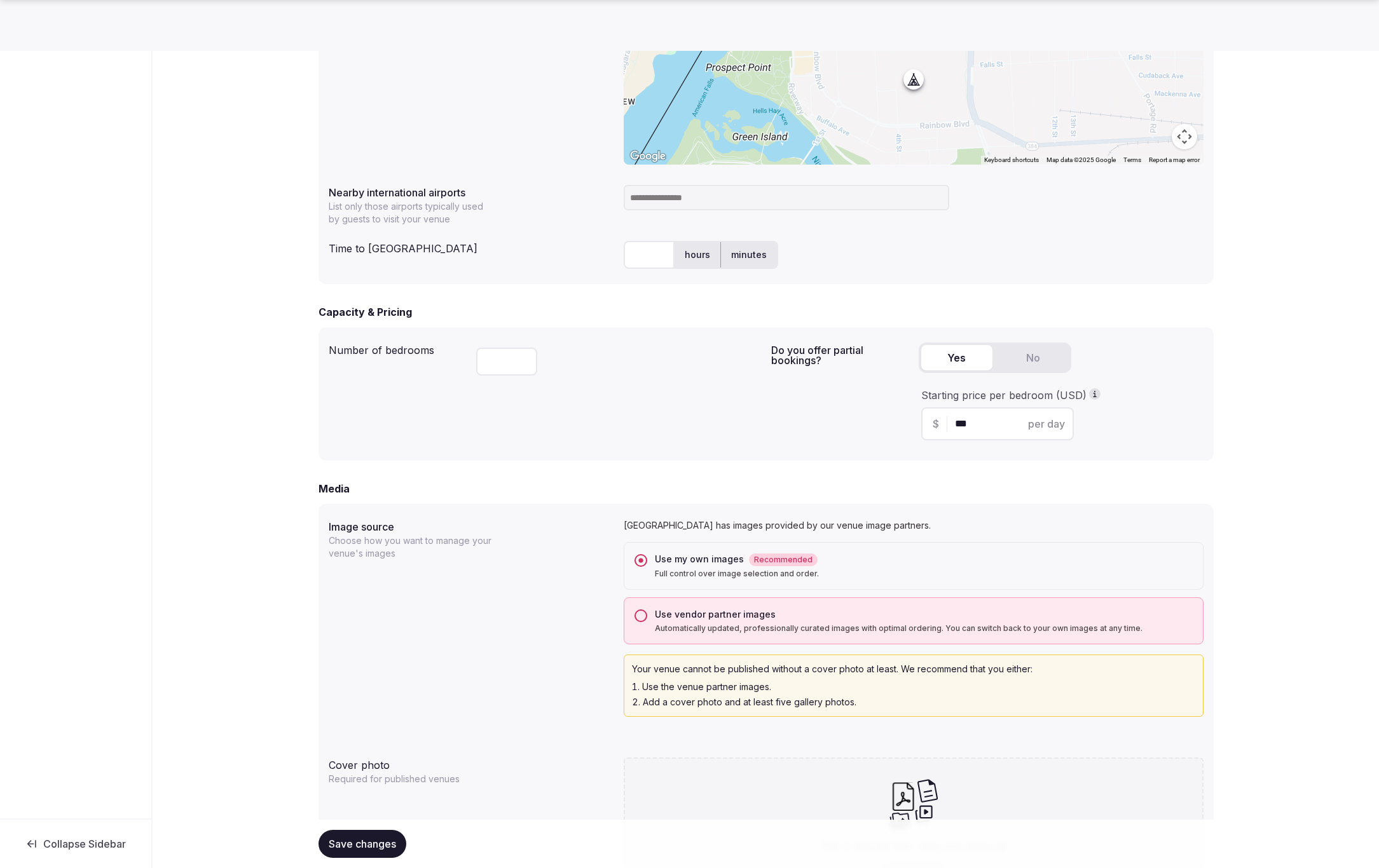
scroll to position [881, 0]
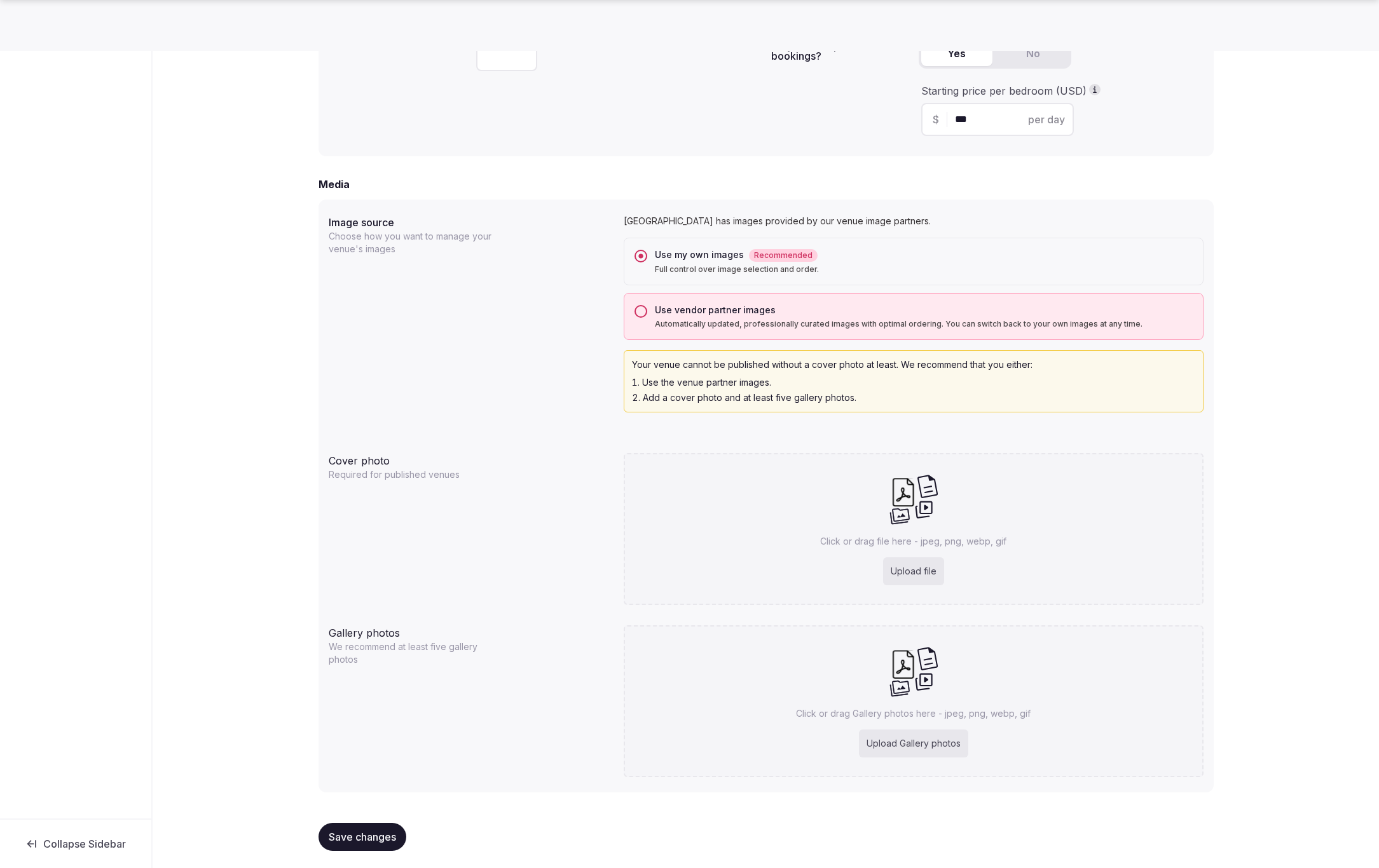
click at [370, 833] on span "Save changes" at bounding box center [363, 837] width 67 height 12
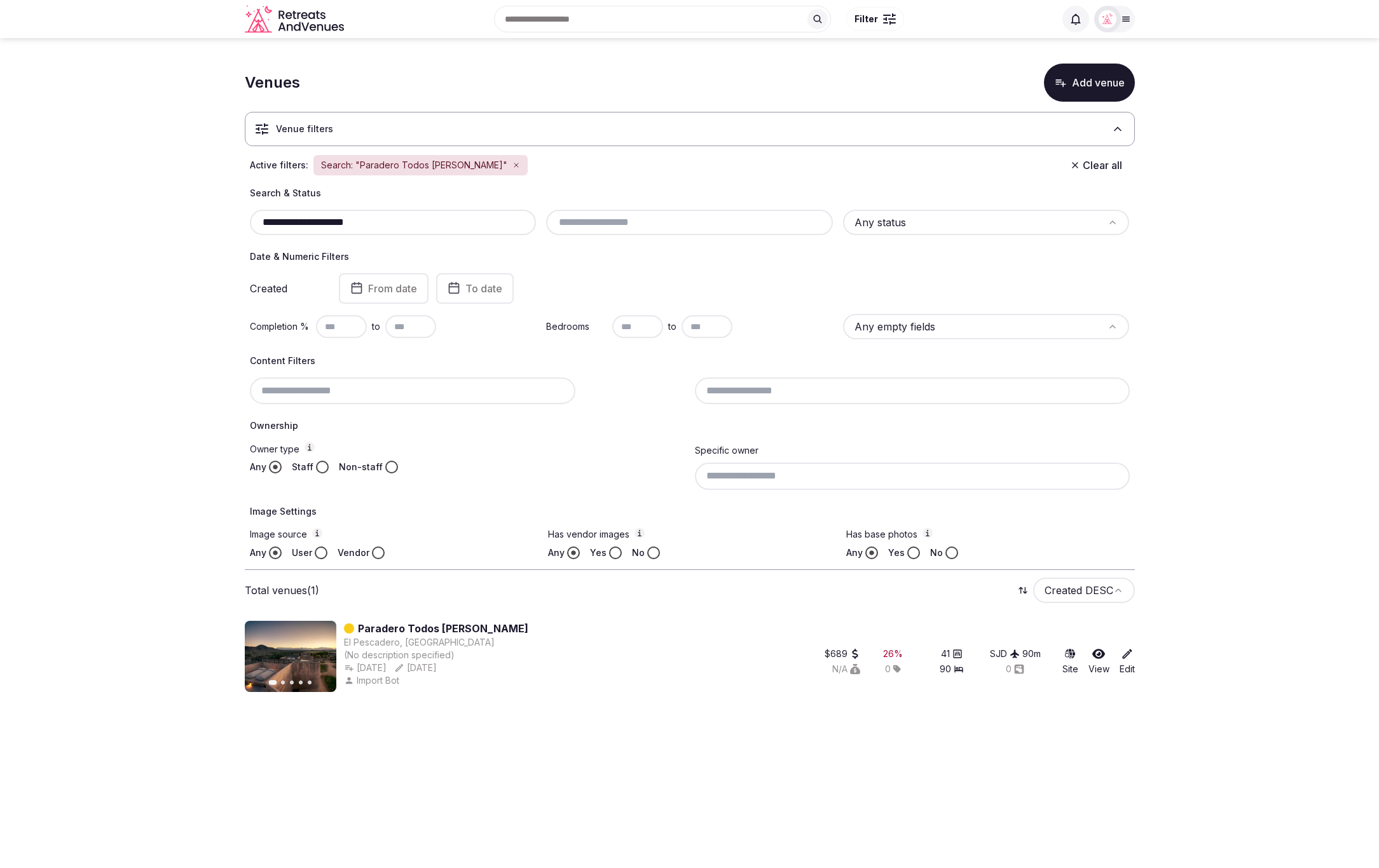
drag, startPoint x: 458, startPoint y: 226, endPoint x: 261, endPoint y: 218, distance: 197.2
click at [261, 218] on input "**********" at bounding box center [393, 222] width 276 height 16
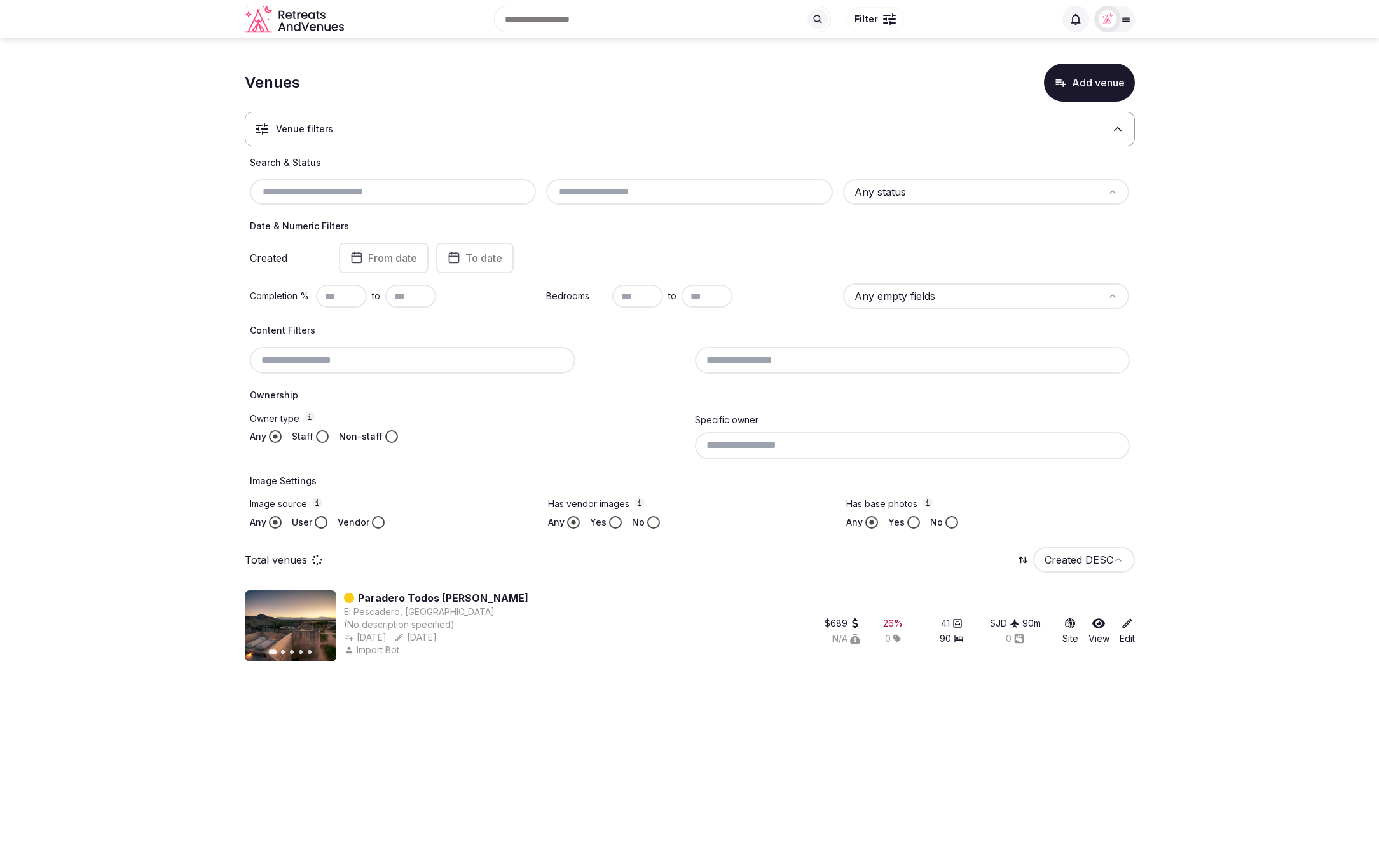
click at [177, 258] on section "Venues Add venue Venue filters Search & Status Any status Date & Numeric Filter…" at bounding box center [689, 359] width 1379 height 644
click at [1240, 320] on section "Venues Add venue Venue filters Search & Status Any status Date & Numeric Filter…" at bounding box center [689, 359] width 1379 height 644
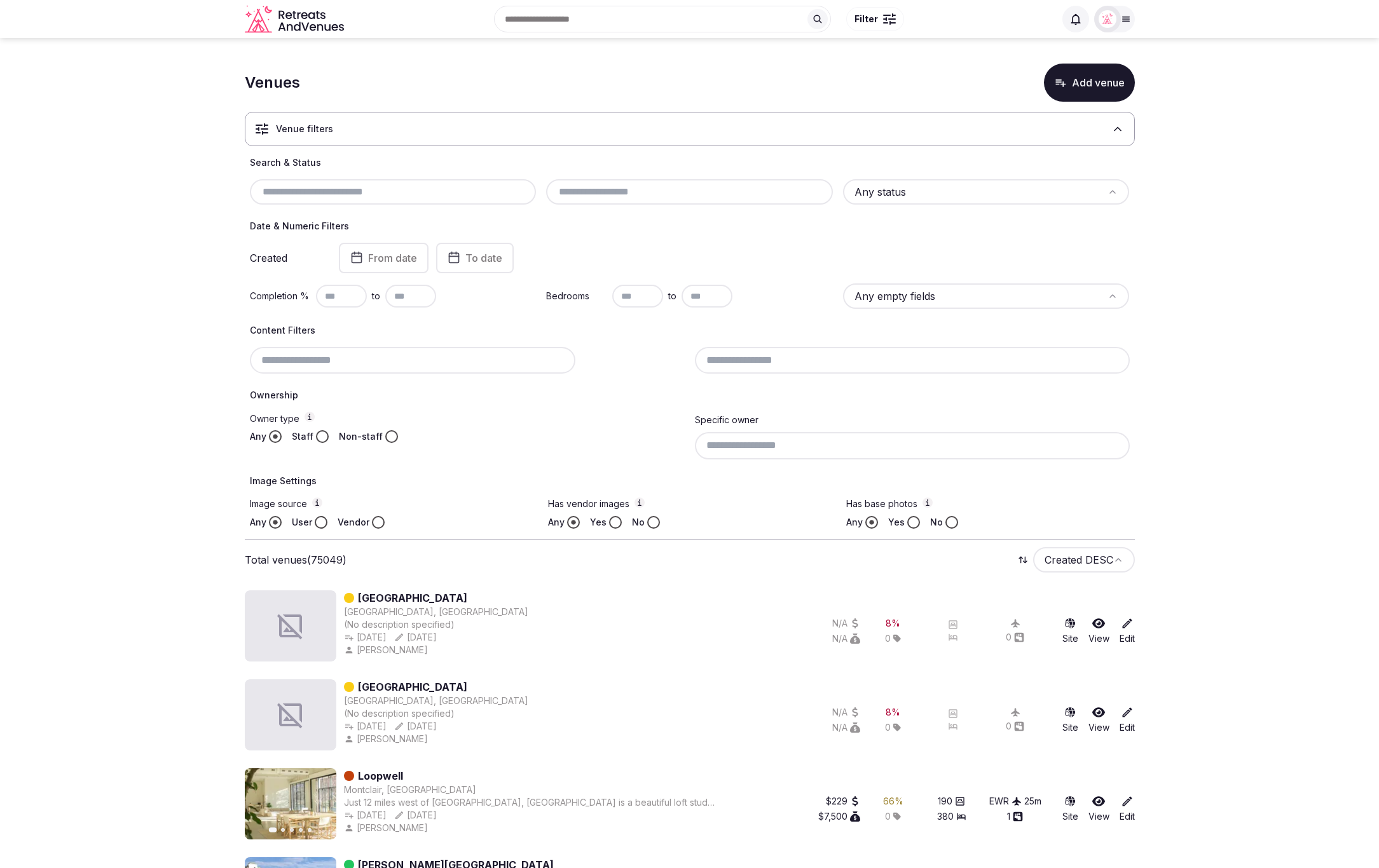
click at [887, 187] on html "Search Popular Destinations [GEOGRAPHIC_DATA], [GEOGRAPHIC_DATA] [GEOGRAPHIC_DA…" at bounding box center [689, 434] width 1379 height 868
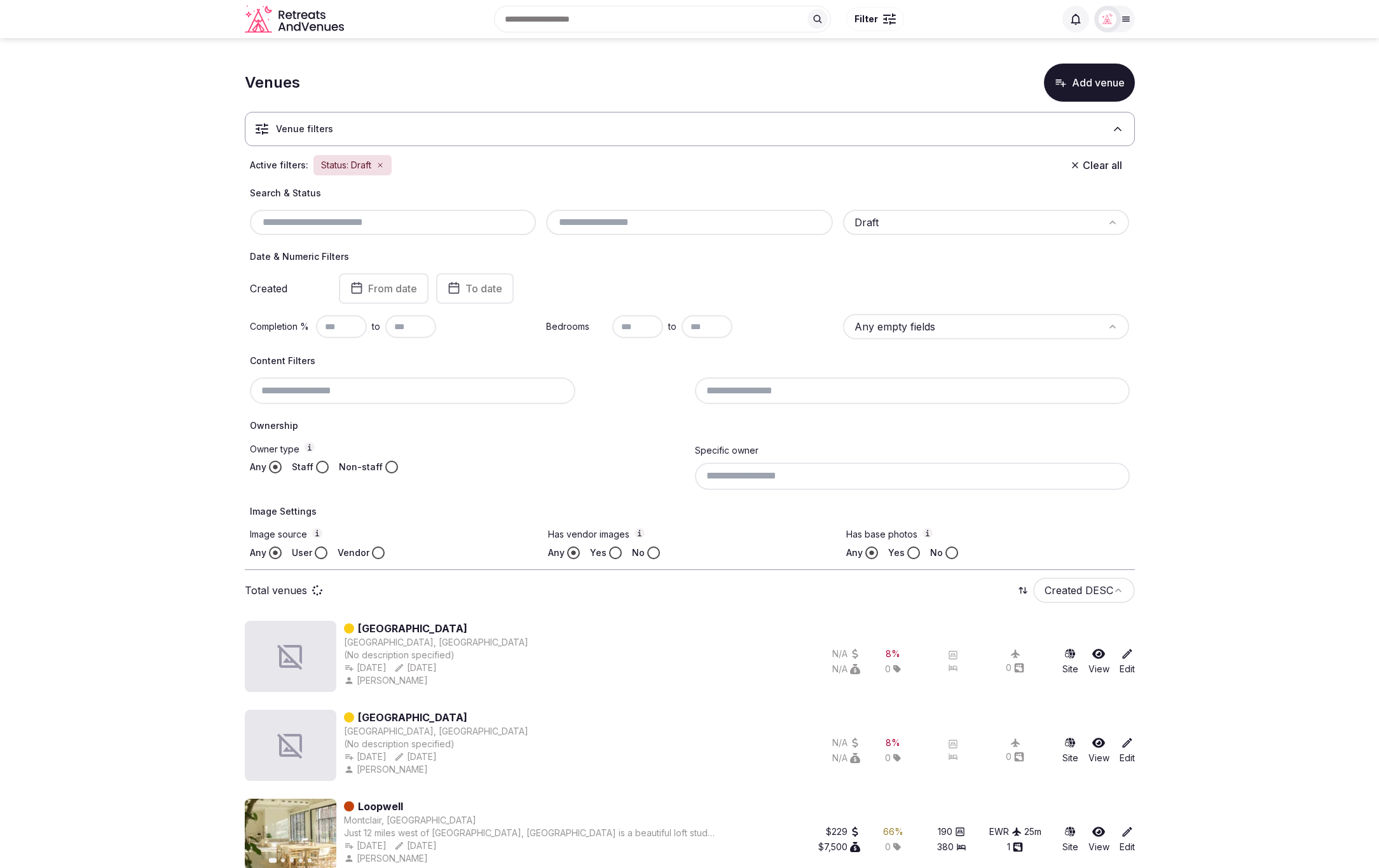
click at [770, 238] on div "Search & Status Draft Date & Numeric Filters Created From date To date Completi…" at bounding box center [690, 372] width 890 height 372
click at [342, 326] on input "text" at bounding box center [341, 326] width 51 height 23
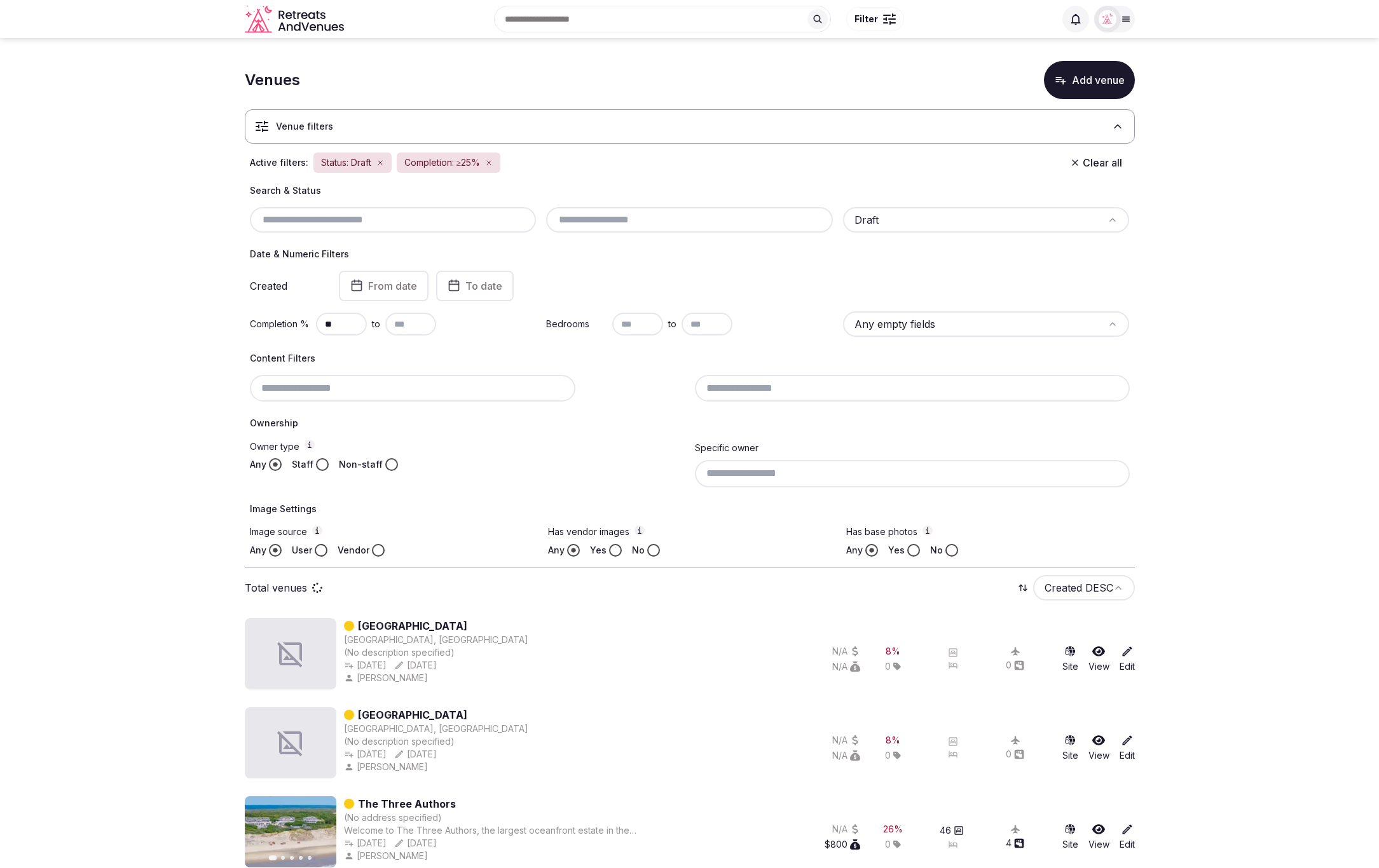
type input "**"
click at [396, 318] on input "text" at bounding box center [411, 324] width 51 height 23
type input "***"
drag, startPoint x: 1212, startPoint y: 368, endPoint x: 1178, endPoint y: 368, distance: 34.0
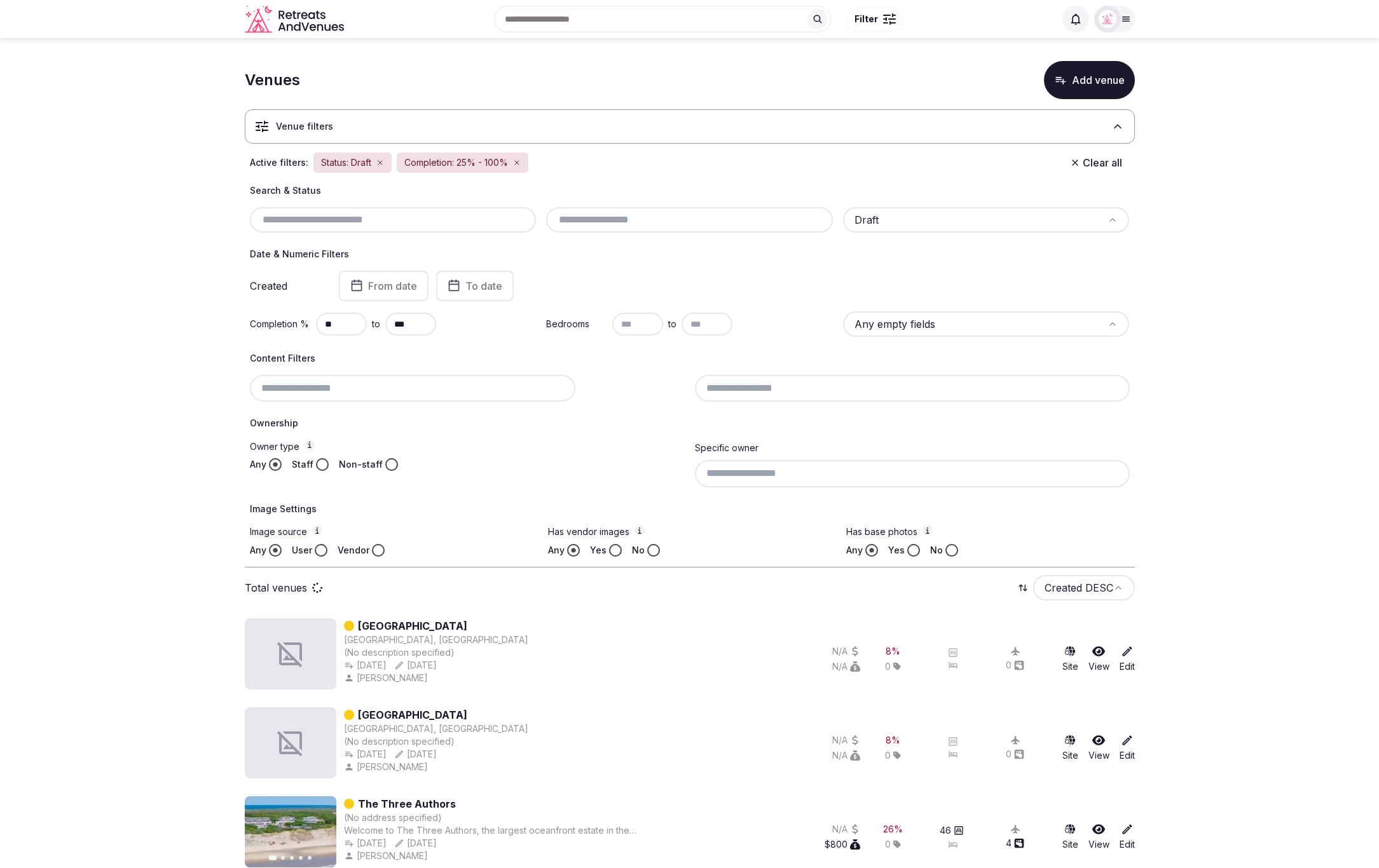
scroll to position [7, 0]
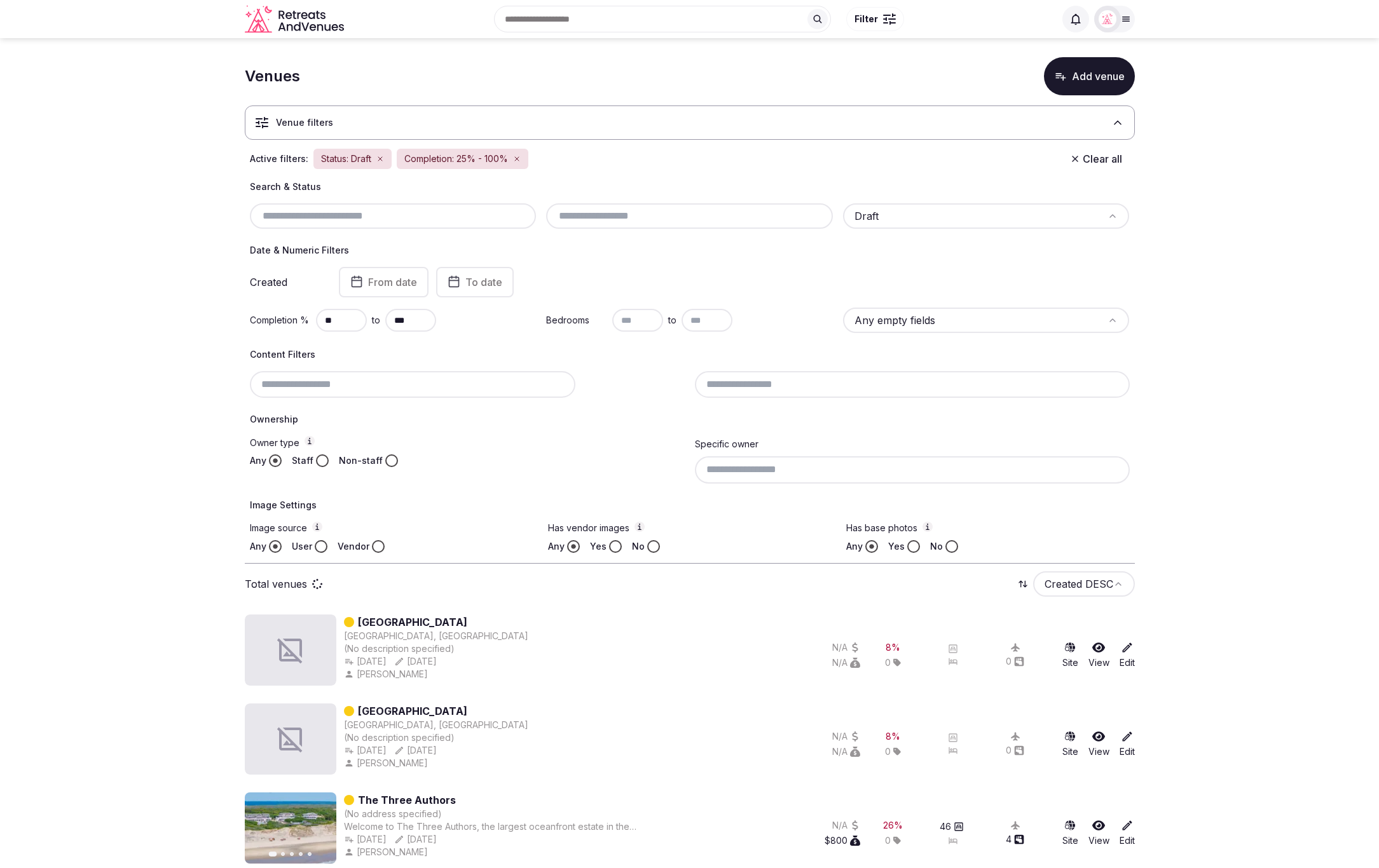
click at [914, 545] on button "Yes" at bounding box center [913, 546] width 12 height 12
click at [613, 547] on button "Yes" at bounding box center [615, 546] width 12 height 12
click at [377, 547] on button "Vendor" at bounding box center [377, 546] width 12 height 12
click at [318, 461] on button "Staff" at bounding box center [322, 460] width 12 height 12
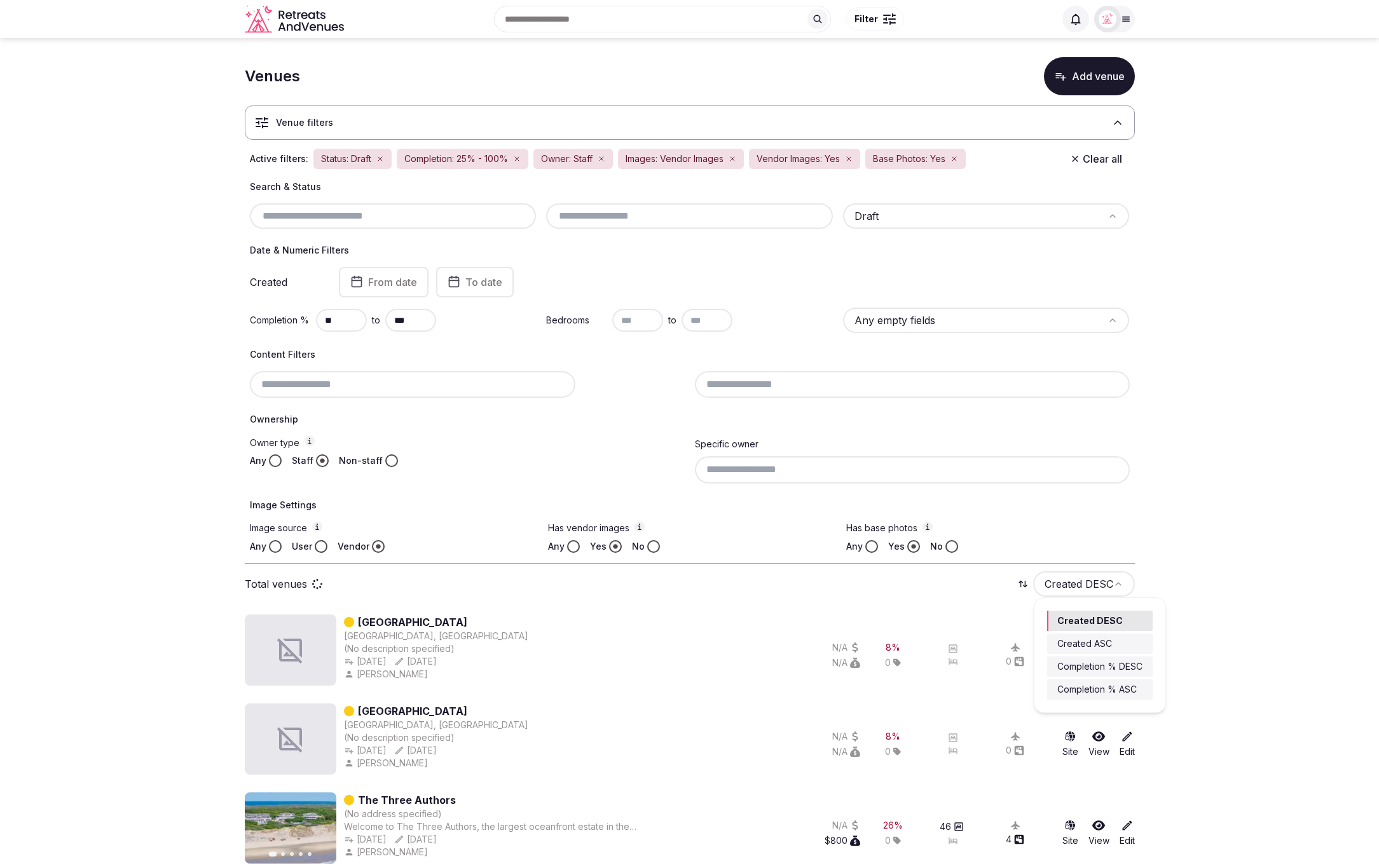
click at [1083, 589] on html "Search Popular Destinations [GEOGRAPHIC_DATA], [GEOGRAPHIC_DATA] [GEOGRAPHIC_DA…" at bounding box center [689, 427] width 1379 height 868
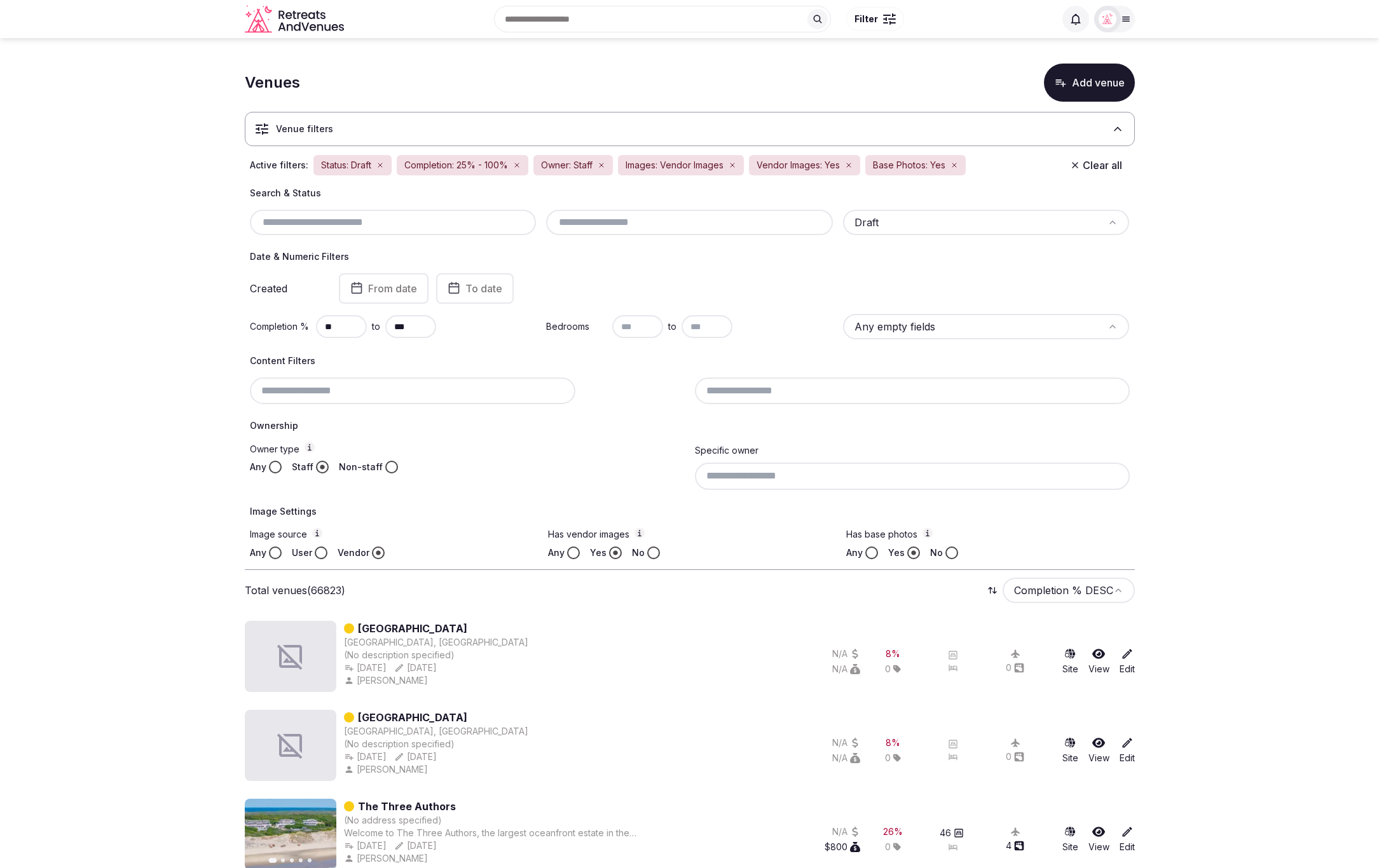
click at [828, 476] on input at bounding box center [912, 476] width 435 height 26
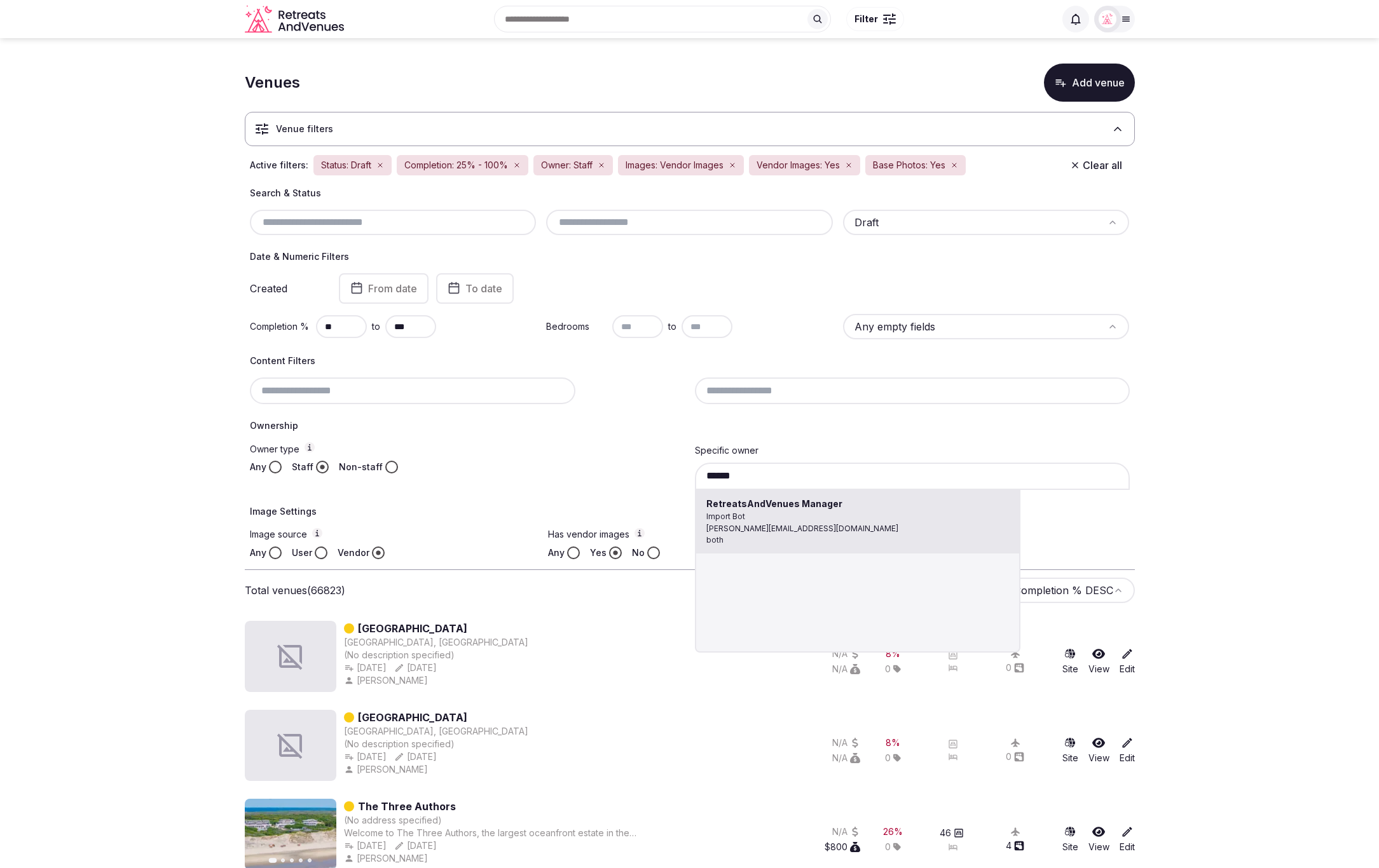
type input "**********"
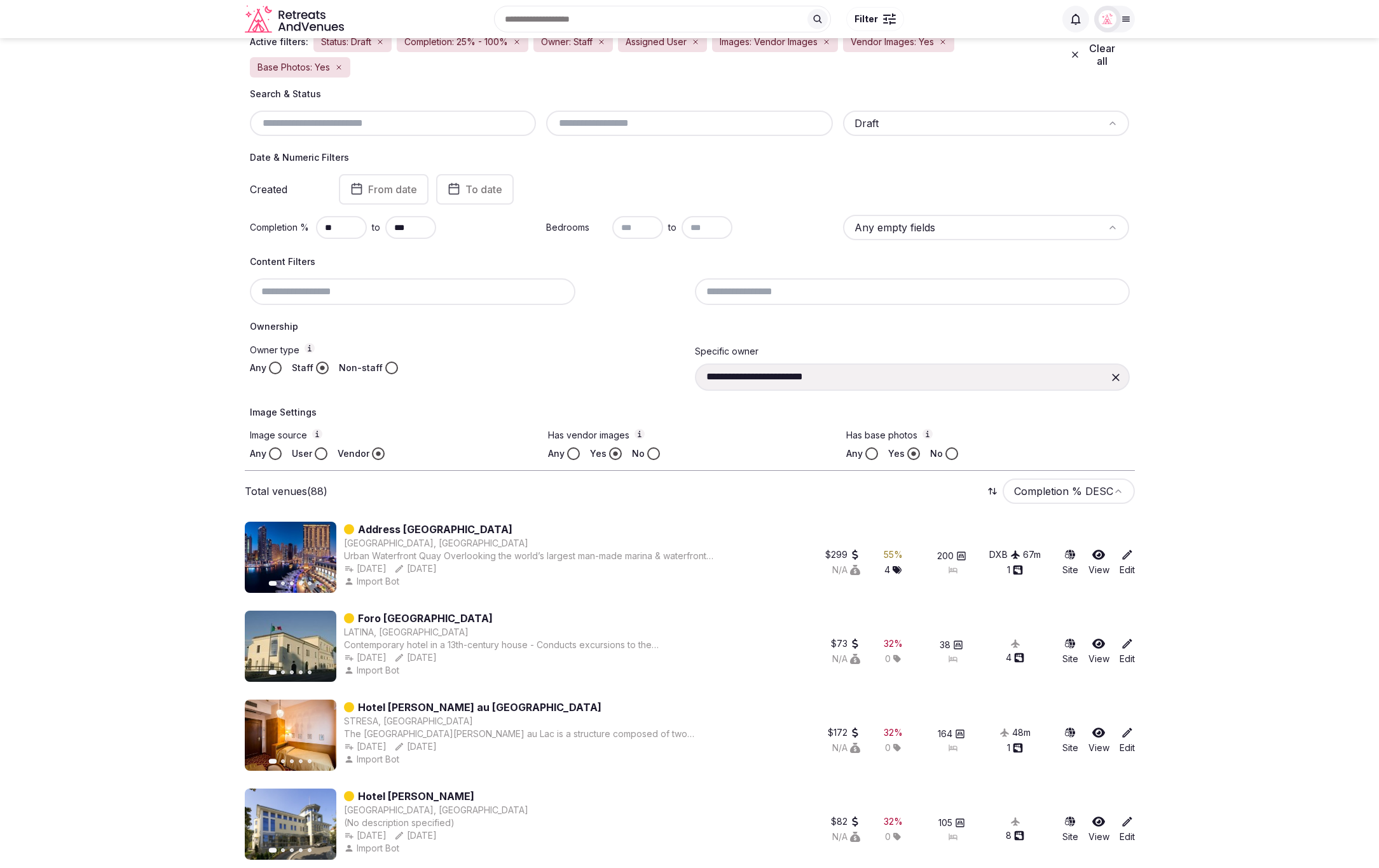
scroll to position [120, 0]
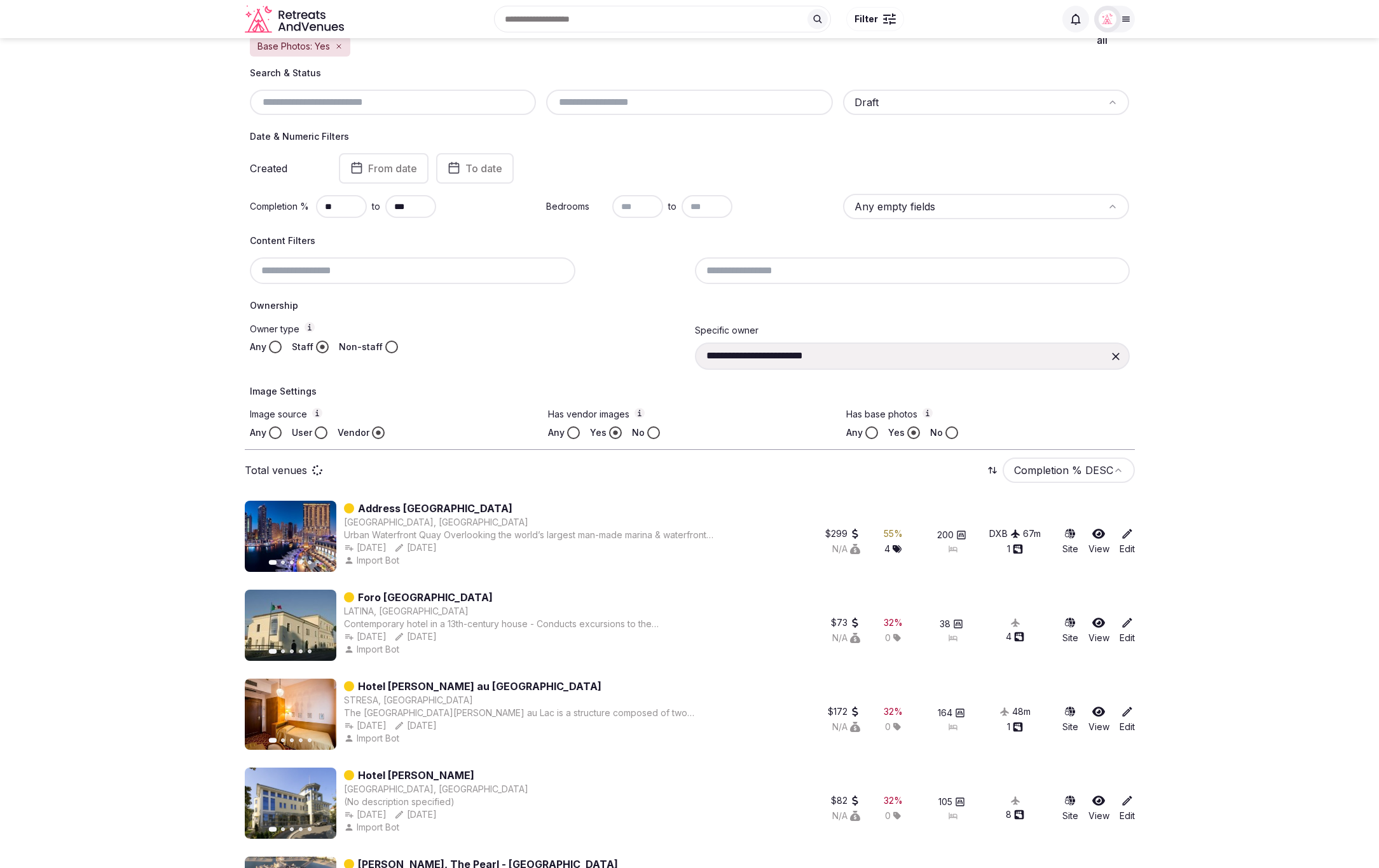
scroll to position [0, 0]
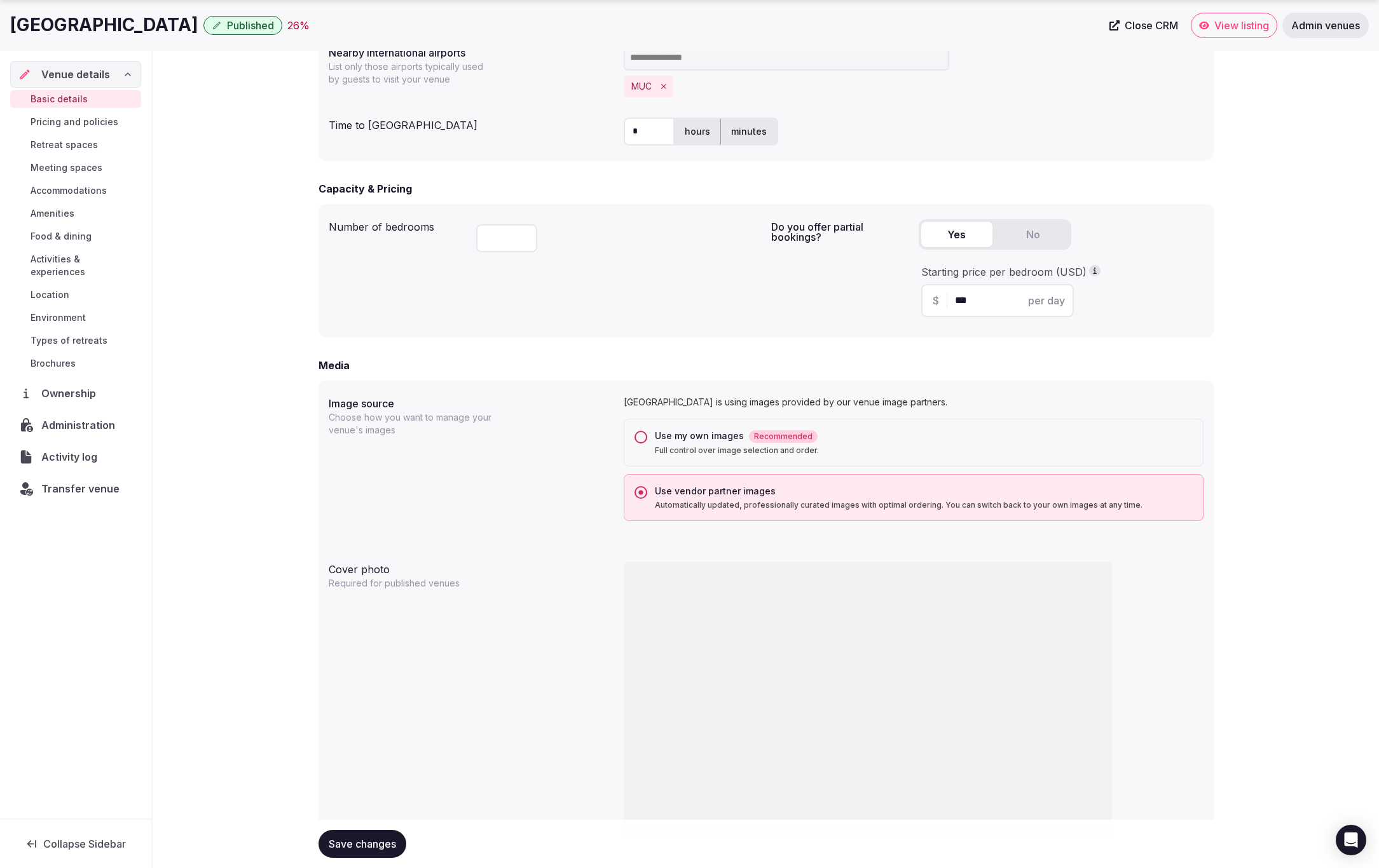
scroll to position [873, 0]
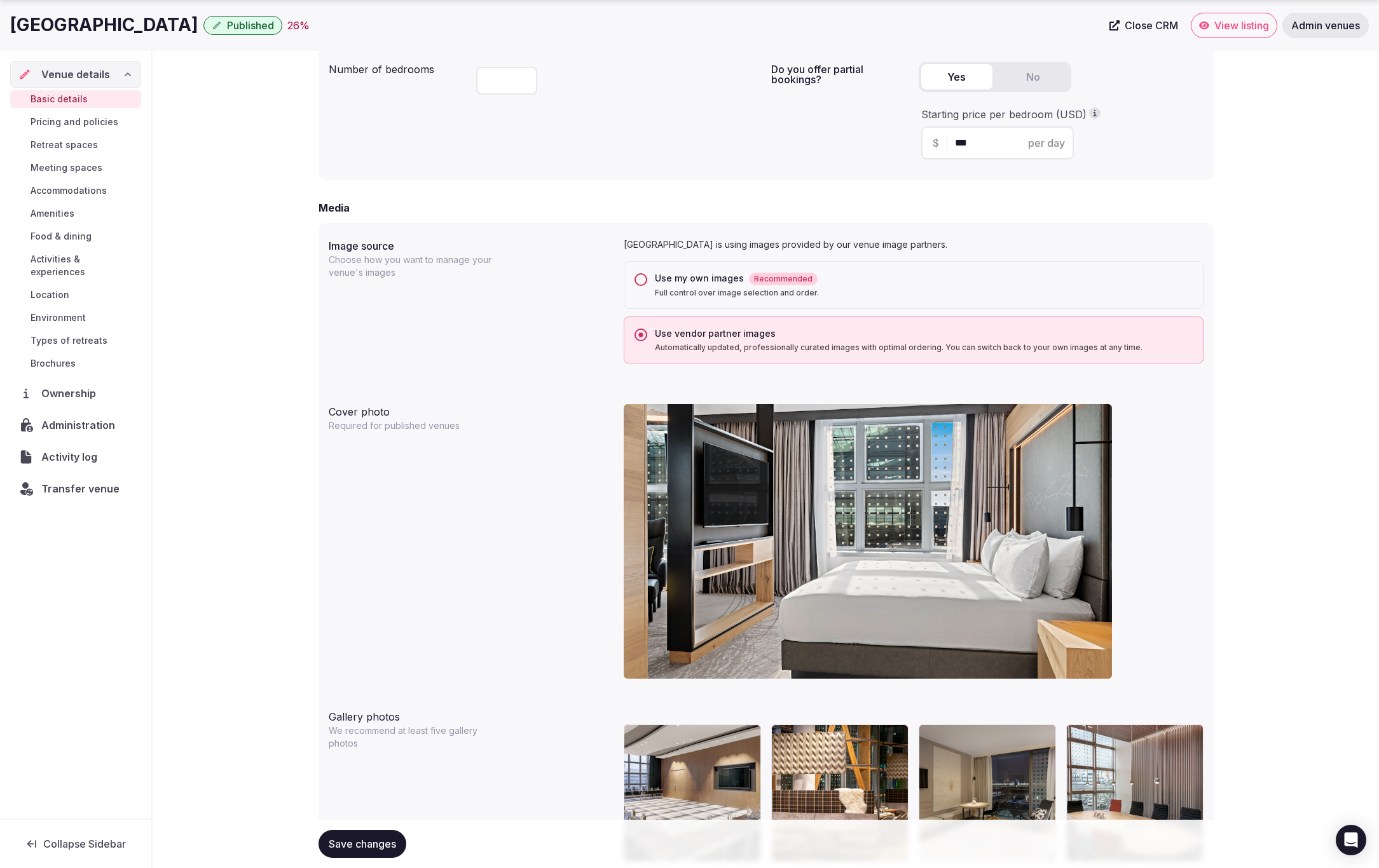
drag, startPoint x: 637, startPoint y: 277, endPoint x: 539, endPoint y: 253, distance: 100.9
click at [637, 277] on button "Use my own images Recommended Full control over image selection and order." at bounding box center [641, 279] width 12 height 12
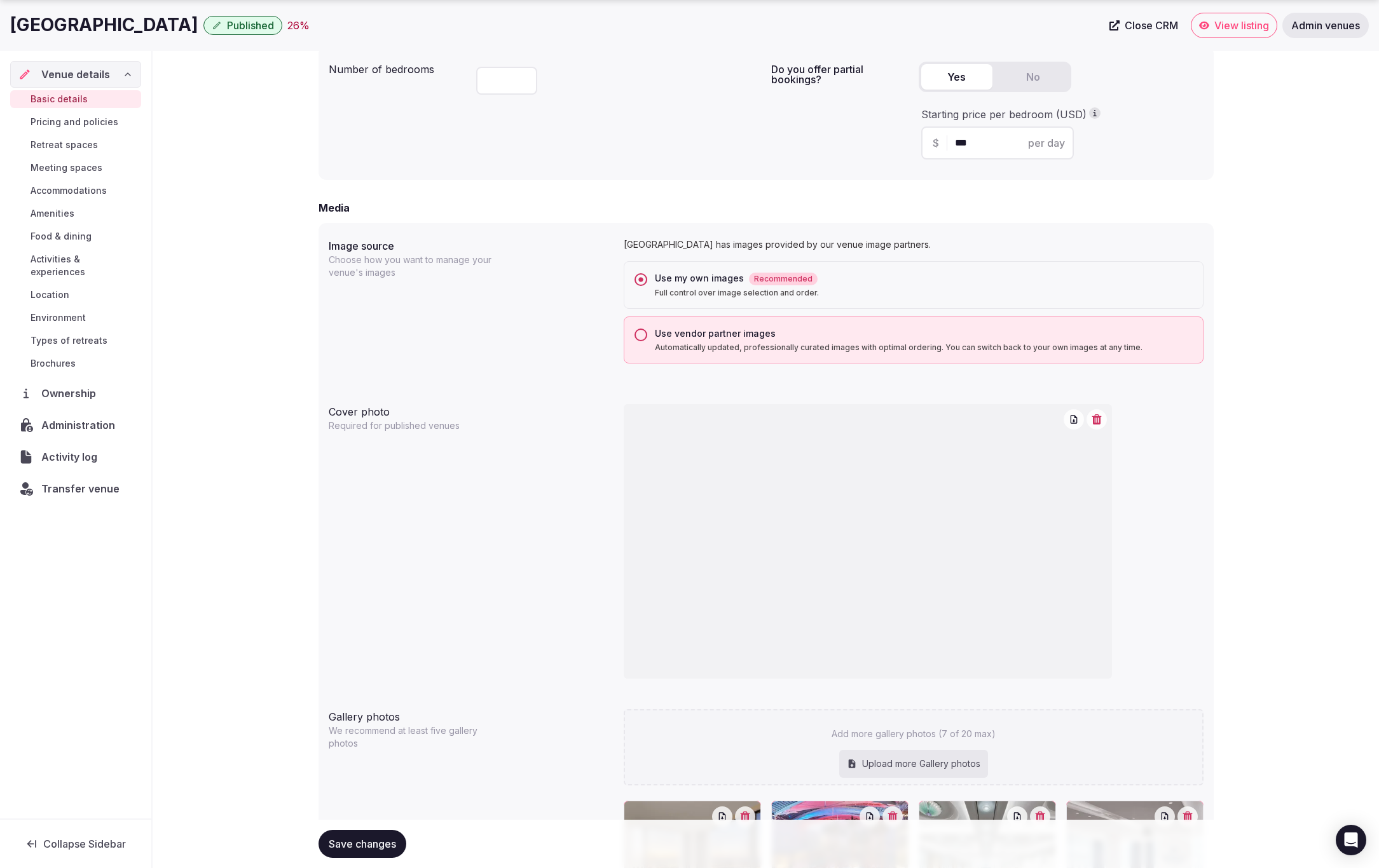
scroll to position [1183, 0]
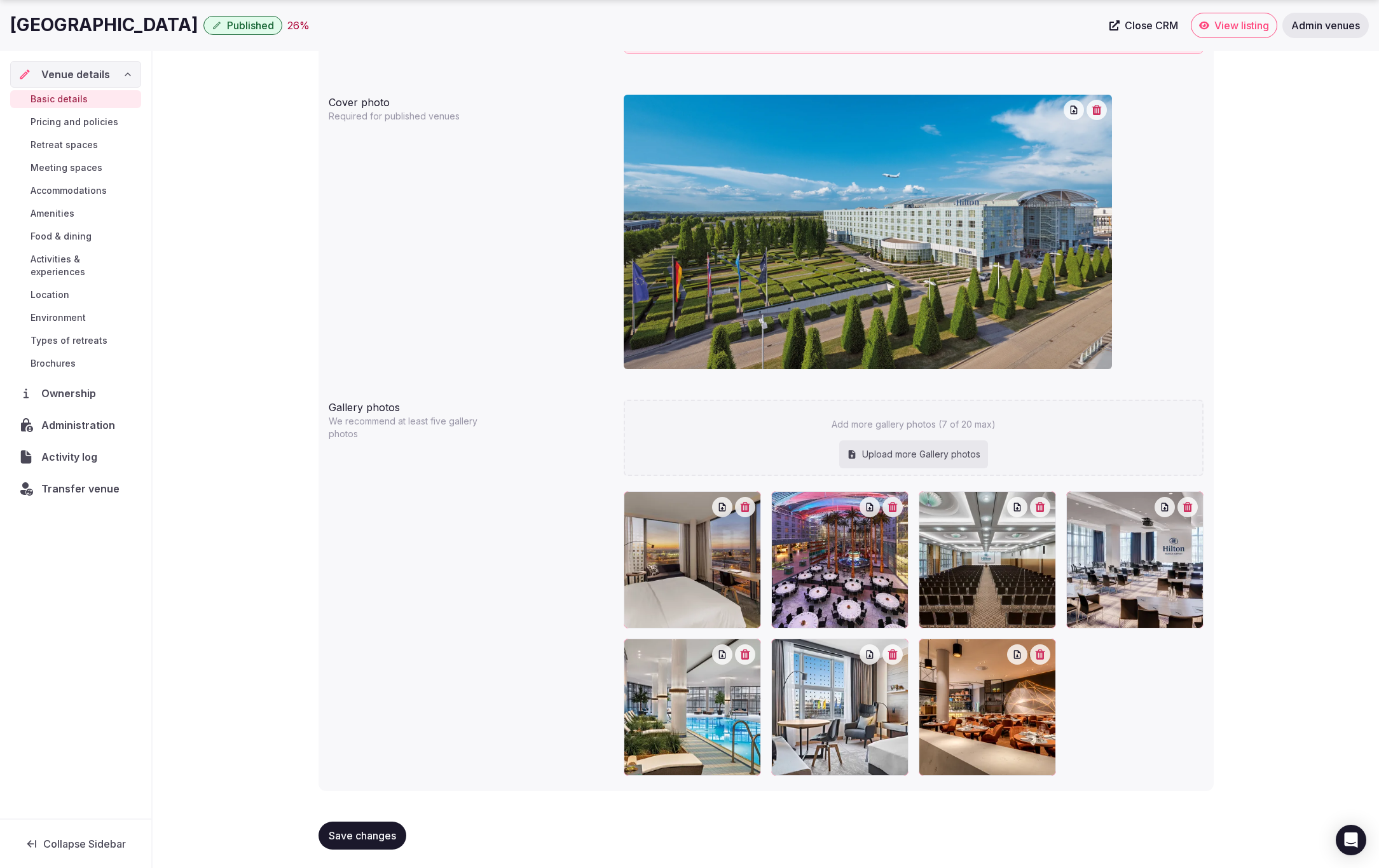
click at [360, 833] on span "Save changes" at bounding box center [363, 835] width 67 height 12
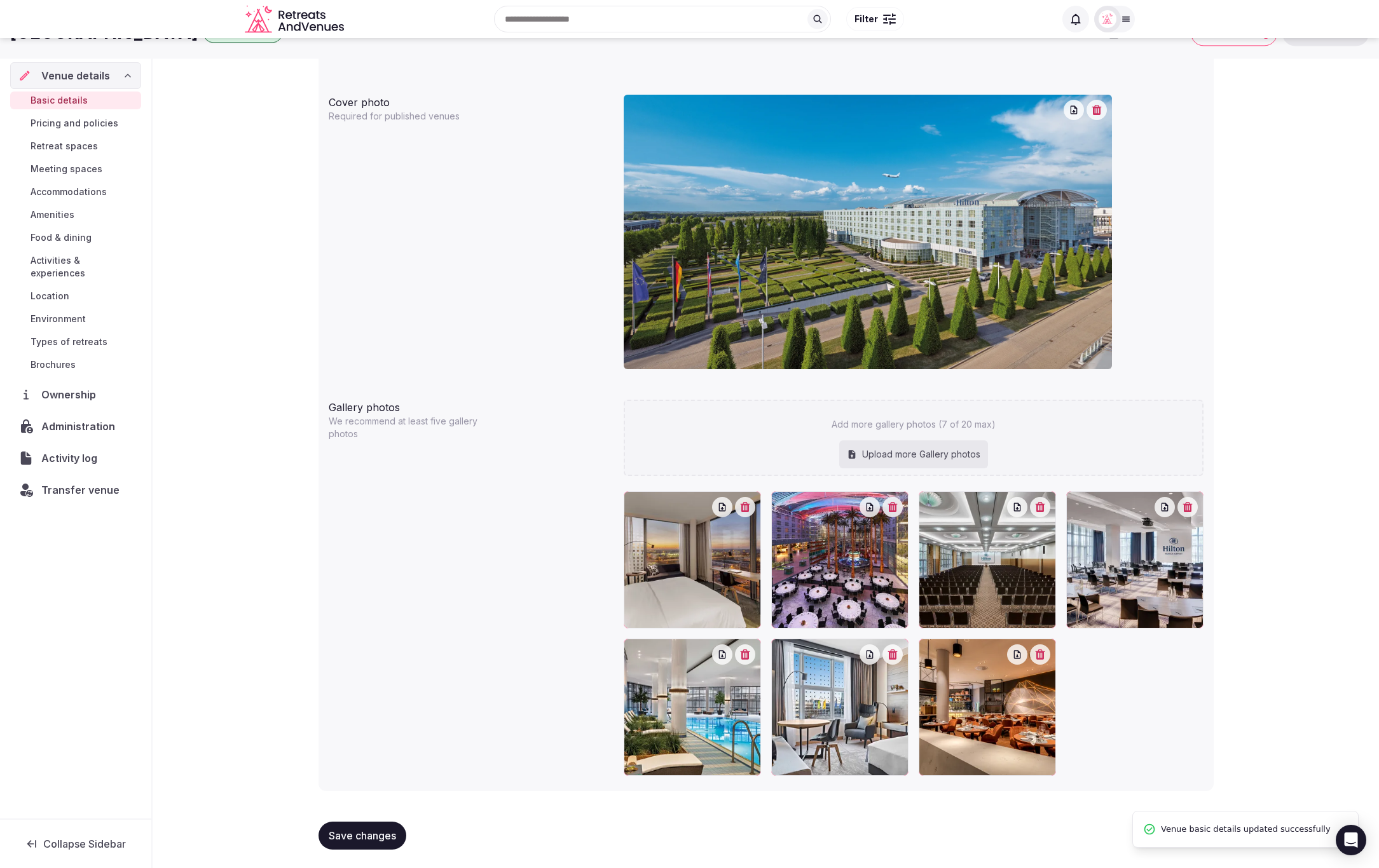
scroll to position [1181, 0]
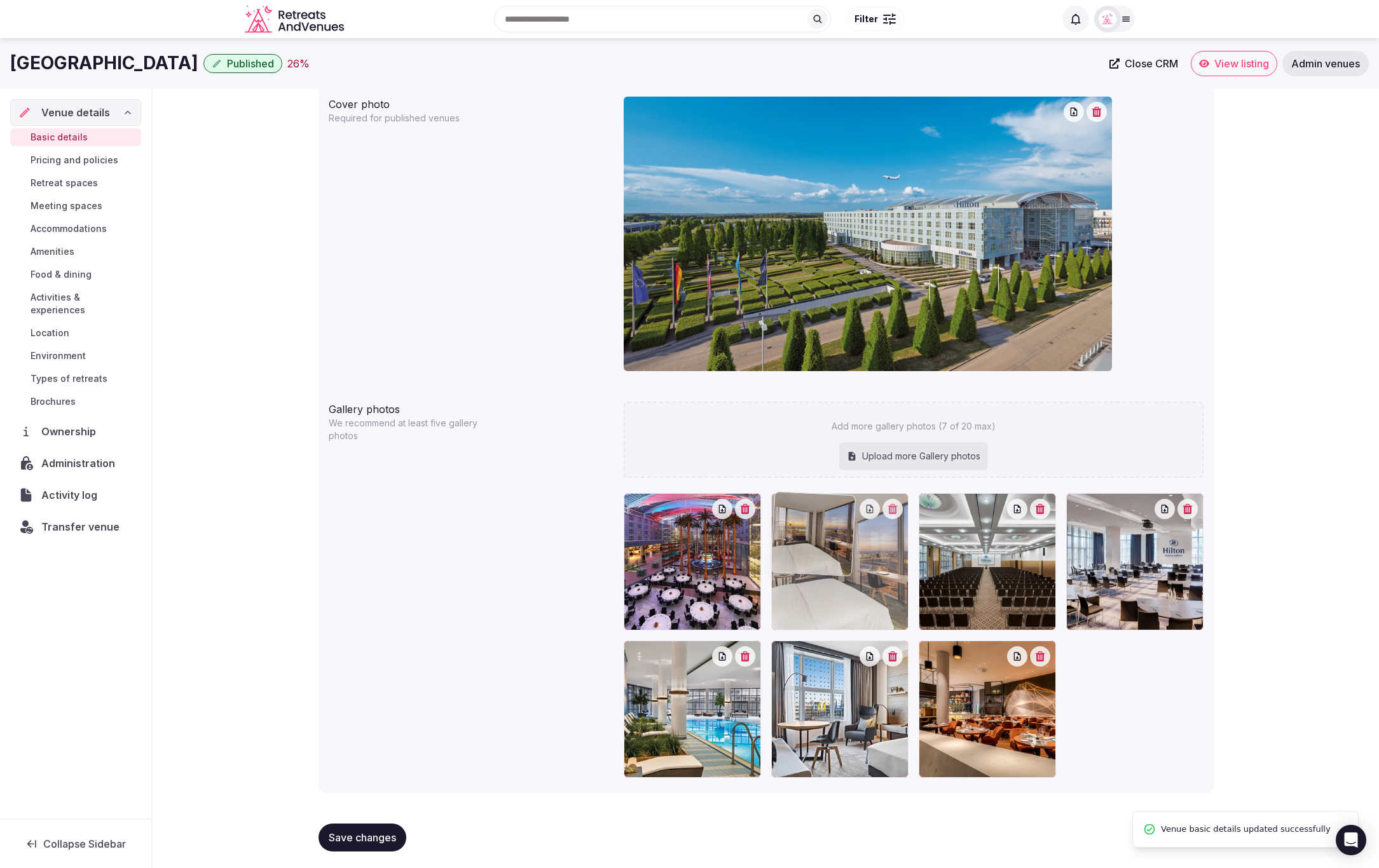
drag, startPoint x: 661, startPoint y: 594, endPoint x: 831, endPoint y: 598, distance: 170.0
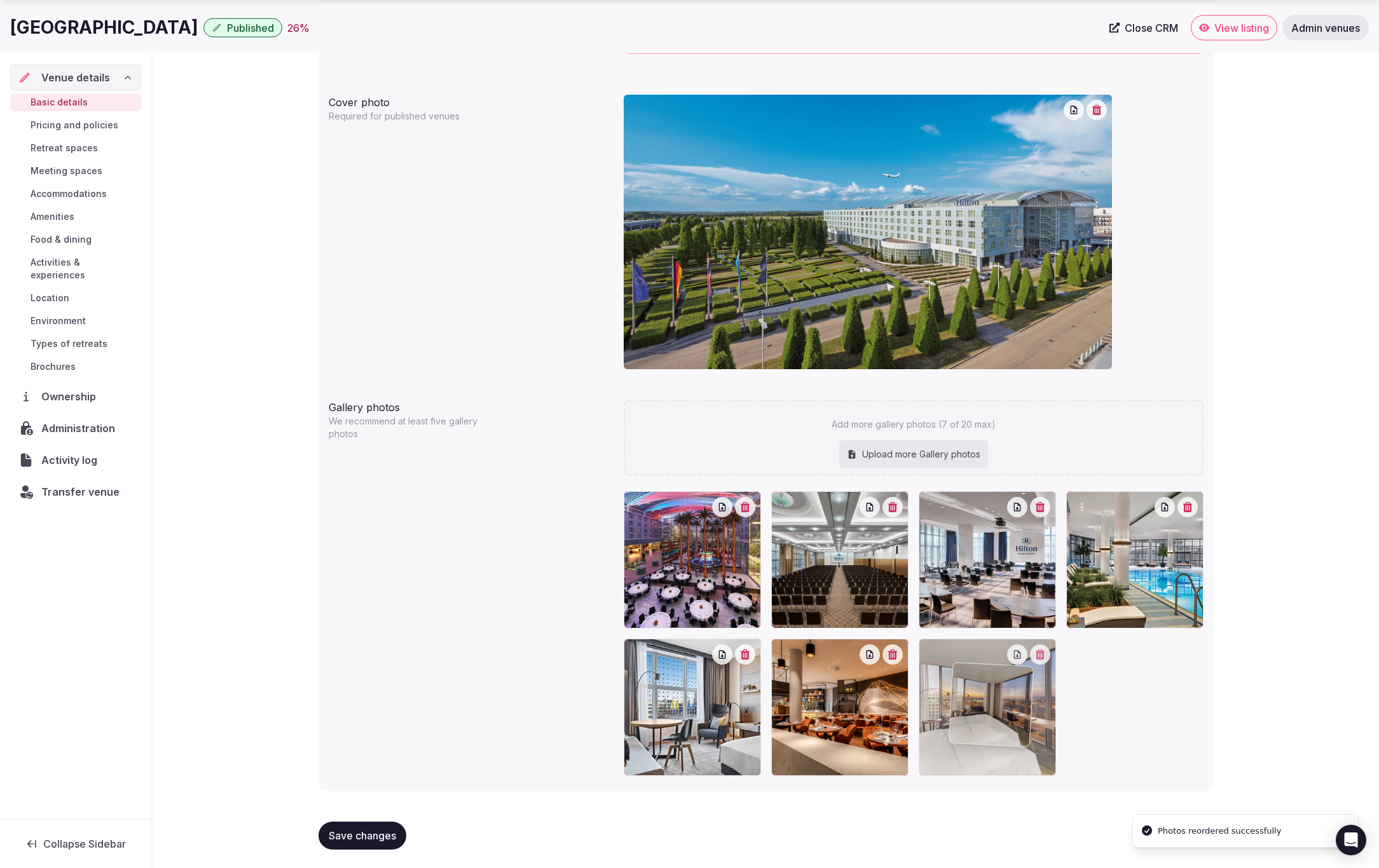
drag, startPoint x: 842, startPoint y: 578, endPoint x: 1021, endPoint y: 750, distance: 248.2
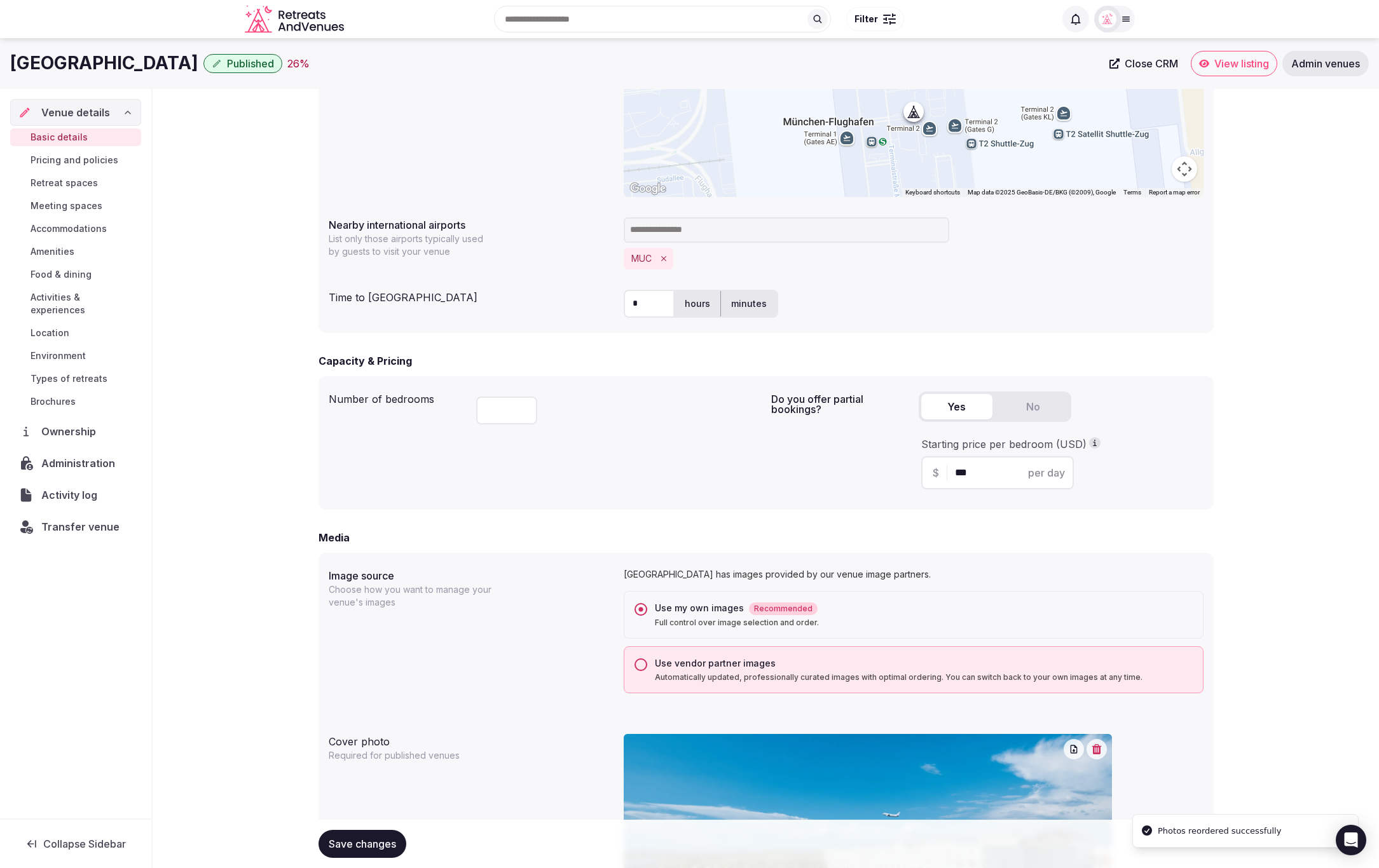
scroll to position [477, 0]
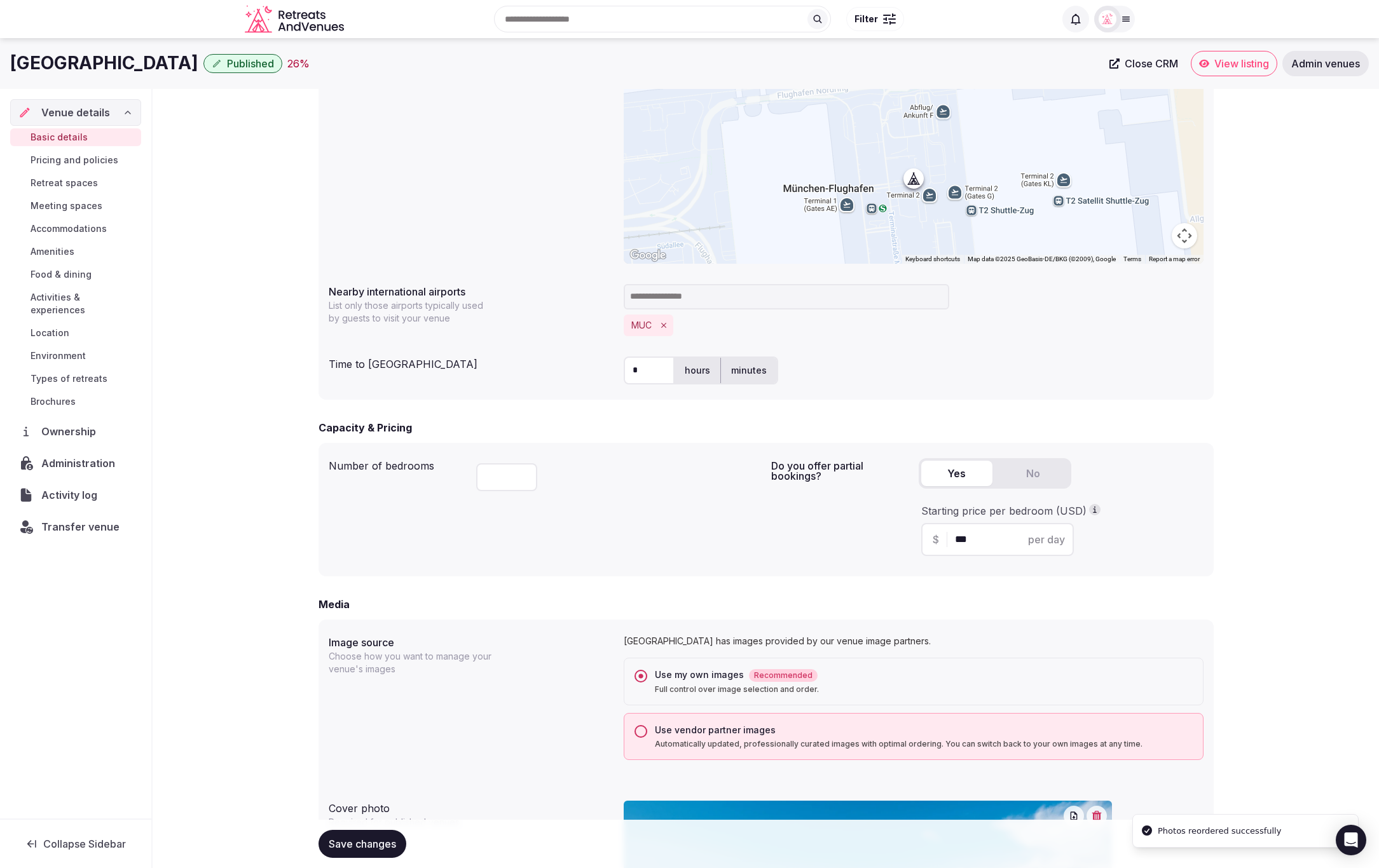
click at [49, 519] on span "Transfer venue" at bounding box center [80, 527] width 78 height 16
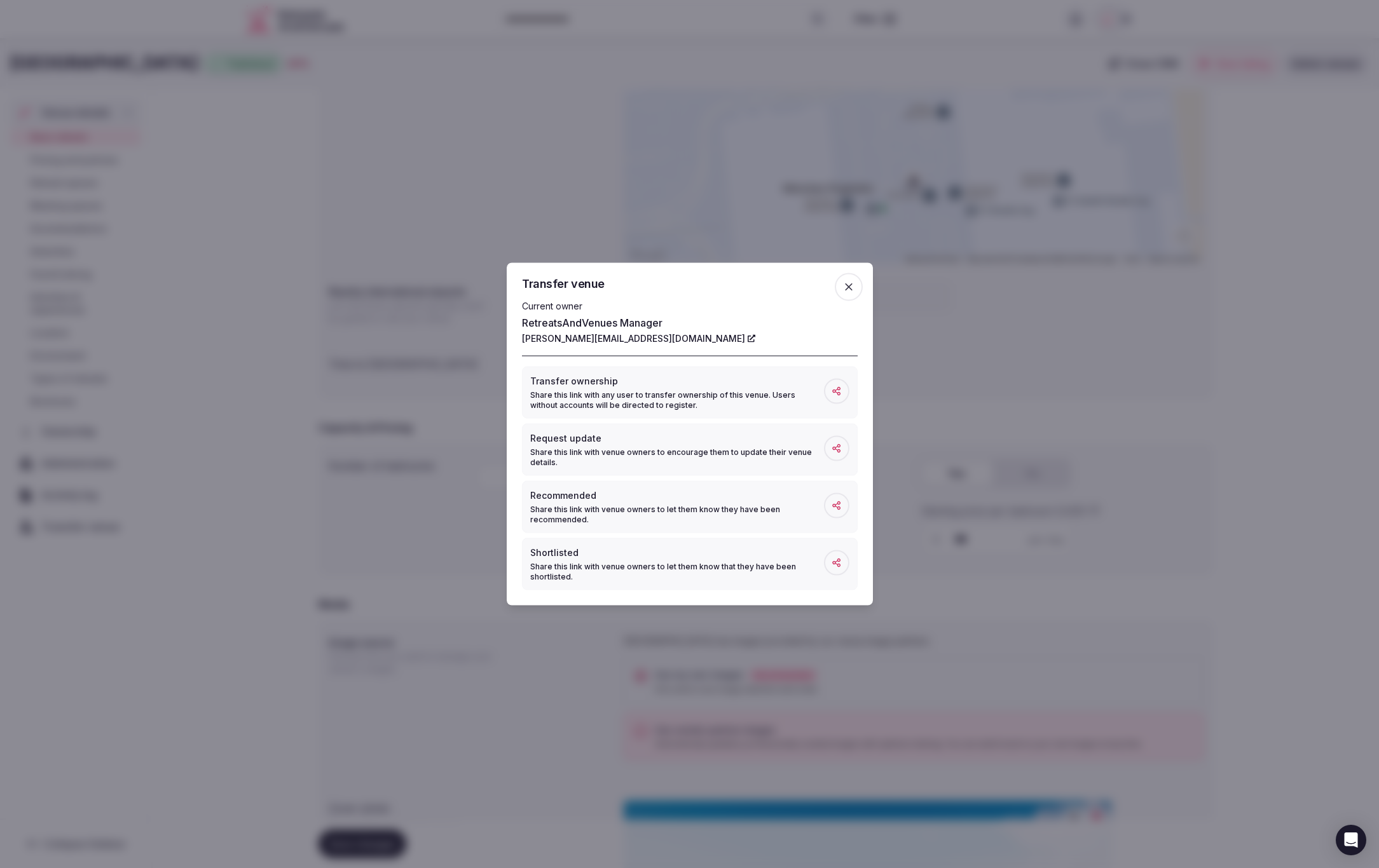
click at [844, 290] on icon "button" at bounding box center [848, 287] width 12 height 12
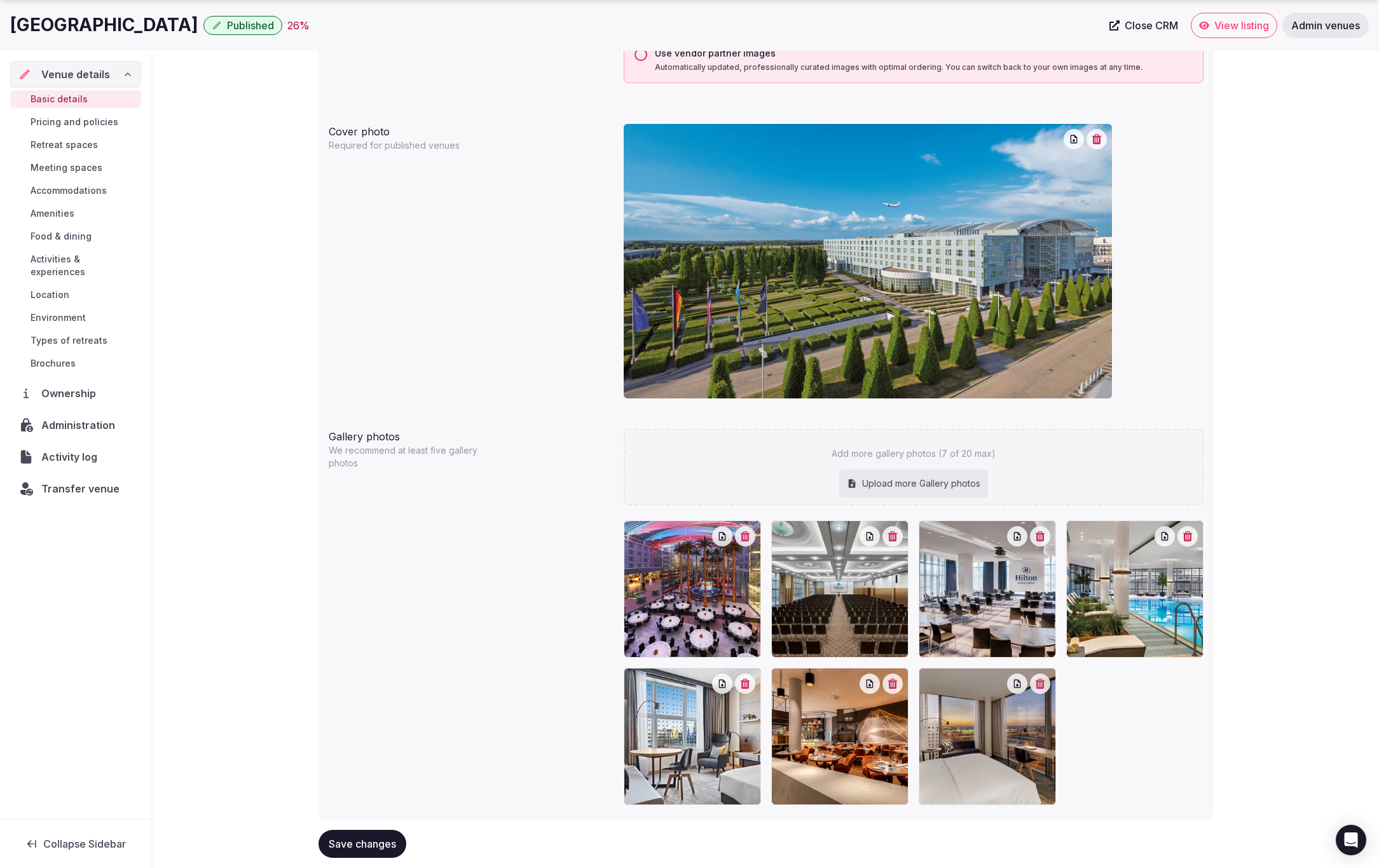
scroll to position [1183, 0]
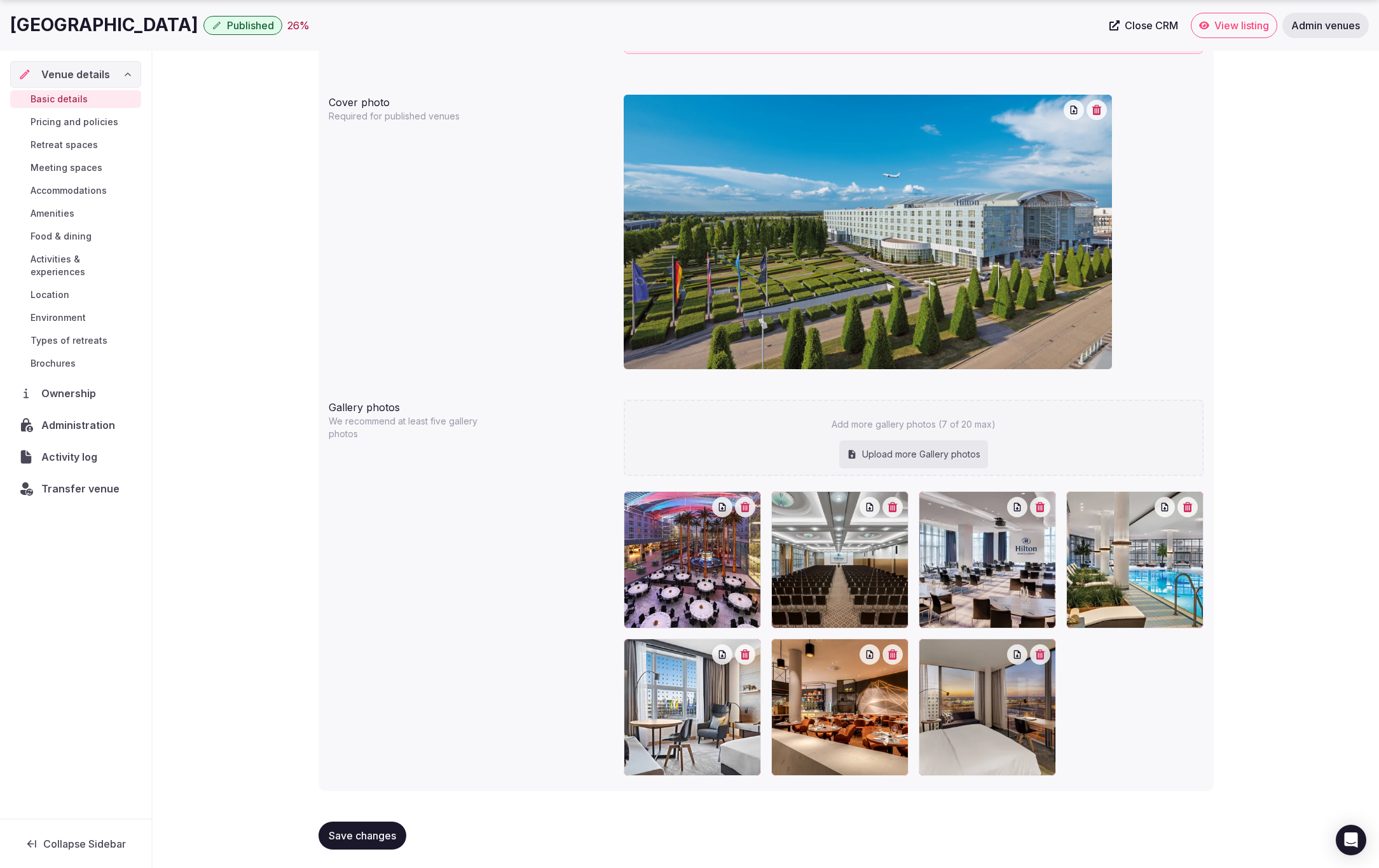
click at [354, 829] on span "Save changes" at bounding box center [363, 835] width 67 height 12
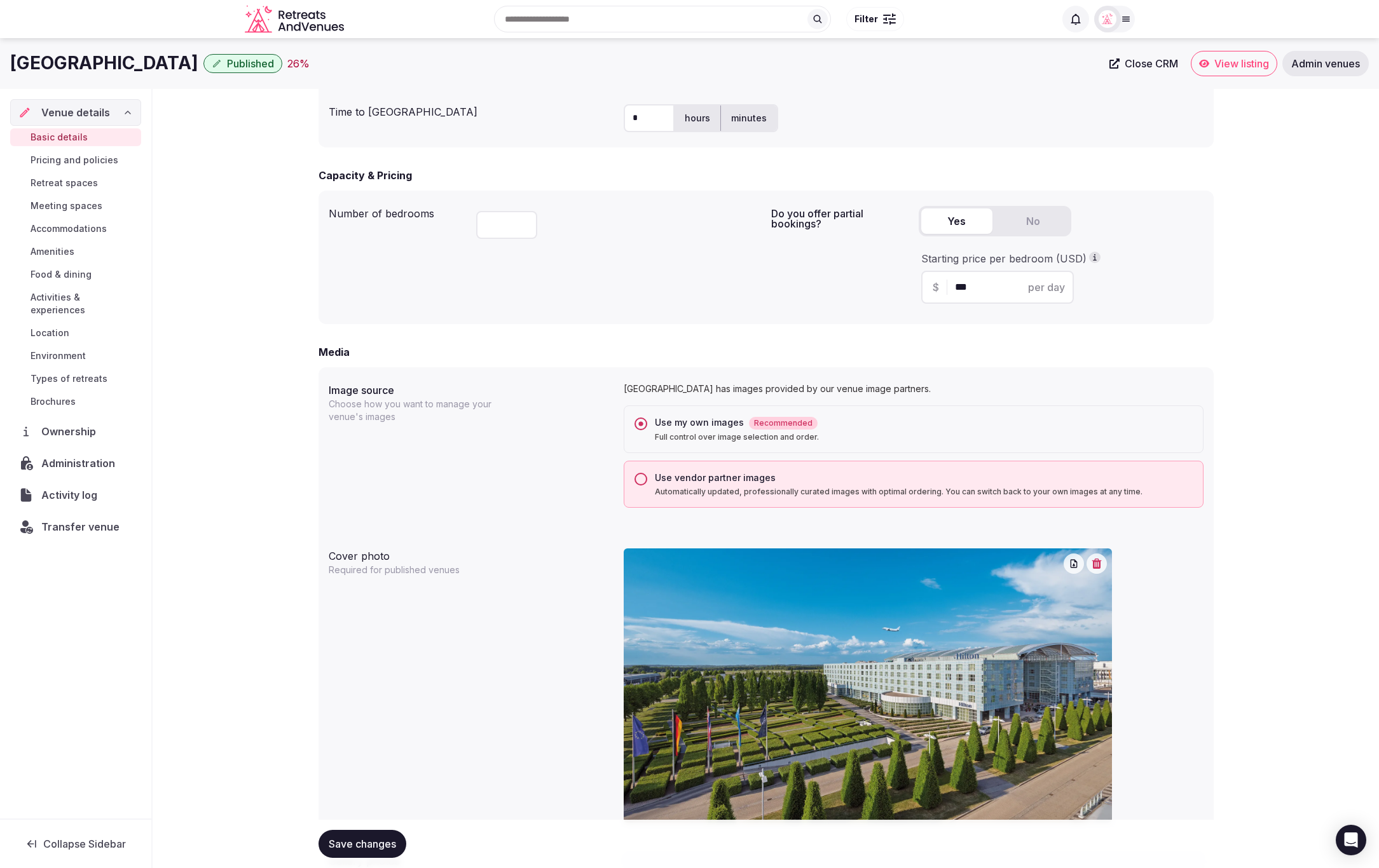
scroll to position [722, 0]
